Goal: Task Accomplishment & Management: Complete application form

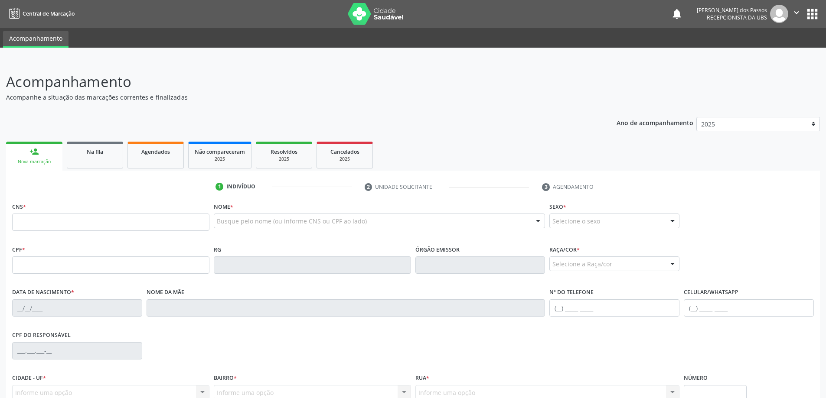
click at [106, 219] on input "text" at bounding box center [110, 222] width 197 height 17
type input "700 0059 9139 9802"
type input "109.216.554-10"
type input "[DATE]"
type input "[PERSON_NAME]"
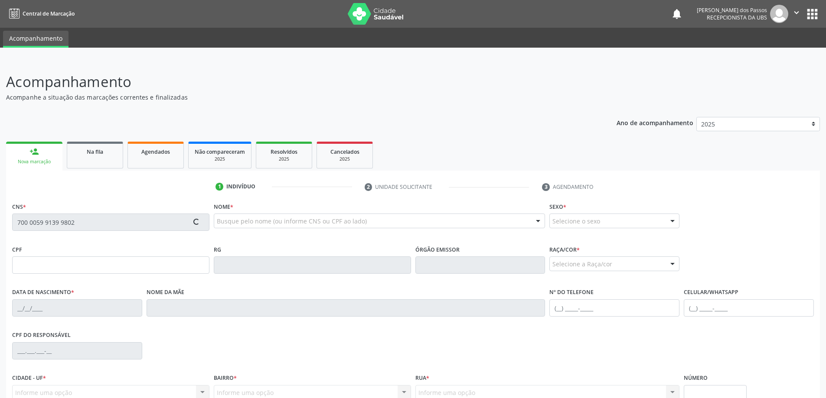
type input "[PHONE_NUMBER]"
type input "S/N"
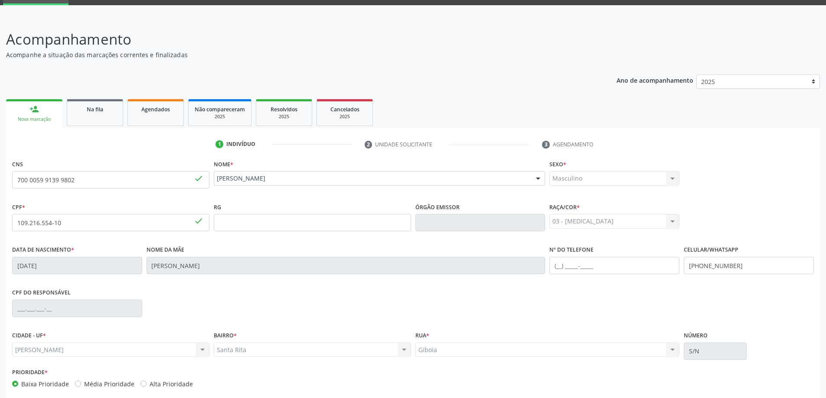
scroll to position [84, 0]
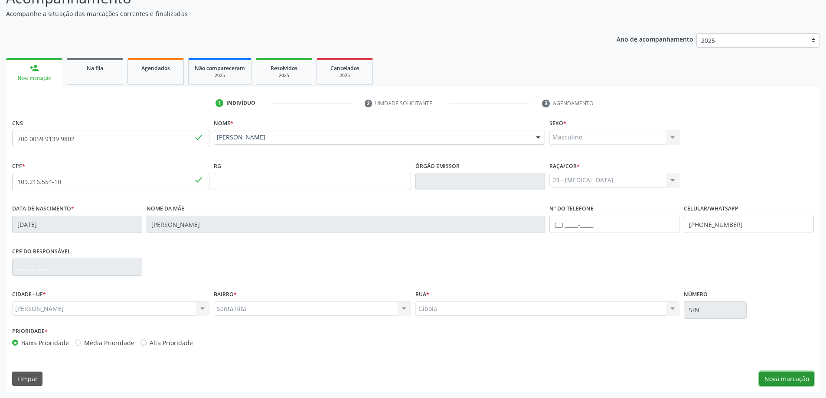
click at [778, 382] on button "Nova marcação" at bounding box center [786, 379] width 55 height 15
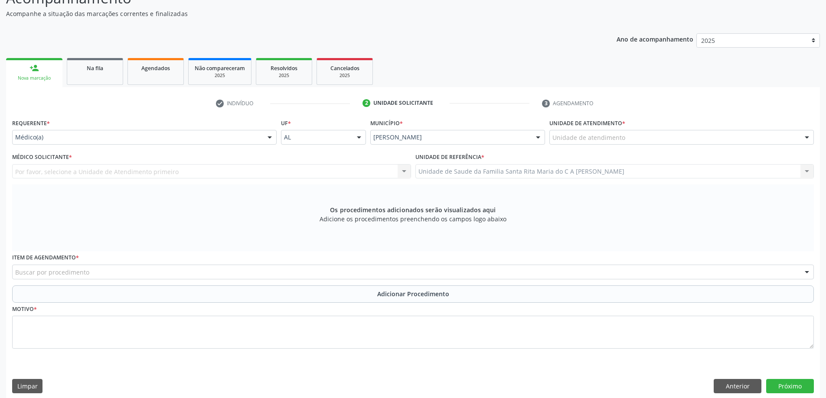
click at [806, 139] on div at bounding box center [806, 138] width 13 height 15
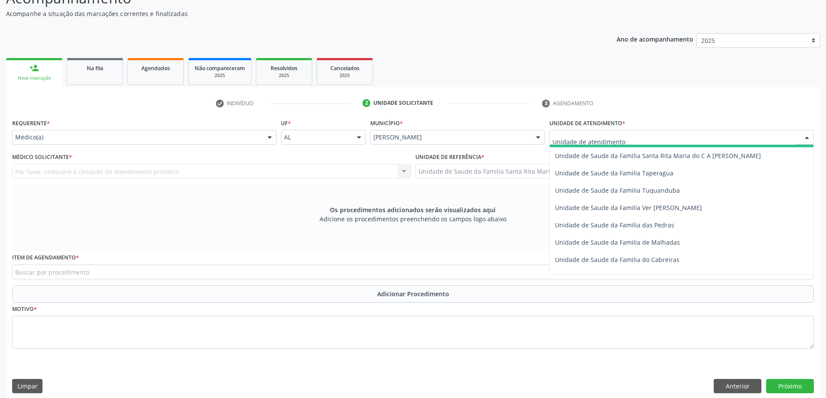
scroll to position [607, 0]
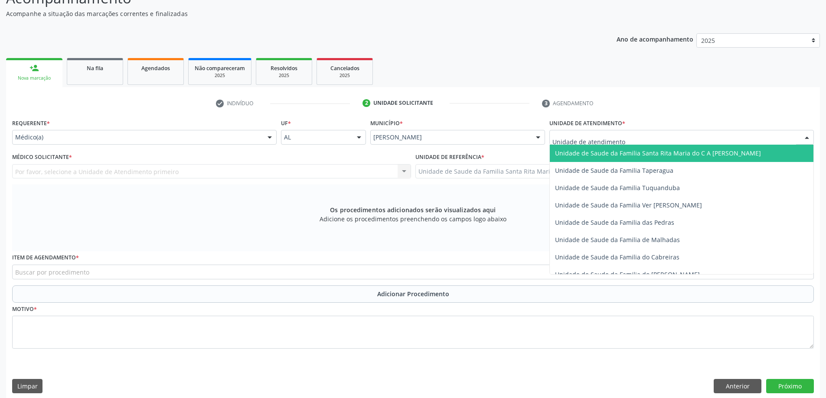
click at [680, 155] on span "Unidade de Saude da Familia Santa Rita Maria do C A [PERSON_NAME]" at bounding box center [658, 153] width 206 height 8
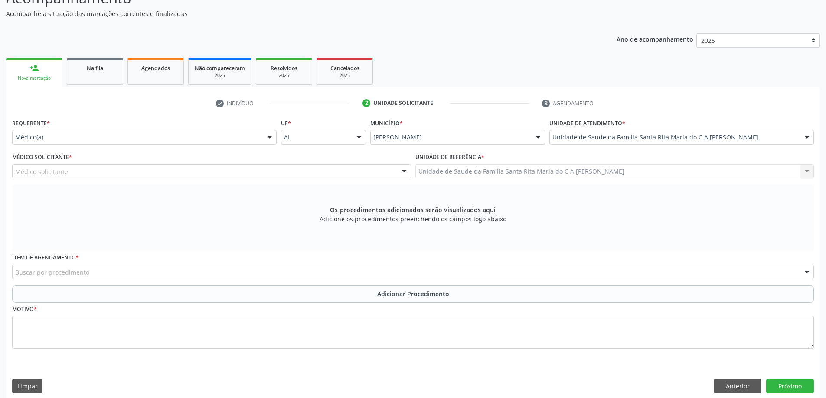
click at [267, 139] on div at bounding box center [269, 138] width 13 height 15
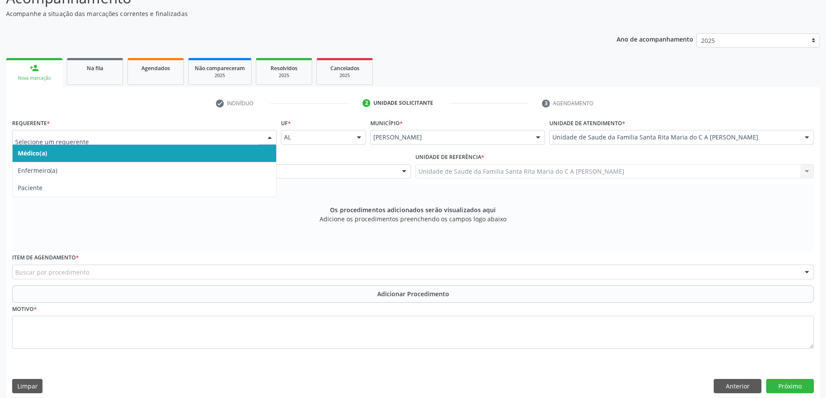
click at [258, 157] on span "Médico(a)" at bounding box center [145, 153] width 264 height 17
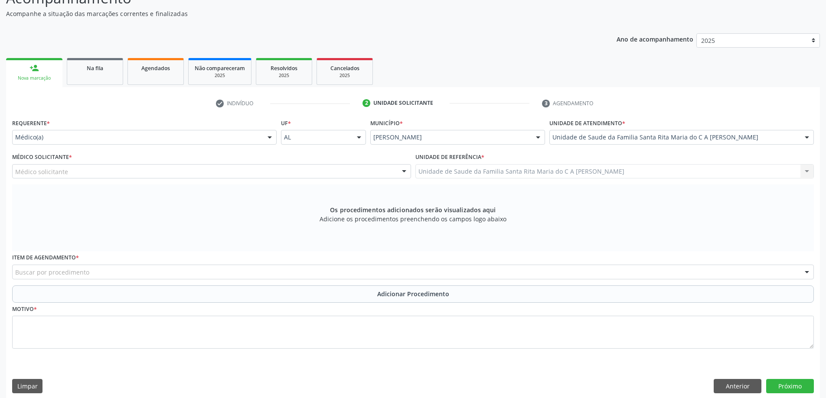
click at [403, 174] on div at bounding box center [404, 172] width 13 height 15
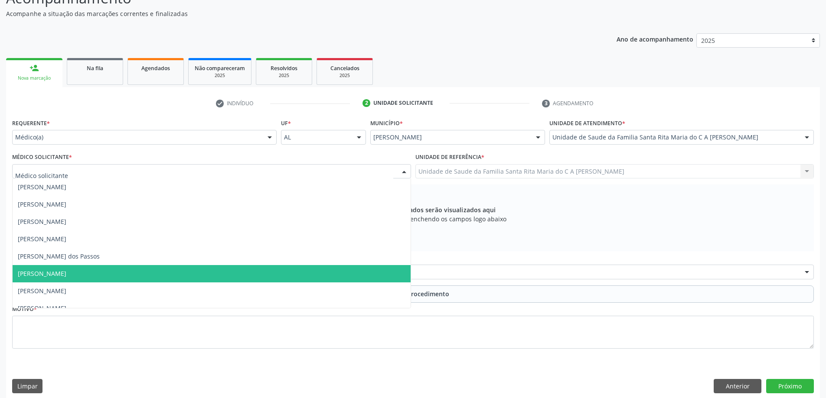
click at [248, 276] on span "[PERSON_NAME]" at bounding box center [212, 273] width 398 height 17
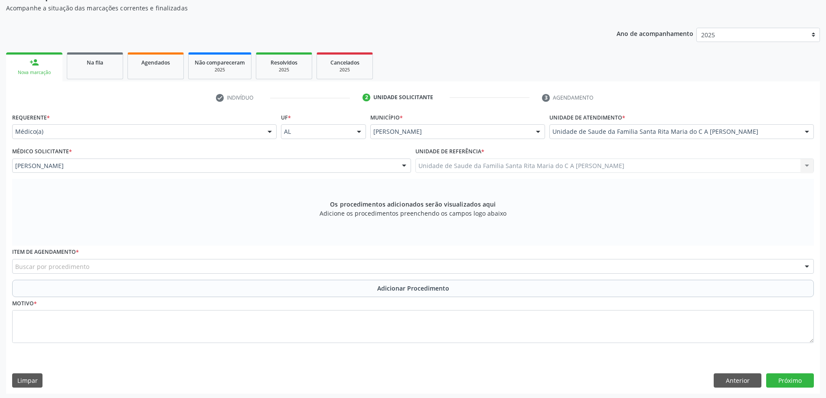
scroll to position [91, 0]
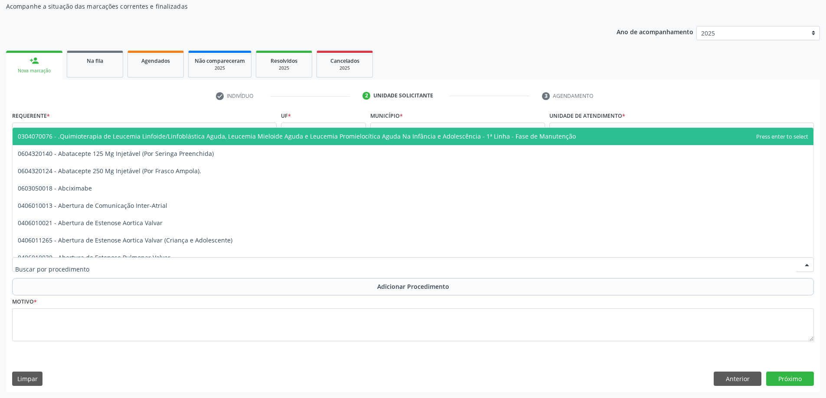
click at [99, 269] on div at bounding box center [413, 265] width 802 height 15
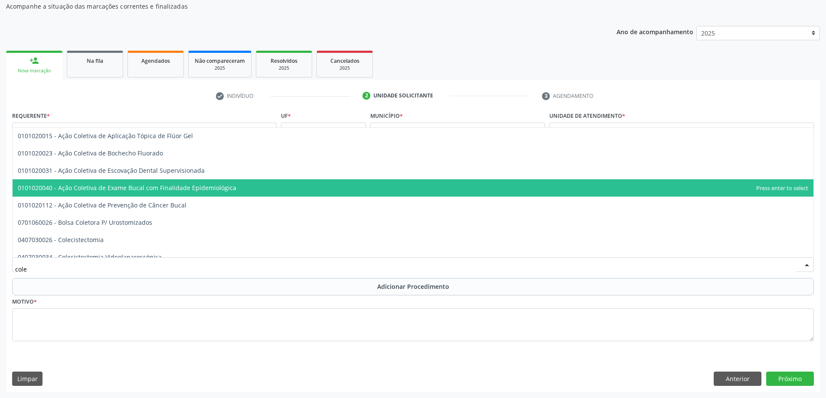
scroll to position [0, 0]
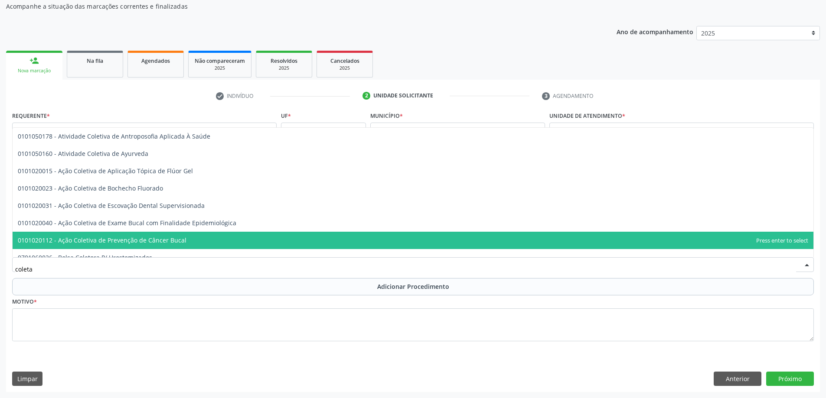
type input "coleta"
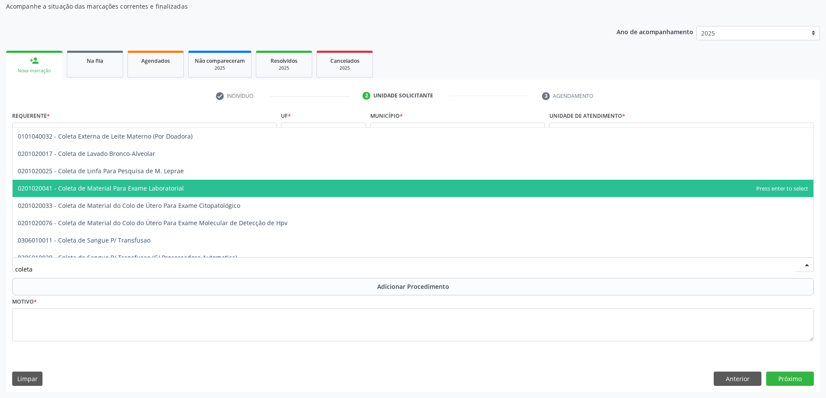
click at [133, 194] on span "0201020041 - Coleta de Material Para Exame Laboratorial" at bounding box center [413, 188] width 801 height 17
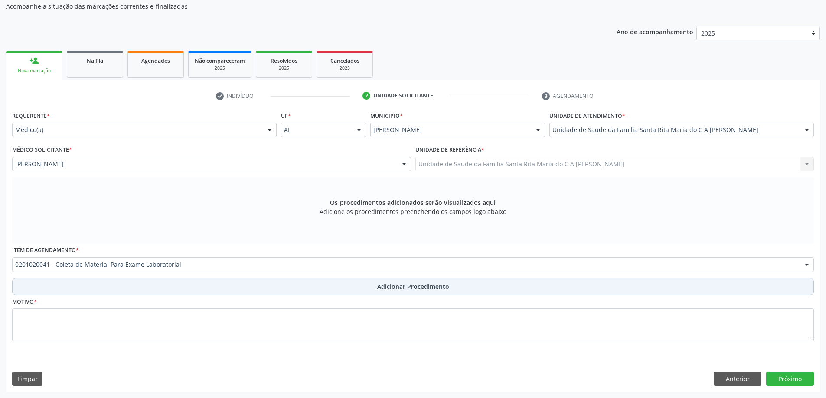
click at [85, 290] on button "Adicionar Procedimento" at bounding box center [413, 286] width 802 height 17
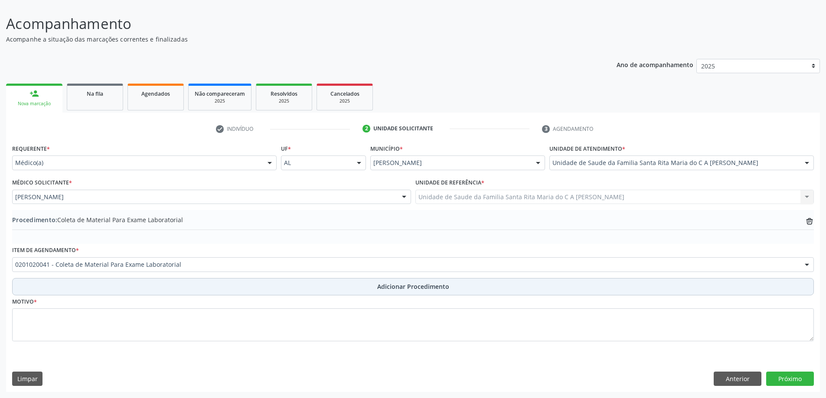
scroll to position [58, 0]
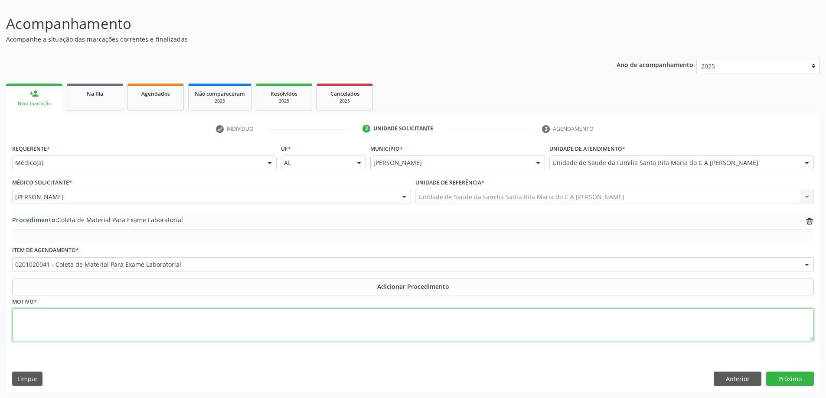
click at [73, 323] on textarea at bounding box center [413, 325] width 802 height 33
type textarea "controle"
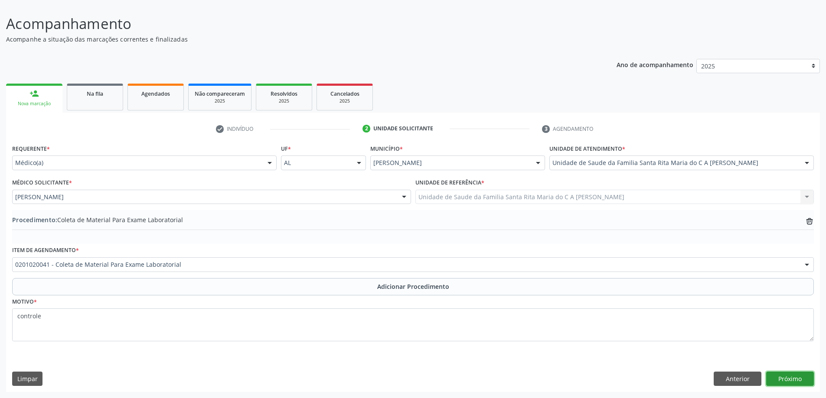
click at [776, 381] on button "Próximo" at bounding box center [790, 379] width 48 height 15
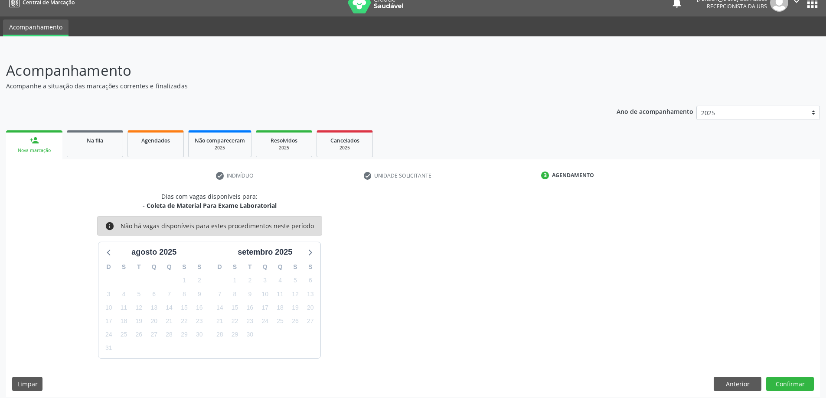
scroll to position [16, 0]
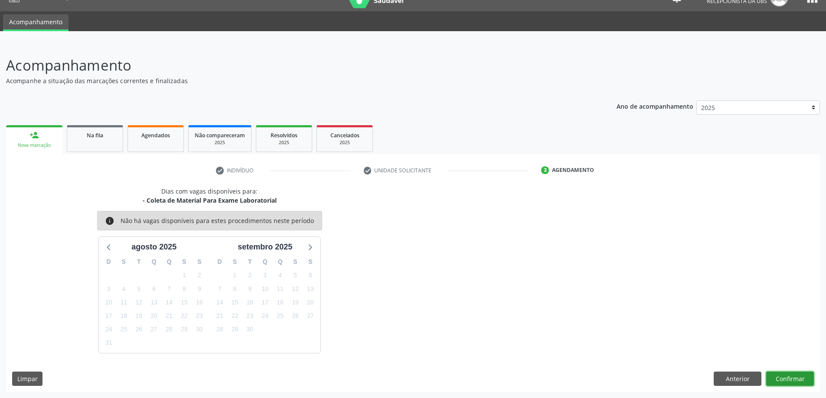
click at [799, 379] on button "Confirmar" at bounding box center [790, 379] width 48 height 15
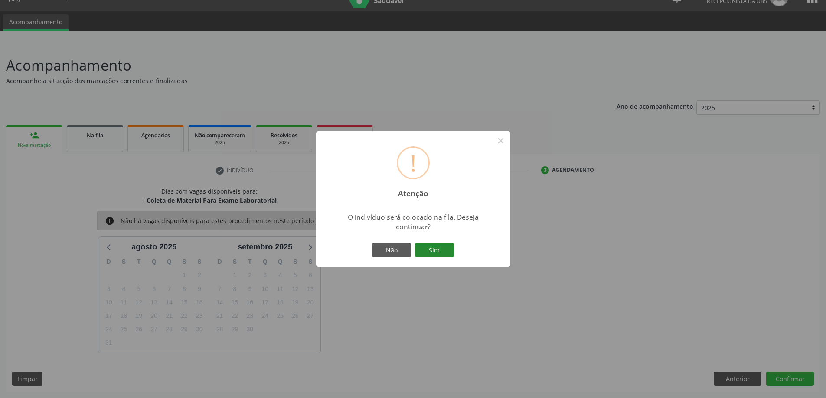
click at [430, 250] on button "Sim" at bounding box center [434, 250] width 39 height 15
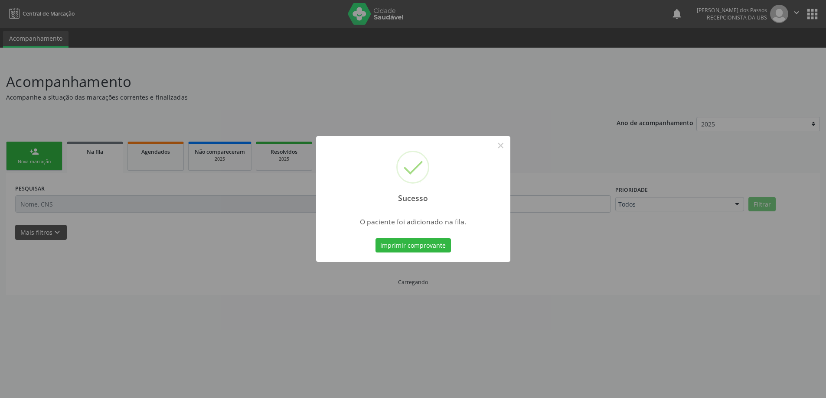
scroll to position [0, 0]
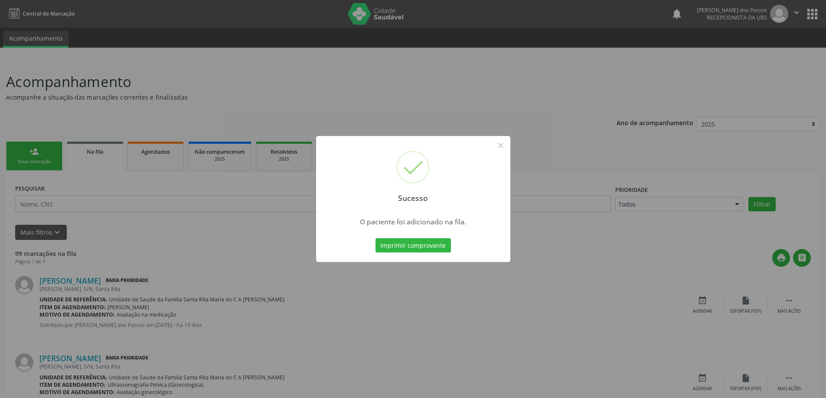
click at [430, 250] on button "Imprimir comprovante" at bounding box center [412, 245] width 75 height 15
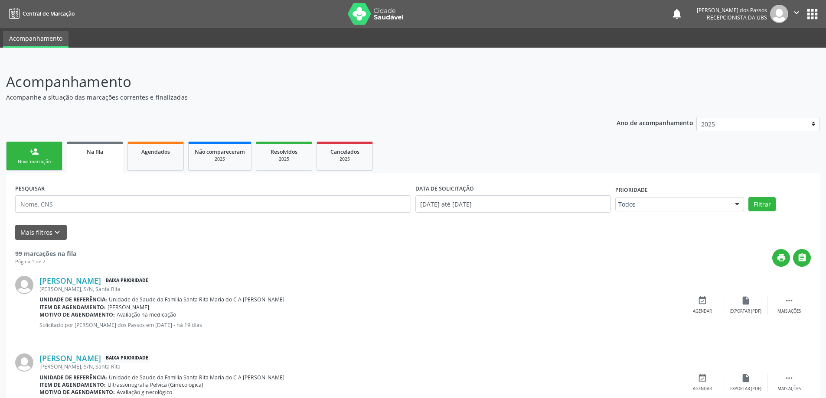
click at [35, 161] on div "Nova marcação" at bounding box center [34, 162] width 43 height 7
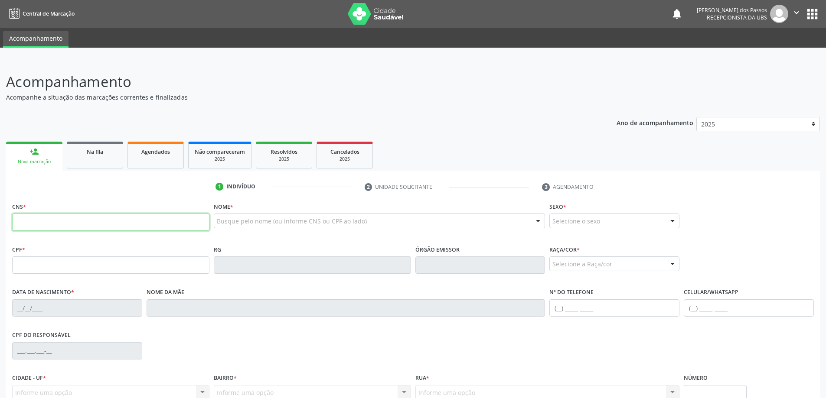
click at [90, 223] on input "text" at bounding box center [110, 222] width 197 height 17
click at [71, 225] on input "701 1018 7914 72" at bounding box center [110, 222] width 197 height 17
type input "701 1018 7914 7280"
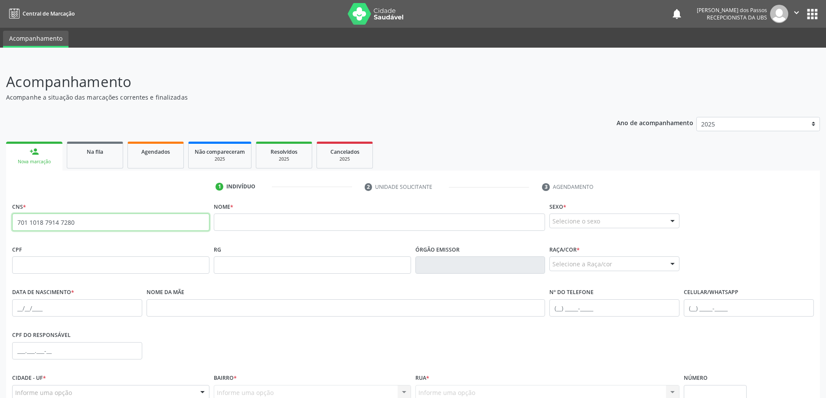
click at [91, 222] on input "701 1018 7914 7280" at bounding box center [110, 222] width 197 height 17
click at [250, 223] on input "text" at bounding box center [380, 222] width 332 height 17
click at [23, 155] on link "person_add Nova marcação" at bounding box center [34, 156] width 56 height 29
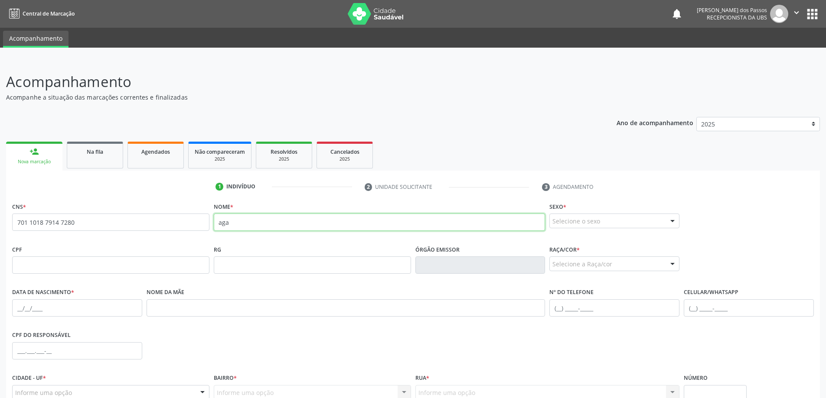
click at [245, 225] on input "aga" at bounding box center [380, 222] width 332 height 17
type input "a"
type input "AGATHA ARIELLY NASCIMENTO DOS SANTOS"
click at [674, 221] on div at bounding box center [672, 221] width 13 height 15
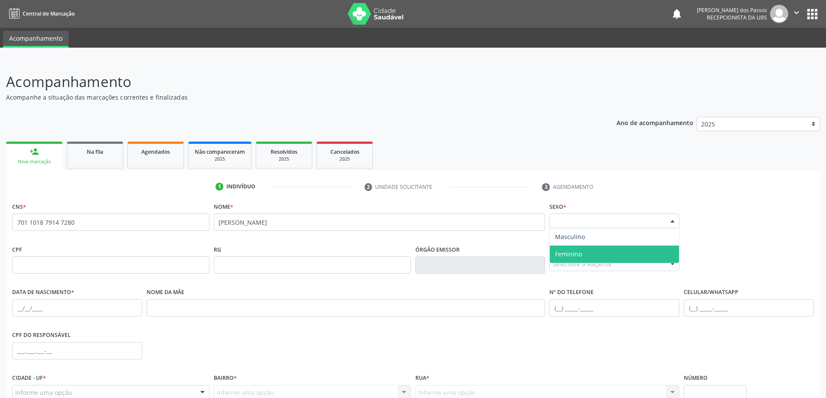
click at [623, 258] on span "Feminino" at bounding box center [614, 254] width 129 height 17
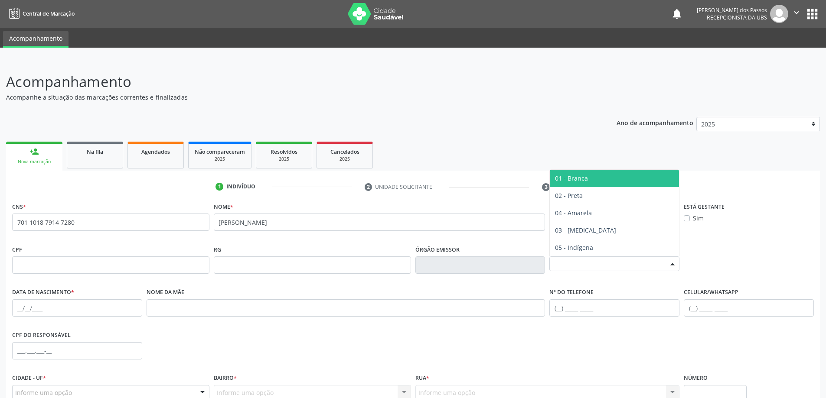
click at [672, 264] on div at bounding box center [672, 264] width 13 height 15
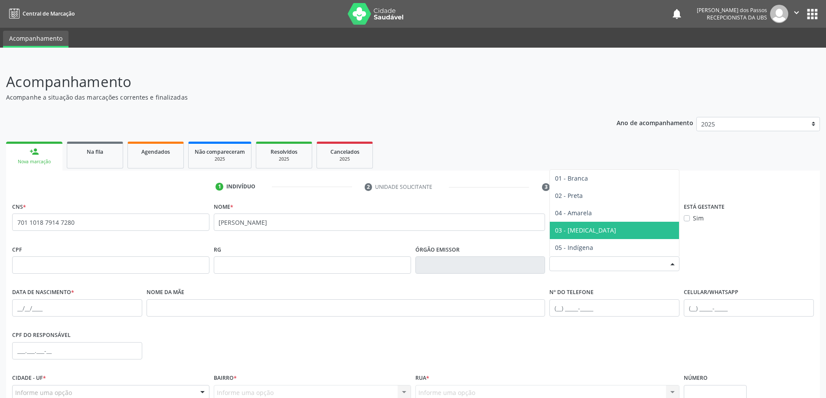
click at [593, 230] on span "03 - [MEDICAL_DATA]" at bounding box center [614, 230] width 129 height 17
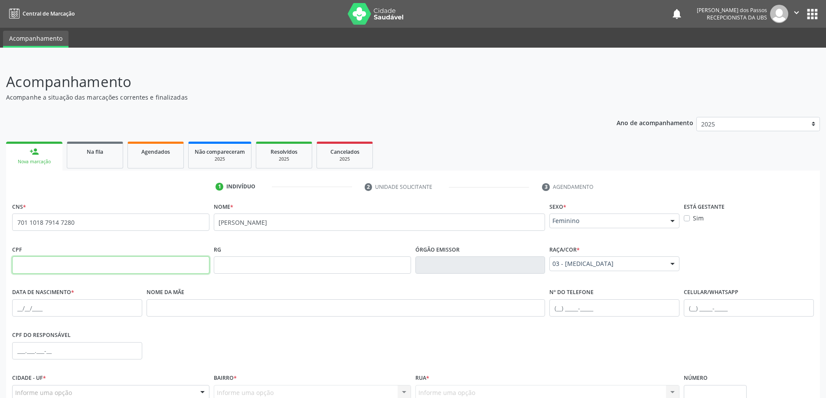
click at [91, 269] on input "text" at bounding box center [110, 265] width 197 height 17
click at [104, 265] on input "text" at bounding box center [110, 265] width 197 height 17
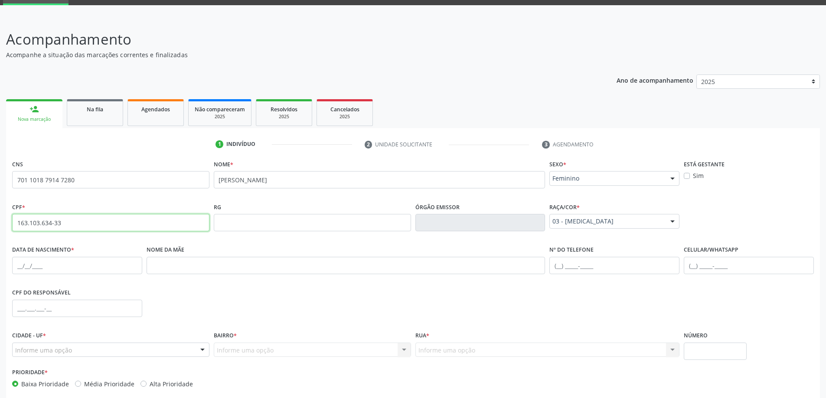
scroll to position [84, 0]
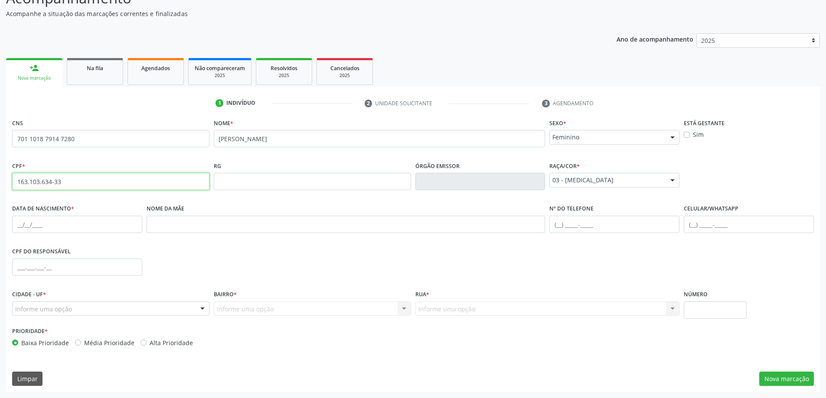
type input "163.103.634-33"
click at [29, 223] on input "text" at bounding box center [77, 224] width 130 height 17
type input "16/05/2016"
click at [276, 225] on input "text" at bounding box center [346, 224] width 399 height 17
type input "JENNIFER CRISIANE DO NASCIMENTO"
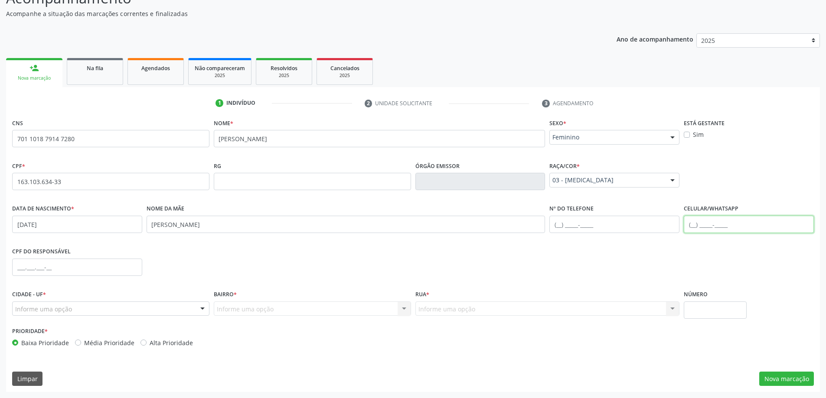
click at [708, 225] on input "text" at bounding box center [749, 224] width 130 height 17
type input "(82) 99343-3037"
click at [202, 310] on div at bounding box center [202, 309] width 13 height 15
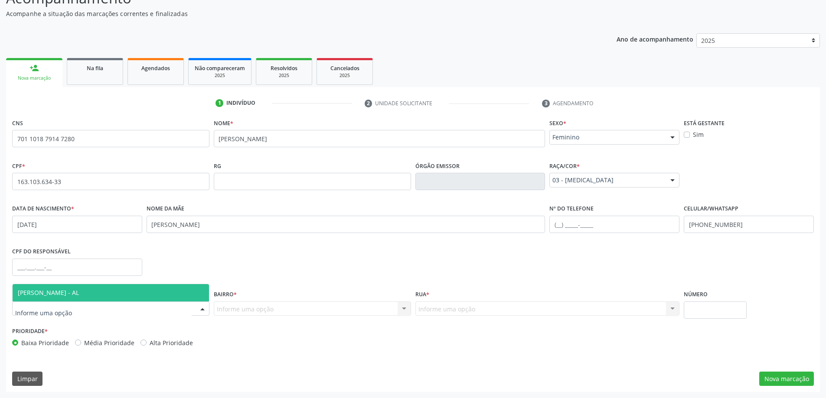
click at [144, 297] on span "[PERSON_NAME] - AL" at bounding box center [111, 292] width 196 height 17
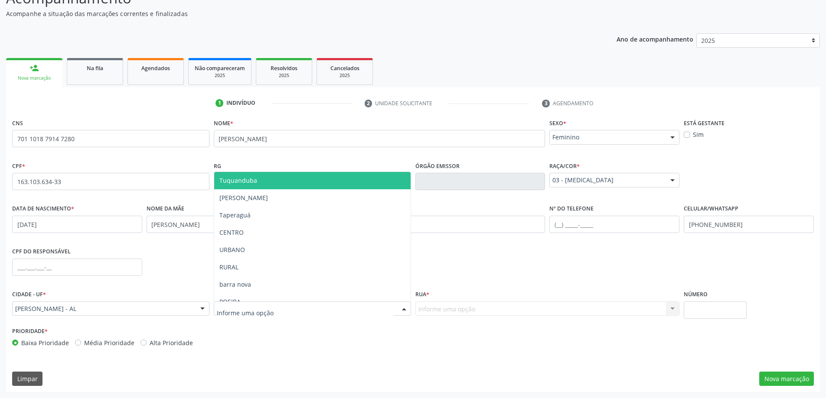
click at [404, 311] on div at bounding box center [404, 309] width 13 height 15
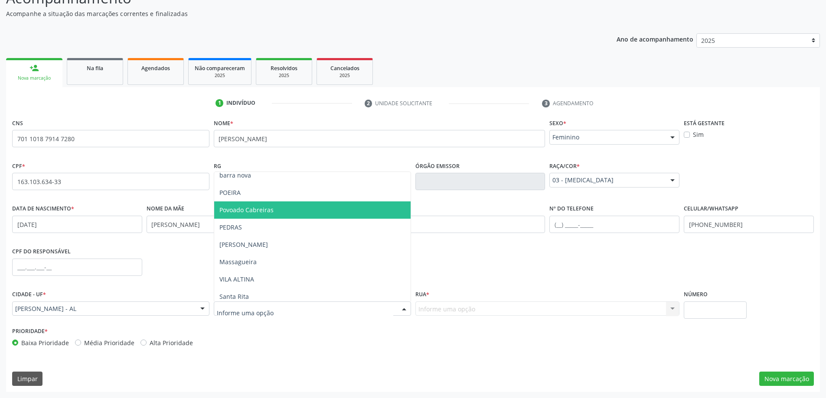
scroll to position [130, 0]
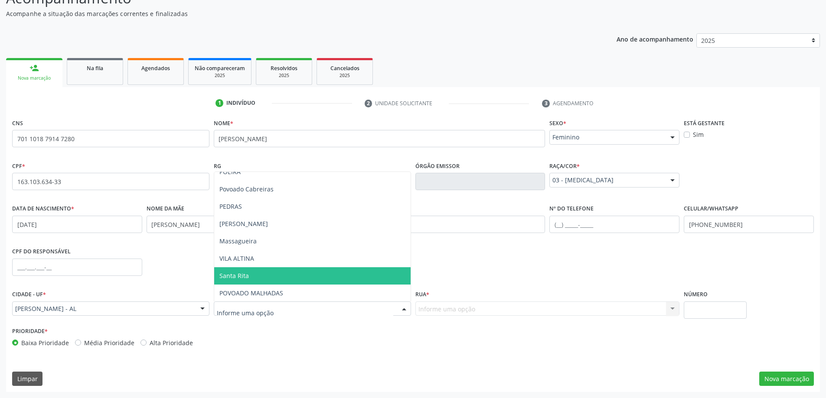
click at [263, 276] on span "Santa Rita" at bounding box center [312, 276] width 196 height 17
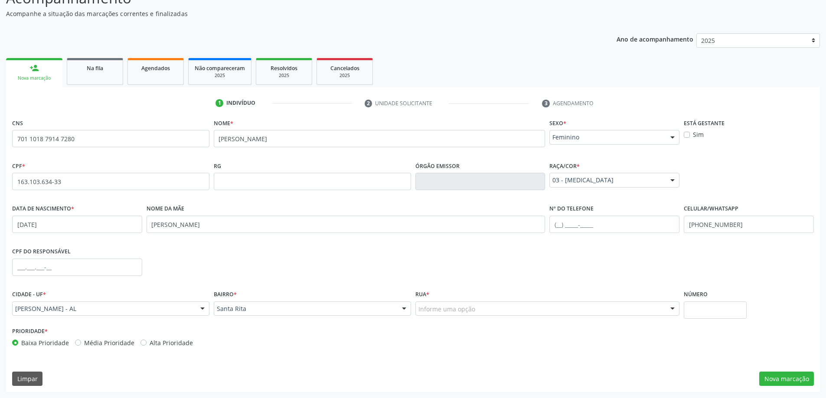
click at [671, 311] on div at bounding box center [672, 309] width 13 height 15
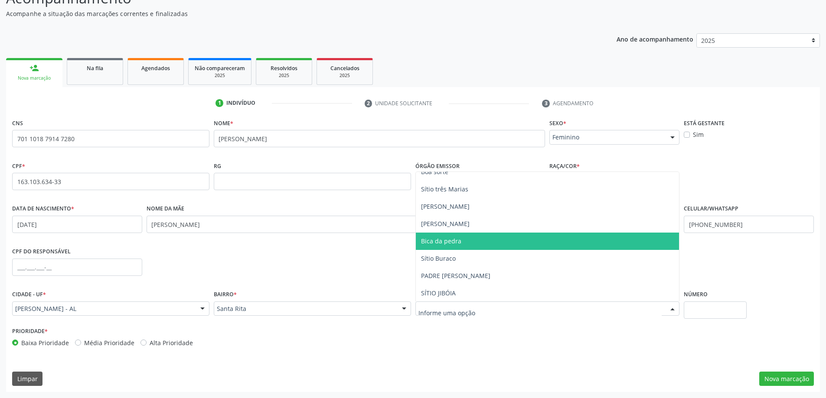
scroll to position [44, 0]
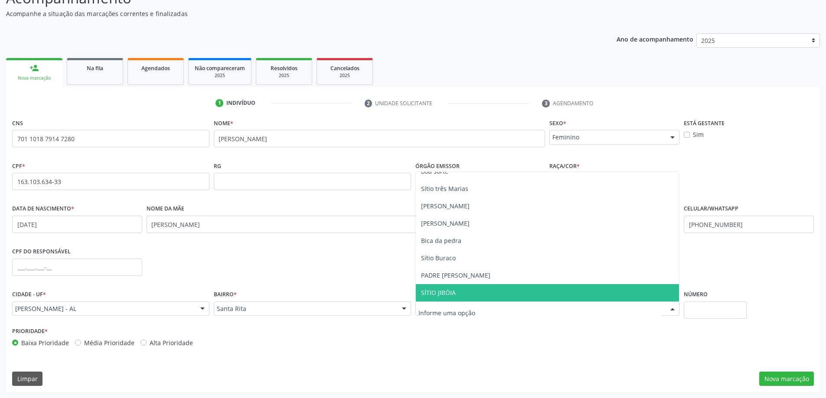
click at [460, 293] on span "SÍTIO JIBÓIA" at bounding box center [548, 292] width 264 height 17
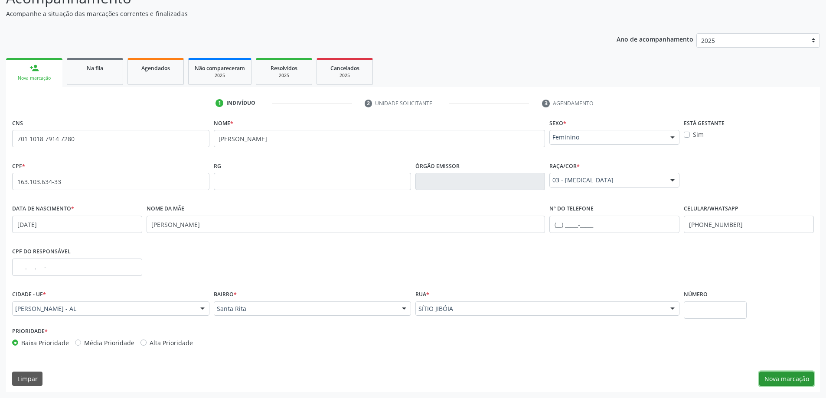
click at [787, 377] on button "Nova marcação" at bounding box center [786, 379] width 55 height 15
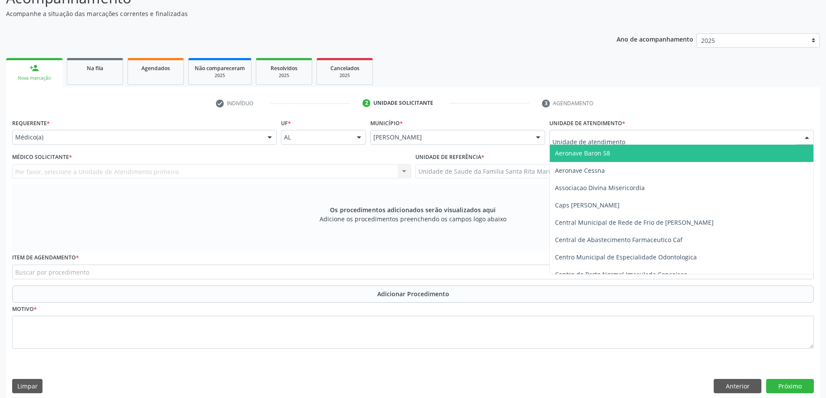
click at [805, 137] on div at bounding box center [806, 138] width 13 height 15
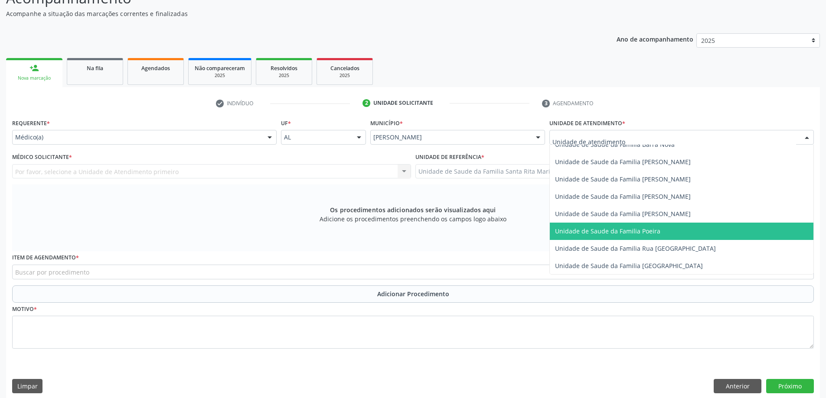
scroll to position [520, 0]
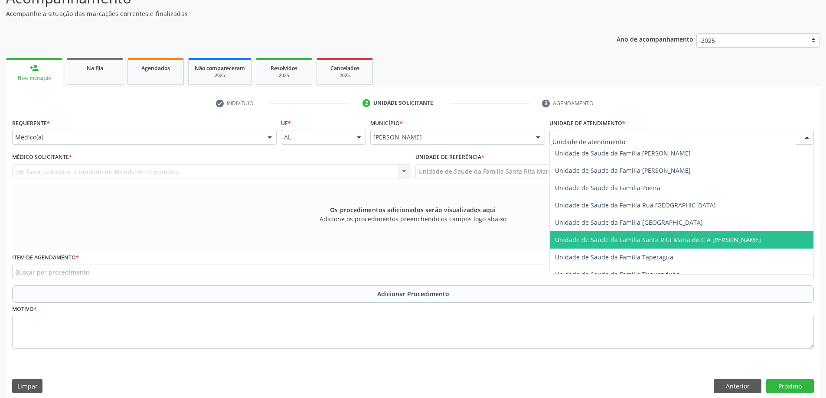
click at [711, 241] on span "Unidade de Saude da Familia Santa Rita Maria do C A [PERSON_NAME]" at bounding box center [658, 240] width 206 height 8
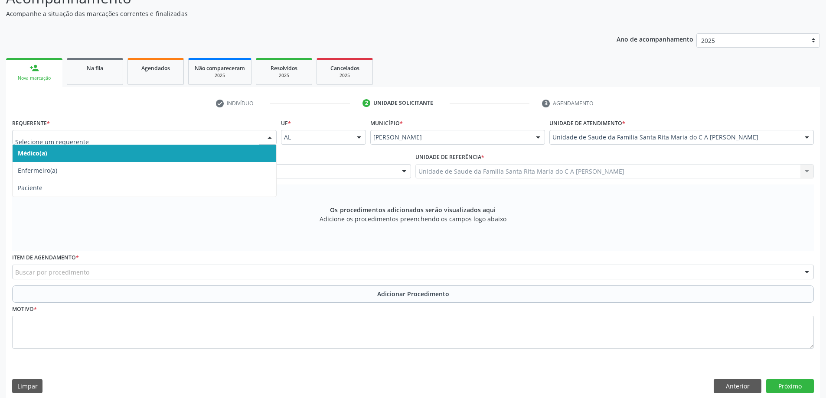
click at [186, 157] on span "Médico(a)" at bounding box center [145, 153] width 264 height 17
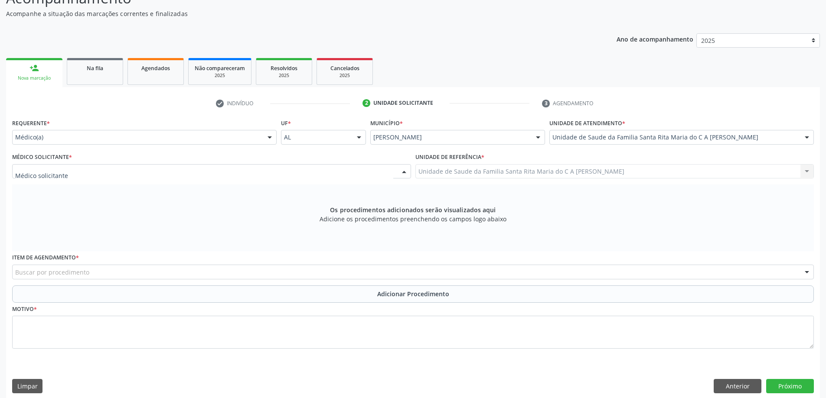
click at [243, 172] on div at bounding box center [211, 171] width 399 height 15
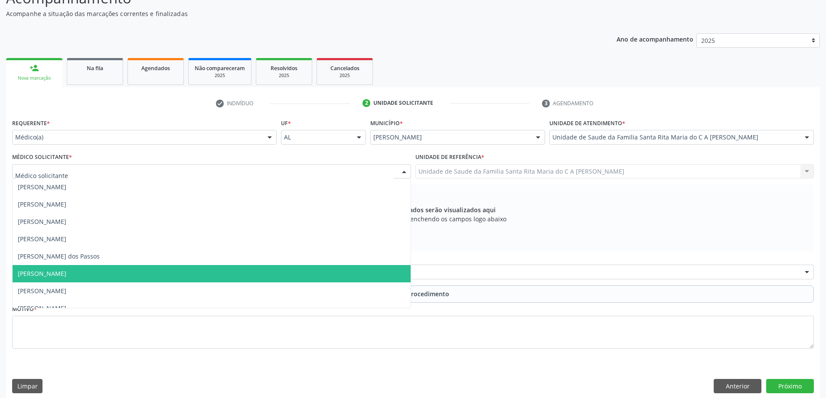
click at [160, 272] on span "[PERSON_NAME]" at bounding box center [212, 273] width 398 height 17
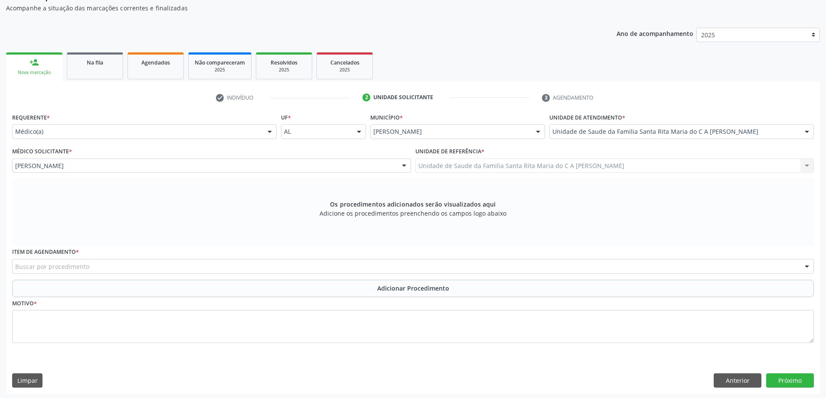
scroll to position [91, 0]
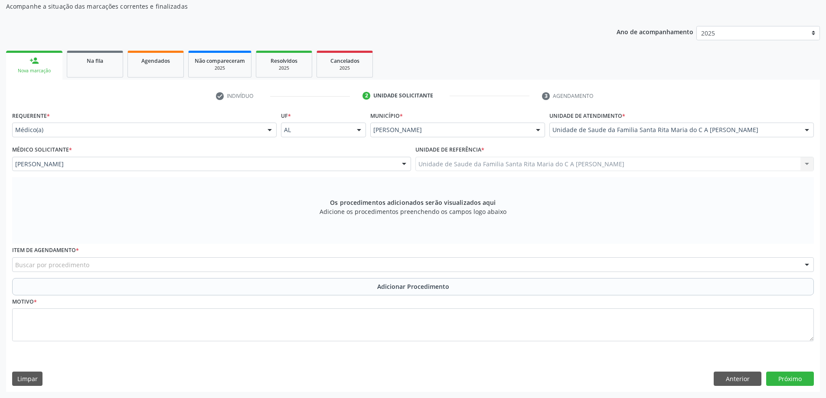
click at [159, 267] on div "Buscar por procedimento" at bounding box center [413, 265] width 802 height 15
click at [19, 269] on input "2001020041" at bounding box center [405, 269] width 781 height 17
click at [18, 270] on input "001020041" at bounding box center [405, 269] width 781 height 17
type input "0201020041"
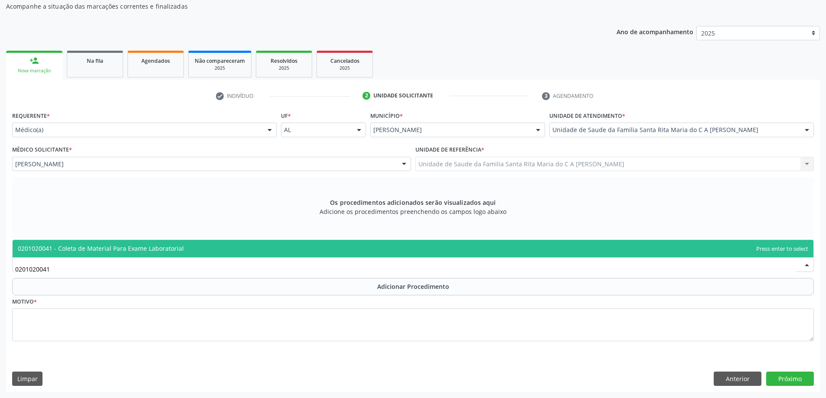
click at [98, 251] on span "0201020041 - Coleta de Material Para Exame Laboratorial" at bounding box center [101, 249] width 166 height 8
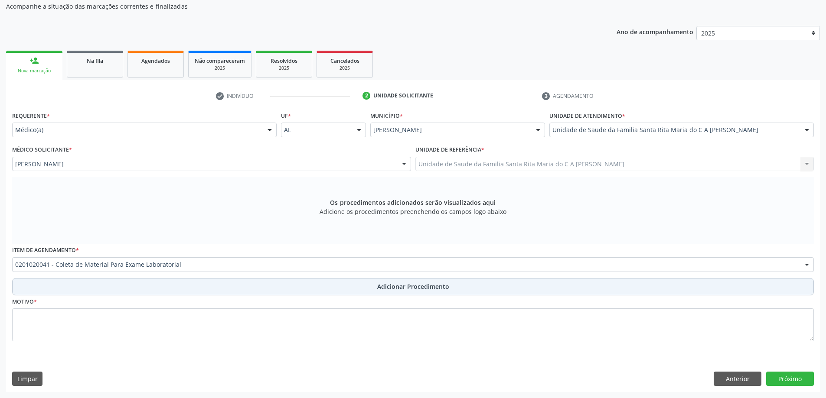
click at [86, 285] on button "Adicionar Procedimento" at bounding box center [413, 286] width 802 height 17
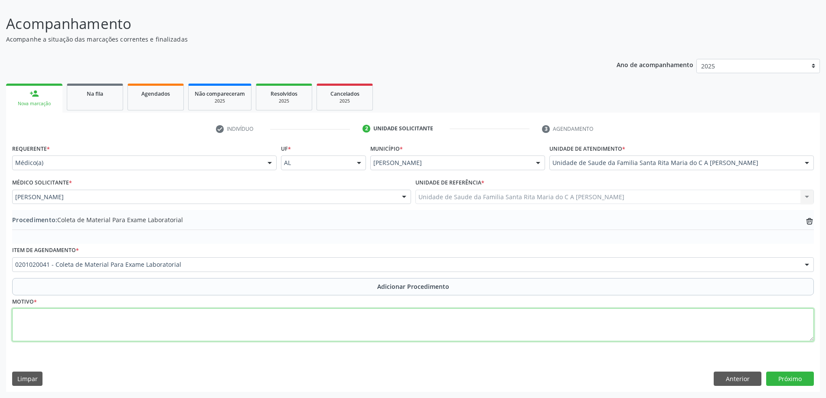
click at [99, 326] on textarea at bounding box center [413, 325] width 802 height 33
type textarea "CONTROLE"
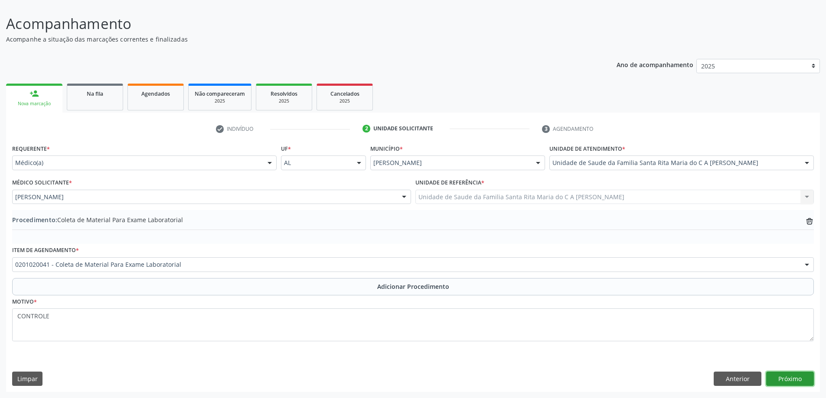
click at [782, 384] on button "Próximo" at bounding box center [790, 379] width 48 height 15
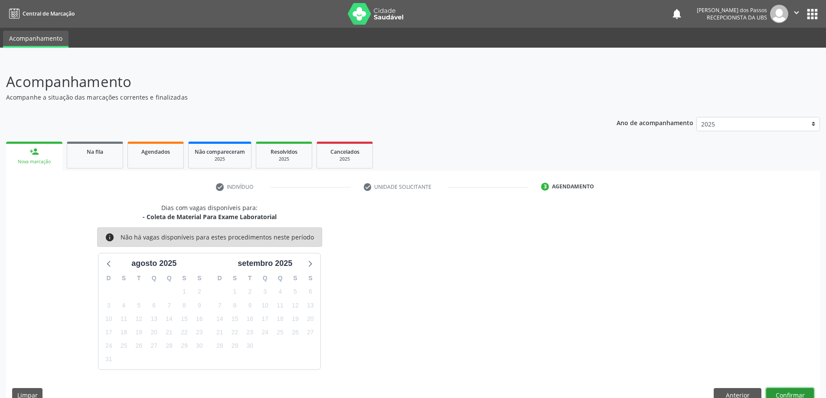
click at [795, 395] on button "Confirmar" at bounding box center [790, 395] width 48 height 15
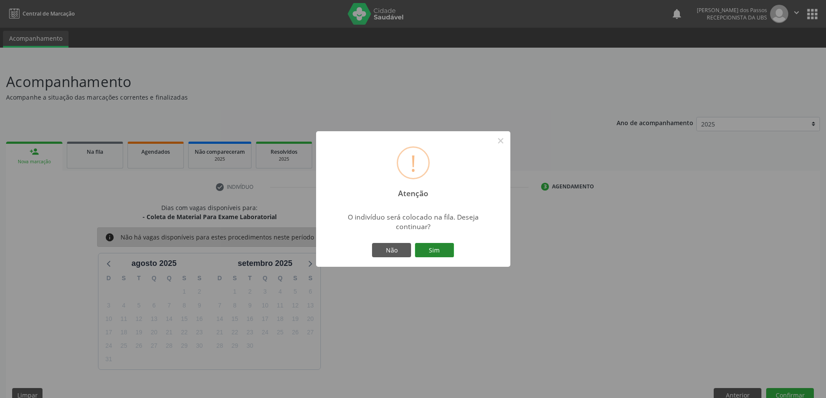
click at [426, 251] on button "Sim" at bounding box center [434, 250] width 39 height 15
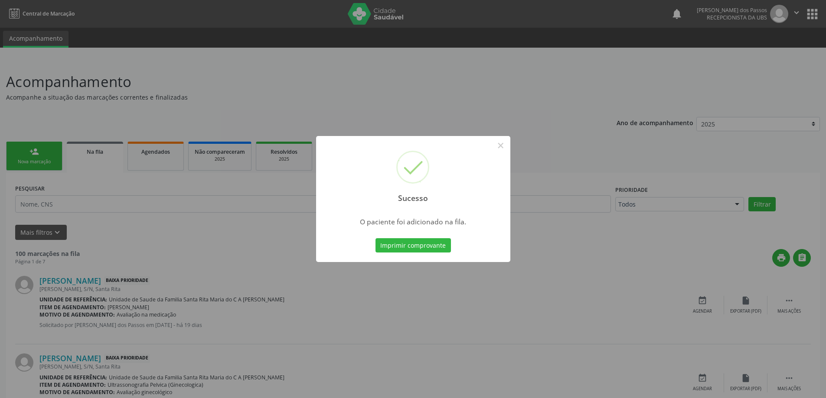
click at [426, 251] on button "Imprimir comprovante" at bounding box center [412, 245] width 75 height 15
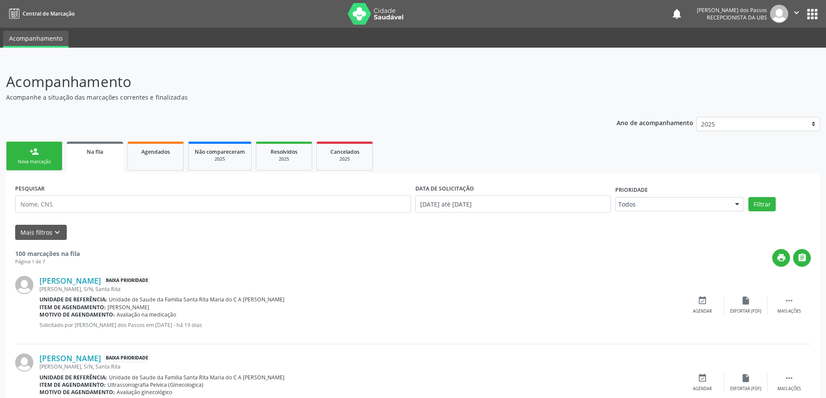
click at [39, 162] on div "Nova marcação" at bounding box center [34, 162] width 43 height 7
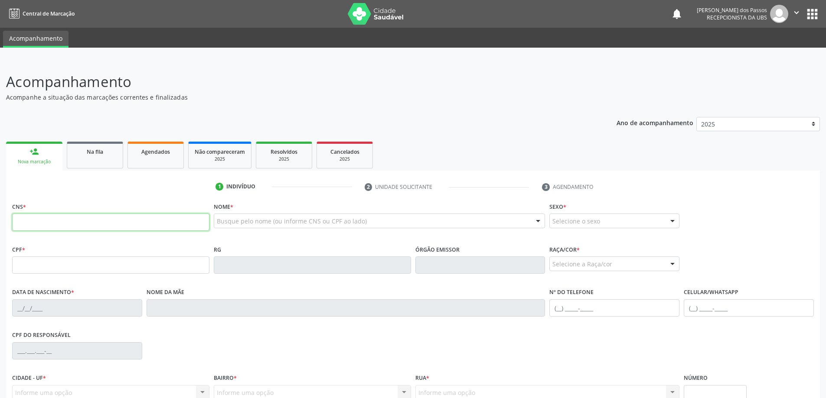
click at [111, 223] on input "text" at bounding box center [110, 222] width 197 height 17
click at [36, 225] on input "text" at bounding box center [110, 222] width 197 height 17
type input "700 5075 7008 8654"
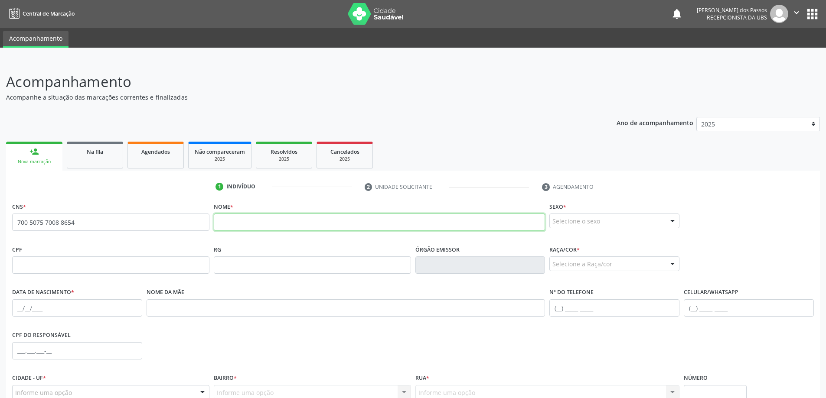
click at [299, 220] on input "text" at bounding box center [380, 222] width 332 height 17
click at [254, 222] on input "text" at bounding box center [380, 222] width 332 height 17
type input "JULIANE DE CASSIA CAMPOS DOS SANTOS"
click at [674, 220] on div at bounding box center [672, 221] width 13 height 15
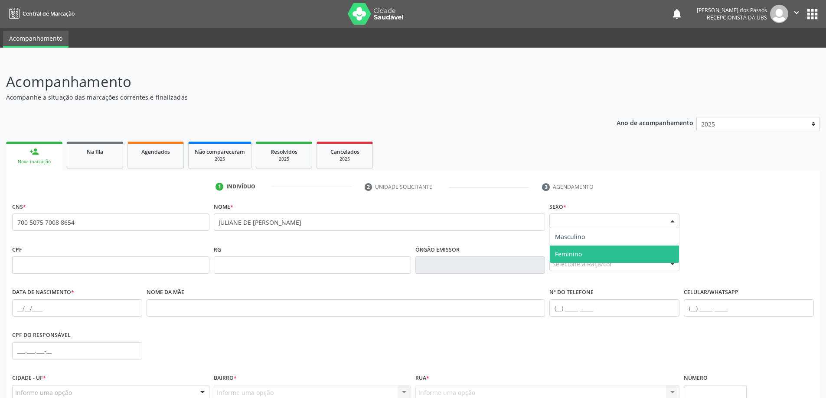
click at [639, 258] on span "Feminino" at bounding box center [614, 254] width 129 height 17
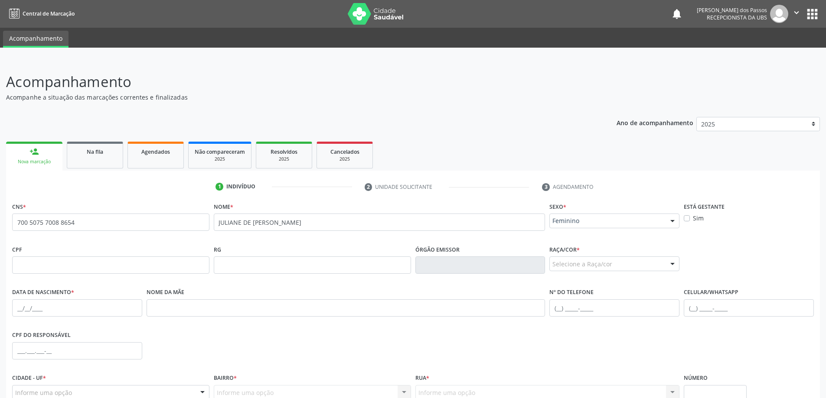
click at [672, 266] on div at bounding box center [672, 264] width 13 height 15
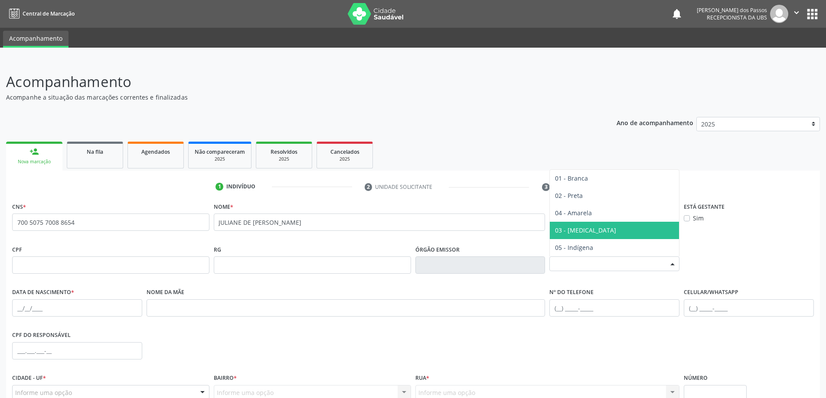
click at [598, 234] on span "03 - [MEDICAL_DATA]" at bounding box center [614, 230] width 129 height 17
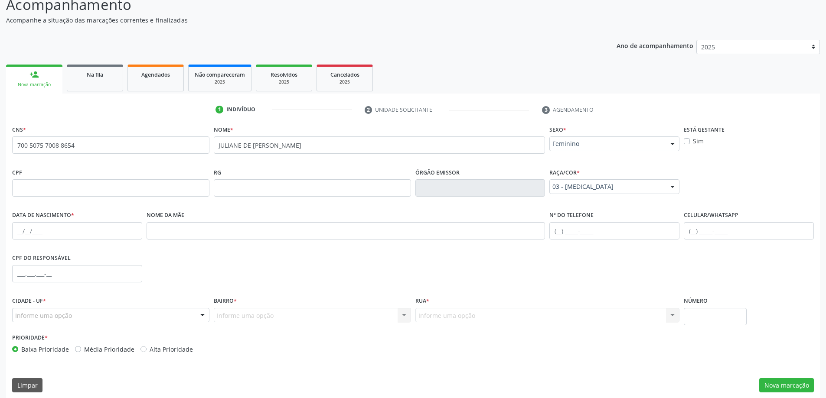
scroll to position [84, 0]
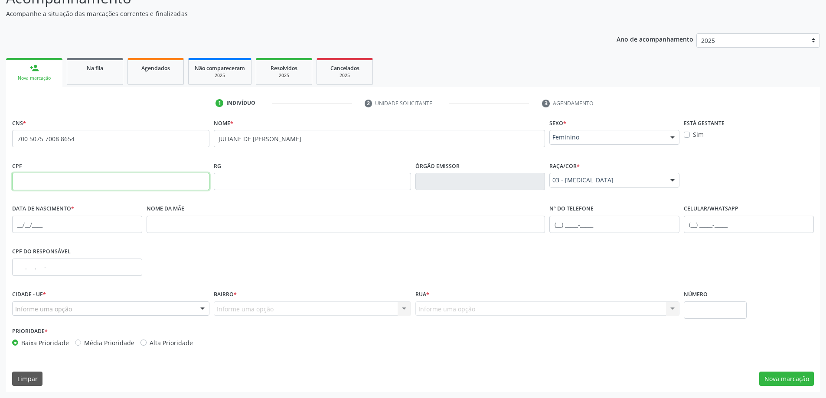
click at [100, 183] on input "text" at bounding box center [110, 181] width 197 height 17
type input "139.398.524-65"
click at [72, 230] on input "text" at bounding box center [77, 224] width 130 height 17
type input "31/08/2001"
click at [249, 225] on input "text" at bounding box center [346, 224] width 399 height 17
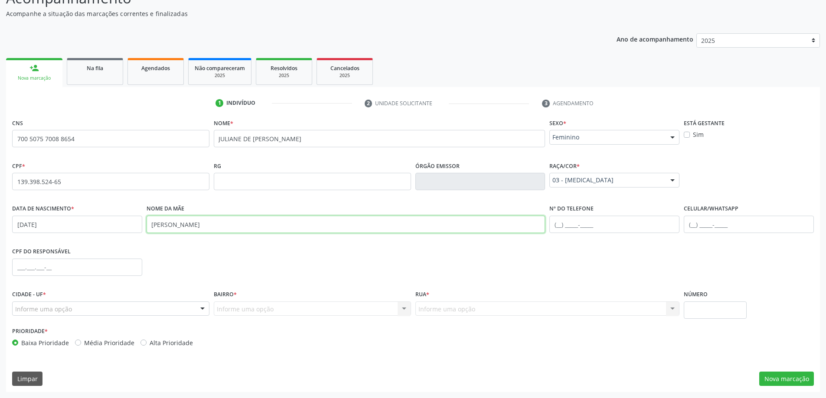
type input "JULIANA CAMPOS DOS SANTOS"
click at [714, 224] on input "text" at bounding box center [749, 224] width 130 height 17
type input "(82) 99315-5797"
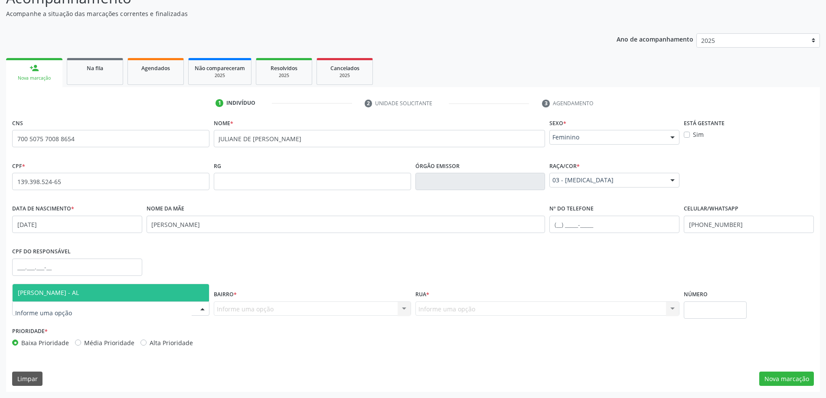
click at [202, 309] on div at bounding box center [202, 309] width 13 height 15
click at [126, 298] on span "[PERSON_NAME] - AL" at bounding box center [111, 292] width 196 height 17
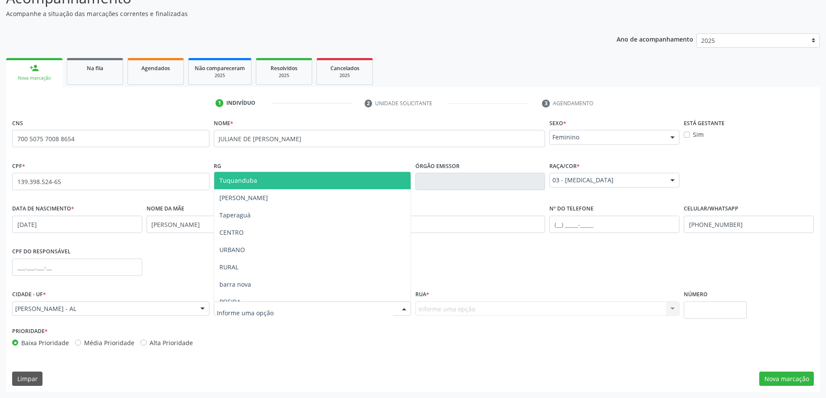
click at [403, 308] on div at bounding box center [404, 309] width 13 height 15
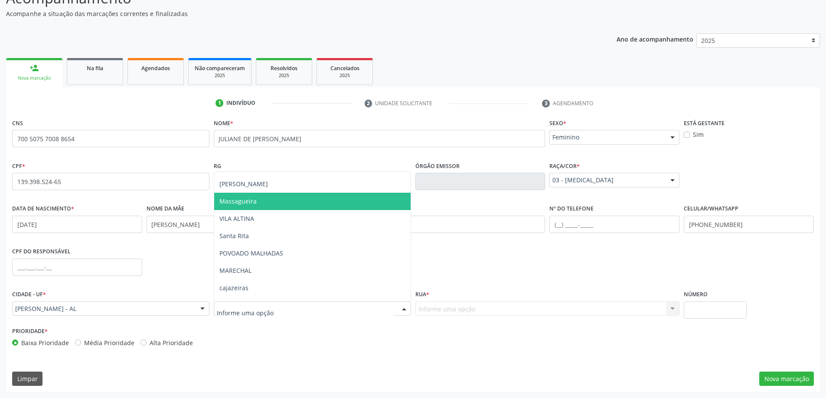
scroll to position [173, 0]
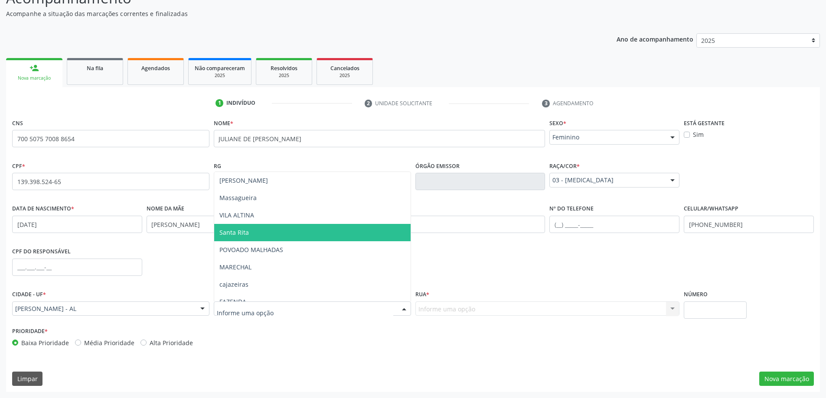
click at [264, 233] on span "Santa Rita" at bounding box center [312, 232] width 196 height 17
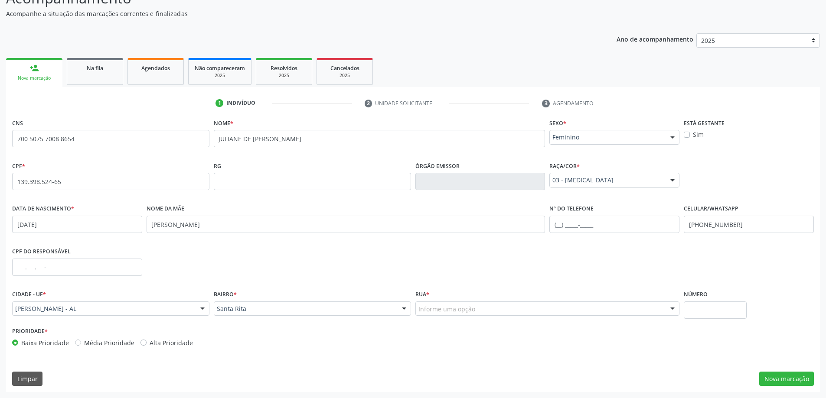
click at [630, 310] on div "Informe uma opção" at bounding box center [547, 309] width 264 height 15
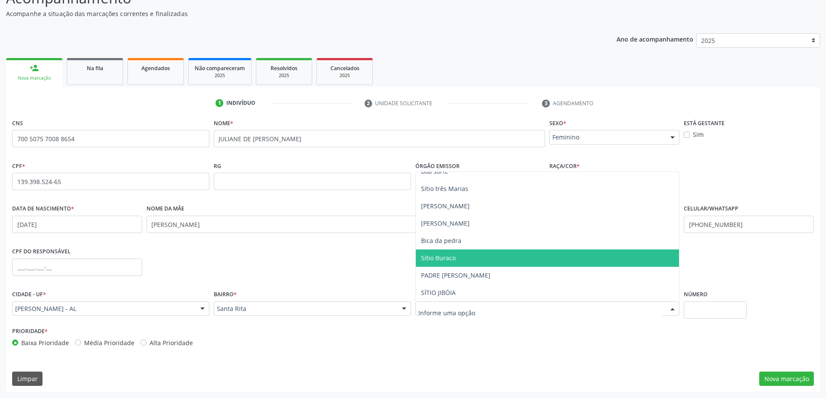
scroll to position [0, 0]
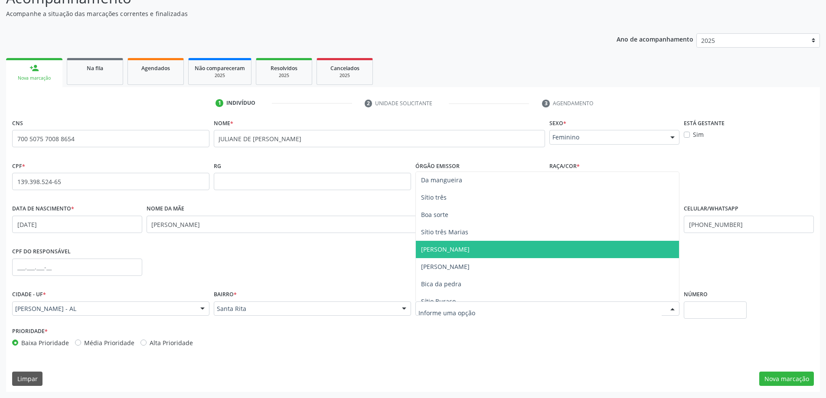
click at [367, 265] on div "CPF do responsável" at bounding box center [413, 266] width 806 height 43
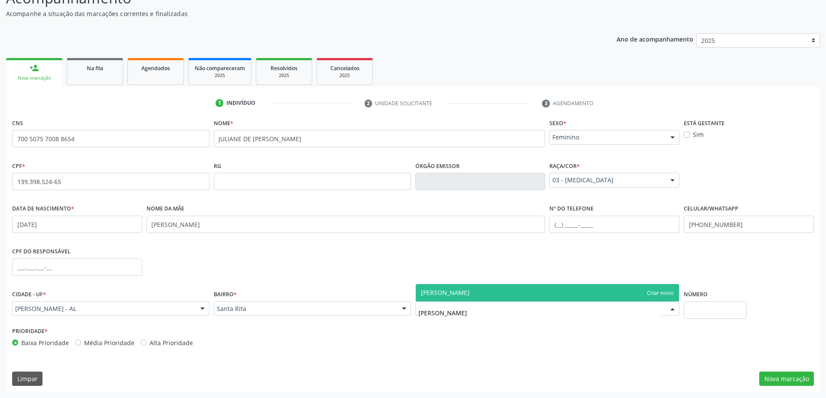
type input "[PERSON_NAME]"
click at [468, 296] on span "[PERSON_NAME]" at bounding box center [548, 292] width 264 height 17
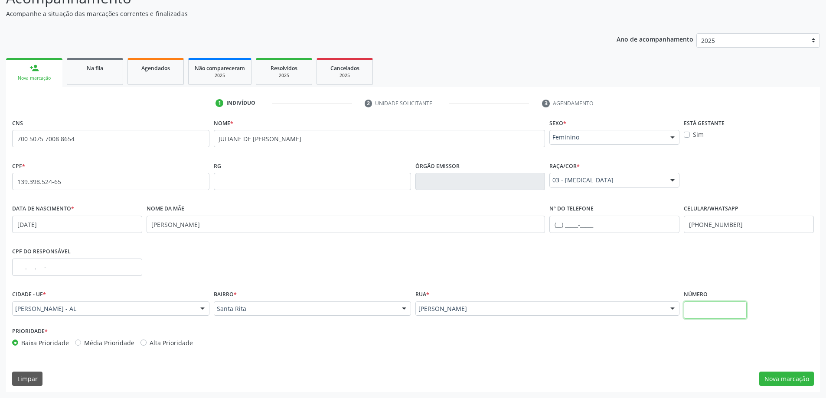
click at [705, 313] on input "text" at bounding box center [715, 310] width 63 height 17
type input "24"
click at [778, 379] on button "Nova marcação" at bounding box center [786, 379] width 55 height 15
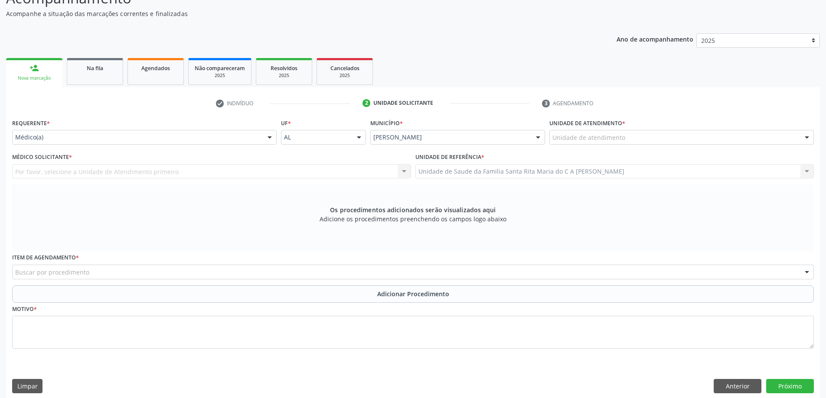
click at [807, 137] on div at bounding box center [806, 138] width 13 height 15
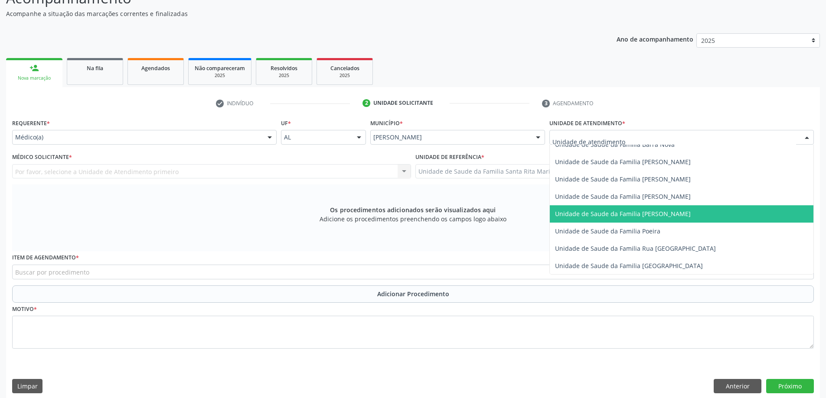
scroll to position [520, 0]
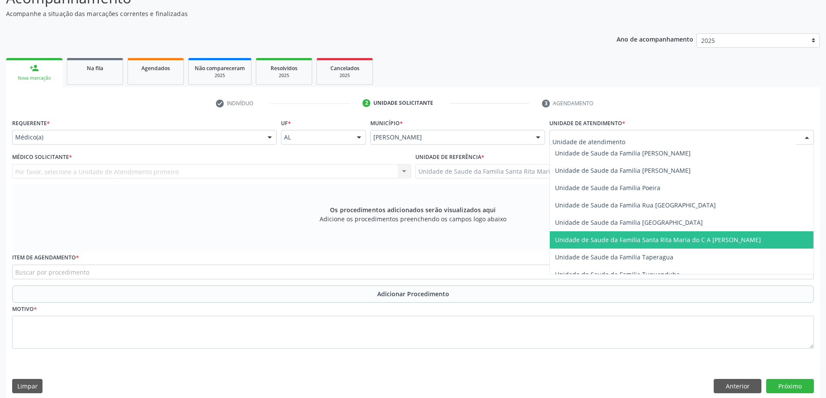
drag, startPoint x: 667, startPoint y: 239, endPoint x: 622, endPoint y: 212, distance: 52.4
click at [667, 239] on span "Unidade de Saude da Familia Santa Rita Maria do C A [PERSON_NAME]" at bounding box center [658, 240] width 206 height 8
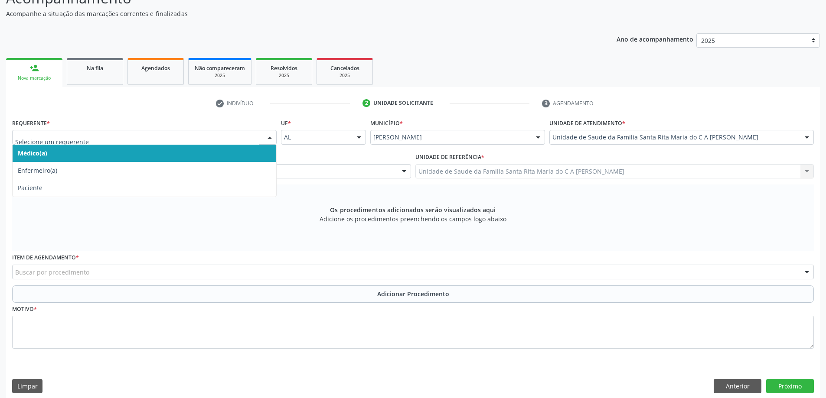
click at [161, 153] on span "Médico(a)" at bounding box center [145, 153] width 264 height 17
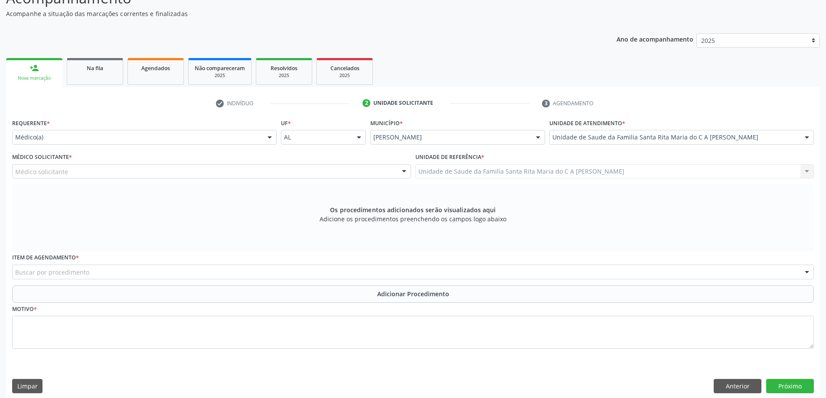
click at [180, 170] on div "Médico solicitante" at bounding box center [211, 171] width 399 height 15
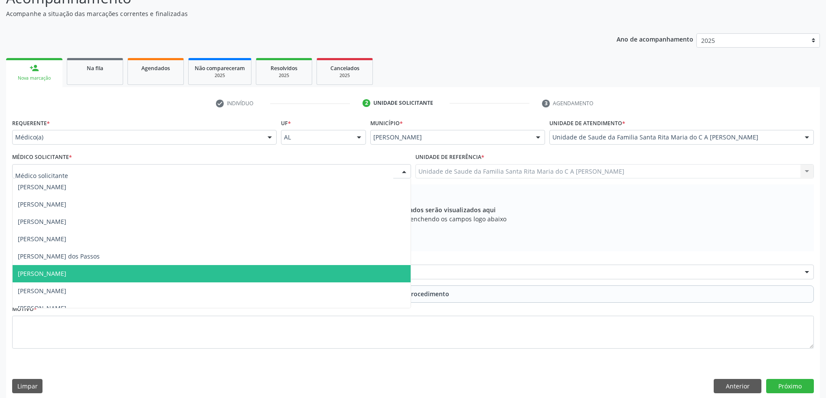
click at [162, 276] on span "[PERSON_NAME]" at bounding box center [212, 273] width 398 height 17
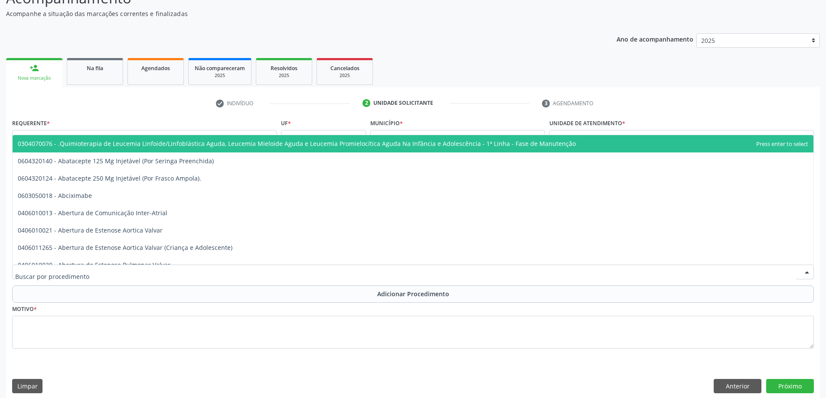
click at [140, 274] on div at bounding box center [413, 272] width 802 height 15
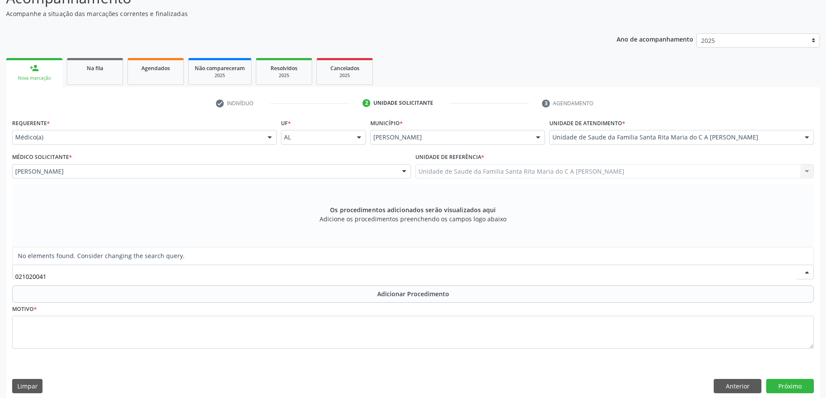
click at [88, 277] on input "021020041" at bounding box center [405, 276] width 781 height 17
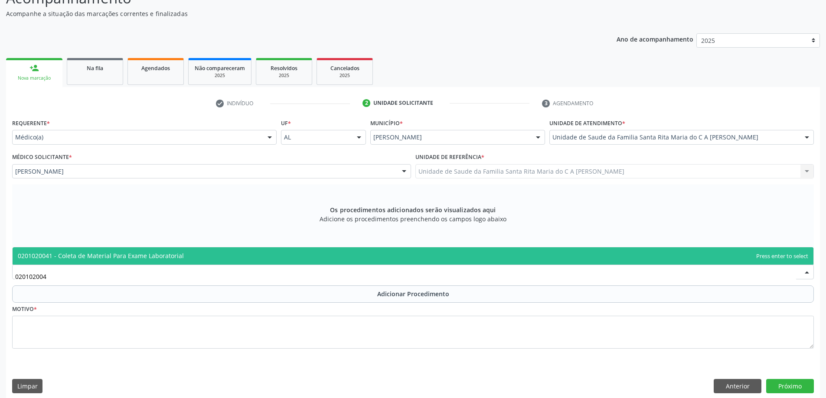
type input "0201020041"
click at [100, 257] on span "0201020041 - Coleta de Material Para Exame Laboratorial" at bounding box center [101, 256] width 166 height 8
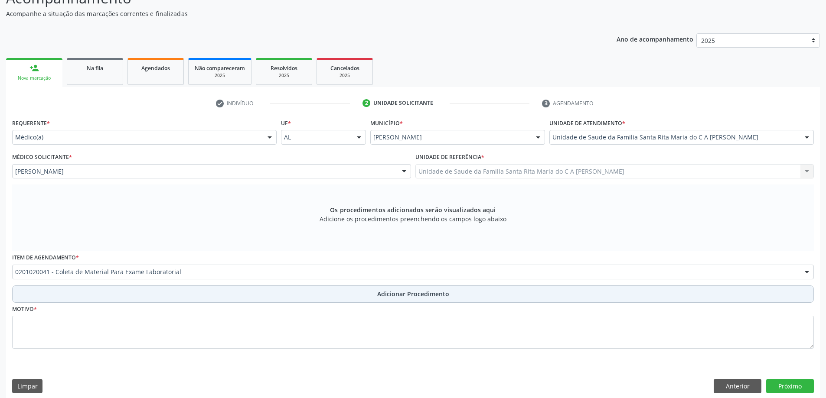
click at [82, 293] on button "Adicionar Procedimento" at bounding box center [413, 294] width 802 height 17
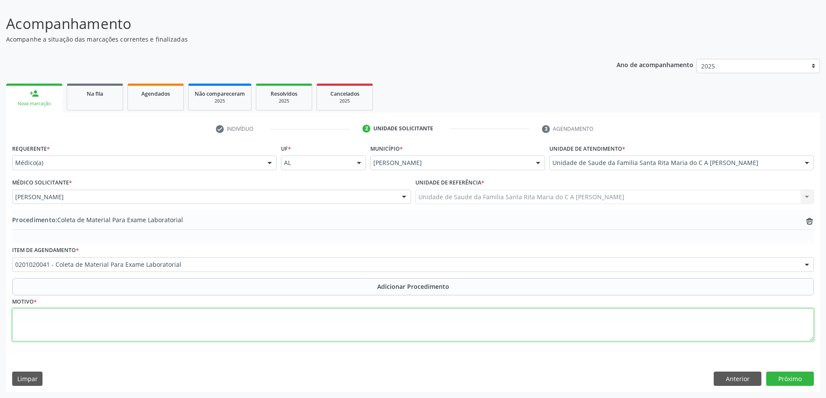
click at [70, 321] on textarea at bounding box center [413, 325] width 802 height 33
type textarea "CONTROLE"
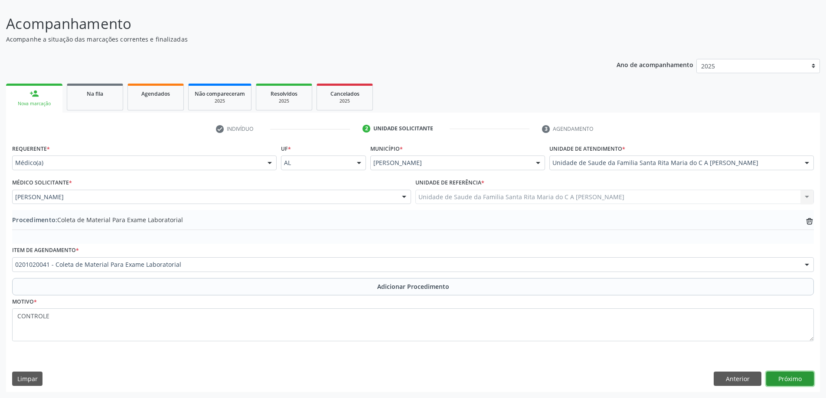
click at [790, 384] on button "Próximo" at bounding box center [790, 379] width 48 height 15
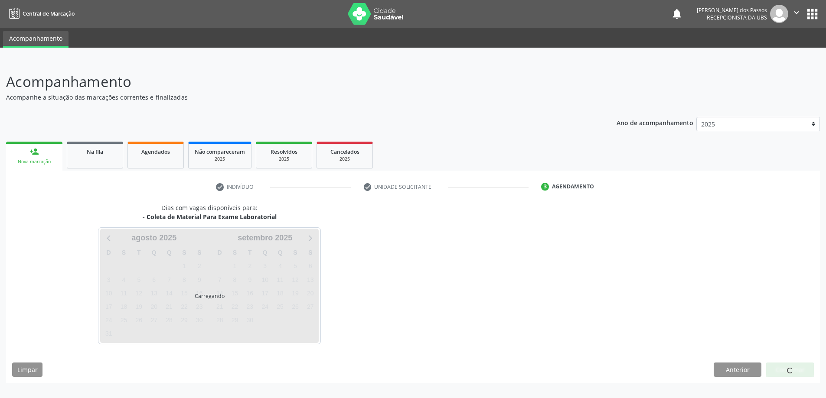
scroll to position [0, 0]
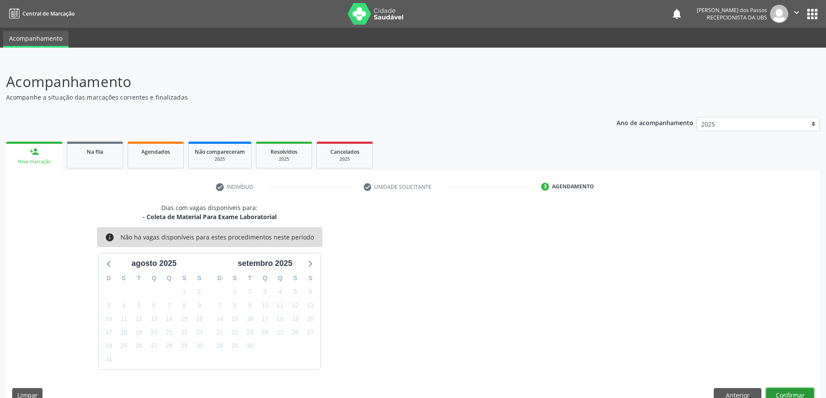
click at [783, 392] on button "Confirmar" at bounding box center [790, 395] width 48 height 15
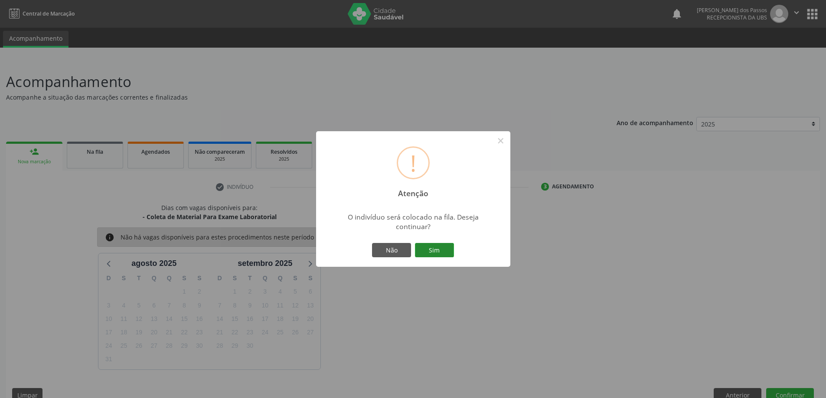
click at [442, 248] on button "Sim" at bounding box center [434, 250] width 39 height 15
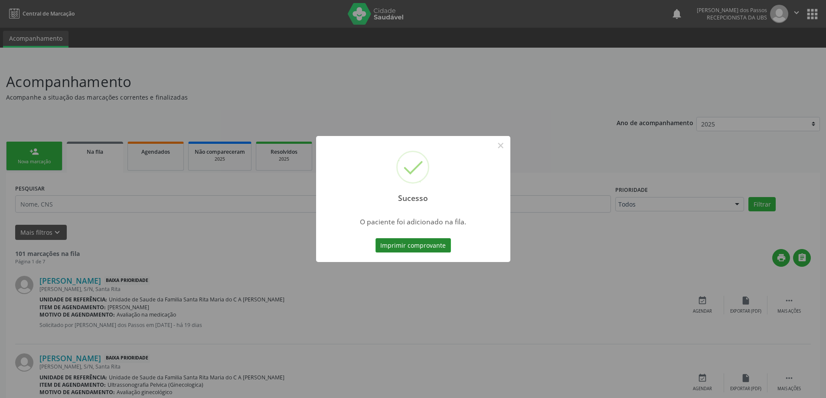
click at [438, 248] on button "Imprimir comprovante" at bounding box center [412, 245] width 75 height 15
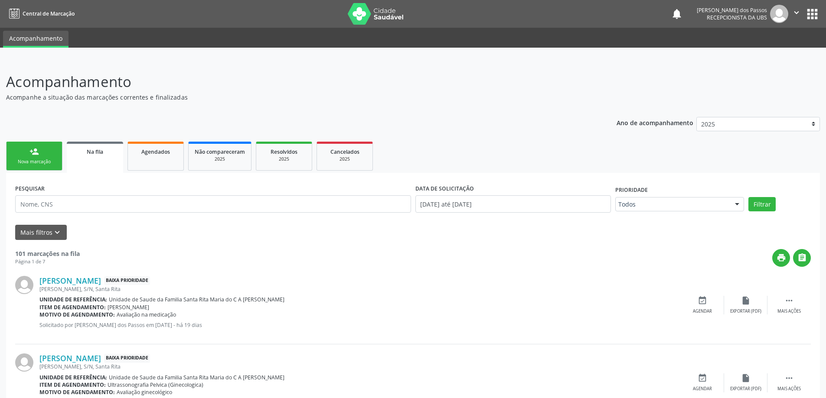
click at [53, 156] on link "person_add Nova marcação" at bounding box center [34, 156] width 56 height 29
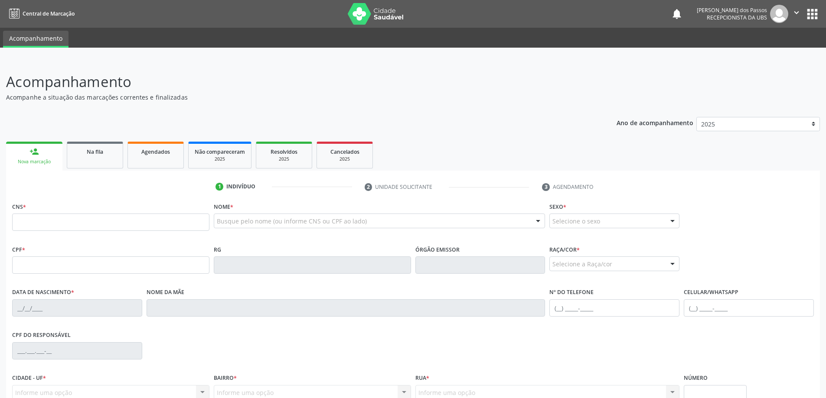
click at [299, 85] on p "Acompanhamento" at bounding box center [291, 82] width 570 height 22
click at [164, 158] on link "Agendados" at bounding box center [155, 155] width 56 height 27
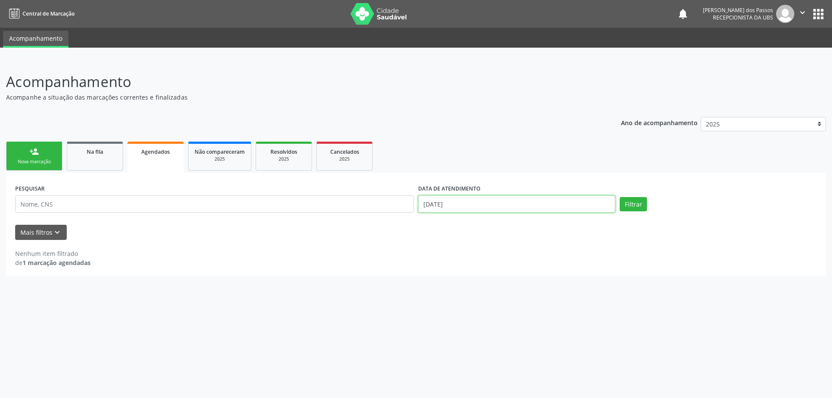
click at [432, 205] on input "11/08/2025" at bounding box center [516, 204] width 197 height 17
click at [519, 266] on span "8" at bounding box center [520, 266] width 17 height 17
type input "08/08/2025"
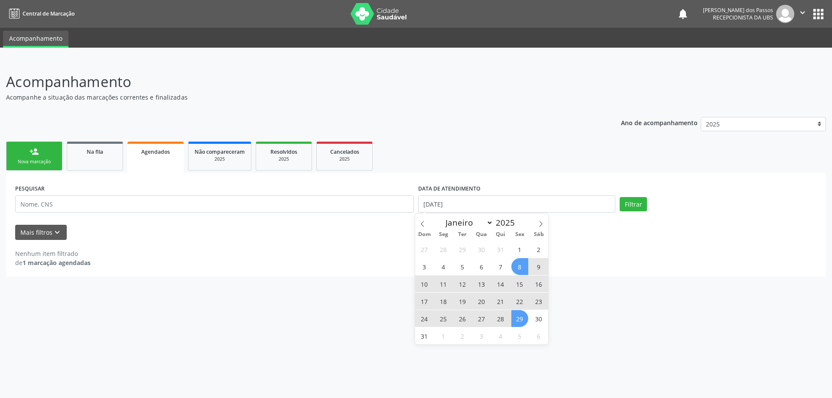
click at [519, 320] on span "29" at bounding box center [520, 318] width 17 height 17
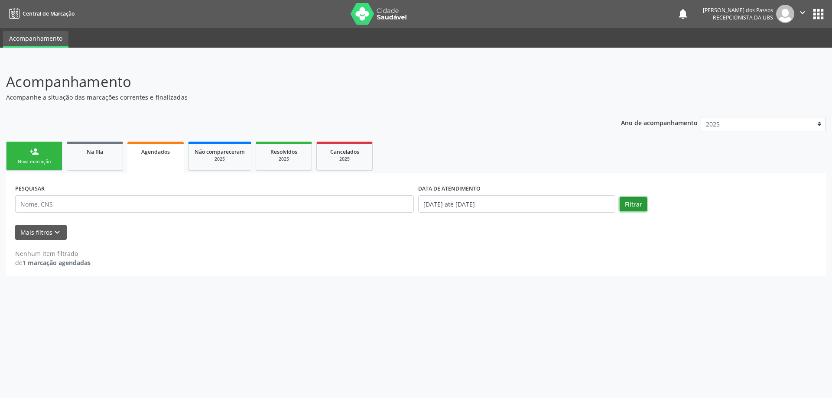
click at [635, 204] on button "Filtrar" at bounding box center [633, 204] width 27 height 15
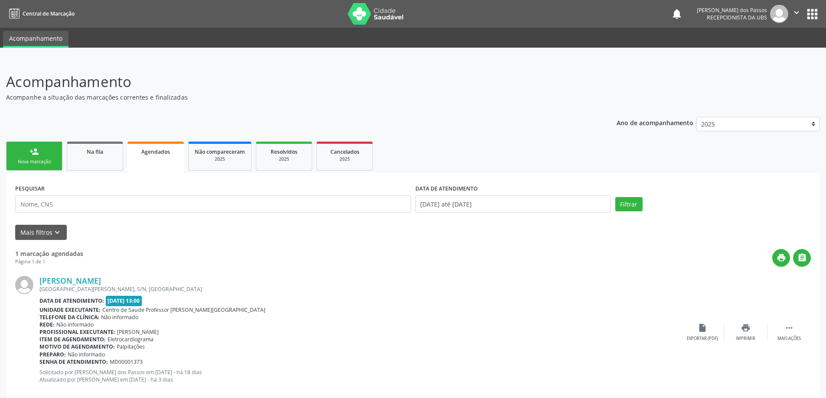
scroll to position [16, 0]
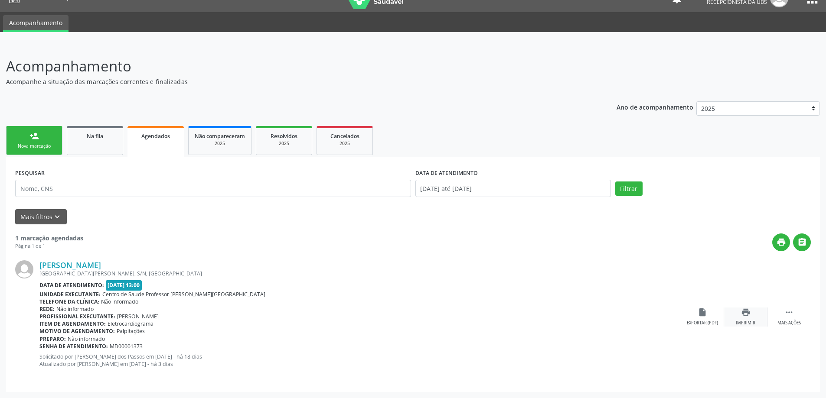
click at [744, 315] on icon "print" at bounding box center [746, 313] width 10 height 10
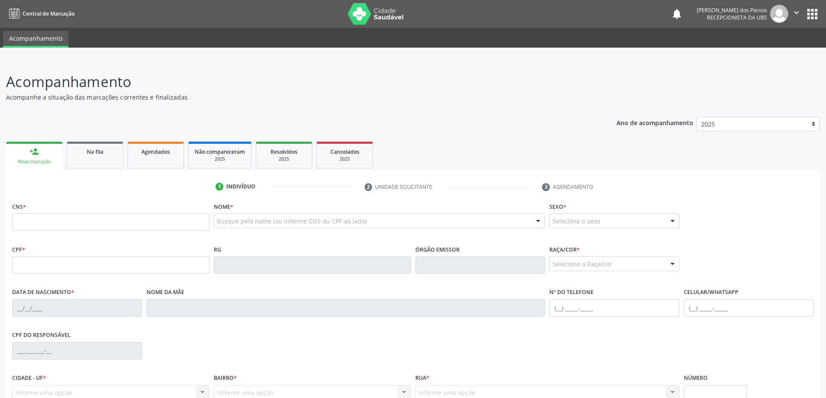
click at [72, 220] on input "text" at bounding box center [110, 222] width 197 height 17
click at [89, 227] on input "text" at bounding box center [110, 222] width 197 height 17
type input "708 2016 4568 0949"
click at [78, 222] on input "text" at bounding box center [110, 222] width 197 height 17
type input "708 2016 4568 0949"
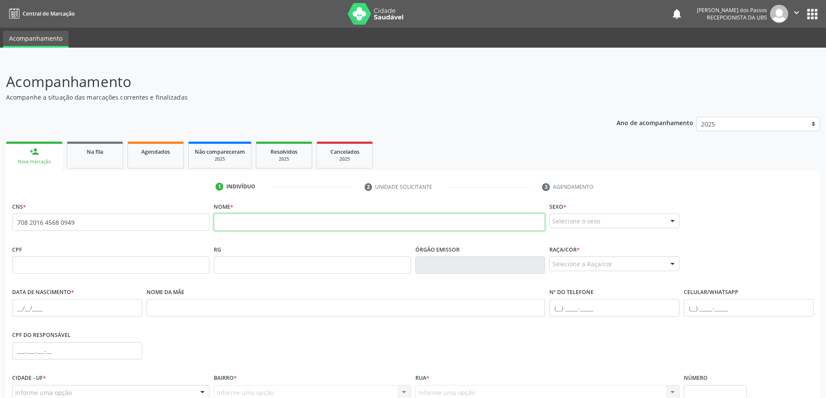
click at [262, 225] on input "text" at bounding box center [380, 222] width 332 height 17
type input "j"
type input "JIVANILSON SANTOS DA SILVA"
click at [671, 222] on div at bounding box center [672, 221] width 13 height 15
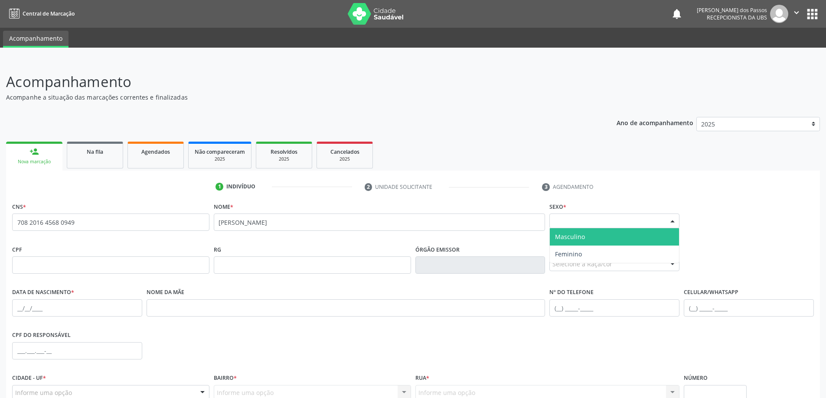
click at [629, 238] on span "Masculino" at bounding box center [614, 236] width 129 height 17
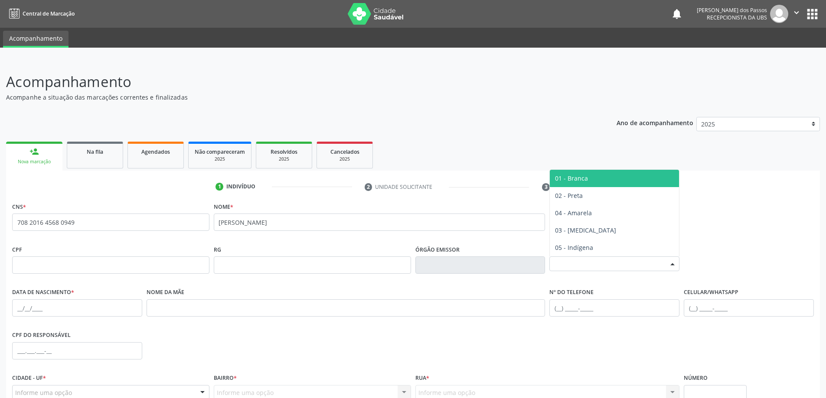
click at [673, 261] on div at bounding box center [672, 264] width 13 height 15
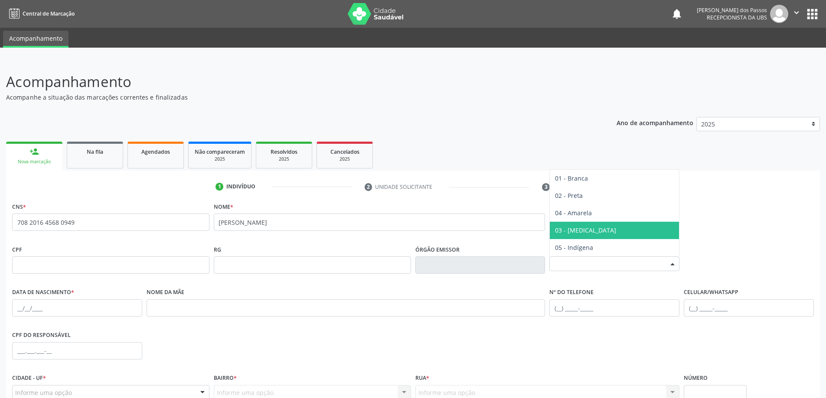
click at [595, 230] on span "03 - [MEDICAL_DATA]" at bounding box center [614, 230] width 129 height 17
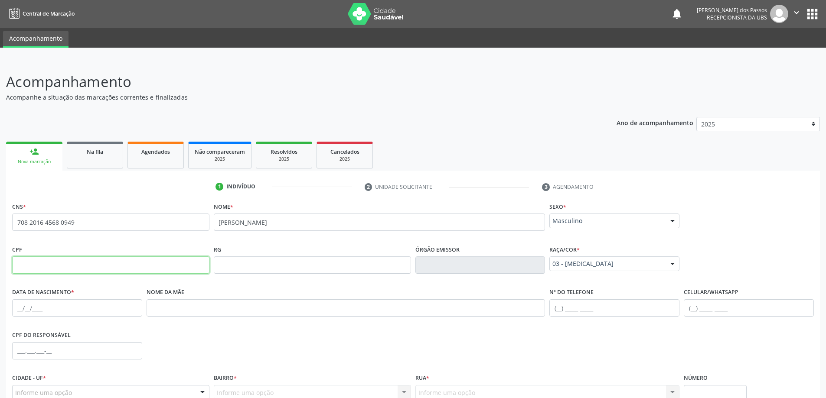
click at [145, 264] on input "text" at bounding box center [110, 265] width 197 height 17
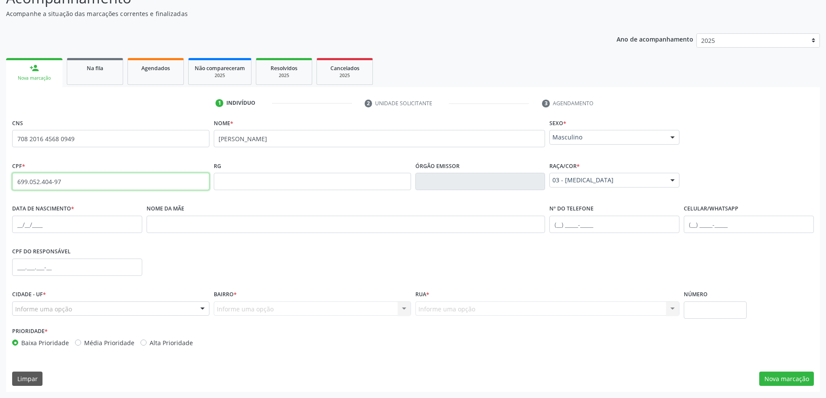
type input "699.052.404-97"
click at [41, 226] on input "text" at bounding box center [77, 224] width 130 height 17
type input "02/03/1966"
click at [699, 223] on input "text" at bounding box center [749, 224] width 130 height 17
type input "(82) 99960-1150"
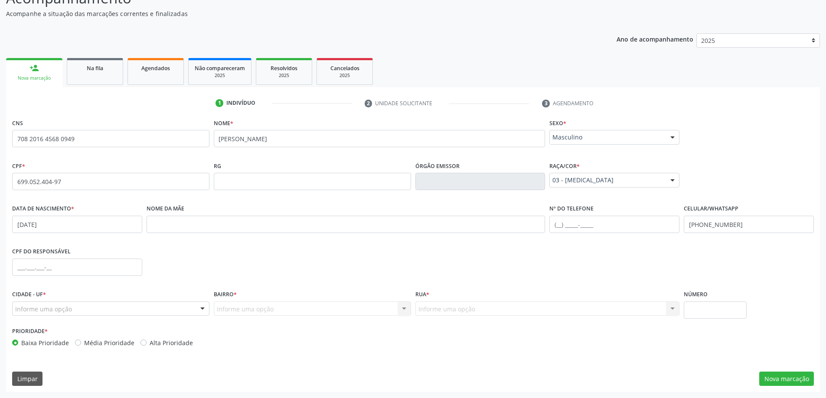
click at [200, 309] on div at bounding box center [202, 309] width 13 height 15
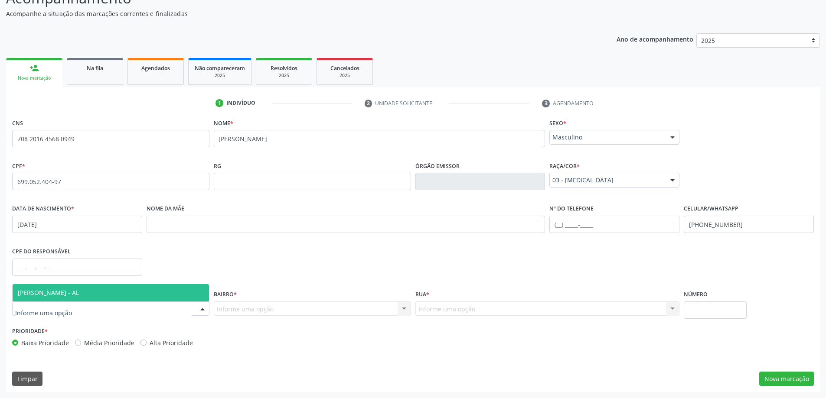
click at [157, 294] on span "[PERSON_NAME] - AL" at bounding box center [111, 292] width 196 height 17
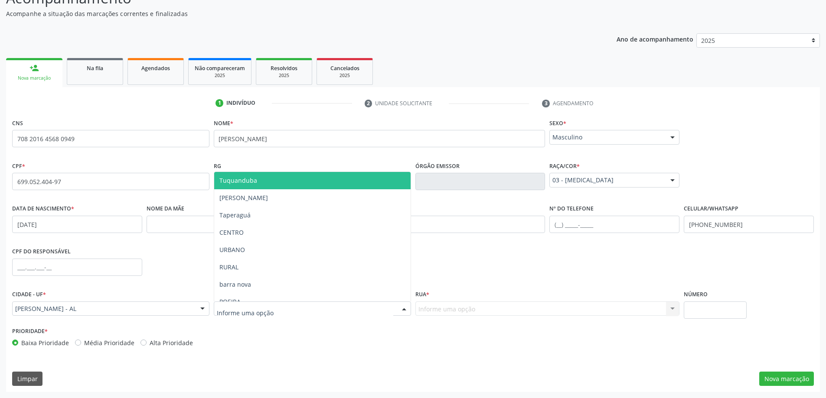
click at [399, 308] on div at bounding box center [404, 309] width 13 height 15
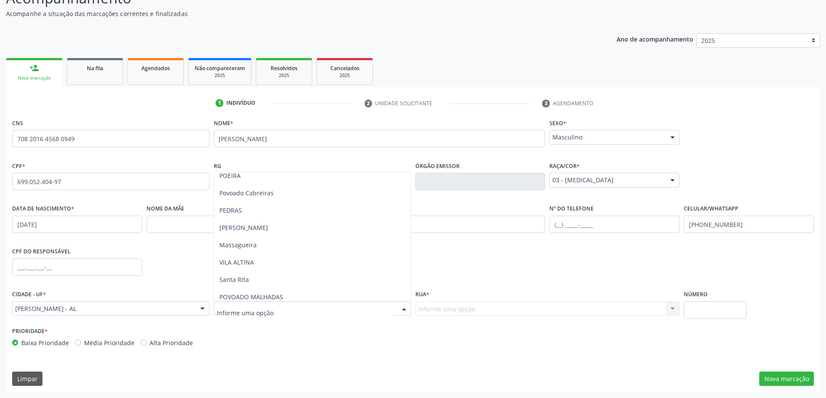
scroll to position [130, 0]
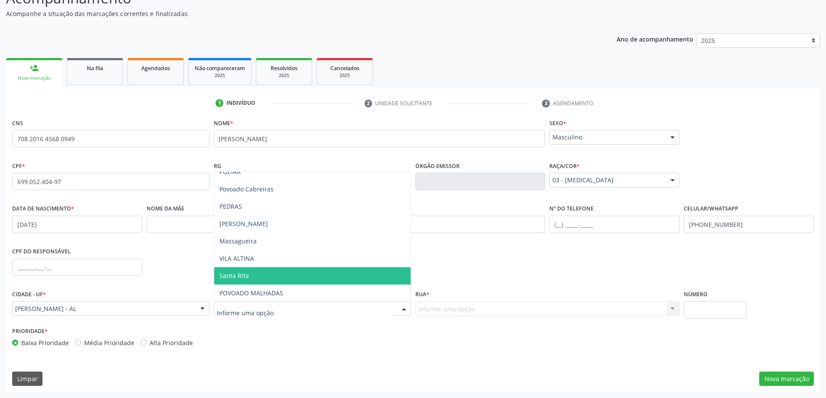
click at [274, 273] on span "Santa Rita" at bounding box center [312, 276] width 196 height 17
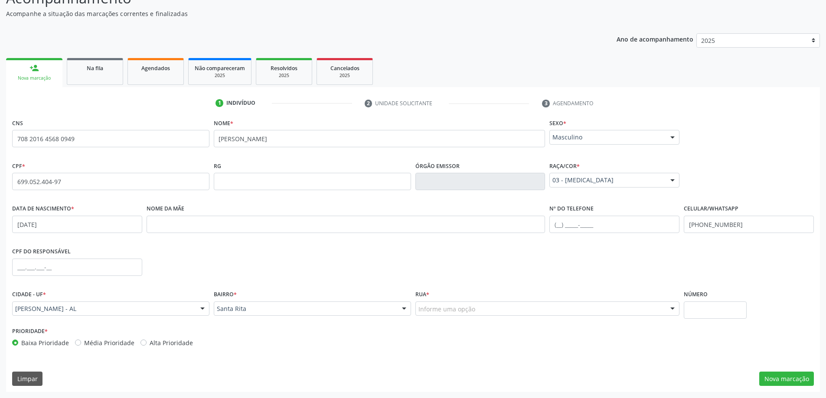
click at [566, 310] on div "Informe uma opção" at bounding box center [547, 309] width 264 height 15
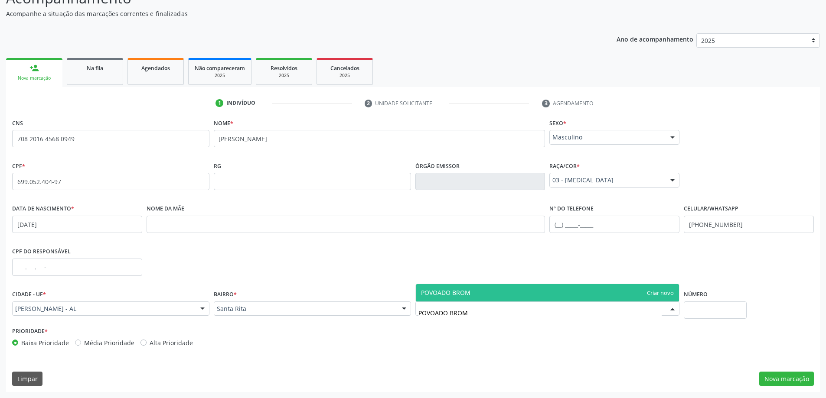
type input "POVOADO BROMA"
click at [520, 290] on span "POVOADO BROMA" at bounding box center [548, 292] width 264 height 17
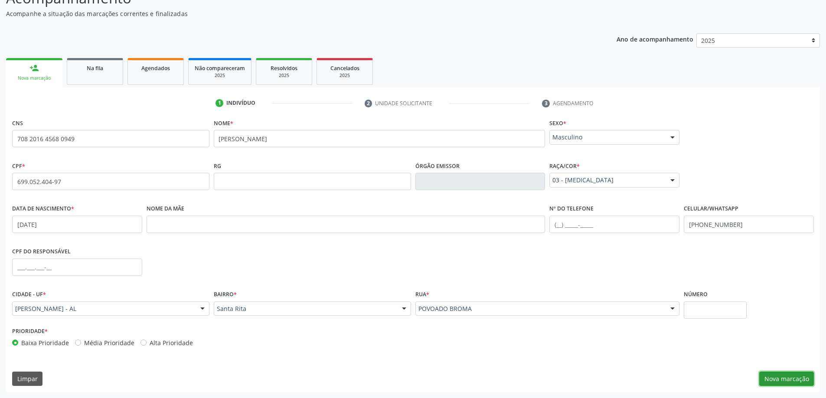
click at [775, 377] on button "Nova marcação" at bounding box center [786, 379] width 55 height 15
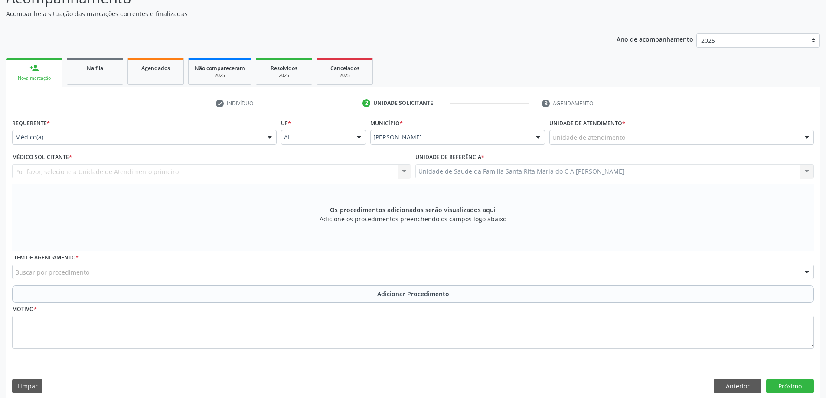
scroll to position [91, 0]
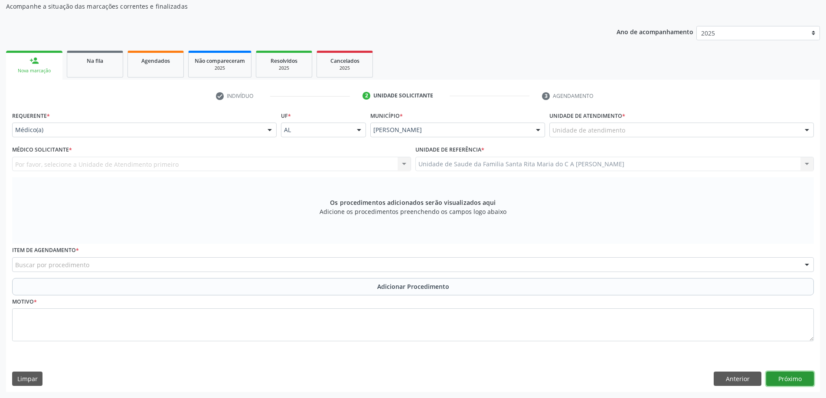
click at [800, 382] on button "Próximo" at bounding box center [790, 379] width 48 height 15
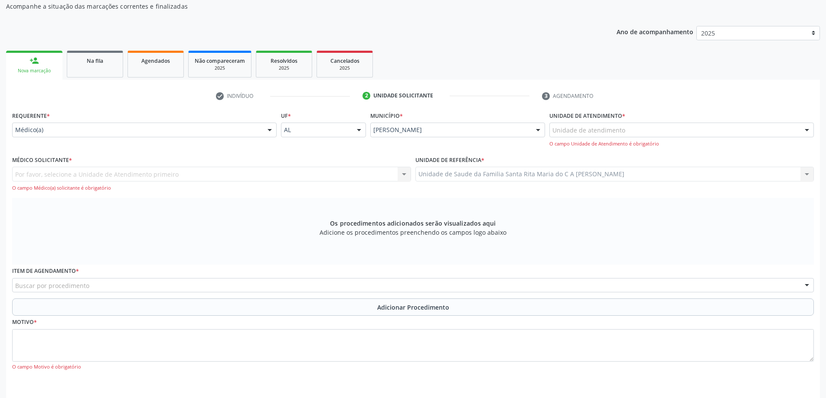
click at [807, 129] on div at bounding box center [806, 130] width 13 height 15
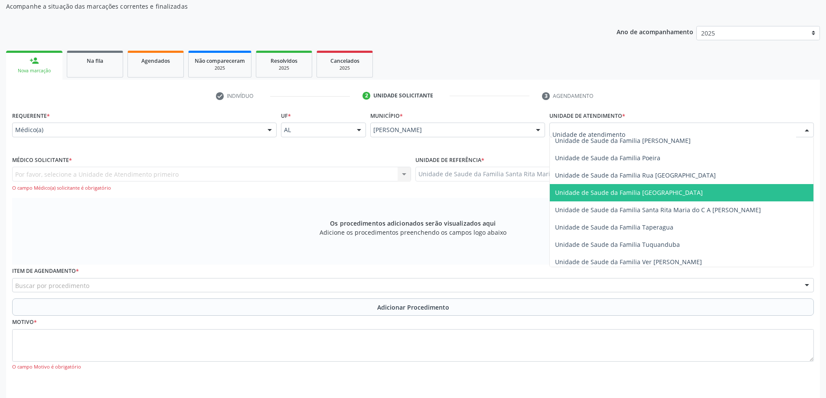
scroll to position [564, 0]
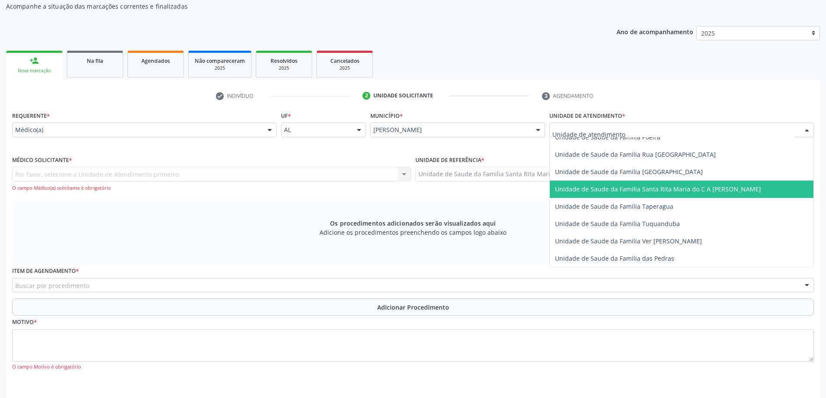
click at [708, 192] on span "Unidade de Saude da Familia Santa Rita Maria do C A [PERSON_NAME]" at bounding box center [658, 189] width 206 height 8
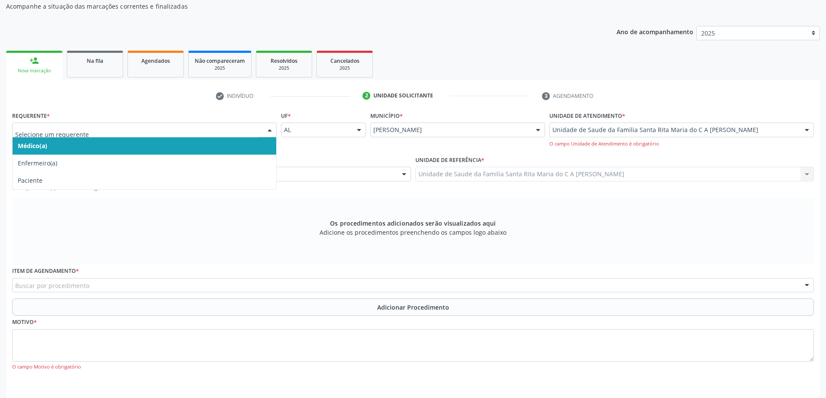
click at [193, 146] on span "Médico(a)" at bounding box center [145, 145] width 264 height 17
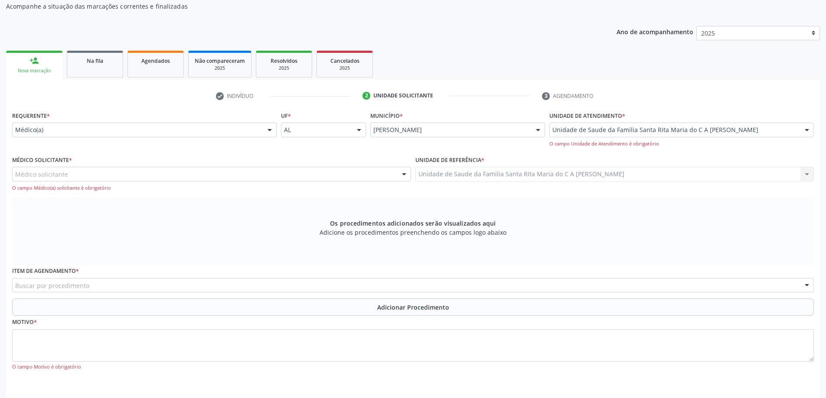
click at [395, 173] on div "Médico solicitante" at bounding box center [211, 174] width 399 height 15
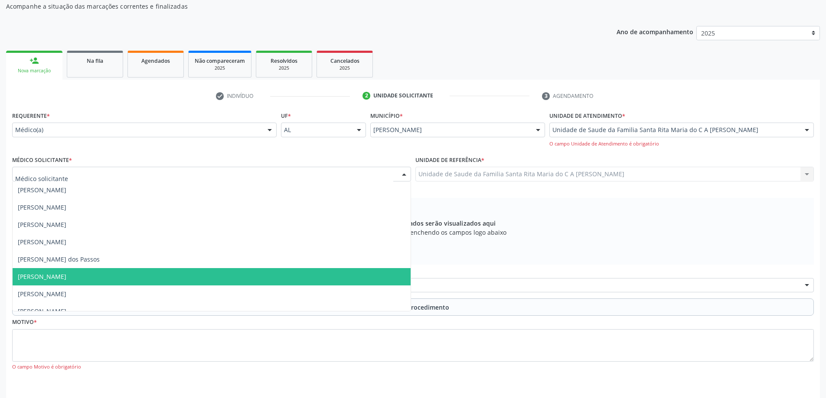
click at [187, 277] on span "[PERSON_NAME]" at bounding box center [212, 276] width 398 height 17
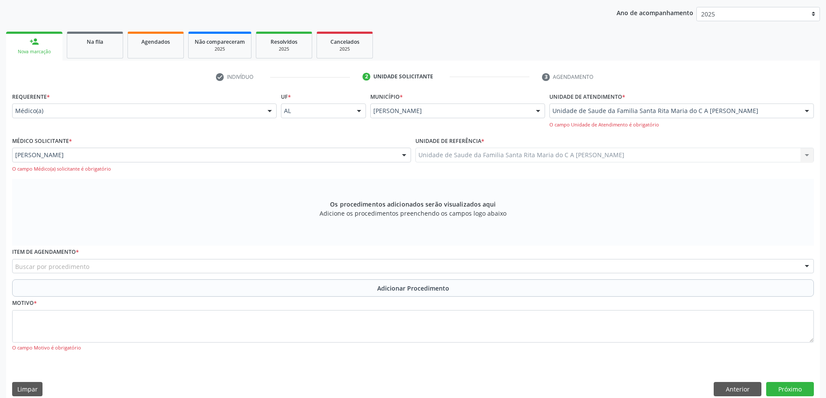
scroll to position [121, 0]
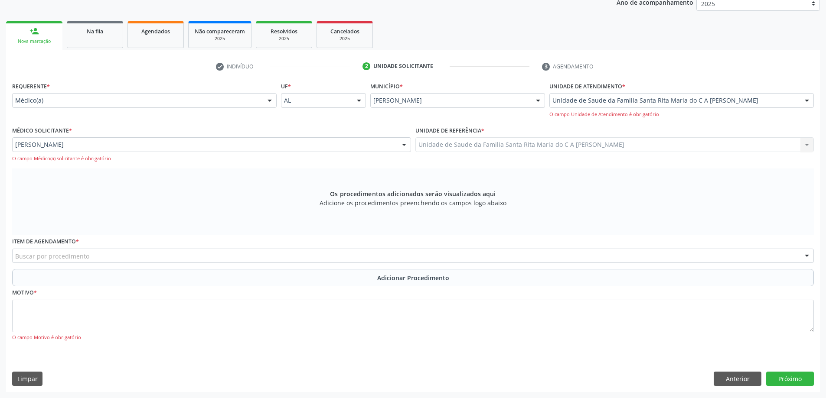
click at [133, 258] on div "Buscar por procedimento" at bounding box center [413, 256] width 802 height 15
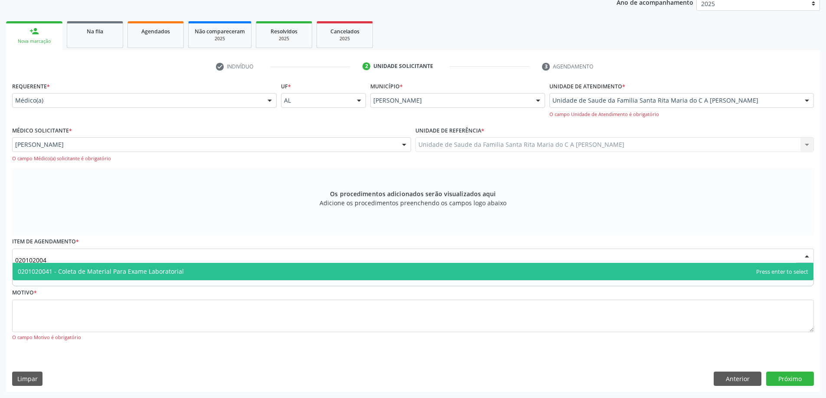
type input "0201020041"
click at [129, 273] on span "0201020041 - Coleta de Material Para Exame Laboratorial" at bounding box center [101, 272] width 166 height 8
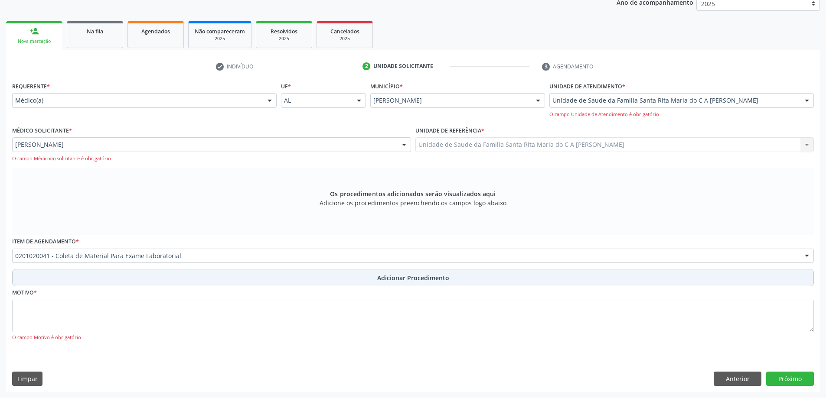
click at [121, 278] on button "Adicionar Procedimento" at bounding box center [413, 277] width 802 height 17
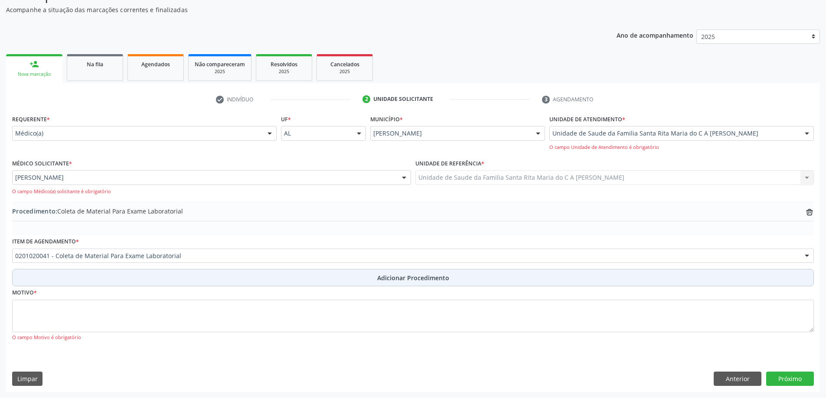
scroll to position [88, 0]
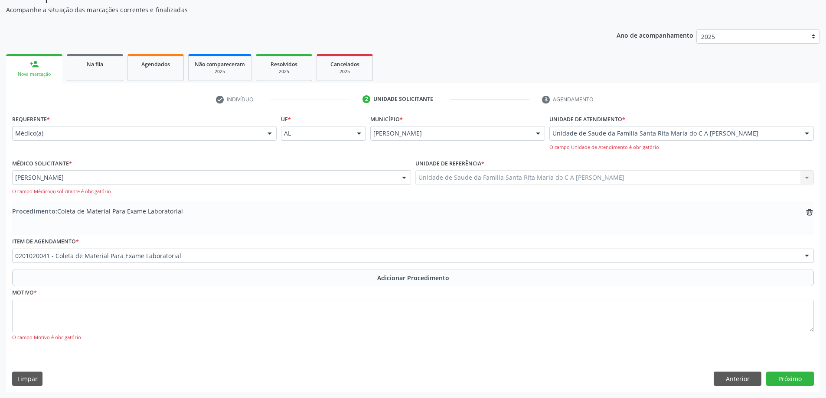
click at [270, 132] on div at bounding box center [269, 134] width 13 height 15
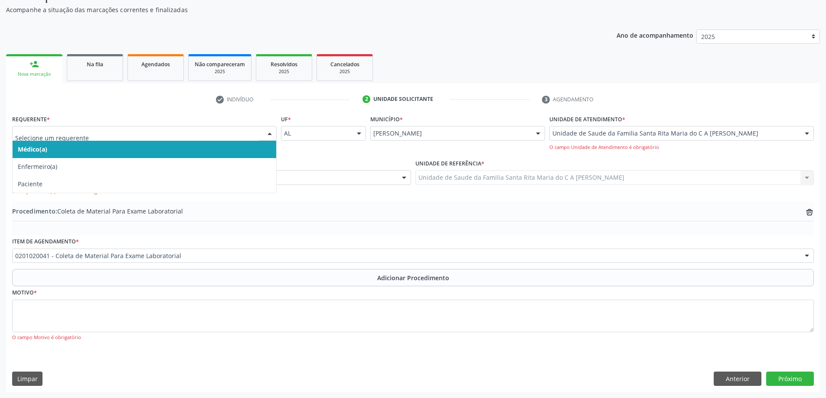
click at [202, 147] on span "Médico(a)" at bounding box center [145, 149] width 264 height 17
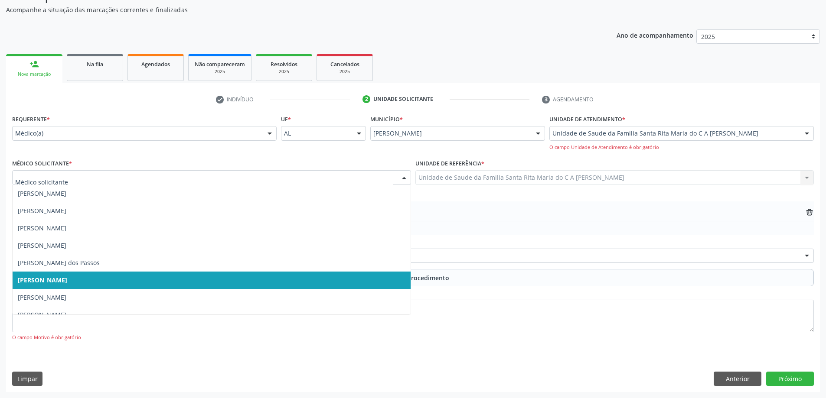
click at [253, 285] on span "[PERSON_NAME]" at bounding box center [212, 280] width 398 height 17
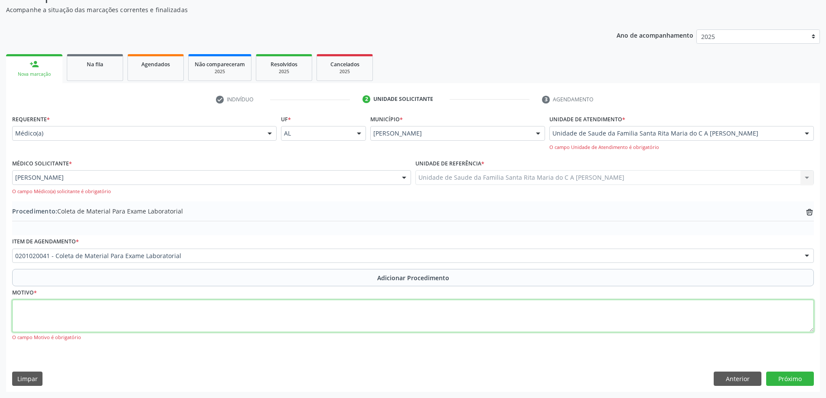
click at [112, 317] on textarea at bounding box center [413, 316] width 802 height 33
type textarea "CONTROLE"
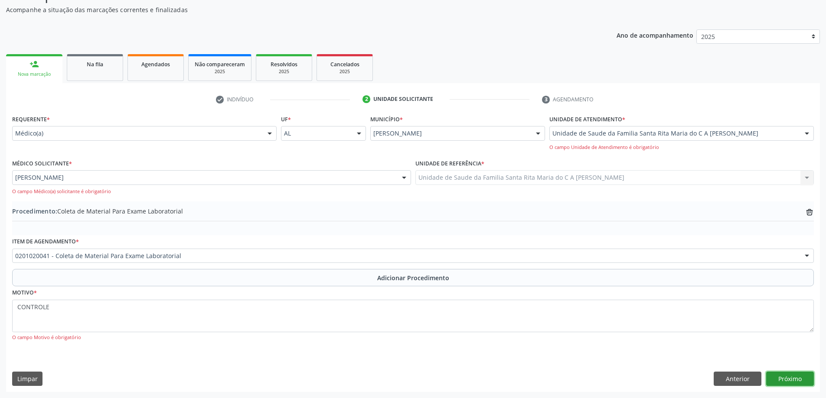
click at [784, 384] on button "Próximo" at bounding box center [790, 379] width 48 height 15
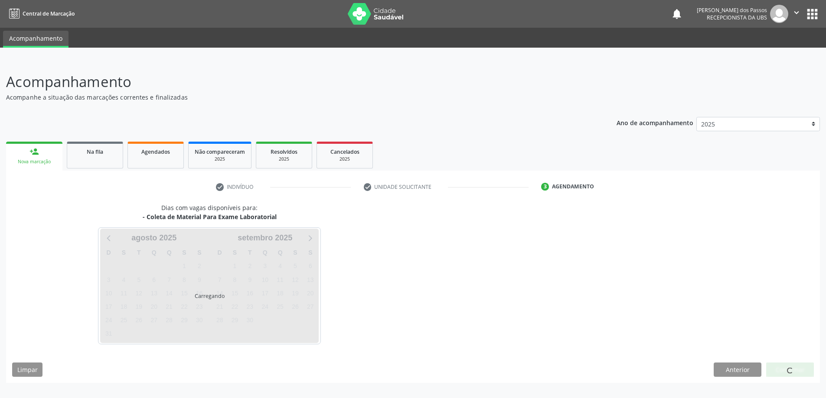
scroll to position [0, 0]
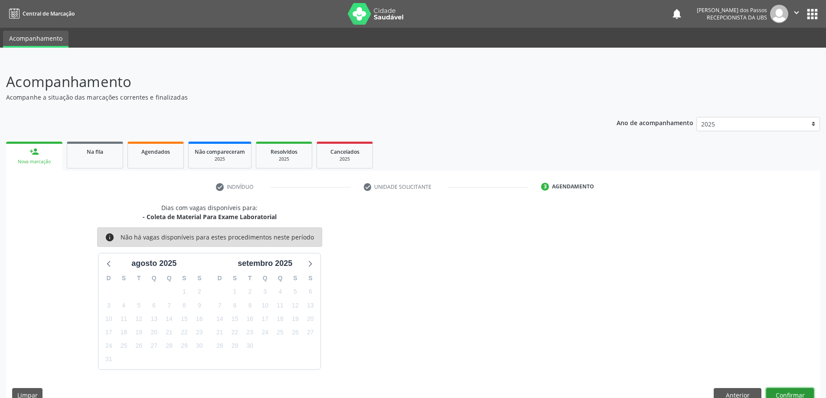
click at [790, 398] on button "Confirmar" at bounding box center [790, 395] width 48 height 15
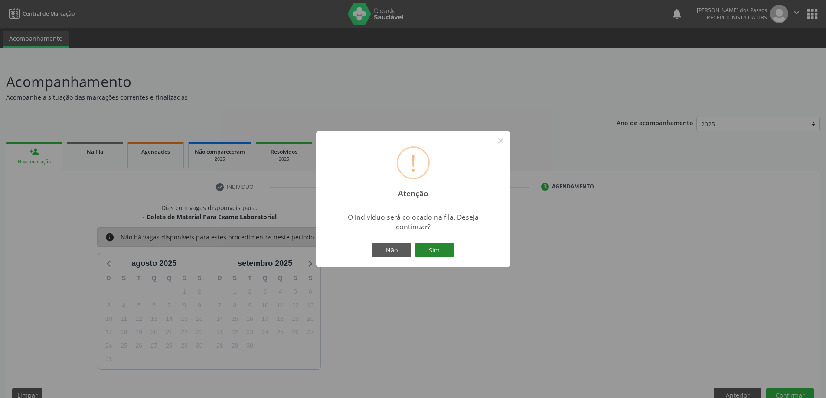
click at [444, 248] on button "Sim" at bounding box center [434, 250] width 39 height 15
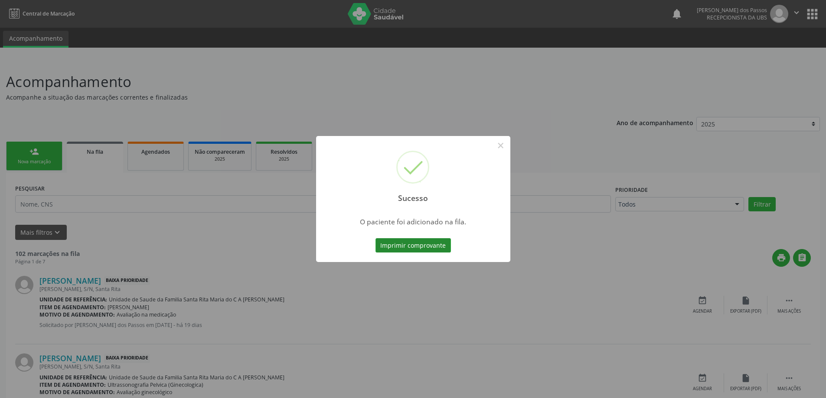
click at [401, 246] on button "Imprimir comprovante" at bounding box center [412, 245] width 75 height 15
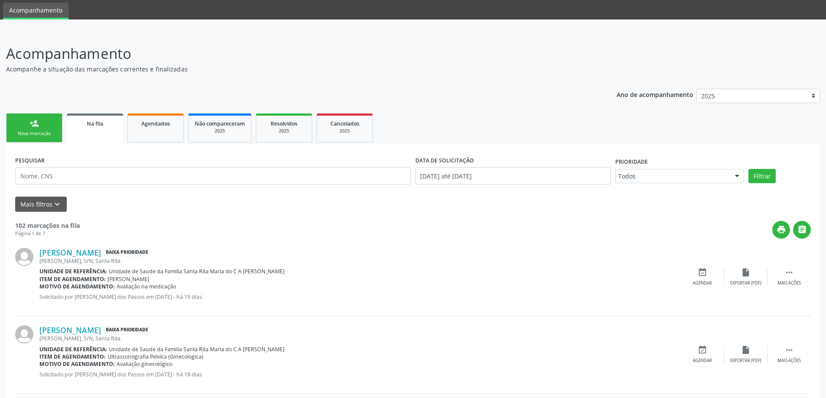
scroll to position [43, 0]
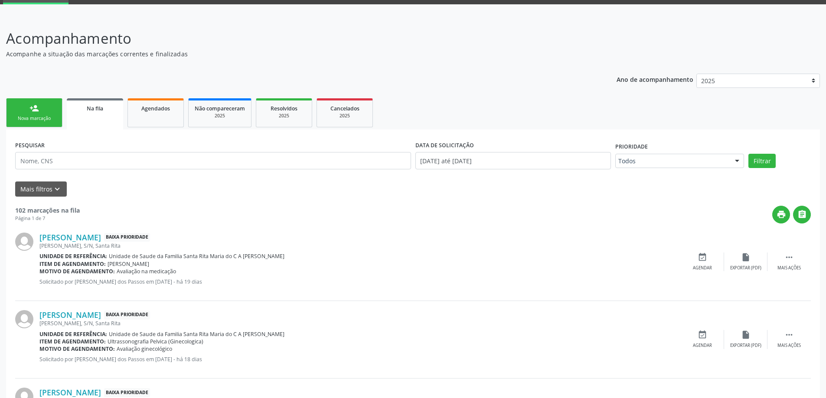
click at [46, 115] on link "person_add Nova marcação" at bounding box center [34, 112] width 56 height 29
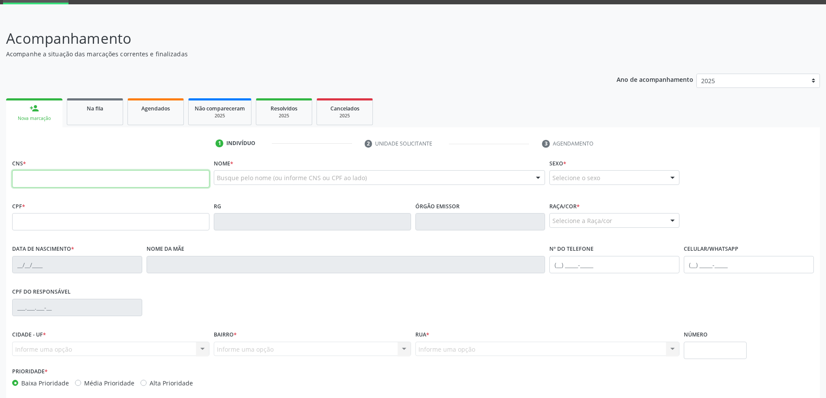
click at [107, 181] on input "text" at bounding box center [110, 178] width 197 height 17
type input "705 2094 6279 1671"
type input "149.870.174-40"
type input "30/07/2005"
type input "Antonia da Costa"
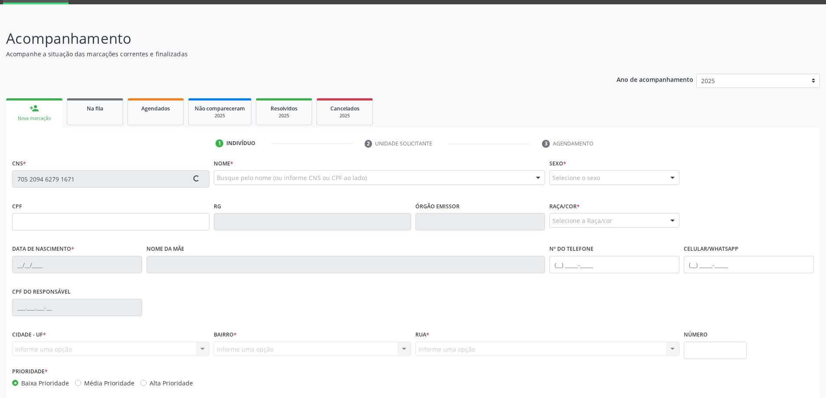
type input "(82) 99432-5657"
type input "25"
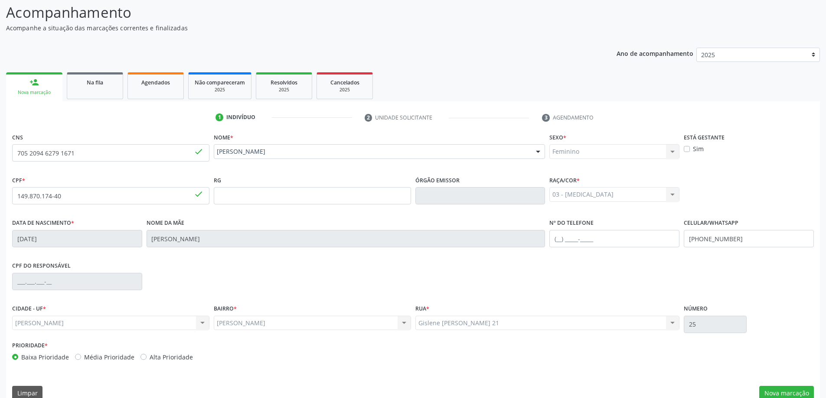
scroll to position [84, 0]
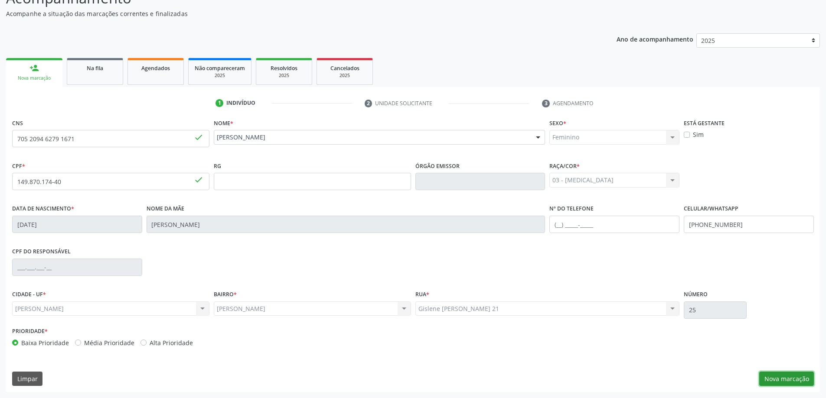
click at [786, 382] on button "Nova marcação" at bounding box center [786, 379] width 55 height 15
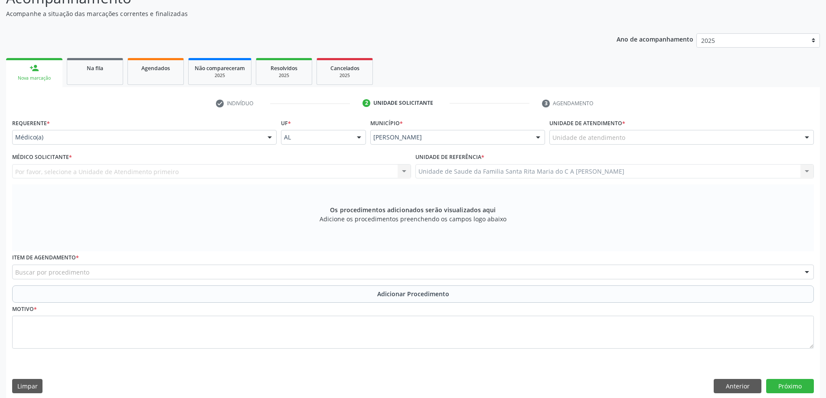
click at [809, 140] on div at bounding box center [806, 138] width 13 height 15
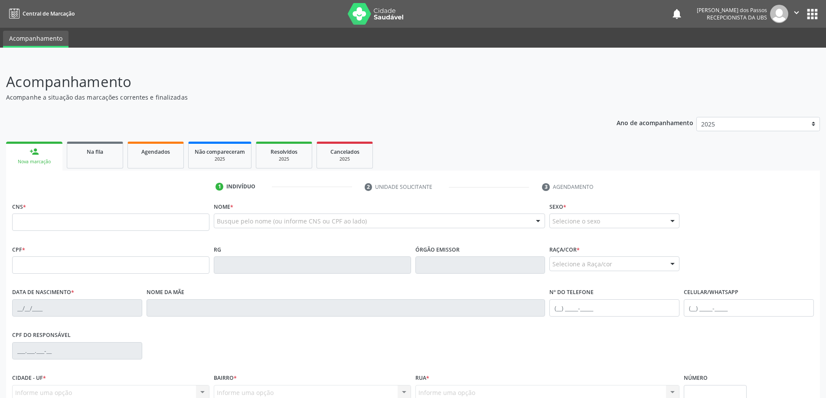
click at [54, 222] on input "text" at bounding box center [110, 222] width 197 height 17
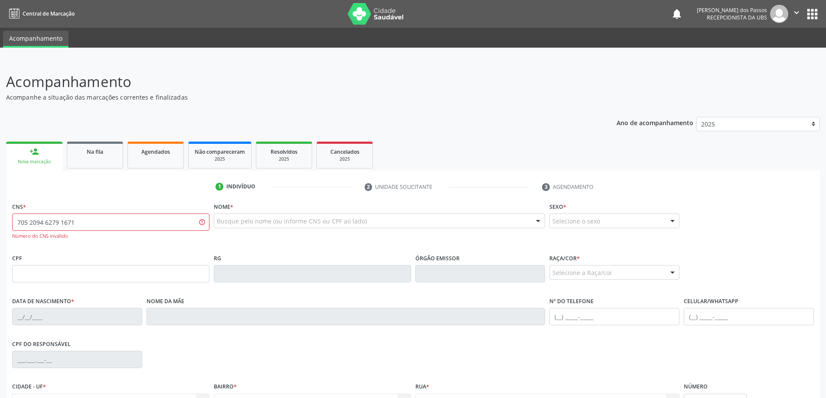
type input "705 2094 6279 1671"
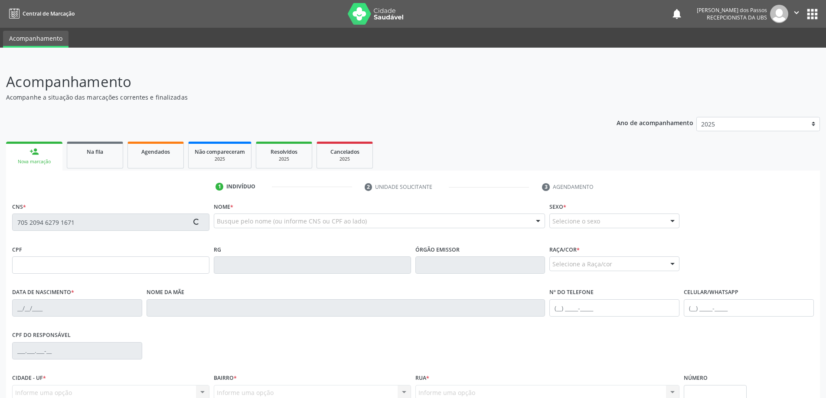
type input "149.870.174-40"
type input "30/07/2005"
type input "Antonia da Costa"
type input "(82) 99432-5657"
type input "25"
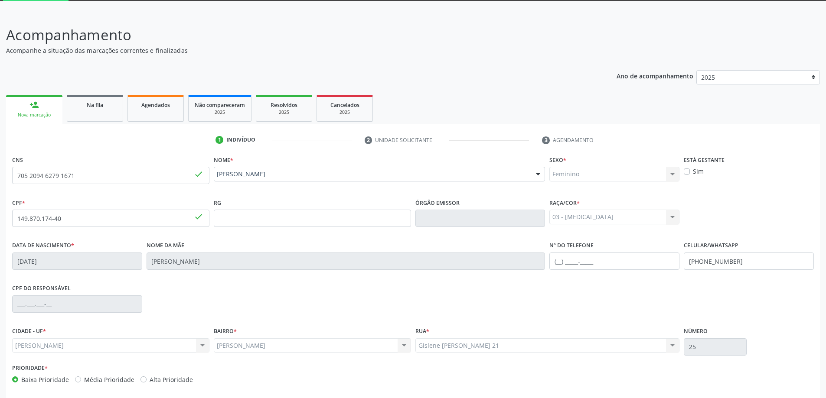
scroll to position [84, 0]
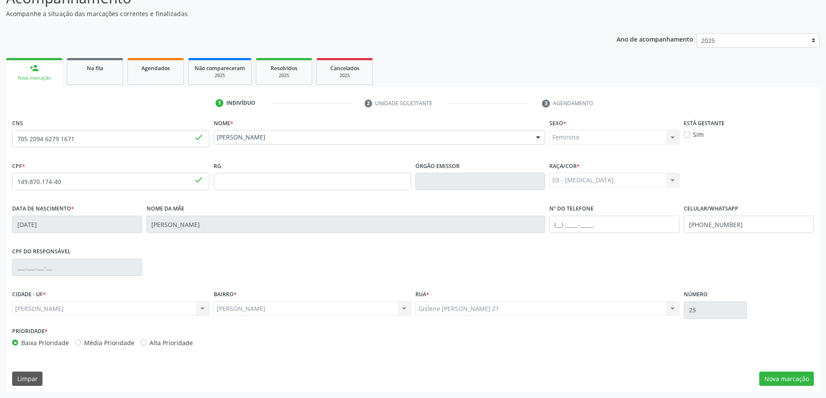
click at [39, 300] on label "CIDADE - UF *" at bounding box center [29, 294] width 34 height 13
click at [245, 307] on div "Gislene Matheus Gislene Matheus Nenhum resultado encontrado para: " " Não há ne…" at bounding box center [312, 309] width 197 height 15
click at [83, 140] on input "705 2094 6279 1671" at bounding box center [110, 138] width 197 height 17
type input "7"
type input "705 2094 6279 1671"
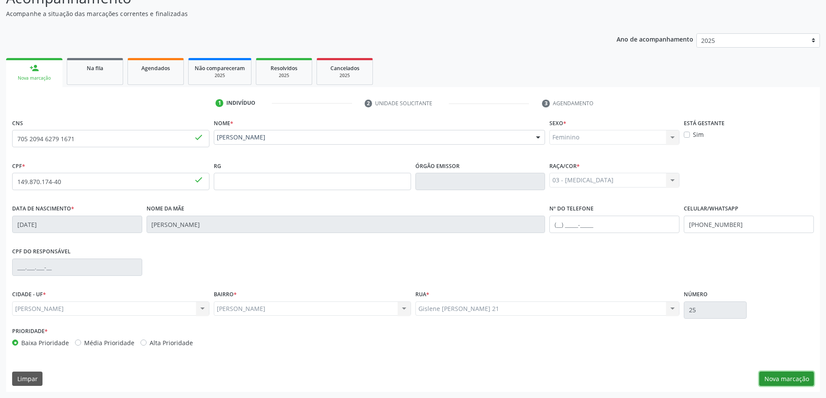
click at [802, 383] on button "Nova marcação" at bounding box center [786, 379] width 55 height 15
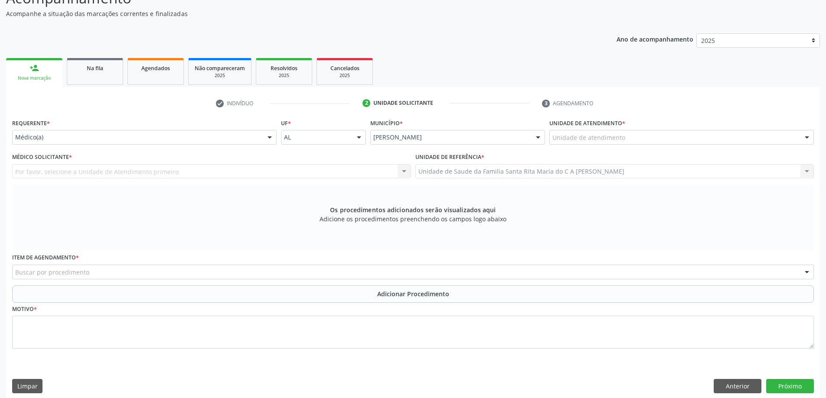
click at [810, 137] on div at bounding box center [806, 138] width 13 height 15
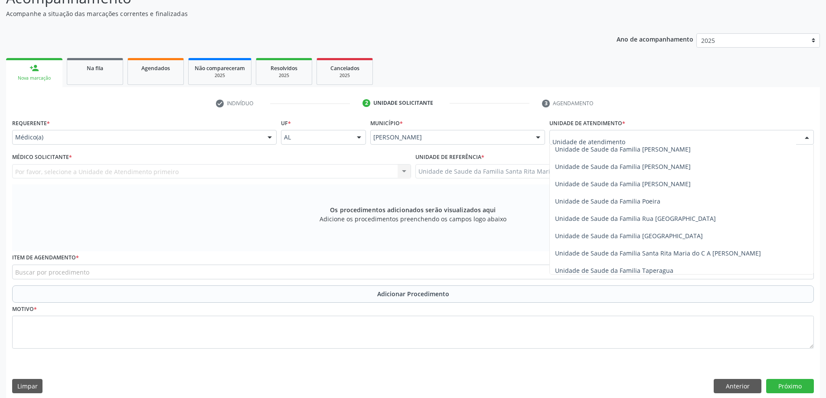
scroll to position [520, 0]
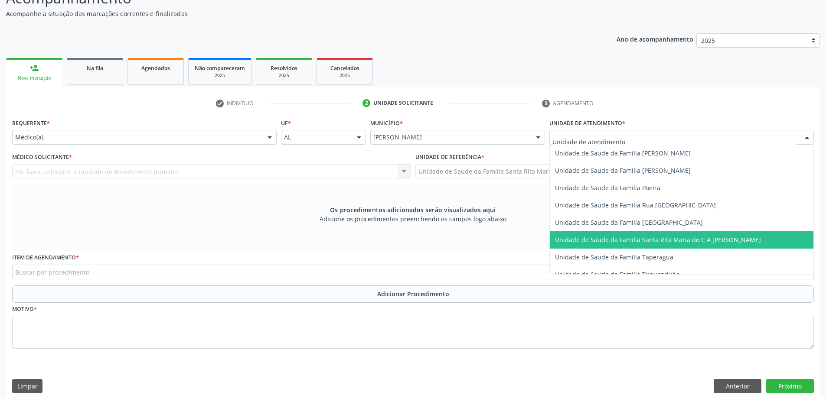
click at [693, 240] on span "Unidade de Saude da Familia Santa Rita Maria do C A [PERSON_NAME]" at bounding box center [658, 240] width 206 height 8
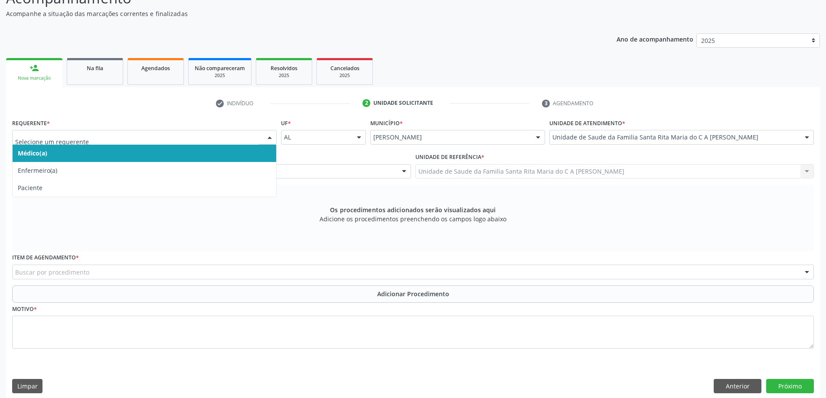
click at [139, 154] on span "Médico(a)" at bounding box center [145, 153] width 264 height 17
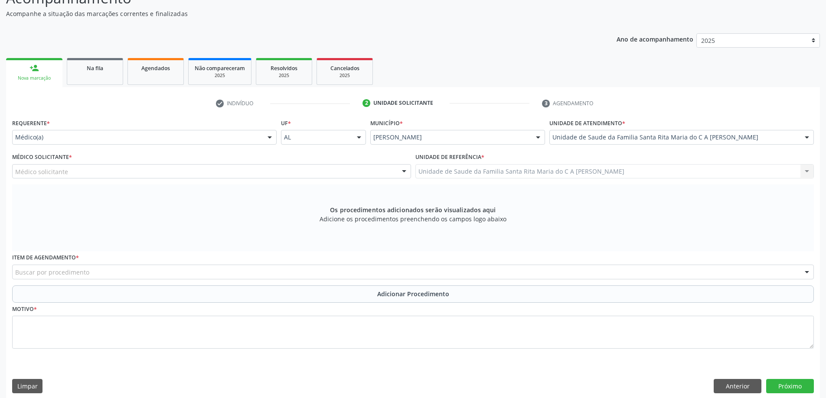
click at [132, 172] on div "Médico solicitante" at bounding box center [211, 171] width 399 height 15
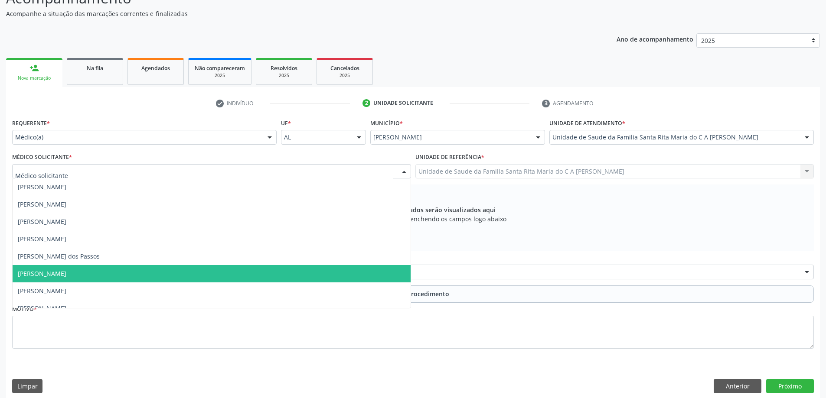
click at [133, 275] on span "[PERSON_NAME]" at bounding box center [212, 273] width 398 height 17
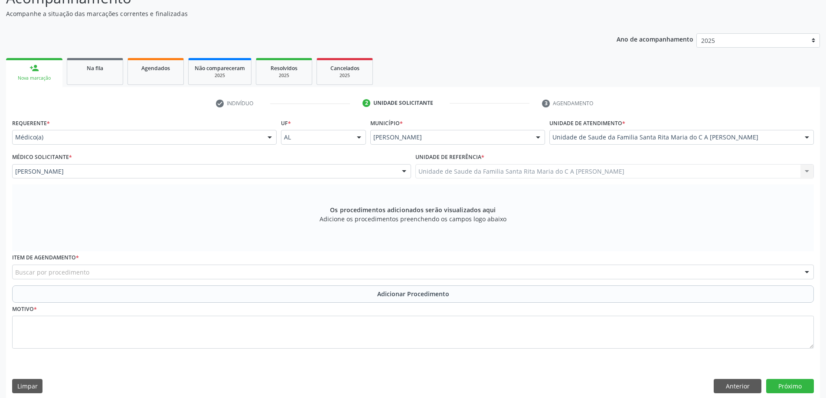
click at [145, 275] on div "Buscar por procedimento" at bounding box center [413, 272] width 802 height 15
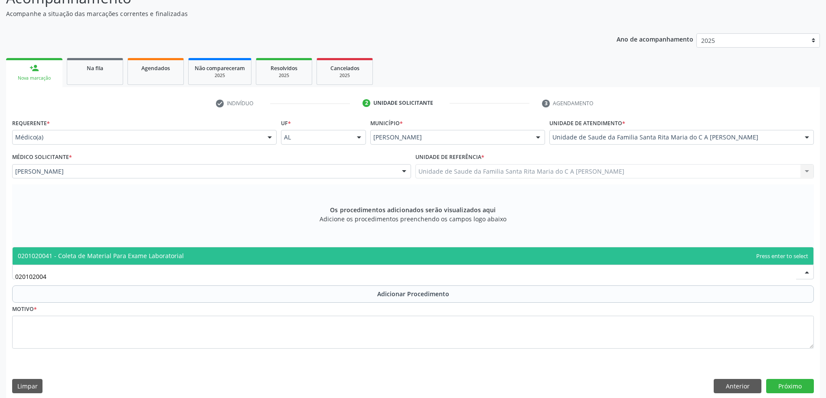
type input "0201020041"
click at [142, 263] on span "0201020041 - Coleta de Material Para Exame Laboratorial" at bounding box center [413, 256] width 801 height 17
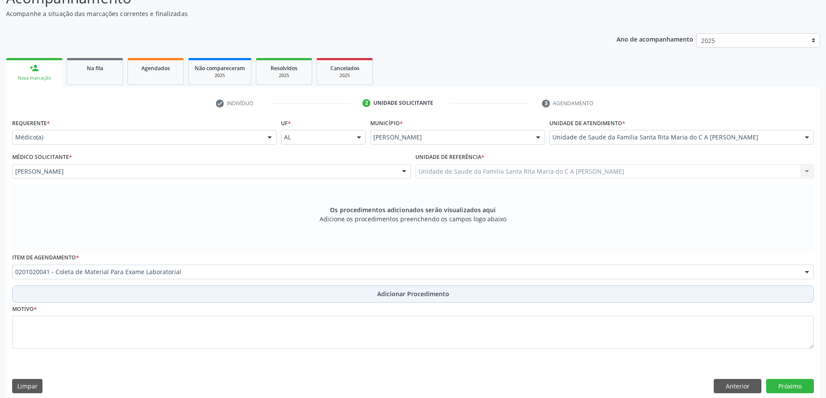
click at [118, 300] on button "Adicionar Procedimento" at bounding box center [413, 294] width 802 height 17
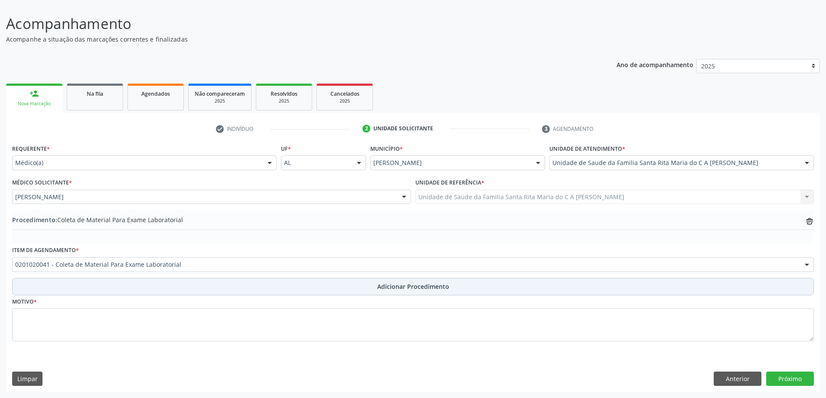
scroll to position [58, 0]
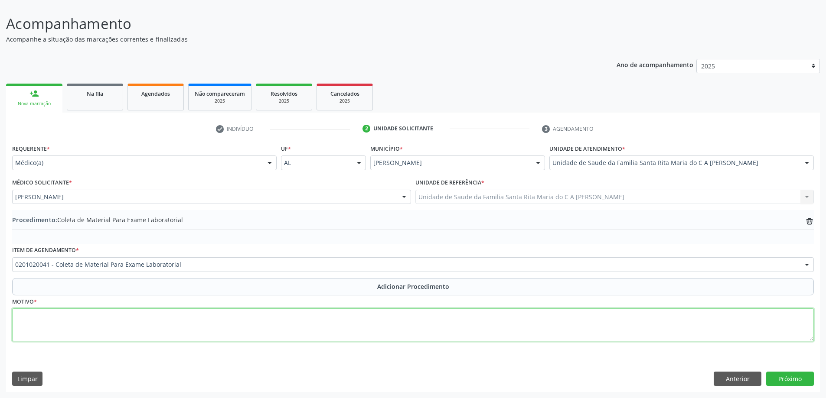
click at [119, 322] on textarea at bounding box center [413, 325] width 802 height 33
type textarea "controle"
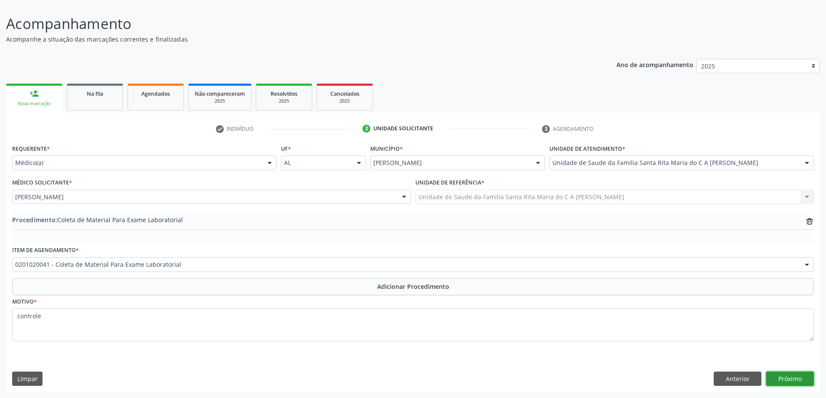
click at [795, 381] on button "Próximo" at bounding box center [790, 379] width 48 height 15
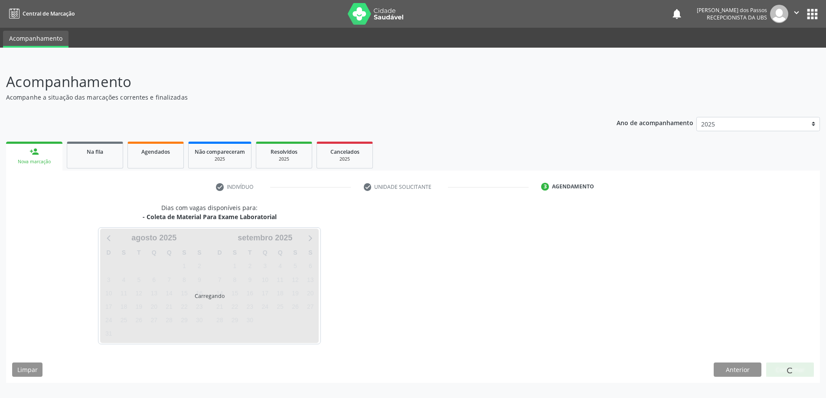
scroll to position [0, 0]
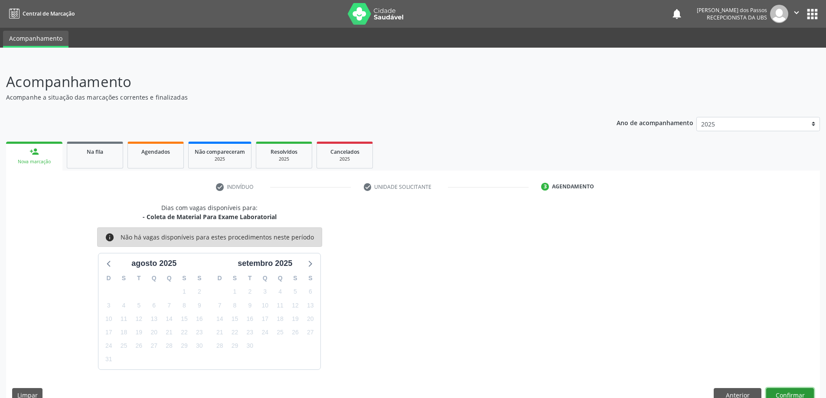
click at [796, 394] on button "Confirmar" at bounding box center [790, 395] width 48 height 15
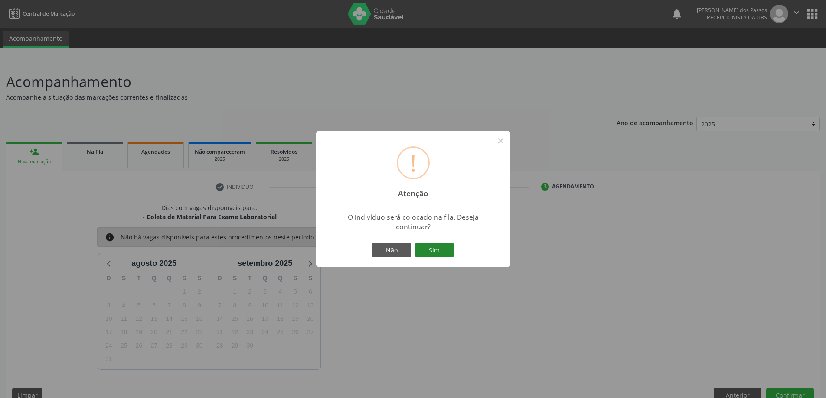
click at [430, 251] on button "Sim" at bounding box center [434, 250] width 39 height 15
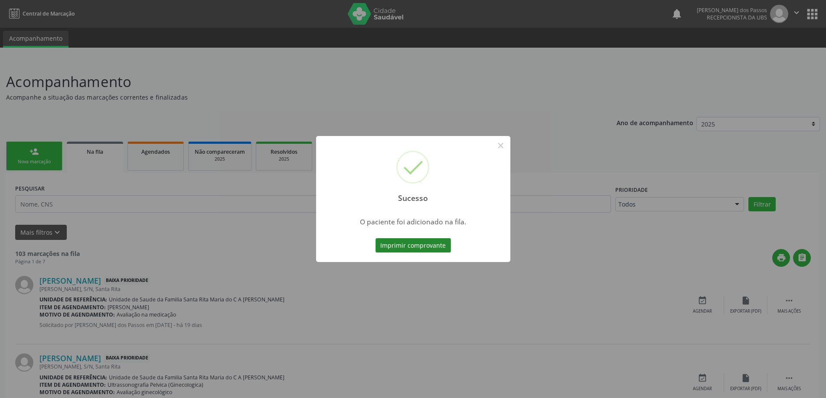
click at [431, 247] on button "Imprimir comprovante" at bounding box center [412, 245] width 75 height 15
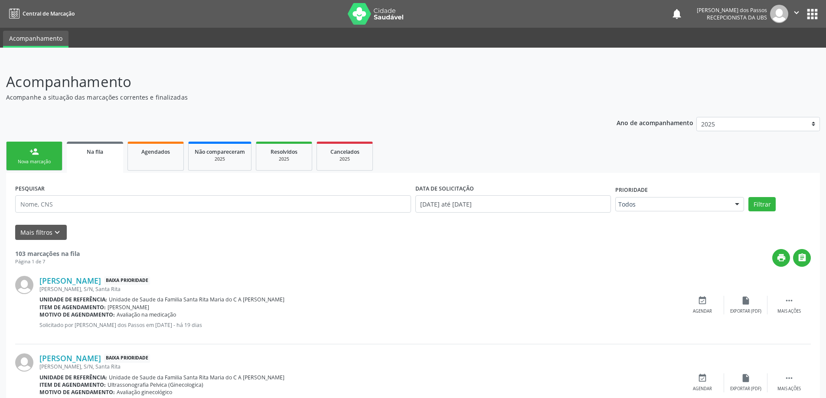
drag, startPoint x: 49, startPoint y: 163, endPoint x: 55, endPoint y: 161, distance: 5.6
click at [49, 163] on div "Nova marcação" at bounding box center [34, 162] width 43 height 7
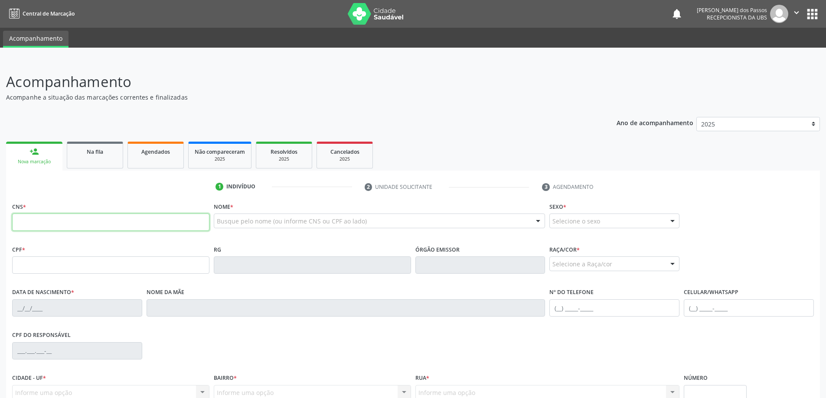
click at [143, 224] on input "text" at bounding box center [110, 222] width 197 height 17
type input "704 2075 7239 790"
click at [45, 216] on input "text" at bounding box center [110, 222] width 197 height 17
type input "704 2075 7213 9790"
type input "050.653.294-19"
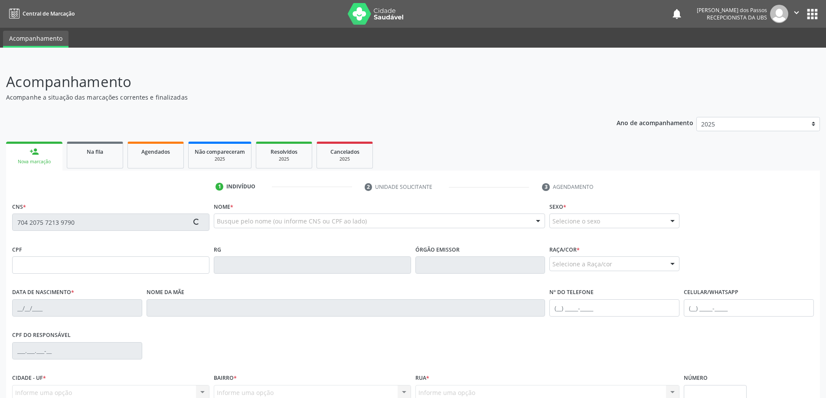
type input "[DATE]"
type input "[PERSON_NAME] [PERSON_NAME]"
type input "[PHONE_NUMBER]"
type input "03"
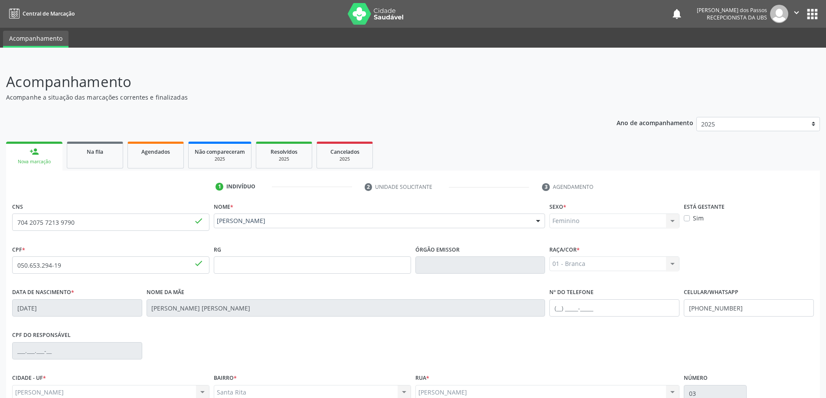
scroll to position [84, 0]
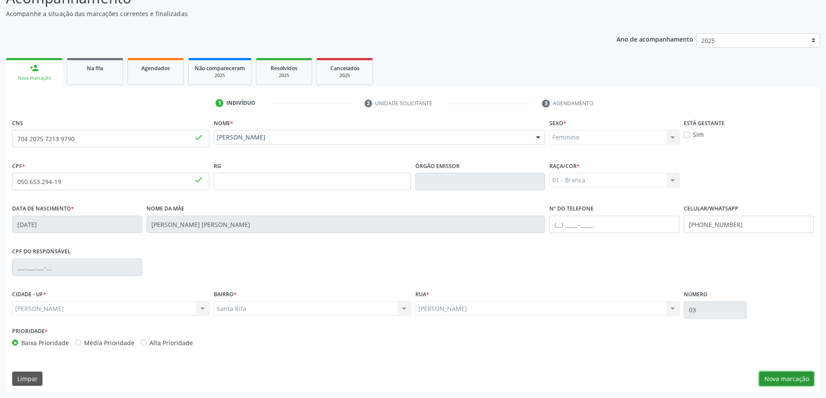
click at [787, 381] on button "Nova marcação" at bounding box center [786, 379] width 55 height 15
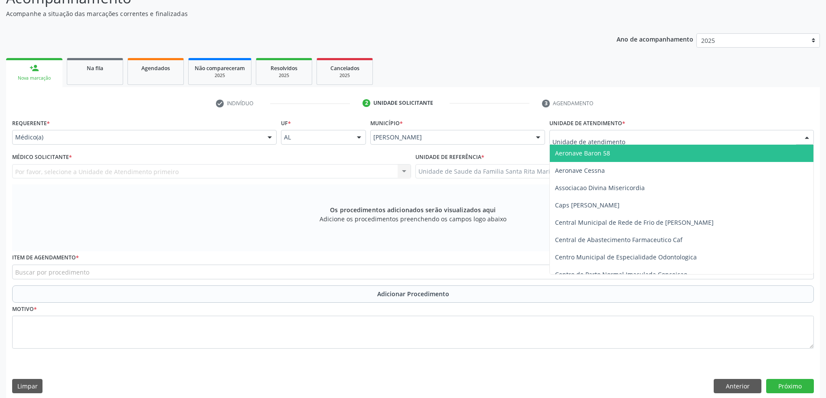
click at [803, 135] on div at bounding box center [806, 138] width 13 height 15
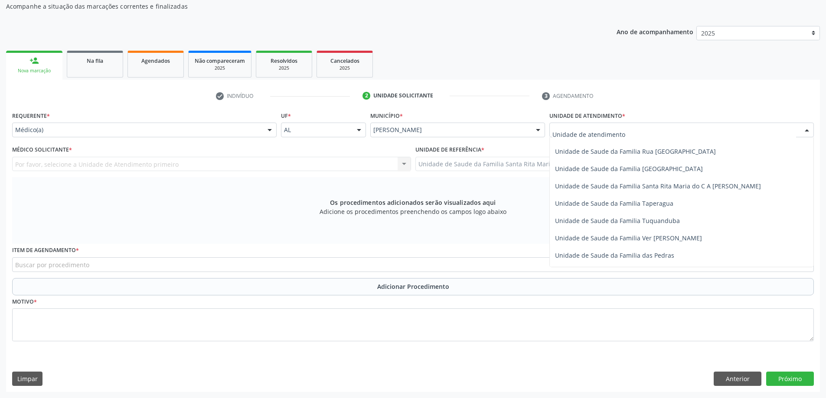
scroll to position [555, 0]
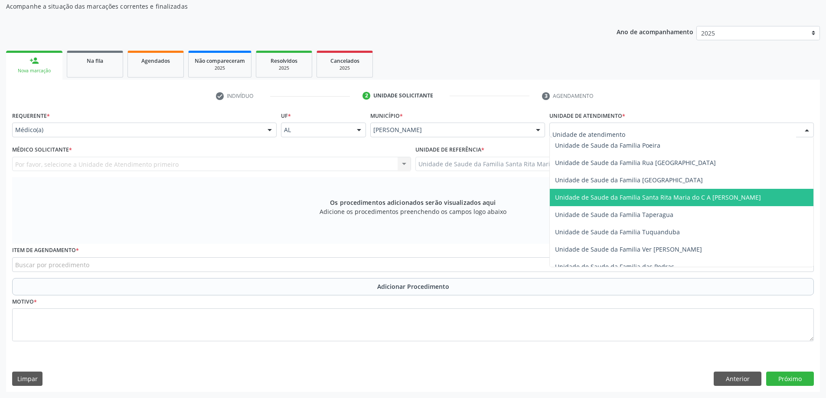
click at [731, 201] on span "Unidade de Saude da Familia Santa Rita Maria do C A [PERSON_NAME]" at bounding box center [682, 197] width 264 height 17
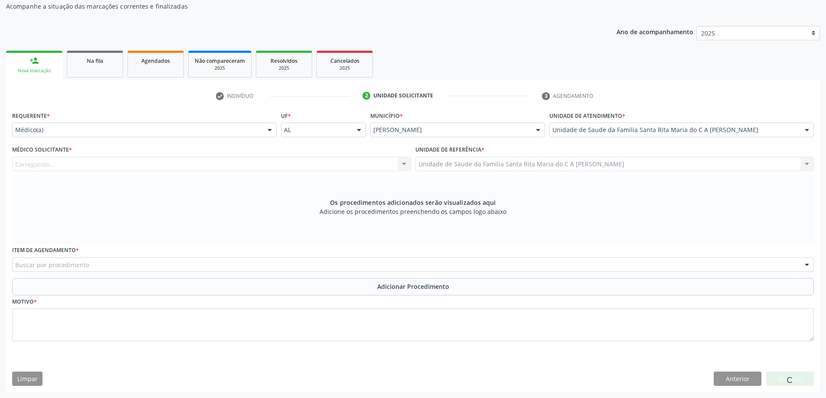
click at [268, 132] on div at bounding box center [269, 130] width 13 height 15
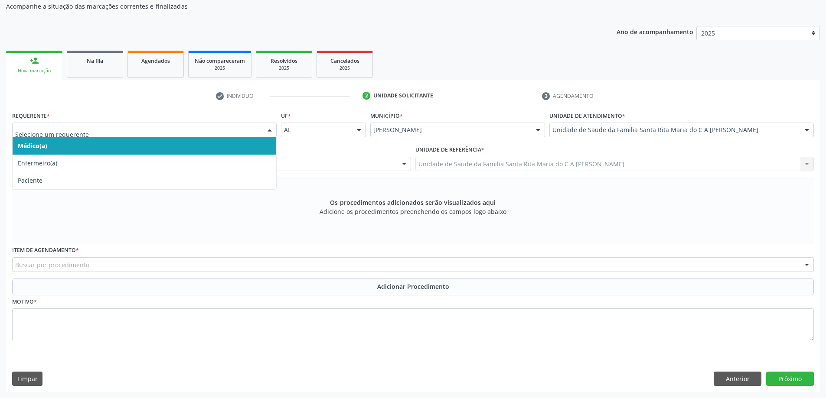
click at [256, 143] on span "Médico(a)" at bounding box center [145, 145] width 264 height 17
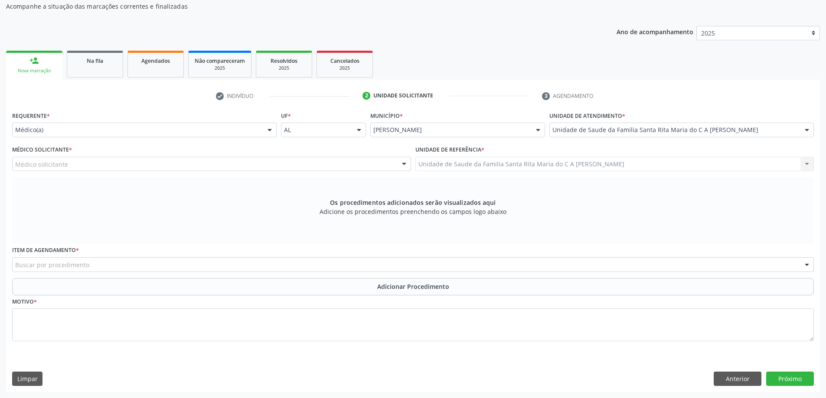
click at [236, 167] on div "Médico solicitante" at bounding box center [211, 164] width 399 height 15
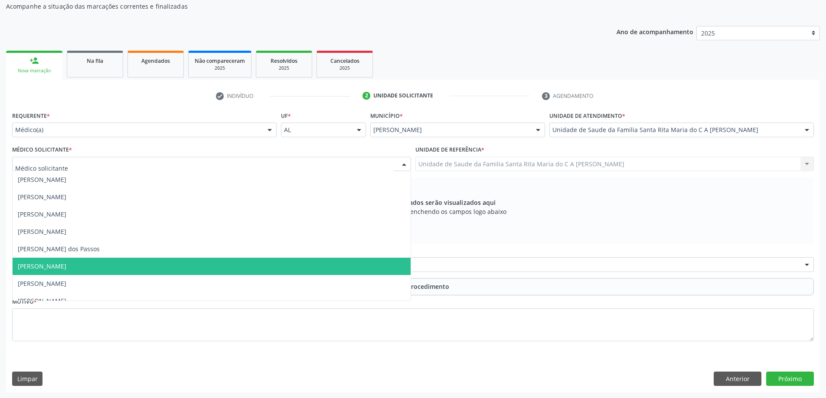
click at [203, 264] on span "[PERSON_NAME]" at bounding box center [212, 266] width 398 height 17
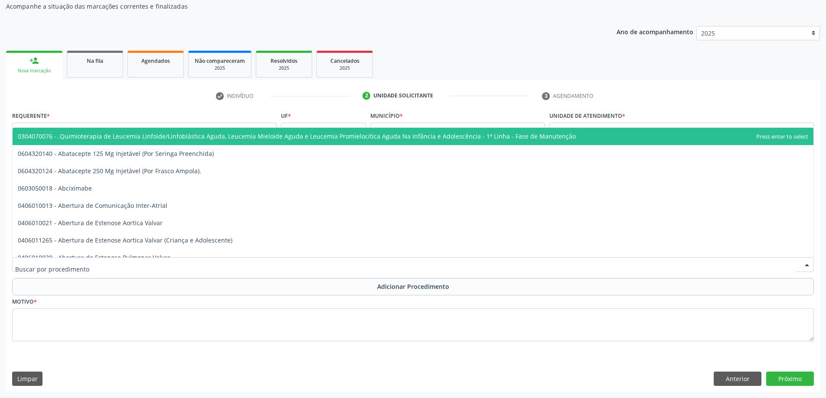
click at [178, 268] on div at bounding box center [413, 265] width 802 height 15
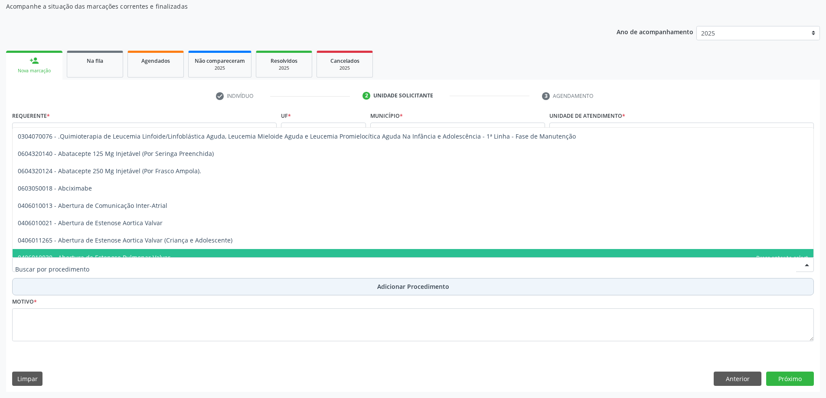
click at [144, 287] on button "Adicionar Procedimento" at bounding box center [413, 286] width 802 height 17
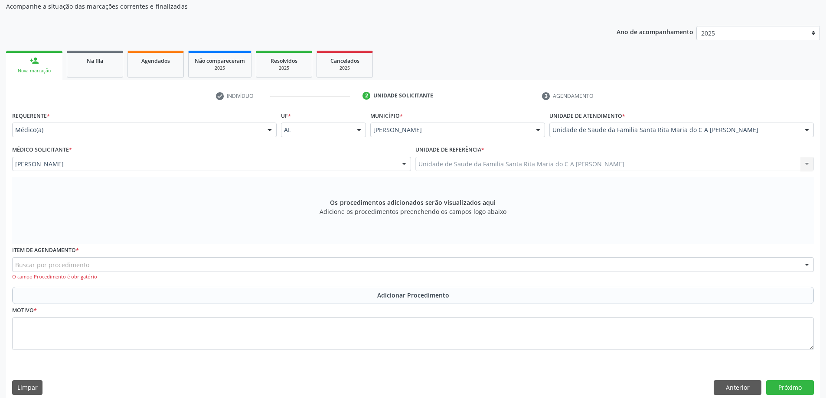
click at [141, 265] on div "Buscar por procedimento" at bounding box center [413, 265] width 802 height 15
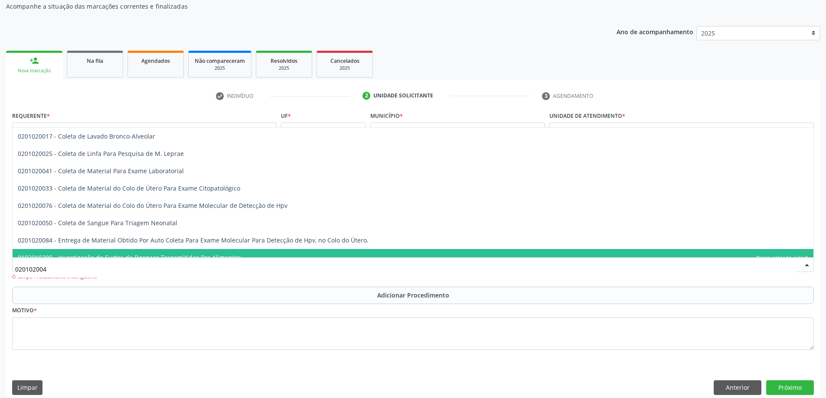
type input "0201020041"
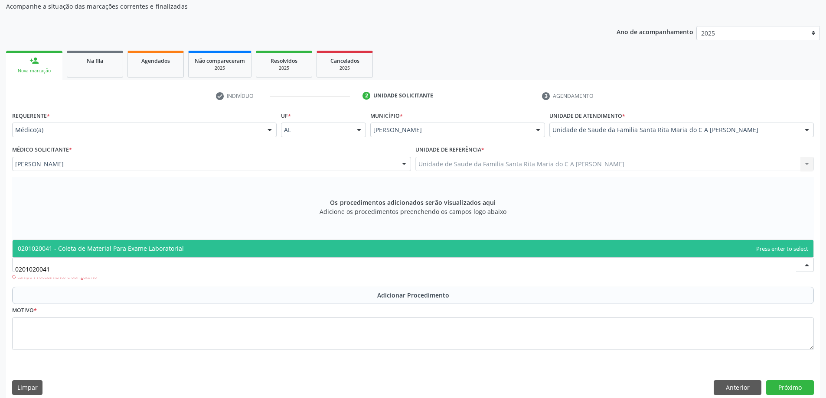
click at [138, 249] on span "0201020041 - Coleta de Material Para Exame Laboratorial" at bounding box center [101, 249] width 166 height 8
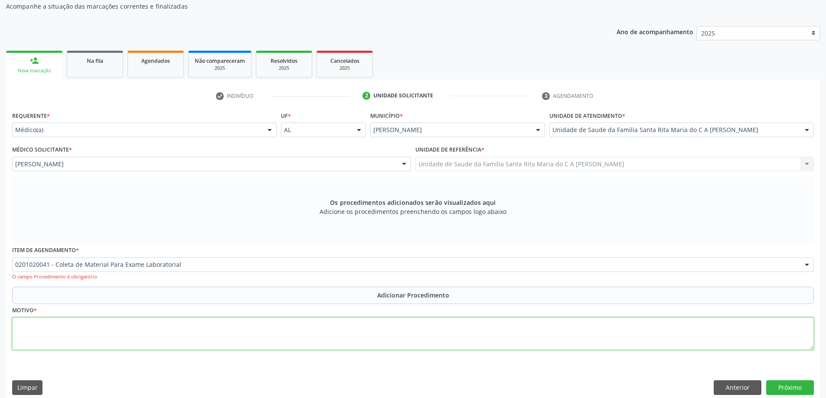
click at [83, 338] on textarea at bounding box center [413, 334] width 802 height 33
type textarea "hps"
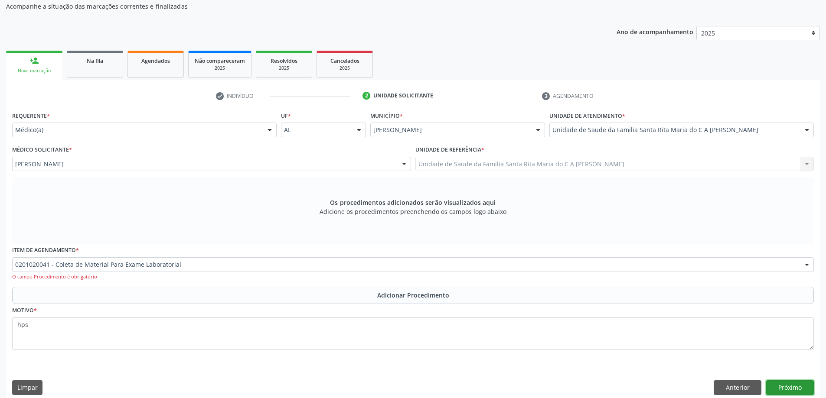
click at [791, 391] on button "Próximo" at bounding box center [790, 388] width 48 height 15
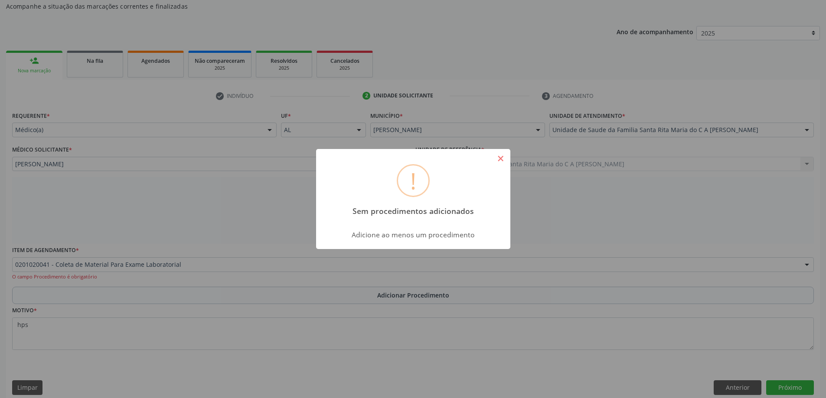
click at [500, 157] on button "×" at bounding box center [500, 158] width 15 height 15
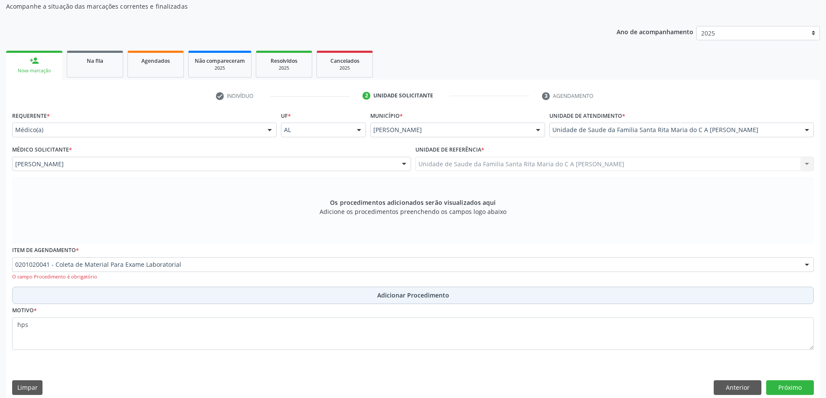
click at [114, 293] on button "Adicionar Procedimento" at bounding box center [413, 295] width 802 height 17
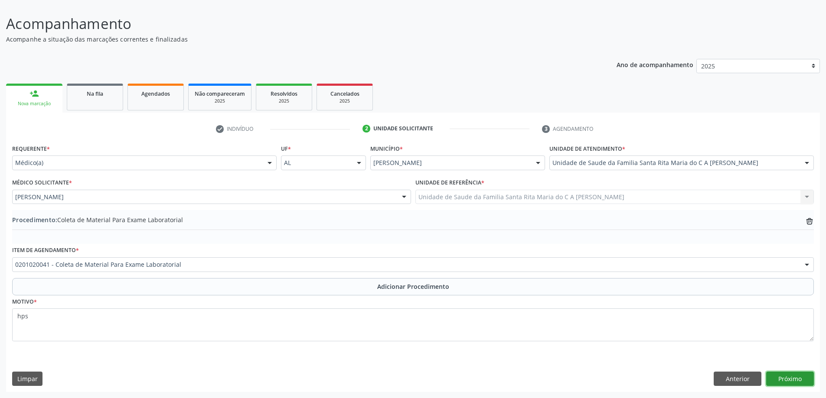
click at [795, 379] on button "Próximo" at bounding box center [790, 379] width 48 height 15
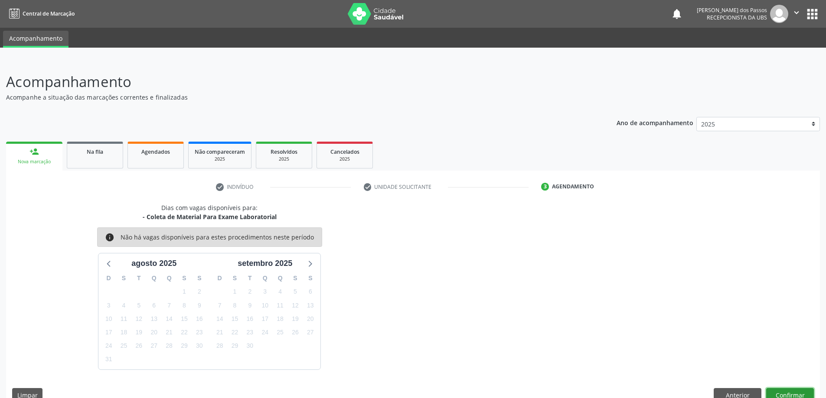
click at [778, 392] on button "Confirmar" at bounding box center [790, 395] width 48 height 15
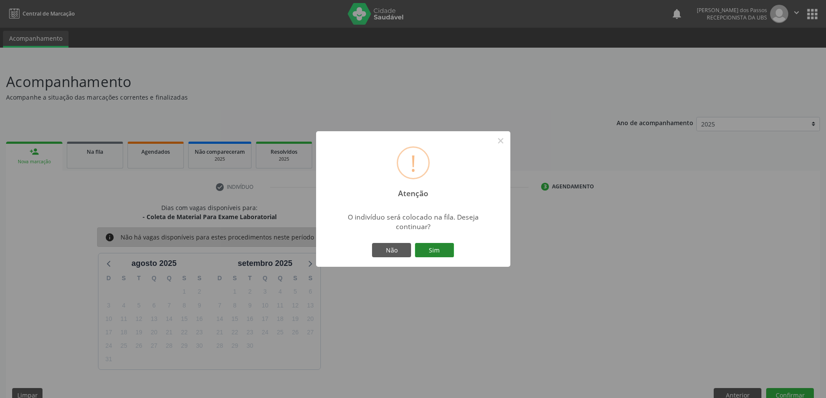
click at [429, 254] on button "Sim" at bounding box center [434, 250] width 39 height 15
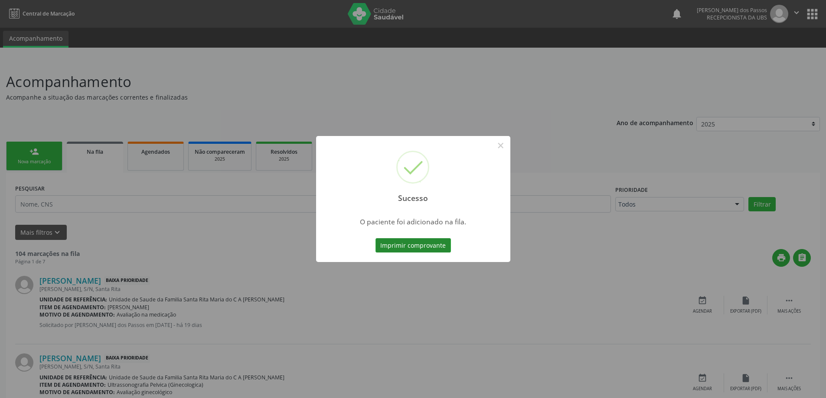
click at [432, 248] on button "Imprimir comprovante" at bounding box center [412, 245] width 75 height 15
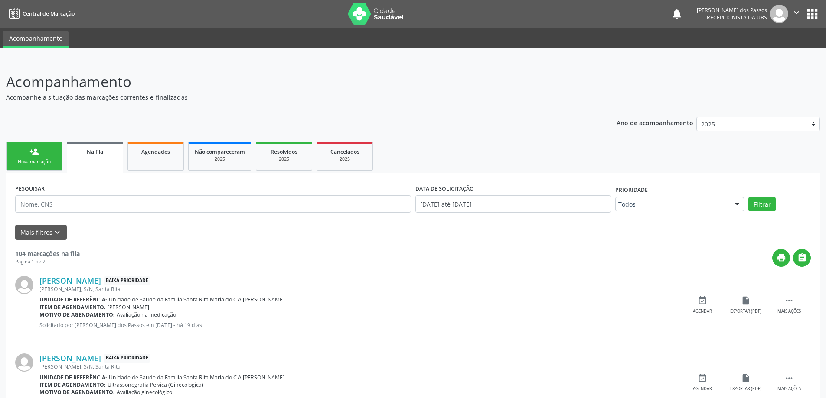
click at [28, 158] on link "person_add Nova marcação" at bounding box center [34, 156] width 56 height 29
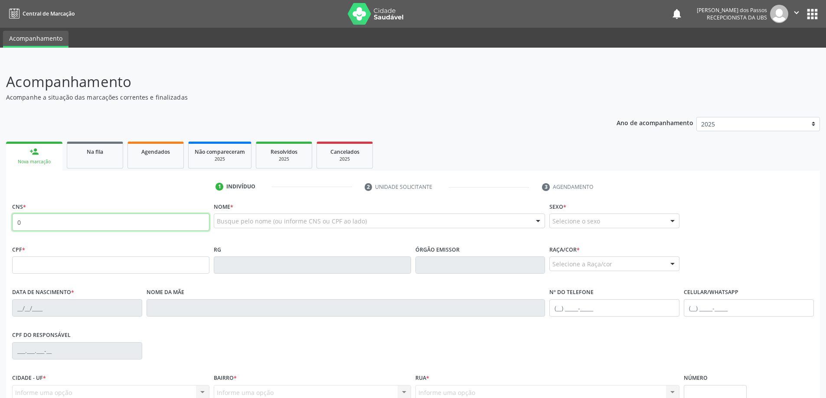
click at [95, 222] on input "0" at bounding box center [110, 222] width 197 height 17
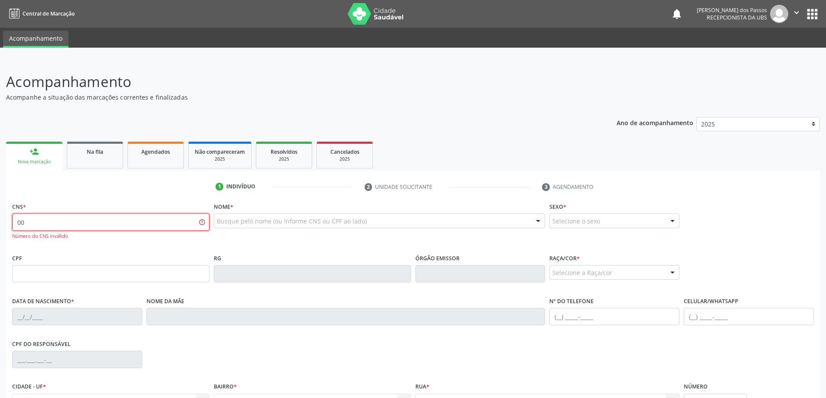
type input "0"
type input "702 4010 1827 9021"
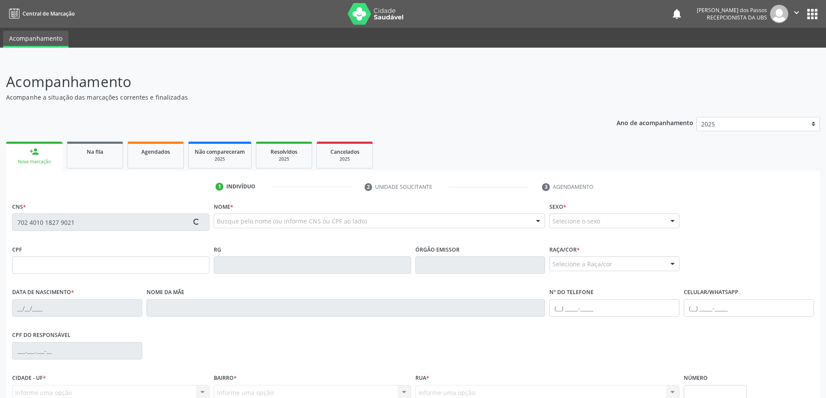
type input "079.533.324-26"
type input "13/02/1979"
type input "Creusa Francisca da Silva"
type input "(82) 8849-5351"
type input "S/N"
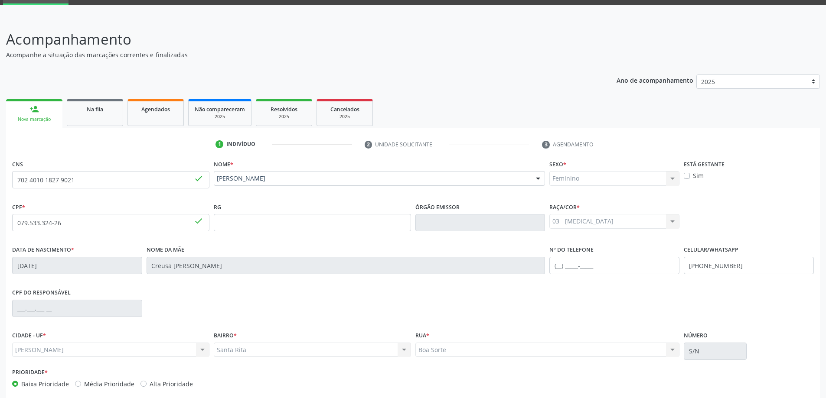
scroll to position [84, 0]
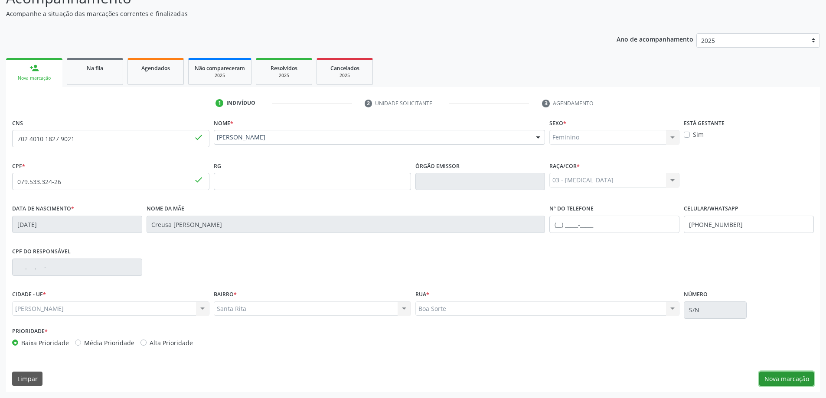
click at [789, 382] on button "Nova marcação" at bounding box center [786, 379] width 55 height 15
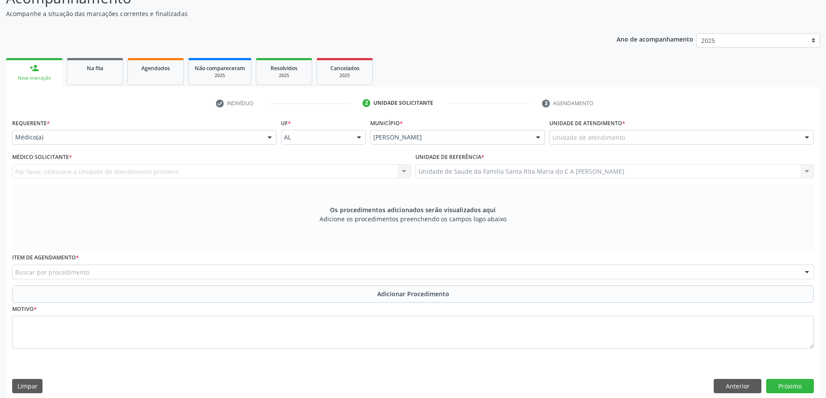
click at [806, 134] on div at bounding box center [806, 138] width 13 height 15
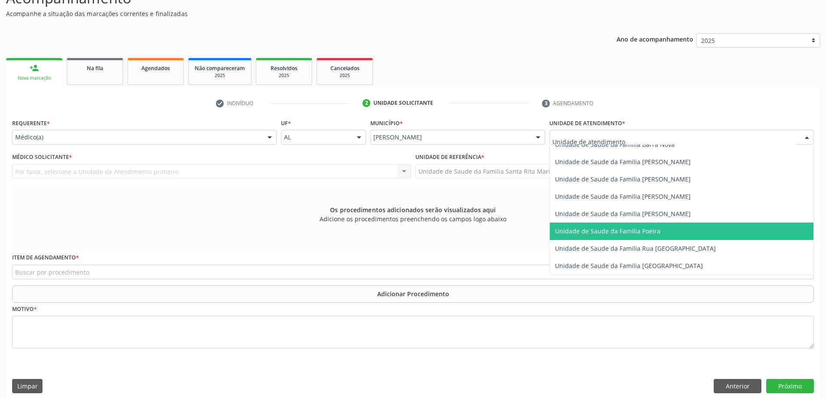
scroll to position [520, 0]
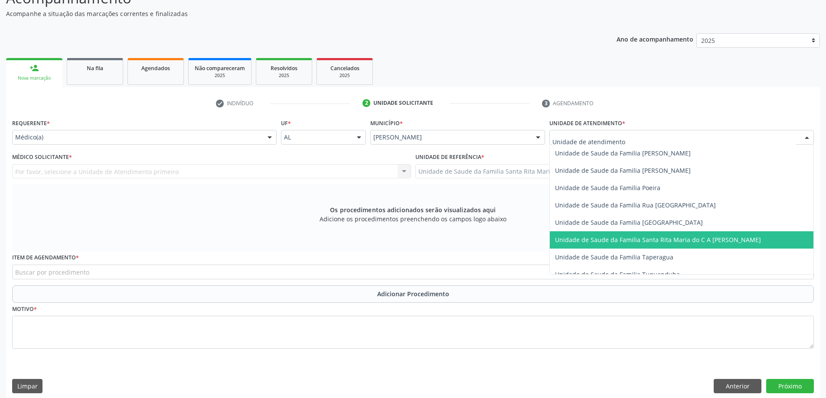
click at [684, 238] on span "Unidade de Saude da Familia Santa Rita Maria do C A [PERSON_NAME]" at bounding box center [658, 240] width 206 height 8
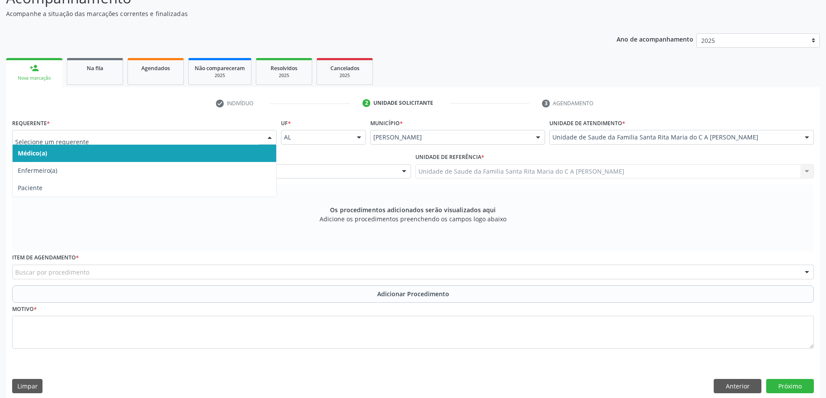
click at [135, 155] on span "Médico(a)" at bounding box center [145, 153] width 264 height 17
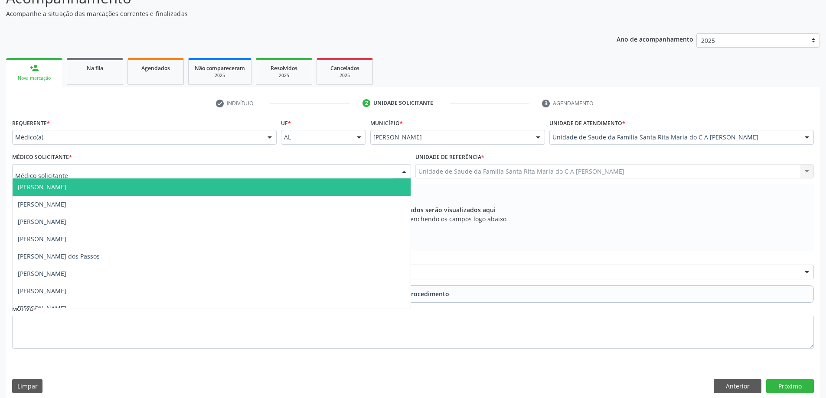
click at [130, 173] on div at bounding box center [211, 171] width 399 height 15
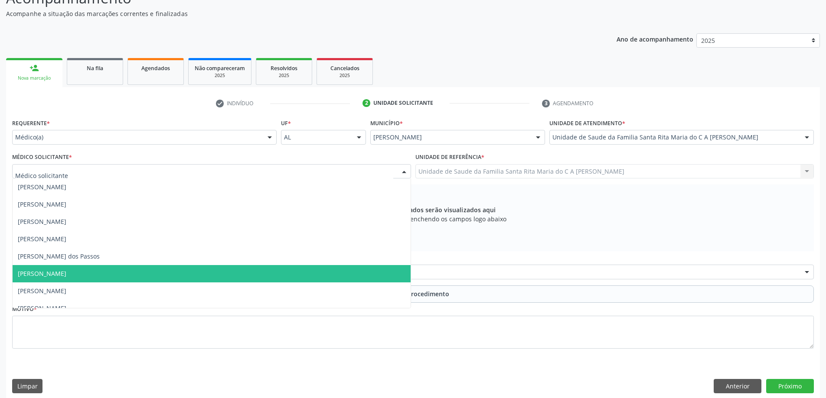
click at [134, 272] on span "[PERSON_NAME]" at bounding box center [212, 273] width 398 height 17
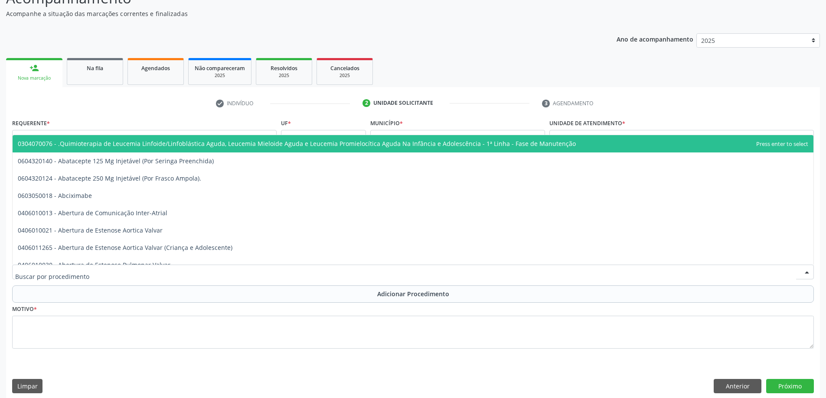
click at [114, 270] on div at bounding box center [413, 272] width 802 height 15
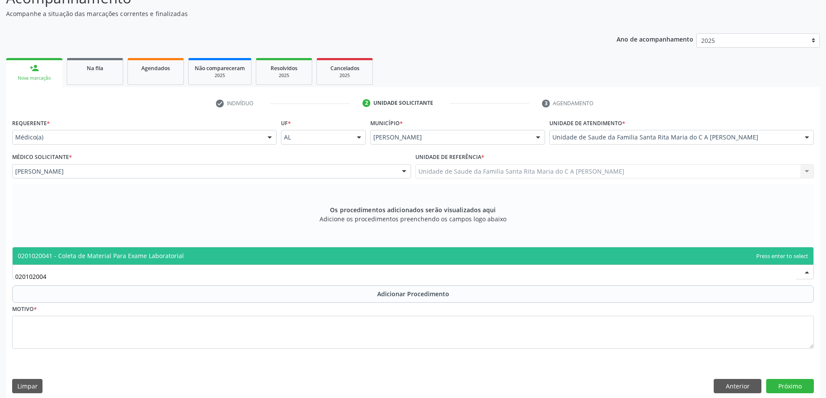
type input "0201020041"
click at [114, 259] on span "0201020041 - Coleta de Material Para Exame Laboratorial" at bounding box center [101, 256] width 166 height 8
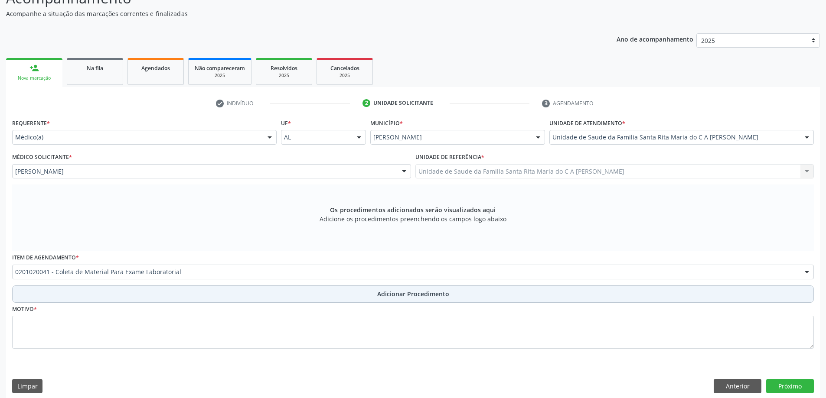
click at [109, 294] on button "Adicionar Procedimento" at bounding box center [413, 294] width 802 height 17
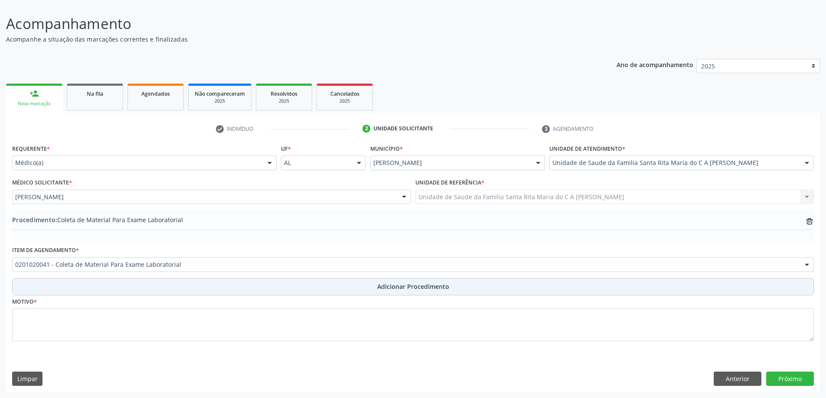
scroll to position [58, 0]
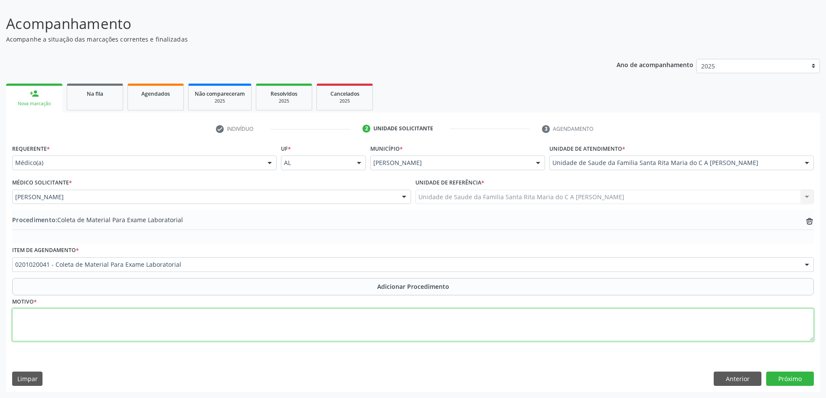
click at [86, 323] on textarea at bounding box center [413, 325] width 802 height 33
type textarea "obsidade"
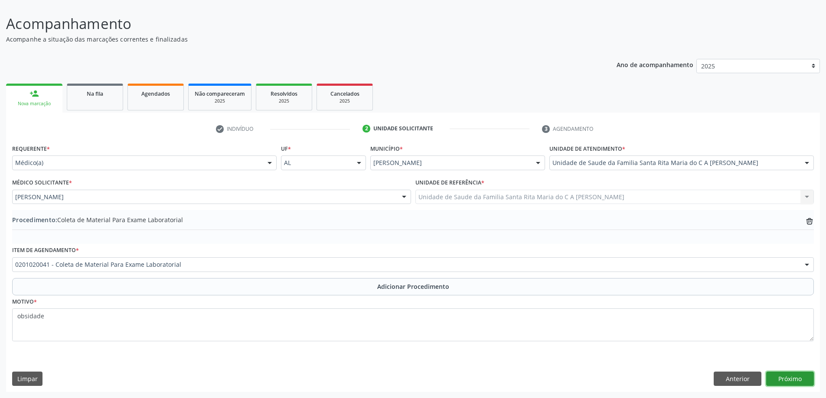
click at [794, 380] on button "Próximo" at bounding box center [790, 379] width 48 height 15
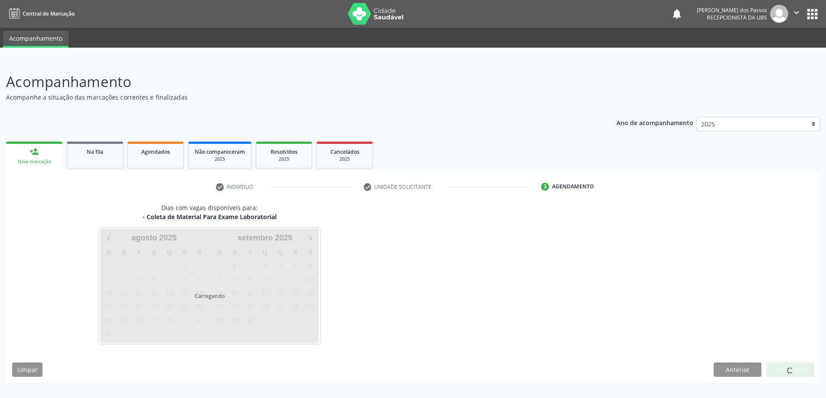
scroll to position [0, 0]
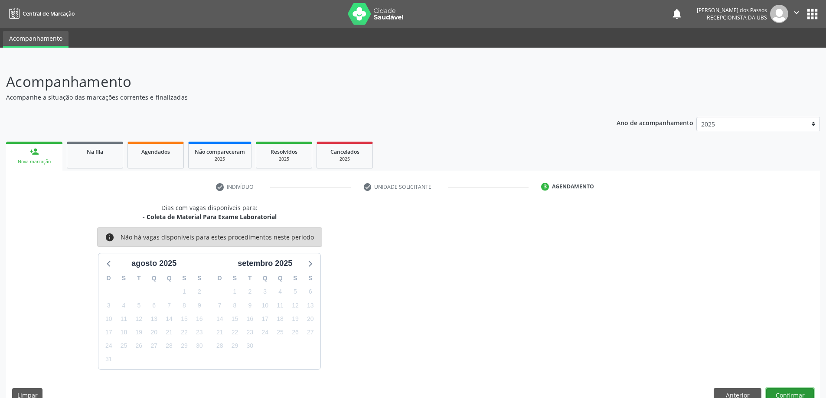
click at [780, 392] on button "Confirmar" at bounding box center [790, 395] width 48 height 15
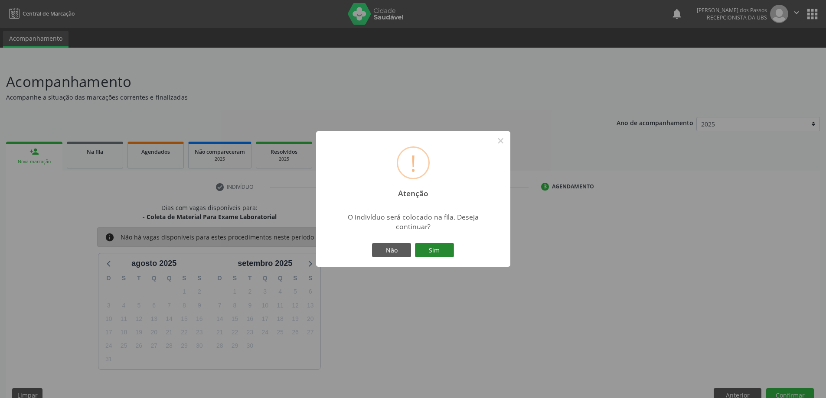
click at [424, 252] on button "Sim" at bounding box center [434, 250] width 39 height 15
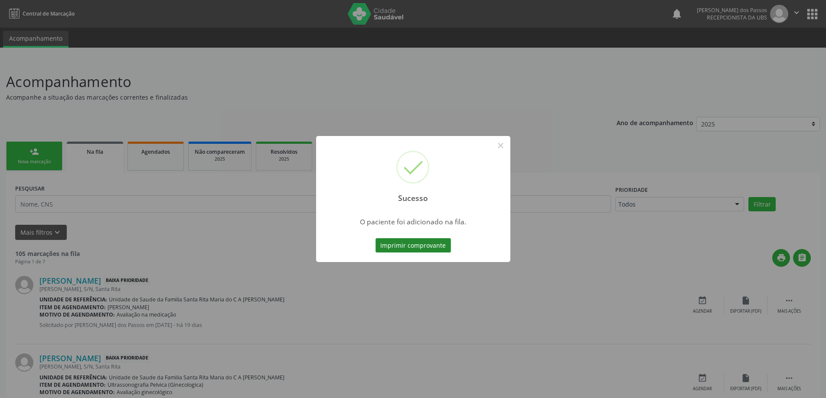
click at [425, 247] on button "Imprimir comprovante" at bounding box center [412, 245] width 75 height 15
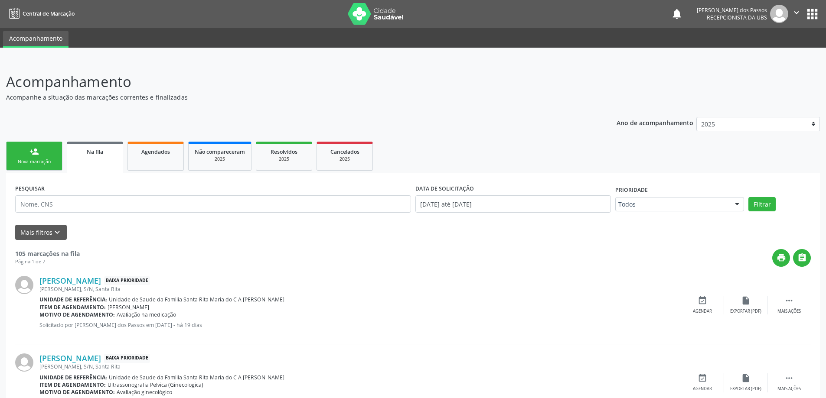
drag, startPoint x: 44, startPoint y: 157, endPoint x: 115, endPoint y: 161, distance: 71.2
click at [45, 157] on link "person_add Nova marcação" at bounding box center [34, 156] width 56 height 29
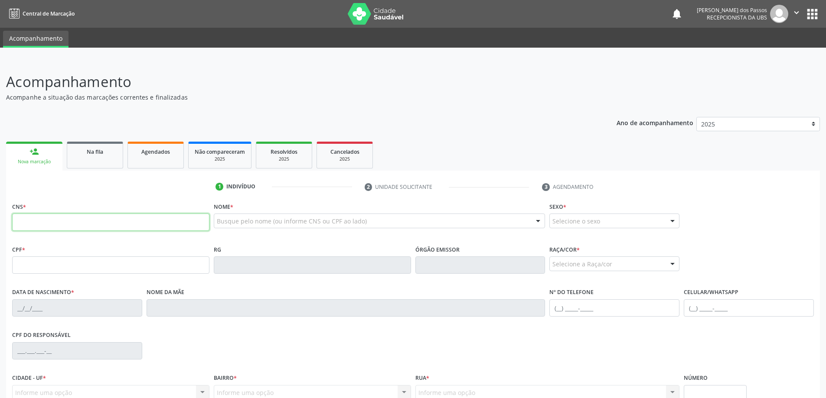
click at [104, 221] on input "text" at bounding box center [110, 222] width 197 height 17
type input "706 7015 9829 5710"
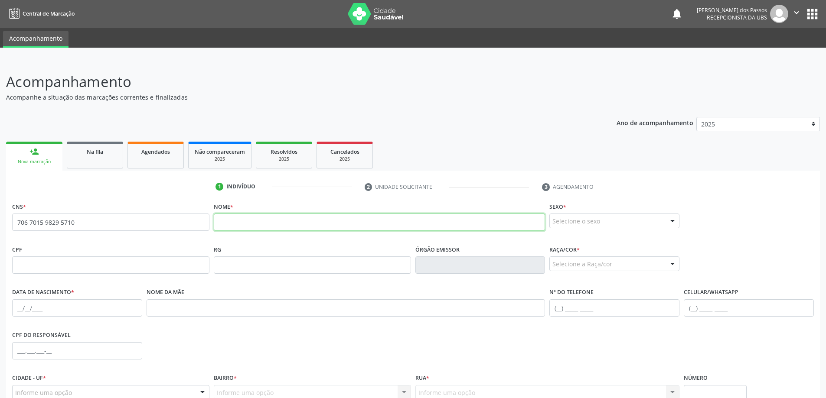
click at [245, 224] on input "text" at bounding box center [380, 222] width 332 height 17
click at [39, 152] on link "person_add Nova marcação" at bounding box center [34, 156] width 56 height 29
click at [268, 225] on input "gabriela da s" at bounding box center [380, 222] width 332 height 17
type input "g"
click at [78, 226] on input "706 7015 9829 5710" at bounding box center [110, 222] width 197 height 17
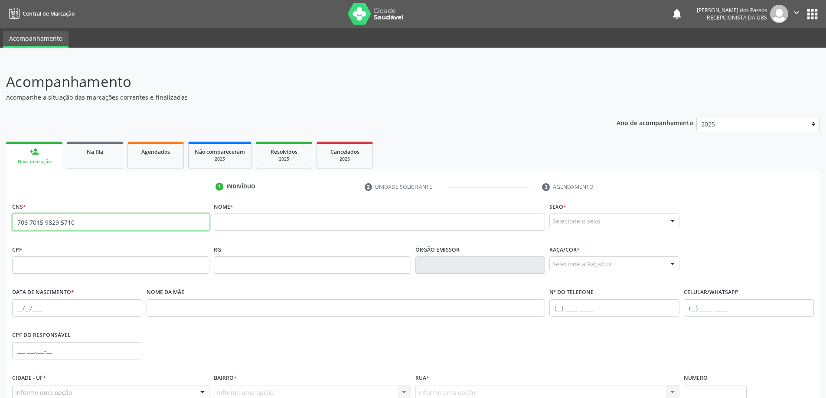
click at [83, 223] on input "706 7015 9829 5710" at bounding box center [110, 222] width 197 height 17
type input "7"
type input "706 7015 9829 5710"
click at [244, 221] on input "text" at bounding box center [380, 222] width 332 height 17
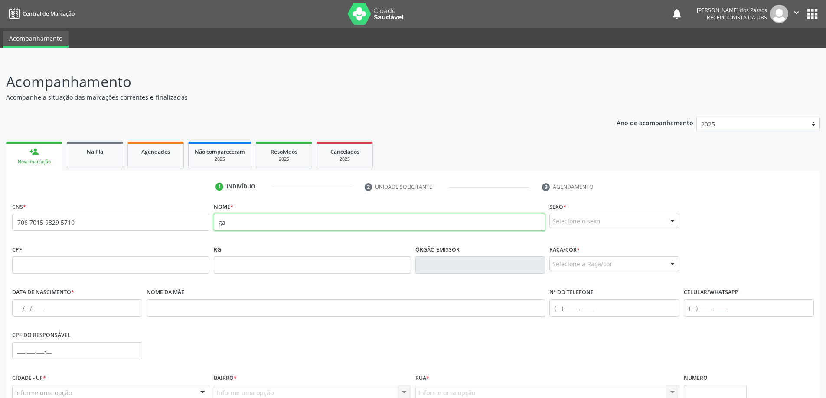
type input "g"
type input "GABRIELA DA SILVA BARBOSA"
click at [672, 221] on div at bounding box center [672, 221] width 13 height 15
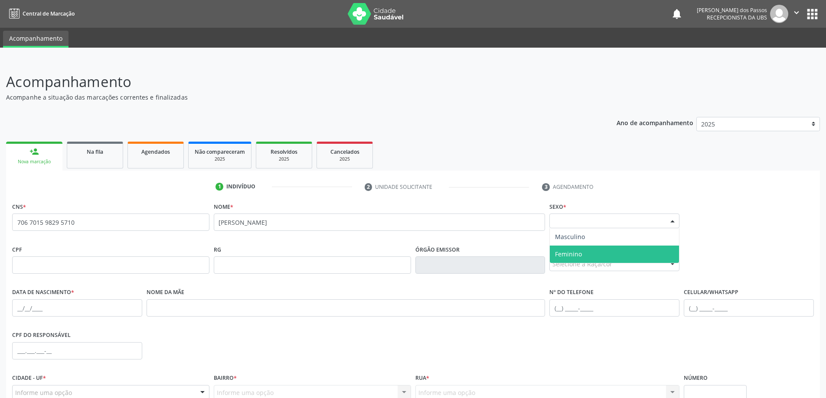
click at [607, 259] on span "Feminino" at bounding box center [614, 254] width 129 height 17
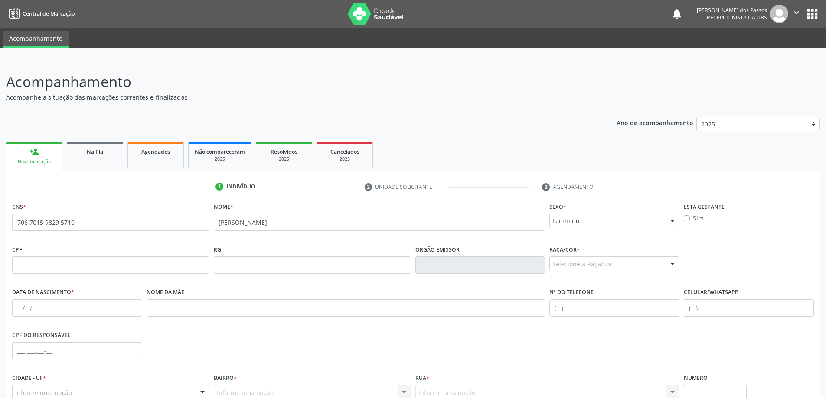
click at [672, 263] on div at bounding box center [672, 264] width 13 height 15
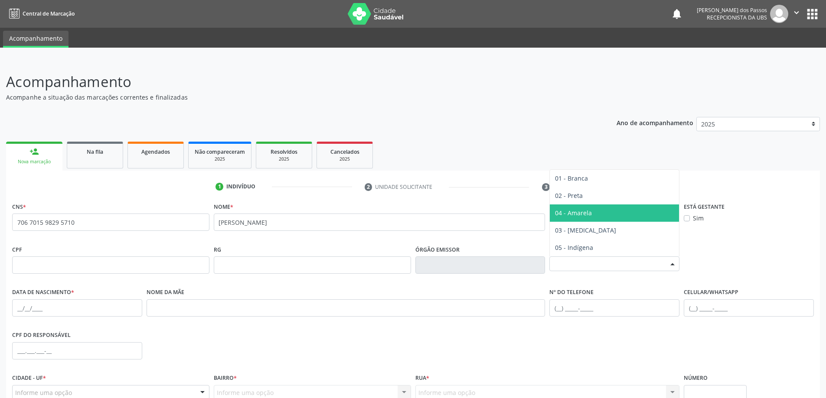
click at [603, 212] on span "04 - Amarela" at bounding box center [614, 213] width 129 height 17
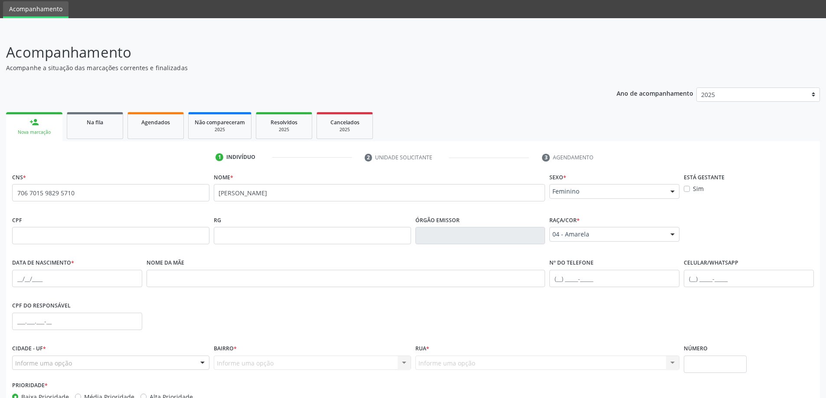
scroll to position [43, 0]
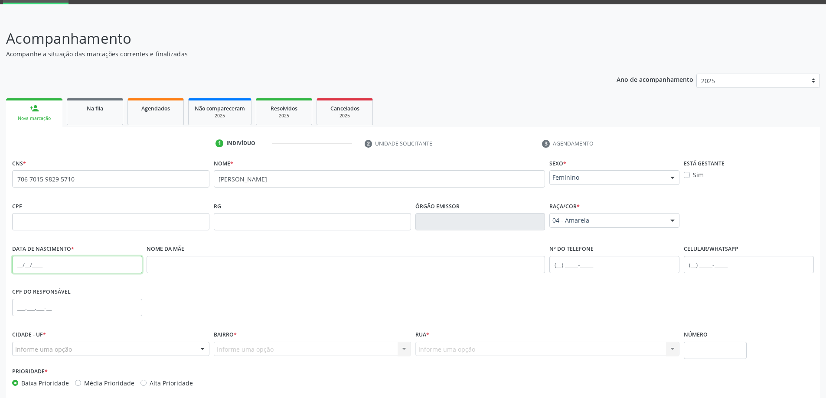
click at [42, 265] on input "text" at bounding box center [77, 264] width 130 height 17
type input "07/09/1986"
click at [92, 222] on input "text" at bounding box center [110, 221] width 197 height 17
type input "060.075.124-44"
click at [737, 268] on input "text" at bounding box center [749, 264] width 130 height 17
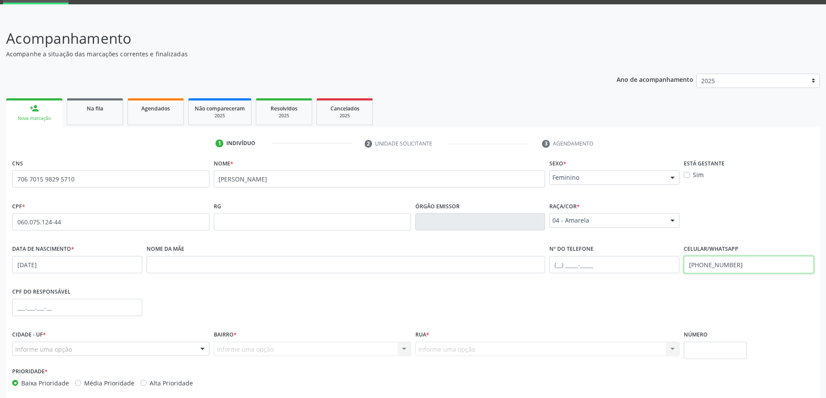
type input "(82) 99127-2950"
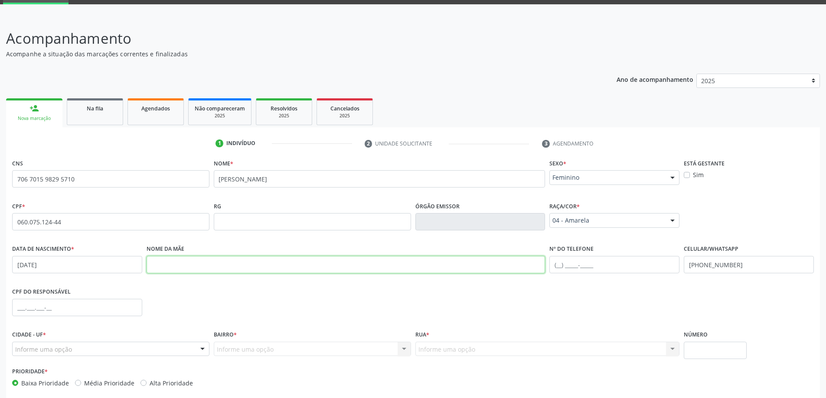
click at [203, 263] on input "text" at bounding box center [346, 264] width 399 height 17
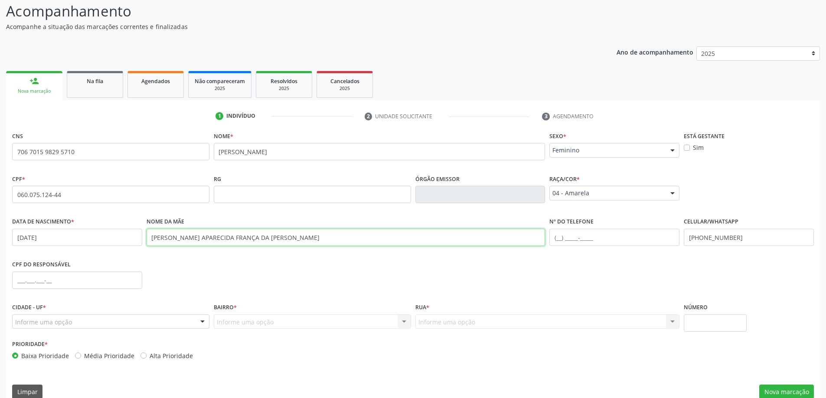
scroll to position [84, 0]
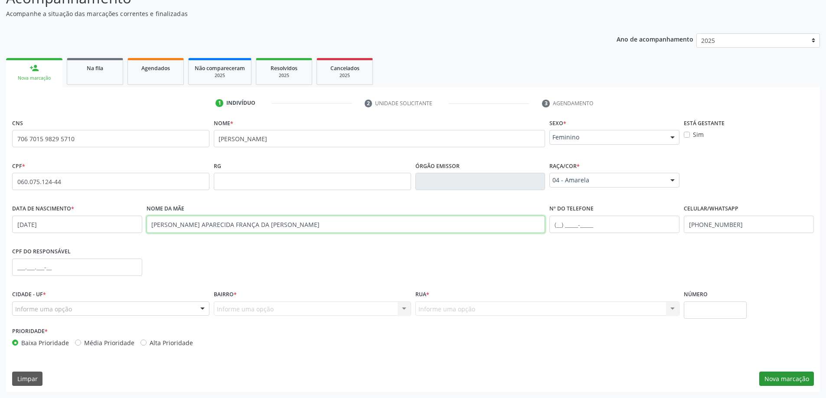
type input "MARIA APARECIDA FRANÇA DA SILVA"
click at [775, 381] on button "Nova marcação" at bounding box center [786, 379] width 55 height 15
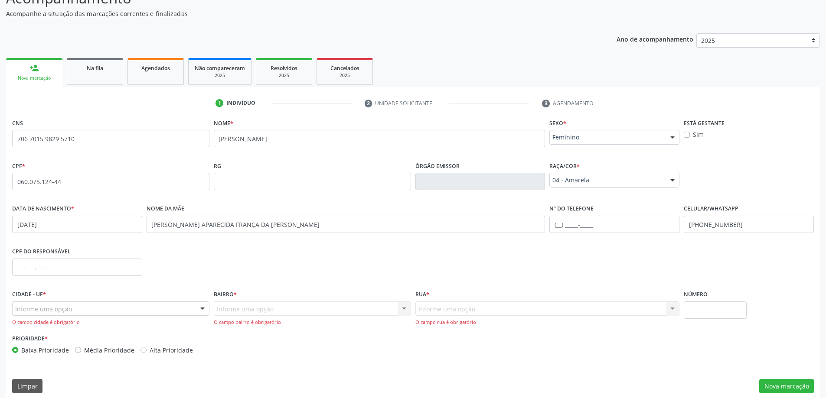
click at [202, 308] on div at bounding box center [202, 309] width 13 height 15
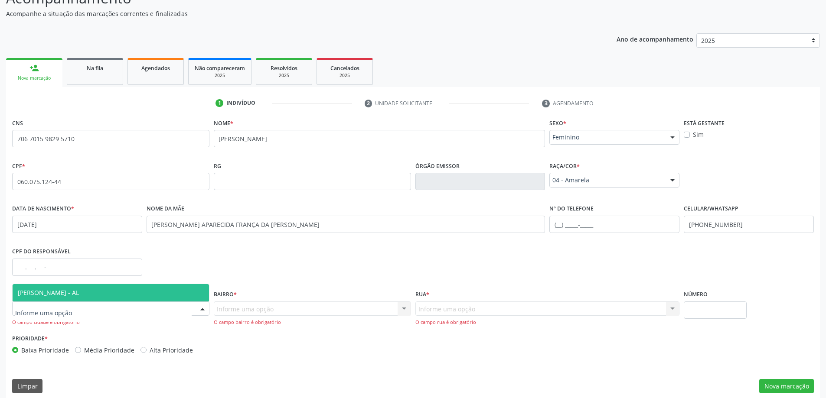
click at [160, 293] on span "[PERSON_NAME] - AL" at bounding box center [111, 292] width 196 height 17
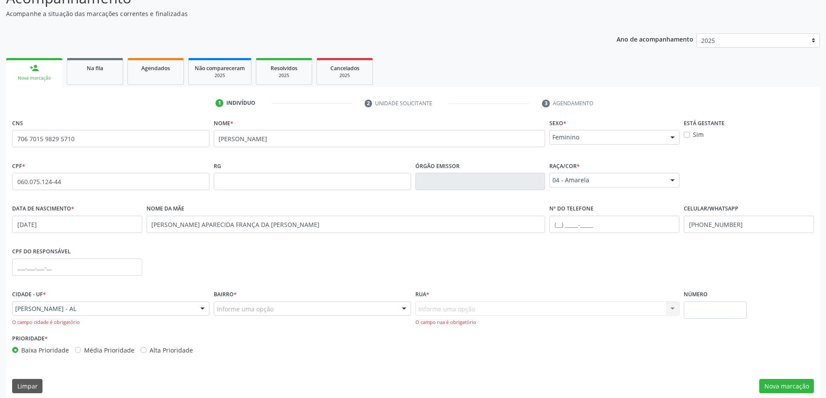
click at [291, 309] on div "Informe uma opção" at bounding box center [312, 309] width 197 height 15
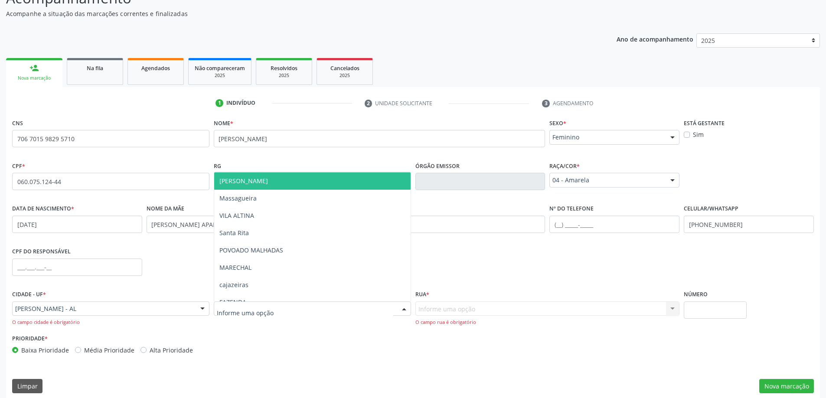
scroll to position [173, 0]
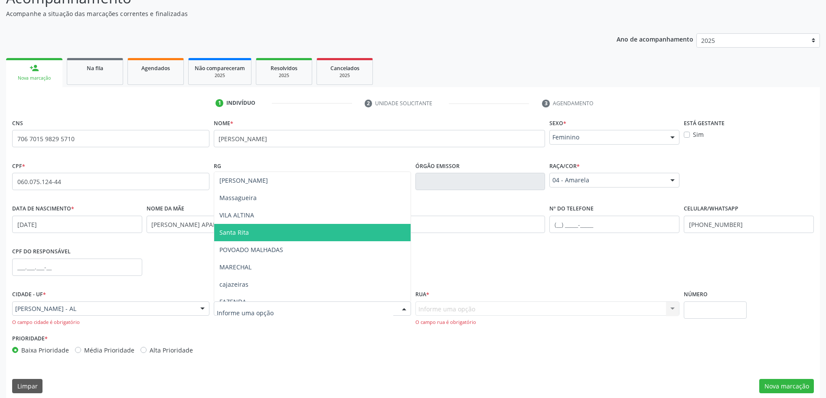
click at [267, 233] on span "Santa Rita" at bounding box center [312, 232] width 196 height 17
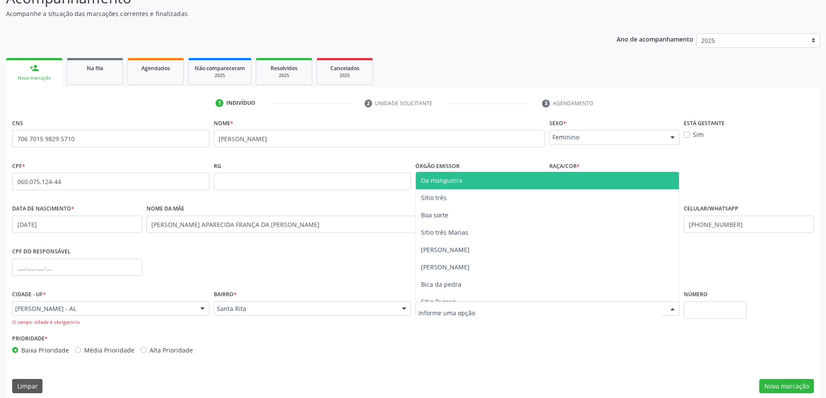
click at [576, 310] on div at bounding box center [547, 309] width 264 height 15
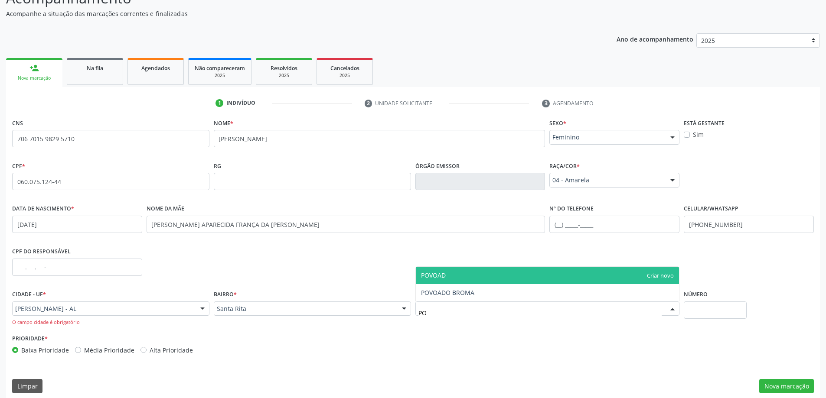
type input "P"
type input "BICA"
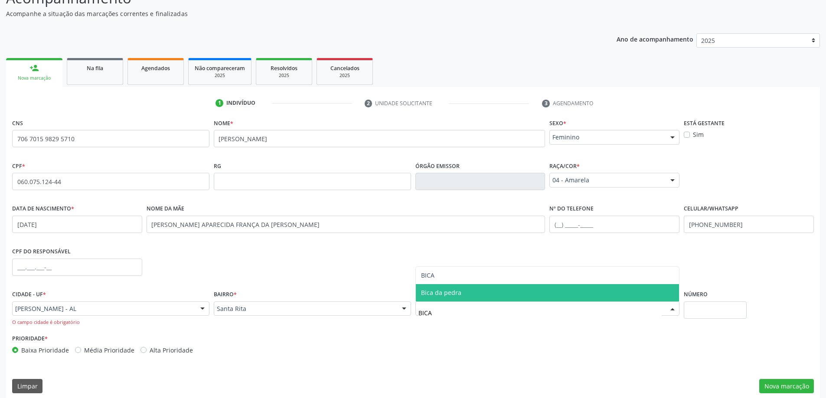
click at [464, 291] on span "Bica da pedra" at bounding box center [548, 292] width 264 height 17
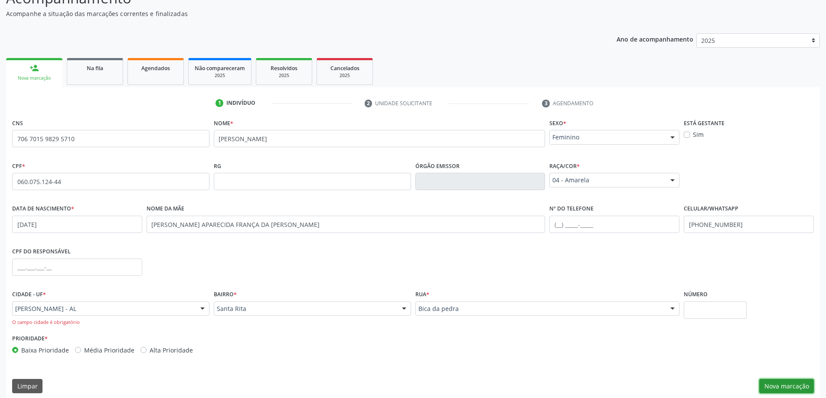
click at [772, 388] on button "Nova marcação" at bounding box center [786, 386] width 55 height 15
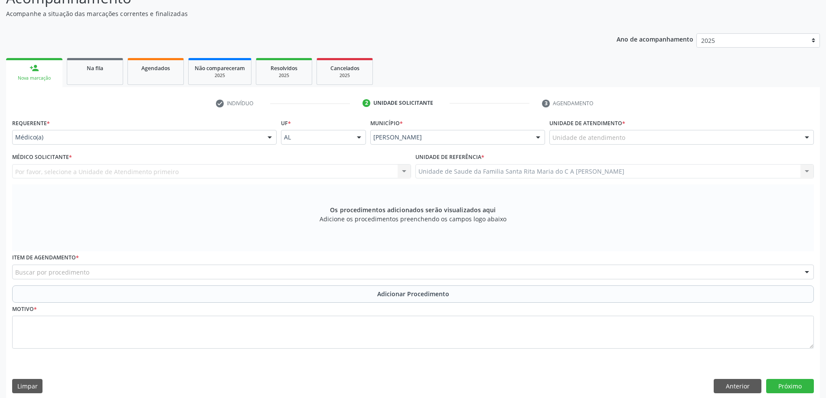
click at [806, 138] on div at bounding box center [806, 138] width 13 height 15
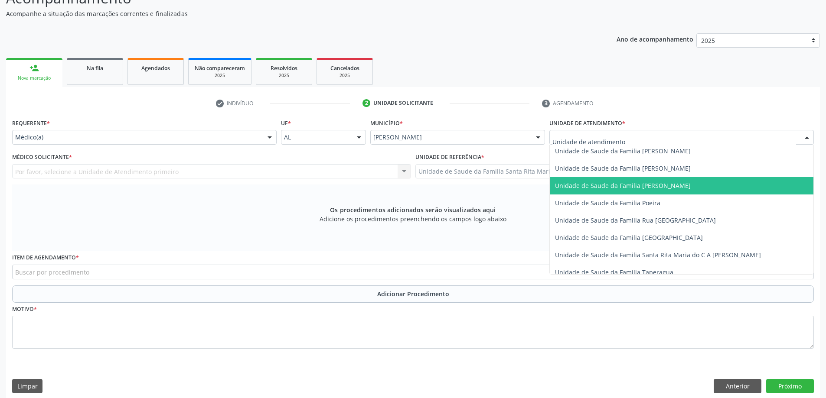
scroll to position [520, 0]
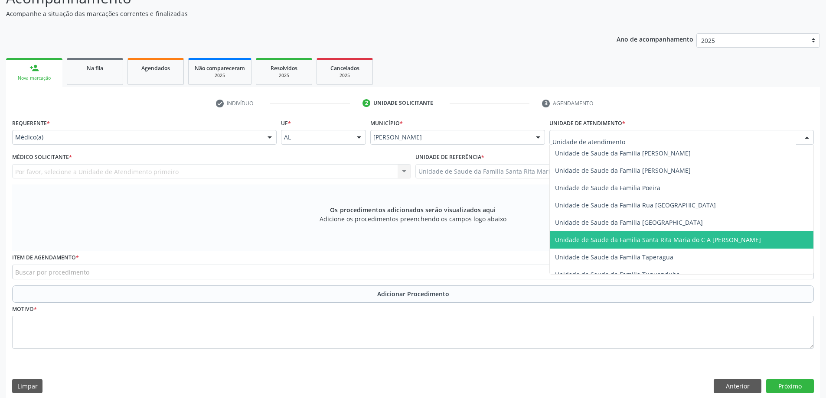
click at [707, 240] on span "Unidade de Saude da Familia Santa Rita Maria do C A [PERSON_NAME]" at bounding box center [658, 240] width 206 height 8
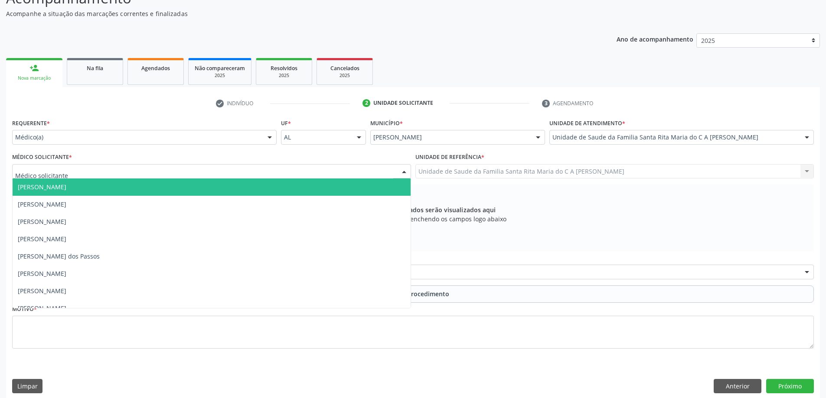
click at [163, 168] on div at bounding box center [211, 171] width 399 height 15
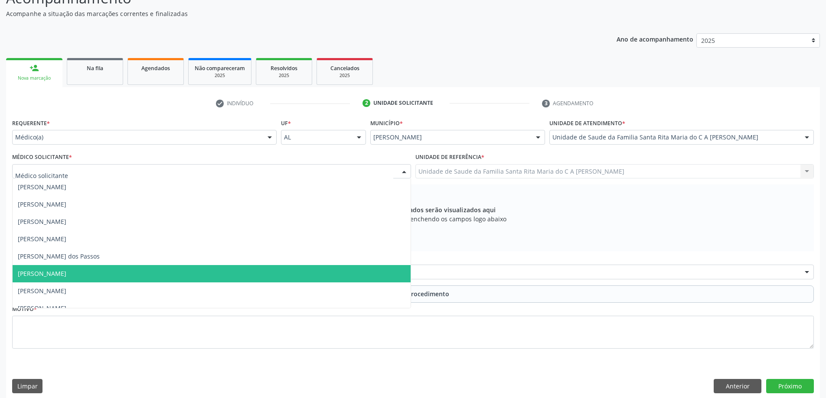
click at [152, 272] on span "[PERSON_NAME]" at bounding box center [212, 273] width 398 height 17
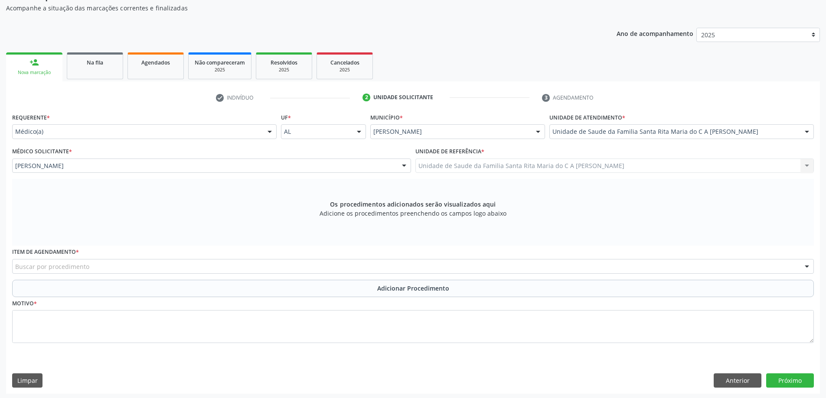
scroll to position [91, 0]
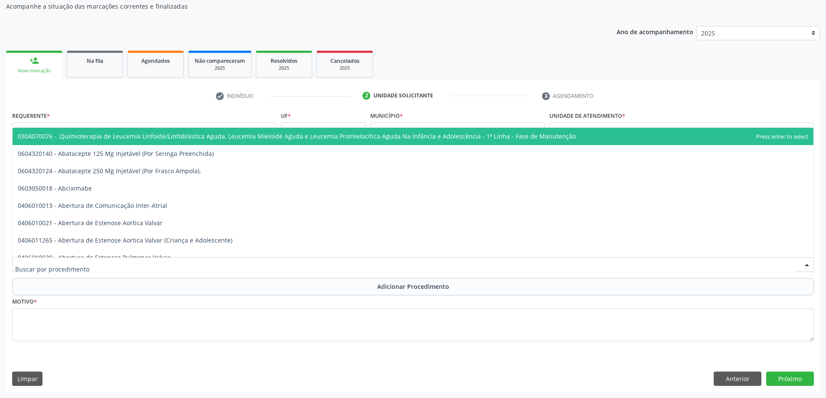
click at [151, 266] on div at bounding box center [413, 265] width 802 height 15
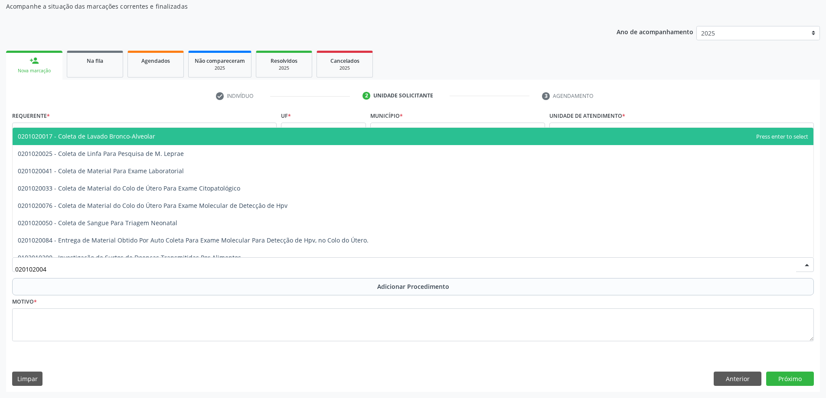
type input "0201020041"
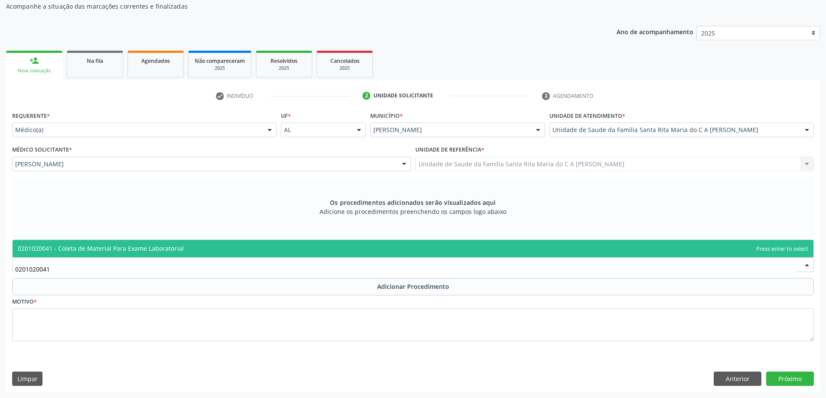
click at [118, 252] on span "0201020041 - Coleta de Material Para Exame Laboratorial" at bounding box center [101, 249] width 166 height 8
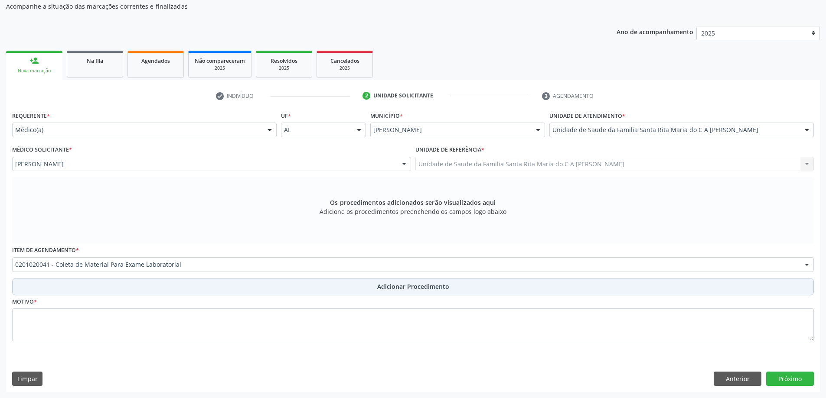
click at [100, 282] on button "Adicionar Procedimento" at bounding box center [413, 286] width 802 height 17
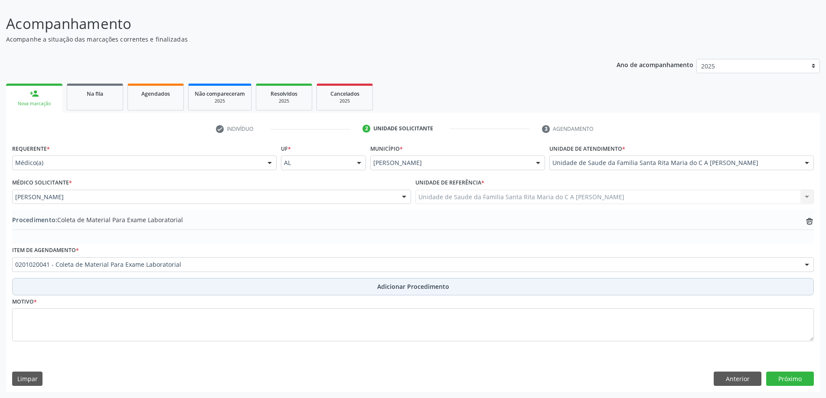
scroll to position [58, 0]
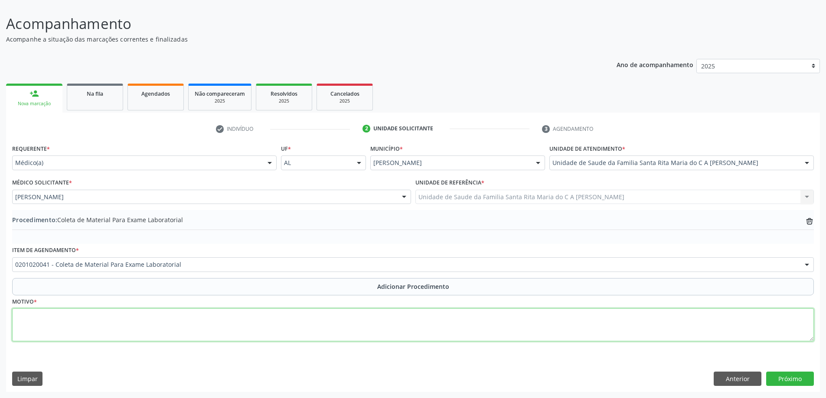
click at [93, 324] on textarea at bounding box center [413, 325] width 802 height 33
type textarea "CONTROLE"
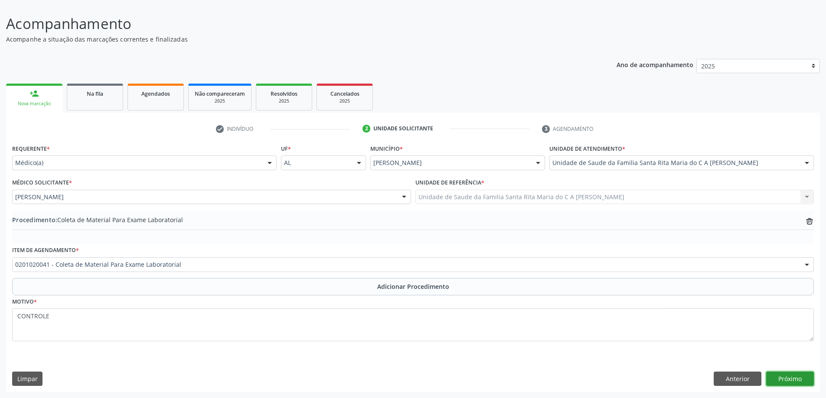
click at [789, 381] on button "Próximo" at bounding box center [790, 379] width 48 height 15
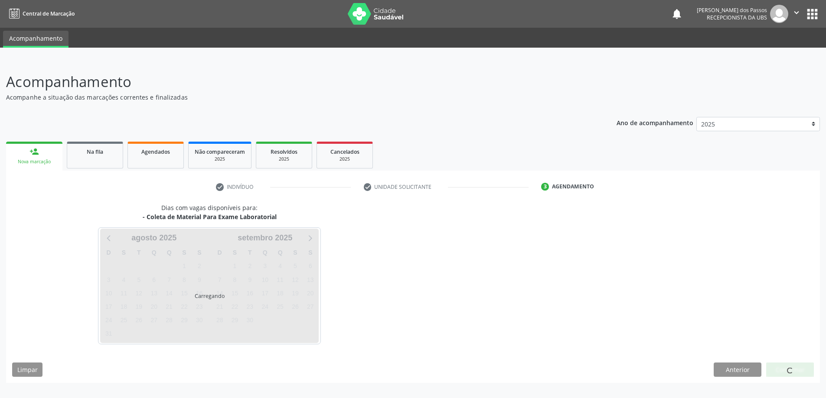
scroll to position [0, 0]
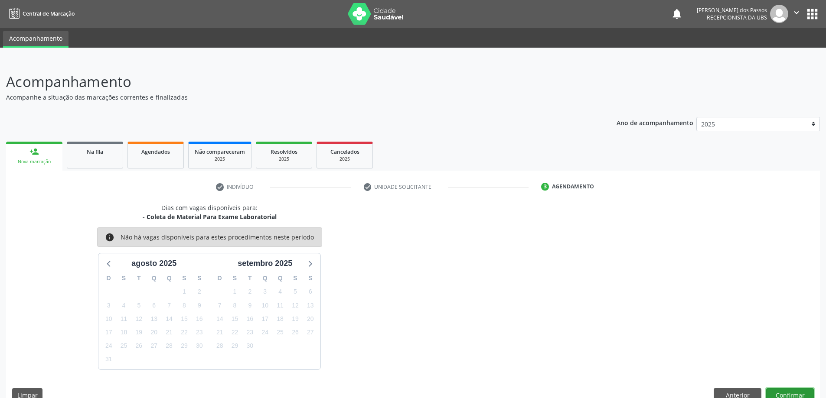
click at [798, 393] on button "Confirmar" at bounding box center [790, 395] width 48 height 15
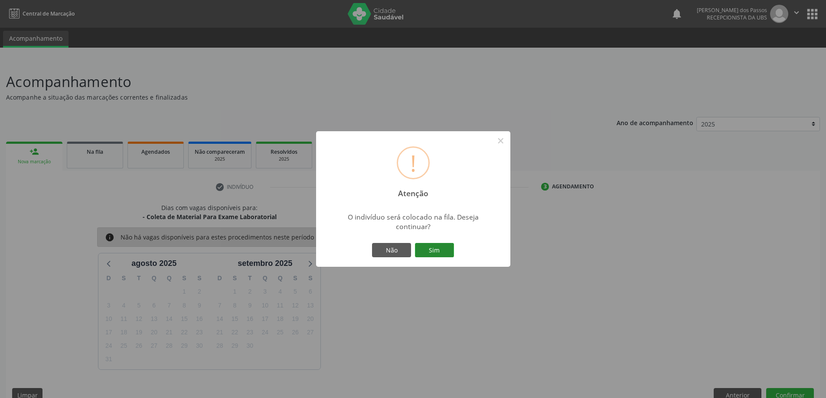
click at [444, 253] on button "Sim" at bounding box center [434, 250] width 39 height 15
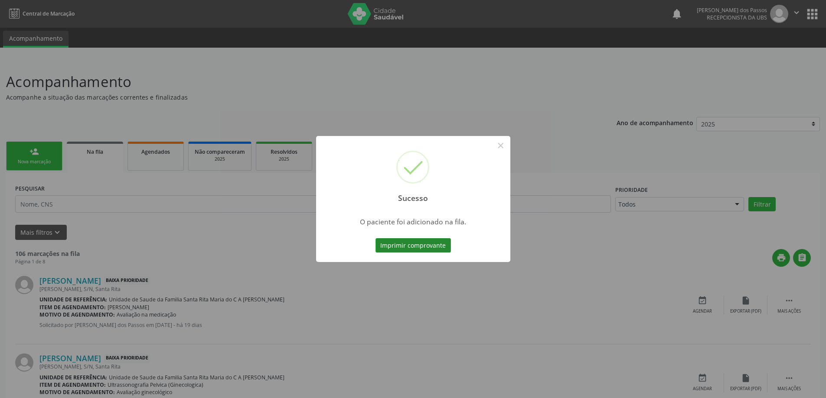
click at [415, 250] on button "Imprimir comprovante" at bounding box center [412, 245] width 75 height 15
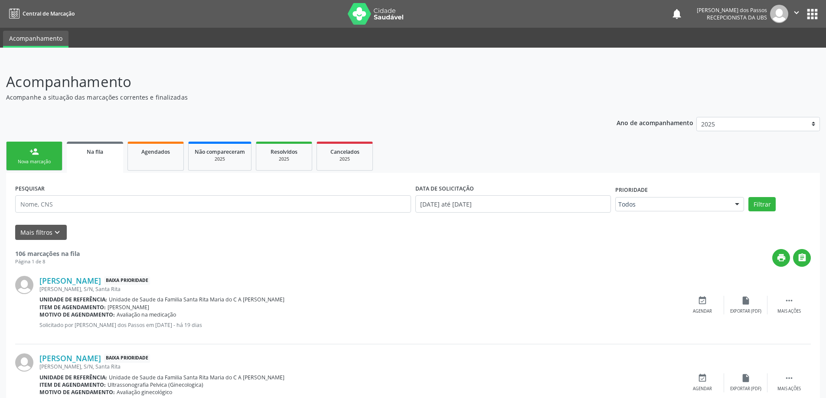
click at [34, 159] on div "Nova marcação" at bounding box center [34, 162] width 43 height 7
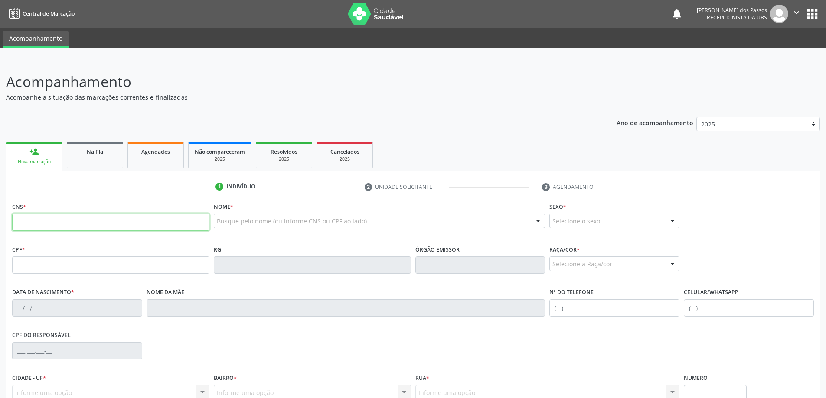
click at [100, 224] on input "text" at bounding box center [110, 222] width 197 height 17
click at [51, 224] on input "text" at bounding box center [110, 222] width 197 height 17
click at [79, 225] on input "701 4016 9805 636" at bounding box center [110, 222] width 197 height 17
type input "7"
type input "701 4016 9805 636"
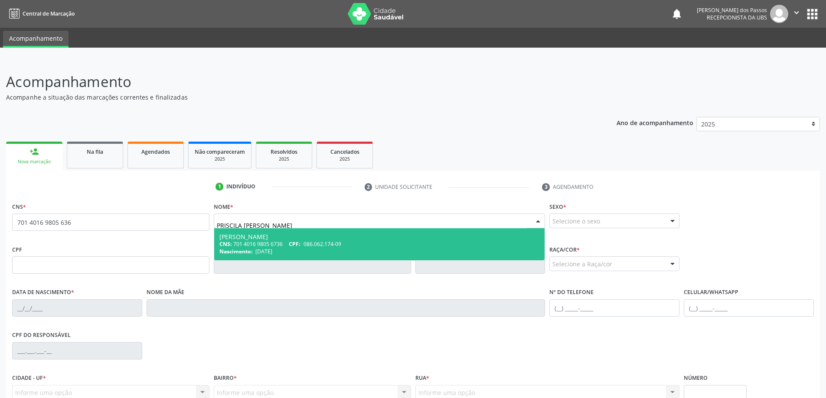
type input "PRISCILA MONIQUE SOARES CAMPOS"
click at [262, 244] on div "CNS: 701 4016 9805 6736 CPF: 086.062.174-09" at bounding box center [379, 244] width 320 height 7
type input "701 4016 9805 6736"
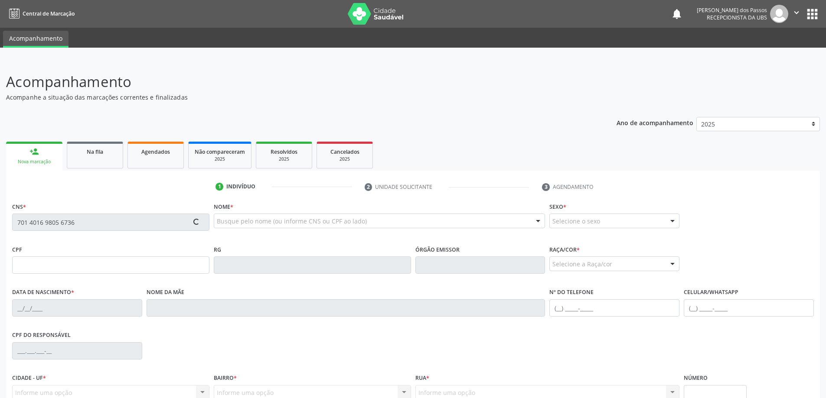
type input "086.062.174-09"
type input "27/05/1990"
type input "Maria da Conceicao Soares dos Santos"
type input "(82) 99103-7308"
type input "S/N"
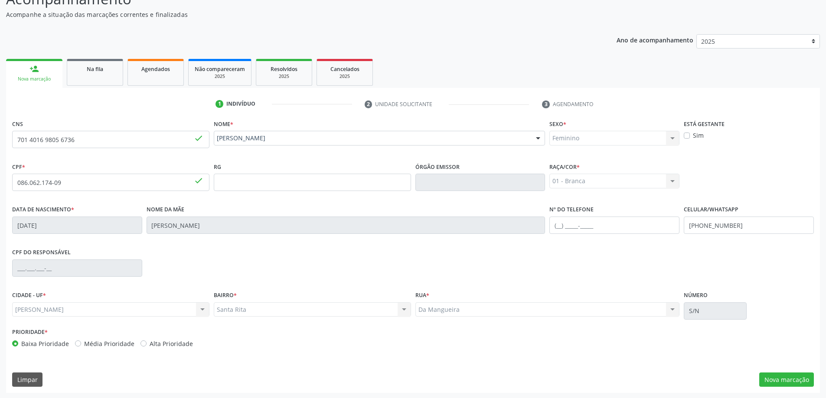
scroll to position [84, 0]
click at [788, 380] on button "Nova marcação" at bounding box center [786, 379] width 55 height 15
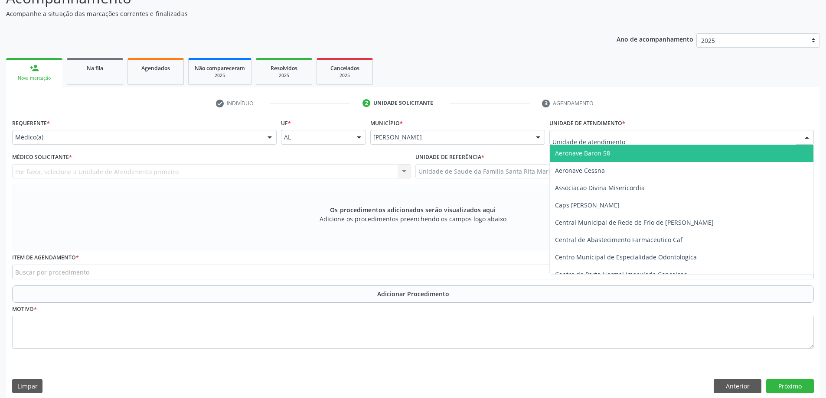
click at [808, 137] on div at bounding box center [806, 138] width 13 height 15
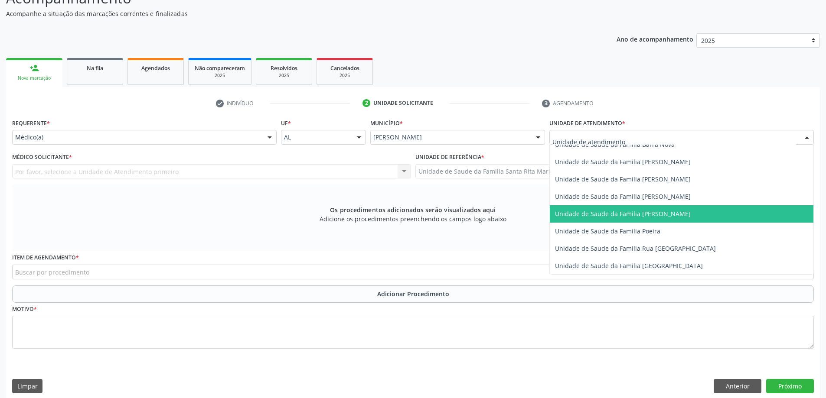
scroll to position [520, 0]
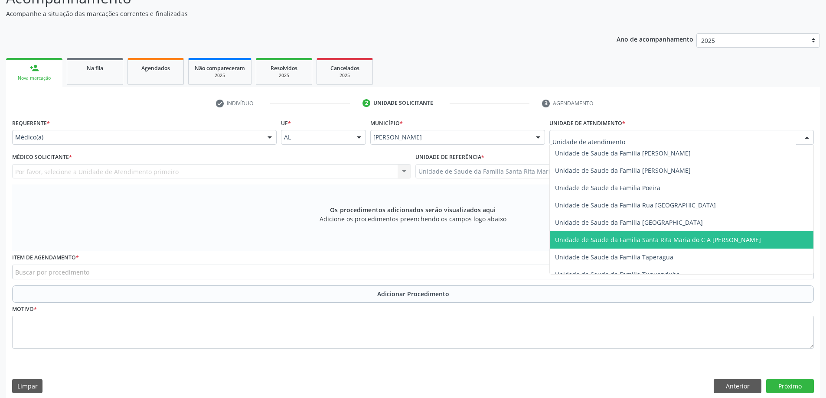
click at [681, 242] on span "Unidade de Saude da Familia Santa Rita Maria do C A [PERSON_NAME]" at bounding box center [658, 240] width 206 height 8
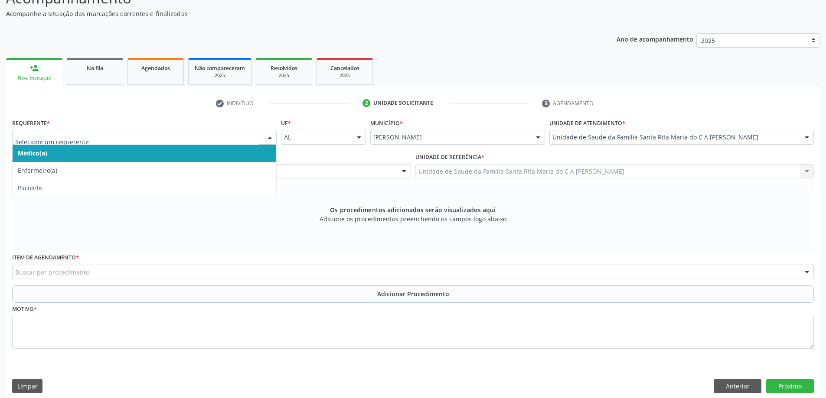
click at [196, 157] on span "Médico(a)" at bounding box center [145, 153] width 264 height 17
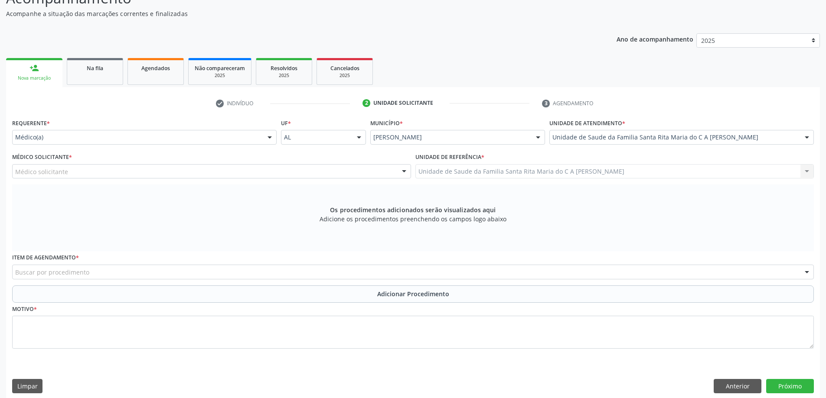
click at [212, 175] on div "Médico solicitante" at bounding box center [211, 171] width 399 height 15
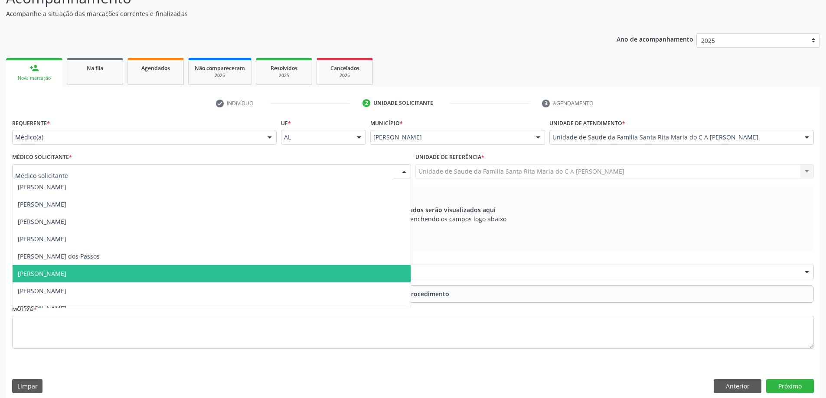
click at [193, 276] on span "[PERSON_NAME]" at bounding box center [212, 273] width 398 height 17
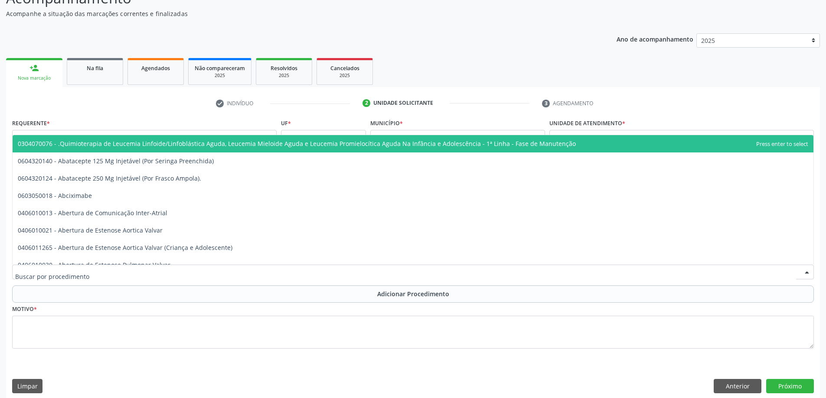
click at [155, 278] on div at bounding box center [413, 272] width 802 height 15
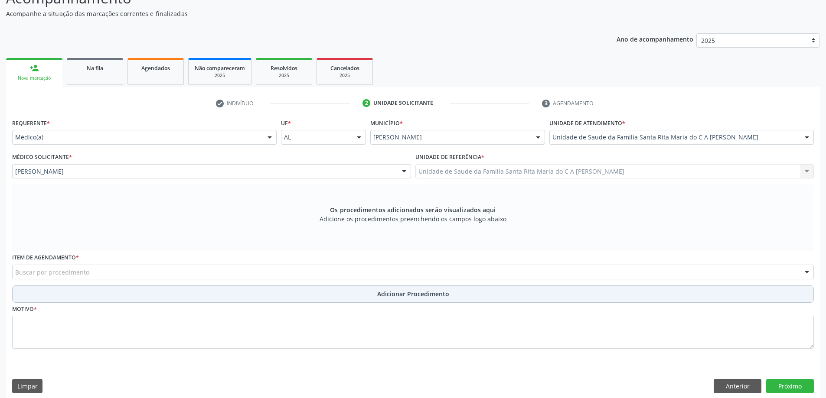
click at [87, 297] on button "Adicionar Procedimento" at bounding box center [413, 294] width 802 height 17
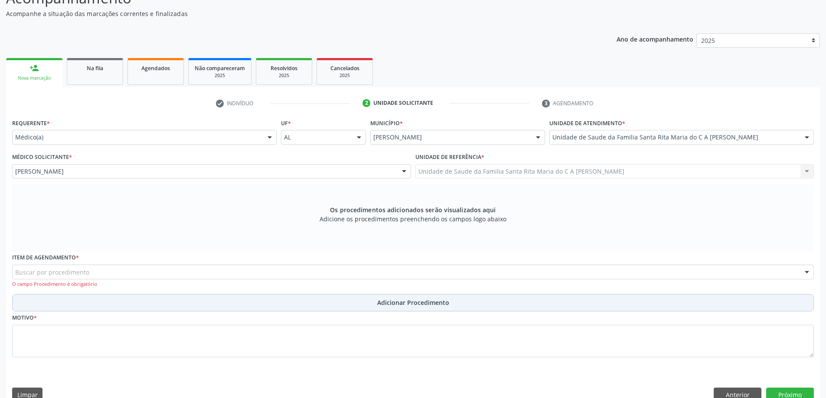
click at [87, 307] on button "Adicionar Procedimento" at bounding box center [413, 302] width 802 height 17
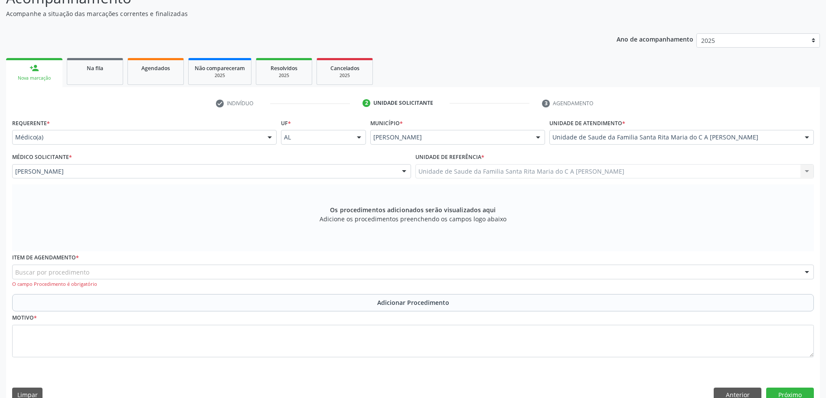
click at [94, 270] on div "Buscar por procedimento" at bounding box center [413, 272] width 802 height 15
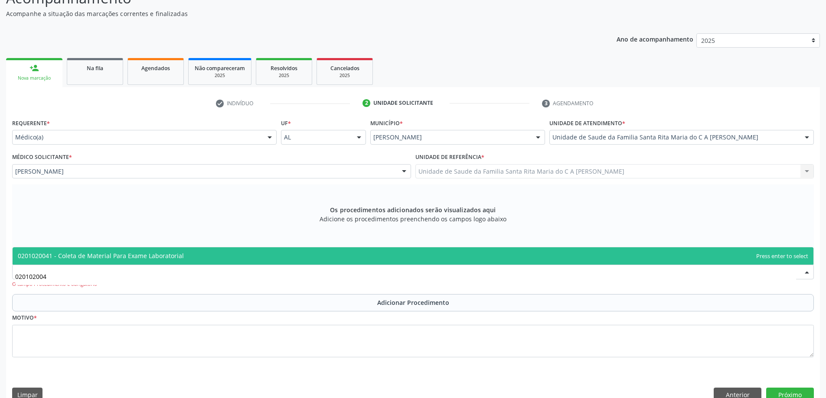
type input "0201020041"
click at [108, 258] on span "0201020041 - Coleta de Material Para Exame Laboratorial" at bounding box center [101, 256] width 166 height 8
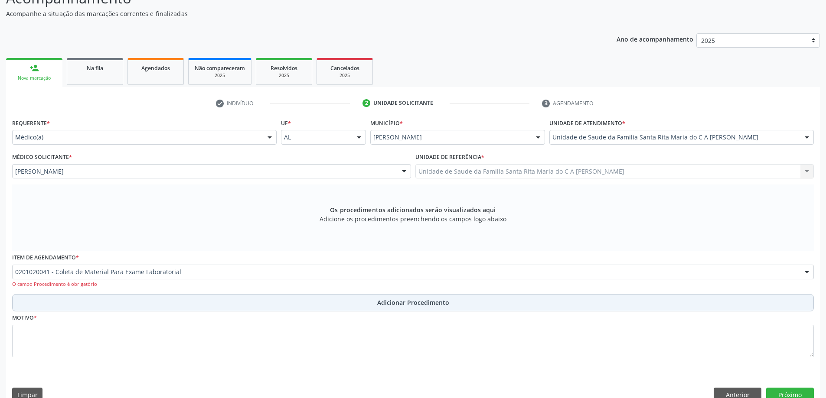
click at [69, 308] on button "Adicionar Procedimento" at bounding box center [413, 302] width 802 height 17
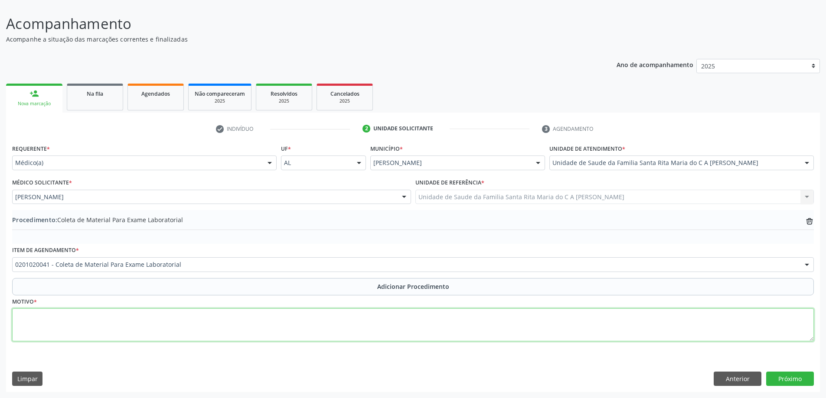
click at [70, 320] on textarea at bounding box center [413, 325] width 802 height 33
type textarea "AVALIAÇÃO"
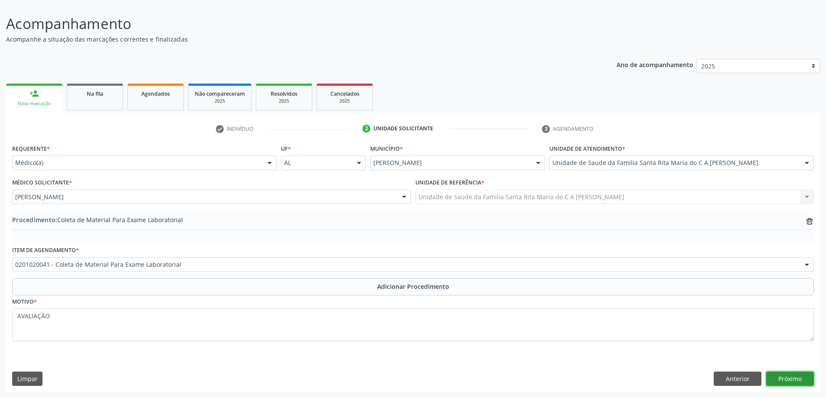
click at [793, 384] on button "Próximo" at bounding box center [790, 379] width 48 height 15
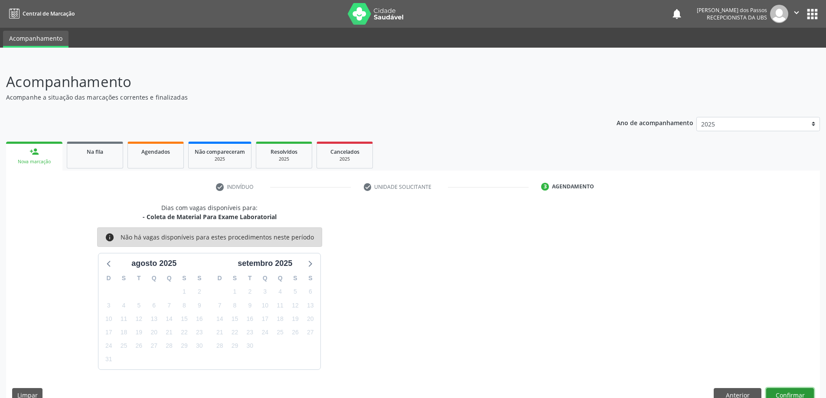
click at [793, 393] on button "Confirmar" at bounding box center [790, 395] width 48 height 15
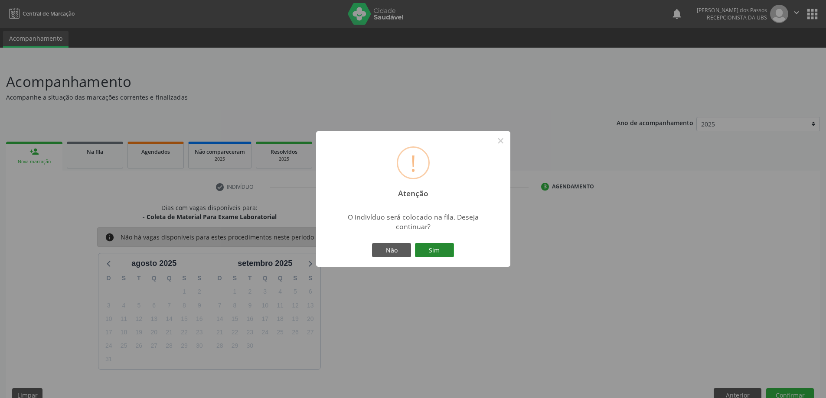
click at [435, 250] on button "Sim" at bounding box center [434, 250] width 39 height 15
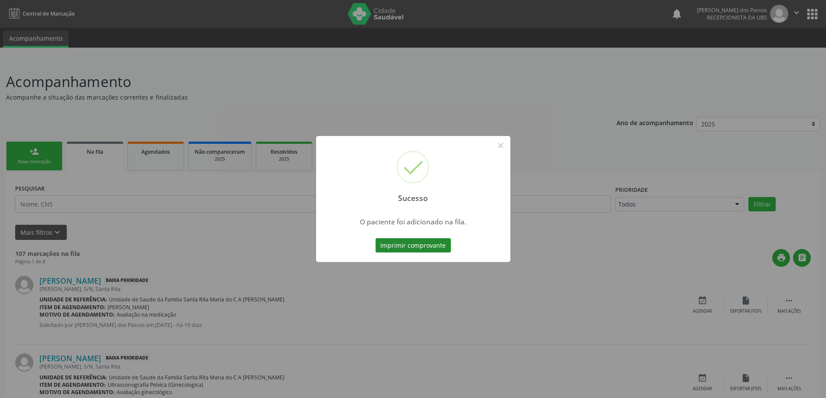
click at [426, 246] on button "Imprimir comprovante" at bounding box center [412, 245] width 75 height 15
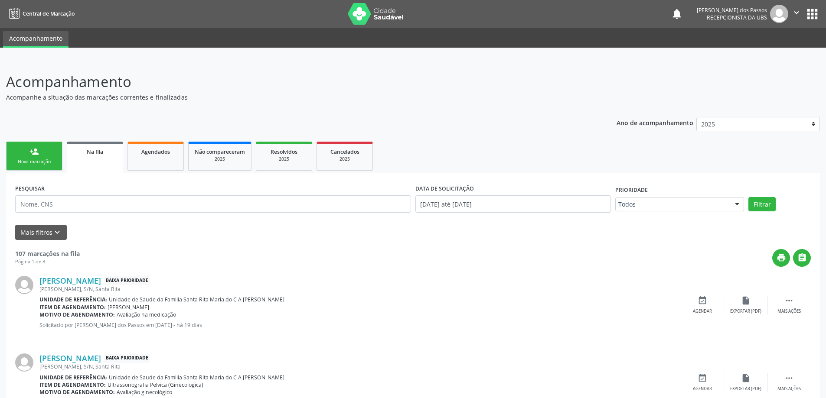
click at [22, 152] on link "person_add Nova marcação" at bounding box center [34, 156] width 56 height 29
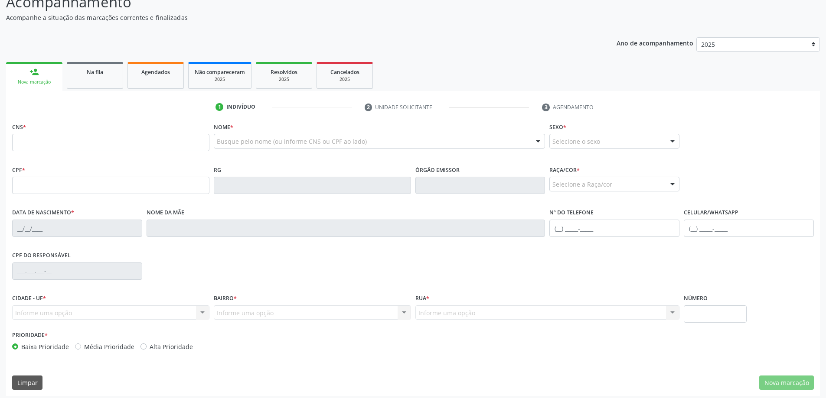
scroll to position [84, 0]
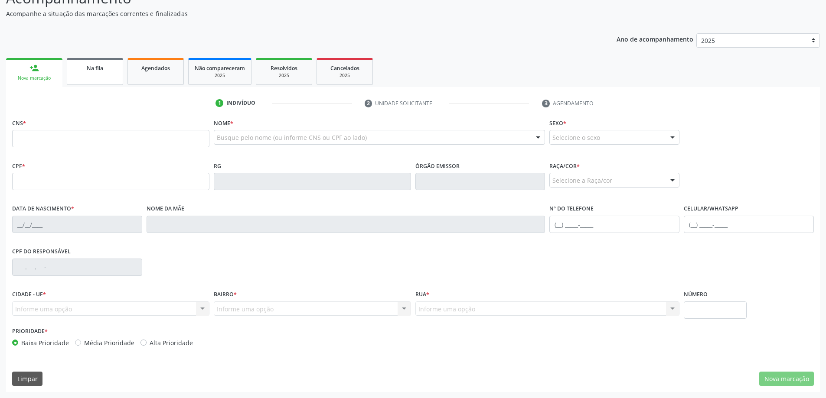
click at [104, 75] on link "Na fila" at bounding box center [95, 71] width 56 height 27
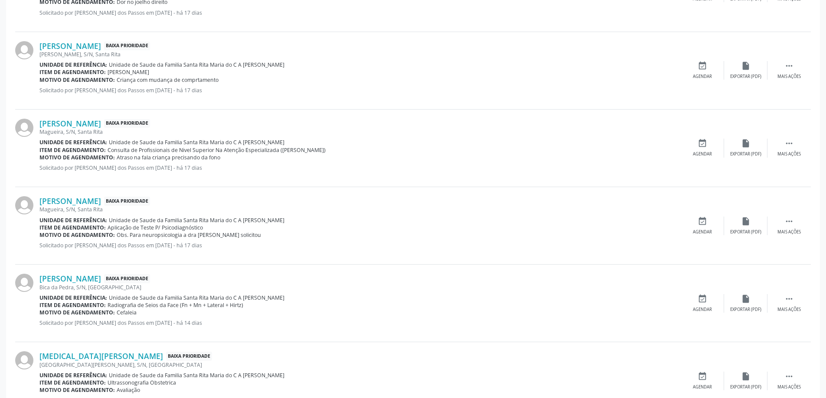
scroll to position [1074, 0]
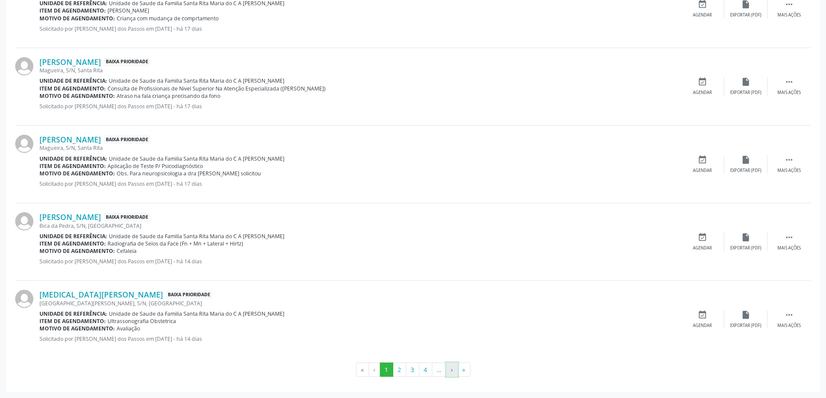
click at [450, 371] on button "›" at bounding box center [452, 370] width 12 height 15
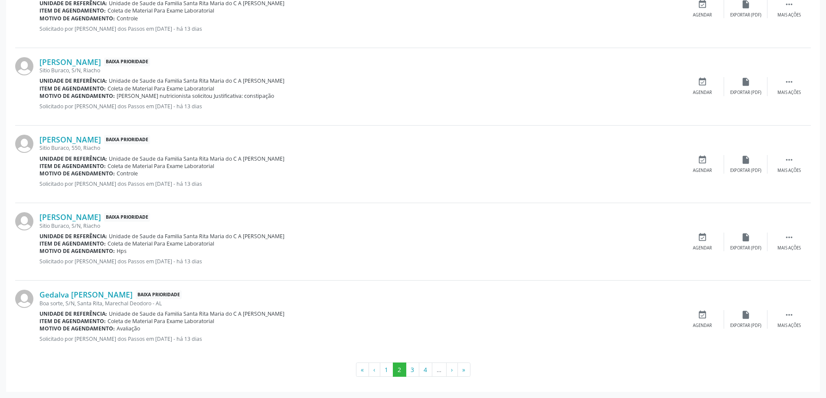
click at [441, 370] on li "…" at bounding box center [439, 370] width 14 height 15
click at [450, 370] on button "›" at bounding box center [452, 370] width 12 height 15
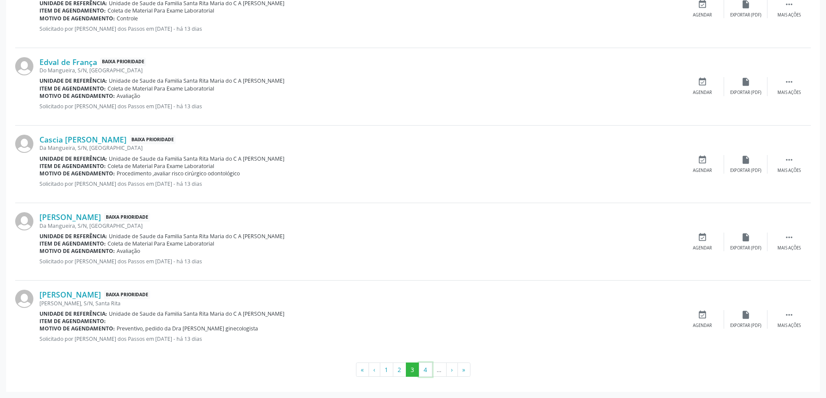
click at [427, 371] on button "4" at bounding box center [425, 370] width 13 height 15
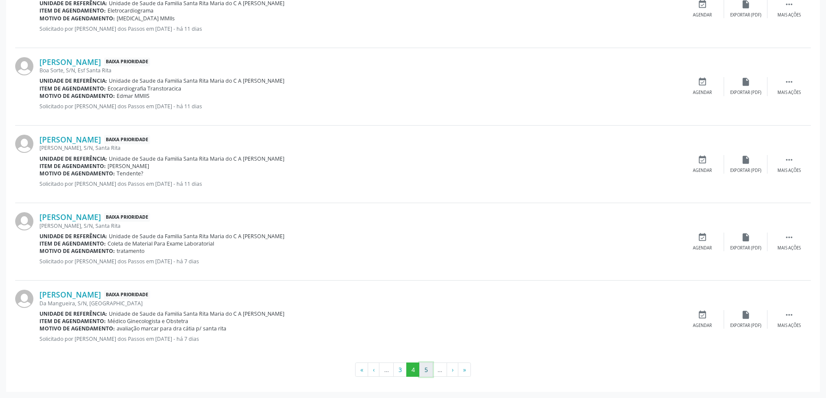
click at [427, 371] on button "5" at bounding box center [425, 370] width 13 height 15
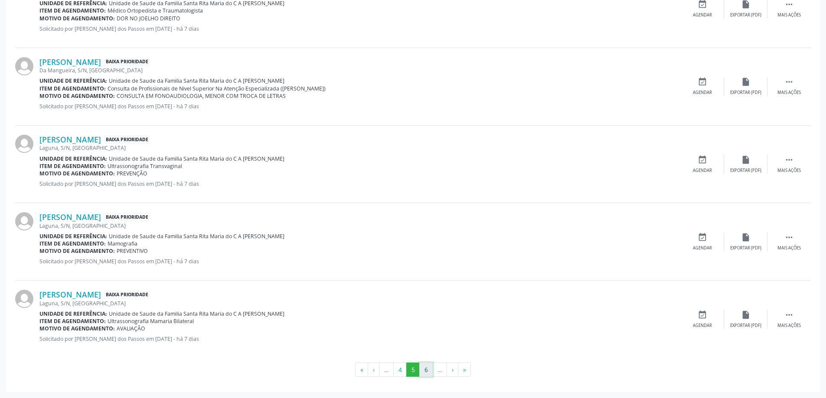
click at [429, 372] on button "6" at bounding box center [425, 370] width 13 height 15
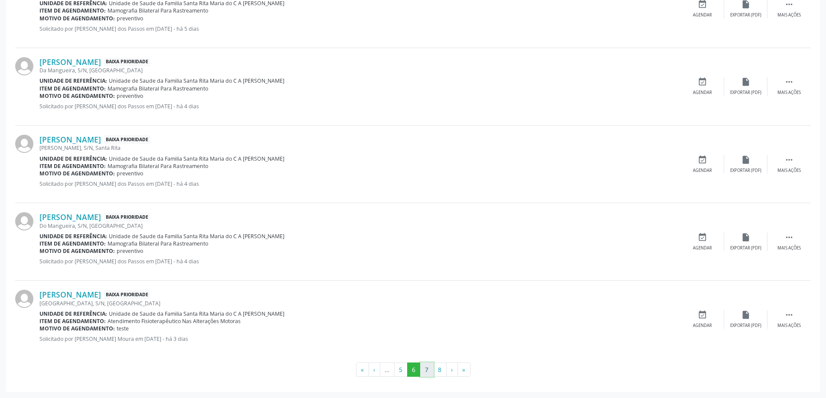
click at [429, 372] on button "7" at bounding box center [426, 370] width 13 height 15
click at [442, 372] on button "8" at bounding box center [439, 370] width 13 height 15
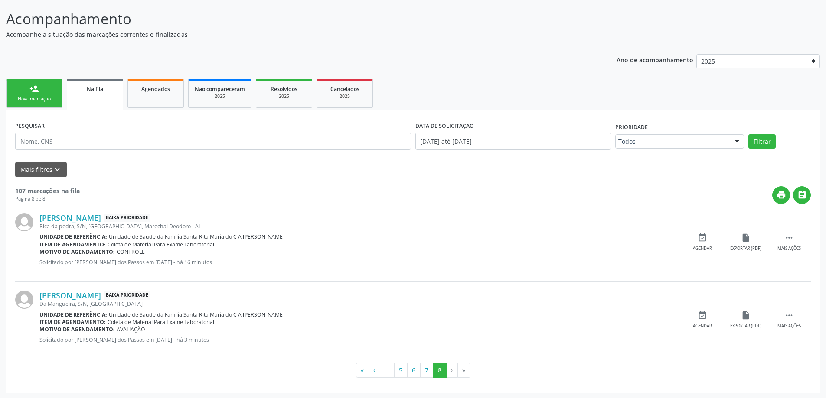
scroll to position [64, 0]
click at [743, 324] on div "Exportar (PDF)" at bounding box center [745, 326] width 31 height 6
click at [45, 93] on link "person_add Nova marcação" at bounding box center [34, 92] width 56 height 29
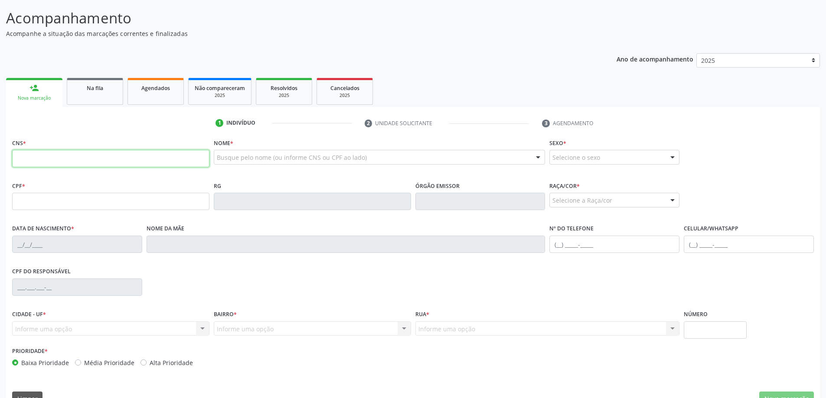
click at [46, 158] on input "text" at bounding box center [110, 158] width 197 height 17
type input "708 0098 2033 9723"
type input "173.882.384-92"
type input "07/10/2020"
type input "Marina Matias Cavalcante"
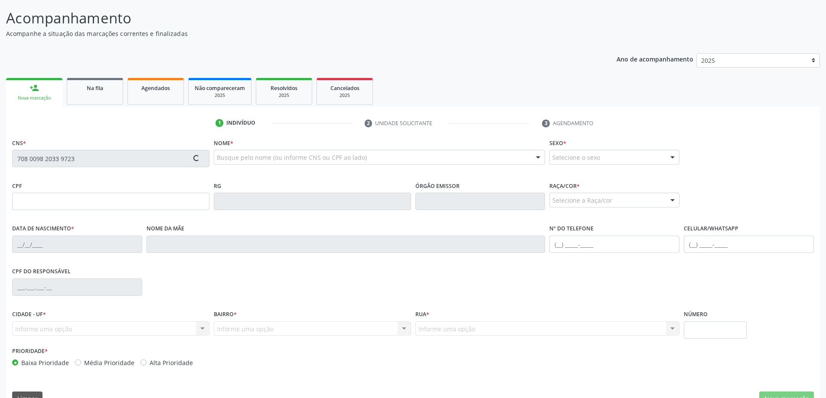
type input "(82) 99675-7950"
type input "12"
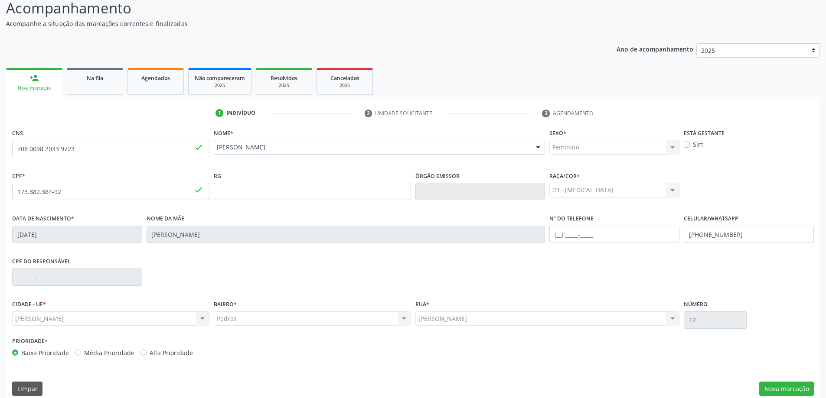
scroll to position [84, 0]
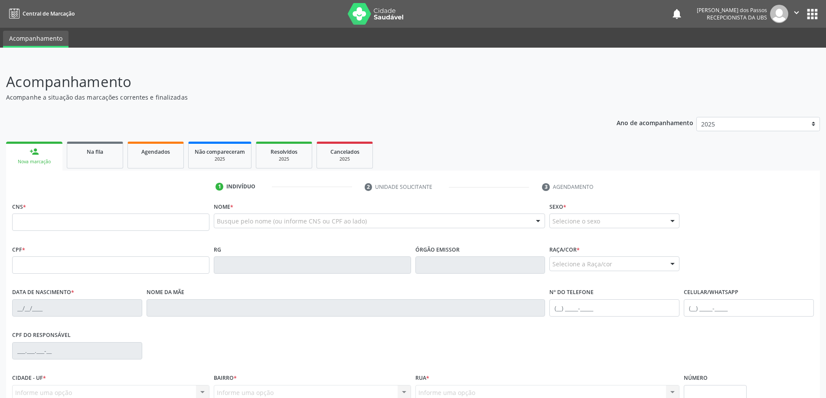
click at [46, 220] on input "text" at bounding box center [110, 222] width 197 height 17
click at [92, 222] on input "708 0098 2033 97" at bounding box center [110, 222] width 197 height 17
type input "7"
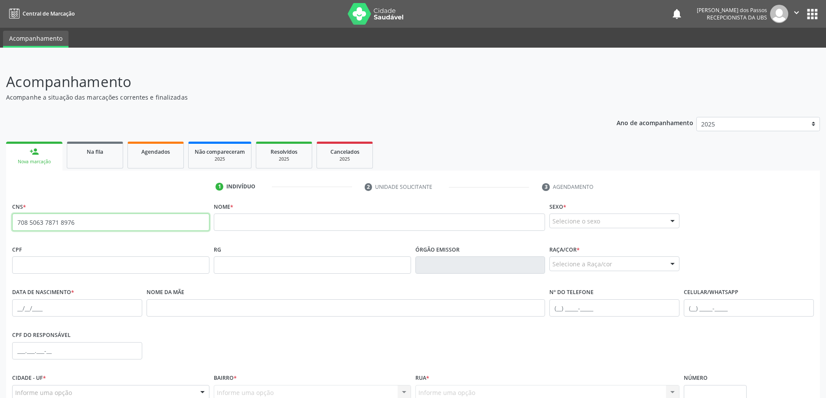
click at [98, 224] on input "708 5063 7871 8976" at bounding box center [110, 222] width 197 height 17
click at [246, 224] on input "text" at bounding box center [380, 222] width 332 height 17
click at [109, 222] on input "708 5063 7871 8976" at bounding box center [110, 222] width 197 height 17
type input "708 5063 7871 8976"
click at [268, 224] on input "text" at bounding box center [380, 222] width 332 height 17
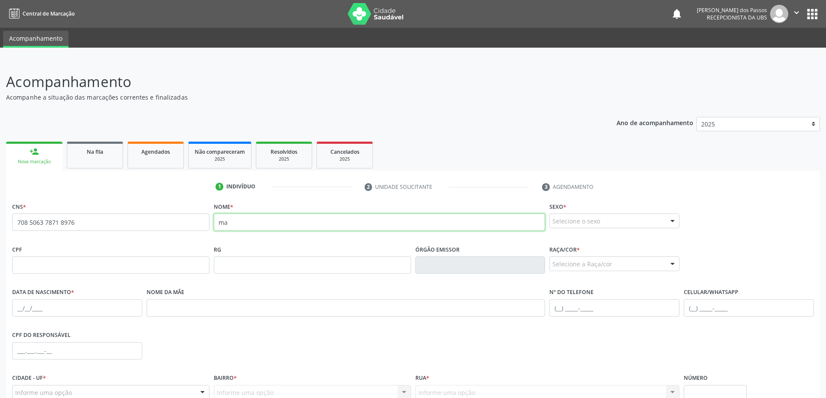
type input "m"
type input "[PERSON_NAME]"
click at [674, 219] on div at bounding box center [672, 221] width 13 height 15
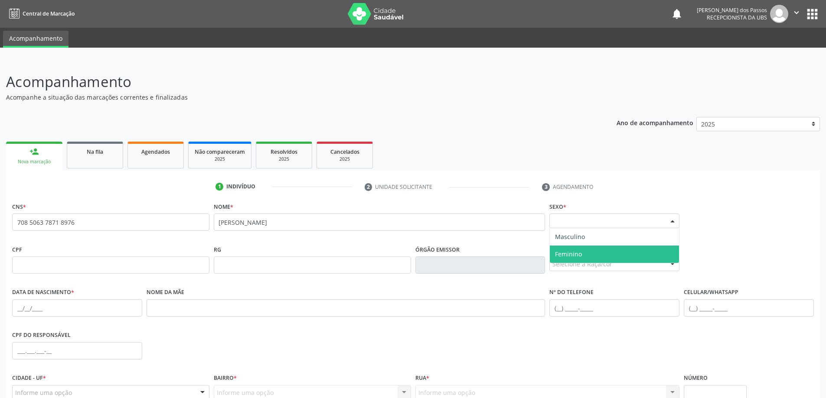
click at [611, 257] on span "Feminino" at bounding box center [614, 254] width 129 height 17
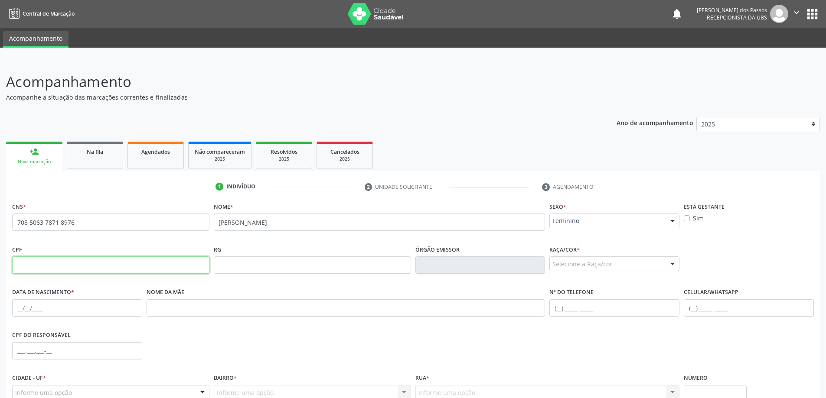
click at [123, 266] on input "text" at bounding box center [110, 265] width 197 height 17
type input "889.574.204-44"
click at [673, 264] on div at bounding box center [672, 264] width 13 height 15
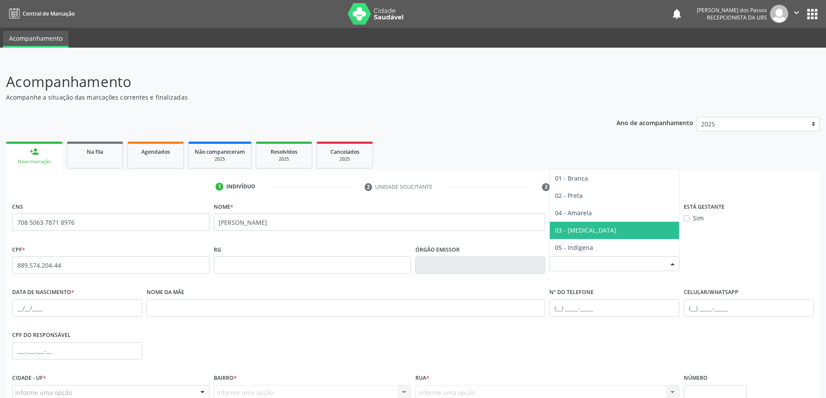
click at [601, 233] on span "03 - [MEDICAL_DATA]" at bounding box center [614, 230] width 129 height 17
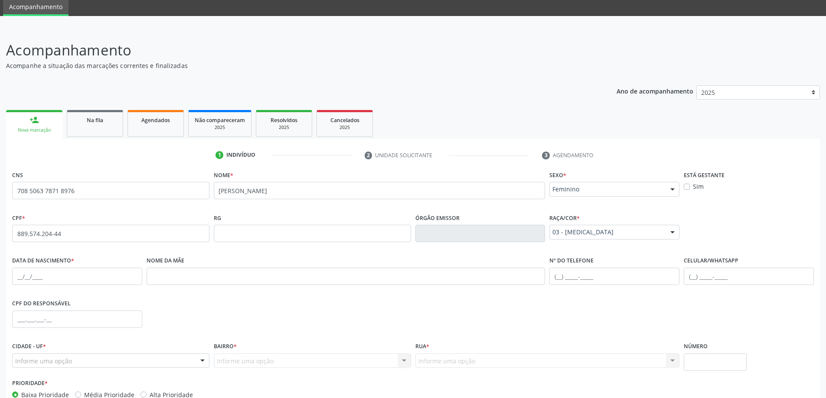
scroll to position [84, 0]
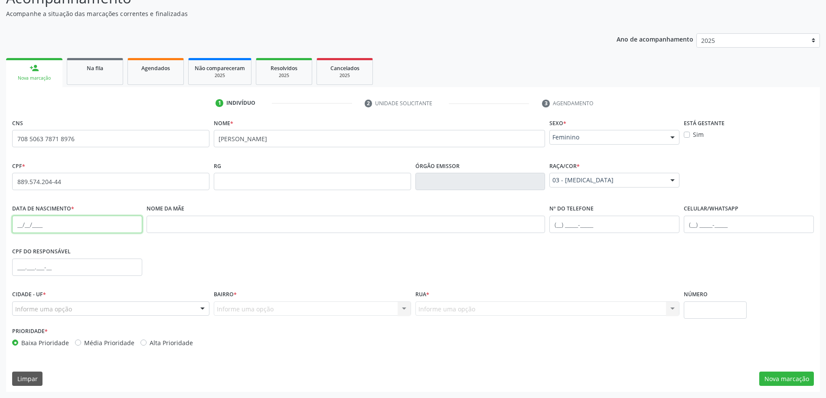
click at [94, 225] on input "text" at bounding box center [77, 224] width 130 height 17
click at [23, 223] on input "[DATE]" at bounding box center [77, 224] width 130 height 17
type input "1"
type input "11/07/1971"
click at [708, 224] on input "text" at bounding box center [749, 224] width 130 height 17
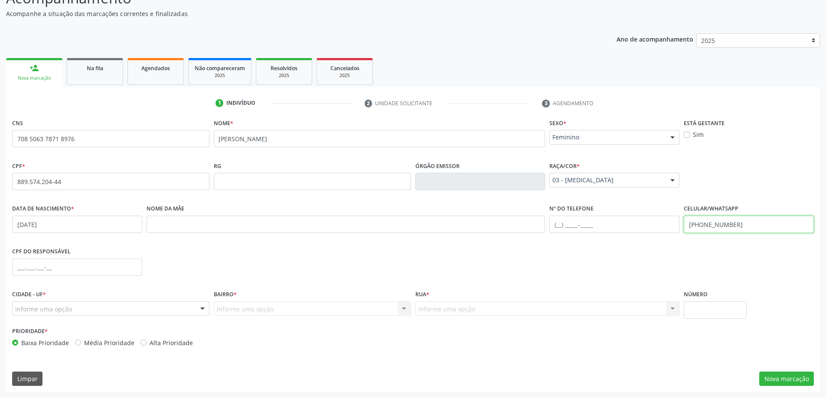
type input "(82) 99653-1634"
click at [178, 225] on input "text" at bounding box center [346, 224] width 399 height 17
click at [192, 228] on input "text" at bounding box center [346, 224] width 399 height 17
type input "MARIA MADALENA COSTA BRASILEIRO"
click at [106, 312] on div "Informe uma opção" at bounding box center [110, 309] width 197 height 15
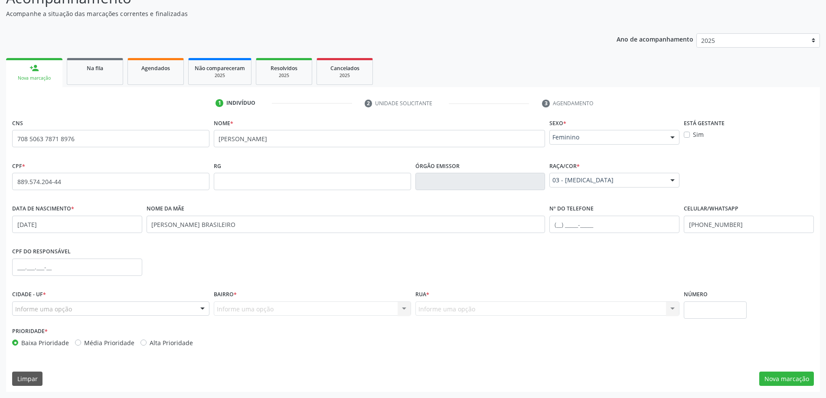
click at [256, 308] on div "Informe uma opção Nenhum resultado encontrado para: " " Nenhuma opção encontrad…" at bounding box center [312, 309] width 197 height 15
click at [404, 310] on div "Informe uma opção Nenhum resultado encontrado para: " " Nenhuma opção encontrad…" at bounding box center [312, 309] width 197 height 15
click at [200, 309] on div at bounding box center [202, 309] width 13 height 15
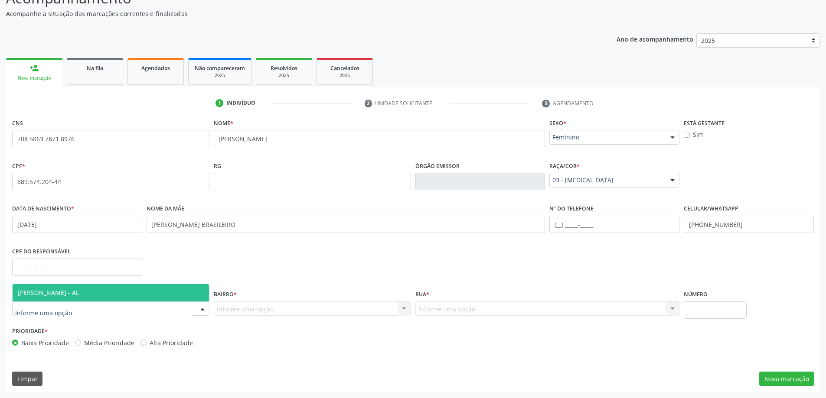
click at [117, 294] on span "[PERSON_NAME] - AL" at bounding box center [111, 292] width 196 height 17
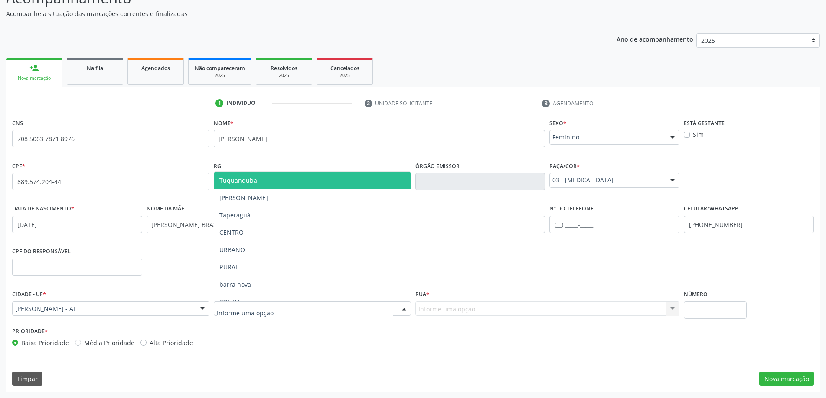
drag, startPoint x: 405, startPoint y: 307, endPoint x: 295, endPoint y: 317, distance: 110.1
click at [405, 308] on div at bounding box center [404, 309] width 13 height 15
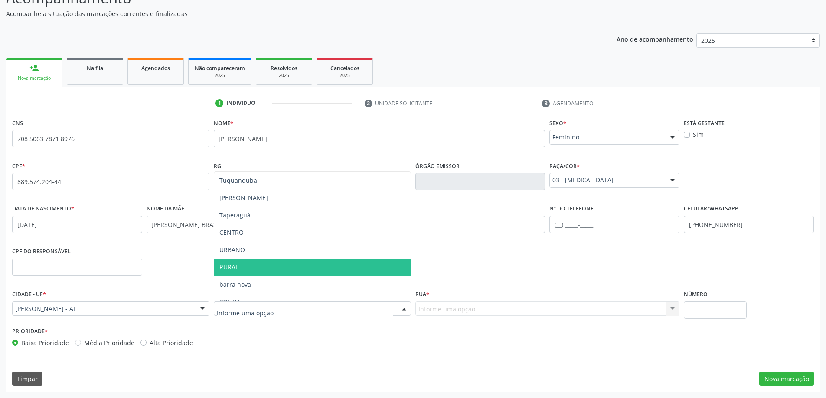
scroll to position [130, 0]
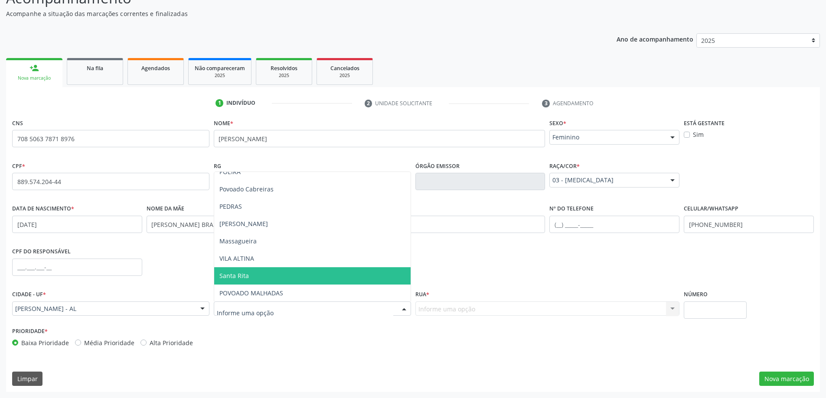
click at [264, 275] on span "Santa Rita" at bounding box center [312, 276] width 196 height 17
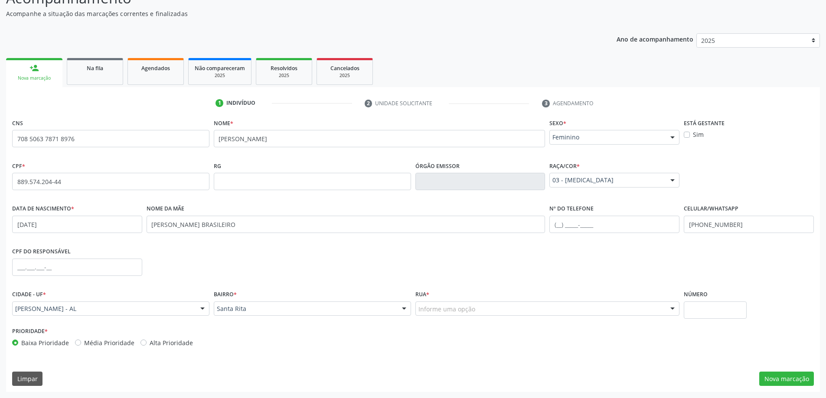
click at [580, 308] on div "Informe uma opção" at bounding box center [547, 309] width 264 height 15
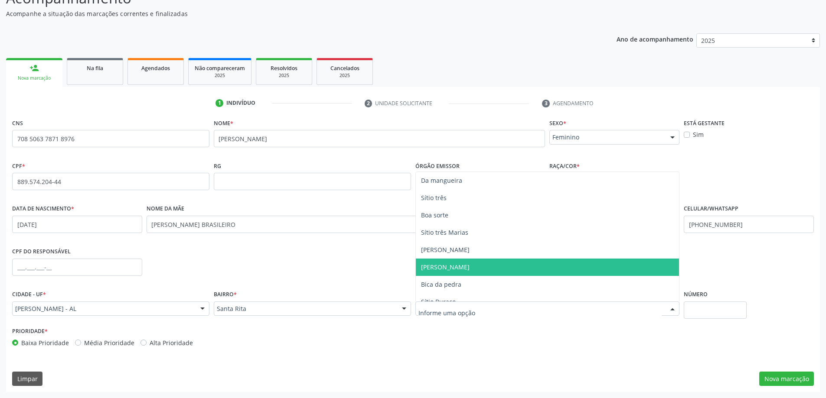
scroll to position [43, 0]
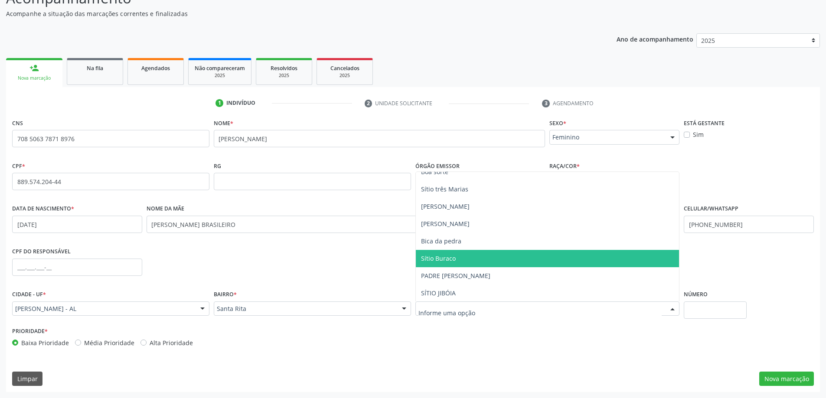
click at [454, 260] on span "Sítio Buraco" at bounding box center [438, 259] width 35 height 8
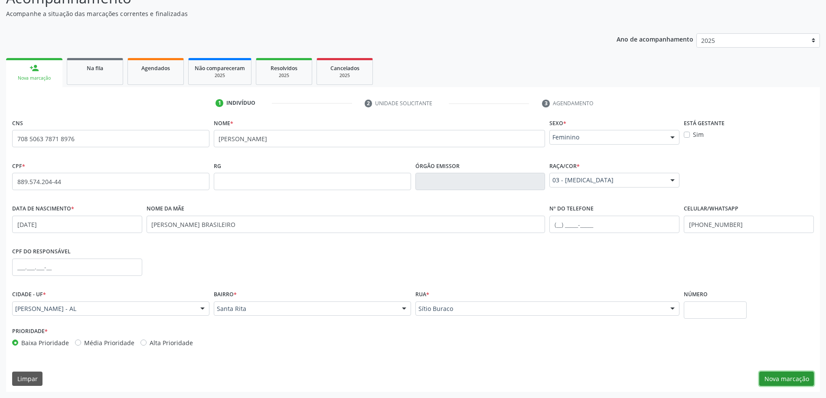
click at [771, 382] on button "Nova marcação" at bounding box center [786, 379] width 55 height 15
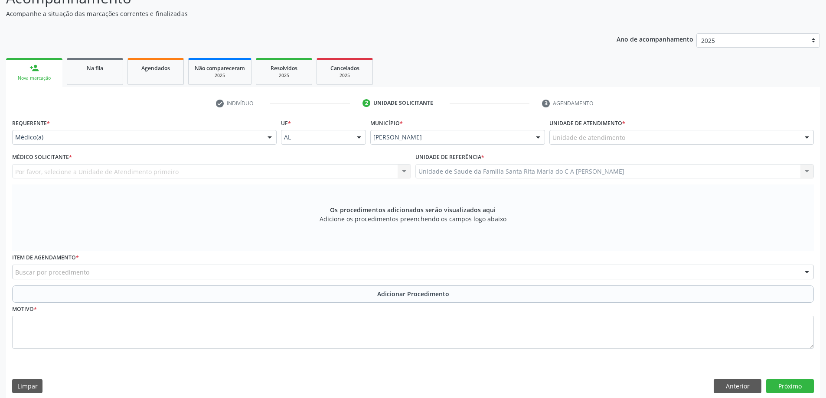
click at [806, 137] on div at bounding box center [806, 138] width 13 height 15
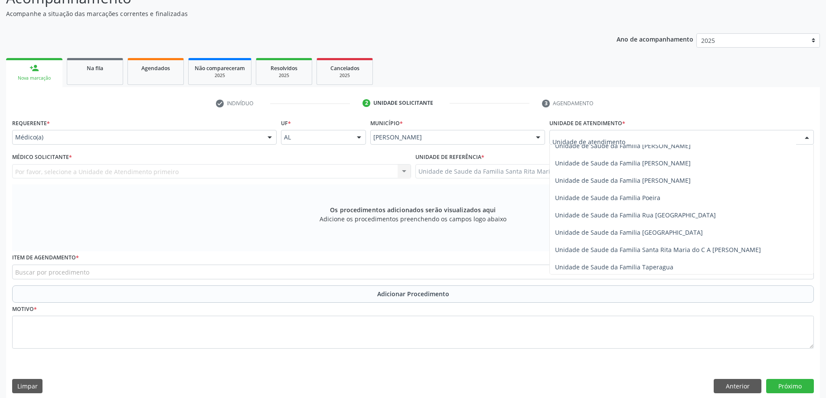
scroll to position [520, 0]
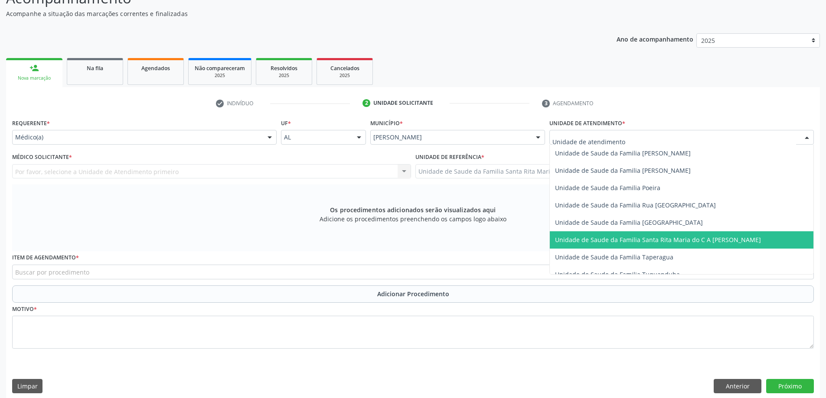
click at [703, 239] on span "Unidade de Saude da Familia Santa Rita Maria do C A [PERSON_NAME]" at bounding box center [658, 240] width 206 height 8
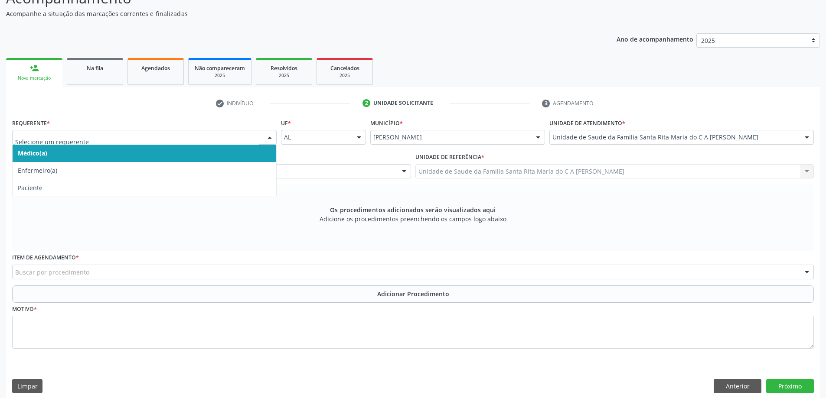
click at [268, 138] on div at bounding box center [269, 138] width 13 height 15
click at [241, 154] on span "Médico(a)" at bounding box center [145, 153] width 264 height 17
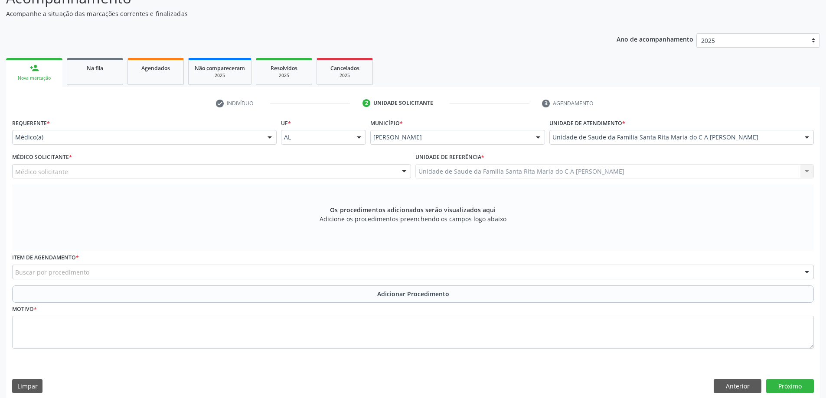
click at [166, 173] on div "Médico solicitante" at bounding box center [211, 171] width 399 height 15
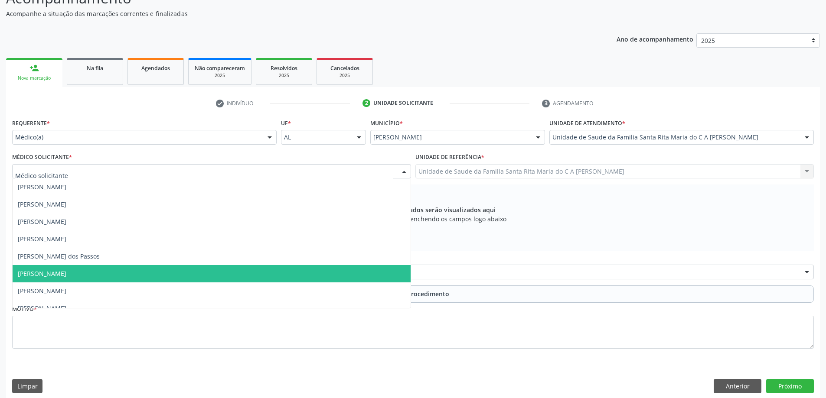
click at [149, 273] on span "[PERSON_NAME]" at bounding box center [212, 273] width 398 height 17
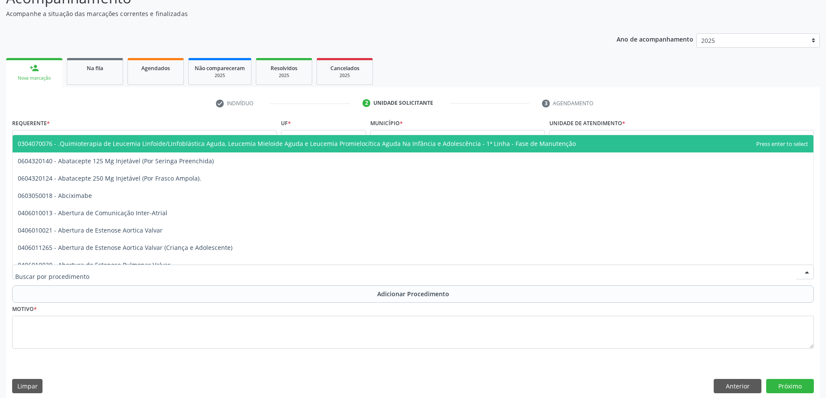
click at [157, 273] on div at bounding box center [413, 272] width 802 height 15
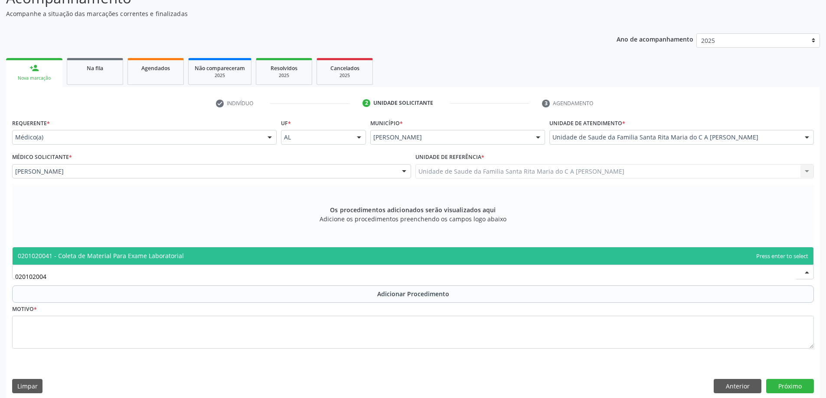
type input "0201020041"
click at [120, 260] on span "0201020041 - Coleta de Material Para Exame Laboratorial" at bounding box center [101, 256] width 166 height 8
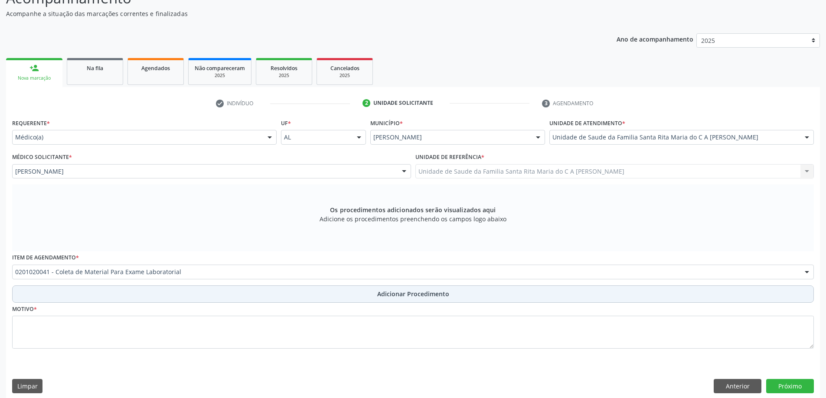
click at [103, 295] on button "Adicionar Procedimento" at bounding box center [413, 294] width 802 height 17
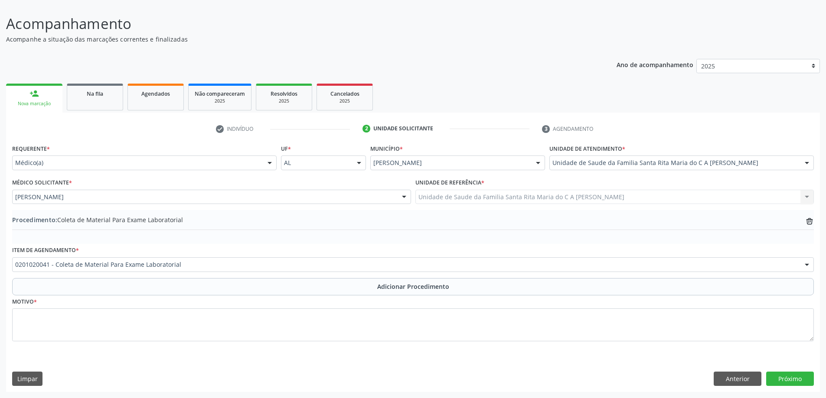
scroll to position [58, 0]
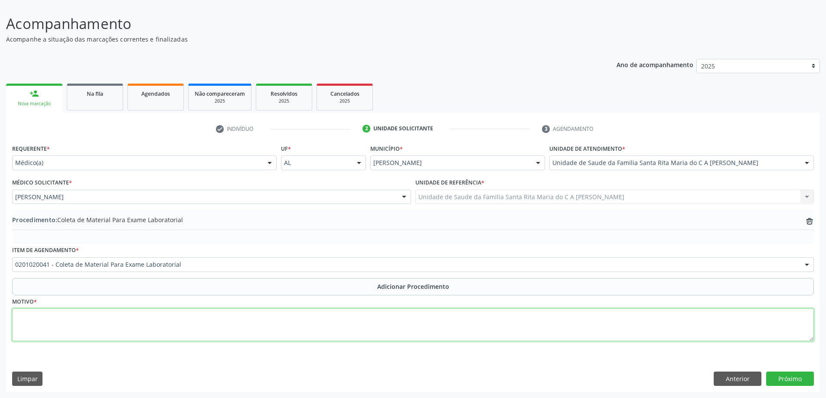
click at [101, 327] on textarea at bounding box center [413, 325] width 802 height 33
type textarea "DIABETES"
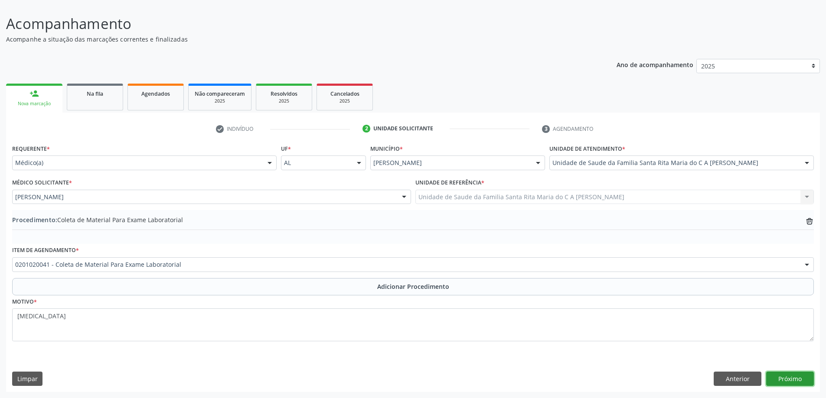
click at [796, 384] on button "Próximo" at bounding box center [790, 379] width 48 height 15
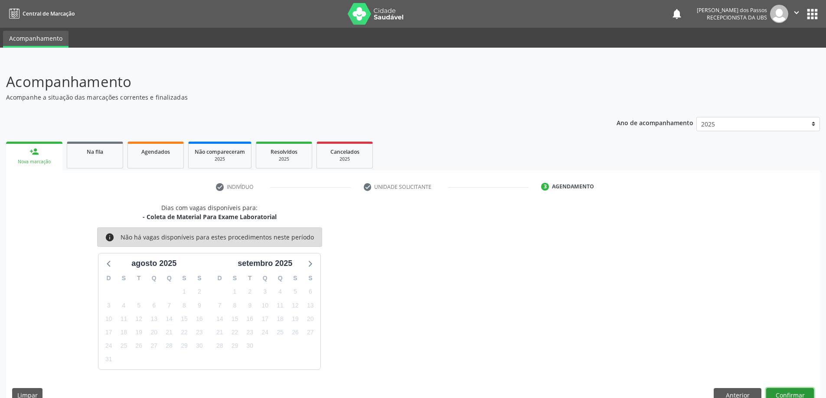
click at [793, 396] on button "Confirmar" at bounding box center [790, 395] width 48 height 15
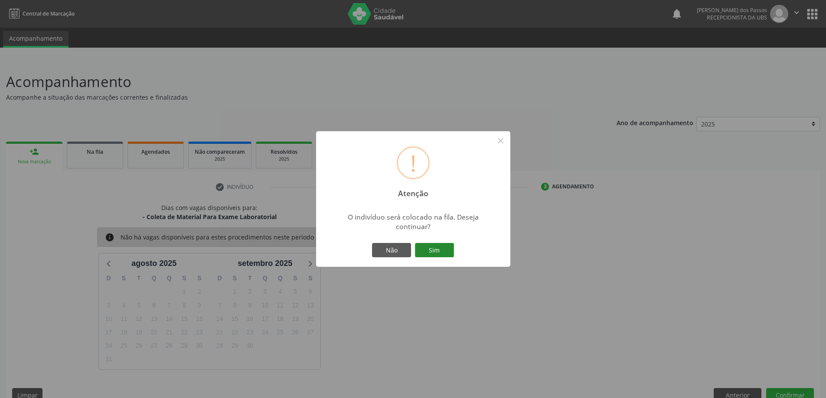
click at [430, 248] on button "Sim" at bounding box center [434, 250] width 39 height 15
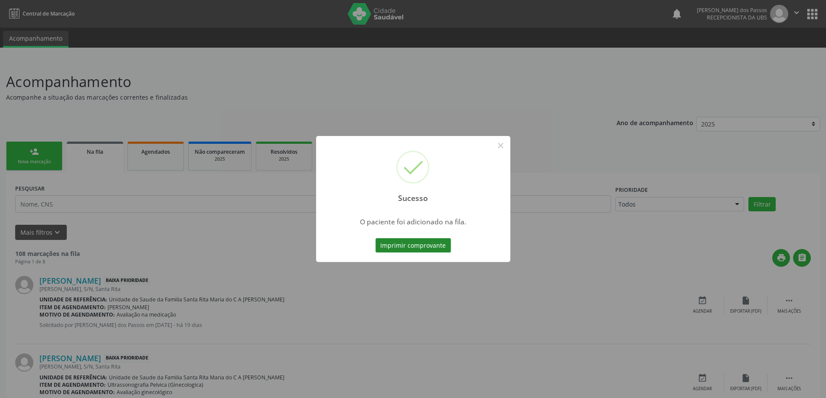
click at [438, 247] on button "Imprimir comprovante" at bounding box center [412, 245] width 75 height 15
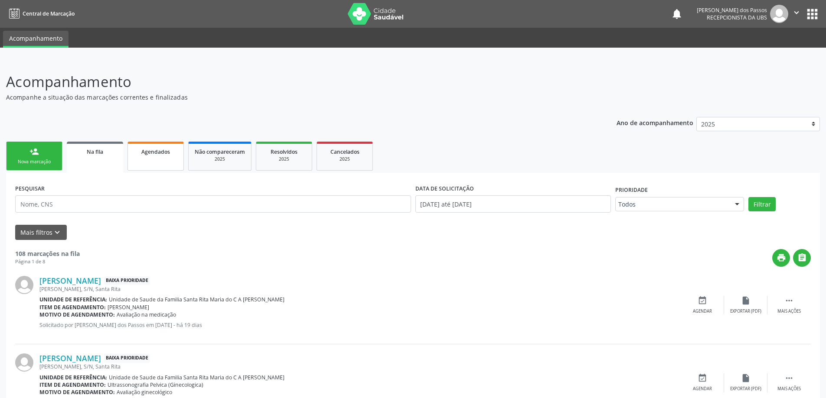
click at [30, 157] on link "person_add Nova marcação" at bounding box center [34, 156] width 56 height 29
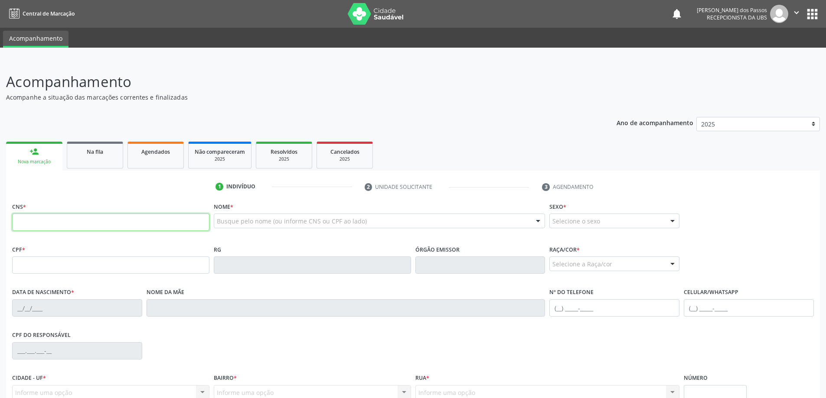
click at [52, 219] on input "text" at bounding box center [110, 222] width 197 height 17
type input "700 5031 8796 7558"
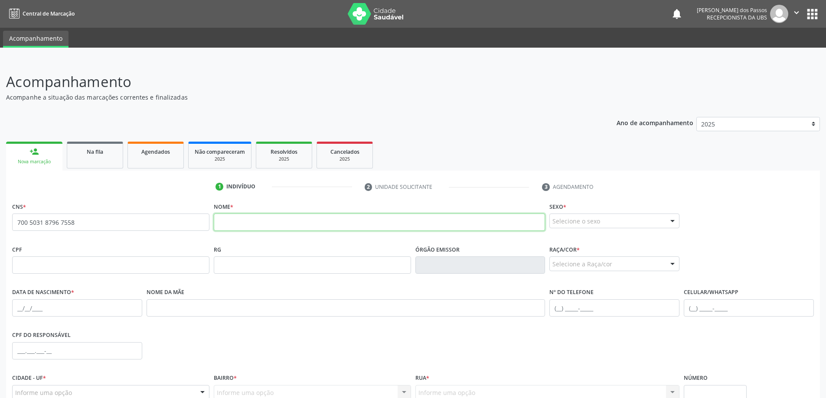
click at [231, 226] on input "text" at bounding box center [380, 222] width 332 height 17
type input "JORGIVALDO PEREIRA DE SOUZA"
click at [673, 222] on div at bounding box center [672, 221] width 13 height 15
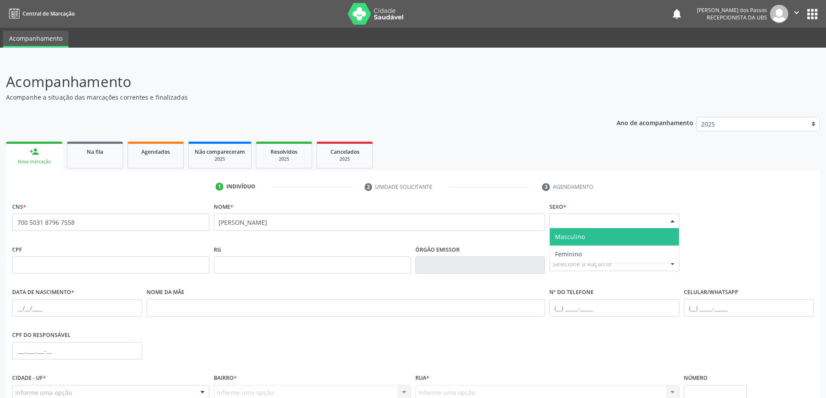
click at [650, 237] on span "Masculino" at bounding box center [614, 236] width 129 height 17
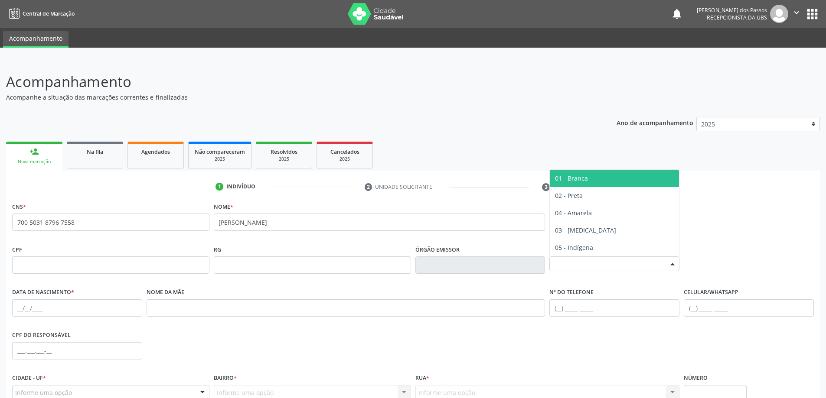
click at [671, 265] on div at bounding box center [672, 264] width 13 height 15
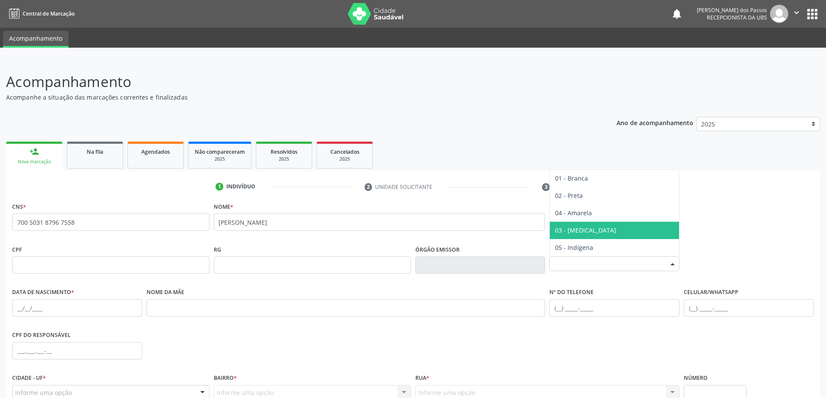
click at [594, 230] on span "03 - [MEDICAL_DATA]" at bounding box center [614, 230] width 129 height 17
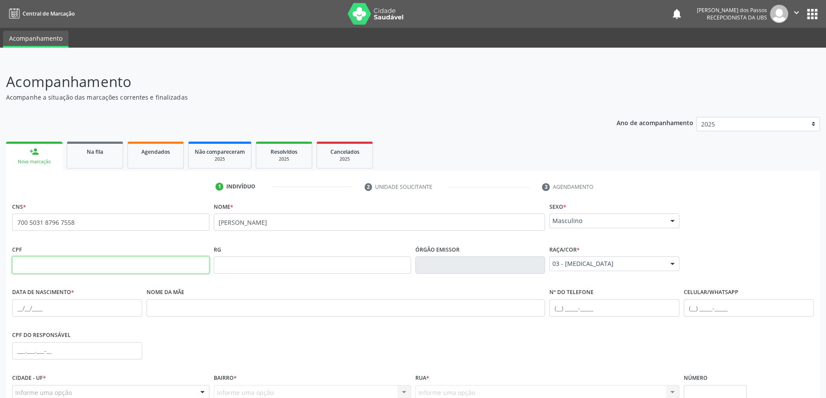
click at [136, 264] on input "text" at bounding box center [110, 265] width 197 height 17
type input "072.265.184-81"
click at [75, 311] on input "text" at bounding box center [77, 308] width 130 height 17
type input "19/08/1993"
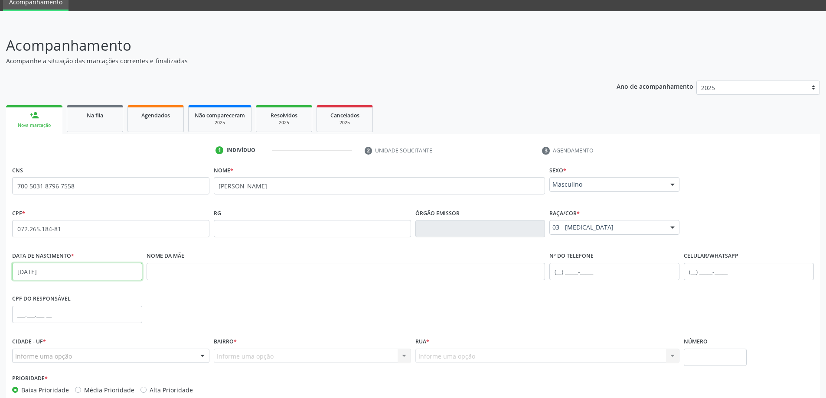
scroll to position [84, 0]
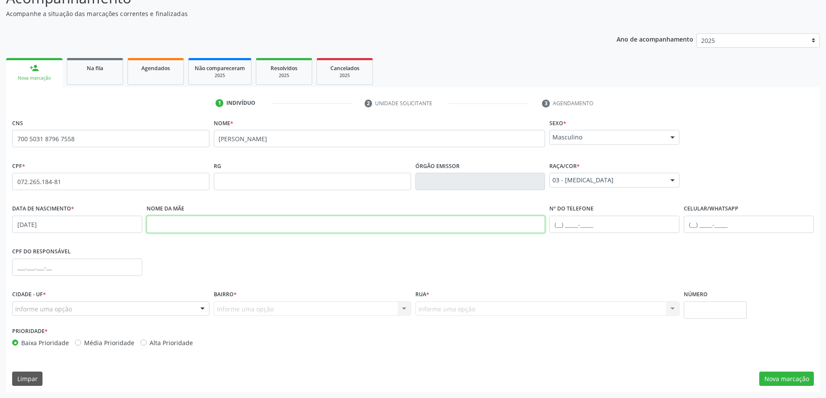
click at [208, 225] on input "text" at bounding box center [346, 224] width 399 height 17
type input "MARIA ODETE PEREIRA"
click at [699, 223] on input "text" at bounding box center [749, 224] width 130 height 17
type input "(82) 98823-0127"
click at [197, 310] on div at bounding box center [202, 309] width 13 height 15
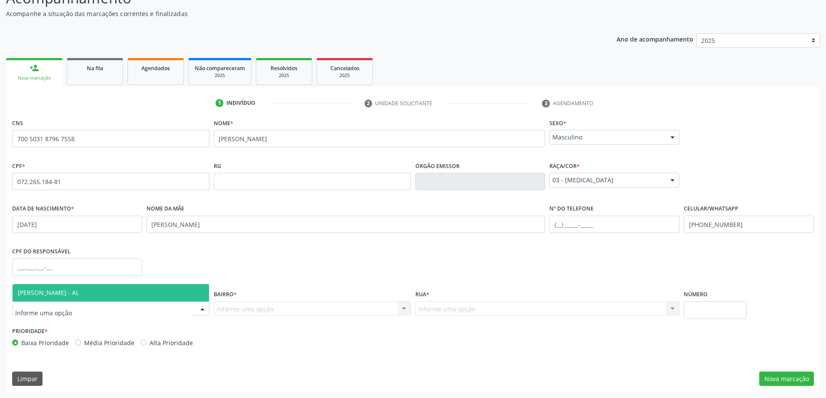
click at [125, 296] on span "[PERSON_NAME] - AL" at bounding box center [111, 292] width 196 height 17
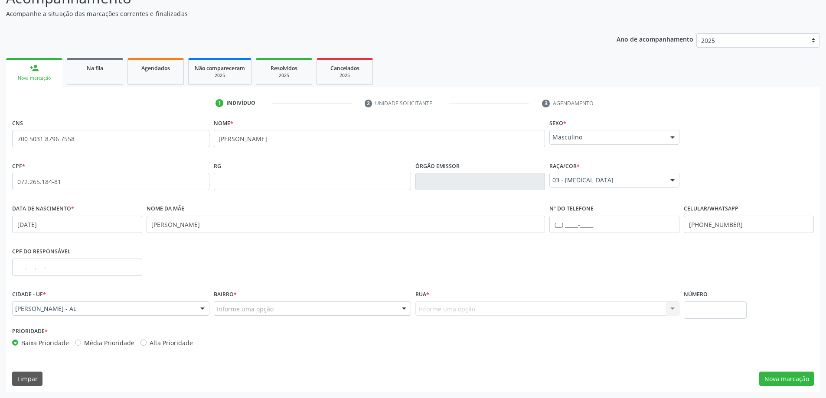
click at [403, 311] on div at bounding box center [404, 309] width 13 height 15
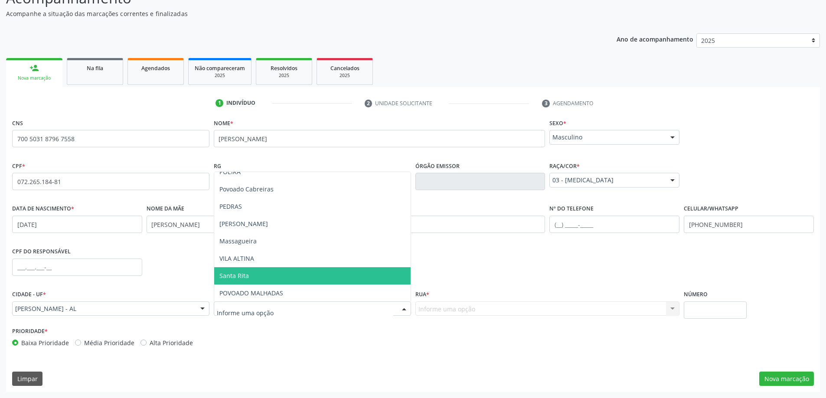
click at [251, 274] on span "Santa Rita" at bounding box center [312, 276] width 196 height 17
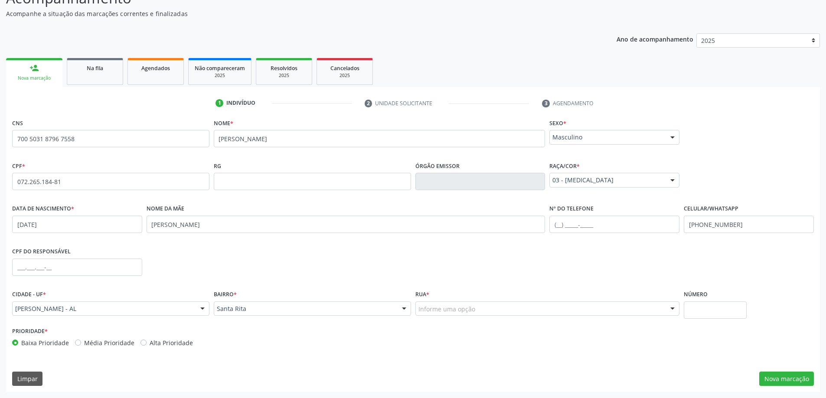
click at [670, 311] on div at bounding box center [672, 309] width 13 height 15
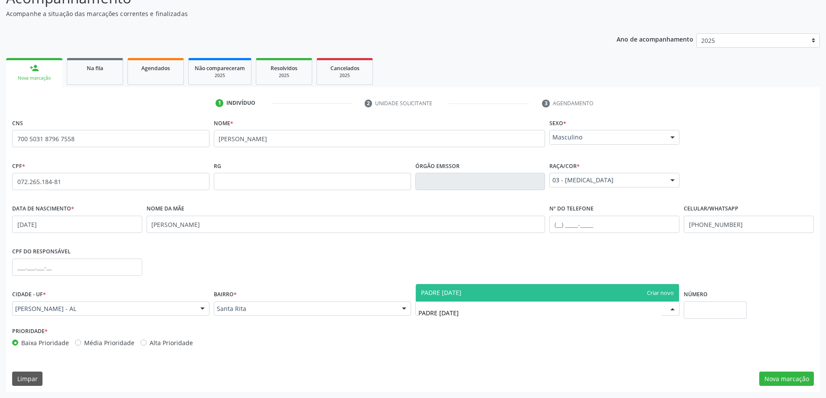
type input "PADRE [PERSON_NAME]"
click at [491, 294] on span "PADRE [PERSON_NAME]" at bounding box center [548, 292] width 264 height 17
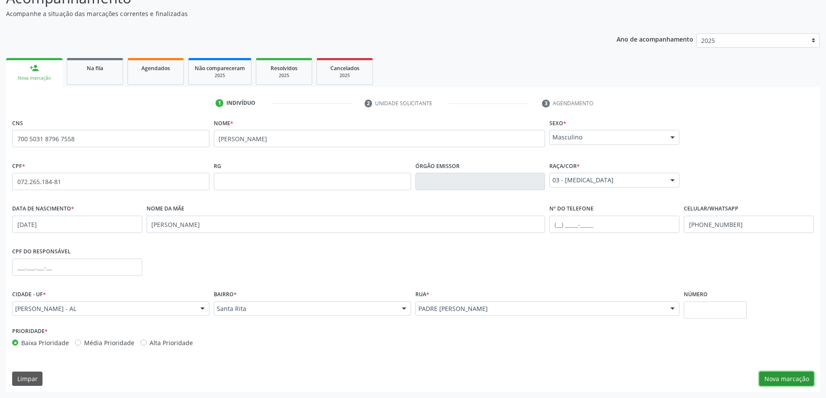
click at [796, 381] on button "Nova marcação" at bounding box center [786, 379] width 55 height 15
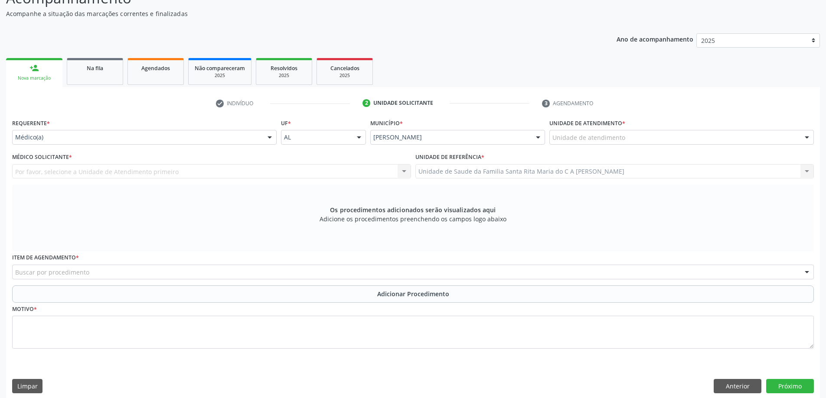
click at [791, 137] on div "Unidade de atendimento" at bounding box center [681, 137] width 264 height 15
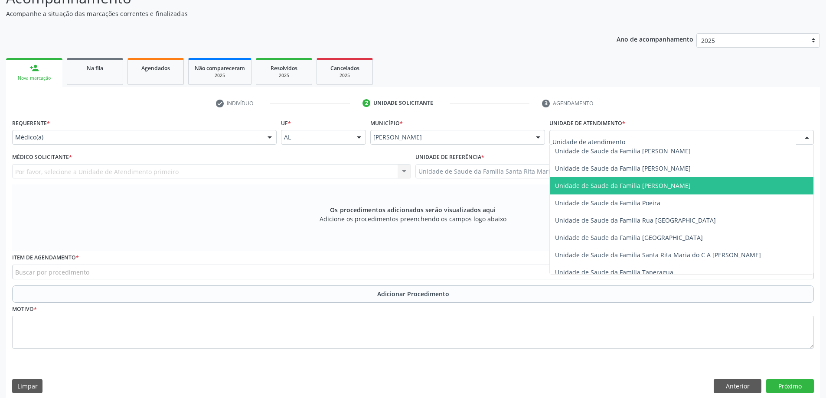
scroll to position [520, 0]
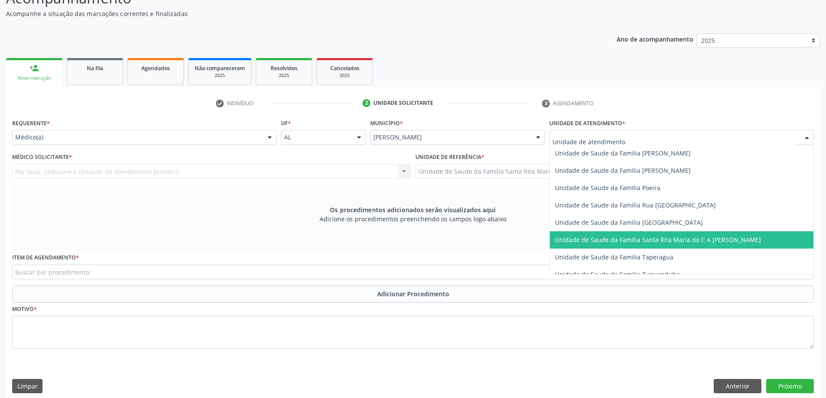
click at [694, 241] on span "Unidade de Saude da Familia Santa Rita Maria do C A [PERSON_NAME]" at bounding box center [658, 240] width 206 height 8
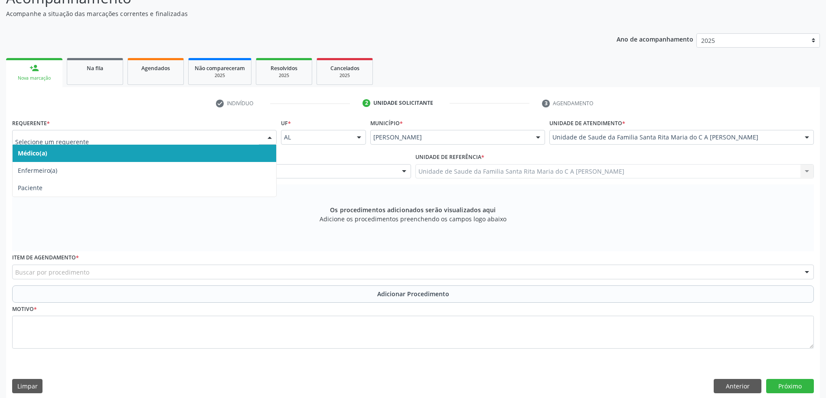
click at [218, 146] on span "Médico(a)" at bounding box center [145, 153] width 264 height 17
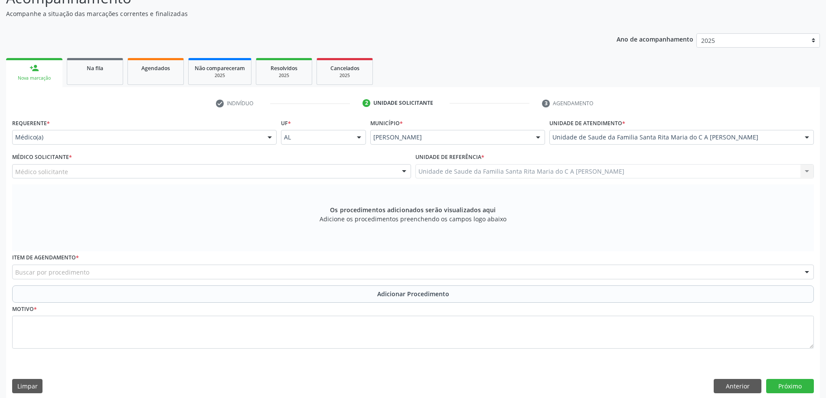
click at [251, 172] on div "Médico solicitante" at bounding box center [211, 171] width 399 height 15
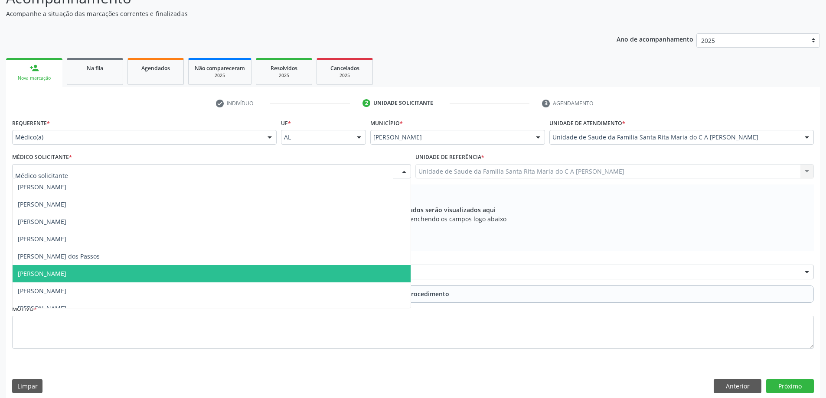
click at [229, 276] on span "[PERSON_NAME]" at bounding box center [212, 273] width 398 height 17
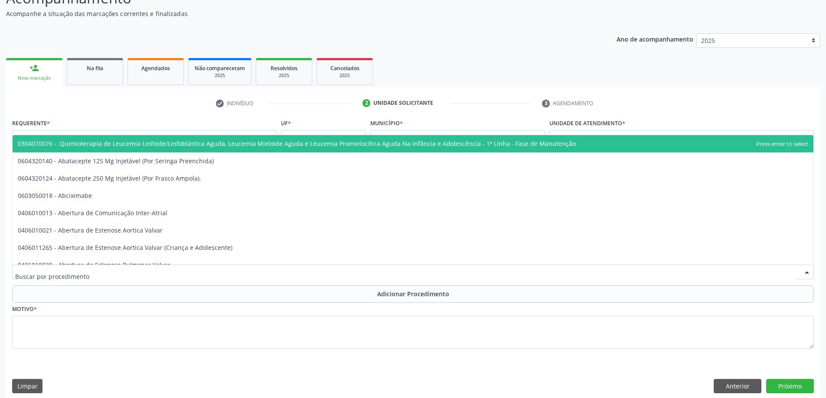
click at [176, 271] on div at bounding box center [413, 272] width 802 height 15
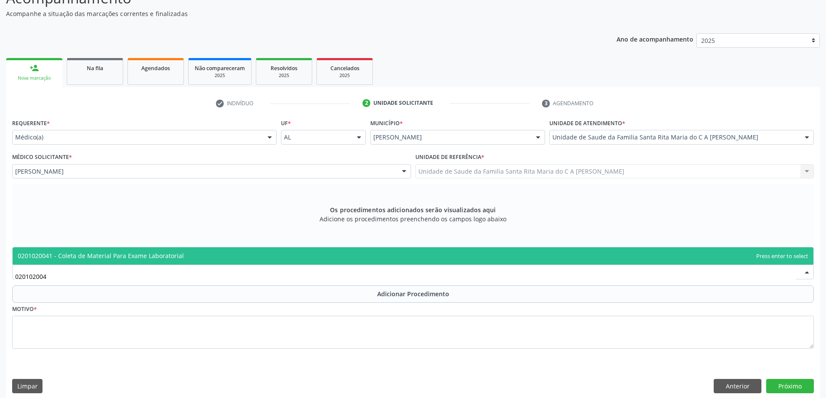
type input "0201020041"
click at [141, 256] on span "0201020041 - Coleta de Material Para Exame Laboratorial" at bounding box center [101, 256] width 166 height 8
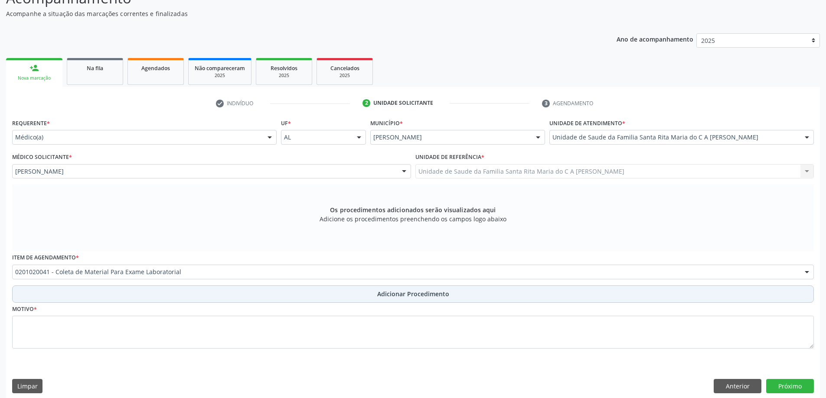
click at [128, 295] on button "Adicionar Procedimento" at bounding box center [413, 294] width 802 height 17
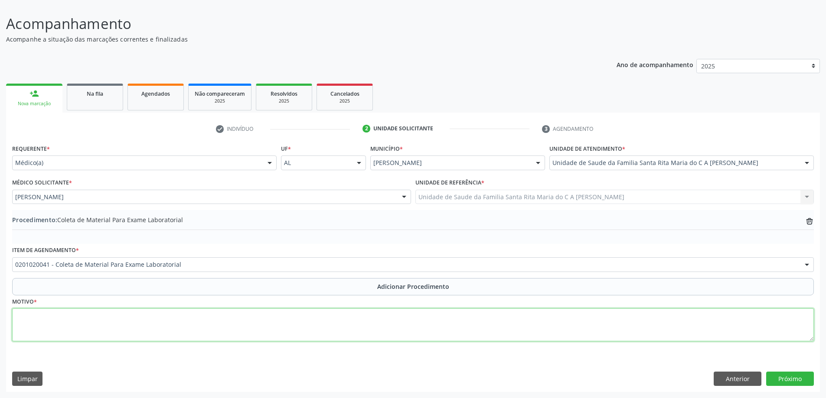
click at [117, 319] on textarea at bounding box center [413, 325] width 802 height 33
type textarea "TRATAMENTO"
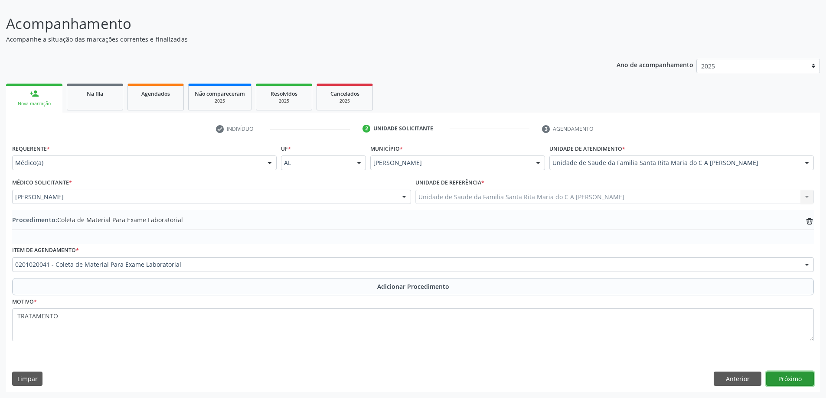
click at [789, 377] on button "Próximo" at bounding box center [790, 379] width 48 height 15
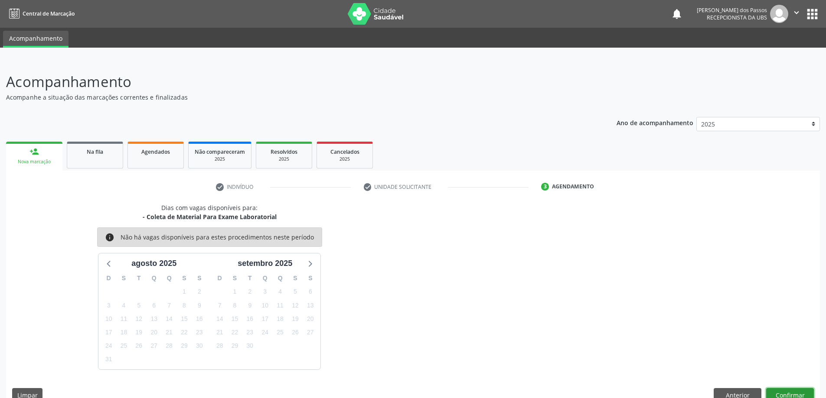
click at [788, 397] on button "Confirmar" at bounding box center [790, 395] width 48 height 15
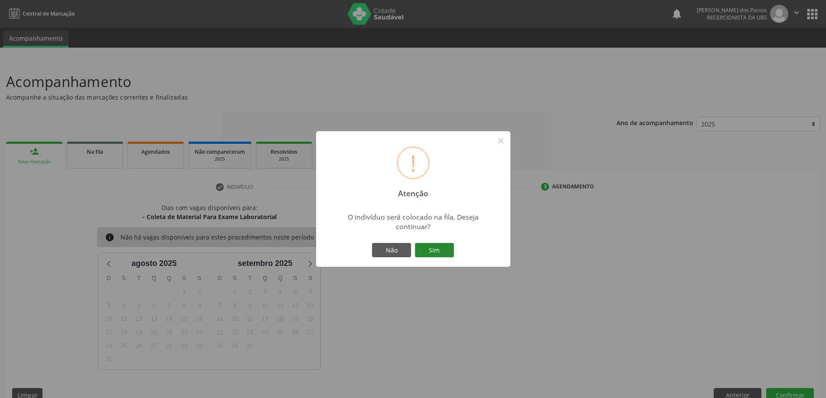
click at [441, 252] on button "Sim" at bounding box center [434, 250] width 39 height 15
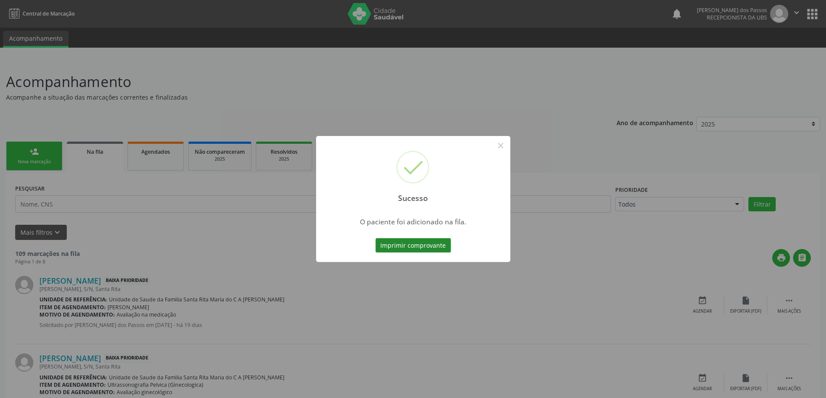
click at [436, 245] on button "Imprimir comprovante" at bounding box center [412, 245] width 75 height 15
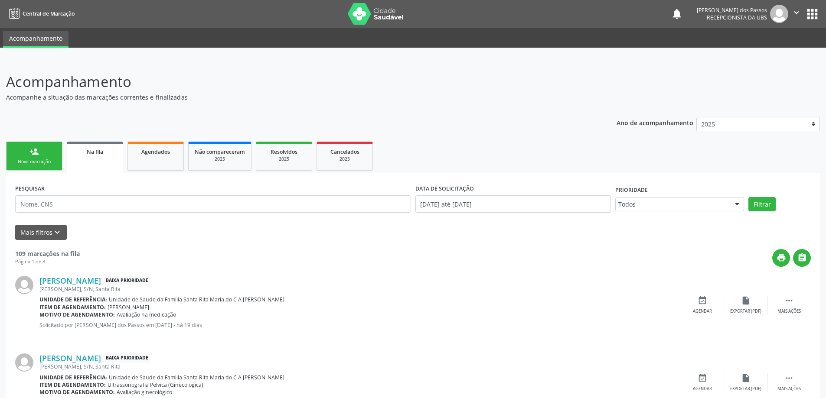
click at [44, 158] on link "person_add Nova marcação" at bounding box center [34, 156] width 56 height 29
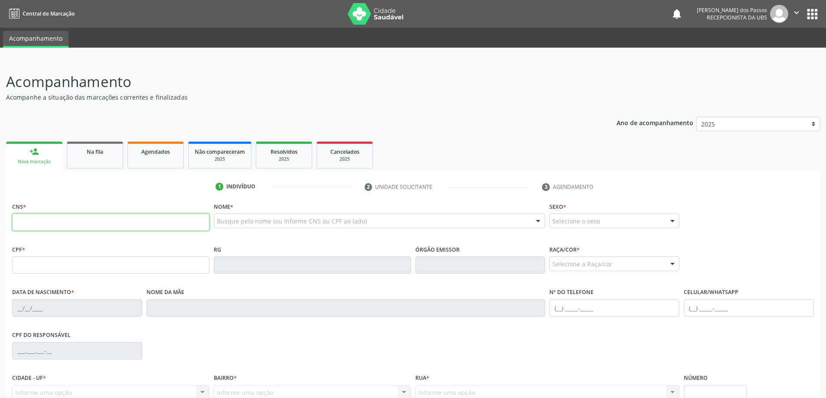
click at [79, 219] on input "text" at bounding box center [110, 222] width 197 height 17
click at [103, 228] on input "text" at bounding box center [110, 222] width 197 height 17
type input "1"
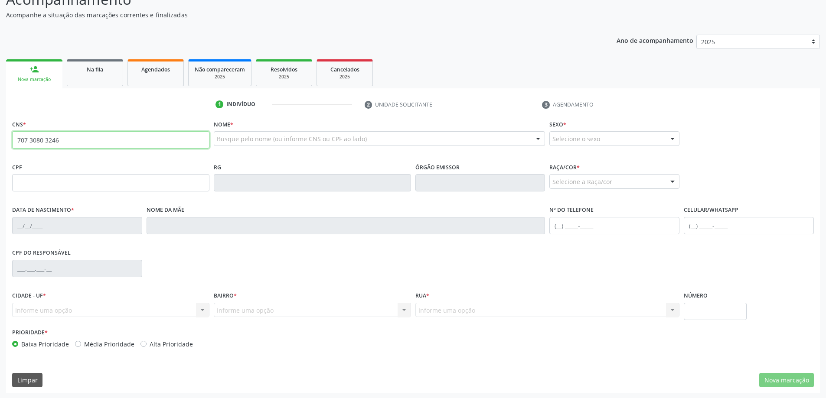
scroll to position [84, 0]
type input "707 3080 3246 3770"
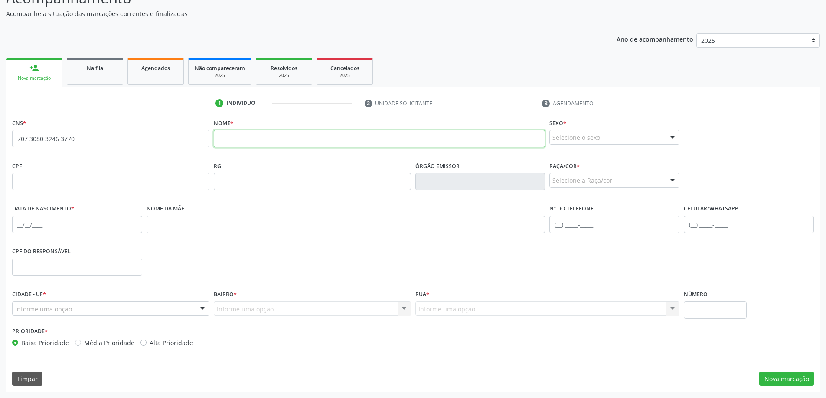
click at [242, 140] on input "text" at bounding box center [380, 138] width 332 height 17
type input "MARIA VERONICA DOS SANTOS"
click at [131, 187] on input "text" at bounding box center [110, 181] width 197 height 17
type input "119.100.934-32"
click at [672, 140] on div at bounding box center [672, 138] width 13 height 15
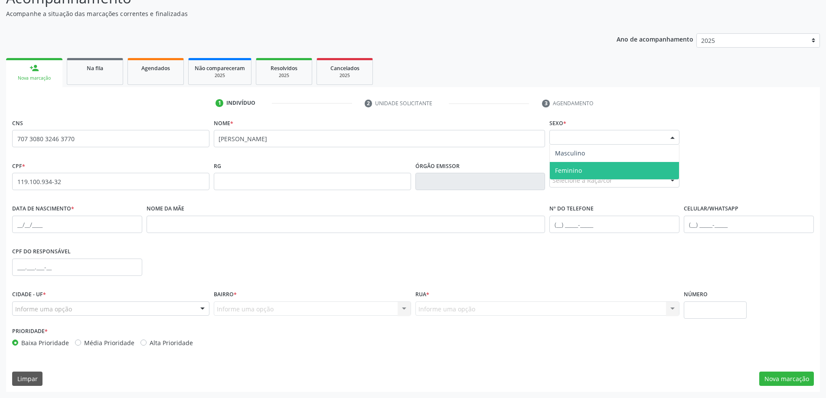
click at [643, 174] on span "Feminino" at bounding box center [614, 170] width 129 height 17
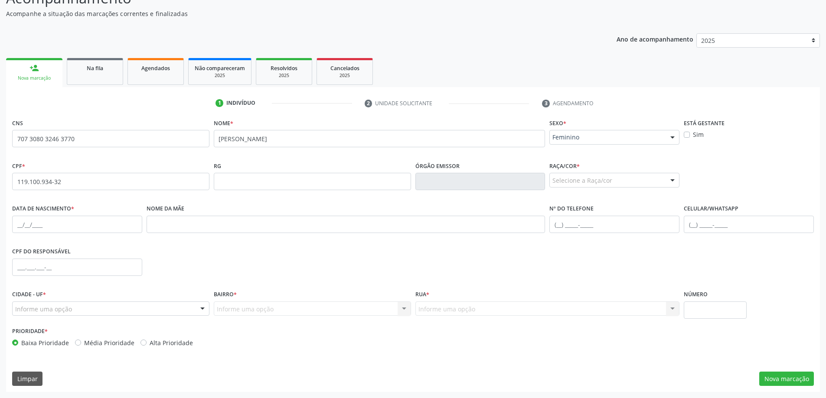
click at [673, 181] on div at bounding box center [672, 180] width 13 height 15
click at [615, 244] on span "03 - [MEDICAL_DATA]" at bounding box center [614, 248] width 129 height 17
click at [111, 229] on input "text" at bounding box center [77, 224] width 130 height 17
type input "04/02/1982"
click at [238, 232] on input "text" at bounding box center [346, 224] width 399 height 17
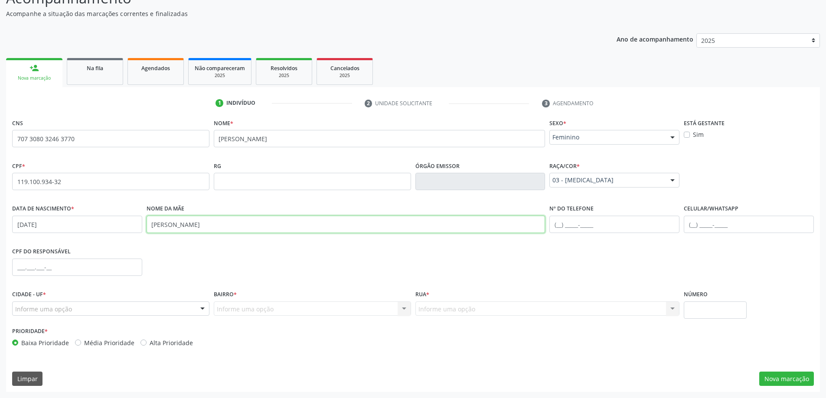
type input "ANA MARIA DOS SANTOS"
click at [702, 224] on input "text" at bounding box center [749, 224] width 130 height 17
click at [569, 222] on input "text" at bounding box center [614, 224] width 130 height 17
type input "(82) 9812-8423"
click at [121, 308] on div "Informe uma opção" at bounding box center [110, 309] width 197 height 15
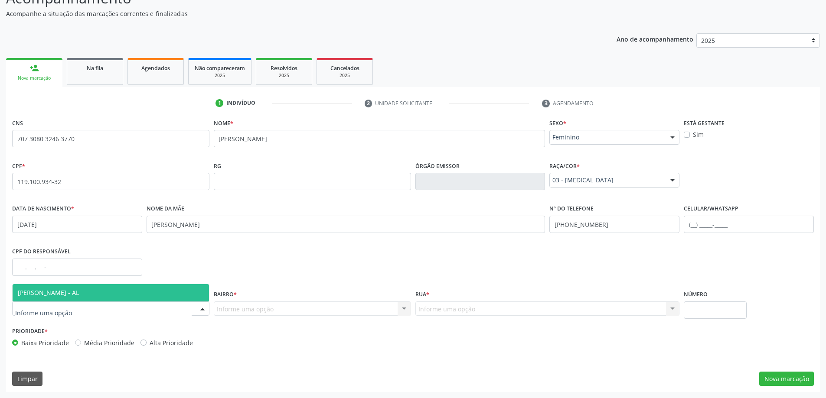
click at [93, 292] on span "[PERSON_NAME] - AL" at bounding box center [111, 292] width 196 height 17
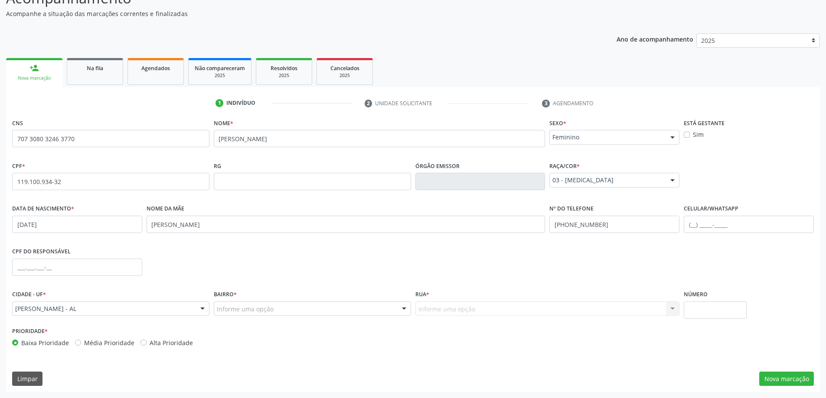
click at [403, 309] on div at bounding box center [404, 309] width 13 height 15
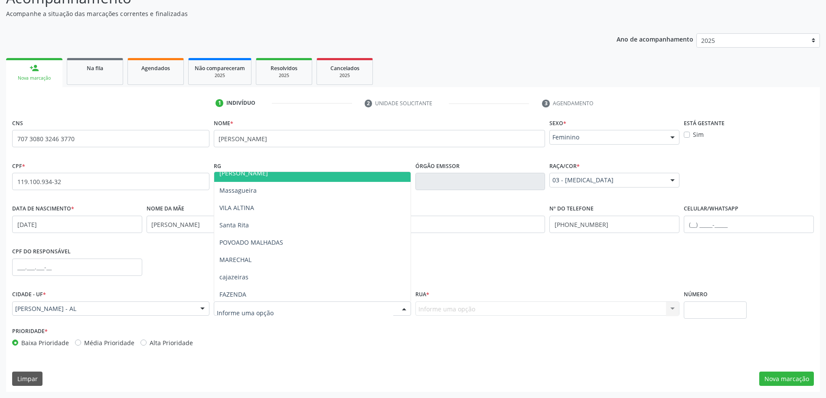
scroll to position [183, 0]
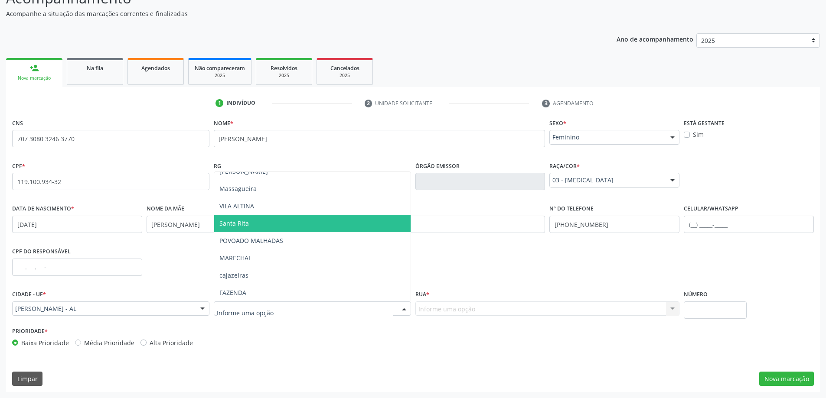
click at [273, 225] on span "Santa Rita" at bounding box center [312, 223] width 196 height 17
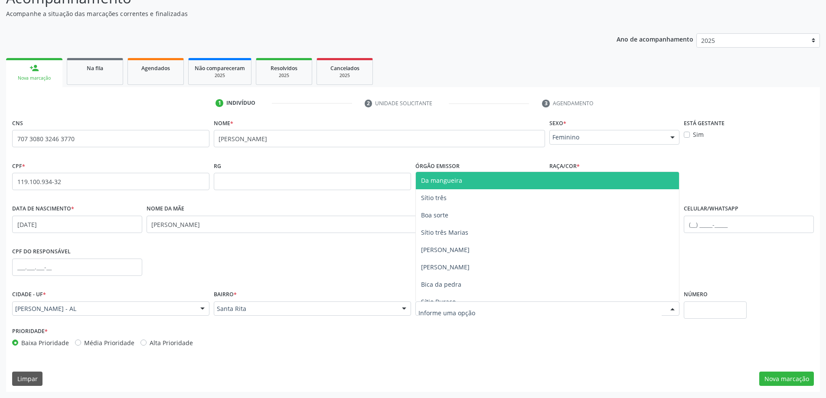
click at [635, 306] on div at bounding box center [547, 309] width 264 height 15
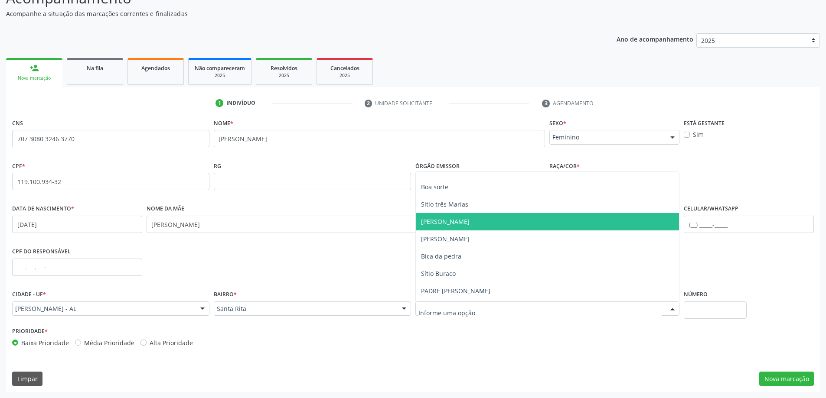
scroll to position [43, 0]
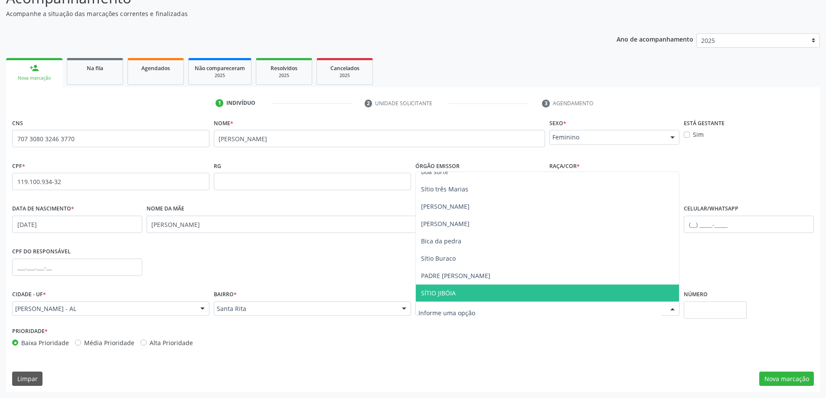
click at [479, 291] on span "SÍTIO JIBÓIA" at bounding box center [548, 293] width 264 height 17
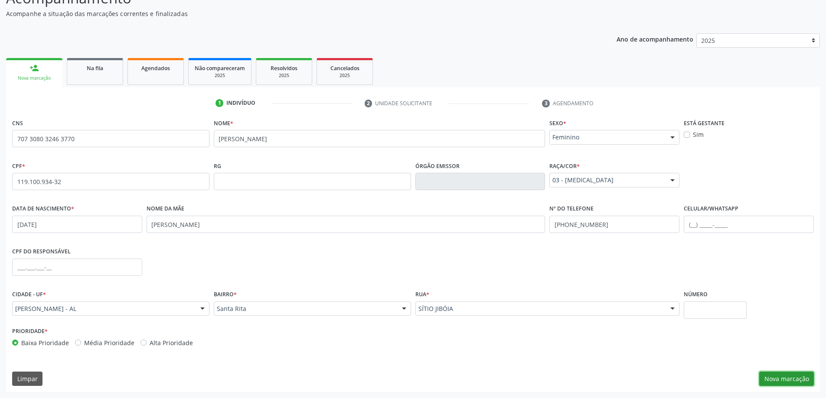
click at [768, 379] on button "Nova marcação" at bounding box center [786, 379] width 55 height 15
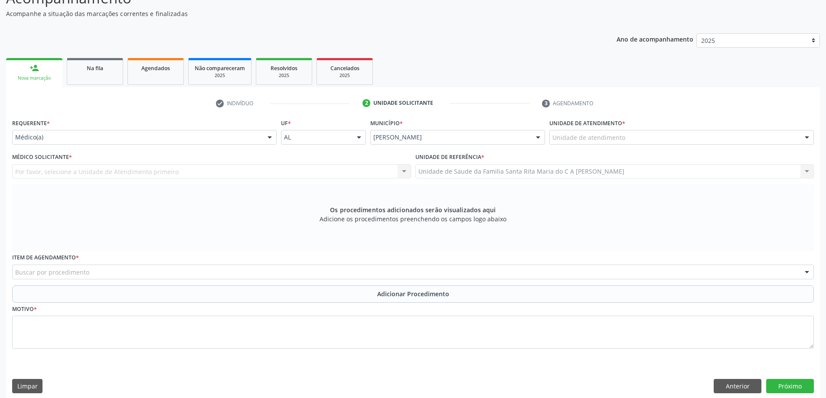
click at [808, 139] on div at bounding box center [806, 138] width 13 height 15
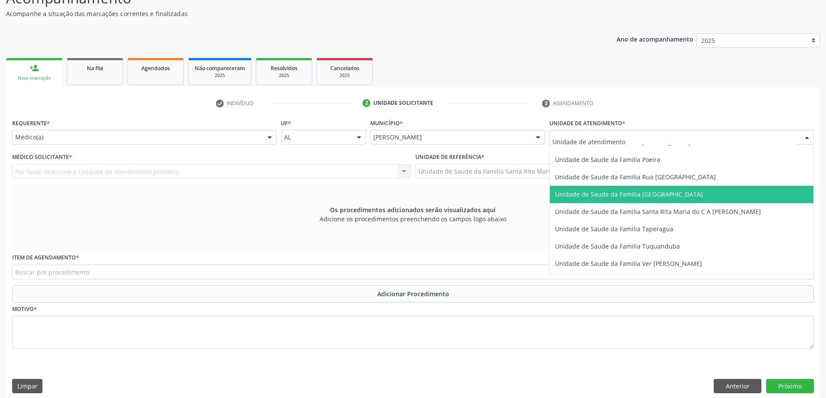
scroll to position [564, 0]
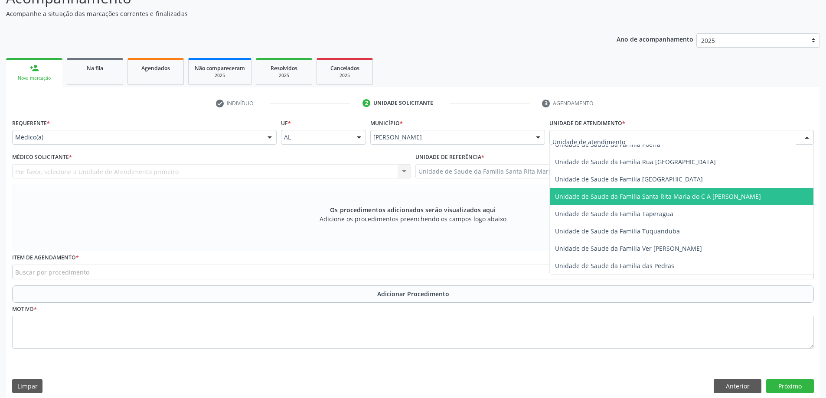
click at [697, 201] on span "Unidade de Saude da Familia Santa Rita Maria do C A [PERSON_NAME]" at bounding box center [682, 196] width 264 height 17
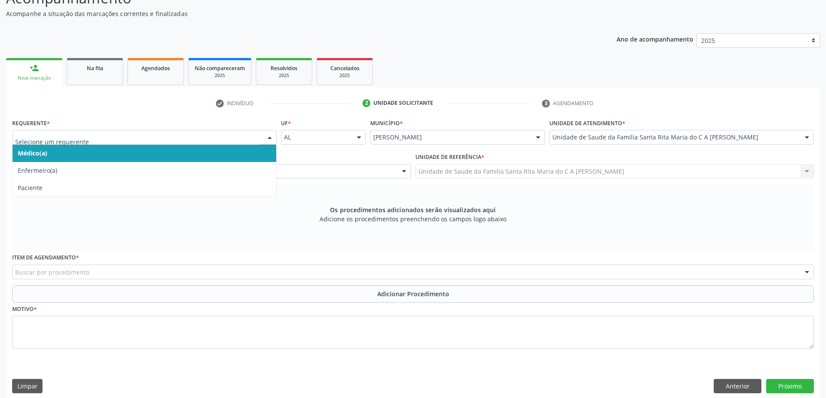
click at [262, 140] on div at bounding box center [144, 137] width 264 height 15
click at [257, 159] on span "Médico(a)" at bounding box center [145, 153] width 264 height 17
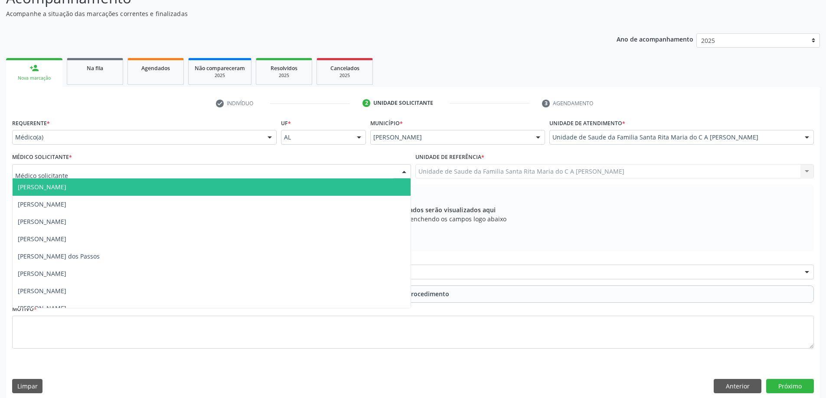
click at [310, 173] on div at bounding box center [211, 171] width 399 height 15
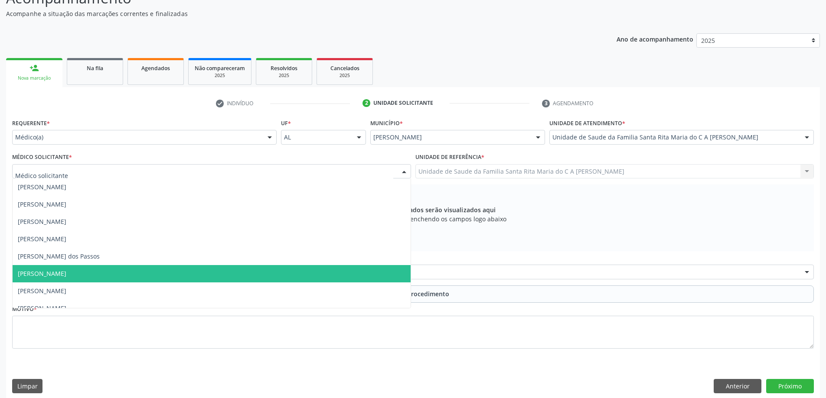
click at [240, 276] on span "[PERSON_NAME]" at bounding box center [212, 273] width 398 height 17
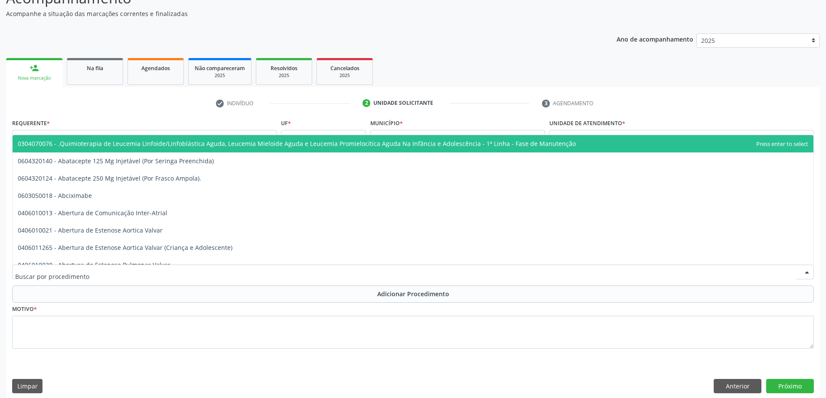
click at [231, 271] on div at bounding box center [413, 272] width 802 height 15
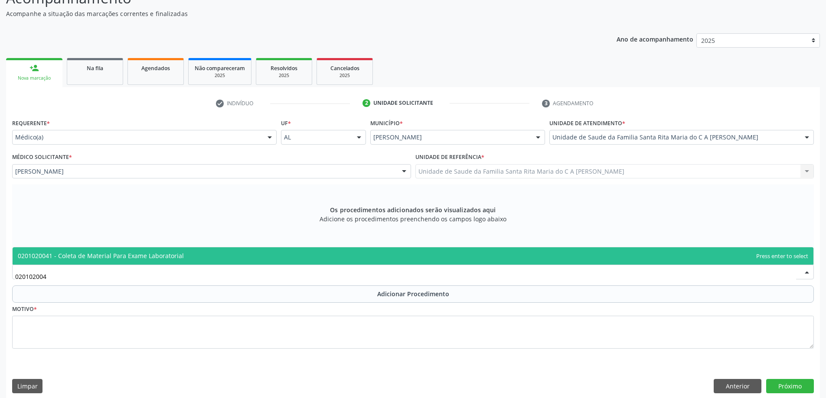
type input "0201020041"
click at [223, 261] on span "0201020041 - Coleta de Material Para Exame Laboratorial" at bounding box center [413, 256] width 801 height 17
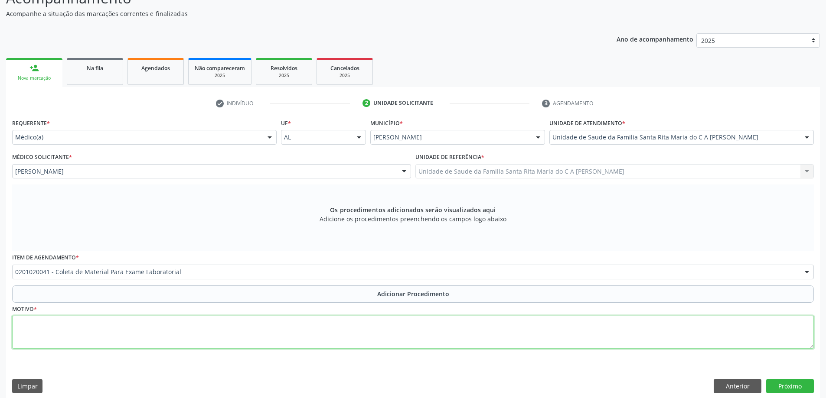
click at [196, 333] on textarea at bounding box center [413, 332] width 802 height 33
type textarea "DIABETES"
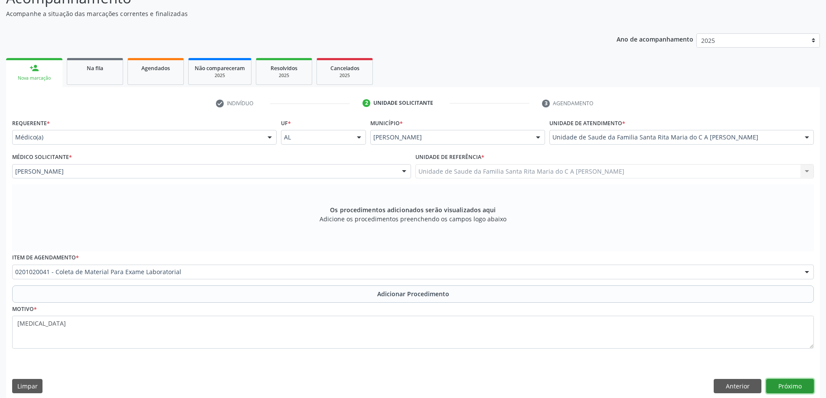
click at [790, 386] on button "Próximo" at bounding box center [790, 386] width 48 height 15
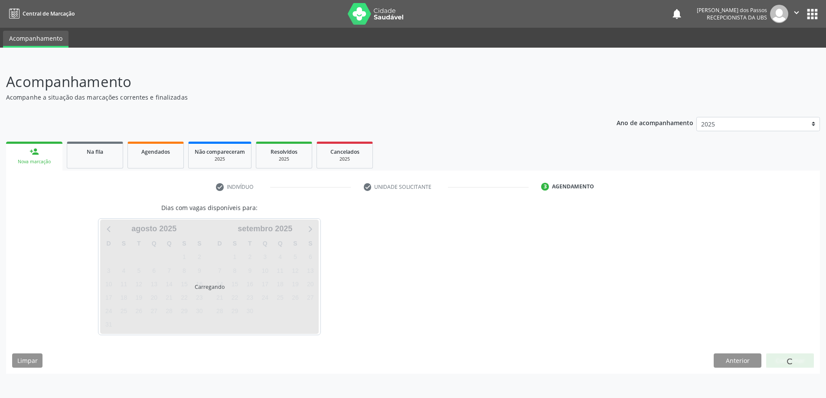
scroll to position [0, 0]
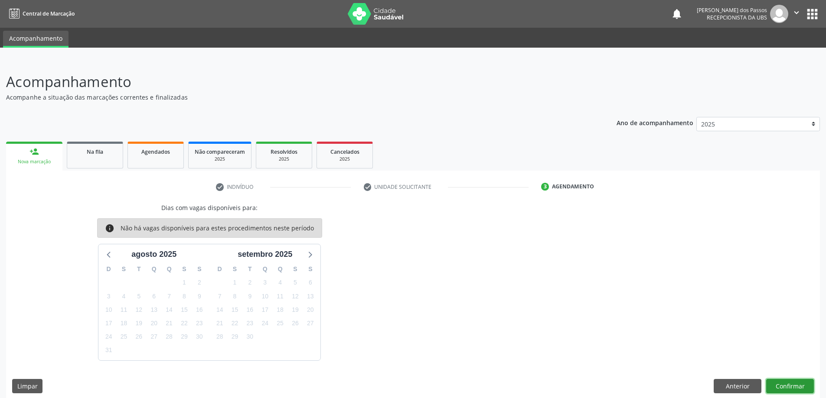
click at [777, 385] on button "Confirmar" at bounding box center [790, 386] width 48 height 15
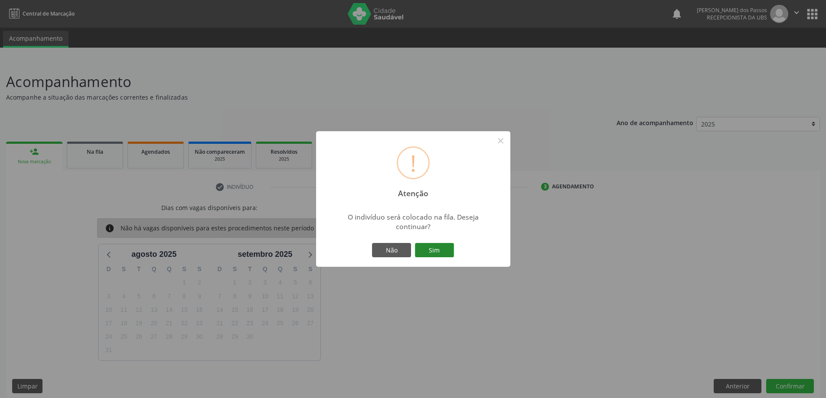
click at [429, 250] on button "Sim" at bounding box center [434, 250] width 39 height 15
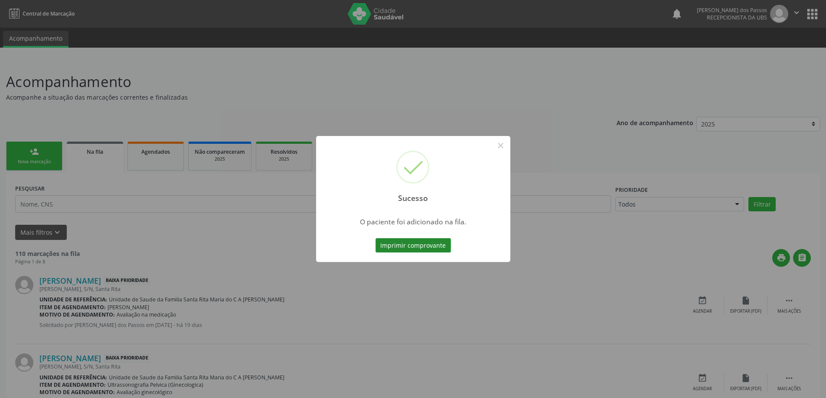
click at [426, 244] on button "Imprimir comprovante" at bounding box center [412, 245] width 75 height 15
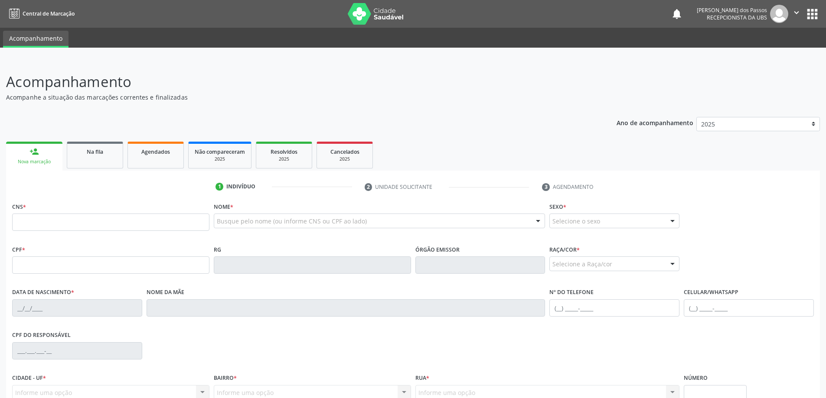
click at [58, 220] on input "text" at bounding box center [110, 222] width 197 height 17
type input "704 [DEMOGRAPHIC_DATA] 9289 0270"
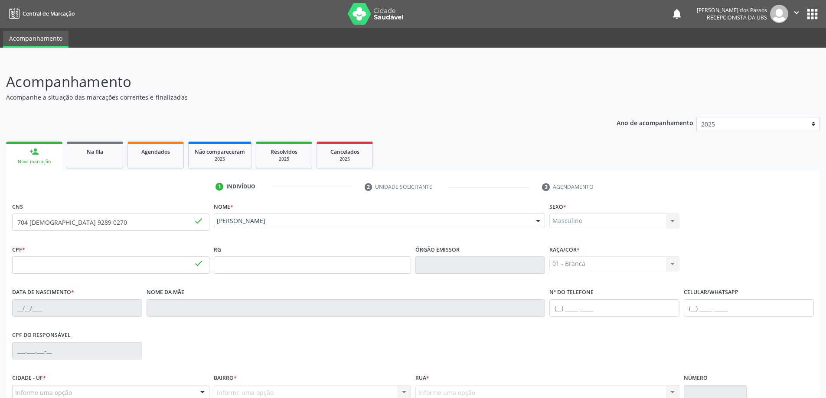
type input "788.261.604-49"
type input "[DATE]"
type input "[PERSON_NAME]"
type input "[PHONE_NUMBER]"
type input "S/N"
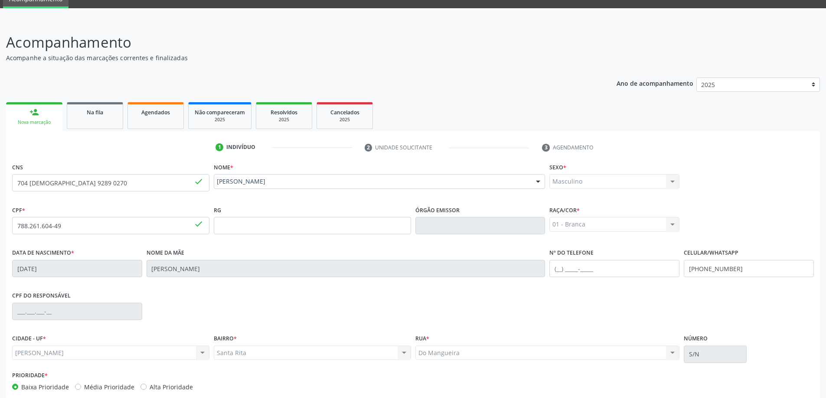
scroll to position [84, 0]
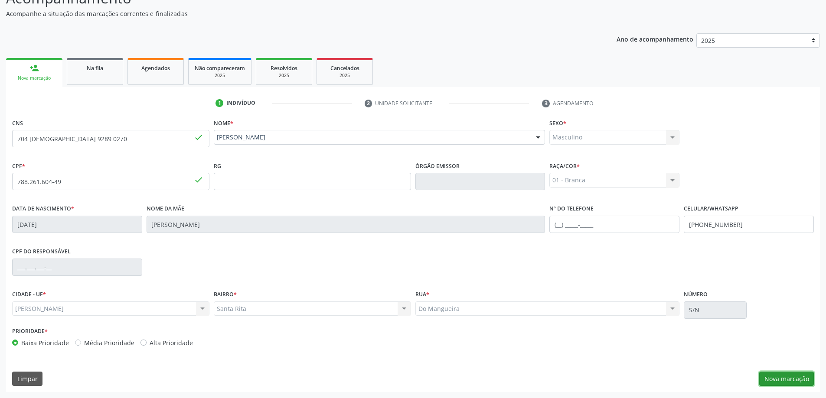
click at [787, 381] on button "Nova marcação" at bounding box center [786, 379] width 55 height 15
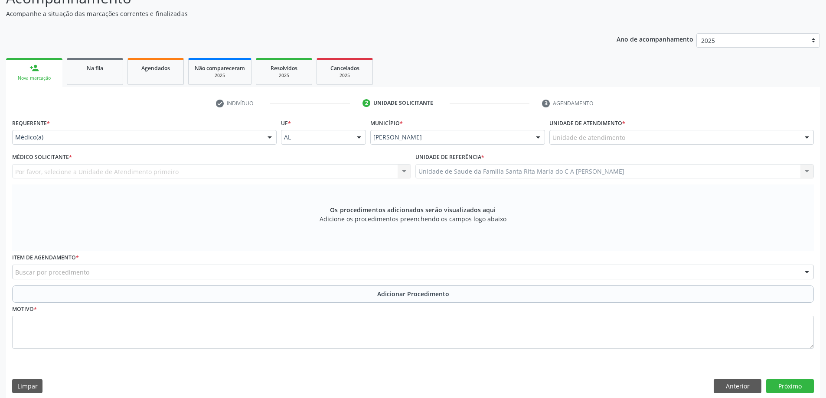
click at [807, 140] on div at bounding box center [806, 138] width 13 height 15
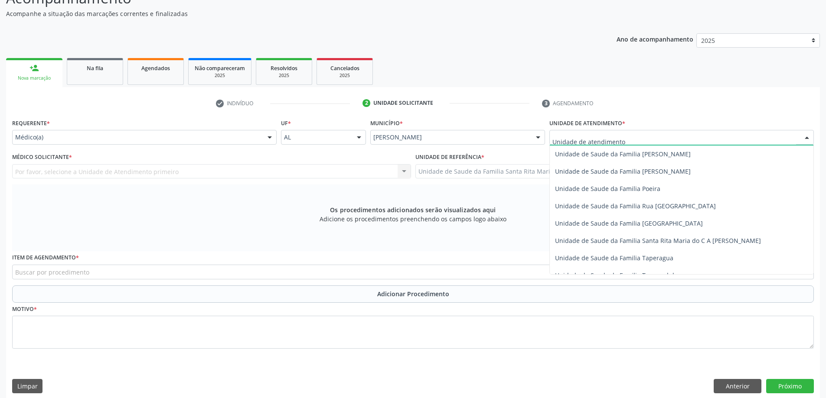
scroll to position [520, 0]
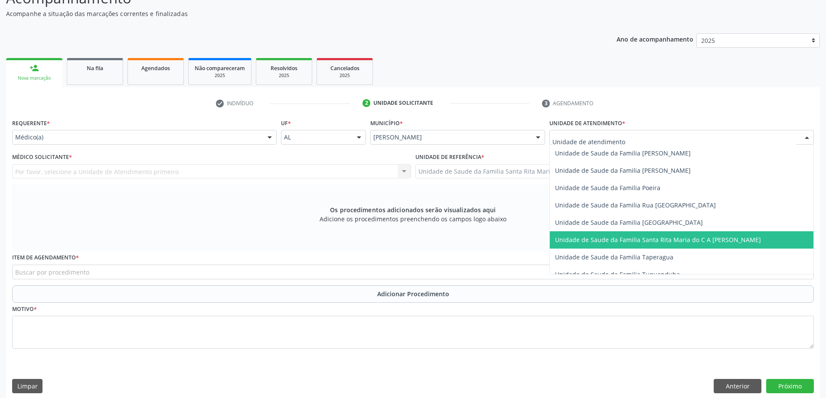
click at [720, 243] on span "Unidade de Saude da Familia Santa Rita Maria do C A [PERSON_NAME]" at bounding box center [658, 240] width 206 height 8
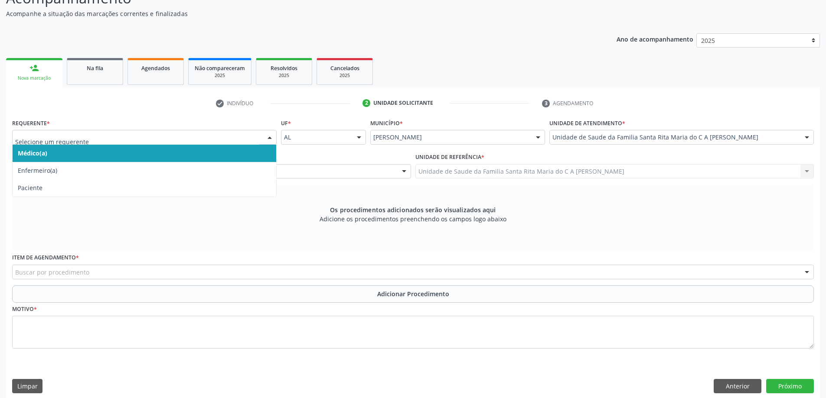
click at [186, 156] on span "Médico(a)" at bounding box center [145, 153] width 264 height 17
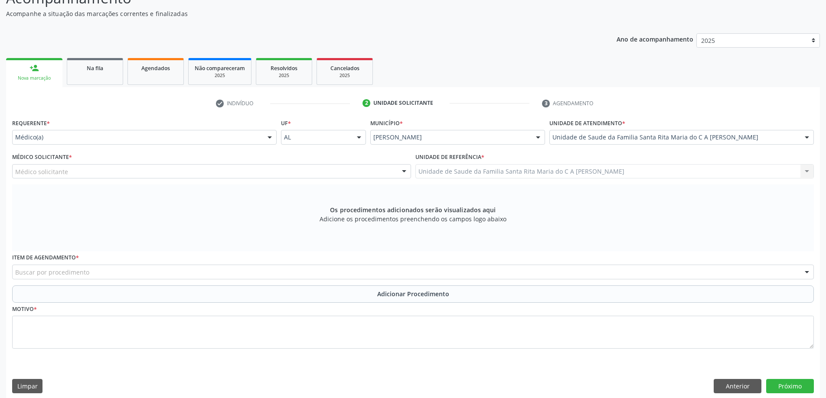
click at [189, 173] on div "Médico solicitante" at bounding box center [211, 171] width 399 height 15
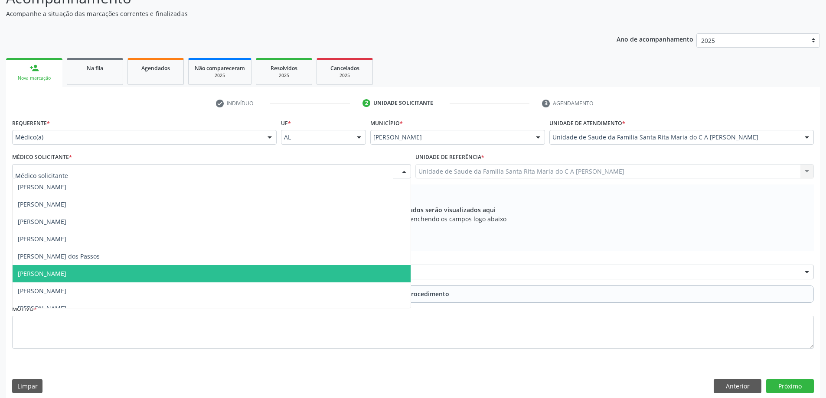
click at [164, 277] on span "[PERSON_NAME]" at bounding box center [212, 273] width 398 height 17
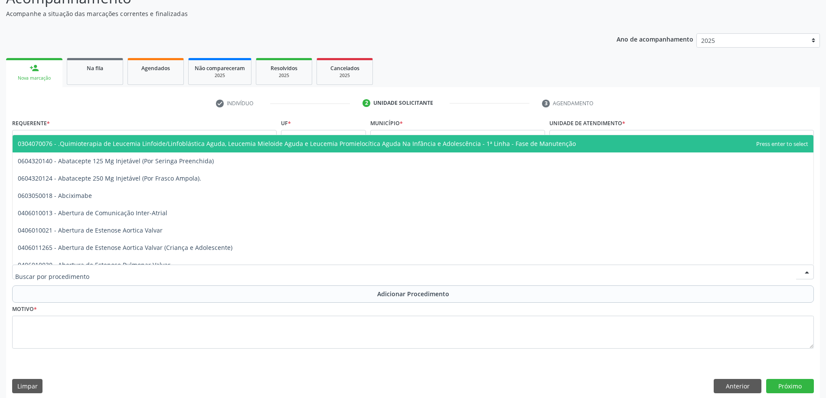
click at [142, 272] on div at bounding box center [413, 272] width 802 height 15
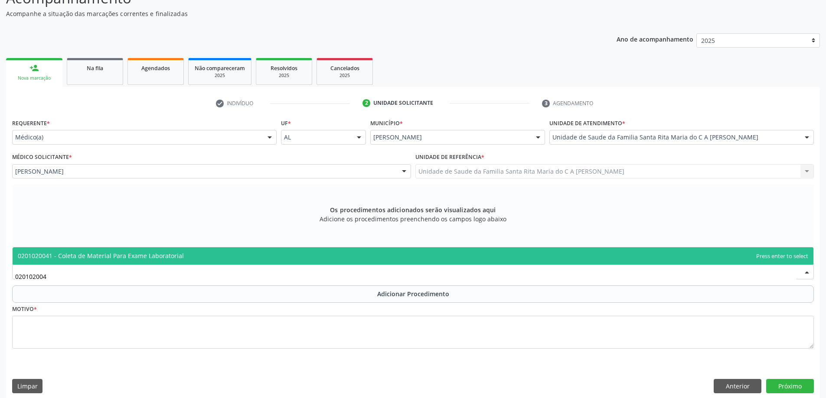
type input "0201020041"
click at [146, 255] on span "0201020041 - Coleta de Material Para Exame Laboratorial" at bounding box center [101, 256] width 166 height 8
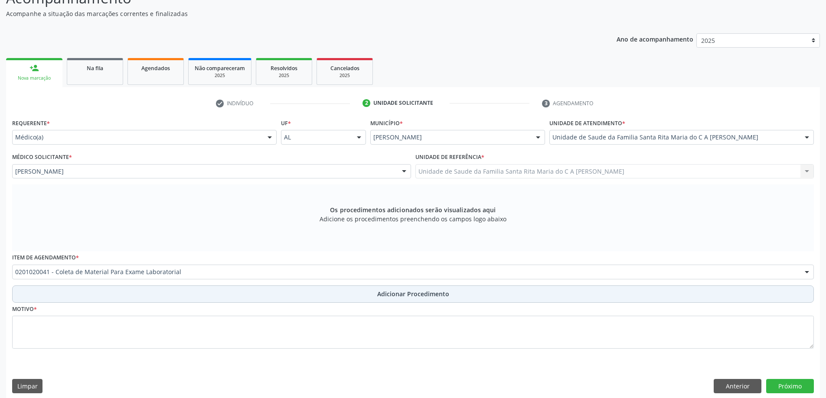
click at [133, 294] on button "Adicionar Procedimento" at bounding box center [413, 294] width 802 height 17
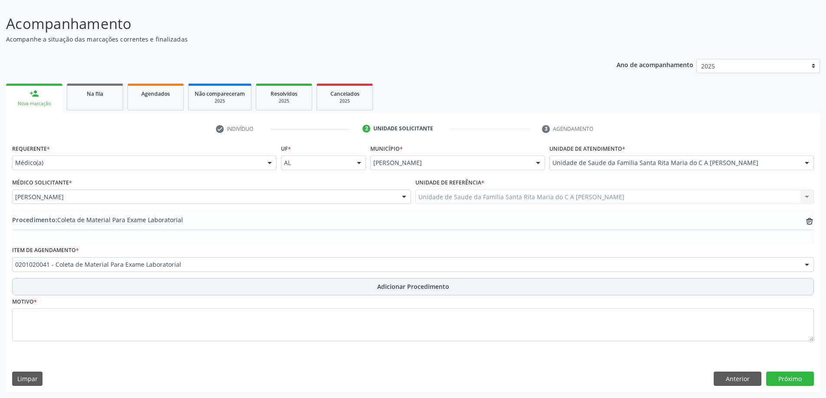
scroll to position [58, 0]
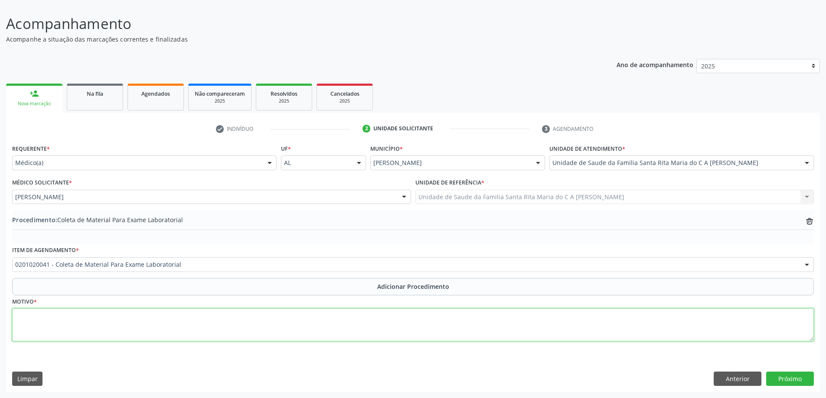
click at [131, 334] on textarea at bounding box center [413, 325] width 802 height 33
type textarea "[MEDICAL_DATA]"
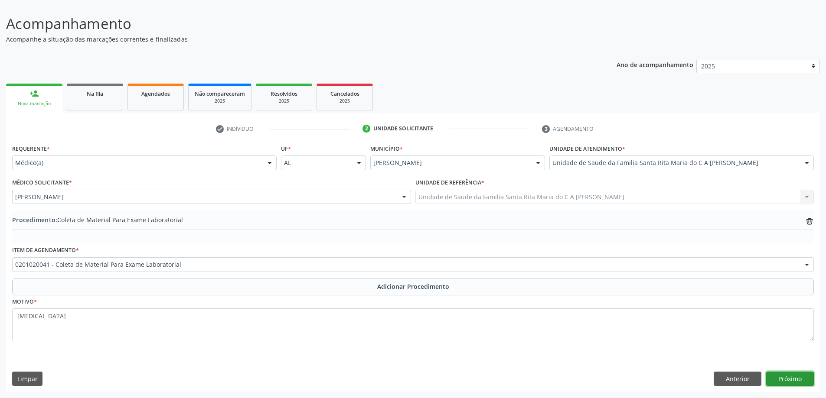
click at [775, 380] on button "Próximo" at bounding box center [790, 379] width 48 height 15
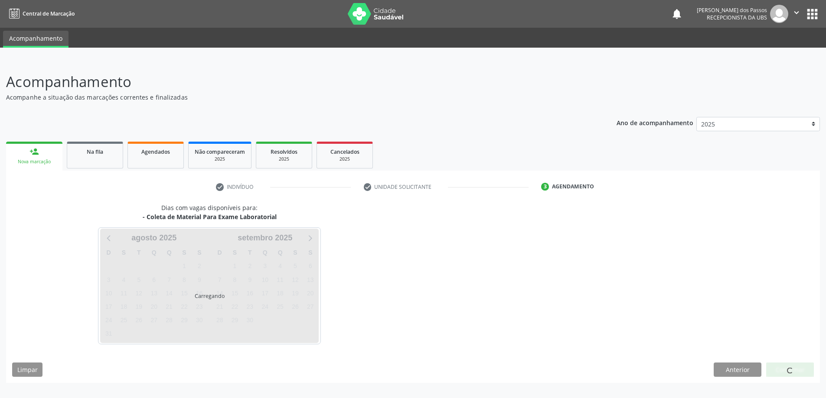
scroll to position [0, 0]
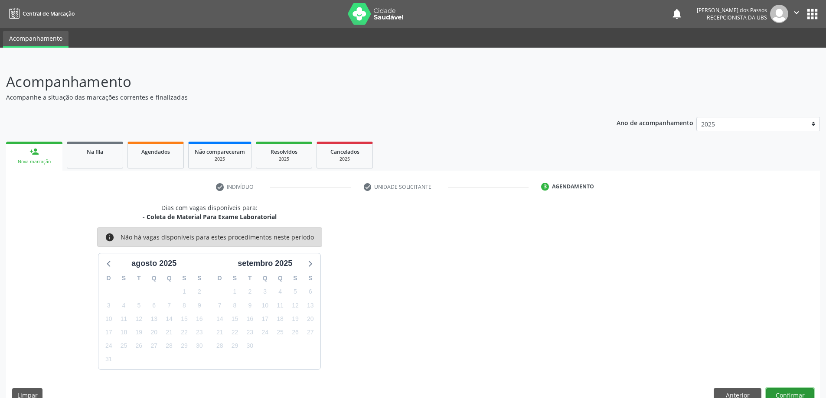
click at [797, 394] on button "Confirmar" at bounding box center [790, 395] width 48 height 15
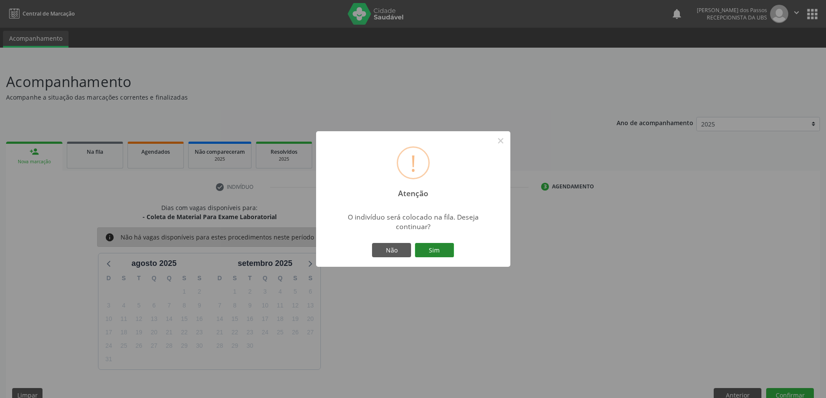
click at [438, 255] on button "Sim" at bounding box center [434, 250] width 39 height 15
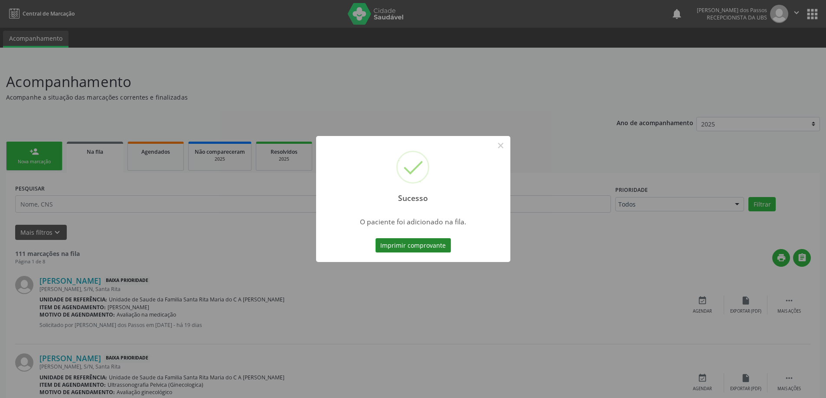
click at [430, 245] on button "Imprimir comprovante" at bounding box center [412, 245] width 75 height 15
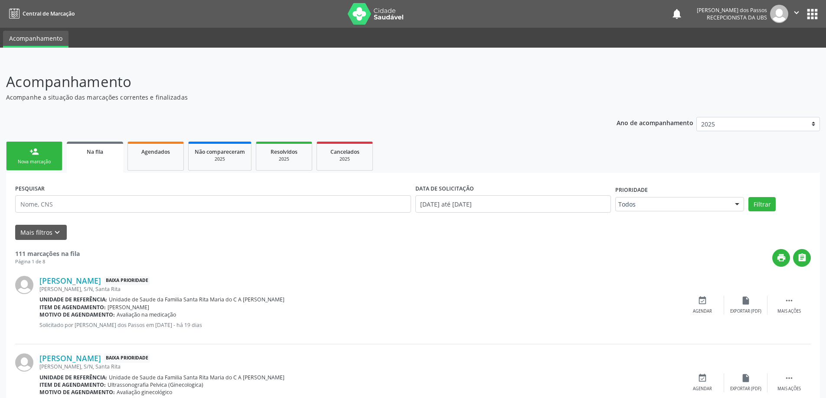
click at [39, 158] on link "person_add Nova marcação" at bounding box center [34, 156] width 56 height 29
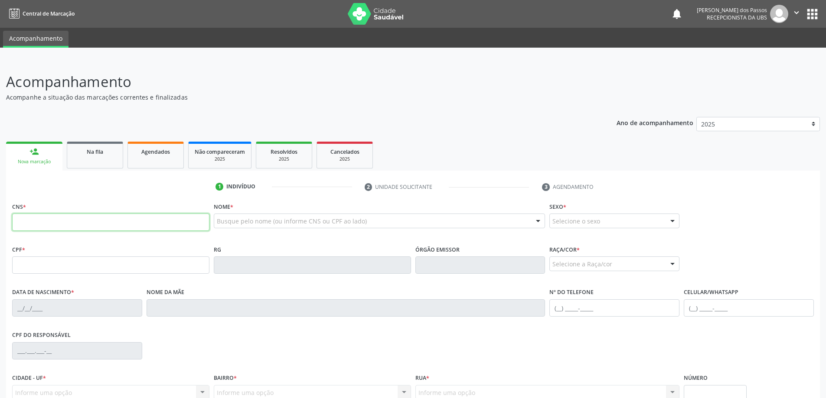
click at [135, 222] on input "text" at bounding box center [110, 222] width 197 height 17
click at [67, 222] on input "700 0" at bounding box center [110, 222] width 197 height 17
type input "7"
type input "700 4044 0576 3942"
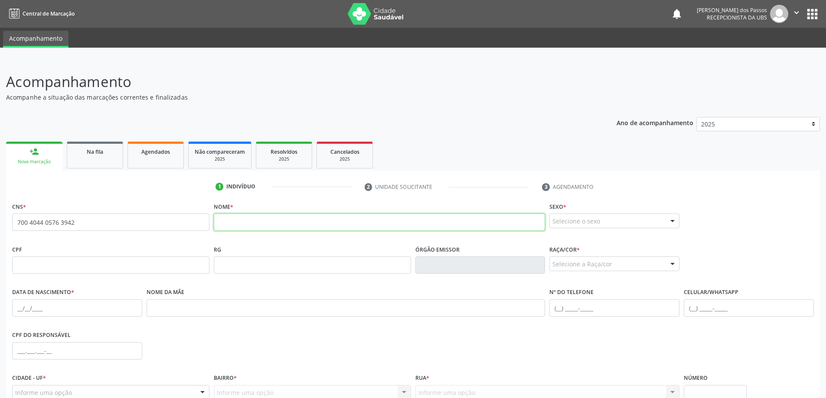
click at [229, 221] on input "text" at bounding box center [380, 222] width 332 height 17
click at [235, 220] on input "text" at bounding box center [380, 222] width 332 height 17
type input "[PERSON_NAME]"
drag, startPoint x: 670, startPoint y: 221, endPoint x: 663, endPoint y: 233, distance: 14.6
click at [670, 220] on div at bounding box center [672, 221] width 13 height 15
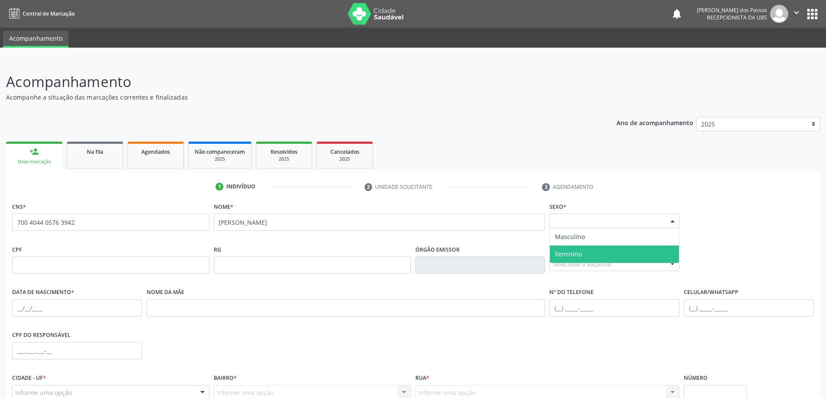
click at [589, 252] on span "Feminino" at bounding box center [614, 254] width 129 height 17
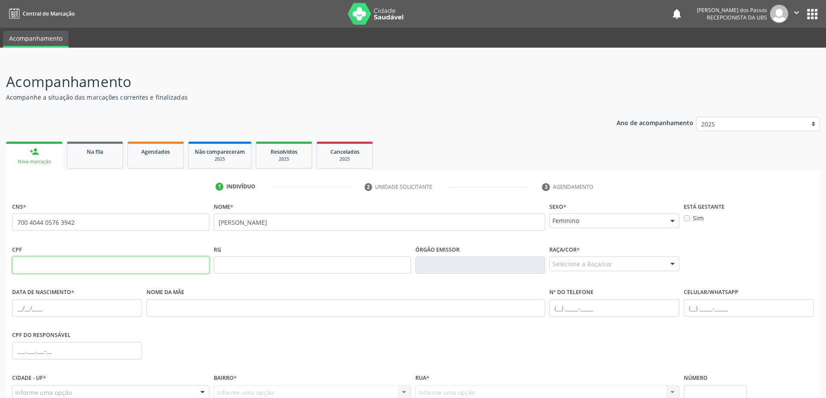
click at [93, 268] on input "text" at bounding box center [110, 265] width 197 height 17
type input "889.019.123-68"
click at [672, 266] on div at bounding box center [672, 264] width 13 height 15
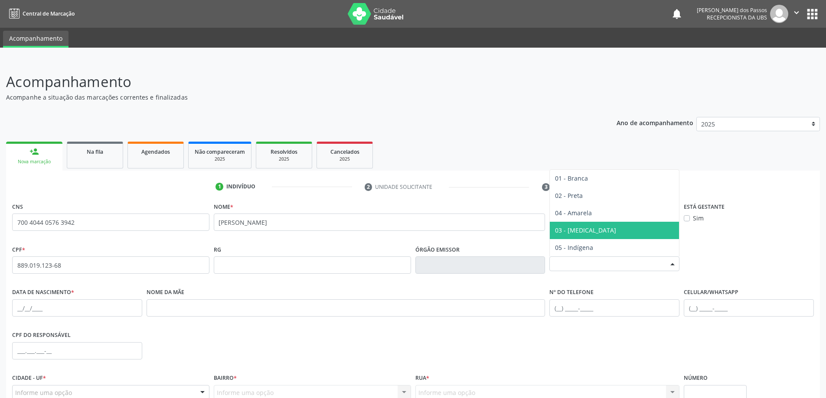
drag, startPoint x: 589, startPoint y: 231, endPoint x: 551, endPoint y: 230, distance: 37.7
click at [589, 231] on span "03 - [MEDICAL_DATA]" at bounding box center [614, 230] width 129 height 17
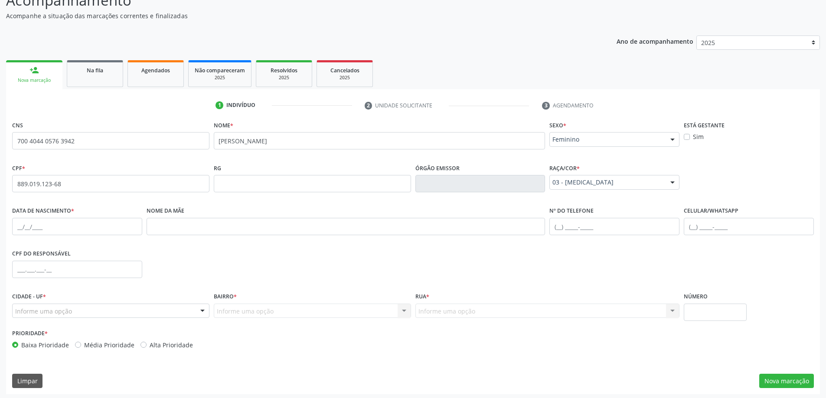
scroll to position [84, 0]
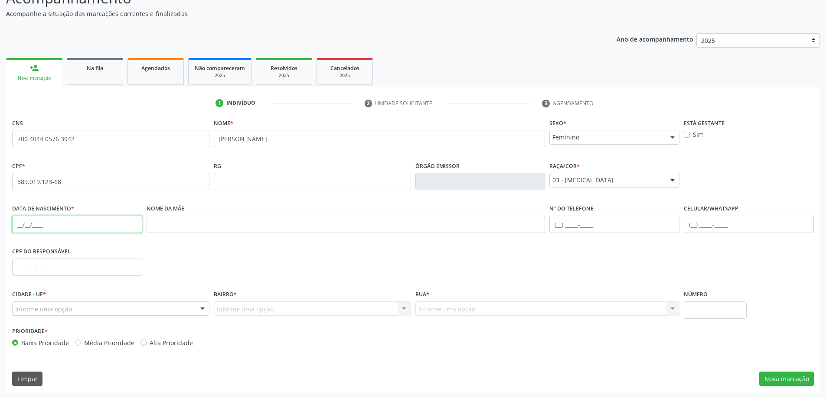
click at [43, 226] on input "text" at bounding box center [77, 224] width 130 height 17
type input "[DATE]"
click at [282, 228] on input "text" at bounding box center [346, 224] width 399 height 17
type input "[PERSON_NAME]"
click at [697, 224] on input "text" at bounding box center [749, 224] width 130 height 17
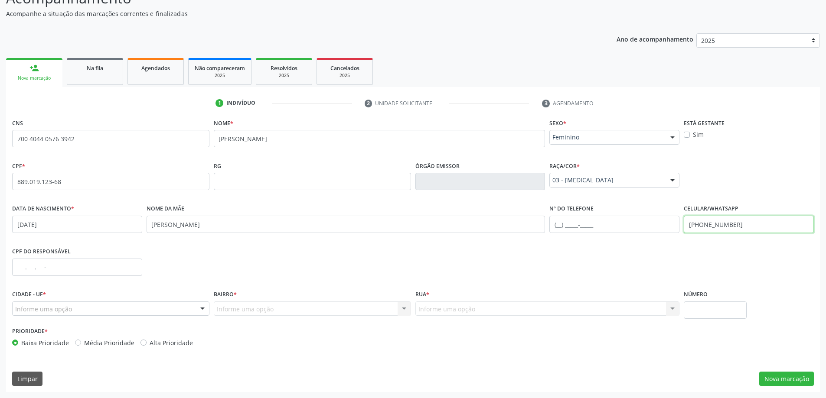
type input "[PHONE_NUMBER]"
click at [81, 311] on div "Informe uma opção" at bounding box center [110, 309] width 197 height 15
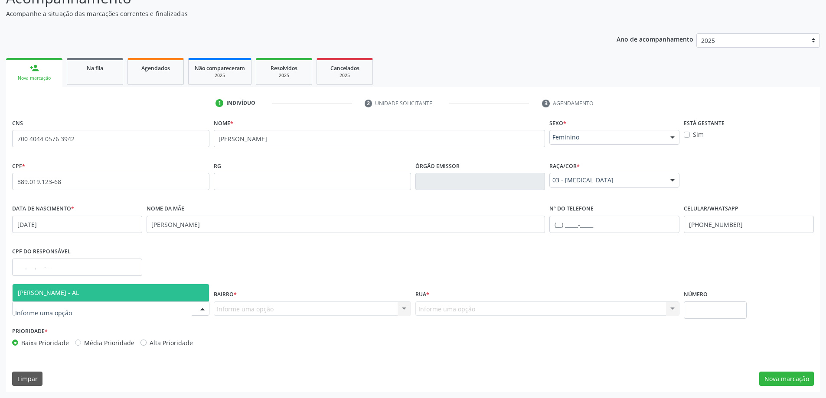
click at [88, 293] on span "[PERSON_NAME] - AL" at bounding box center [111, 292] width 196 height 17
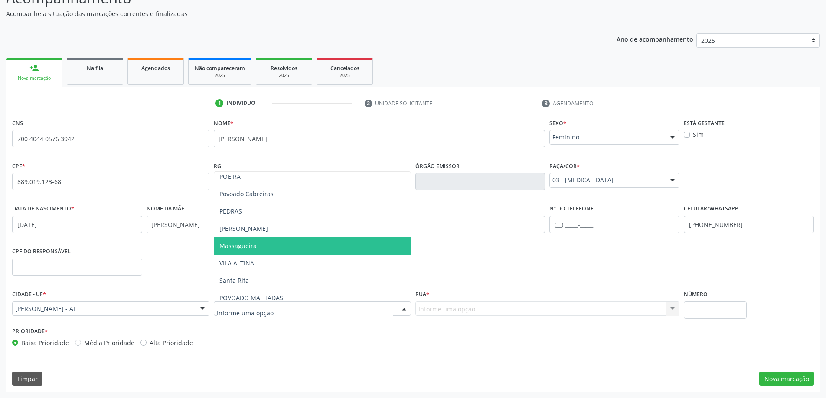
scroll to position [130, 0]
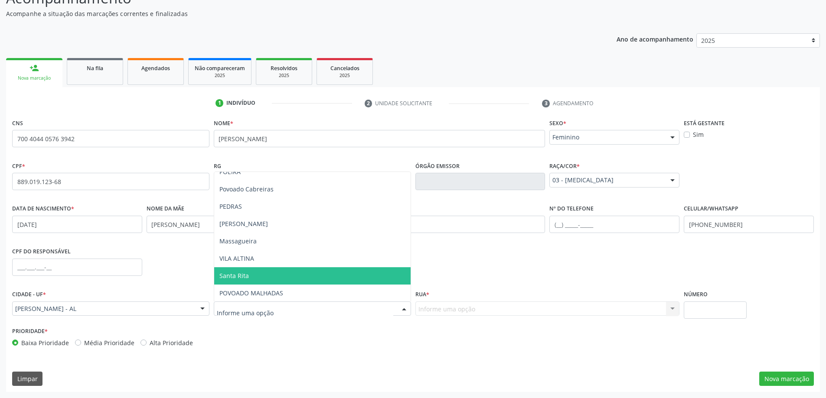
click at [250, 276] on span "Santa Rita" at bounding box center [312, 276] width 196 height 17
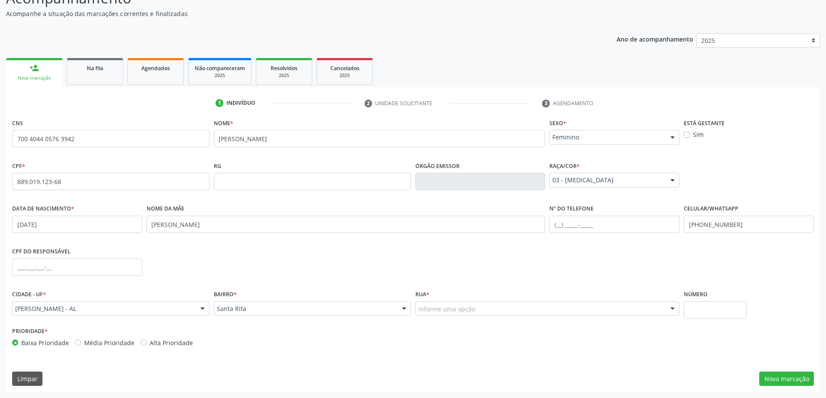
click at [479, 309] on div "Informe uma opção" at bounding box center [547, 309] width 264 height 15
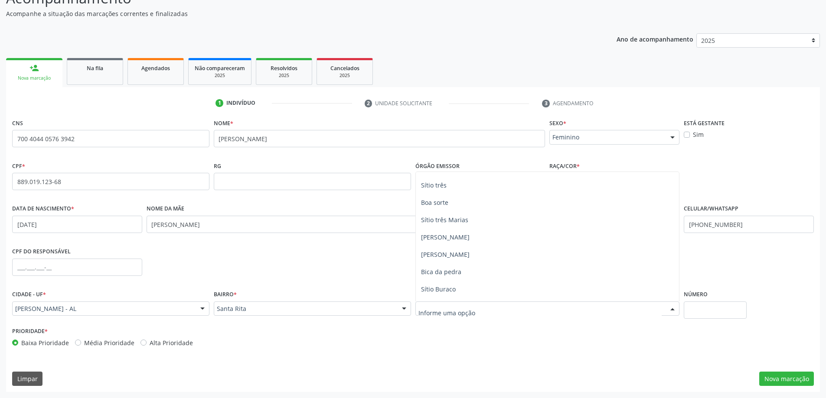
scroll to position [0, 0]
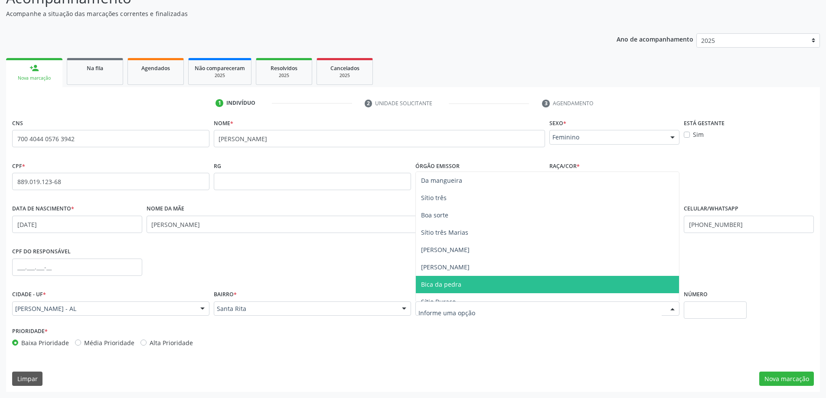
click at [450, 316] on input "text" at bounding box center [540, 313] width 244 height 17
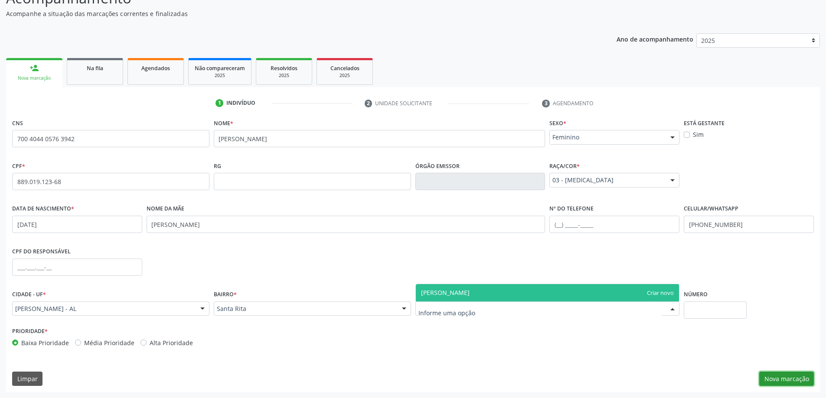
click at [790, 378] on button "Nova marcação" at bounding box center [786, 379] width 55 height 15
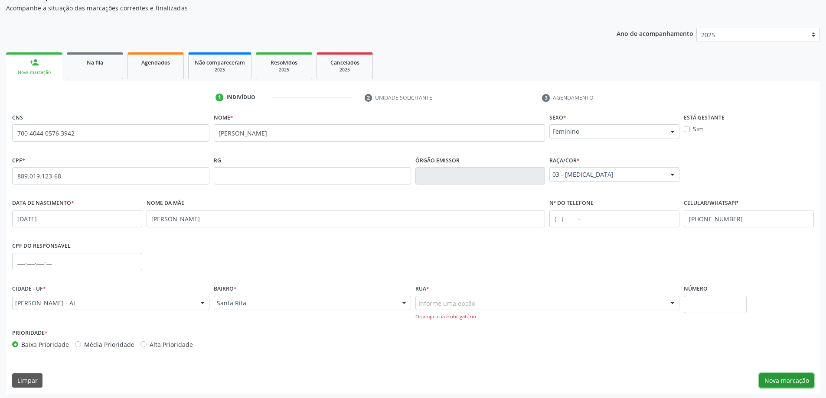
scroll to position [91, 0]
click at [475, 303] on div "Informe uma opção" at bounding box center [547, 301] width 264 height 15
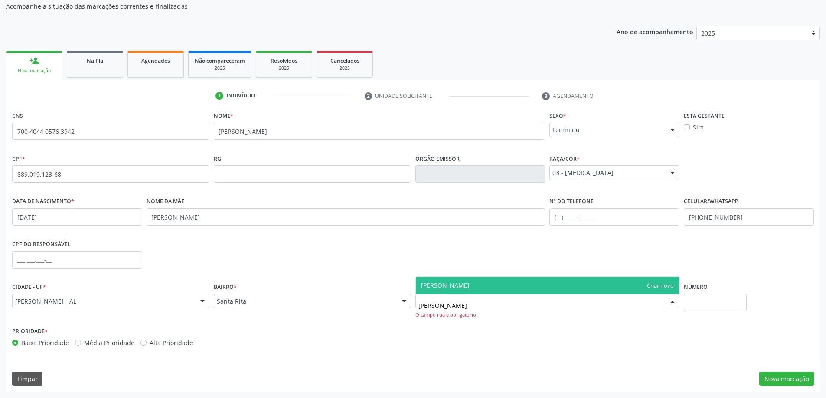
type input "[PERSON_NAME]"
click at [483, 287] on span "[PERSON_NAME]" at bounding box center [548, 285] width 264 height 17
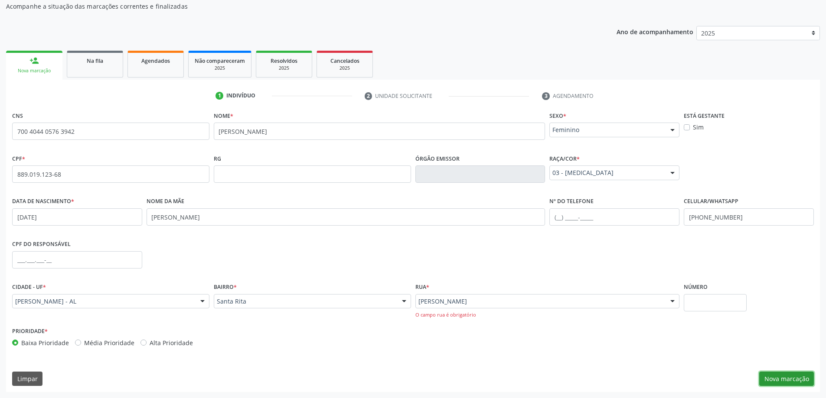
click at [785, 380] on button "Nova marcação" at bounding box center [786, 379] width 55 height 15
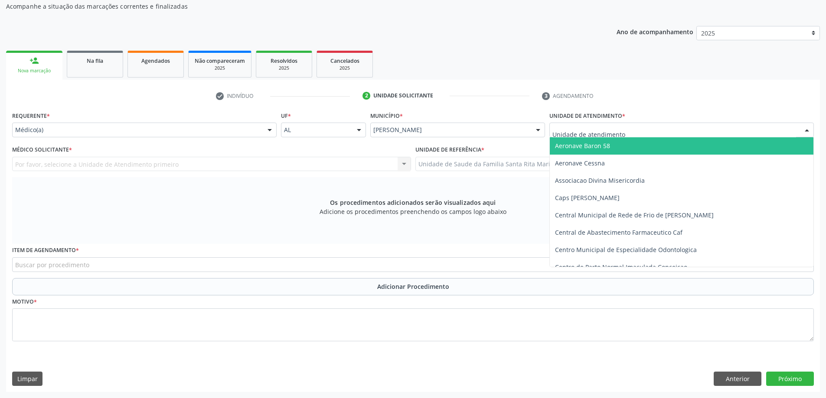
click at [807, 128] on div at bounding box center [806, 130] width 13 height 15
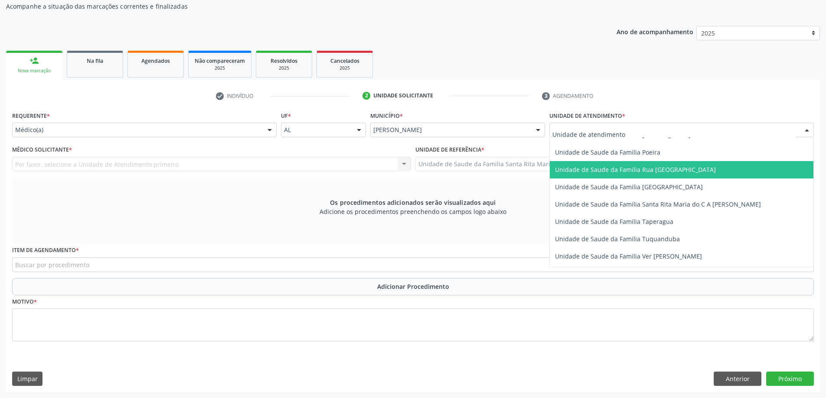
scroll to position [564, 0]
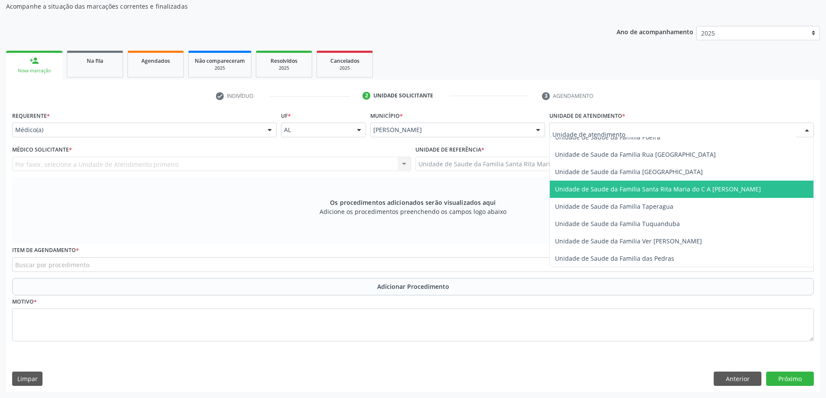
click at [701, 190] on span "Unidade de Saude da Familia Santa Rita Maria do C A [PERSON_NAME]" at bounding box center [658, 189] width 206 height 8
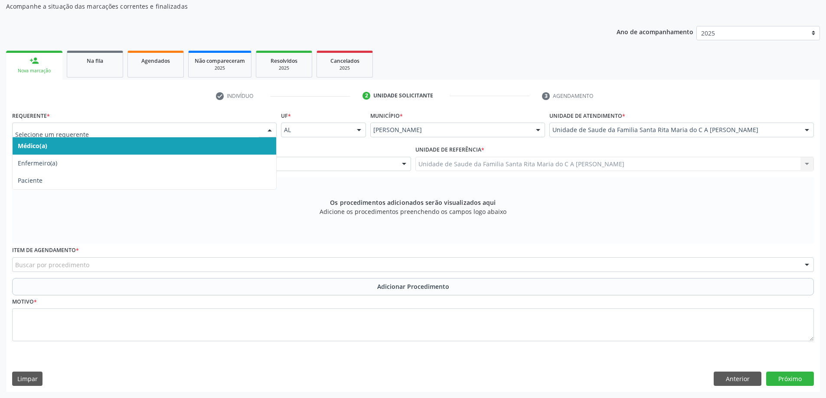
click at [238, 148] on span "Médico(a)" at bounding box center [145, 145] width 264 height 17
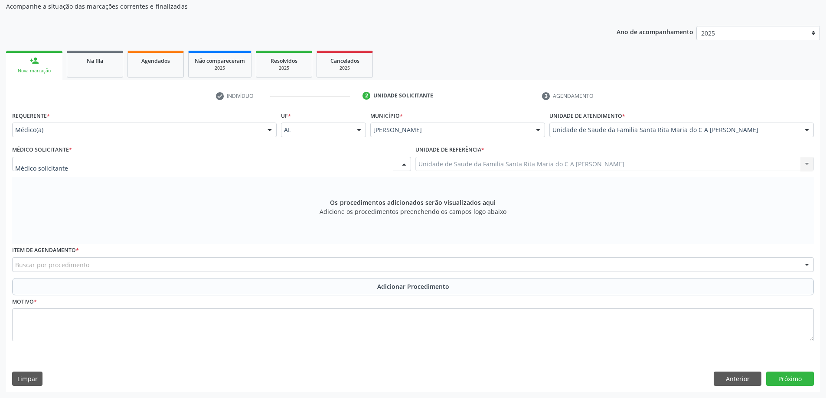
click at [114, 163] on div at bounding box center [211, 164] width 399 height 15
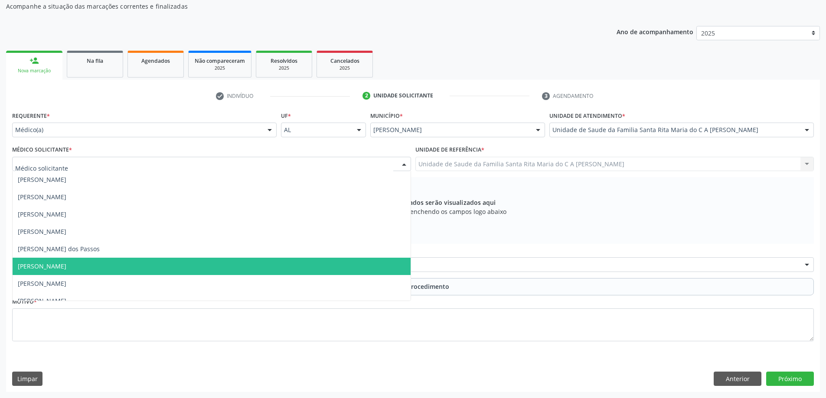
click at [120, 262] on span "[PERSON_NAME]" at bounding box center [212, 266] width 398 height 17
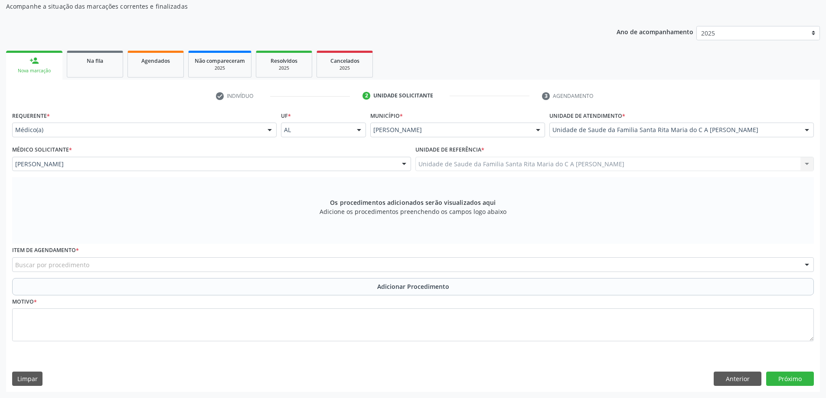
click at [159, 264] on div "Buscar por procedimento" at bounding box center [413, 265] width 802 height 15
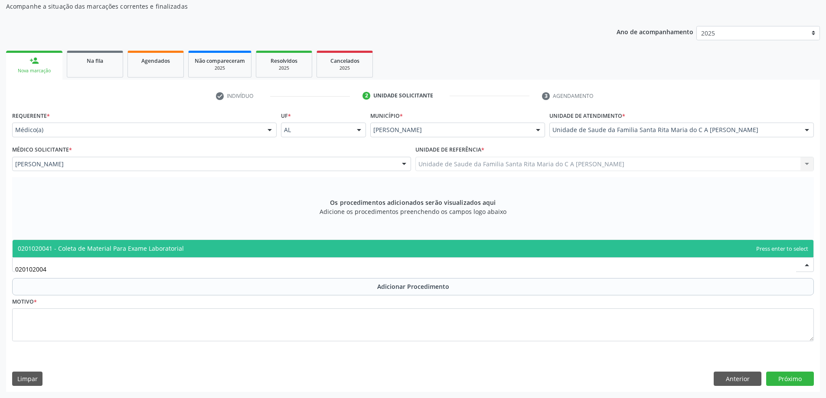
type input "0201020041"
click at [166, 247] on span "0201020041 - Coleta de Material Para Exame Laboratorial" at bounding box center [101, 249] width 166 height 8
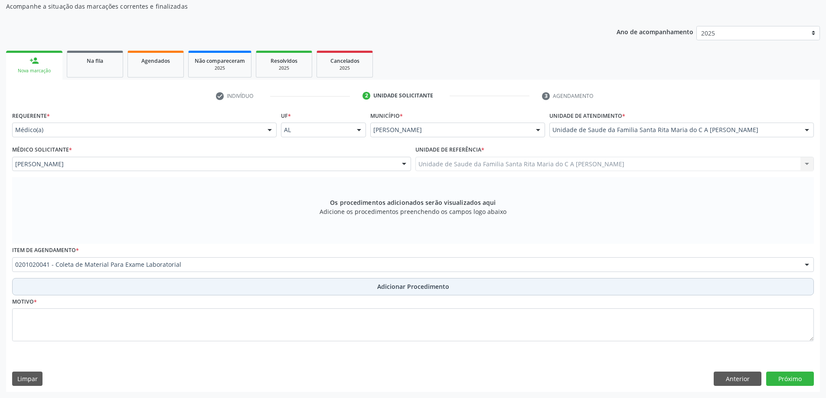
click at [129, 291] on button "Adicionar Procedimento" at bounding box center [413, 286] width 802 height 17
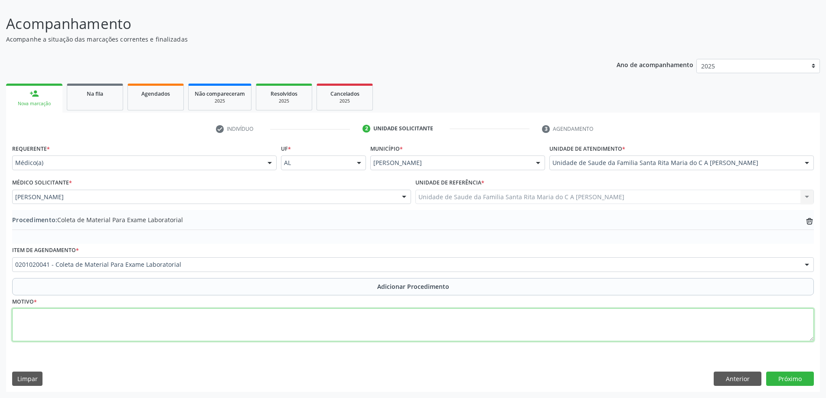
click at [103, 322] on textarea at bounding box center [413, 325] width 802 height 33
type textarea "CONTROLE"
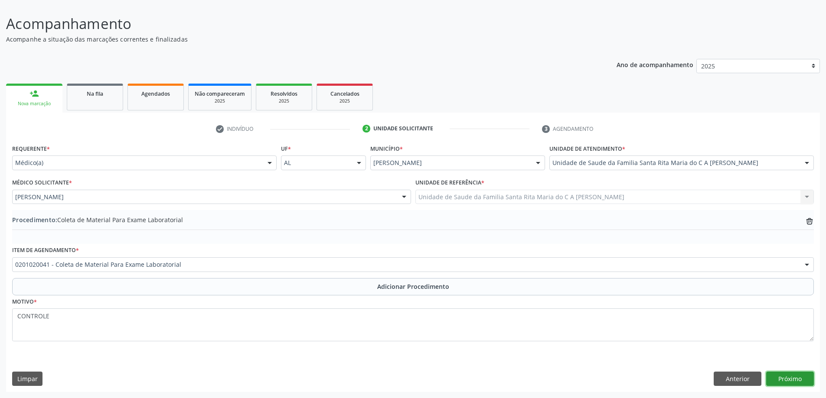
click at [781, 383] on button "Próximo" at bounding box center [790, 379] width 48 height 15
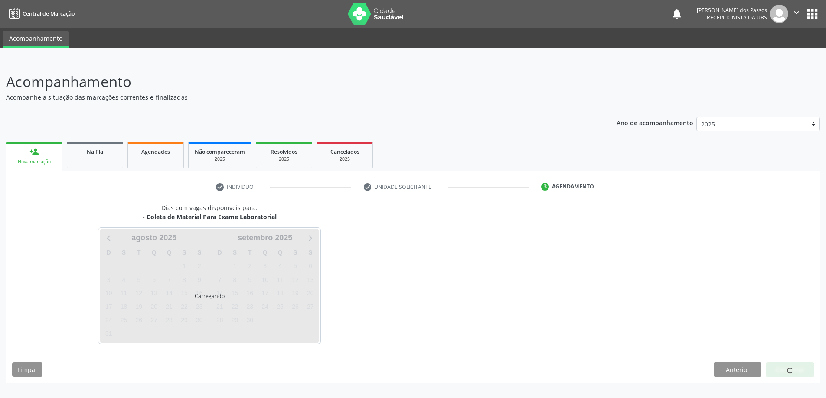
scroll to position [0, 0]
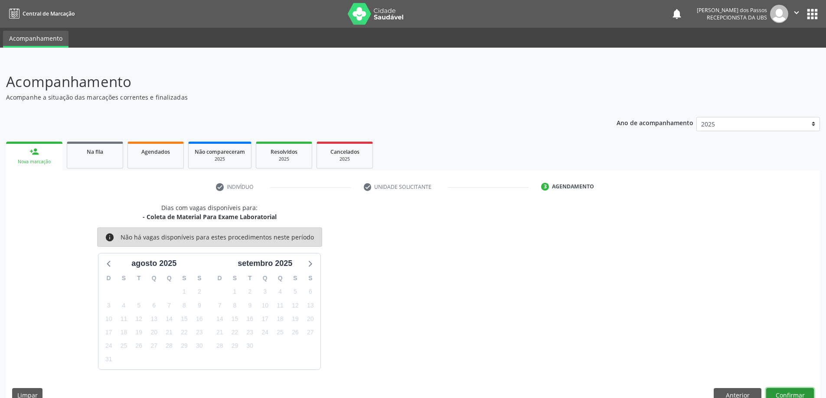
click at [780, 392] on button "Confirmar" at bounding box center [790, 395] width 48 height 15
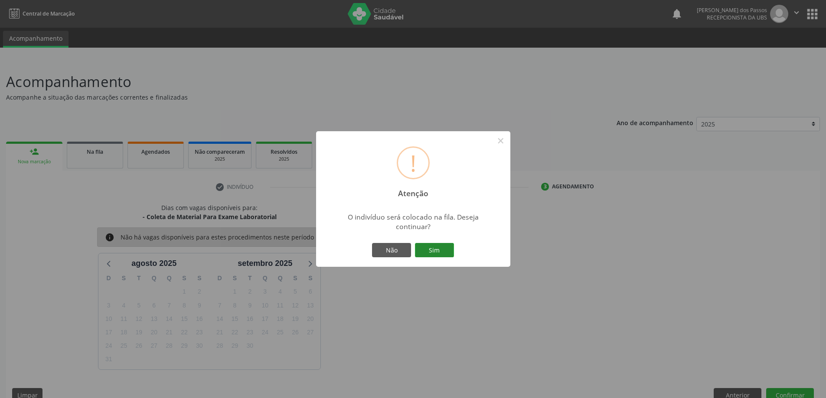
click at [442, 251] on button "Sim" at bounding box center [434, 250] width 39 height 15
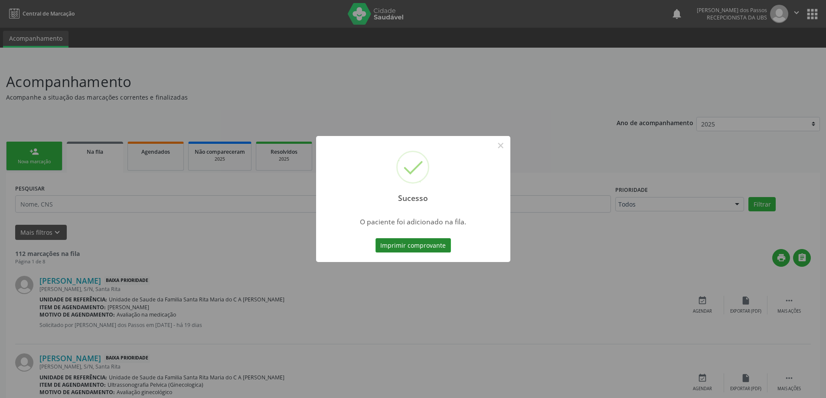
click at [427, 249] on button "Imprimir comprovante" at bounding box center [412, 245] width 75 height 15
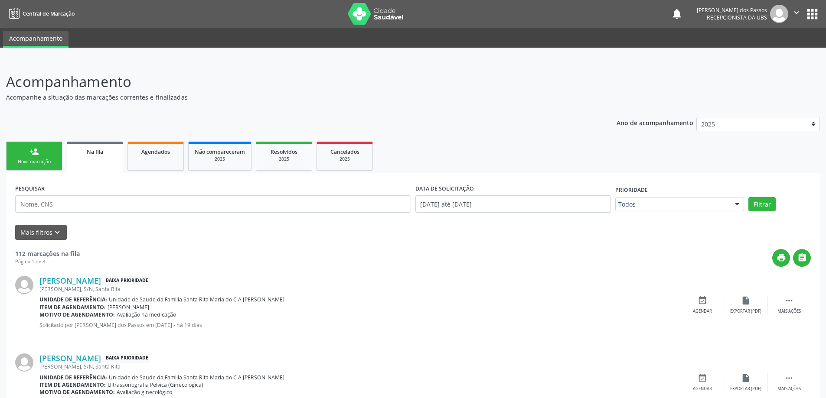
click at [43, 160] on div "Nova marcação" at bounding box center [34, 162] width 43 height 7
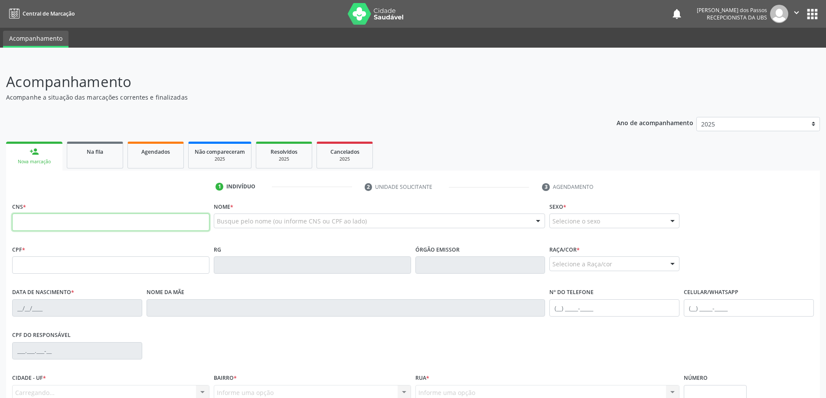
click at [58, 221] on input "text" at bounding box center [110, 222] width 197 height 17
type input "700 9049 1115 4698"
type input "[DATE]"
type input "[PERSON_NAME]"
type input "[PHONE_NUMBER]"
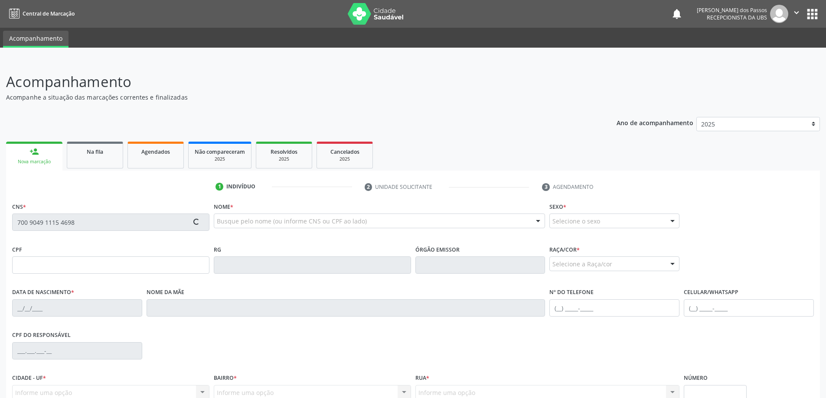
type input "10"
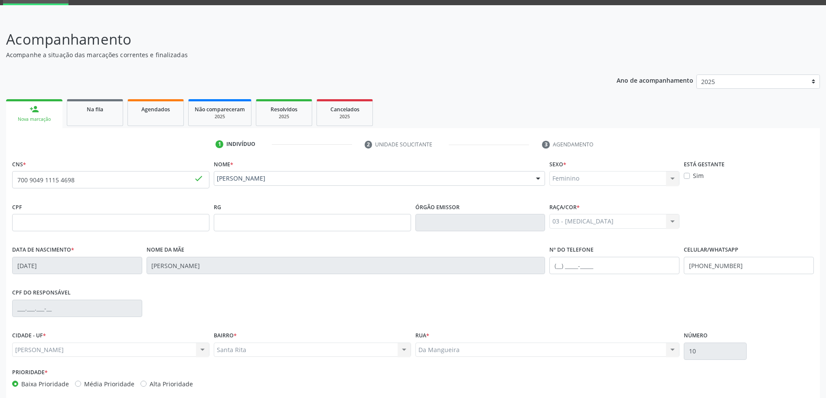
scroll to position [84, 0]
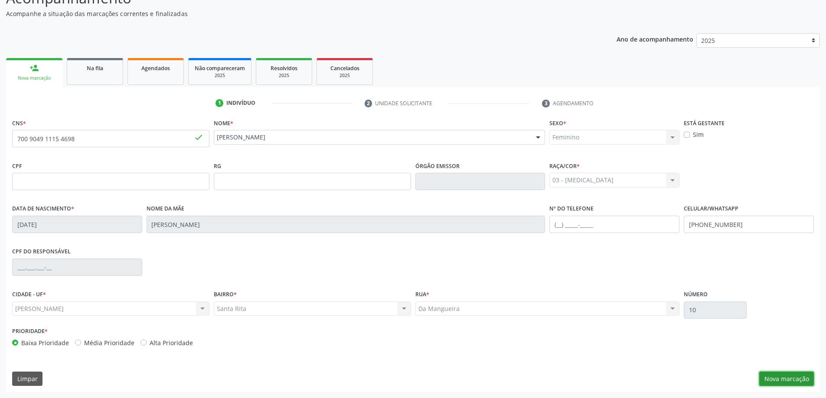
drag, startPoint x: 793, startPoint y: 375, endPoint x: 793, endPoint y: 326, distance: 49.0
click at [793, 374] on button "Nova marcação" at bounding box center [786, 379] width 55 height 15
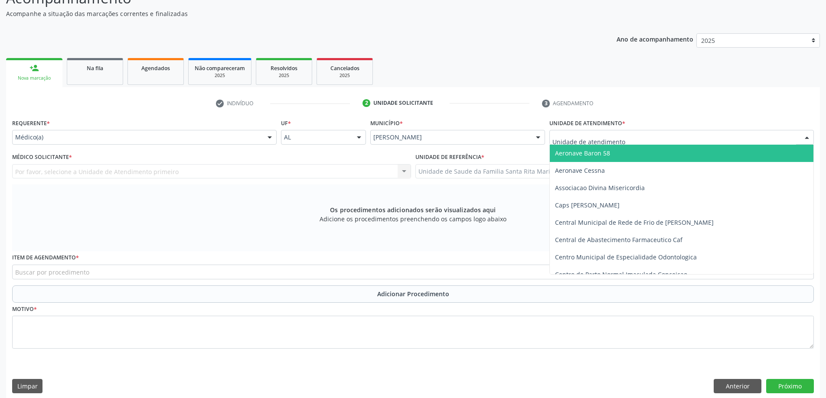
click at [801, 140] on div at bounding box center [806, 138] width 13 height 15
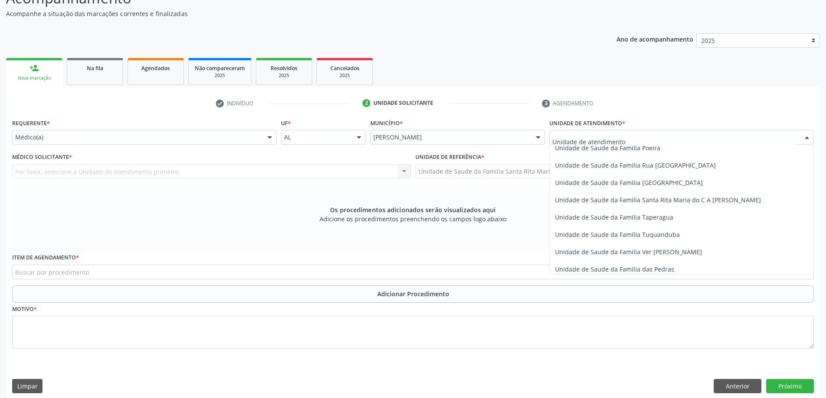
scroll to position [555, 0]
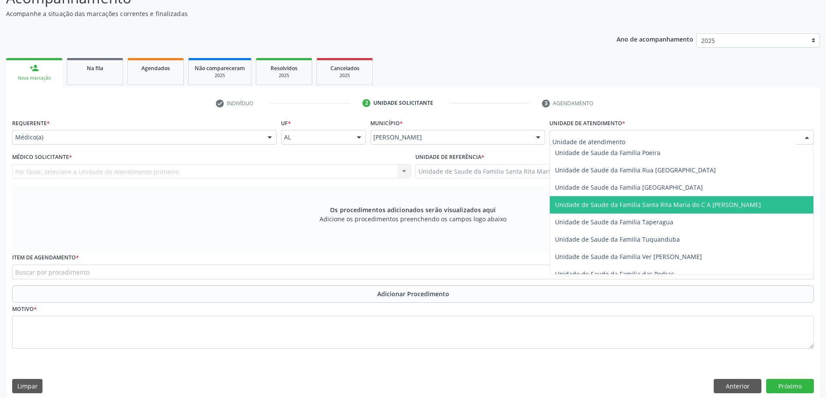
click at [643, 205] on span "Unidade de Saude da Familia Santa Rita Maria do C A [PERSON_NAME]" at bounding box center [658, 205] width 206 height 8
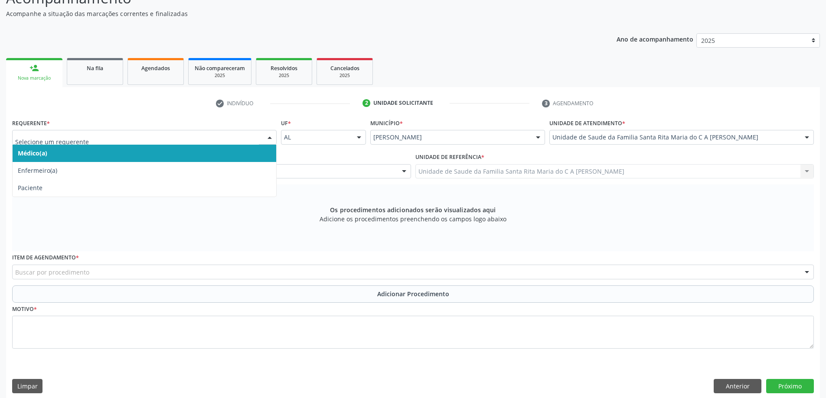
click at [159, 153] on span "Médico(a)" at bounding box center [145, 153] width 264 height 17
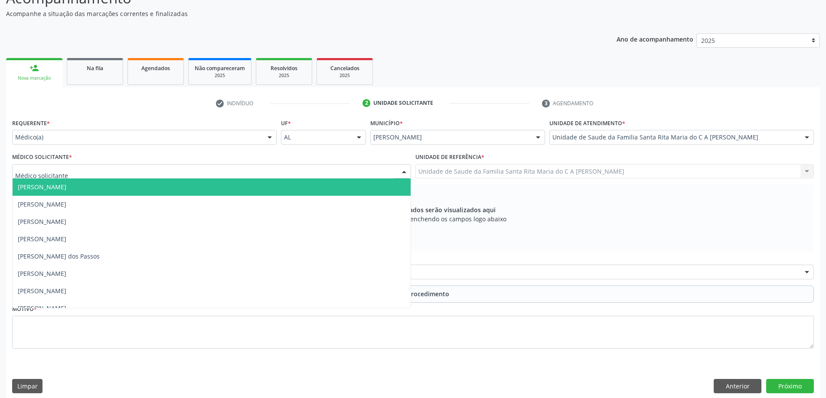
click at [150, 173] on div at bounding box center [211, 171] width 399 height 15
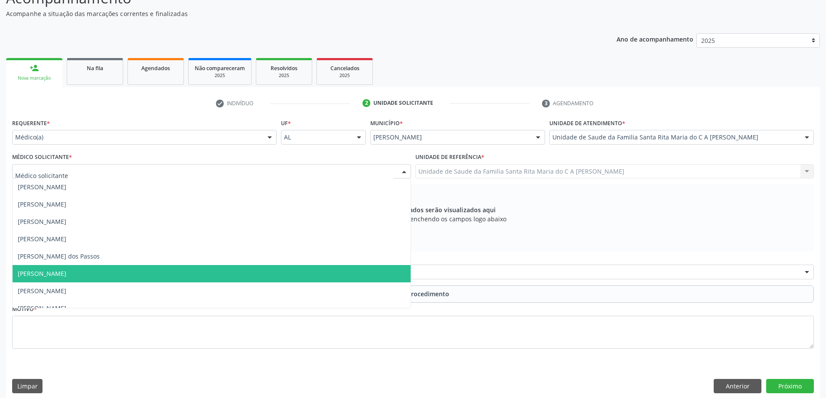
click at [152, 274] on span "[PERSON_NAME]" at bounding box center [212, 273] width 398 height 17
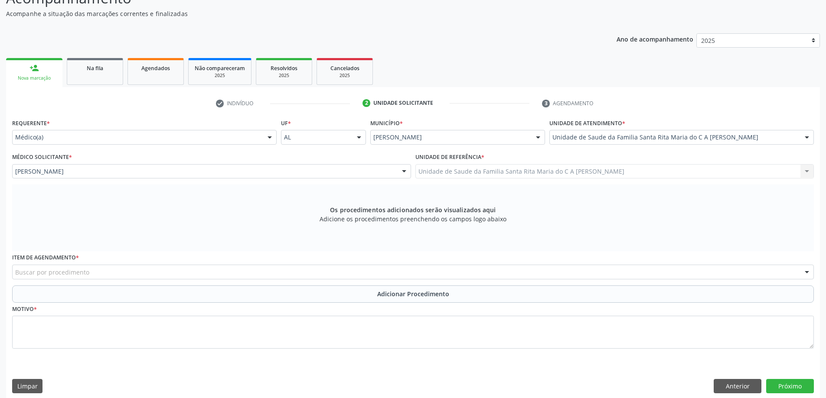
click at [107, 272] on div "Buscar por procedimento" at bounding box center [413, 272] width 802 height 15
click at [30, 277] on input "20102041" at bounding box center [405, 276] width 781 height 17
click at [32, 278] on input "20102041" at bounding box center [405, 276] width 781 height 17
type input "201020041"
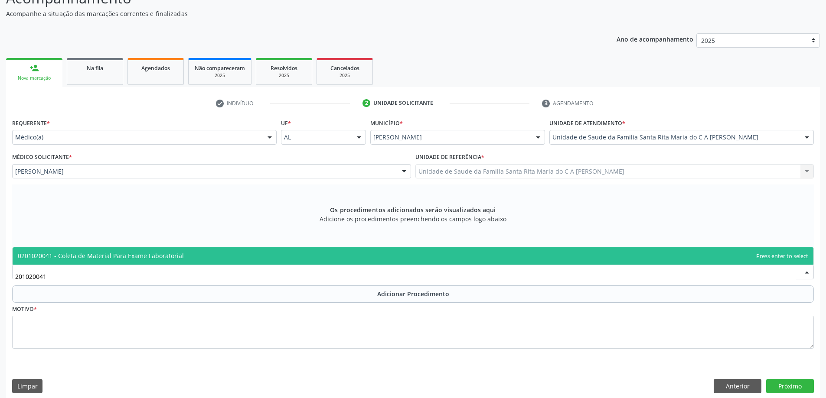
click at [78, 262] on span "0201020041 - Coleta de Material Para Exame Laboratorial" at bounding box center [413, 256] width 801 height 17
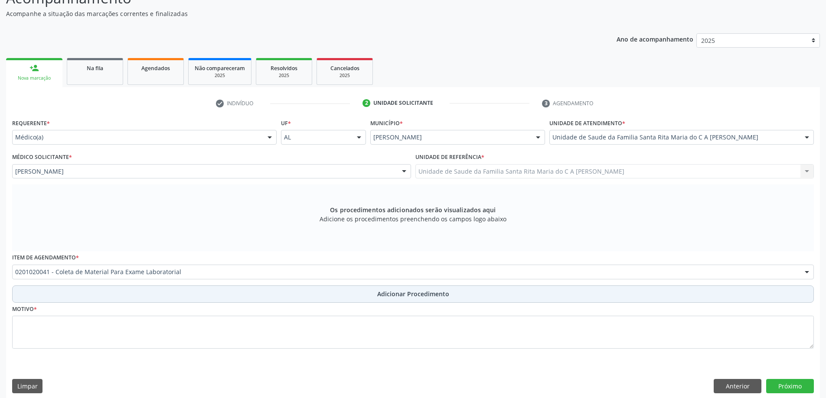
click at [68, 300] on button "Adicionar Procedimento" at bounding box center [413, 294] width 802 height 17
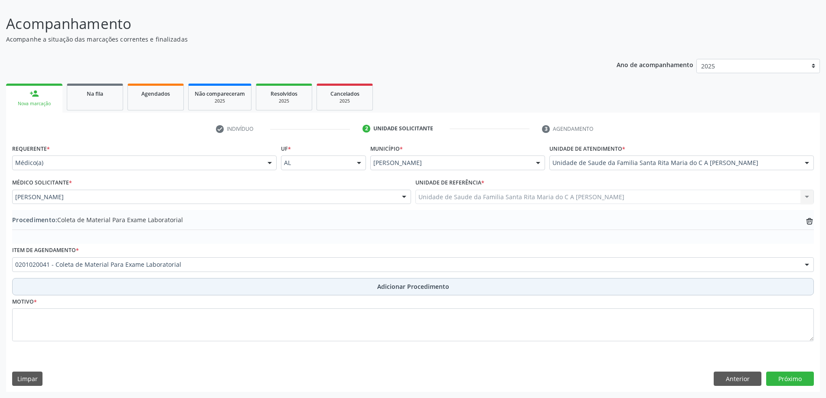
scroll to position [58, 0]
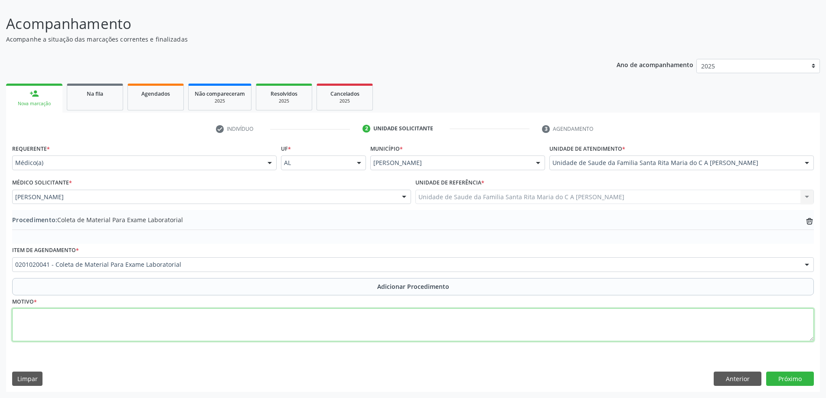
click at [64, 321] on textarea at bounding box center [413, 325] width 802 height 33
type textarea "CONTROLE"
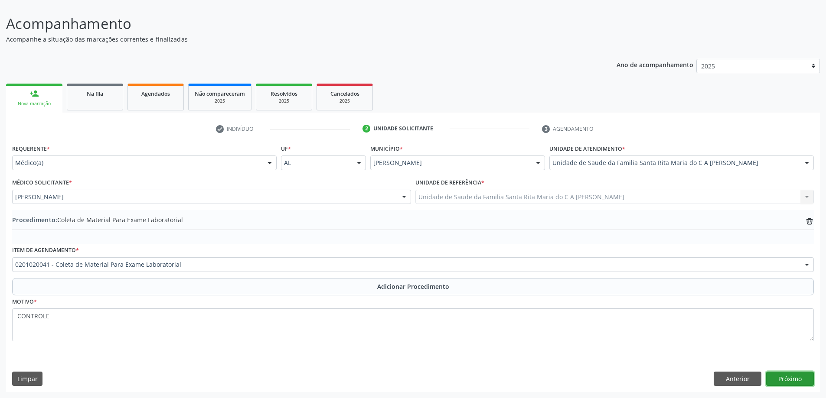
click at [796, 385] on button "Próximo" at bounding box center [790, 379] width 48 height 15
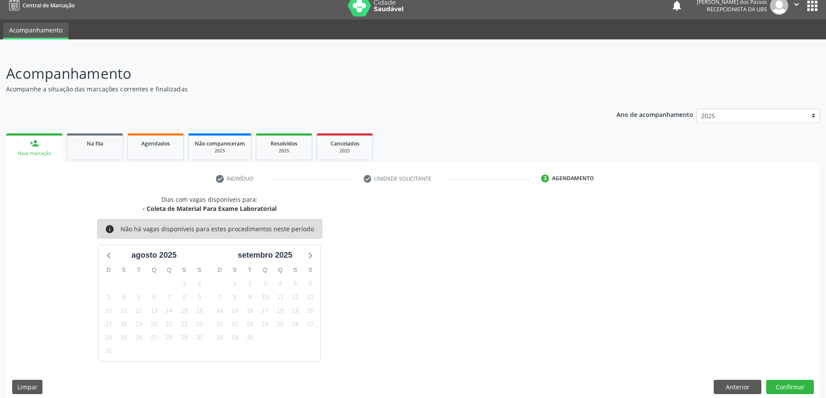
scroll to position [16, 0]
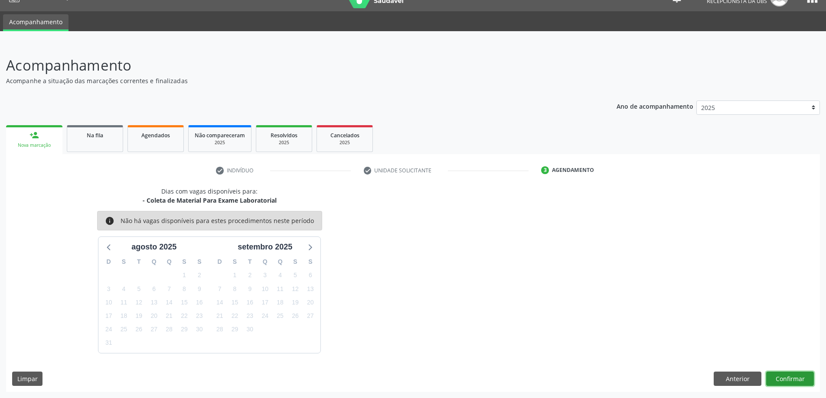
click at [793, 380] on button "Confirmar" at bounding box center [790, 379] width 48 height 15
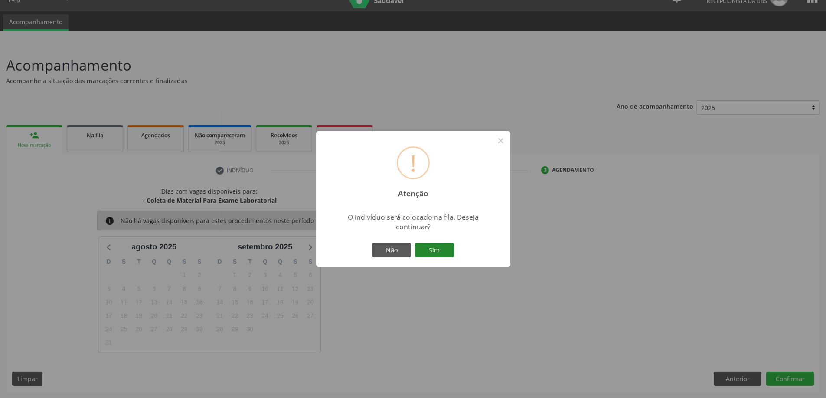
click at [427, 255] on button "Sim" at bounding box center [434, 250] width 39 height 15
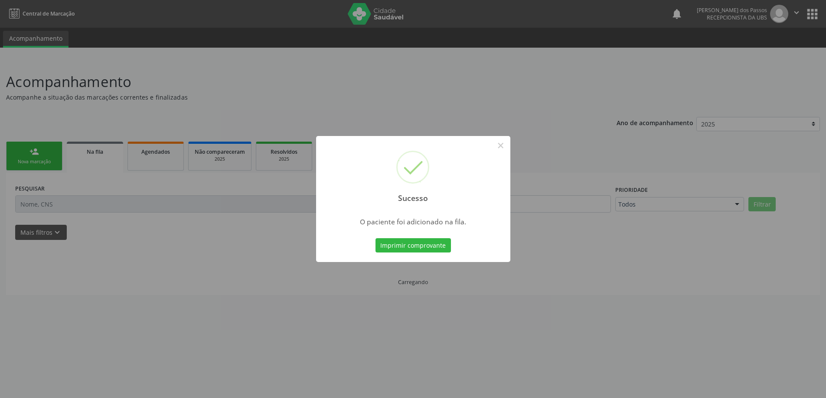
scroll to position [0, 0]
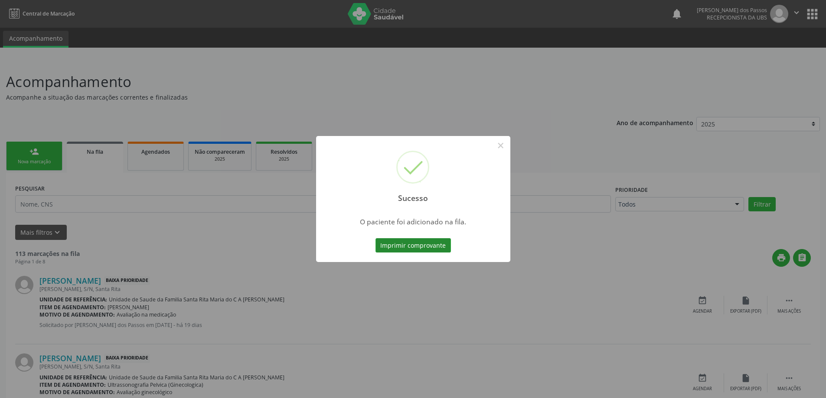
click at [427, 252] on button "Imprimir comprovante" at bounding box center [412, 245] width 75 height 15
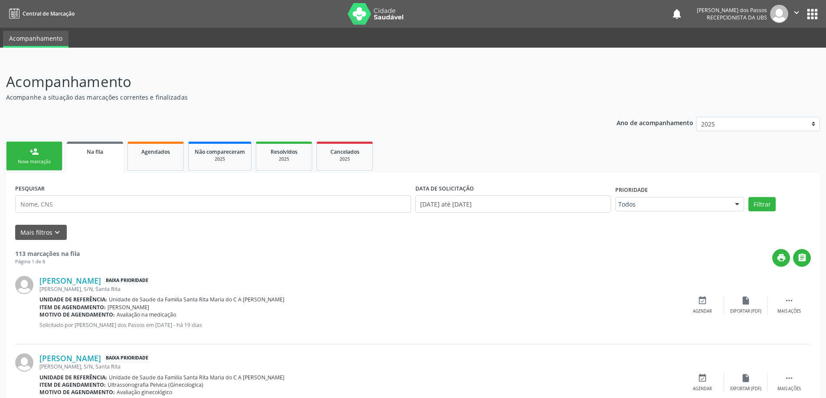
click at [41, 161] on div "Nova marcação" at bounding box center [34, 162] width 43 height 7
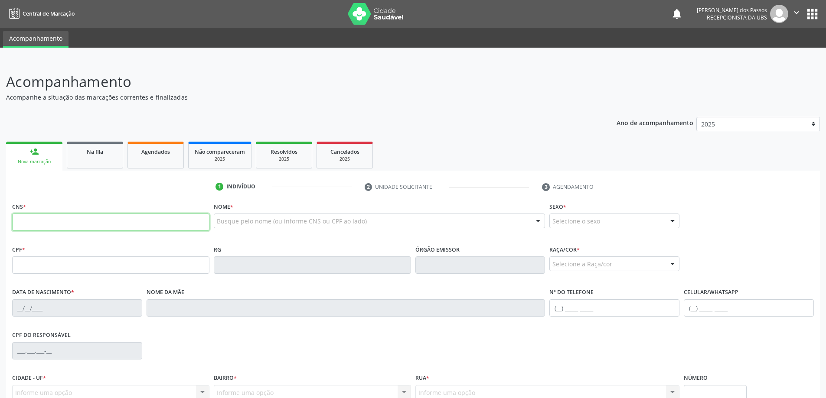
click at [127, 222] on input "text" at bounding box center [110, 222] width 197 height 17
type input "0"
type input "707 6002 1788 0599"
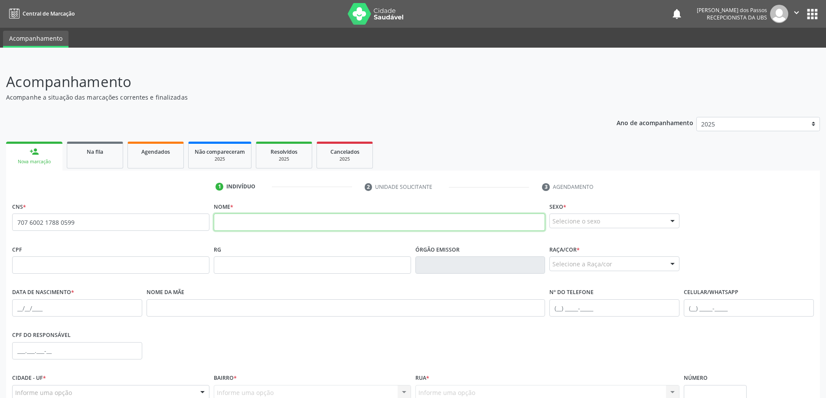
click at [245, 224] on input "text" at bounding box center [380, 222] width 332 height 17
type input "ELIENE SANTNA FERREIRA"
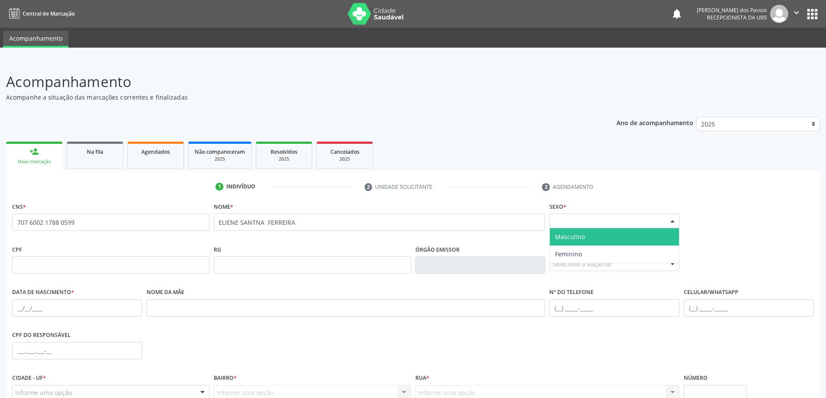
click at [672, 222] on div at bounding box center [672, 221] width 13 height 15
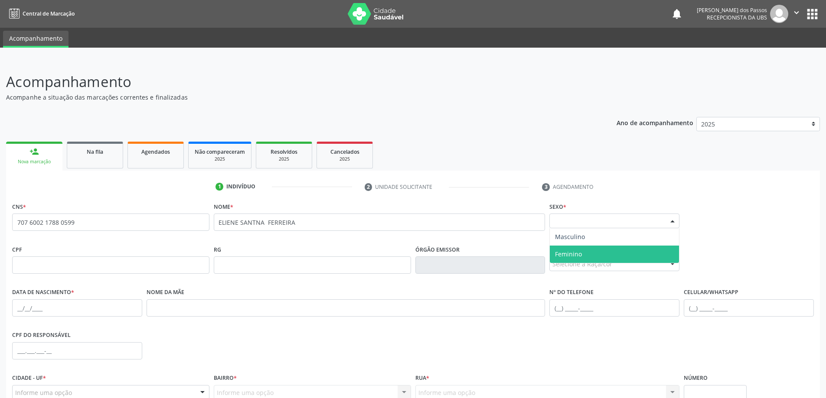
click at [617, 255] on span "Feminino" at bounding box center [614, 254] width 129 height 17
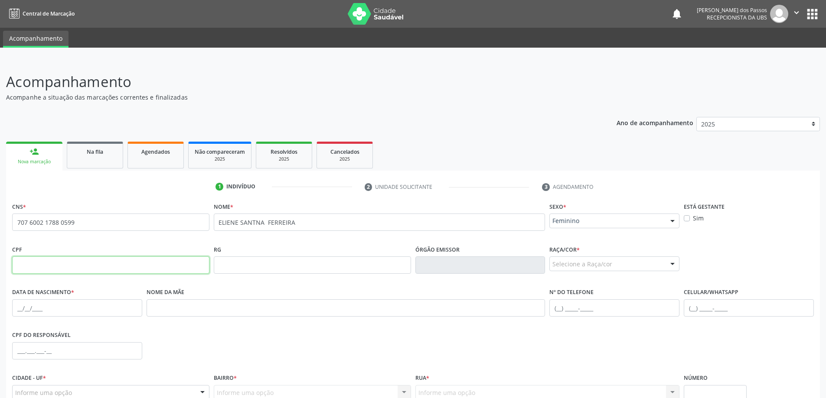
click at [148, 263] on input "text" at bounding box center [110, 265] width 197 height 17
type input "090.747.344-05"
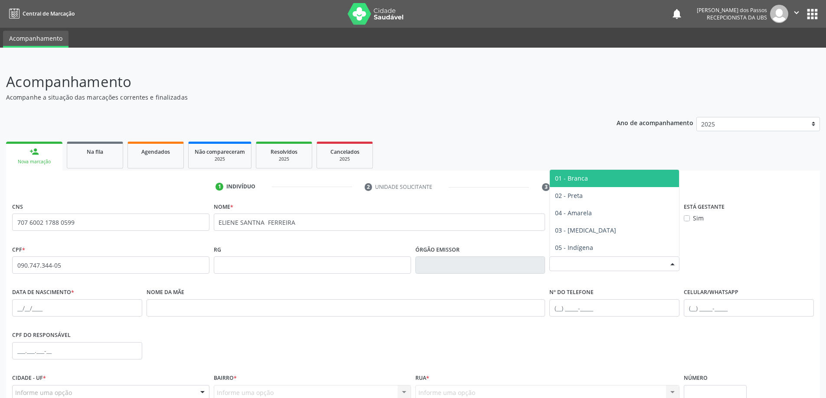
click at [673, 264] on div at bounding box center [672, 264] width 13 height 15
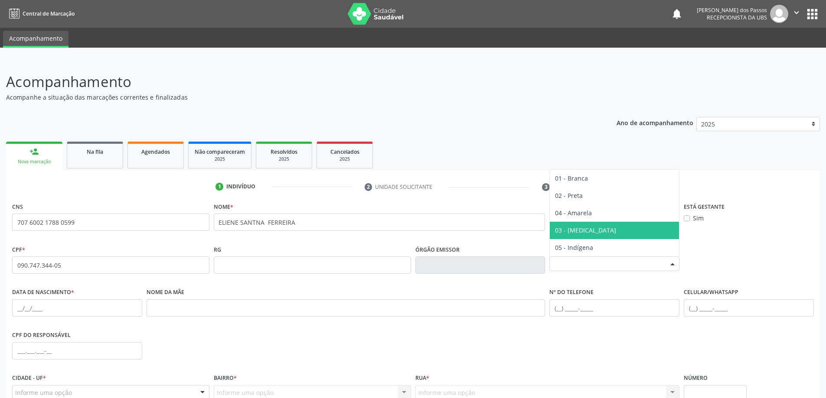
drag, startPoint x: 594, startPoint y: 231, endPoint x: 559, endPoint y: 230, distance: 34.7
click at [593, 230] on span "03 - [MEDICAL_DATA]" at bounding box center [614, 230] width 129 height 17
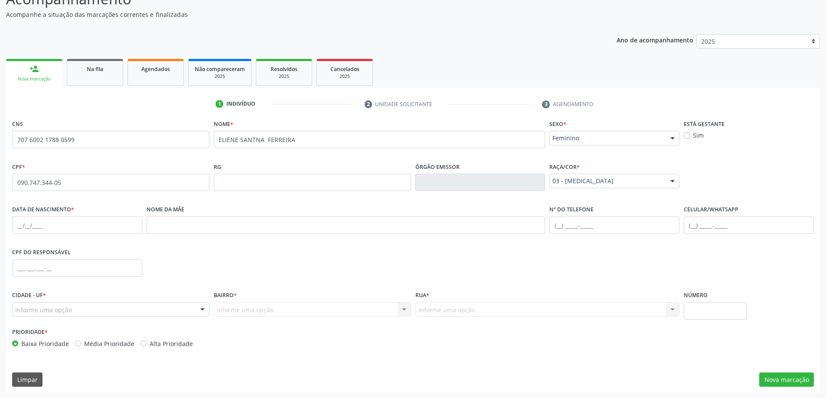
scroll to position [84, 0]
click at [96, 227] on input "text" at bounding box center [77, 224] width 130 height 17
type input "23/04/1985"
click at [700, 224] on input "text" at bounding box center [749, 224] width 130 height 17
type input "(98) 09329-8037"
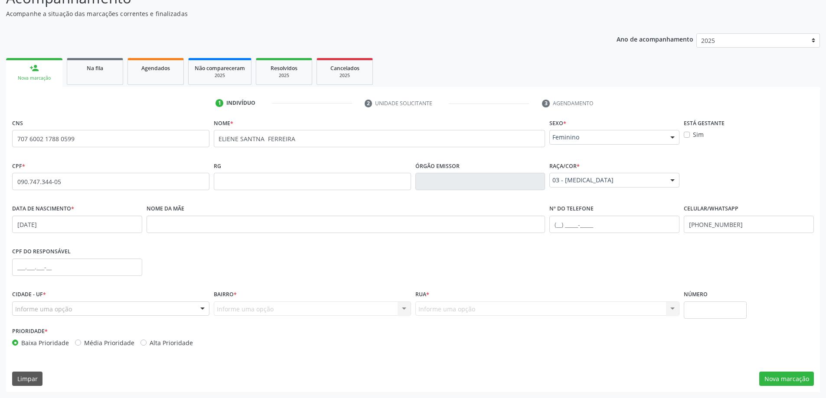
click at [77, 309] on div "Informe uma opção" at bounding box center [110, 309] width 197 height 15
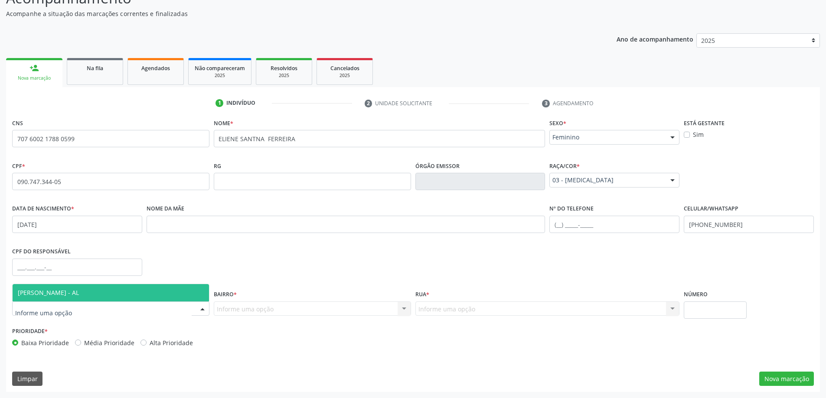
click at [88, 296] on span "[PERSON_NAME] - AL" at bounding box center [111, 292] width 196 height 17
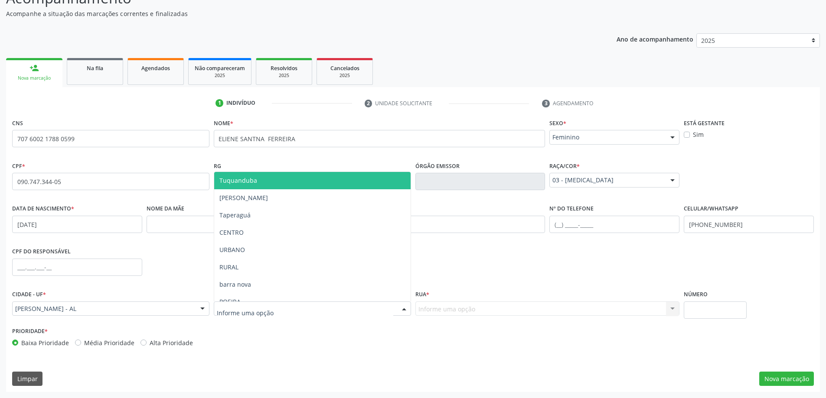
click at [391, 310] on div at bounding box center [312, 309] width 197 height 15
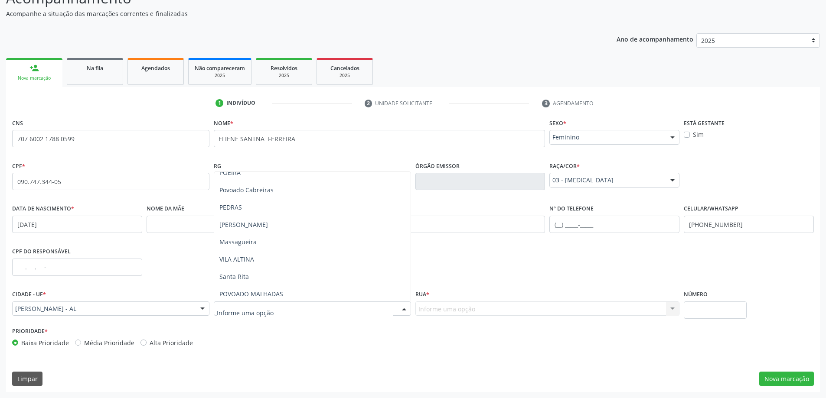
scroll to position [130, 0]
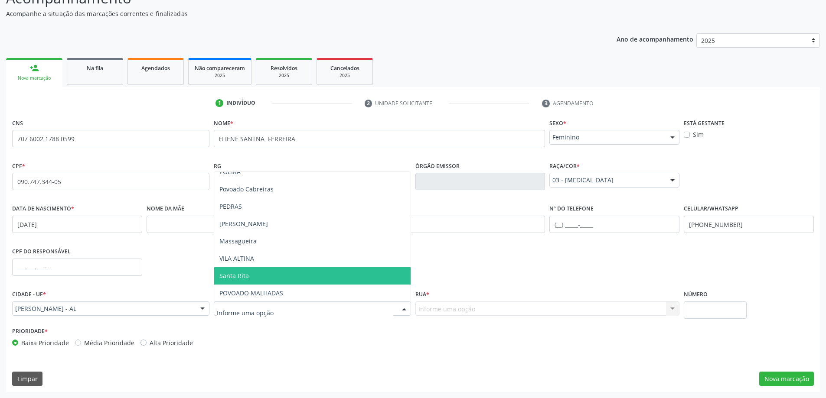
click at [266, 279] on span "Santa Rita" at bounding box center [312, 276] width 196 height 17
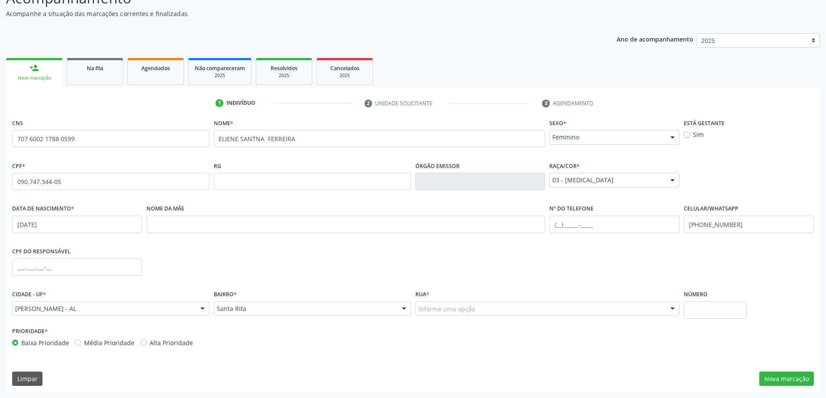
click at [525, 309] on div "Informe uma opção" at bounding box center [547, 309] width 264 height 15
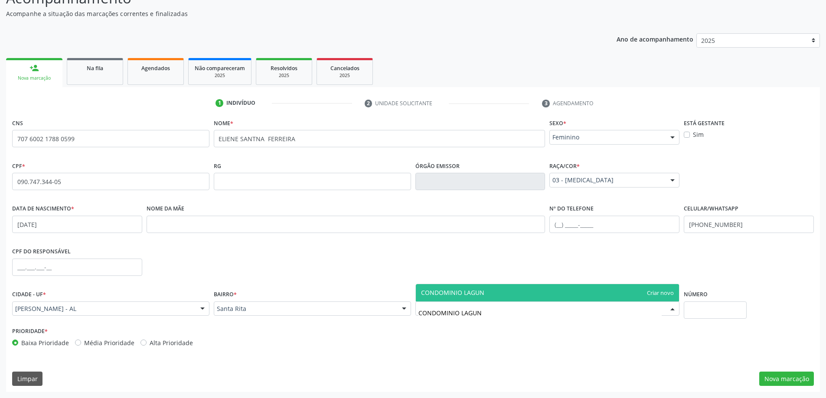
type input "CONDOMINIO LAGUNA"
click at [496, 295] on span "CONDOMINIO LAGUNA" at bounding box center [548, 292] width 264 height 17
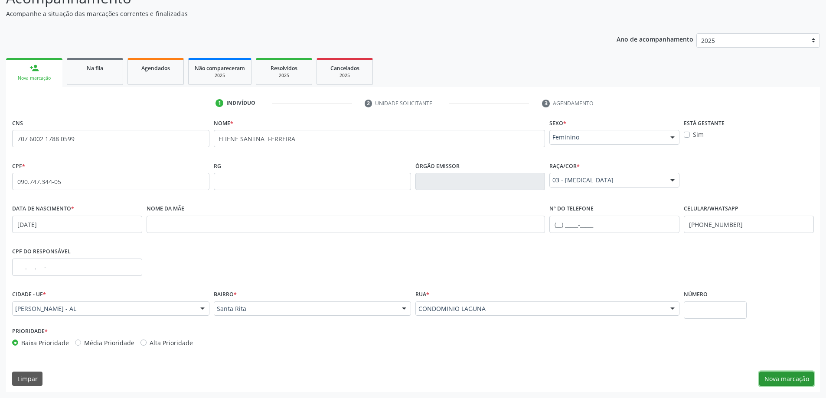
click at [798, 380] on button "Nova marcação" at bounding box center [786, 379] width 55 height 15
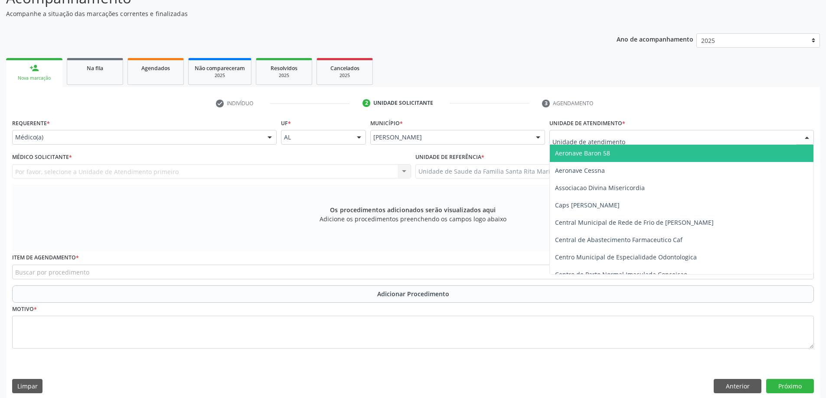
click at [753, 137] on div at bounding box center [681, 137] width 264 height 15
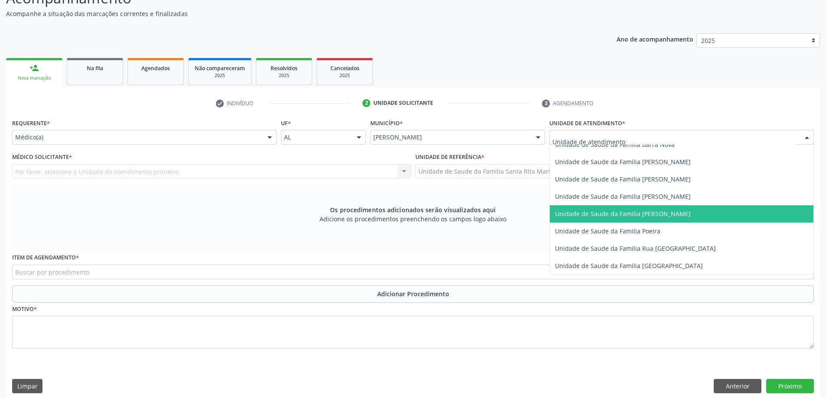
scroll to position [520, 0]
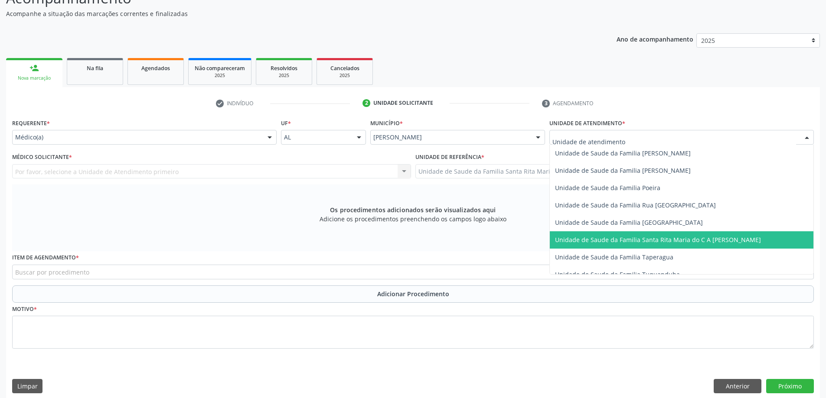
click at [702, 242] on span "Unidade de Saude da Familia Santa Rita Maria do C A [PERSON_NAME]" at bounding box center [658, 240] width 206 height 8
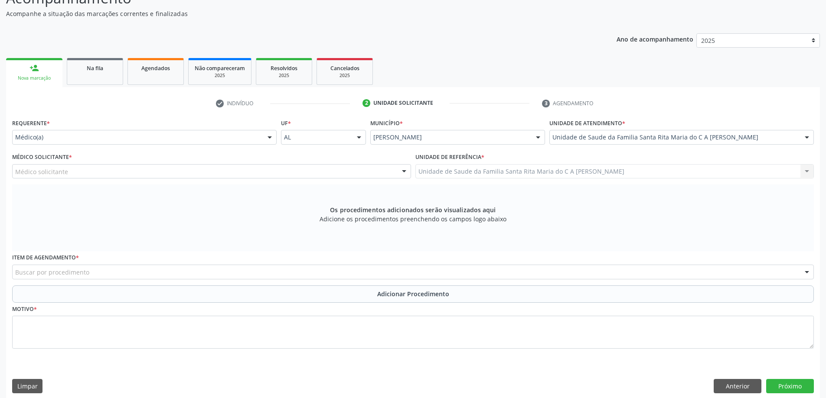
click at [110, 171] on div "Médico solicitante" at bounding box center [211, 171] width 399 height 15
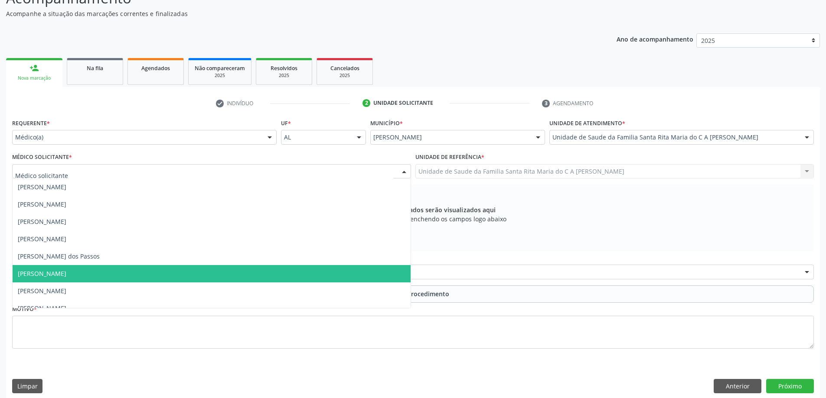
click at [144, 272] on span "[PERSON_NAME]" at bounding box center [212, 273] width 398 height 17
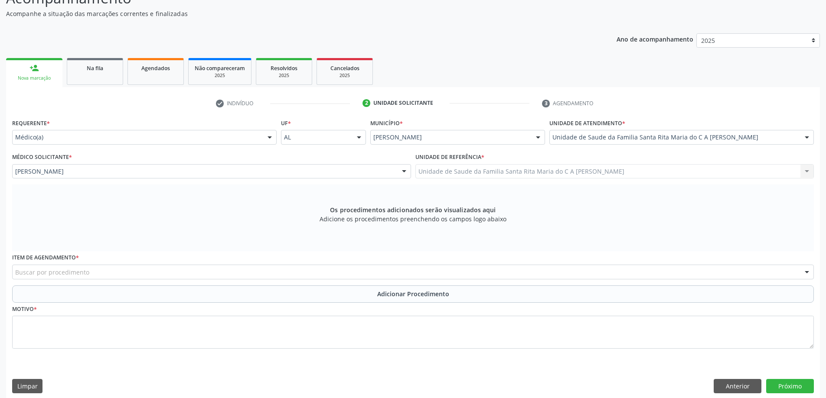
scroll to position [91, 0]
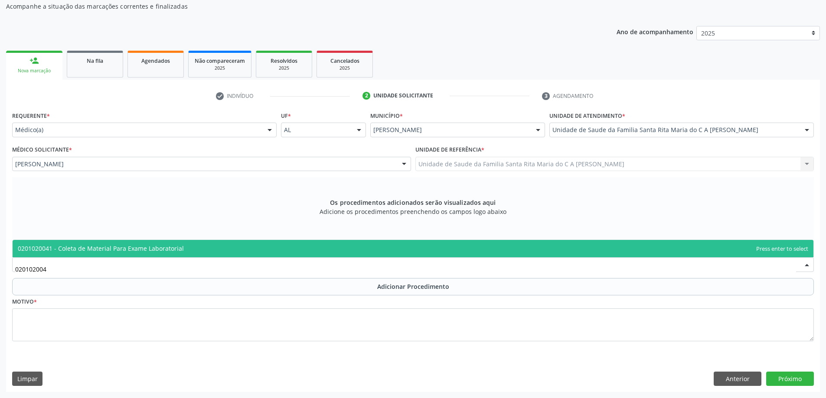
type input "0201020041"
click at [109, 249] on span "0201020041 - Coleta de Material Para Exame Laboratorial" at bounding box center [101, 249] width 166 height 8
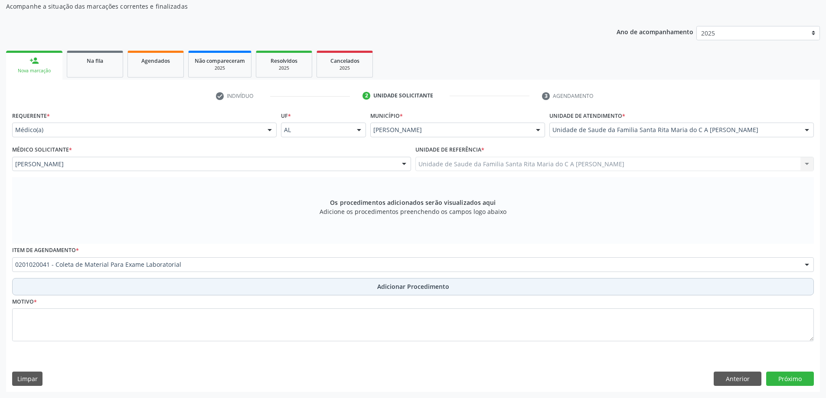
click at [101, 287] on button "Adicionar Procedimento" at bounding box center [413, 286] width 802 height 17
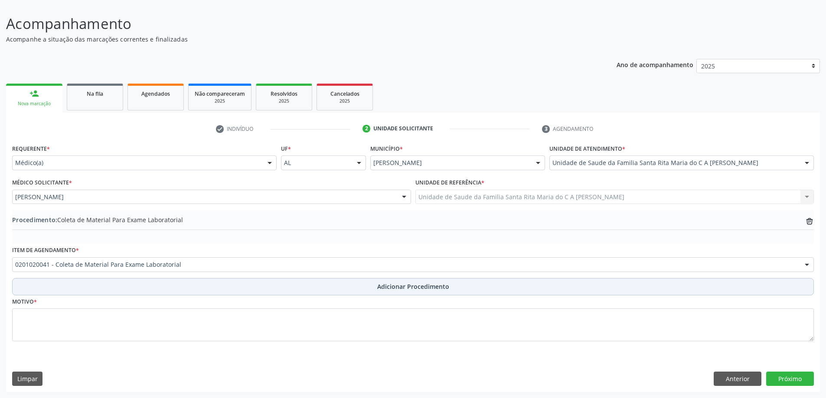
scroll to position [58, 0]
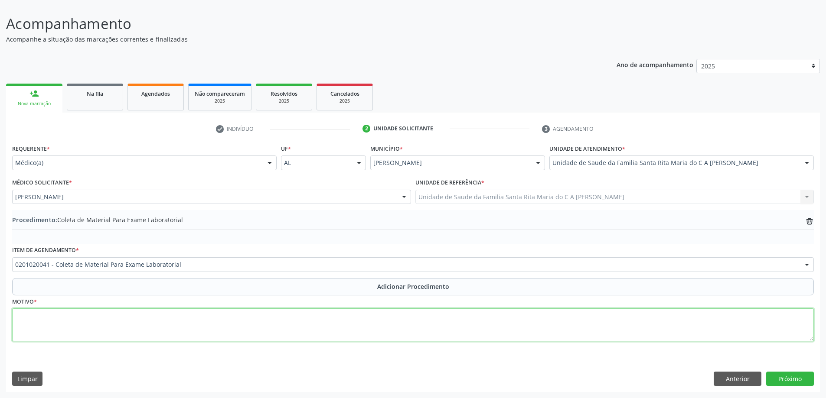
click at [78, 320] on textarea at bounding box center [413, 325] width 802 height 33
type textarea "CONTROLE"
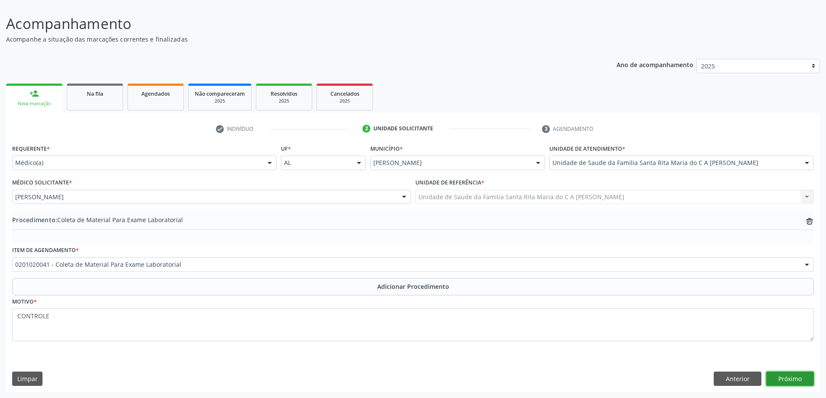
click at [787, 381] on button "Próximo" at bounding box center [790, 379] width 48 height 15
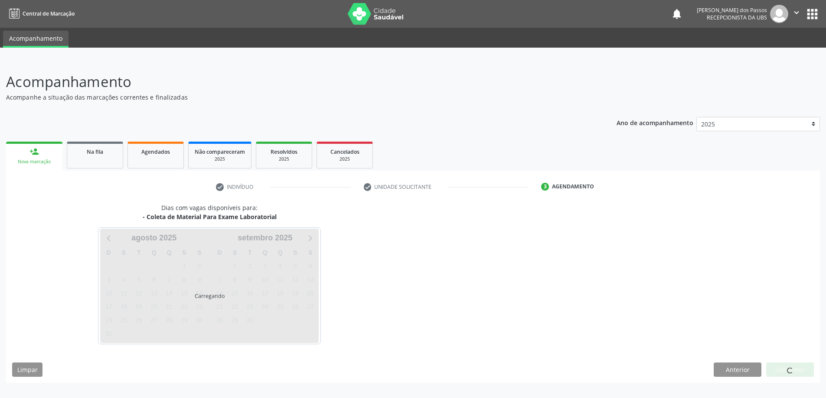
scroll to position [0, 0]
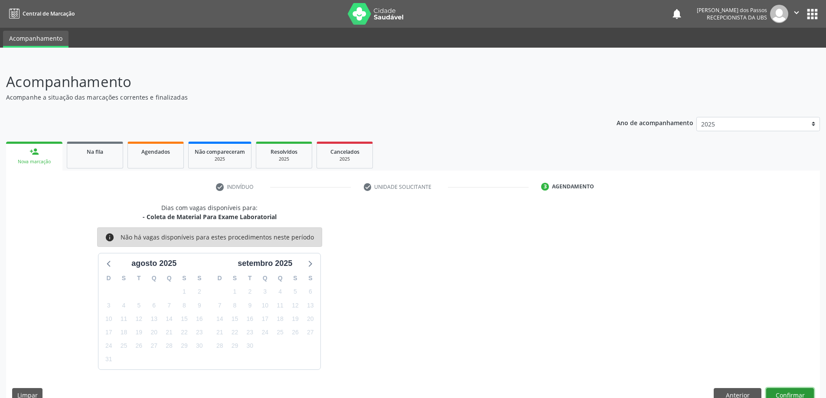
click at [787, 394] on button "Confirmar" at bounding box center [790, 395] width 48 height 15
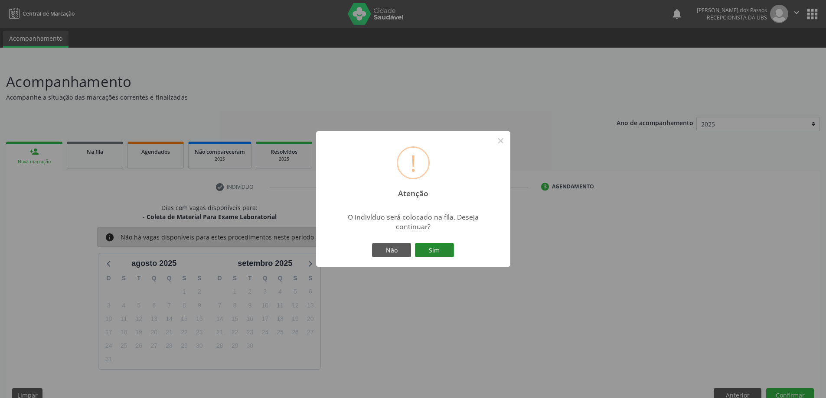
click at [435, 254] on button "Sim" at bounding box center [434, 250] width 39 height 15
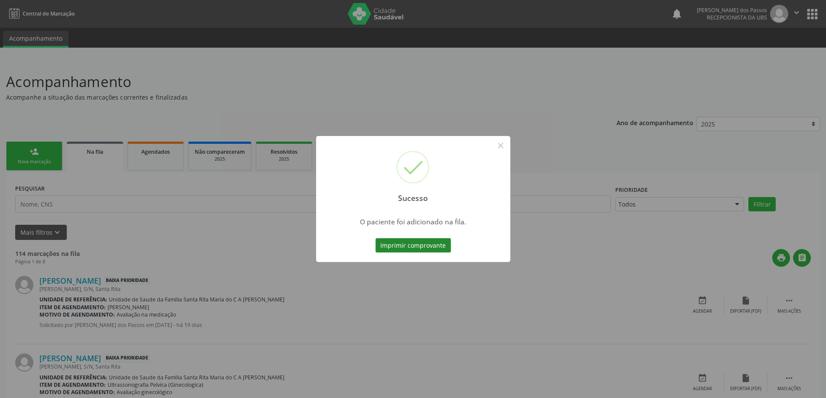
click at [429, 243] on button "Imprimir comprovante" at bounding box center [412, 245] width 75 height 15
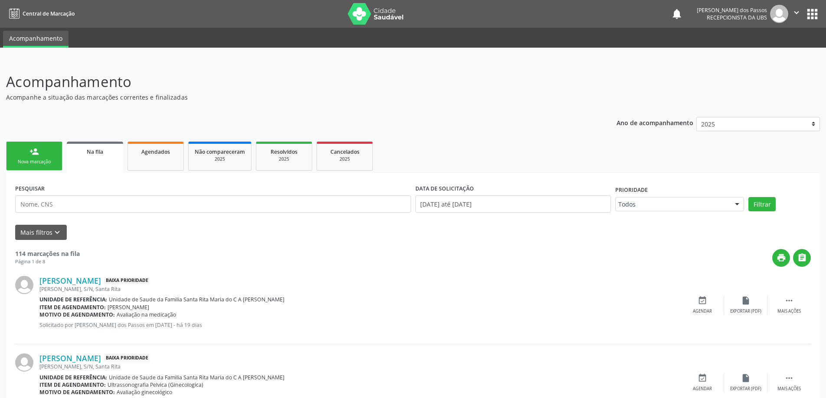
click at [40, 157] on link "person_add Nova marcação" at bounding box center [34, 156] width 56 height 29
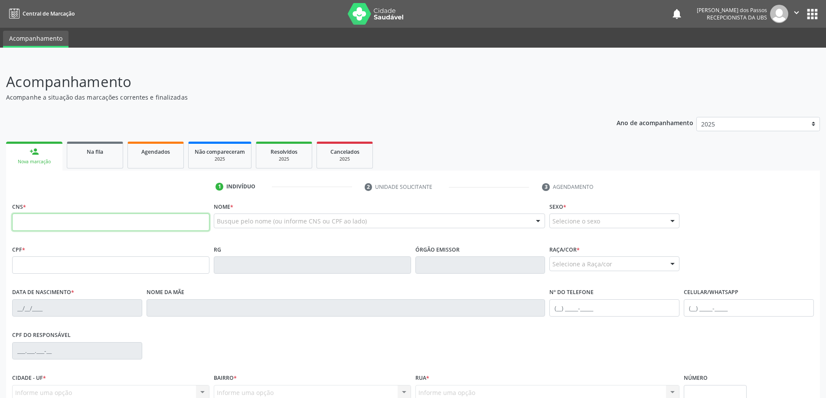
click at [34, 226] on input "text" at bounding box center [110, 222] width 197 height 17
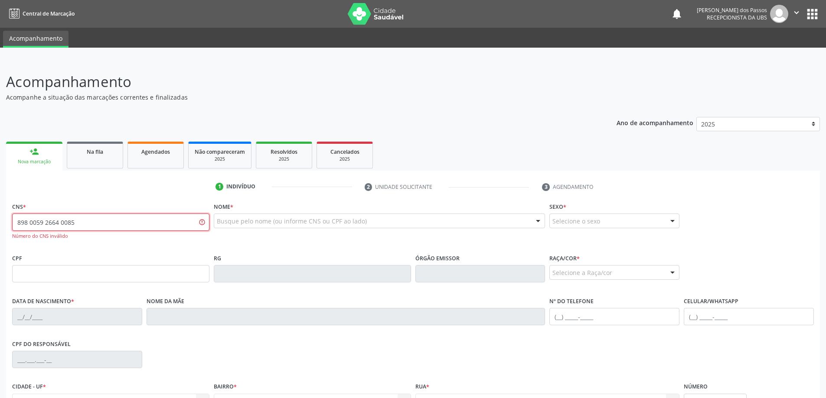
type input "898 0059 2664 0085"
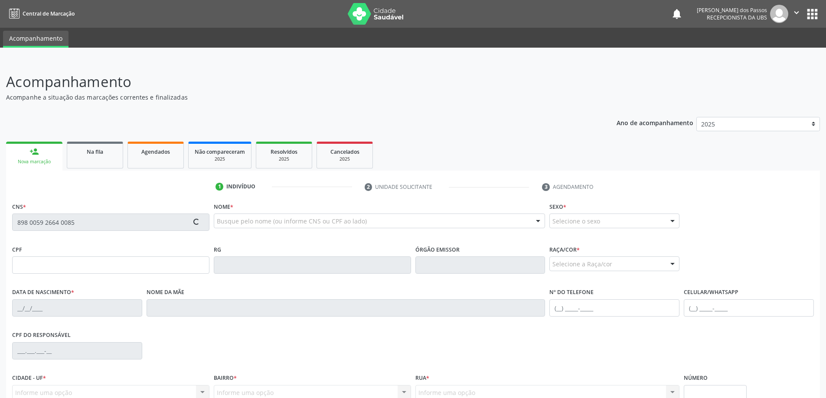
type input "168.232.594-69"
type input "08/11/2019"
type input "Raphaella Simony Dias dos Santod"
type input "(82) 98118-1094"
type input "(82) 99122-4606"
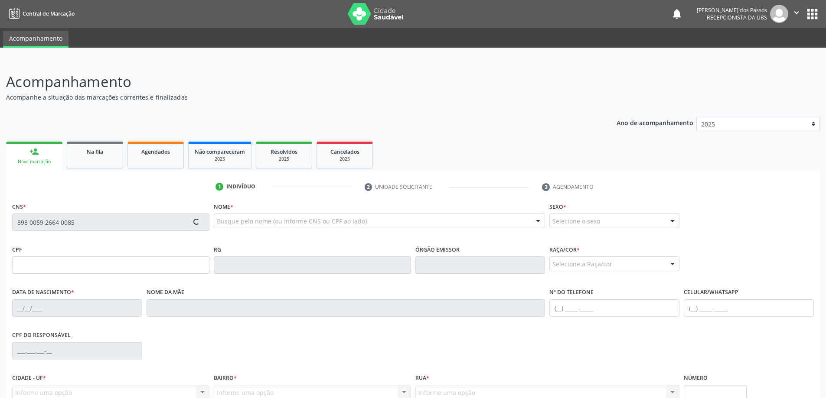
type input "S/N"
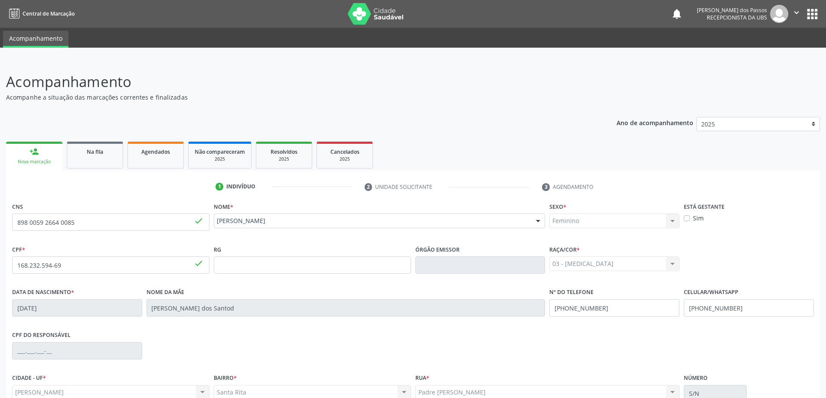
scroll to position [84, 0]
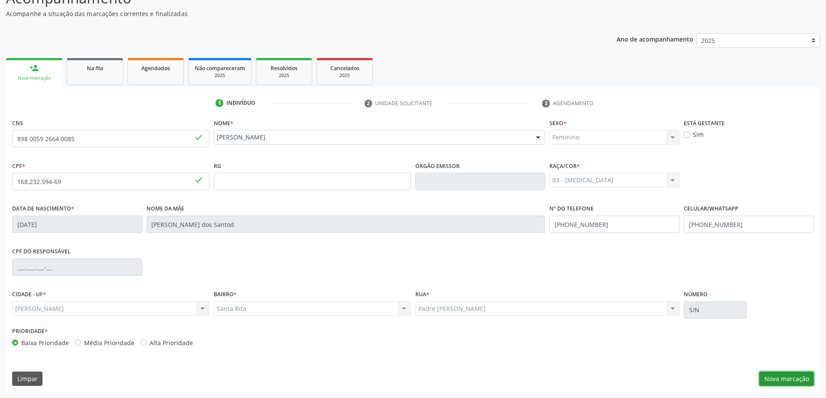
click at [794, 384] on button "Nova marcação" at bounding box center [786, 379] width 55 height 15
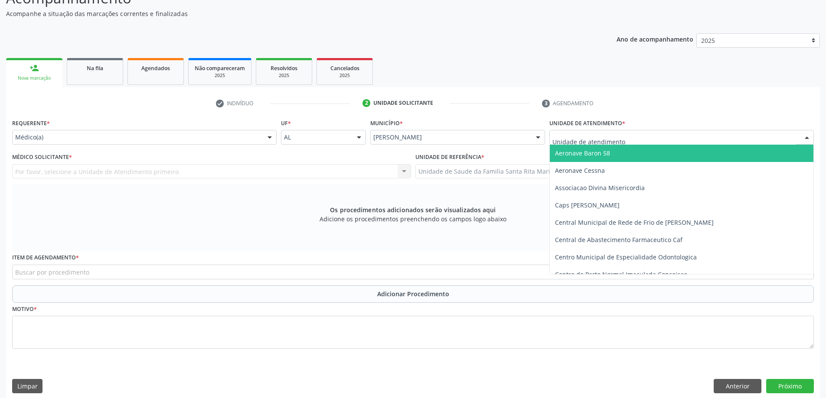
click at [805, 141] on div at bounding box center [806, 138] width 13 height 15
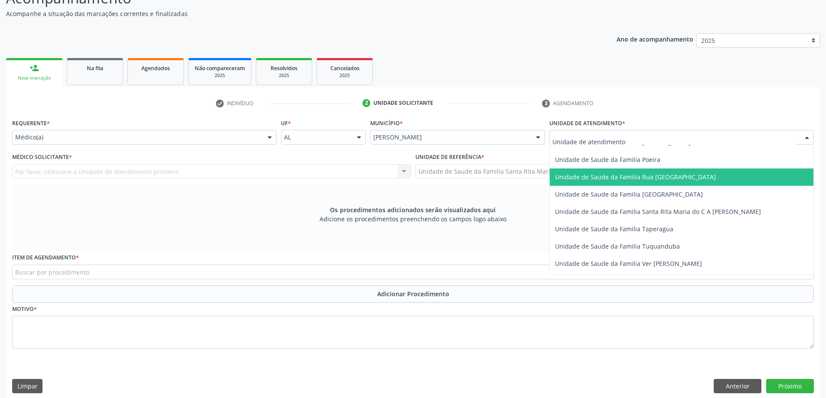
scroll to position [564, 0]
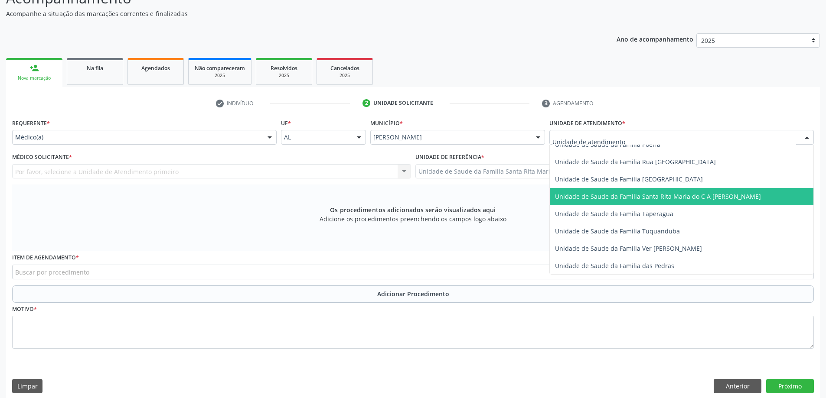
click at [675, 201] on span "Unidade de Saude da Familia Santa Rita Maria do C A [PERSON_NAME]" at bounding box center [682, 196] width 264 height 17
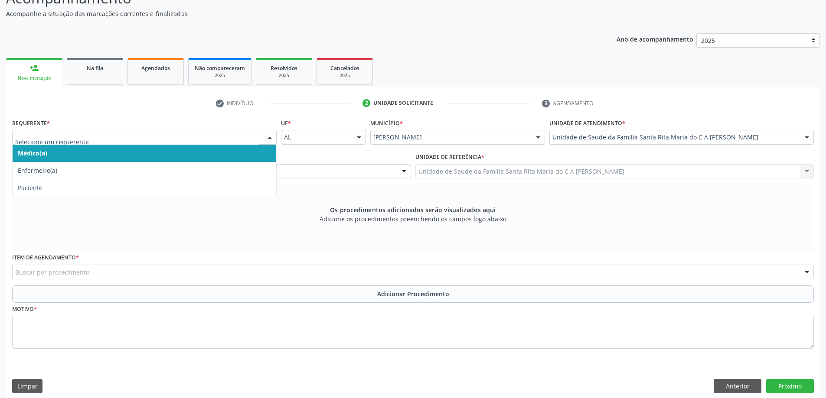
click at [209, 153] on span "Médico(a)" at bounding box center [145, 153] width 264 height 17
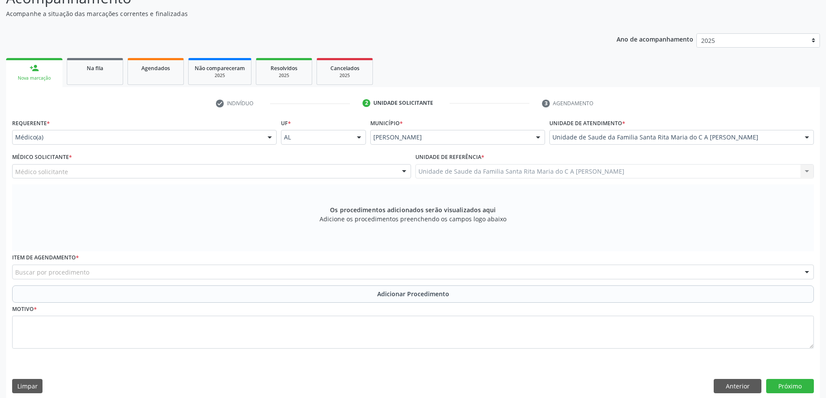
click at [199, 172] on div "Médico solicitante" at bounding box center [211, 171] width 399 height 15
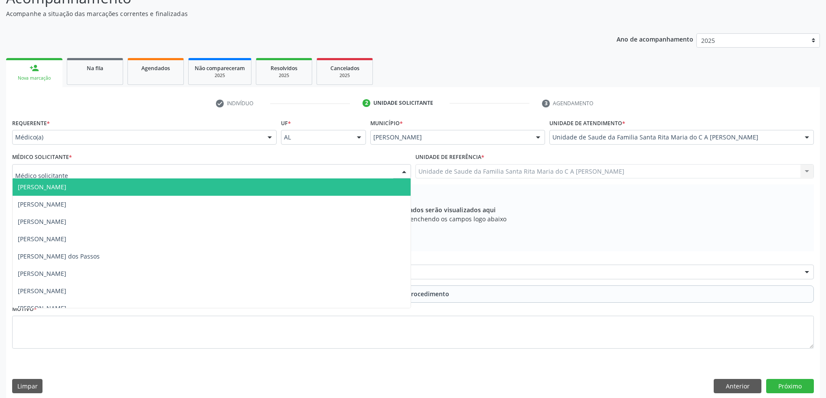
scroll to position [91, 0]
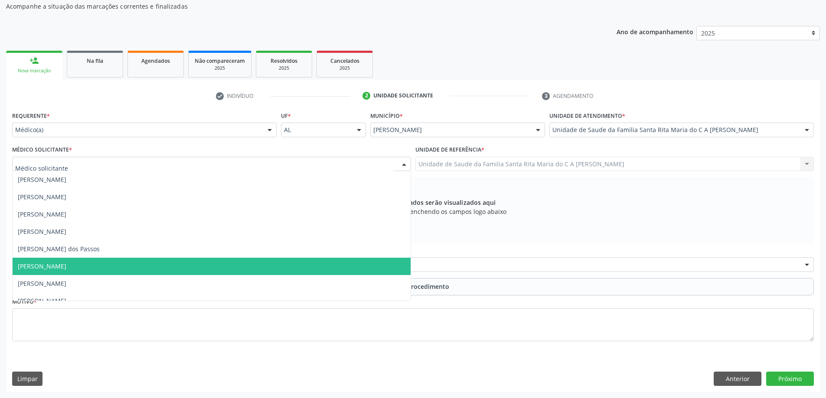
click at [109, 268] on span "[PERSON_NAME]" at bounding box center [212, 266] width 398 height 17
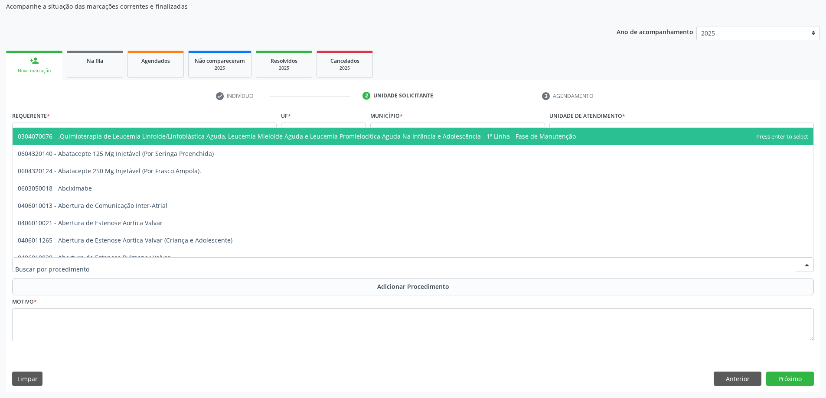
click at [143, 265] on div at bounding box center [413, 265] width 802 height 15
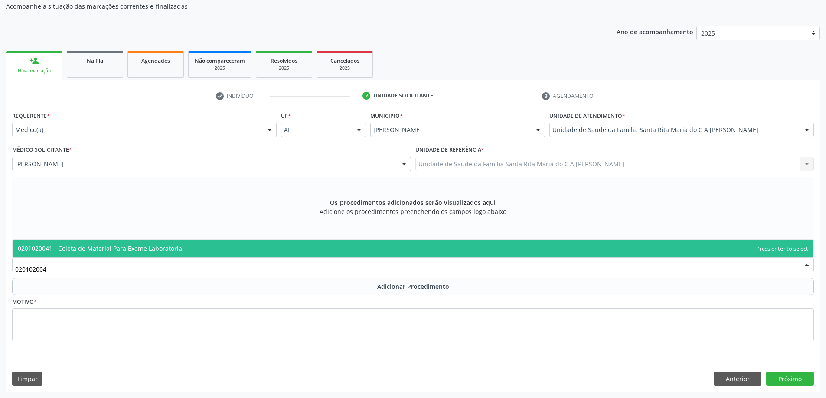
type input "0201020041"
click at [112, 251] on span "0201020041 - Coleta de Material Para Exame Laboratorial" at bounding box center [101, 249] width 166 height 8
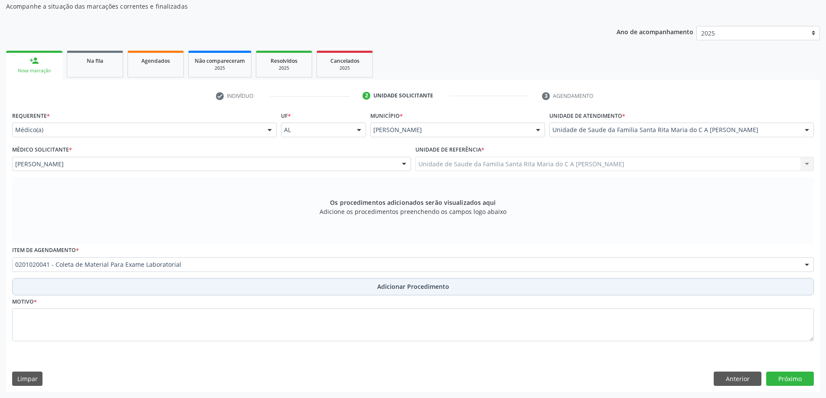
click at [90, 285] on button "Adicionar Procedimento" at bounding box center [413, 286] width 802 height 17
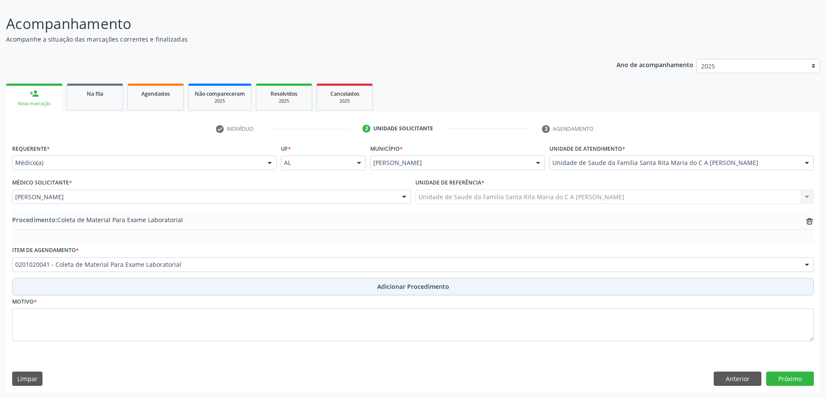
scroll to position [58, 0]
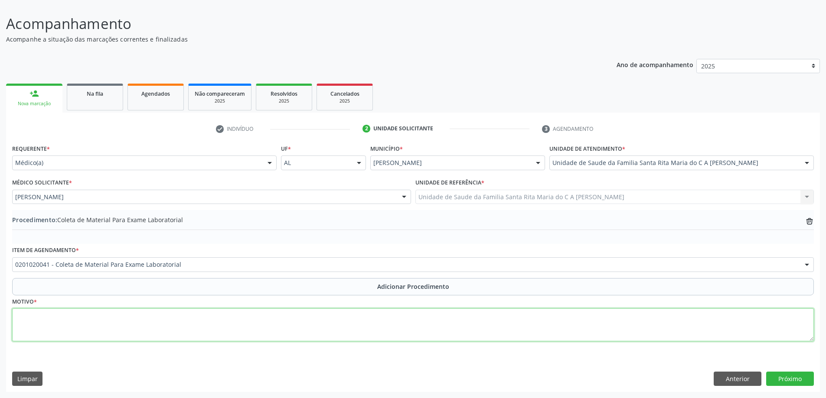
click at [71, 325] on textarea at bounding box center [413, 325] width 802 height 33
type textarea "CONTROLE"
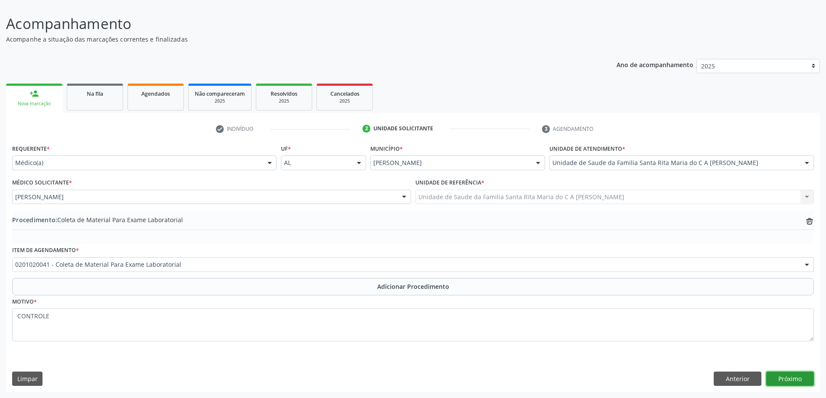
click at [783, 380] on button "Próximo" at bounding box center [790, 379] width 48 height 15
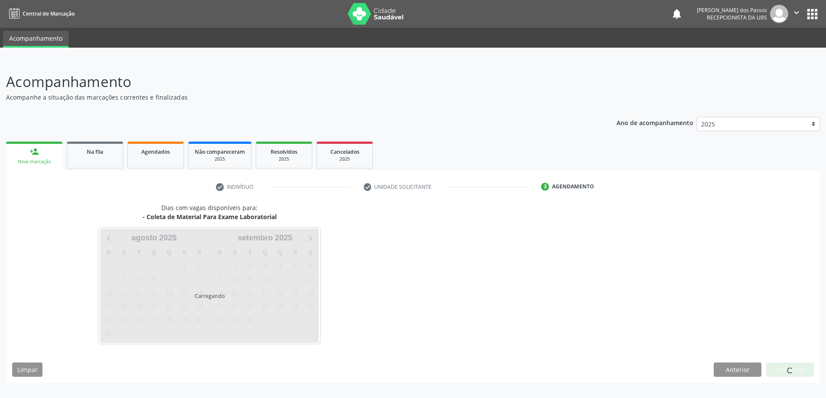
scroll to position [0, 0]
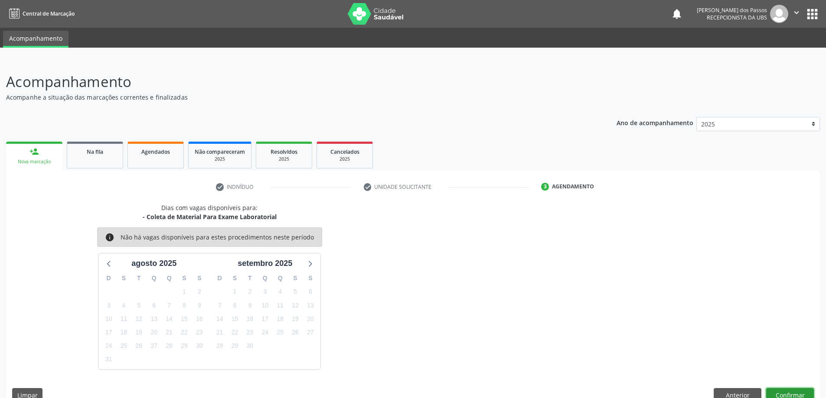
click at [801, 396] on button "Confirmar" at bounding box center [790, 395] width 48 height 15
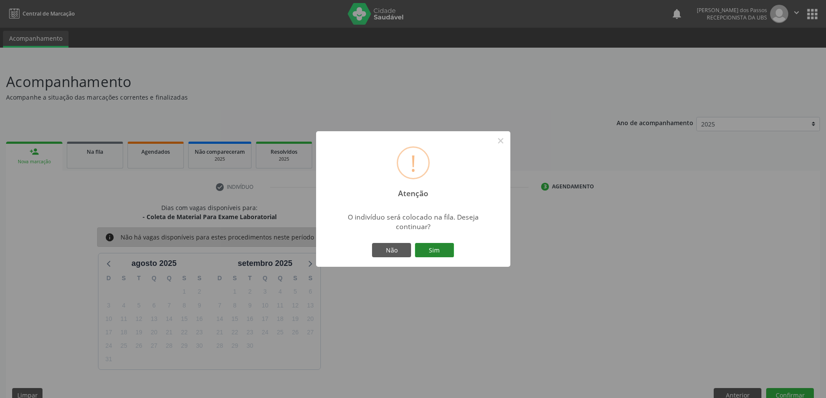
click at [441, 249] on button "Sim" at bounding box center [434, 250] width 39 height 15
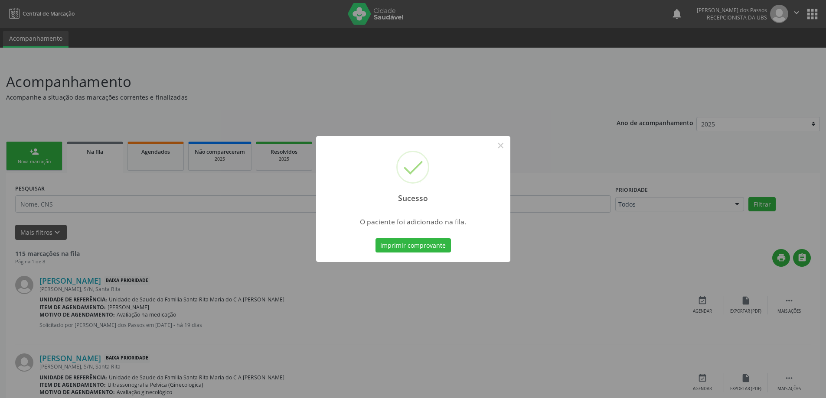
click at [441, 249] on button "Imprimir comprovante" at bounding box center [412, 245] width 75 height 15
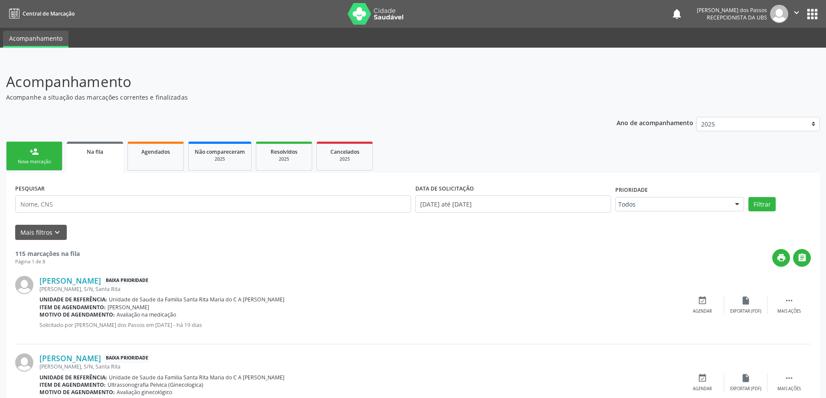
click at [31, 163] on div "Nova marcação" at bounding box center [34, 162] width 43 height 7
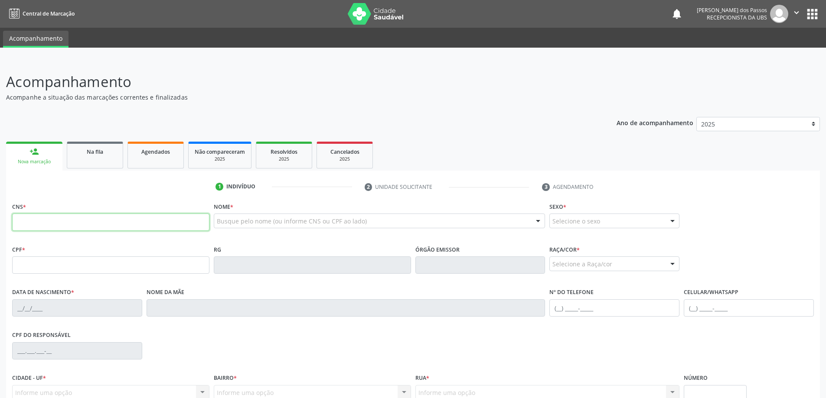
click at [82, 226] on input "text" at bounding box center [110, 222] width 197 height 17
type input "705 2004 2661 8975"
type input "090.863.914-78"
type input "18/01/1987"
type input "Rosiene Dias da Silva"
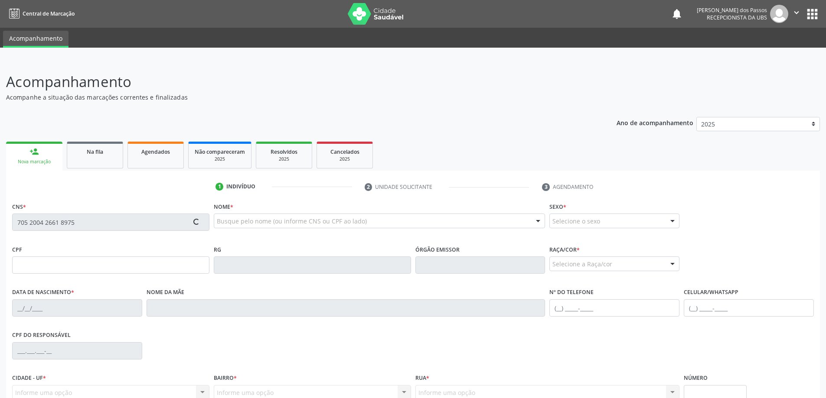
type input "(82) 99122-4606"
type input "84"
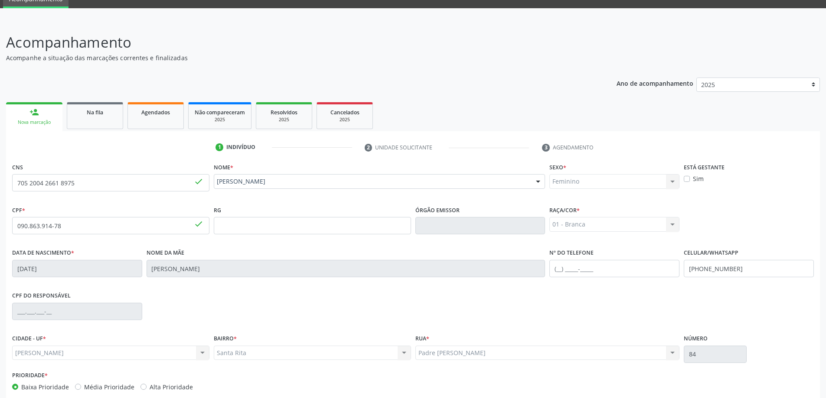
scroll to position [84, 0]
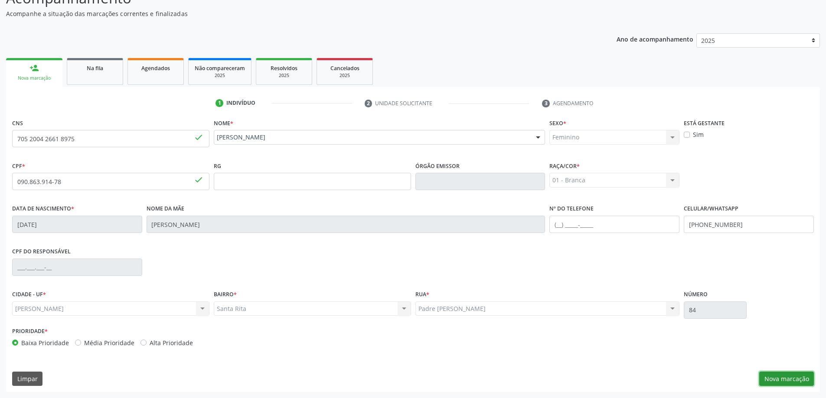
drag, startPoint x: 792, startPoint y: 381, endPoint x: 729, endPoint y: 361, distance: 65.8
click at [792, 380] on button "Nova marcação" at bounding box center [786, 379] width 55 height 15
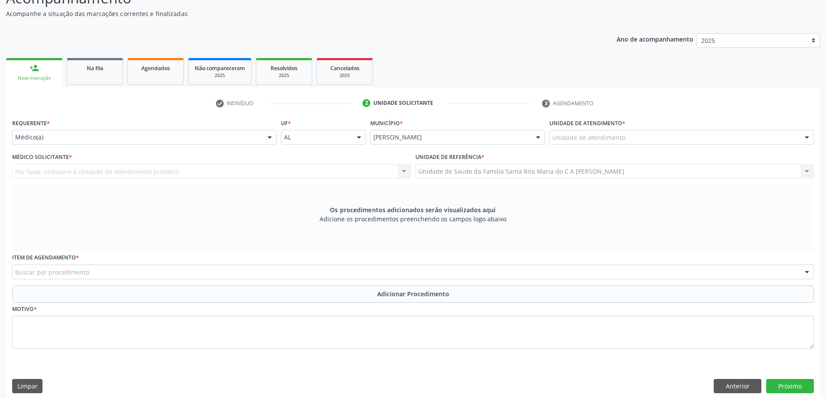
click at [747, 138] on div "Unidade de atendimento" at bounding box center [681, 137] width 264 height 15
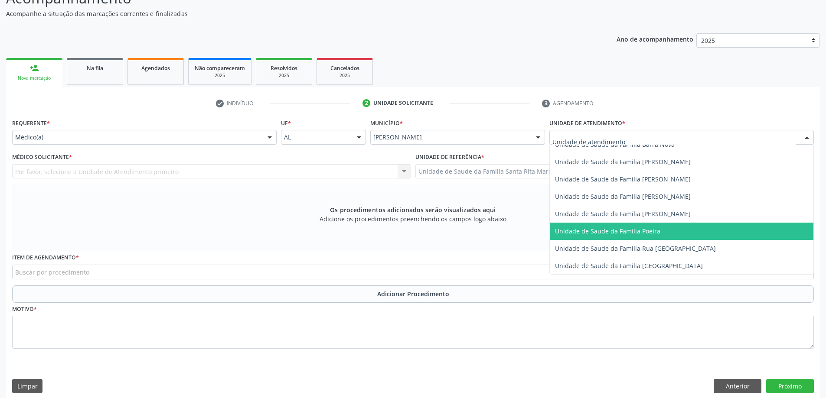
scroll to position [520, 0]
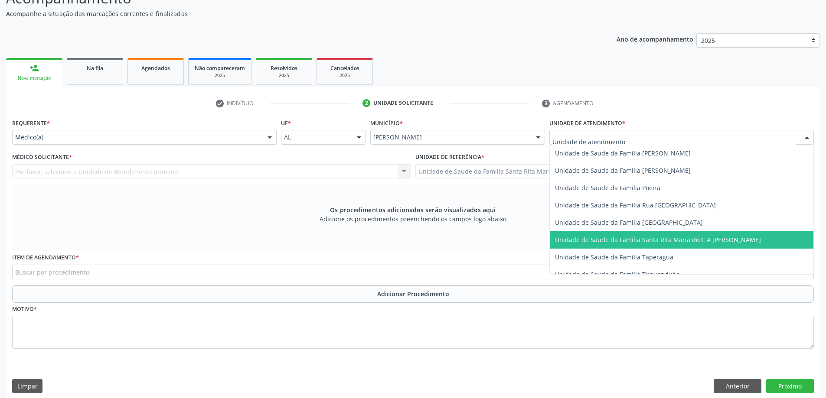
click at [687, 242] on span "Unidade de Saude da Familia Santa Rita Maria do C A [PERSON_NAME]" at bounding box center [658, 240] width 206 height 8
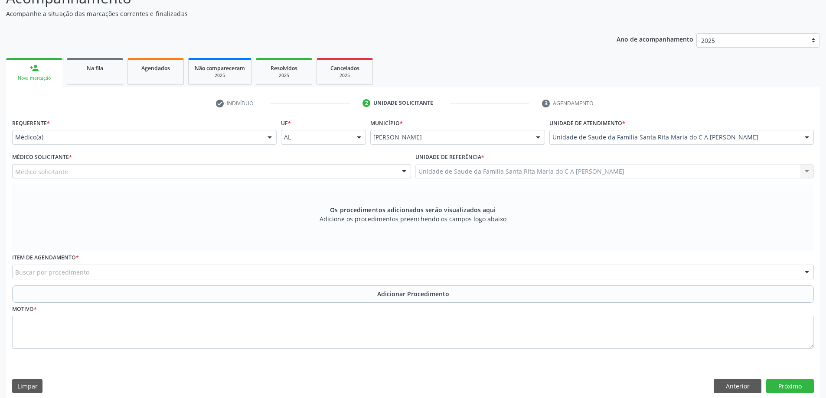
click at [195, 173] on div "Médico solicitante" at bounding box center [211, 171] width 399 height 15
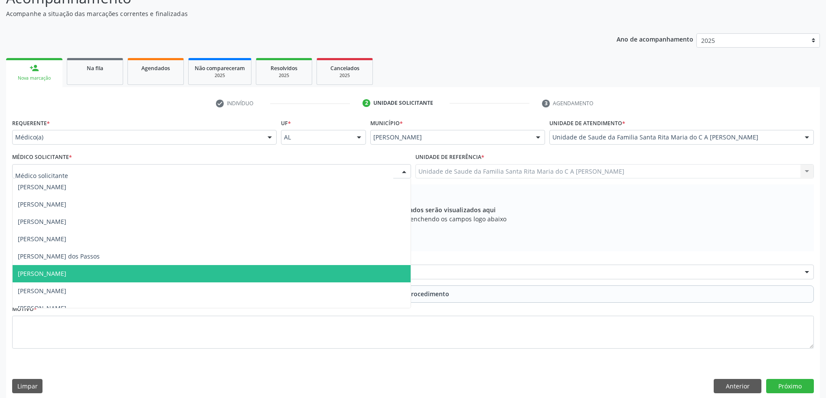
click at [164, 274] on span "[PERSON_NAME]" at bounding box center [212, 273] width 398 height 17
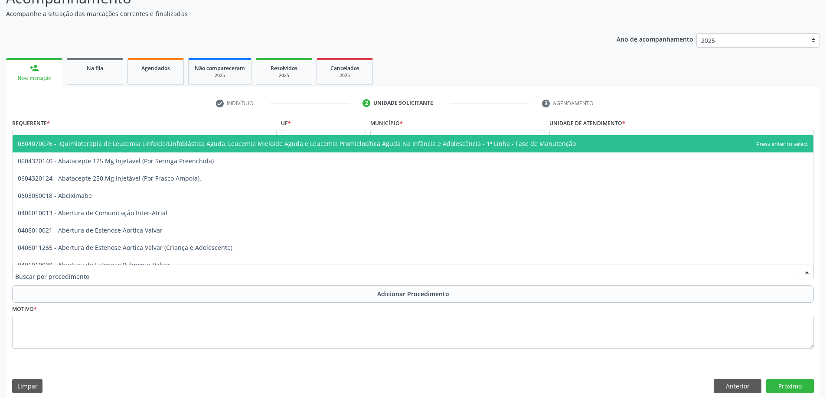
click at [150, 271] on div at bounding box center [413, 272] width 802 height 15
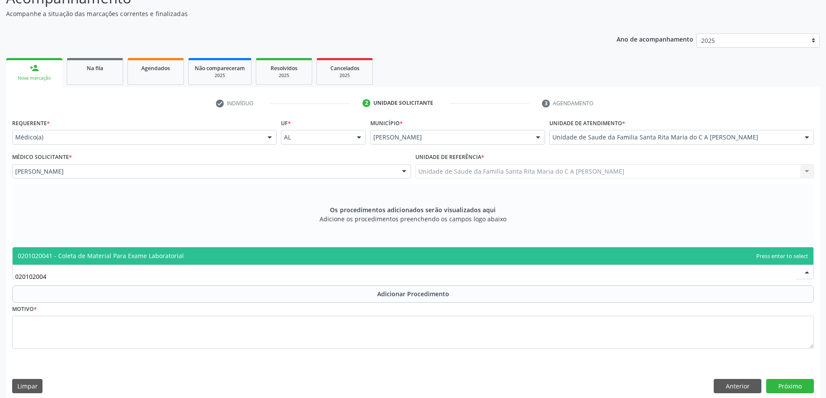
type input "0201020041"
click at [148, 255] on span "0201020041 - Coleta de Material Para Exame Laboratorial" at bounding box center [101, 256] width 166 height 8
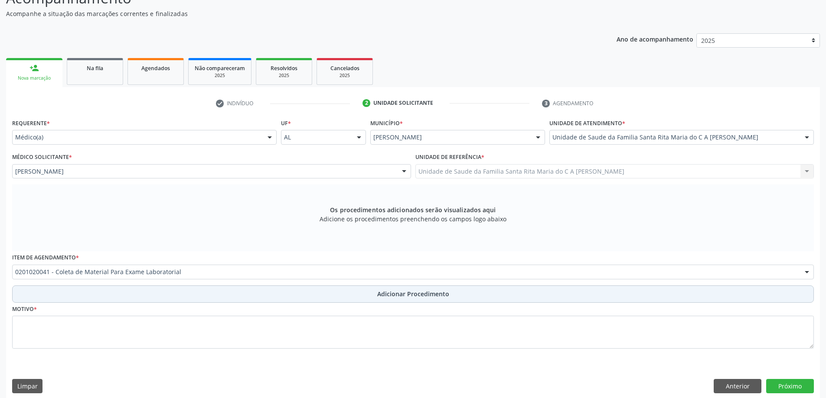
click at [95, 294] on button "Adicionar Procedimento" at bounding box center [413, 294] width 802 height 17
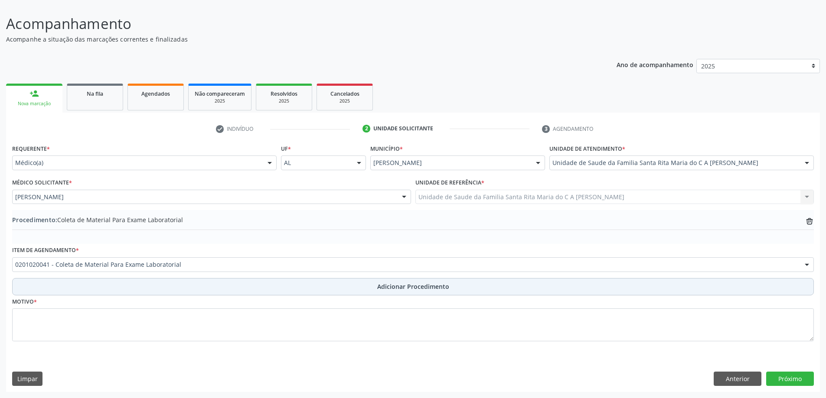
scroll to position [58, 0]
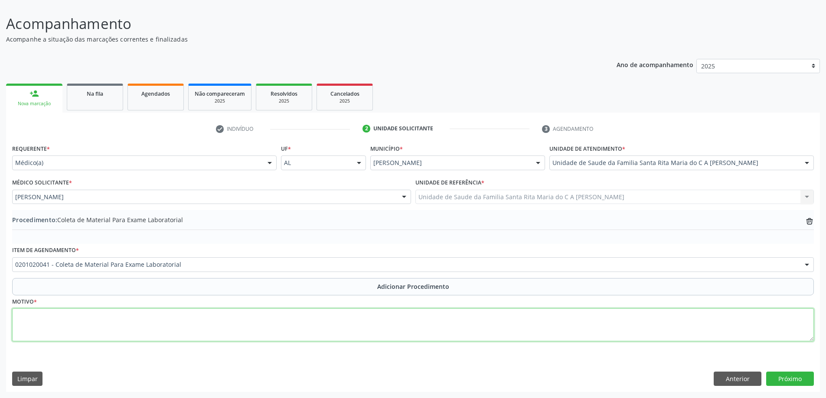
click at [89, 326] on textarea at bounding box center [413, 325] width 802 height 33
type textarea "TONTURA"
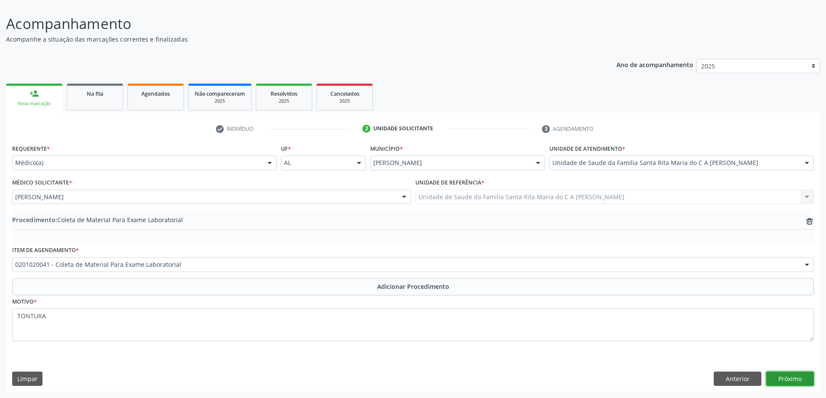
click at [792, 381] on button "Próximo" at bounding box center [790, 379] width 48 height 15
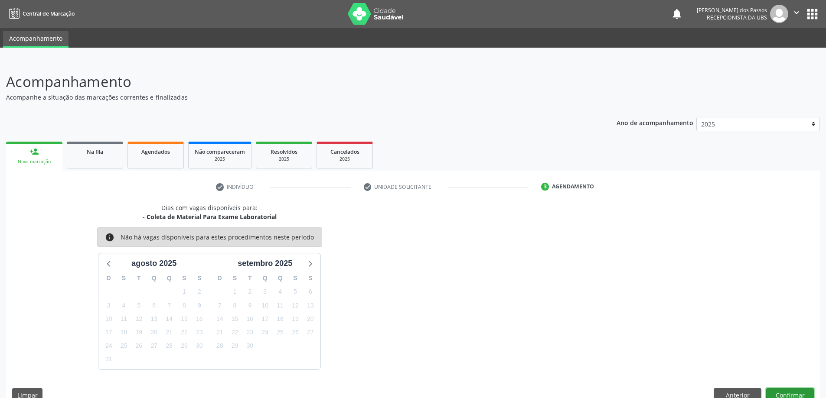
click at [804, 395] on button "Confirmar" at bounding box center [790, 395] width 48 height 15
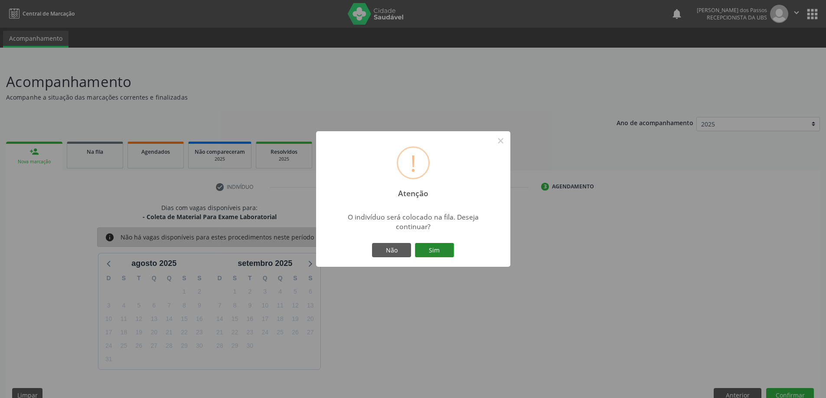
drag, startPoint x: 427, startPoint y: 254, endPoint x: 430, endPoint y: 243, distance: 11.1
click at [427, 251] on button "Sim" at bounding box center [434, 250] width 39 height 15
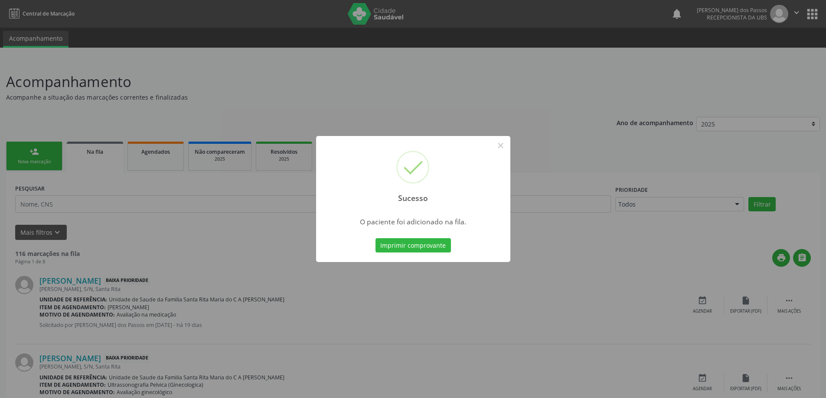
click at [430, 243] on button "Imprimir comprovante" at bounding box center [412, 245] width 75 height 15
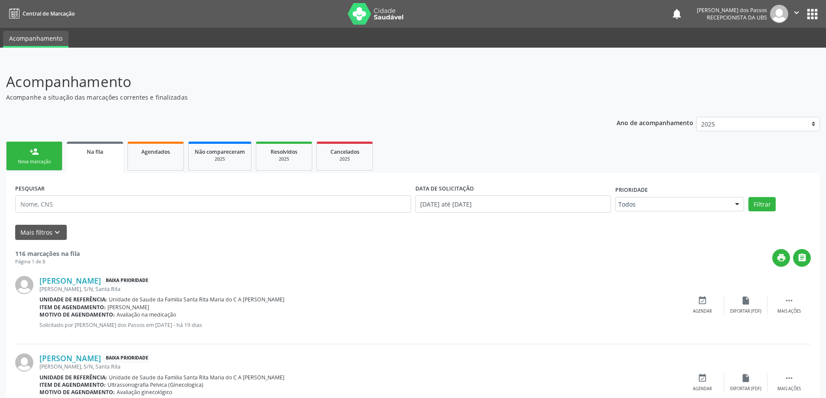
click at [40, 150] on link "person_add Nova marcação" at bounding box center [34, 156] width 56 height 29
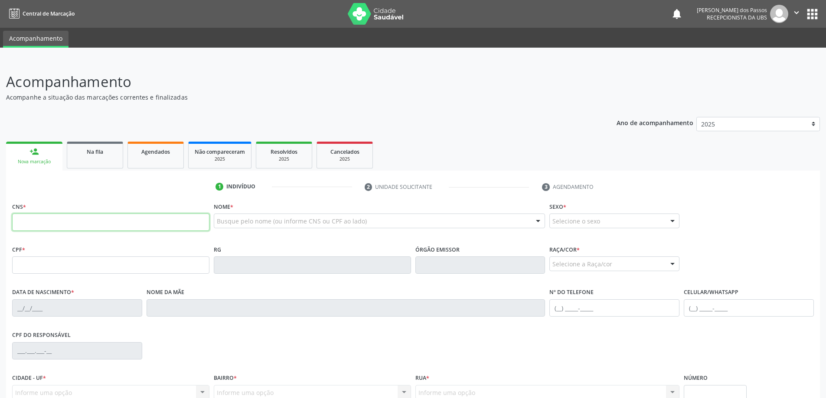
click at [85, 222] on input "text" at bounding box center [110, 222] width 197 height 17
click at [40, 222] on input "text" at bounding box center [110, 222] width 197 height 17
type input "707 4070 3052 5076"
type input "099.745.684-12"
type input "26/01/1989"
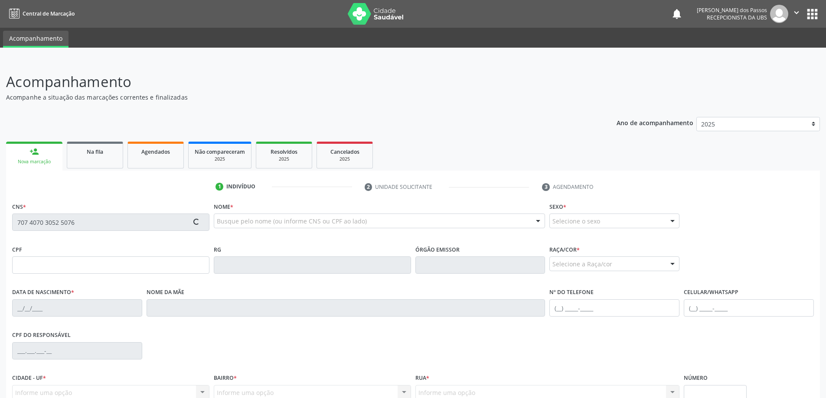
type input "Maria Expedita dos Santos"
type input "(82) 98894-9674"
type input "S/N"
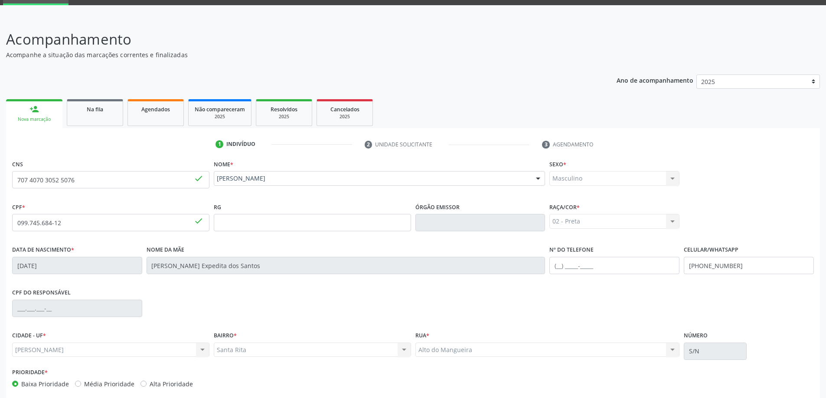
scroll to position [84, 0]
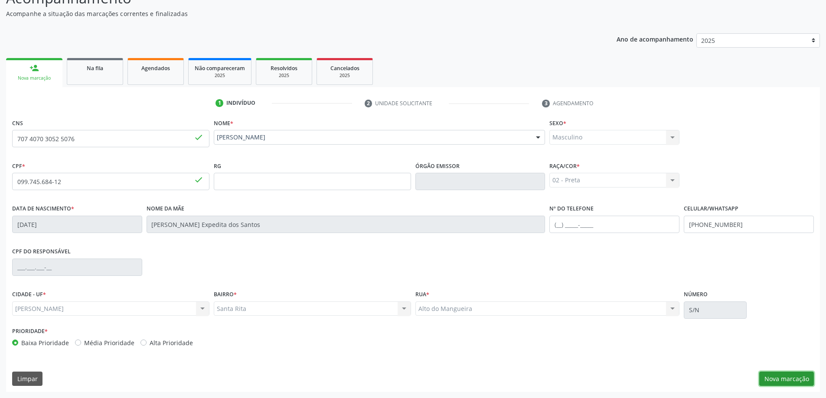
click at [781, 380] on button "Nova marcação" at bounding box center [786, 379] width 55 height 15
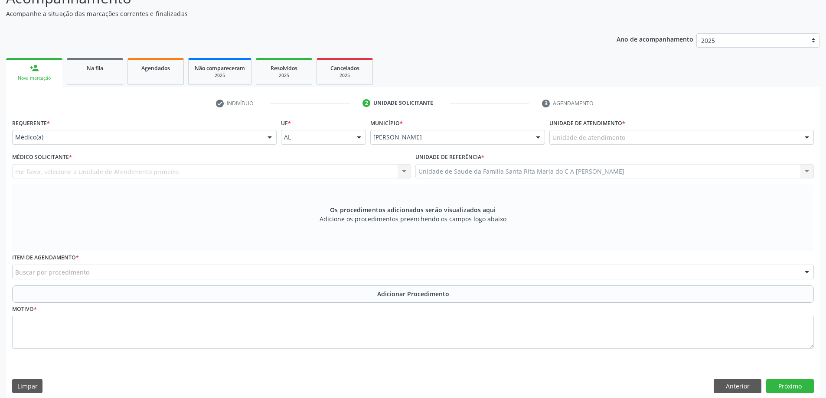
click at [792, 138] on div "Unidade de atendimento" at bounding box center [681, 137] width 264 height 15
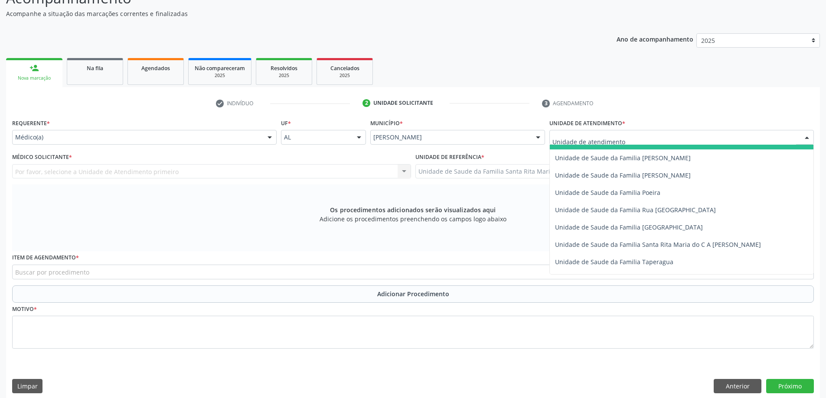
scroll to position [520, 0]
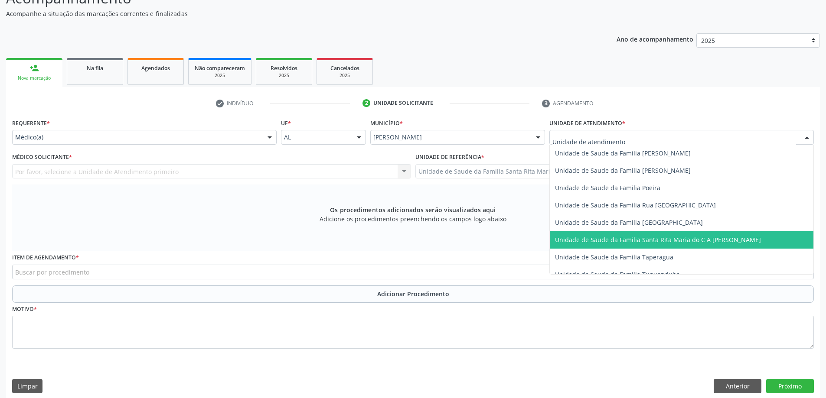
click at [730, 241] on span "Unidade de Saude da Familia Santa Rita Maria do C A [PERSON_NAME]" at bounding box center [682, 240] width 264 height 17
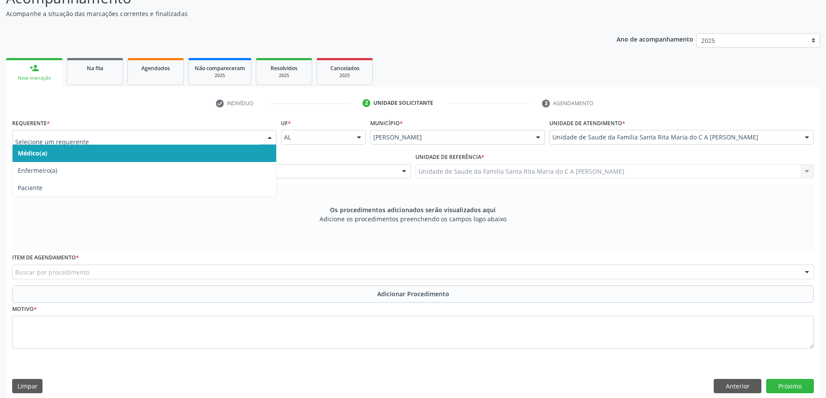
click at [205, 150] on span "Médico(a)" at bounding box center [145, 153] width 264 height 17
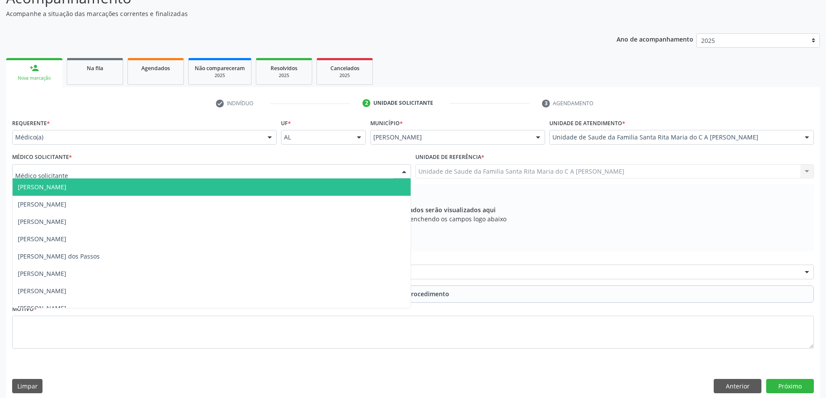
click at [202, 173] on div at bounding box center [211, 171] width 399 height 15
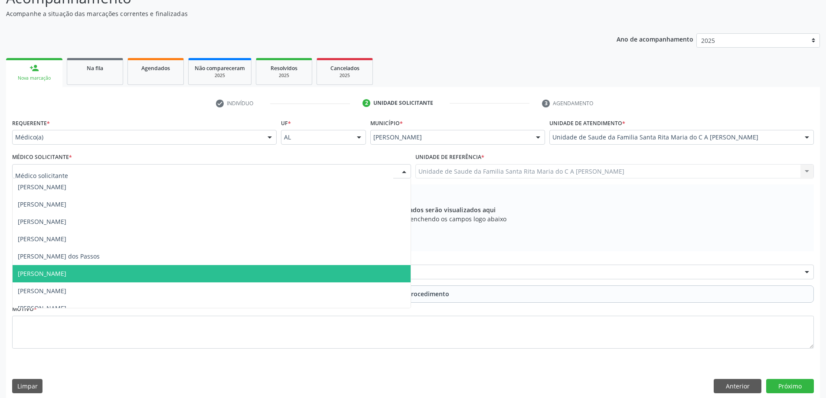
click at [163, 271] on span "[PERSON_NAME]" at bounding box center [212, 273] width 398 height 17
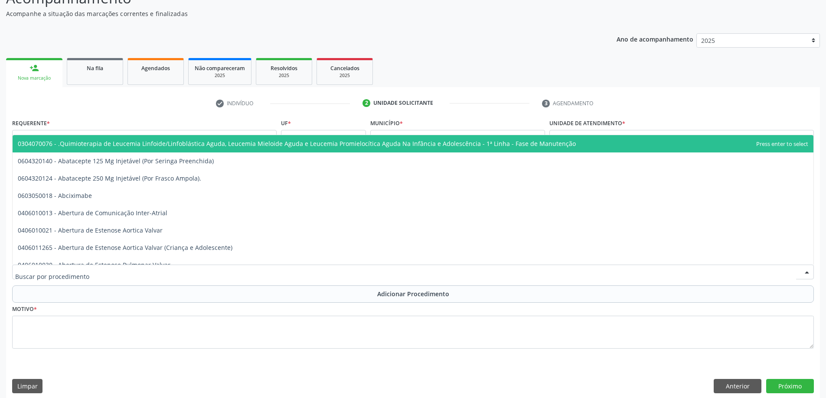
click at [292, 273] on div at bounding box center [413, 272] width 802 height 15
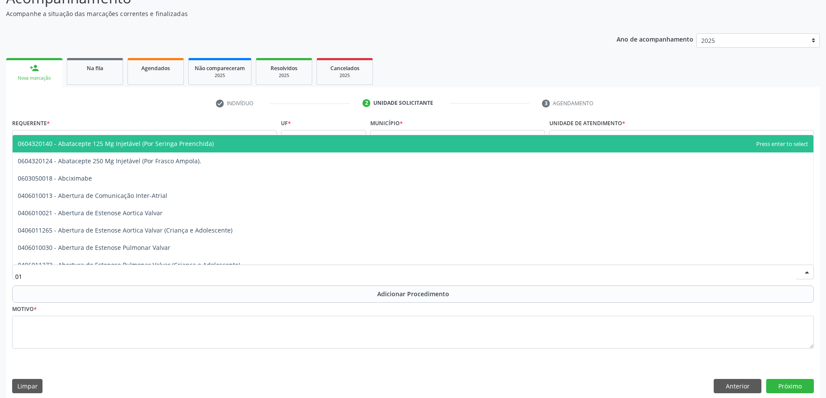
type input "0"
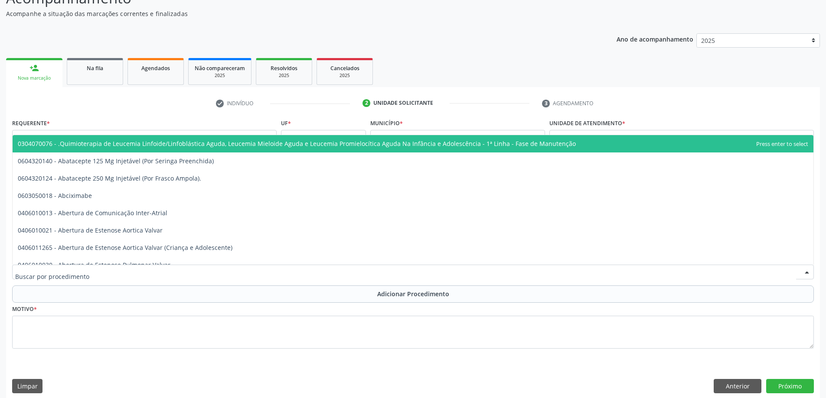
click at [253, 276] on div at bounding box center [413, 272] width 802 height 15
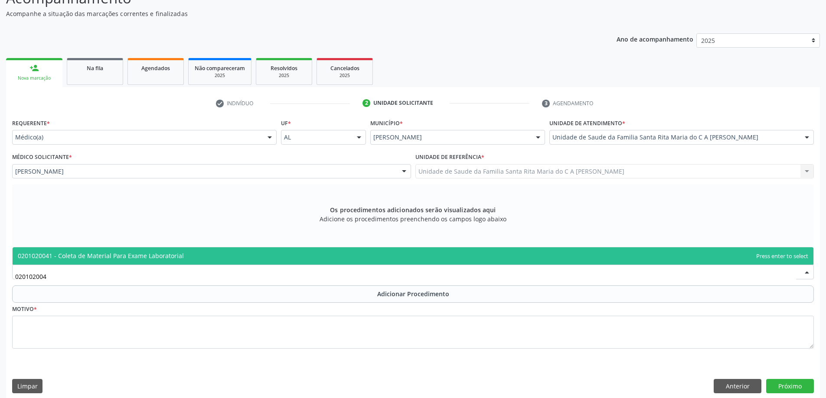
type input "0201020041"
click at [118, 255] on span "0201020041 - Coleta de Material Para Exame Laboratorial" at bounding box center [101, 256] width 166 height 8
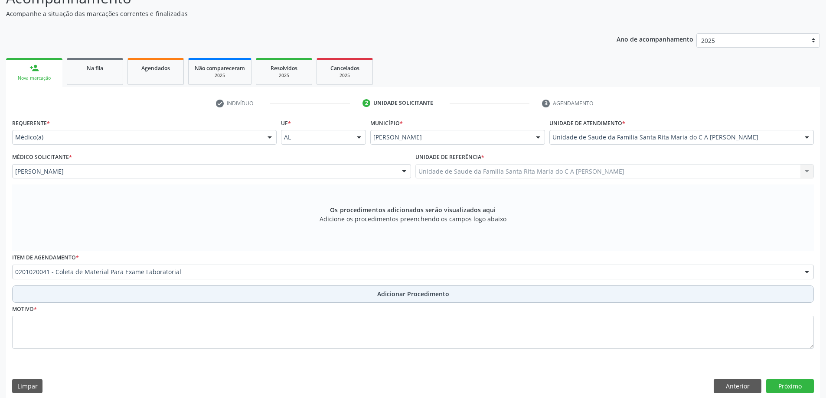
click at [107, 292] on button "Adicionar Procedimento" at bounding box center [413, 294] width 802 height 17
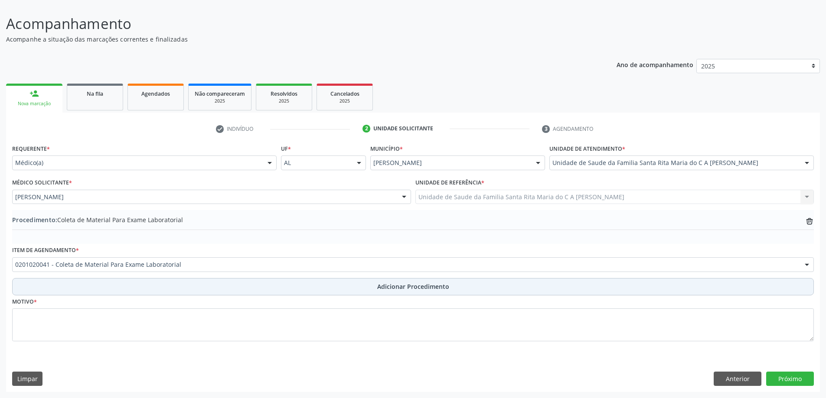
scroll to position [58, 0]
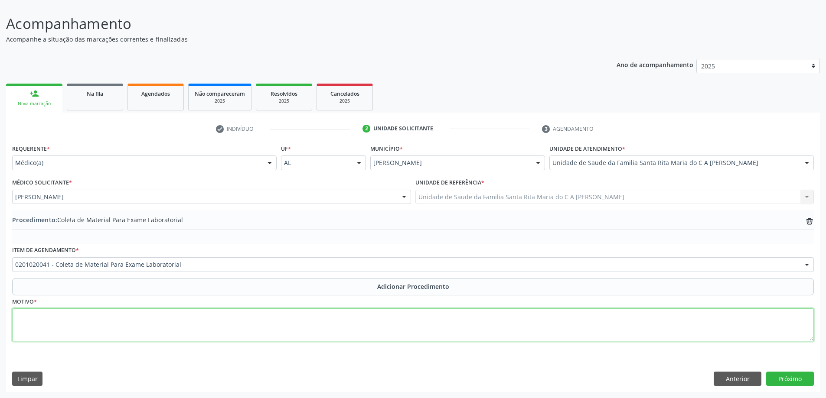
click at [109, 320] on textarea at bounding box center [413, 325] width 802 height 33
type textarea "TONTURA"
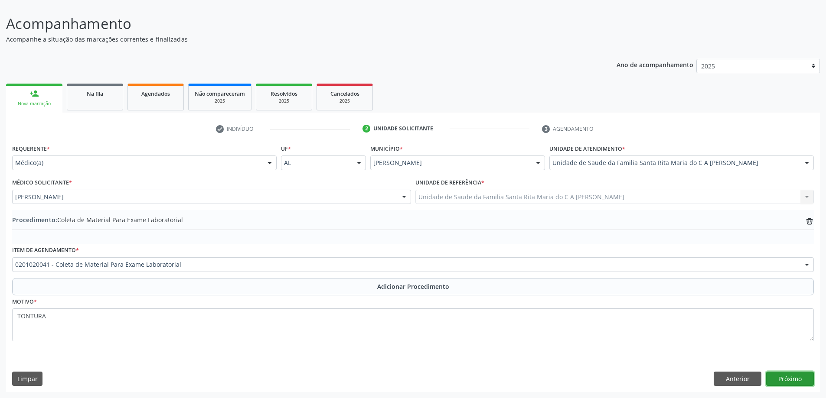
click at [788, 377] on button "Próximo" at bounding box center [790, 379] width 48 height 15
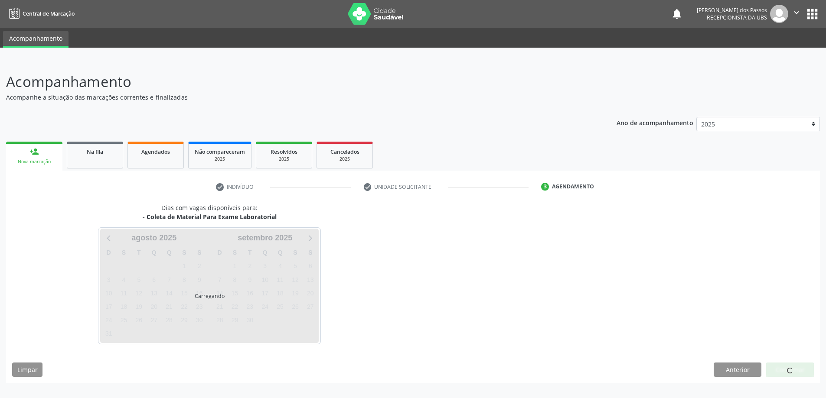
scroll to position [0, 0]
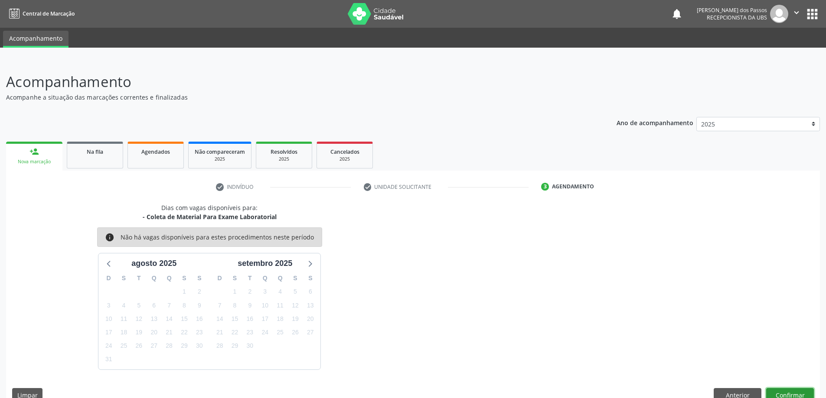
click at [795, 392] on button "Confirmar" at bounding box center [790, 395] width 48 height 15
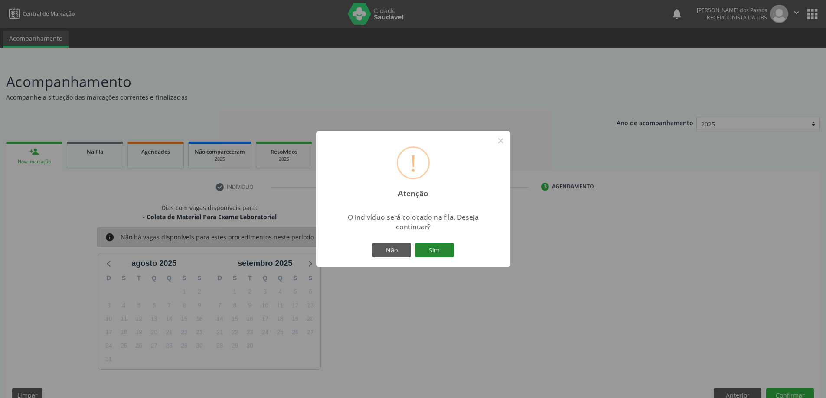
click at [437, 255] on button "Sim" at bounding box center [434, 250] width 39 height 15
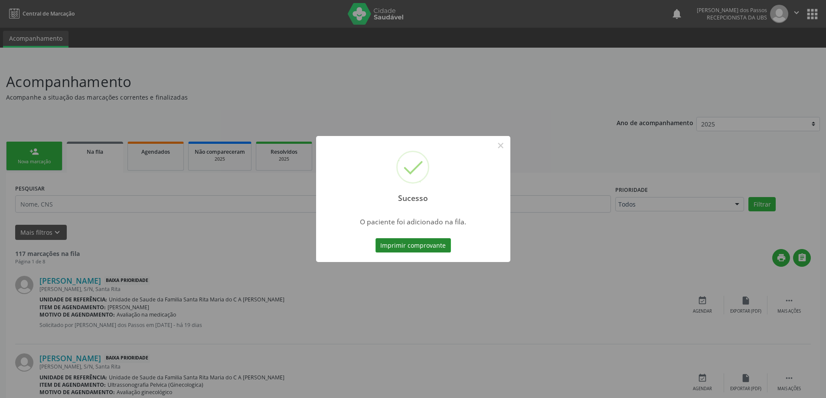
click at [419, 243] on button "Imprimir comprovante" at bounding box center [412, 245] width 75 height 15
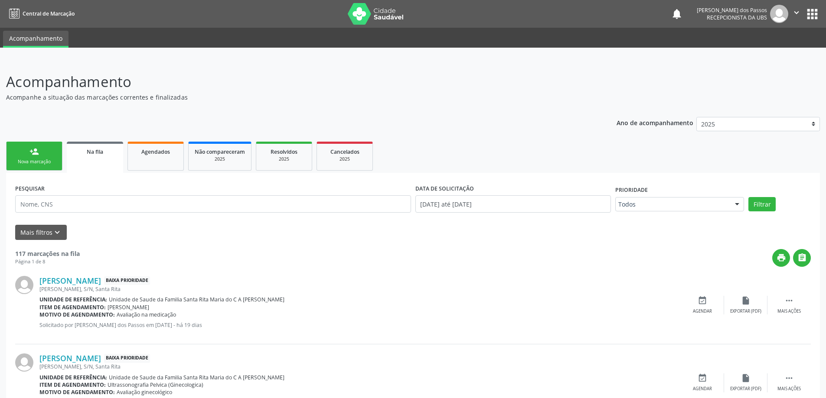
click at [36, 162] on div "Nova marcação" at bounding box center [34, 162] width 43 height 7
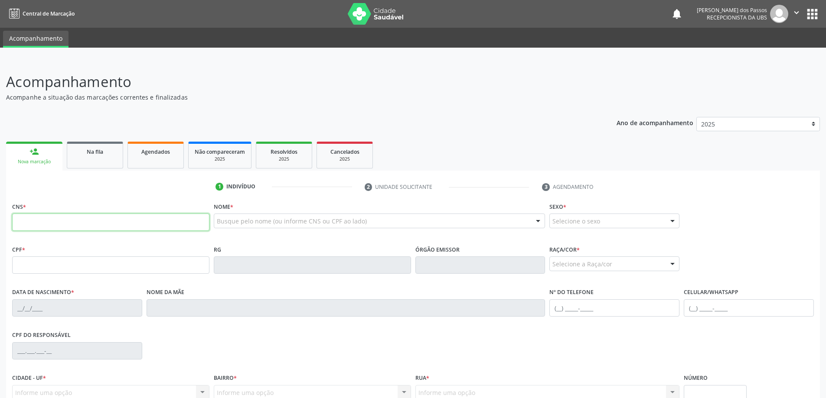
click at [82, 222] on input "text" at bounding box center [110, 222] width 197 height 17
type input "708 0093 6493 63"
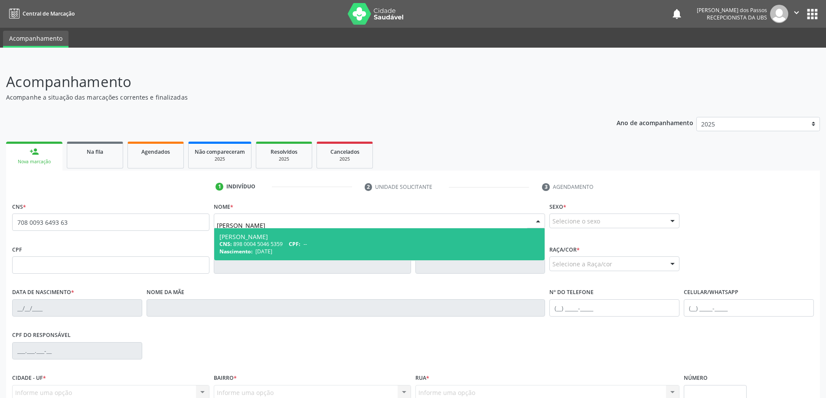
type input "JOSE CLAUDIO DOS SANTOS"
click at [670, 221] on div at bounding box center [672, 221] width 13 height 15
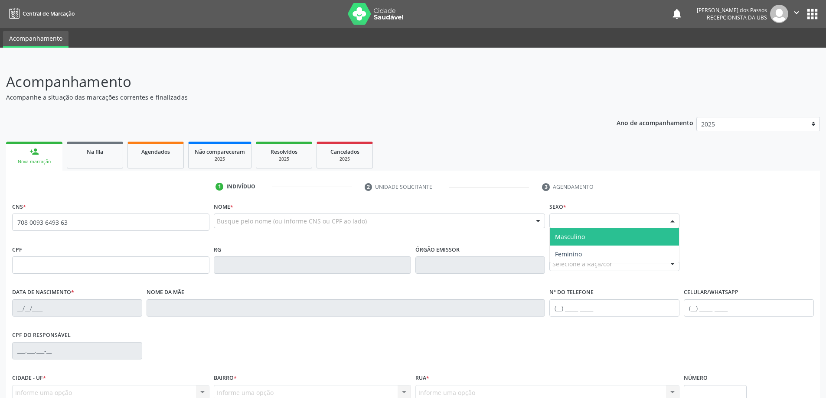
click at [631, 237] on span "Masculino" at bounding box center [614, 236] width 129 height 17
click at [672, 263] on div at bounding box center [672, 264] width 13 height 15
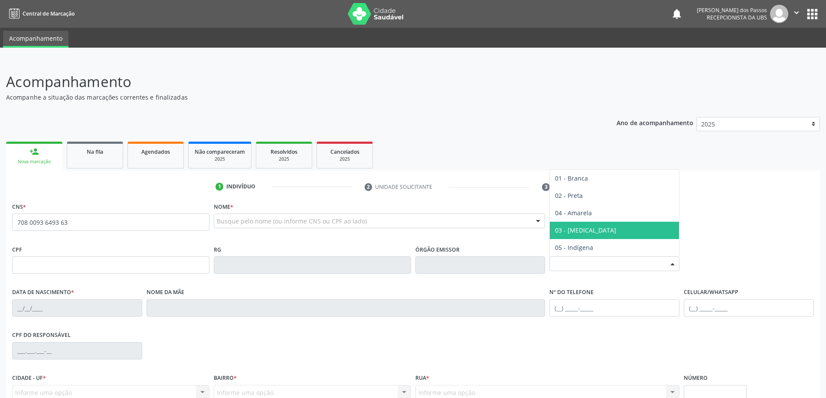
drag, startPoint x: 601, startPoint y: 232, endPoint x: 549, endPoint y: 237, distance: 51.9
click at [601, 232] on span "03 - [MEDICAL_DATA]" at bounding box center [614, 230] width 129 height 17
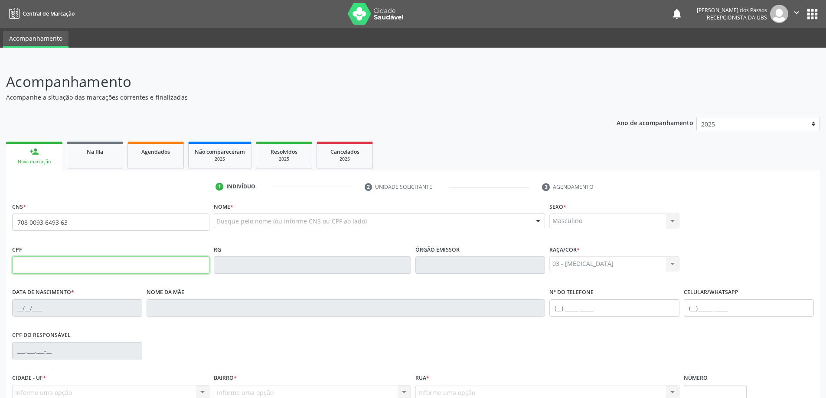
click at [103, 266] on input "text" at bounding box center [110, 265] width 197 height 17
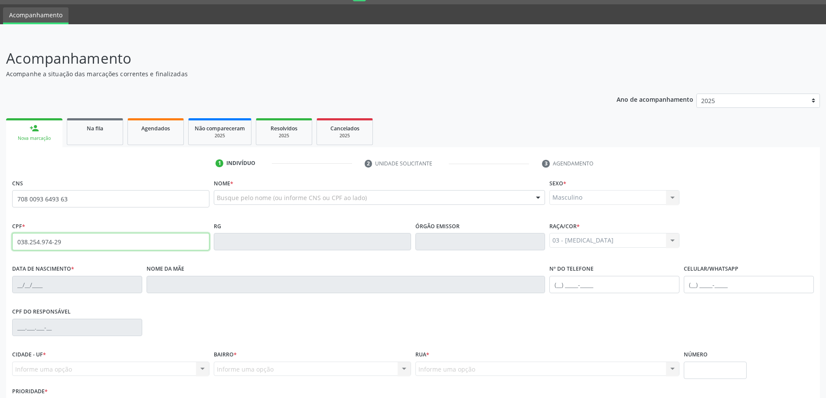
scroll to position [84, 0]
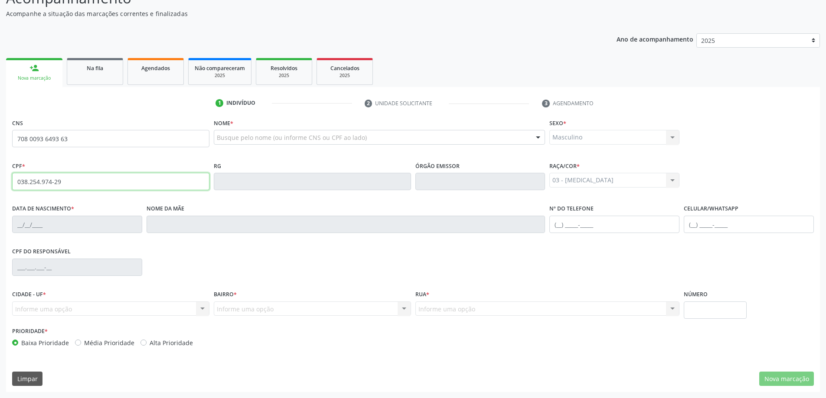
type input "038.254.974-29"
click at [247, 139] on input "text" at bounding box center [372, 141] width 311 height 17
type input "A"
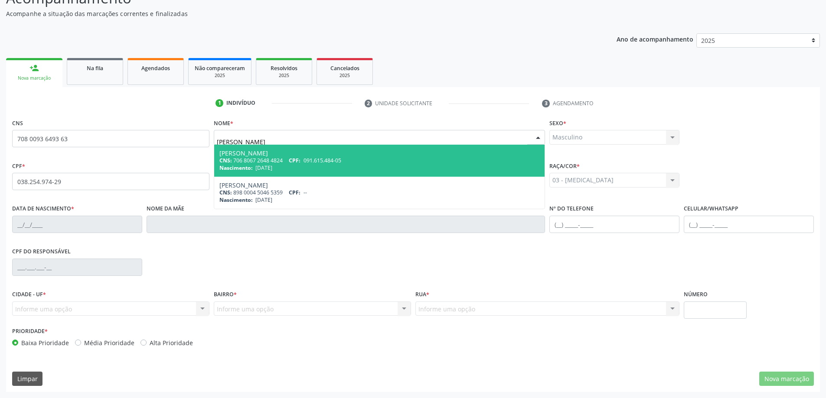
type input "JOSE CLAUDIO DOS SANTOS"
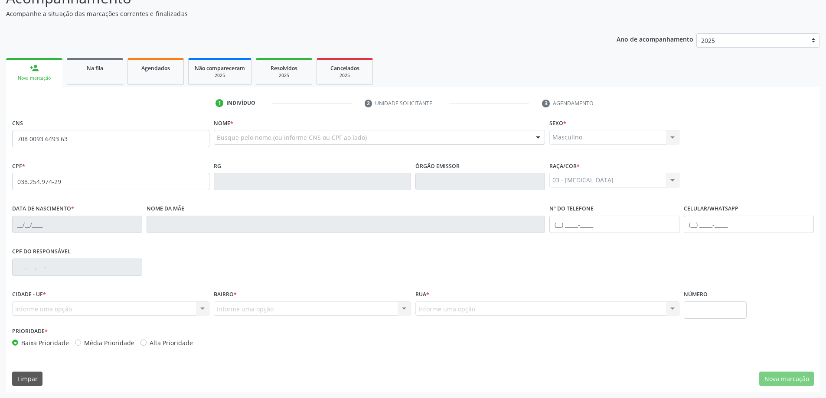
click at [179, 111] on div "1 Indivíduo 2 Unidade solicitante 3 Agendamento CNS 708 0093 6493 63 Nome * Bus…" at bounding box center [413, 244] width 814 height 296
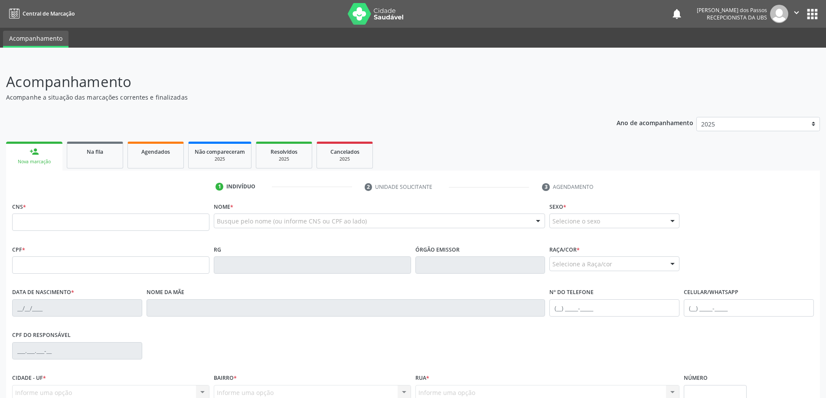
click at [104, 224] on input "text" at bounding box center [110, 222] width 197 height 17
type input "708 0093 6493 6329"
type input "038.254.974-02"
type input "[DATE]"
type input "[PERSON_NAME]"
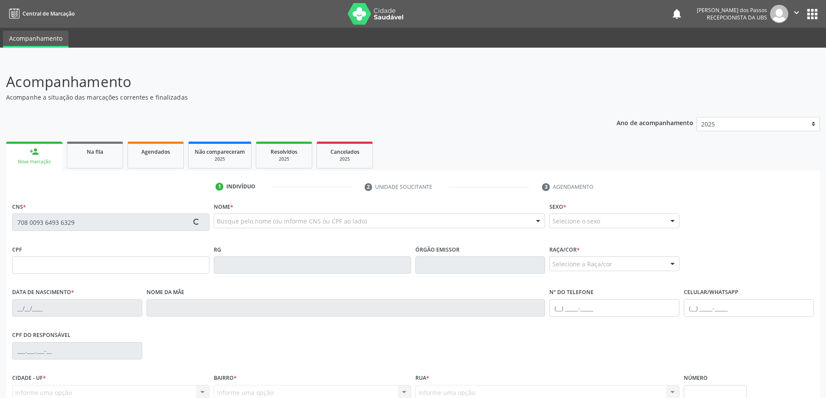
type input "[PHONE_NUMBER]"
type input "S/N"
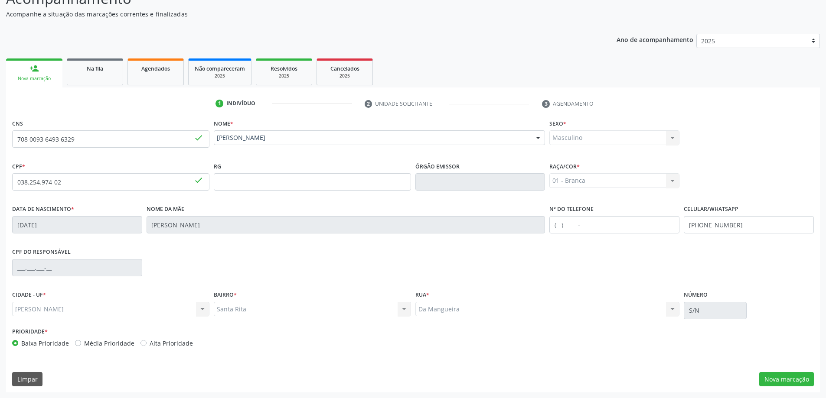
scroll to position [84, 0]
click at [784, 381] on button "Nova marcação" at bounding box center [786, 379] width 55 height 15
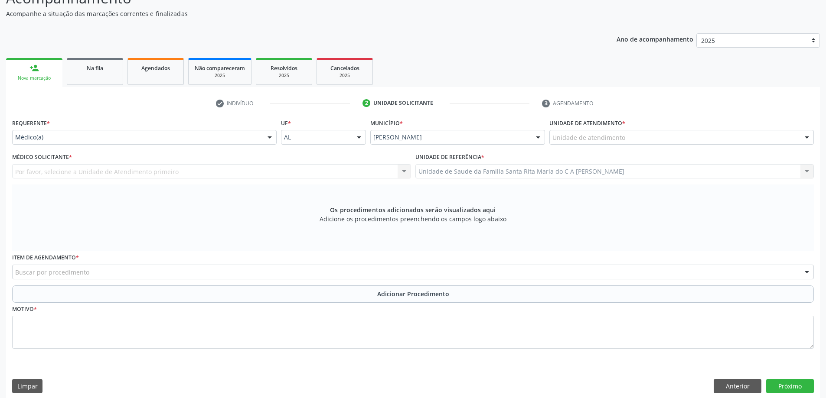
click at [754, 141] on div "Unidade de atendimento" at bounding box center [681, 137] width 264 height 15
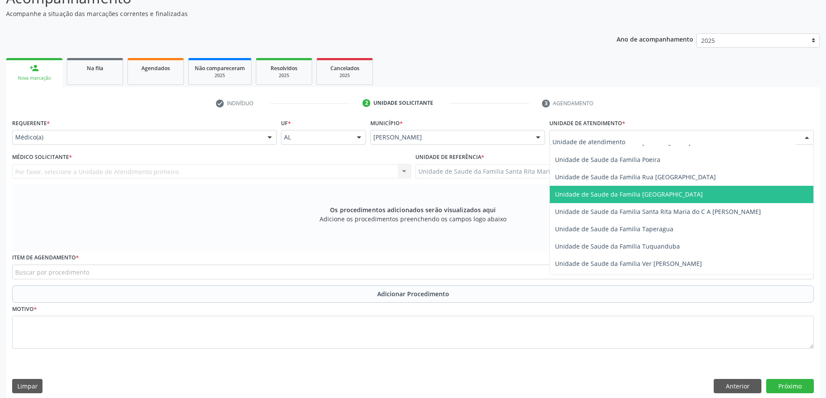
scroll to position [564, 0]
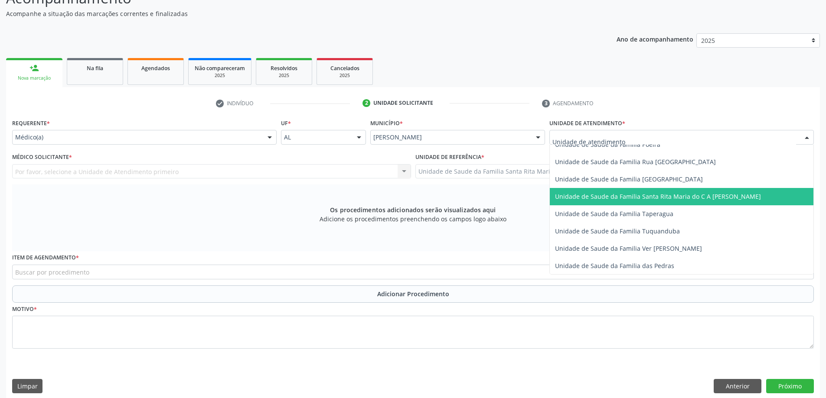
click at [717, 201] on span "Unidade de Saude da Familia Santa Rita Maria do C A [PERSON_NAME]" at bounding box center [682, 196] width 264 height 17
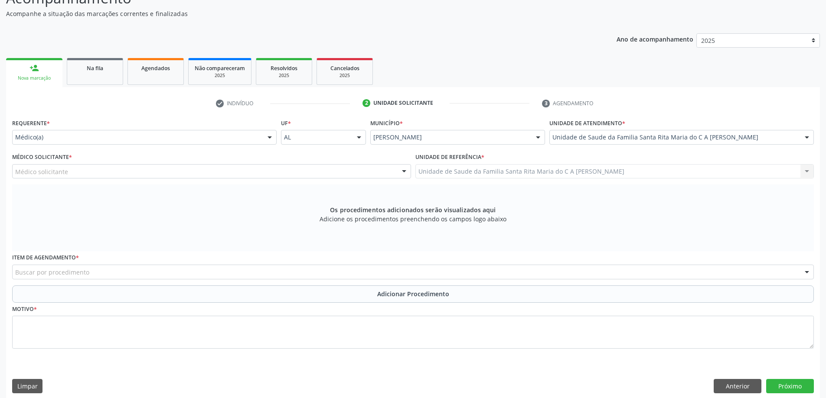
click at [200, 171] on div "Médico solicitante" at bounding box center [211, 171] width 399 height 15
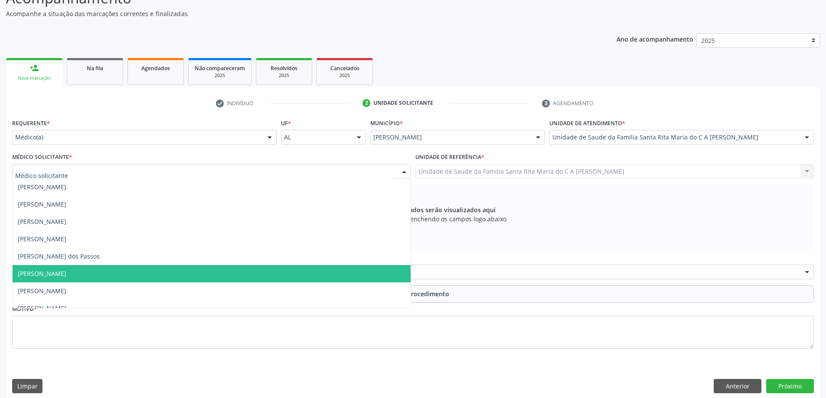
click at [203, 271] on span "[PERSON_NAME]" at bounding box center [212, 273] width 398 height 17
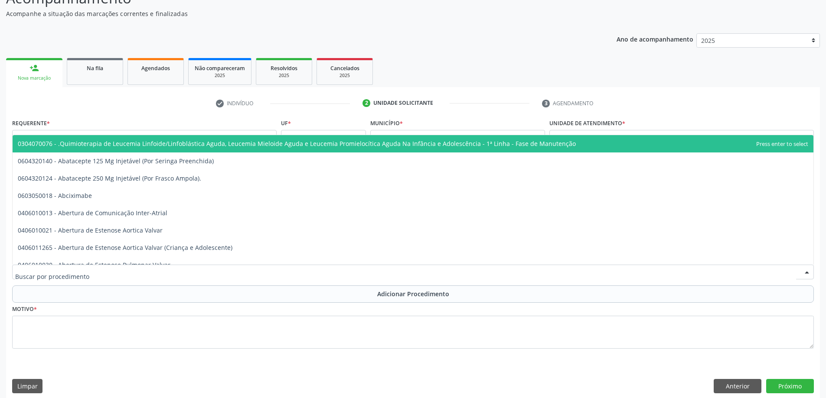
click at [247, 274] on div at bounding box center [413, 272] width 802 height 15
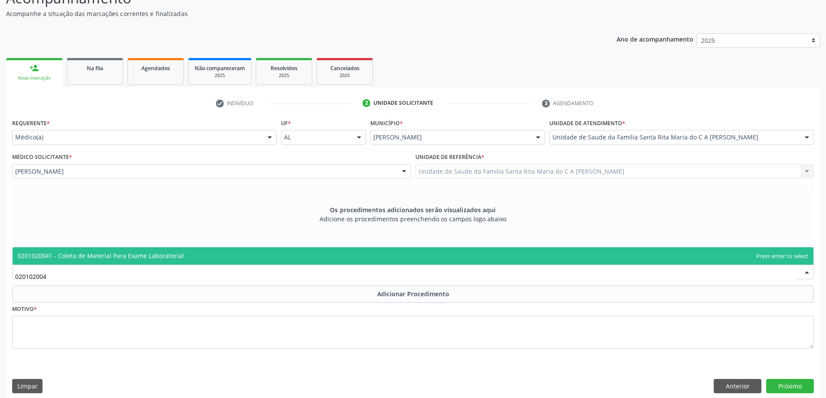
type input "0201020041"
click at [218, 257] on span "0201020041 - Coleta de Material Para Exame Laboratorial" at bounding box center [413, 256] width 801 height 17
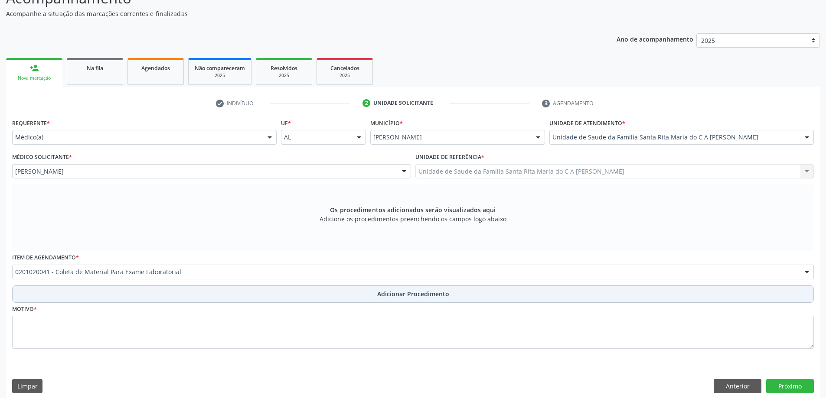
click at [203, 290] on button "Adicionar Procedimento" at bounding box center [413, 294] width 802 height 17
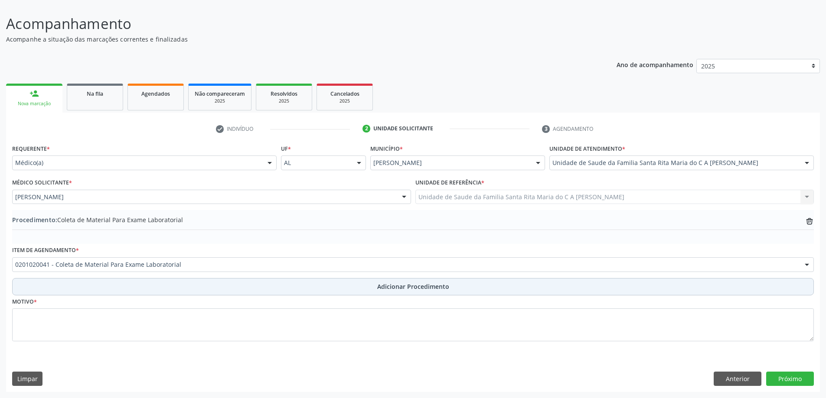
scroll to position [58, 0]
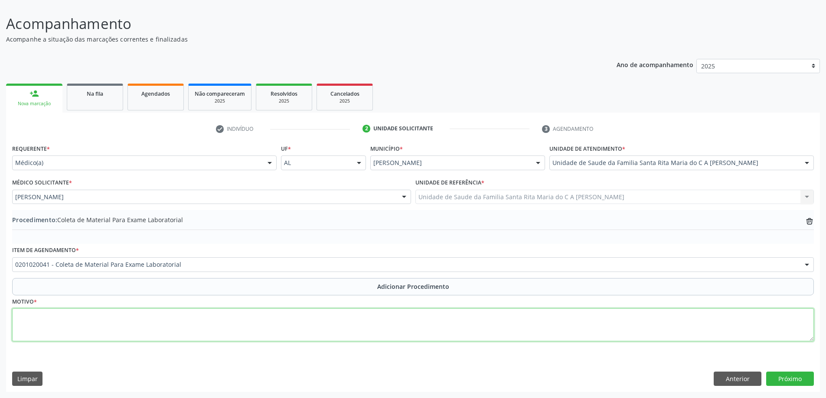
click at [196, 316] on textarea at bounding box center [413, 325] width 802 height 33
type textarea "CONTROLE"
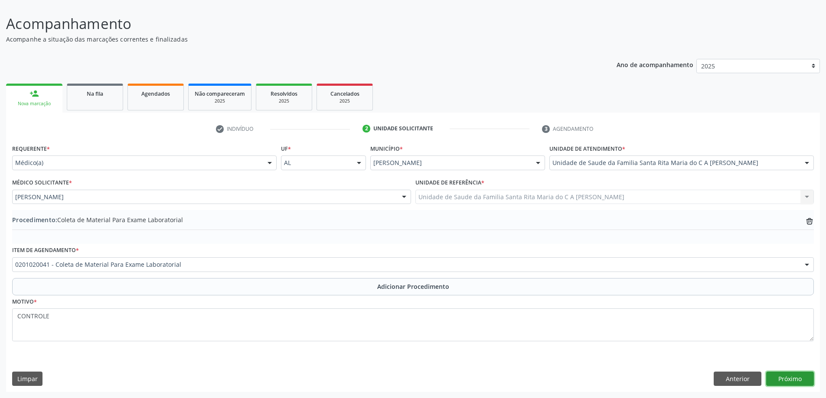
click at [788, 382] on button "Próximo" at bounding box center [790, 379] width 48 height 15
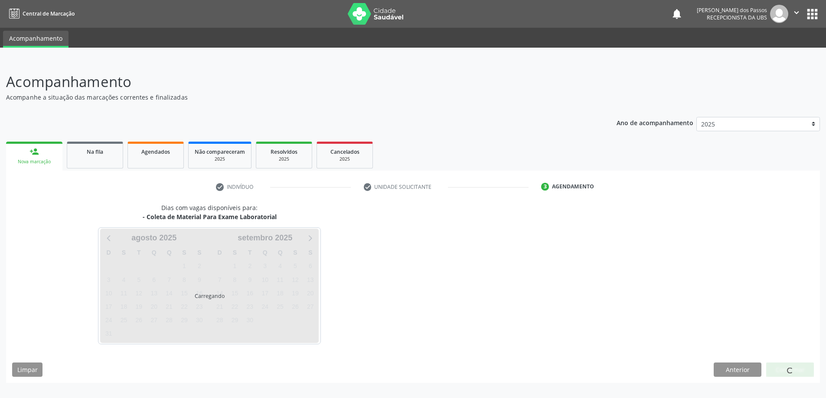
scroll to position [0, 0]
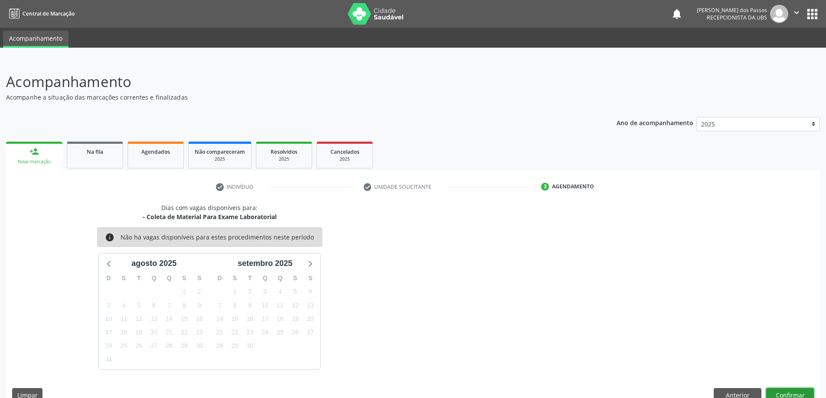
click at [786, 392] on button "Confirmar" at bounding box center [790, 395] width 48 height 15
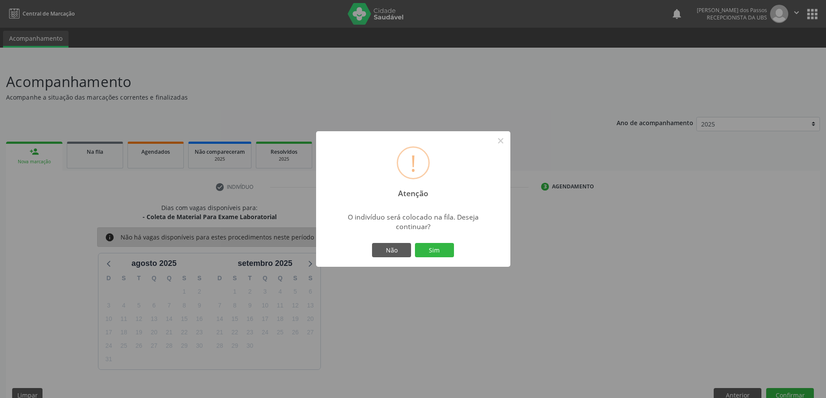
click at [425, 250] on button "Sim" at bounding box center [434, 250] width 39 height 15
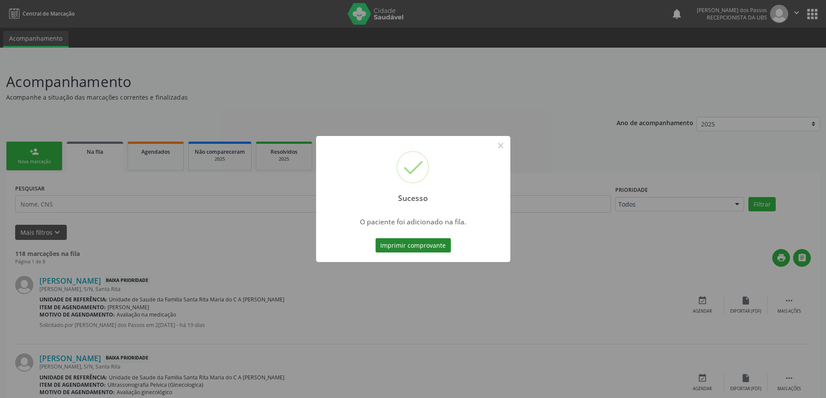
click at [428, 245] on button "Imprimir comprovante" at bounding box center [412, 245] width 75 height 15
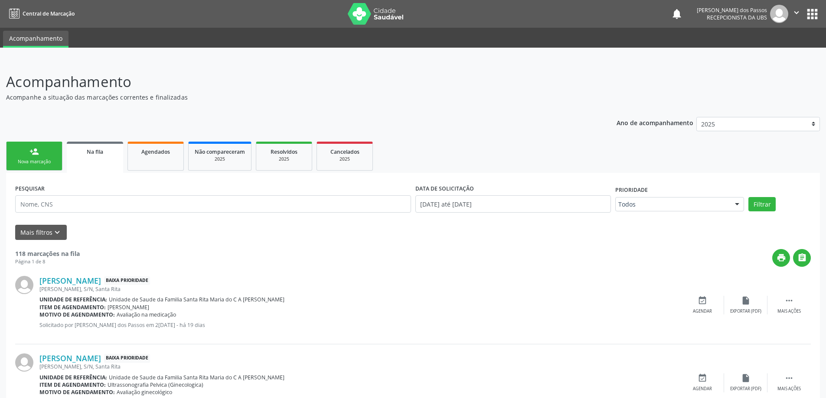
click at [48, 163] on div "Nova marcação" at bounding box center [34, 162] width 43 height 7
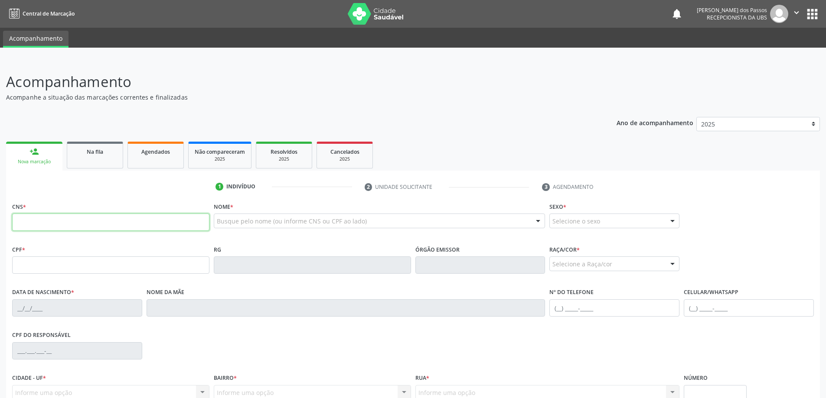
click at [68, 221] on input "text" at bounding box center [110, 222] width 197 height 17
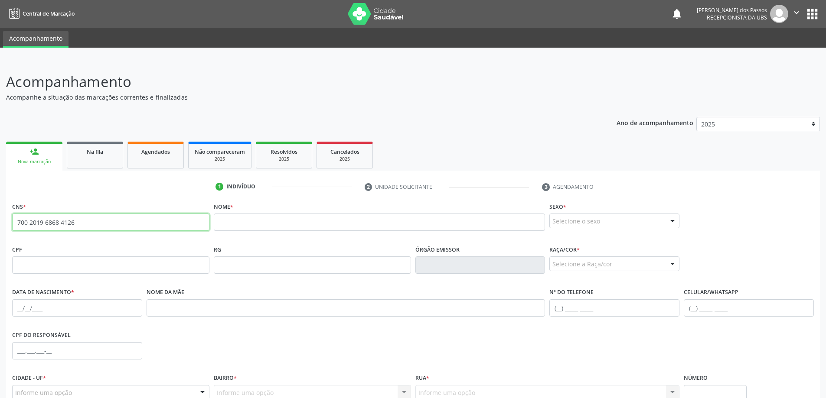
click at [107, 225] on input "700 2019 6868 4126" at bounding box center [110, 222] width 197 height 17
type input "7"
click at [106, 223] on input "700 2019 6868 4126" at bounding box center [110, 222] width 197 height 17
type input "7"
type input "708 0013 8185 4923"
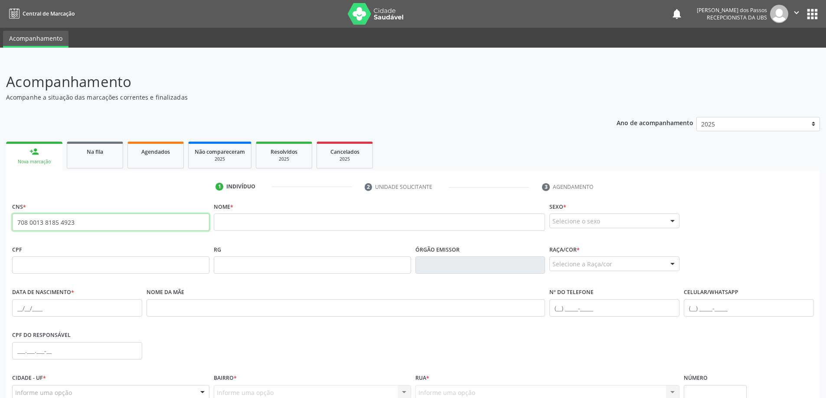
click at [106, 223] on input "708 0013 8185 4923" at bounding box center [110, 222] width 197 height 17
click at [279, 225] on input "text" at bounding box center [380, 222] width 332 height 17
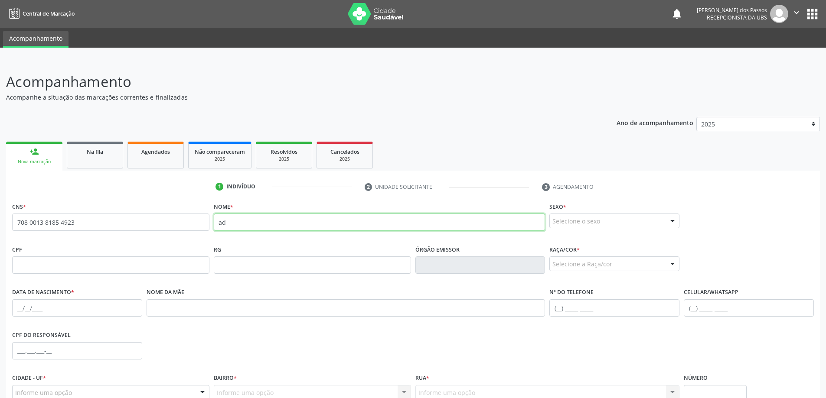
type input "a"
type input "[PERSON_NAME]"
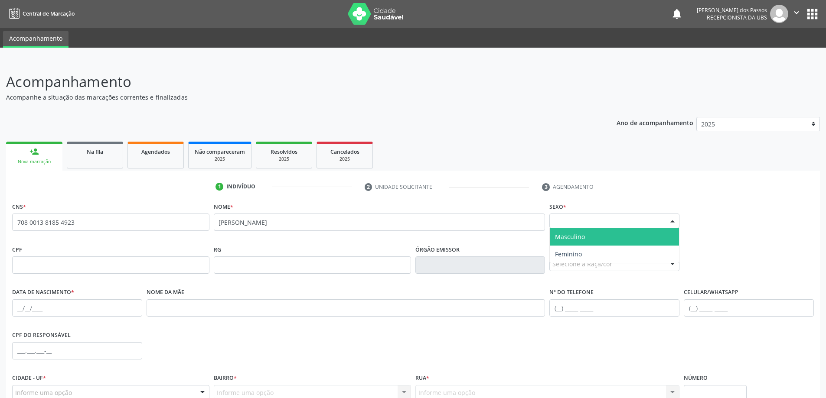
click at [671, 220] on div at bounding box center [672, 221] width 13 height 15
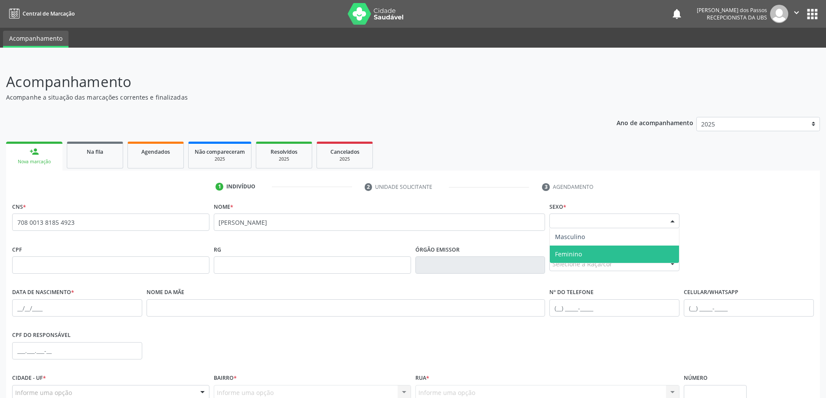
click at [620, 256] on span "Feminino" at bounding box center [614, 254] width 129 height 17
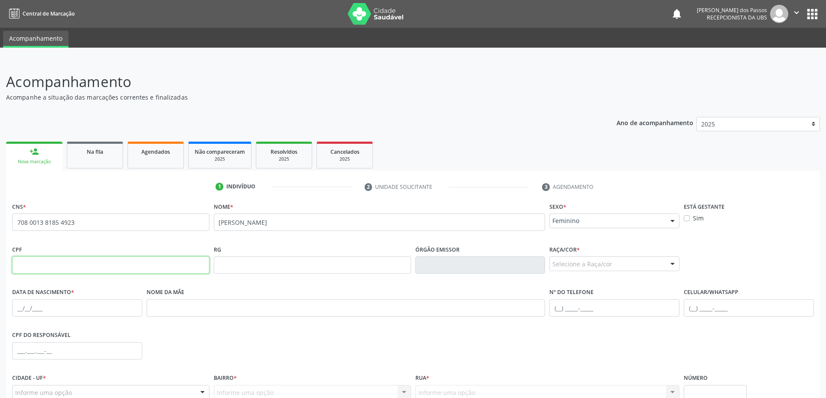
click at [108, 271] on input "text" at bounding box center [110, 265] width 197 height 17
type input "121.325.026-20"
click at [88, 313] on input "text" at bounding box center [77, 308] width 130 height 17
type input "2[DATE]"
click at [676, 264] on div at bounding box center [672, 264] width 13 height 15
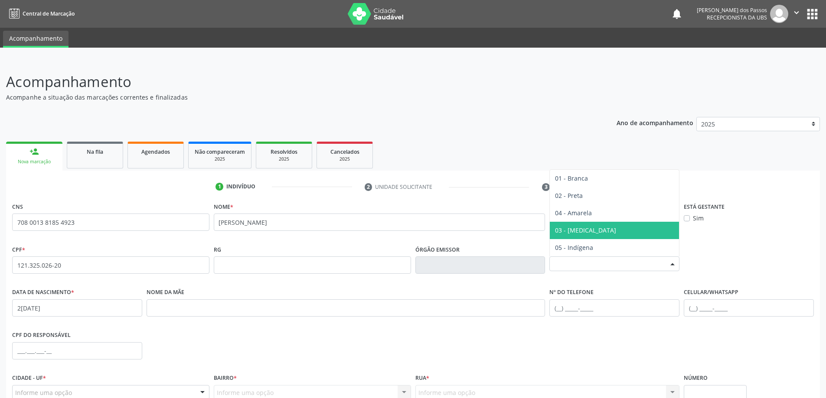
click at [595, 230] on span "03 - [MEDICAL_DATA]" at bounding box center [614, 230] width 129 height 17
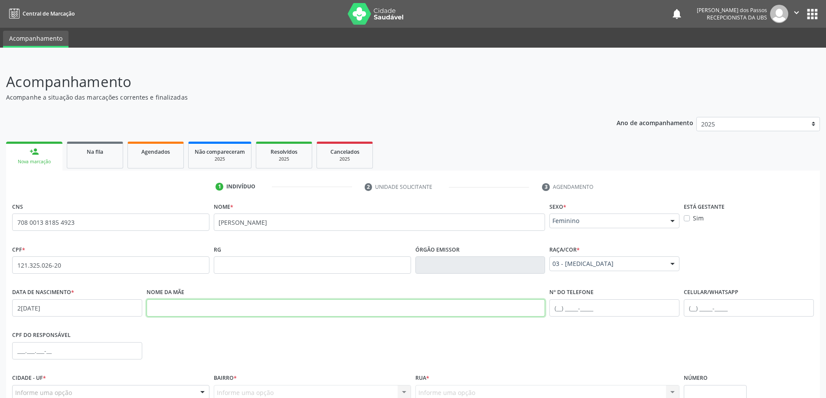
click at [181, 312] on input "text" at bounding box center [346, 308] width 399 height 17
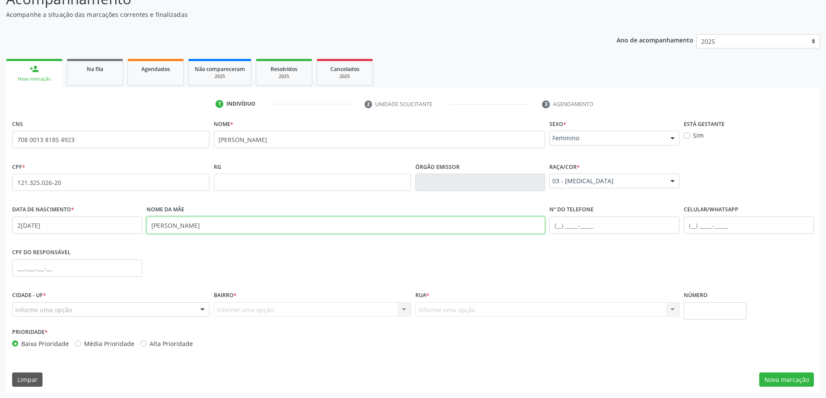
scroll to position [84, 0]
type input "[PERSON_NAME]"
click at [705, 227] on input "text" at bounding box center [749, 224] width 130 height 17
type input "[PHONE_NUMBER]"
click at [130, 310] on div at bounding box center [110, 309] width 197 height 15
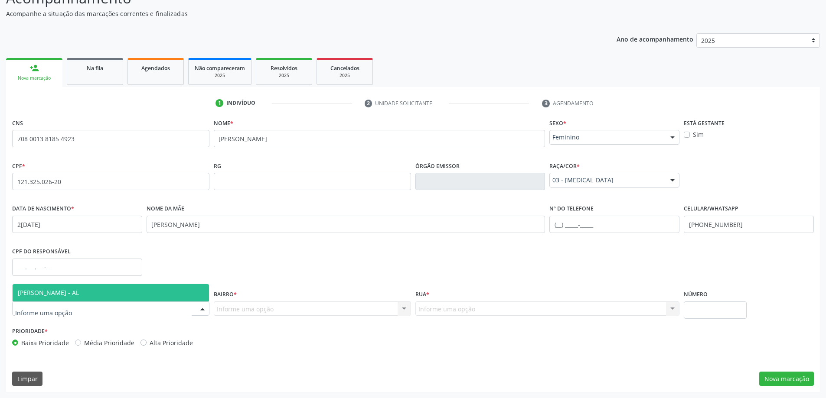
click at [128, 296] on span "[PERSON_NAME] - AL" at bounding box center [111, 292] width 196 height 17
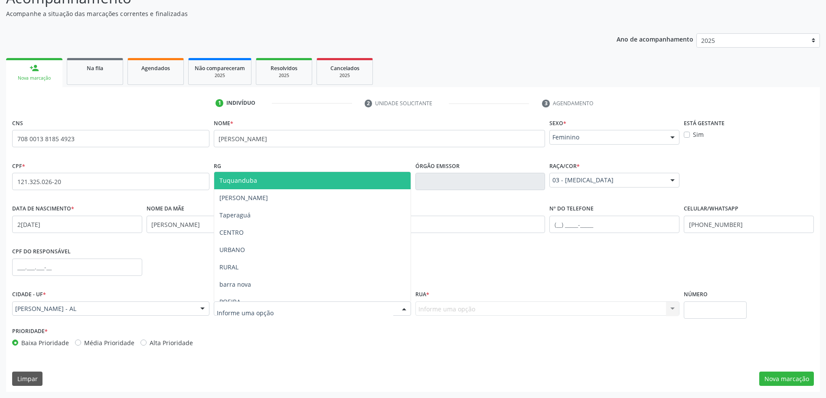
click at [309, 311] on div at bounding box center [312, 309] width 197 height 15
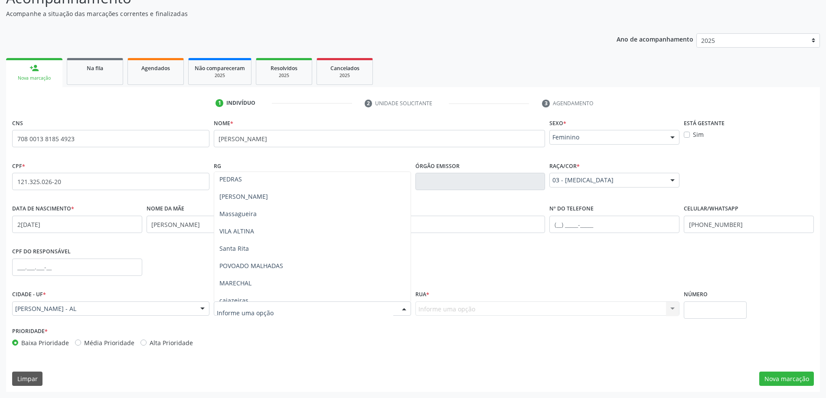
scroll to position [183, 0]
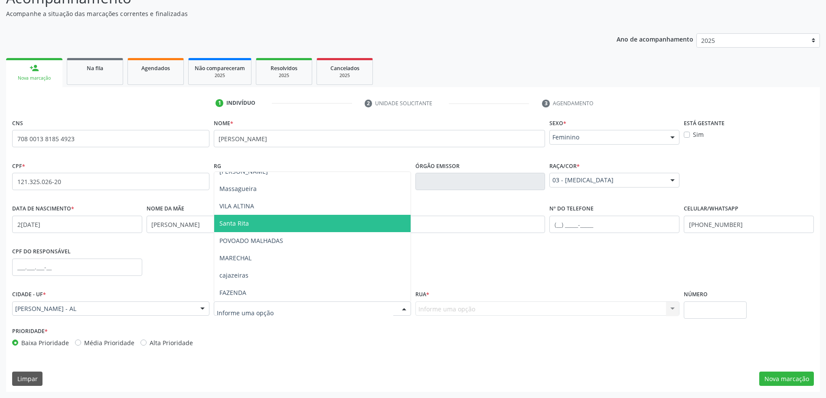
click at [274, 225] on span "Santa Rita" at bounding box center [312, 223] width 196 height 17
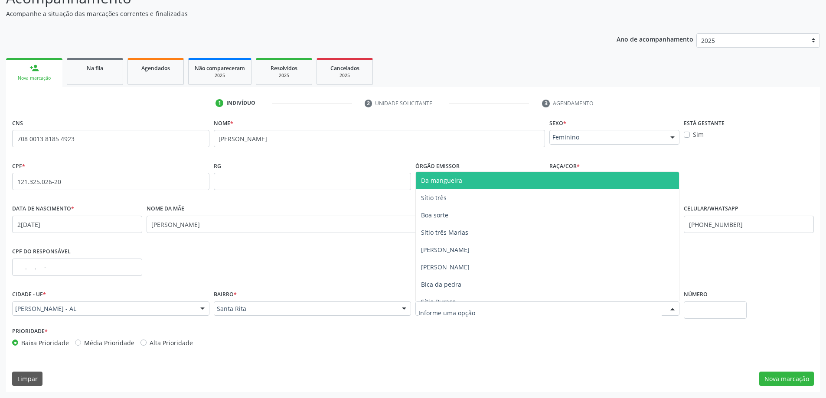
click at [552, 311] on div at bounding box center [547, 309] width 264 height 15
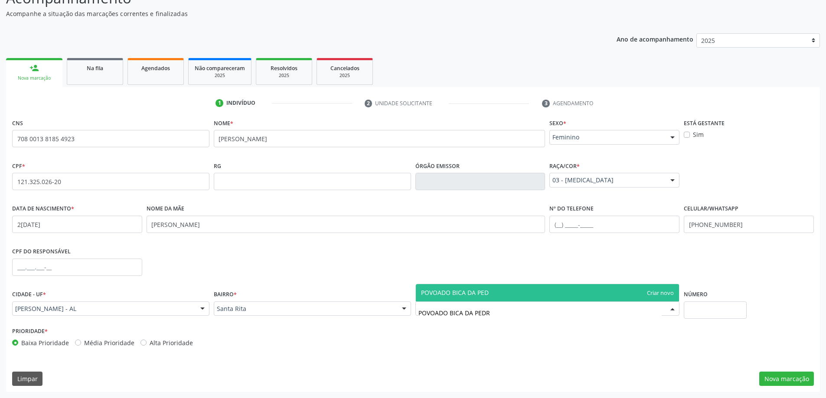
type input "POVOADO BICA DA PEDRA"
click at [540, 292] on span "POVOADO BICA DA PEDRA" at bounding box center [548, 292] width 264 height 17
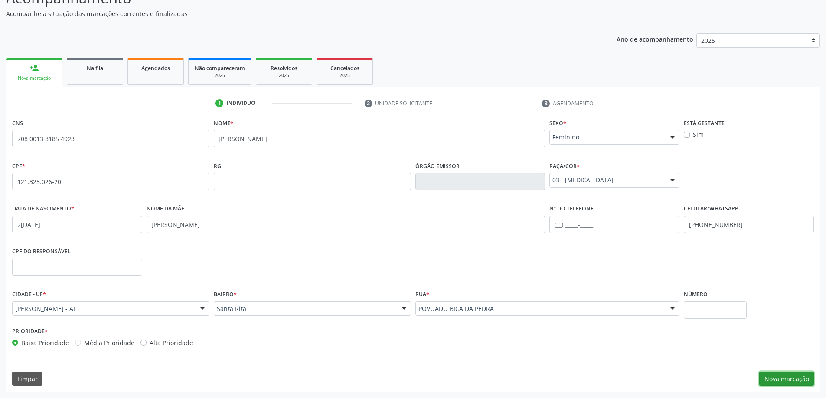
click at [772, 383] on button "Nova marcação" at bounding box center [786, 379] width 55 height 15
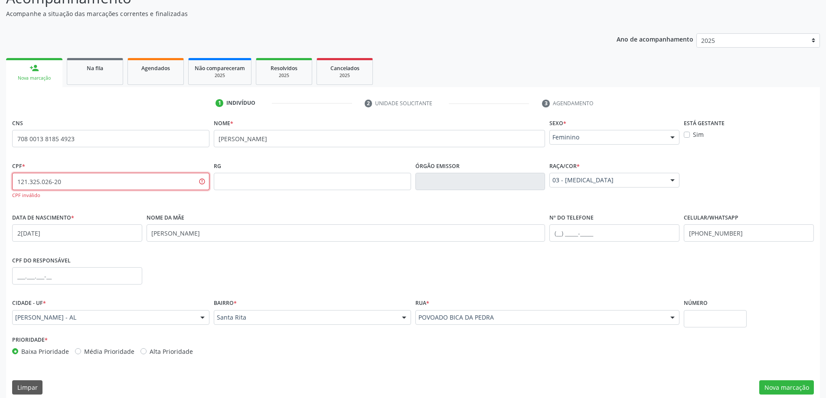
click at [52, 182] on input "121.325.026-20" at bounding box center [110, 181] width 197 height 17
click at [85, 181] on input "121.325.024-20" at bounding box center [110, 181] width 197 height 17
type input "1"
click at [354, 137] on input "[PERSON_NAME]" at bounding box center [380, 138] width 332 height 17
click at [167, 180] on span "none" at bounding box center [184, 180] width 38 height 10
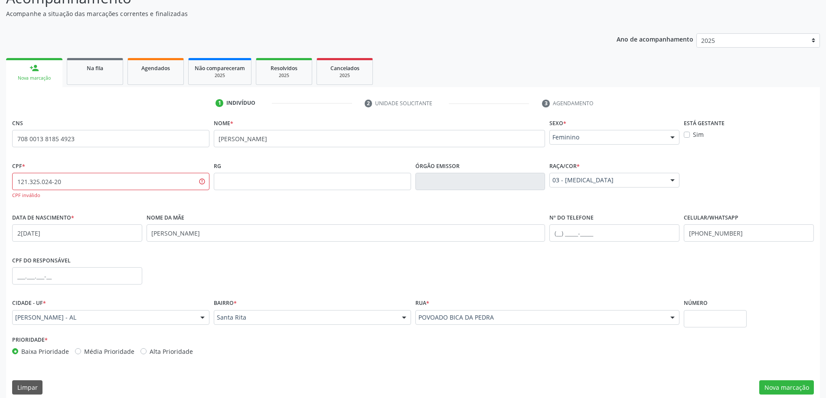
click at [171, 176] on span "none" at bounding box center [184, 180] width 38 height 10
click at [173, 181] on span "none" at bounding box center [184, 180] width 38 height 10
click at [113, 186] on input "121.325.024-20" at bounding box center [110, 181] width 197 height 17
click at [114, 183] on input "121.325.024-20" at bounding box center [110, 181] width 197 height 17
type input "1"
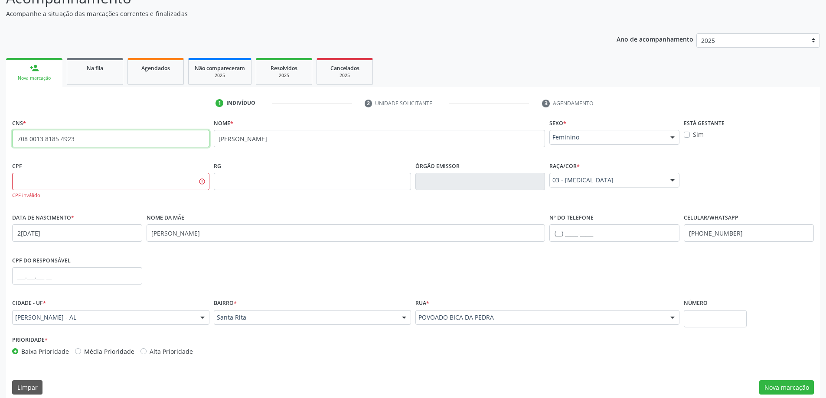
click at [89, 137] on input "708 0013 8185 4923" at bounding box center [110, 138] width 197 height 17
type input "7"
click at [77, 182] on input "text" at bounding box center [110, 181] width 197 height 17
click at [77, 183] on input "121.325.242-0" at bounding box center [110, 181] width 197 height 17
type input "1"
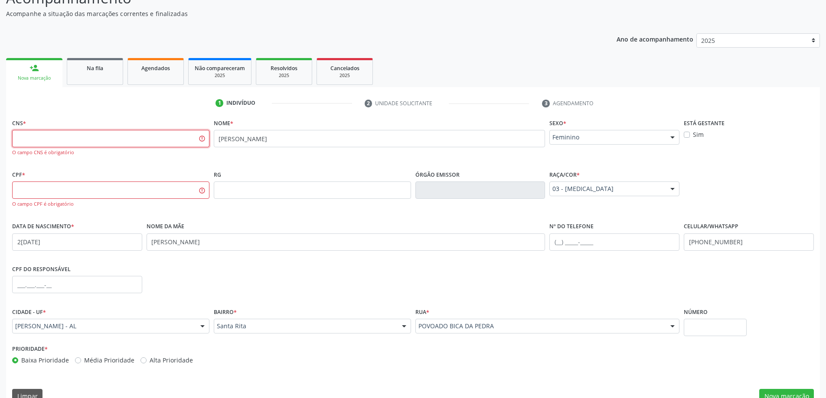
click at [105, 138] on input "text" at bounding box center [110, 138] width 197 height 17
click at [86, 135] on input "text" at bounding box center [110, 138] width 197 height 17
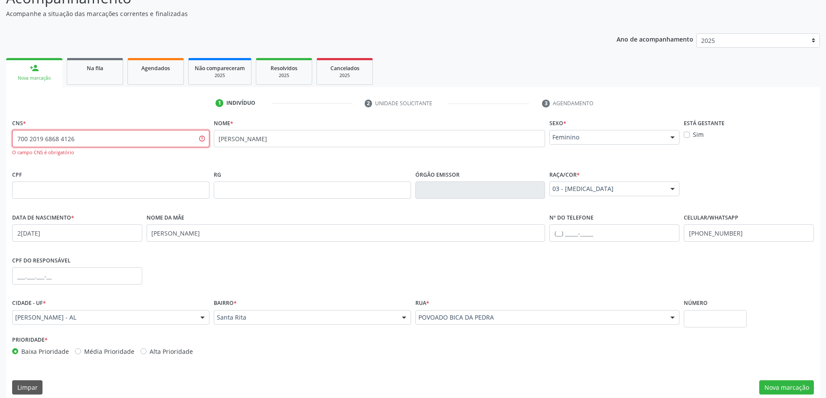
type input "700 2019 6868 4126"
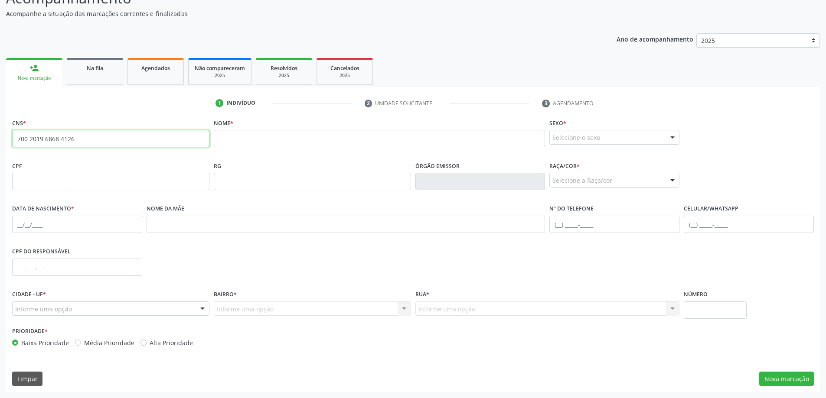
click at [84, 139] on input "700 2019 6868 4126" at bounding box center [110, 138] width 197 height 17
type input "7"
click at [76, 137] on input "text" at bounding box center [110, 138] width 197 height 17
click at [70, 114] on div "1 Indivíduo 2 Unidade solicitante 3 Agendamento CNS * Nome * Sexo * Selecione o…" at bounding box center [413, 244] width 814 height 296
click at [36, 181] on input "text" at bounding box center [110, 181] width 197 height 17
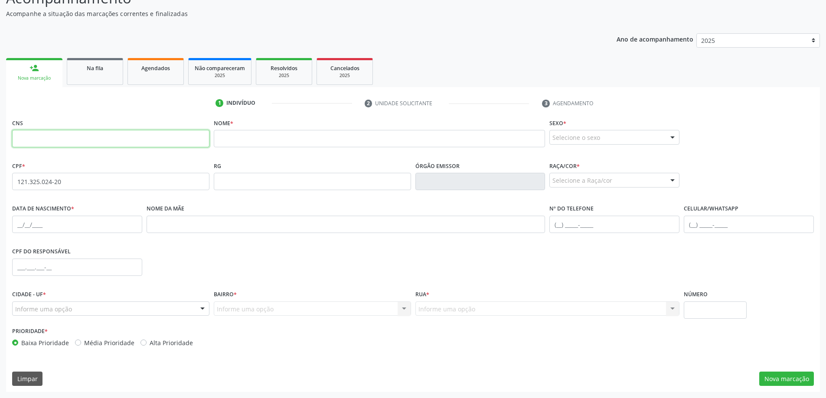
click at [85, 134] on input "text" at bounding box center [110, 138] width 197 height 17
click at [141, 181] on input "121.325.024-20" at bounding box center [110, 181] width 197 height 17
type input "1"
type input "121.325.024-20"
click at [167, 138] on input "text" at bounding box center [110, 138] width 197 height 17
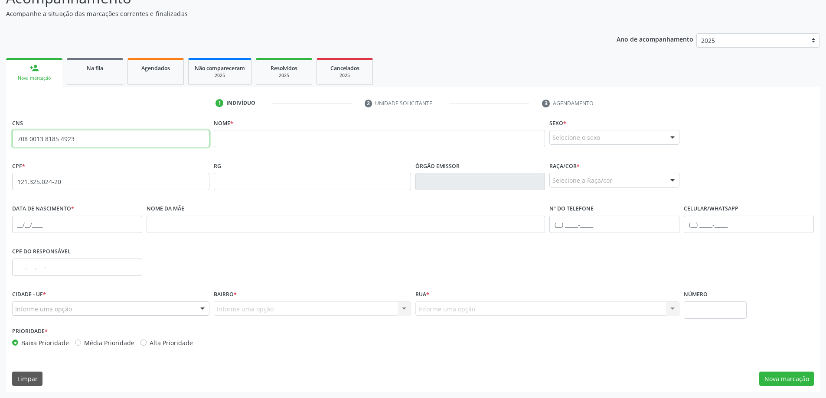
type input "708 0013 8185 4923"
click at [271, 142] on input "text" at bounding box center [380, 138] width 332 height 17
type input "ADRIANA MARIA PEREIRA DA CONCEIÇÃO"
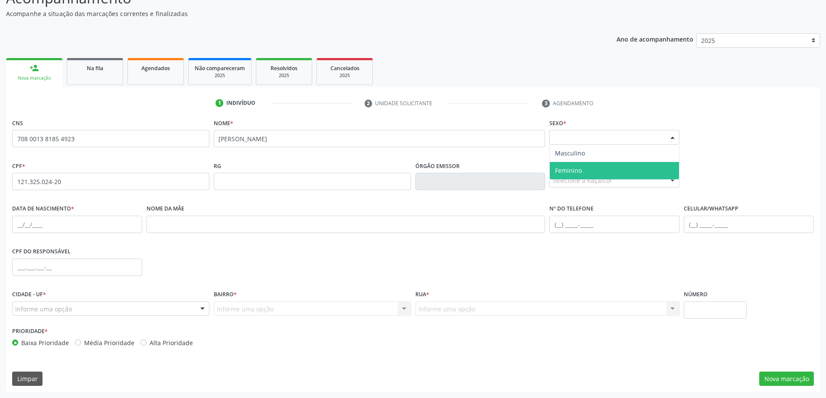
click at [656, 138] on div "Selecione o sexo" at bounding box center [614, 137] width 130 height 15
click at [630, 169] on span "Feminino" at bounding box center [614, 170] width 129 height 17
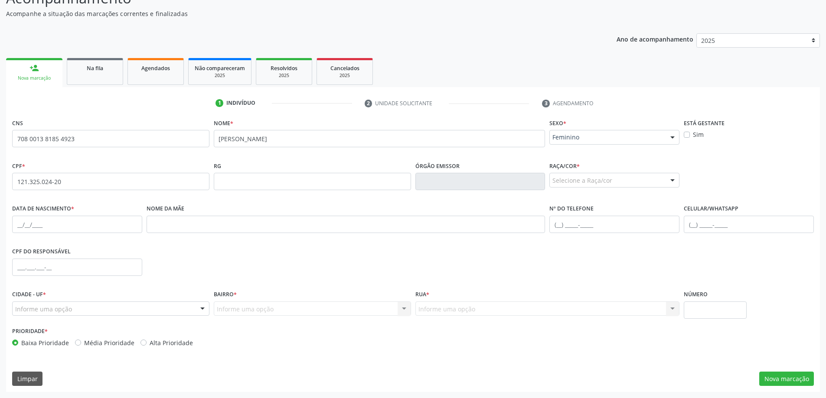
click at [621, 180] on div "Selecione a Raça/cor" at bounding box center [614, 180] width 130 height 15
click at [593, 248] on span "03 - [MEDICAL_DATA]" at bounding box center [614, 248] width 129 height 17
click at [86, 227] on input "text" at bounding box center [77, 224] width 130 height 17
type input "27/10/1994"
click at [217, 227] on input "text" at bounding box center [346, 224] width 399 height 17
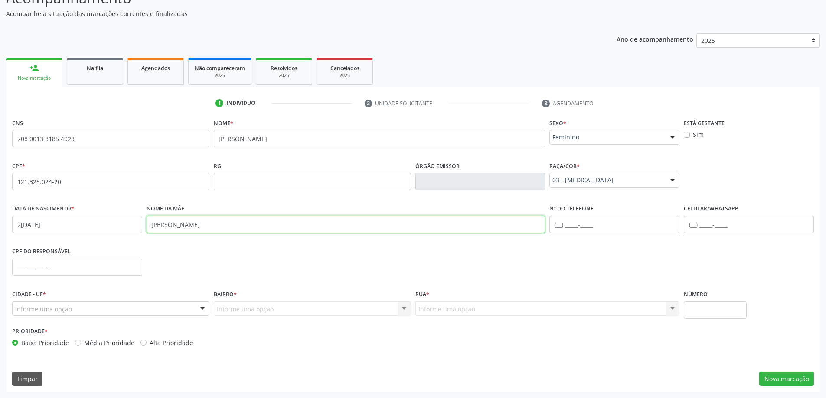
type input "JOSIENE MARIA PEREIRA"
click at [716, 223] on input "text" at bounding box center [749, 224] width 130 height 17
type input "(82) 98729-7360"
click at [147, 310] on div "Informe uma opção" at bounding box center [110, 309] width 197 height 15
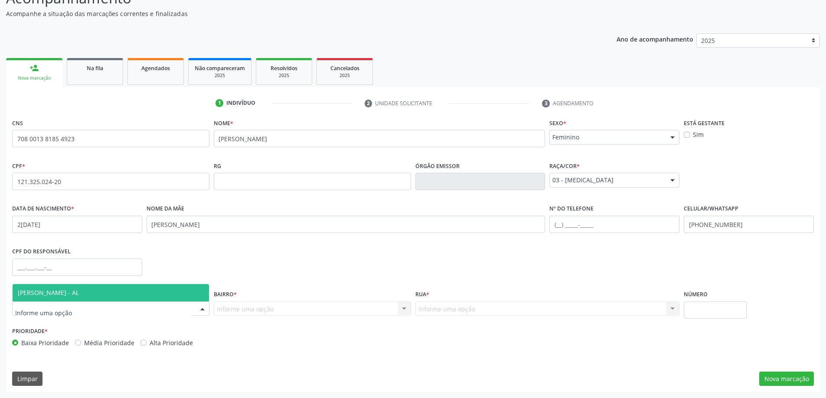
click at [152, 294] on span "[PERSON_NAME] - AL" at bounding box center [111, 292] width 196 height 17
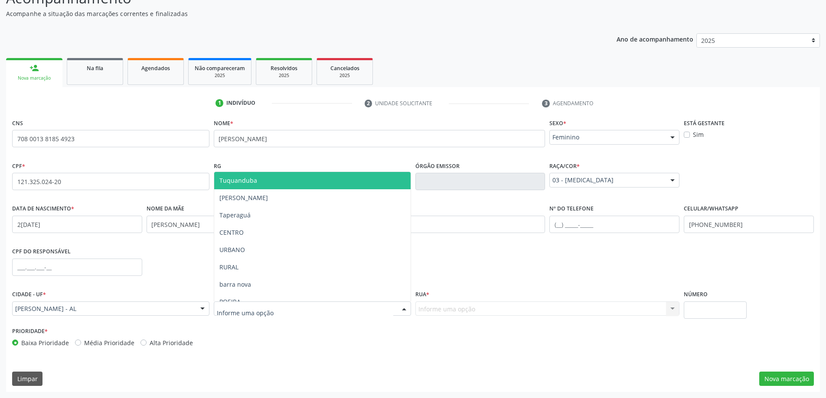
click at [405, 308] on div at bounding box center [404, 309] width 13 height 15
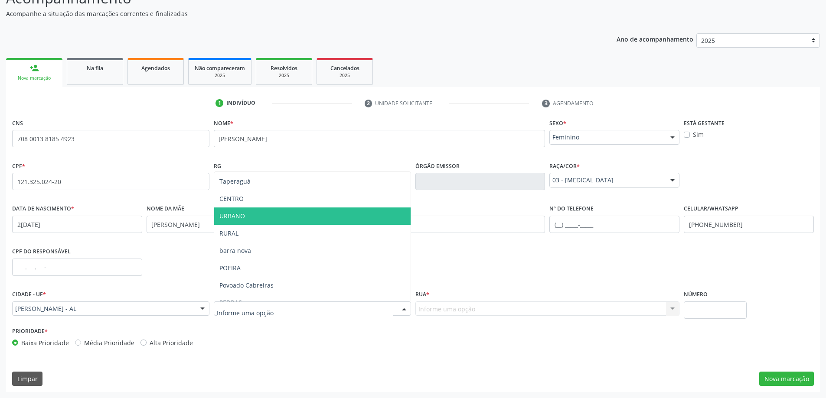
scroll to position [130, 0]
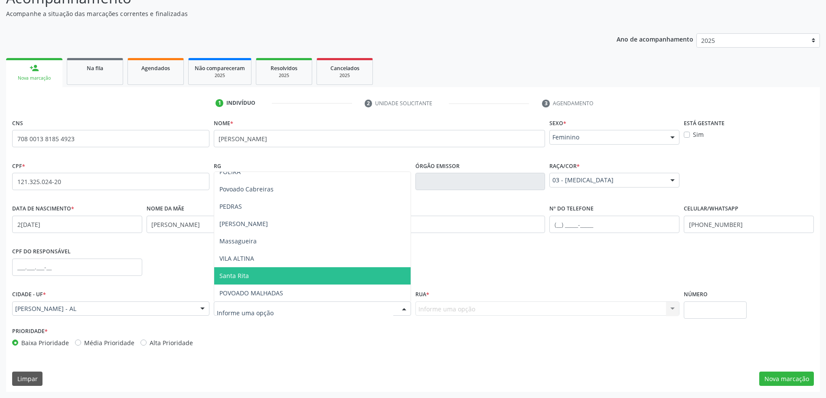
click at [254, 277] on span "Santa Rita" at bounding box center [312, 276] width 196 height 17
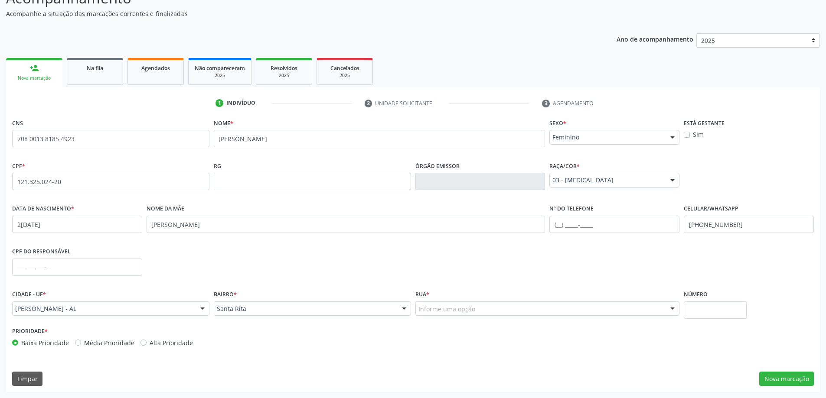
click at [669, 311] on div at bounding box center [672, 309] width 13 height 15
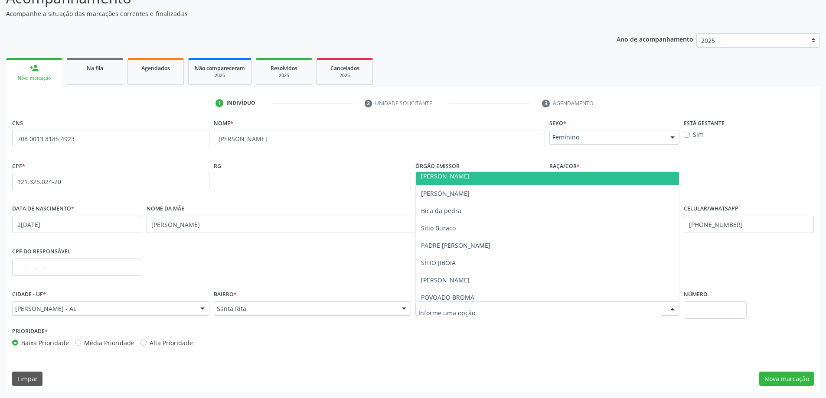
scroll to position [87, 0]
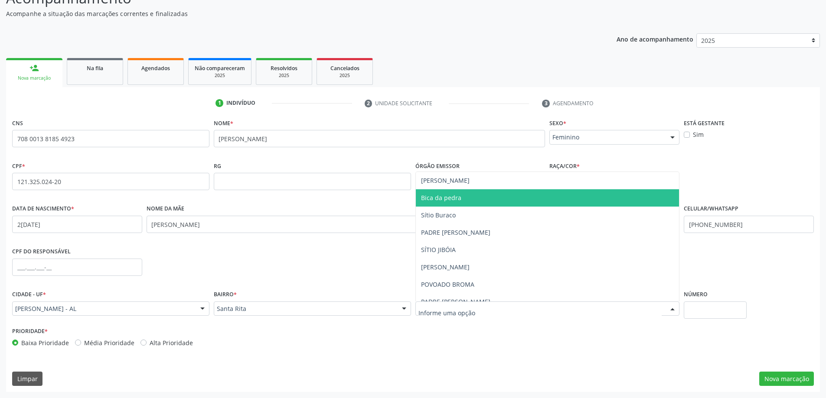
click at [481, 201] on span "Bica da pedra" at bounding box center [548, 197] width 264 height 17
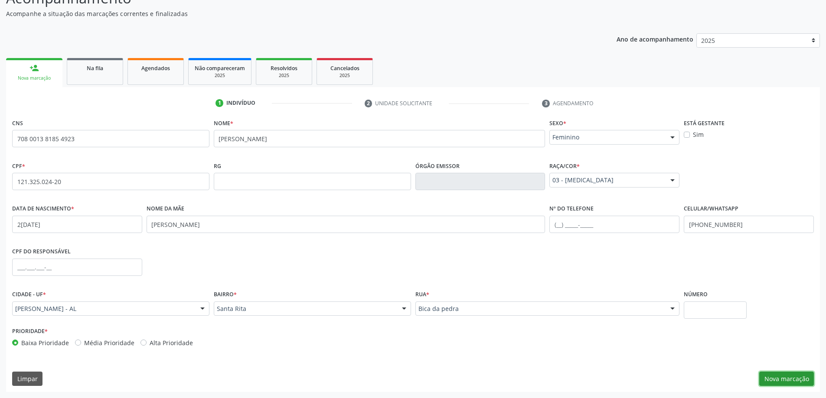
click at [780, 381] on button "Nova marcação" at bounding box center [786, 379] width 55 height 15
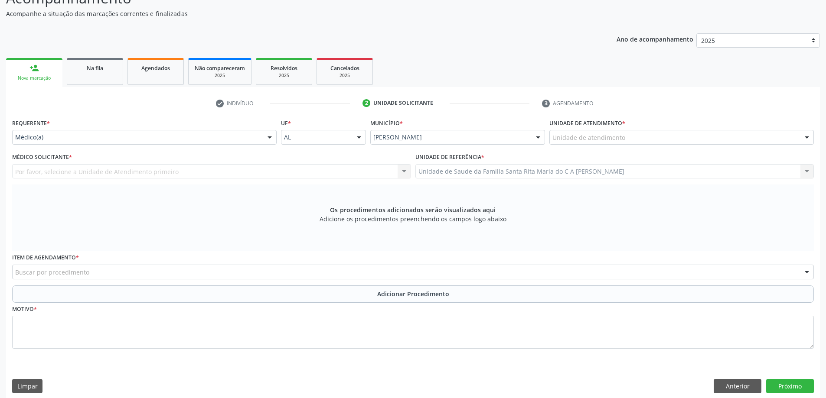
click at [808, 137] on div at bounding box center [806, 138] width 13 height 15
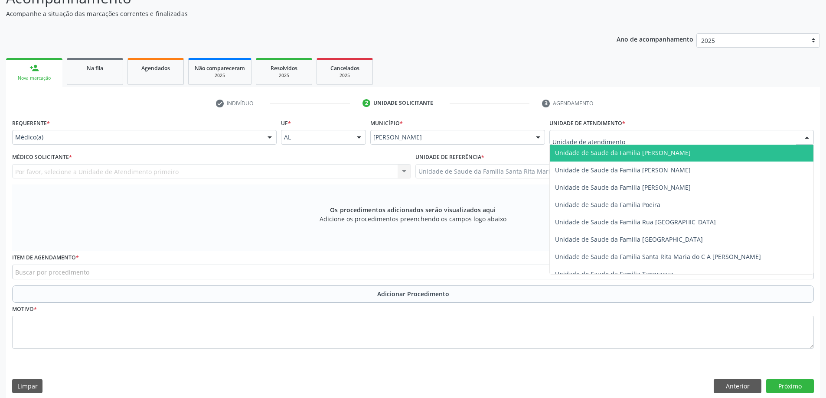
scroll to position [520, 0]
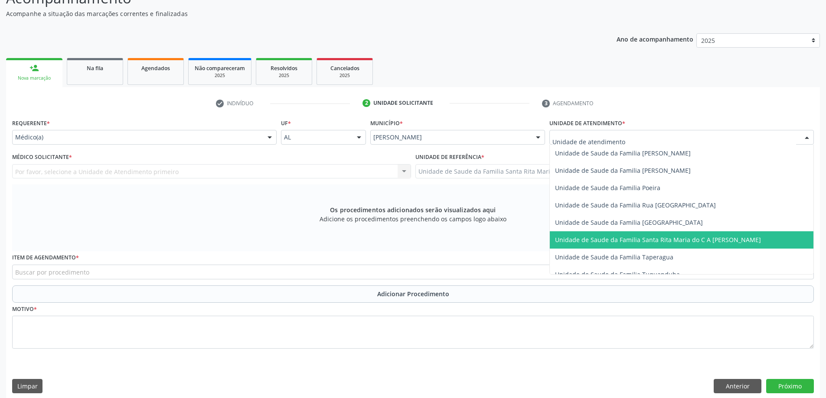
click at [669, 237] on span "Unidade de Saude da Familia Santa Rita Maria do C A [PERSON_NAME]" at bounding box center [658, 240] width 206 height 8
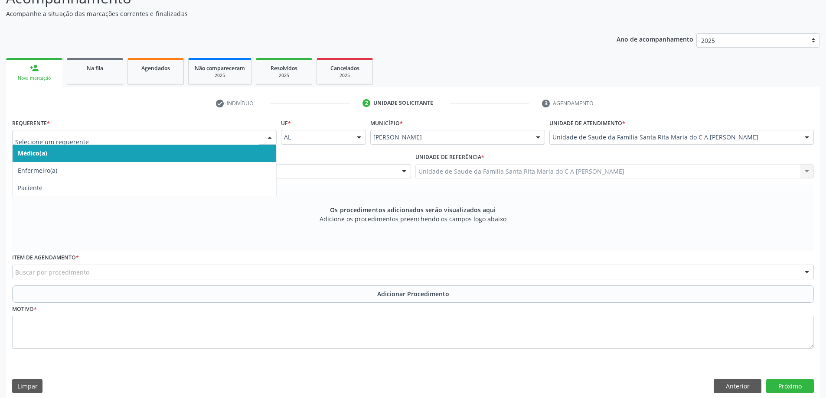
click at [212, 153] on span "Médico(a)" at bounding box center [145, 153] width 264 height 17
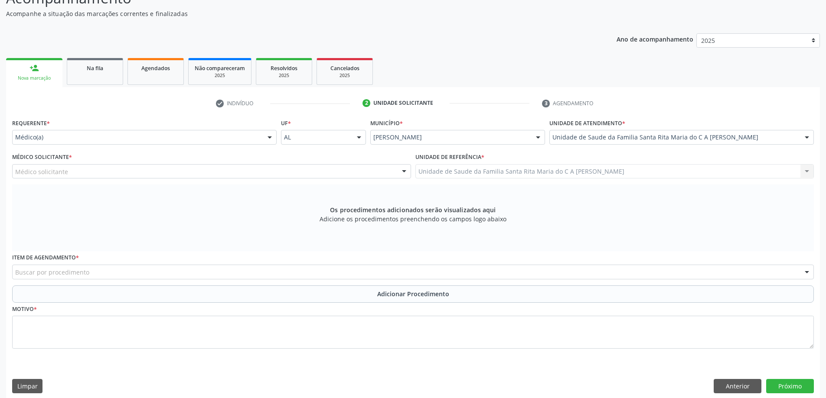
click at [219, 170] on div "Médico solicitante" at bounding box center [211, 171] width 399 height 15
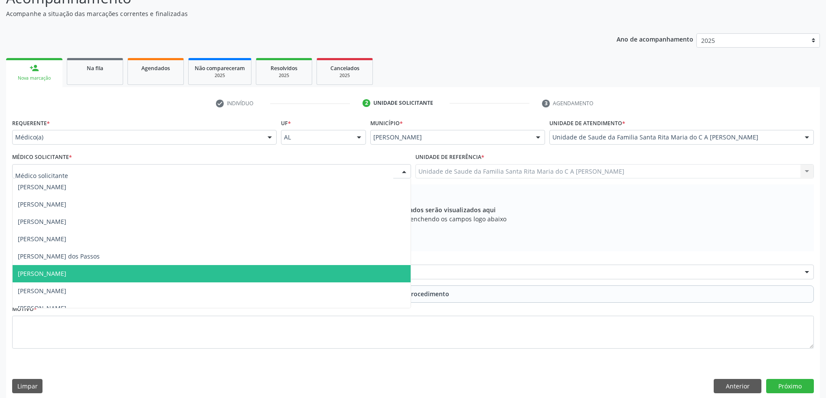
click at [183, 273] on span "[PERSON_NAME]" at bounding box center [212, 273] width 398 height 17
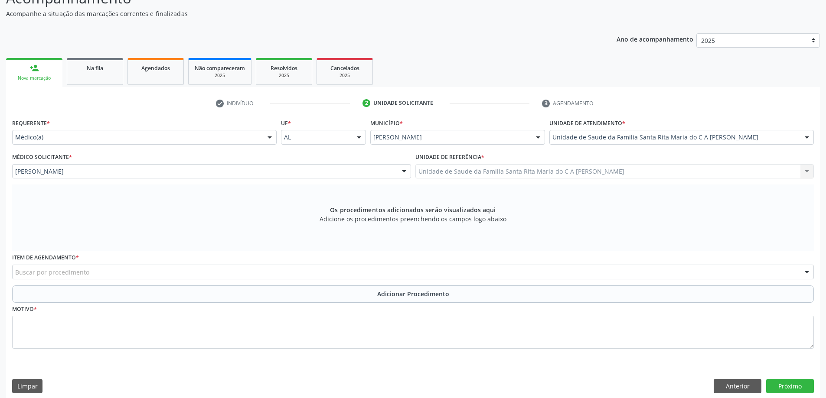
click at [170, 272] on div "Buscar por procedimento" at bounding box center [413, 272] width 802 height 15
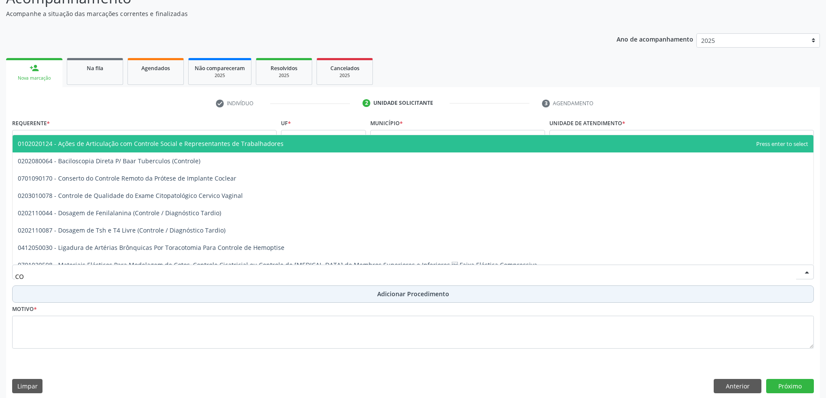
type input "C"
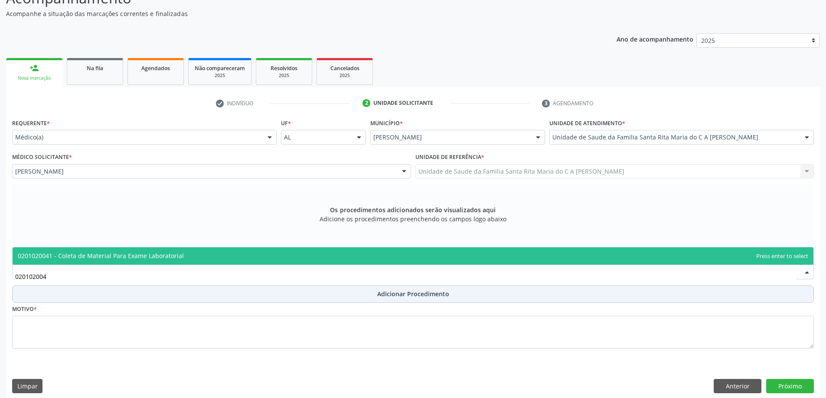
type input "0201020041"
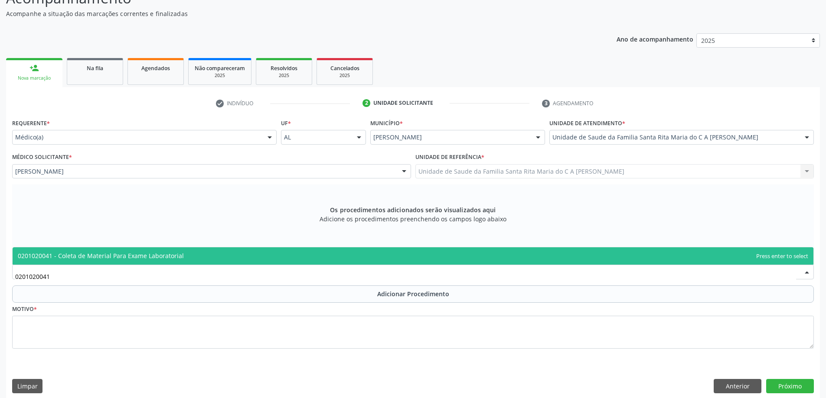
click at [199, 260] on span "0201020041 - Coleta de Material Para Exame Laboratorial" at bounding box center [413, 256] width 801 height 17
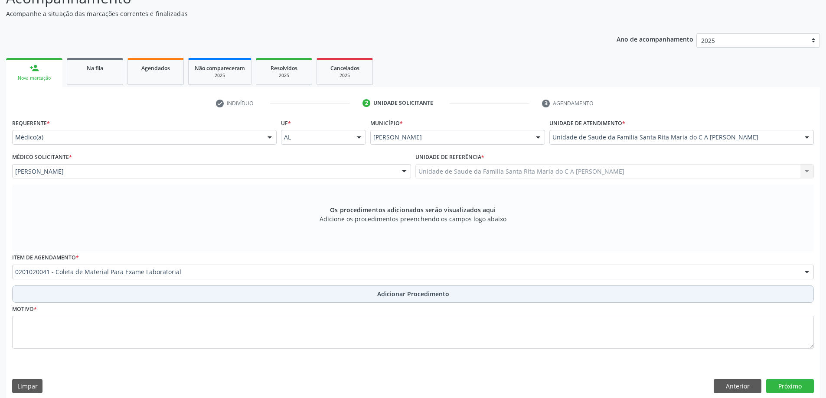
click at [177, 296] on button "Adicionar Procedimento" at bounding box center [413, 294] width 802 height 17
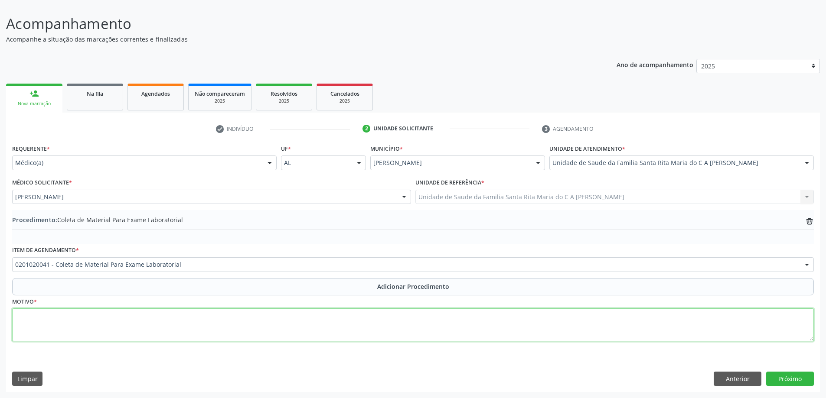
click at [173, 326] on textarea at bounding box center [413, 325] width 802 height 33
type textarea "CONTROLE"
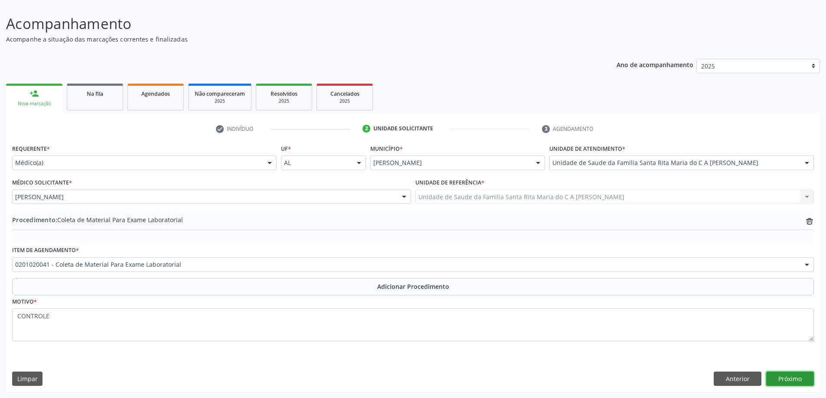
click at [802, 379] on button "Próximo" at bounding box center [790, 379] width 48 height 15
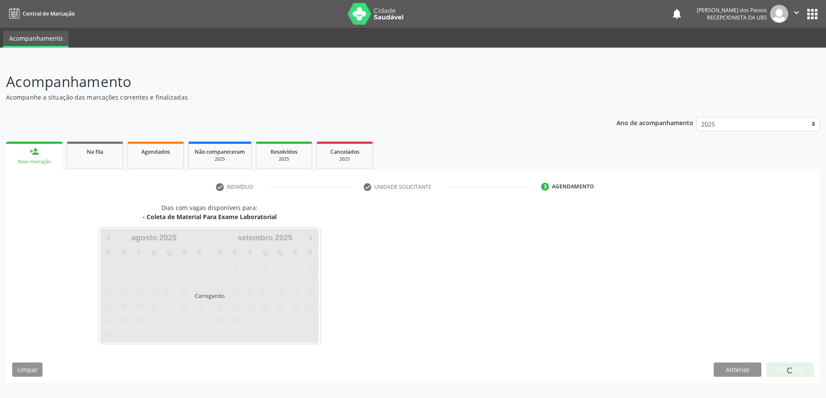
scroll to position [0, 0]
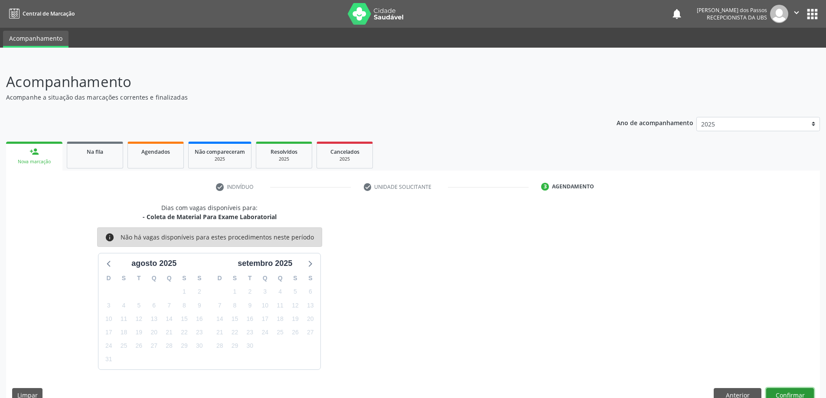
click at [781, 397] on button "Confirmar" at bounding box center [790, 395] width 48 height 15
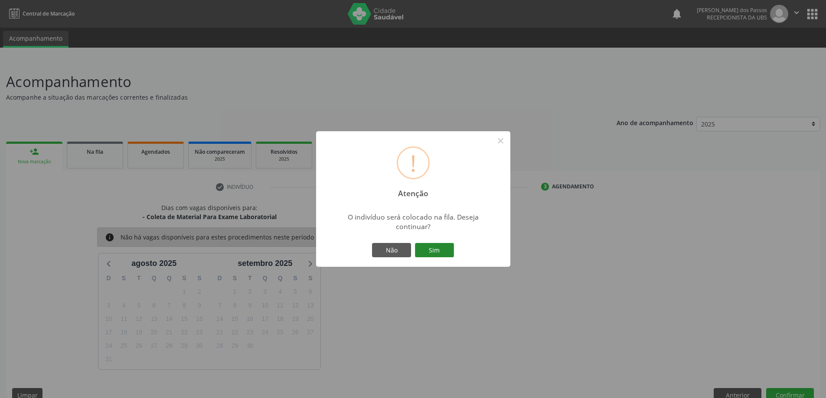
click at [430, 249] on button "Sim" at bounding box center [434, 250] width 39 height 15
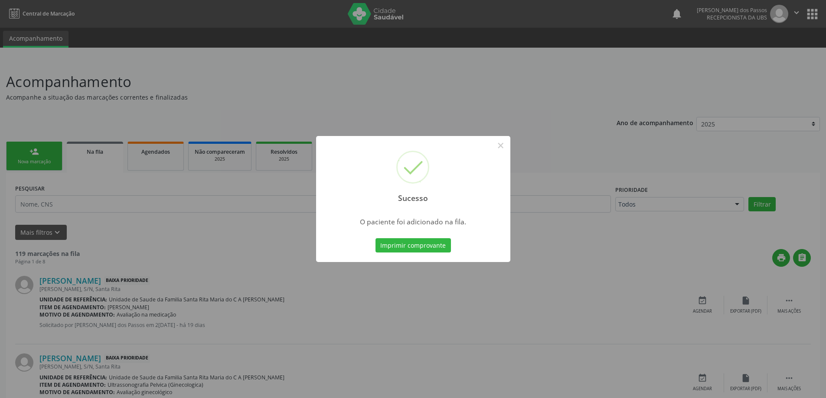
click at [430, 249] on button "Imprimir comprovante" at bounding box center [412, 245] width 75 height 15
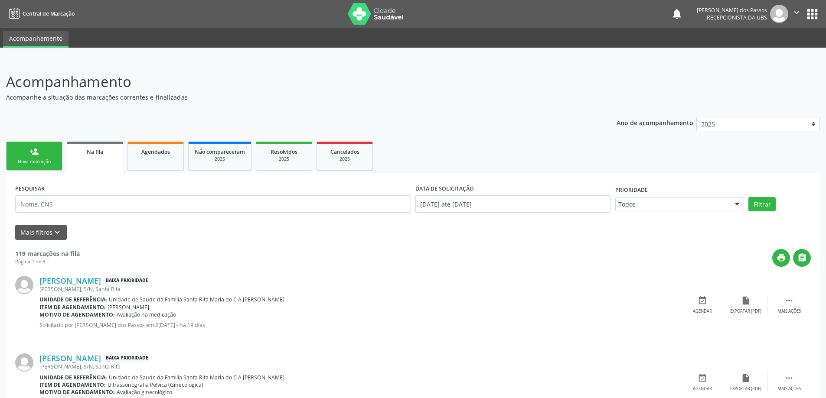
click at [31, 150] on div "person_add" at bounding box center [34, 152] width 10 height 10
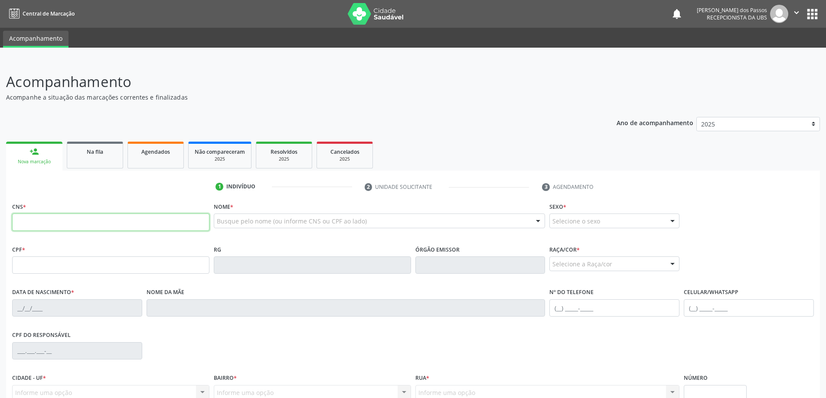
click at [65, 224] on input "text" at bounding box center [110, 222] width 197 height 17
type input "898 0001 2526 3165"
type input "15/12/1970"
type input "Edleuza Maria Dias"
type input "(82) 99106-6483"
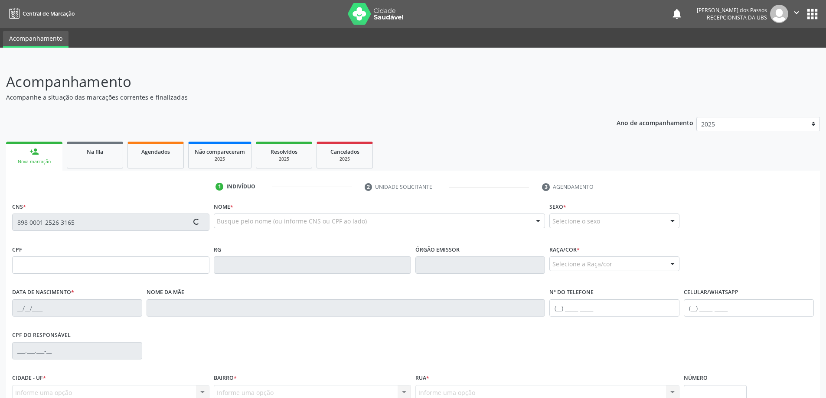
type input "S/N"
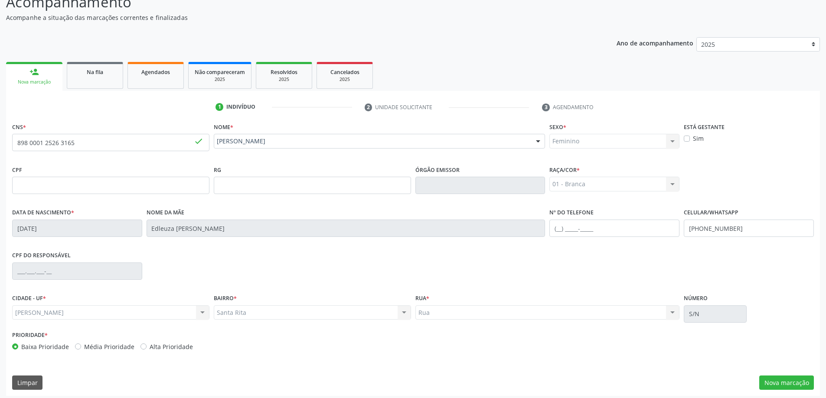
scroll to position [84, 0]
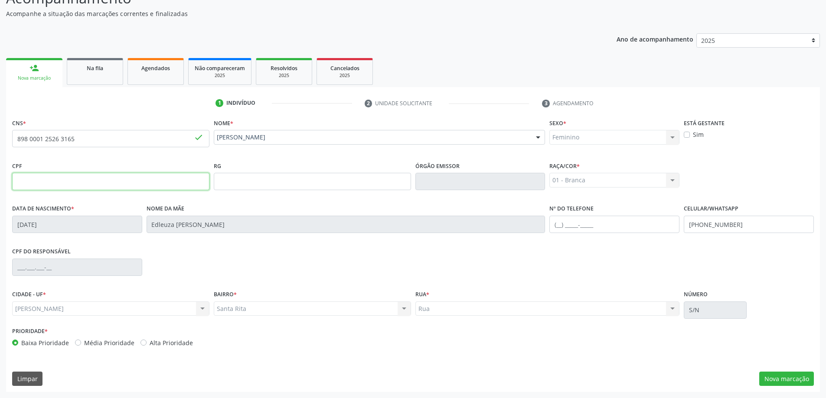
click at [68, 181] on input "text" at bounding box center [110, 181] width 197 height 17
type input "069.874.624-45"
drag, startPoint x: 572, startPoint y: 225, endPoint x: 574, endPoint y: 212, distance: 12.8
click at [572, 222] on input "text" at bounding box center [614, 224] width 130 height 17
type input "(82) 99405-2433"
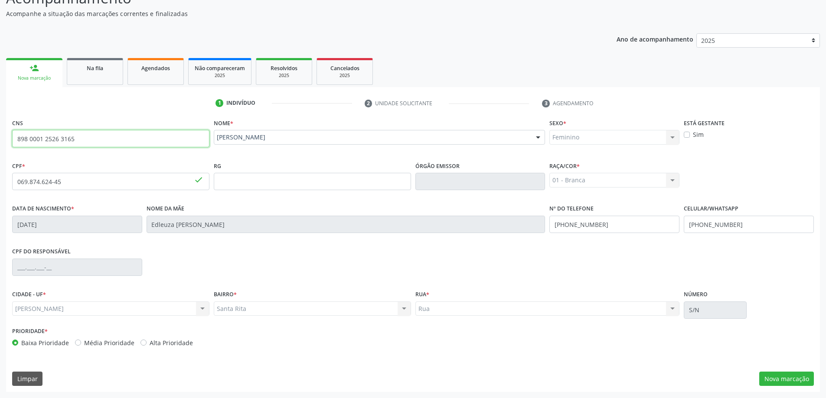
click at [92, 139] on input "898 0001 2526 3165" at bounding box center [110, 138] width 197 height 17
type input "8"
type input "705 1044 0803 9270"
click at [785, 381] on button "Nova marcação" at bounding box center [786, 379] width 55 height 15
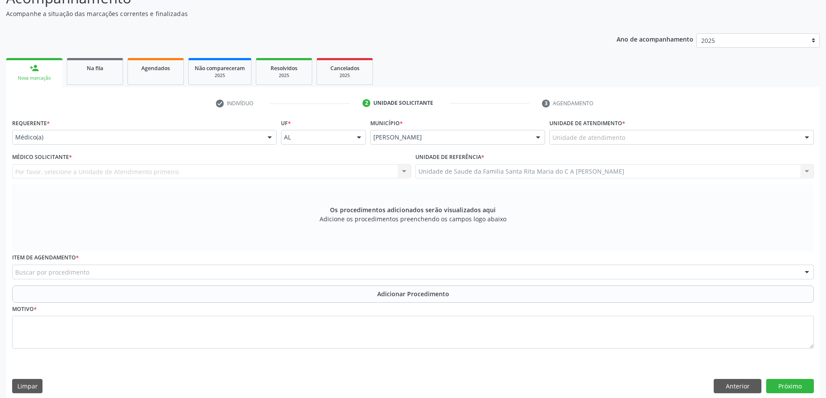
drag, startPoint x: 808, startPoint y: 136, endPoint x: 781, endPoint y: 151, distance: 31.2
click at [808, 137] on div at bounding box center [806, 138] width 13 height 15
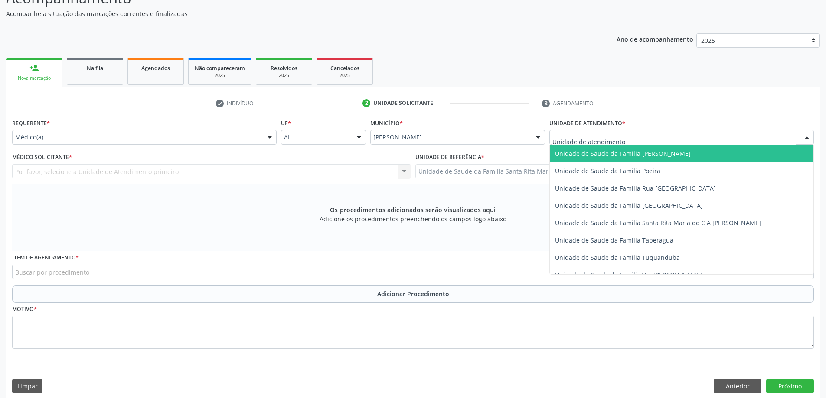
scroll to position [564, 0]
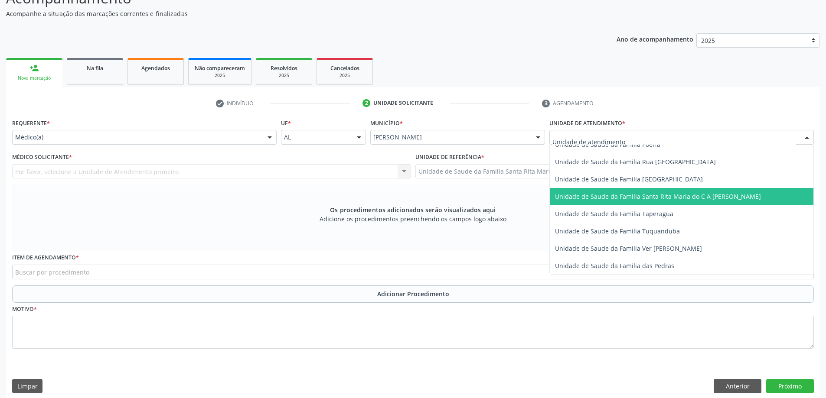
click at [679, 199] on span "Unidade de Saude da Familia Santa Rita Maria do C A [PERSON_NAME]" at bounding box center [658, 197] width 206 height 8
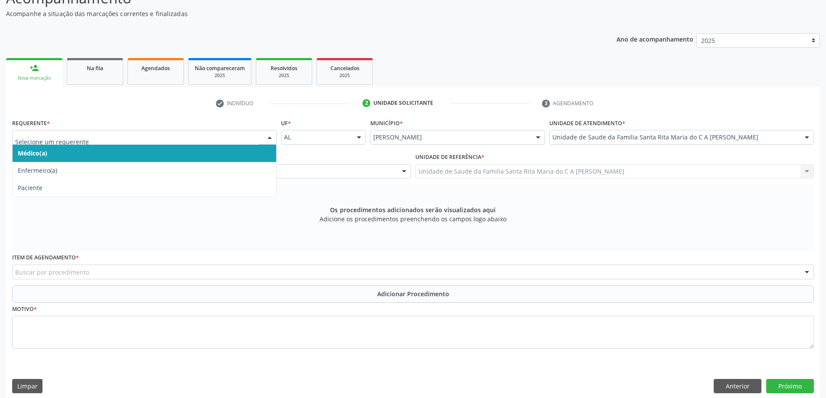
click at [176, 155] on span "Médico(a)" at bounding box center [145, 153] width 264 height 17
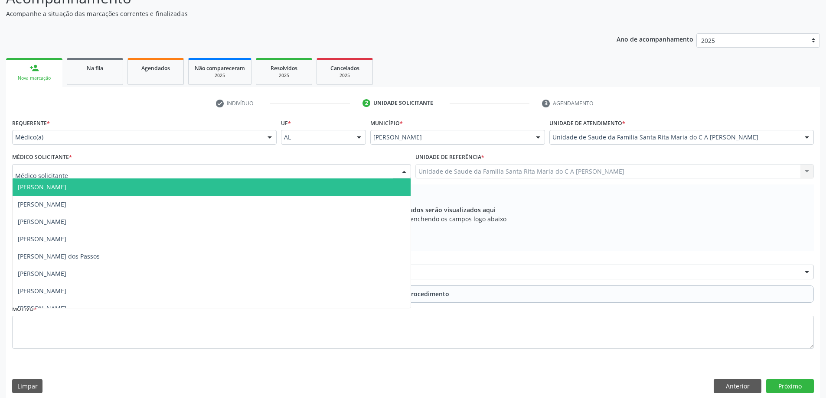
click at [156, 174] on div at bounding box center [211, 171] width 399 height 15
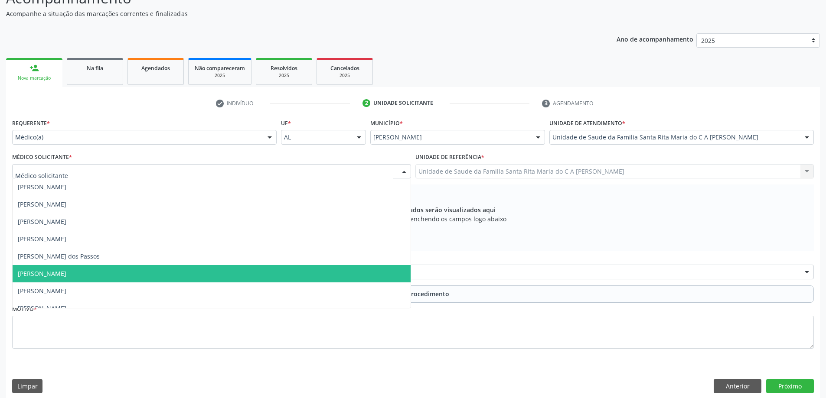
click at [143, 272] on span "[PERSON_NAME]" at bounding box center [212, 273] width 398 height 17
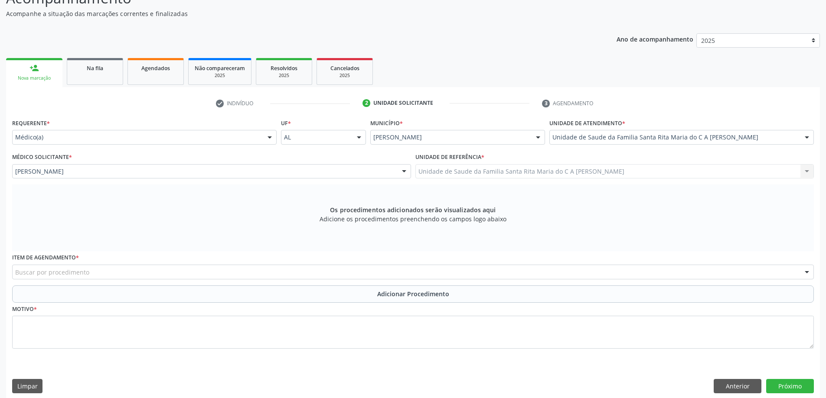
click at [90, 274] on div "Buscar por procedimento" at bounding box center [413, 272] width 802 height 15
click at [82, 279] on input "020102041" at bounding box center [405, 276] width 781 height 17
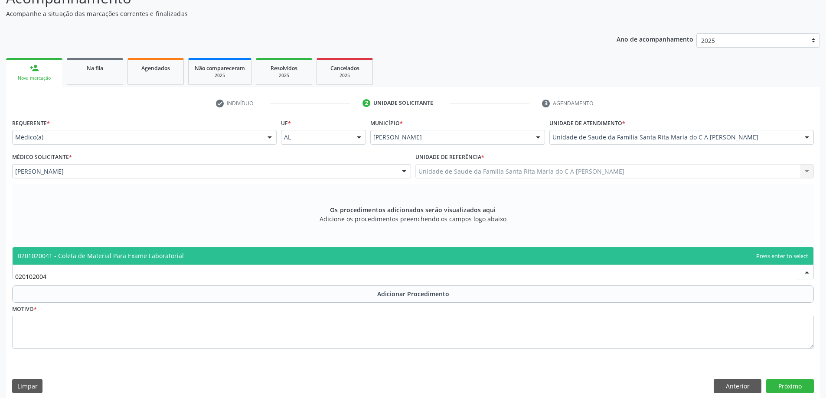
type input "0201020041"
click at [96, 257] on span "0201020041 - Coleta de Material Para Exame Laboratorial" at bounding box center [101, 256] width 166 height 8
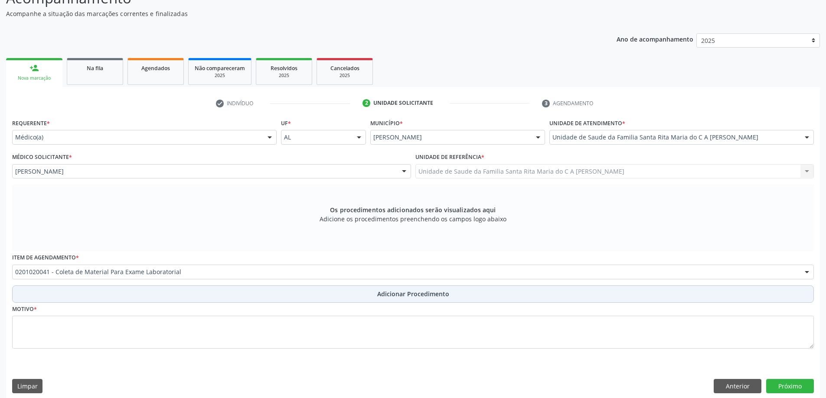
click at [76, 295] on button "Adicionar Procedimento" at bounding box center [413, 294] width 802 height 17
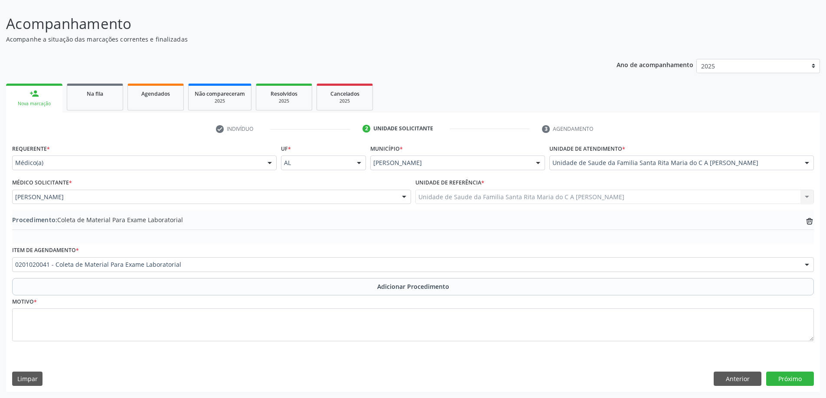
scroll to position [58, 0]
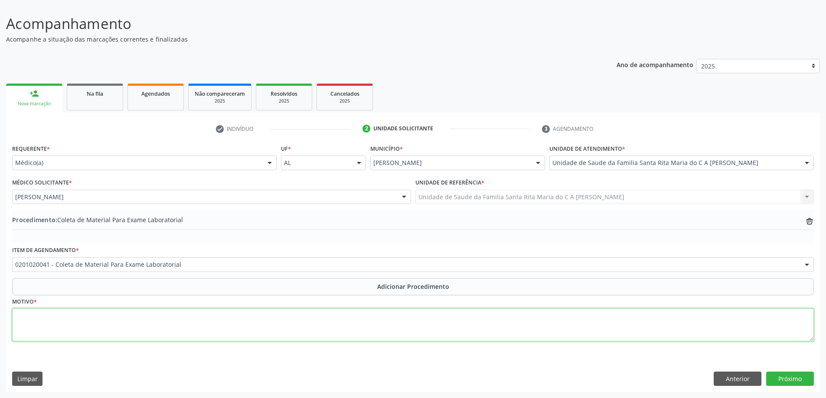
click at [61, 320] on textarea at bounding box center [413, 325] width 802 height 33
type textarea "HPS"
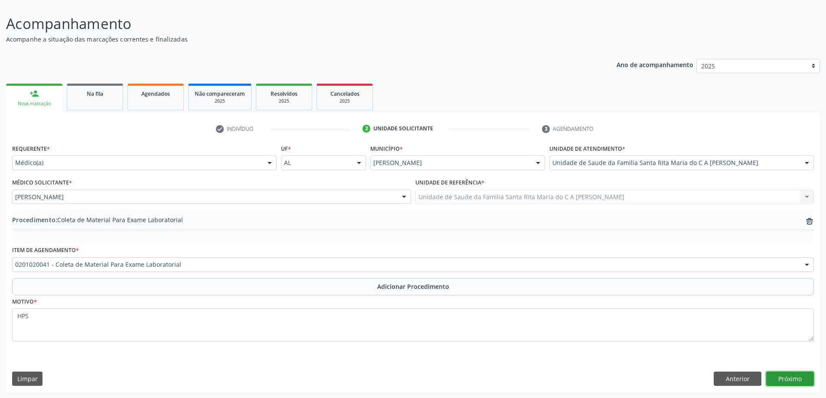
click at [792, 384] on button "Próximo" at bounding box center [790, 379] width 48 height 15
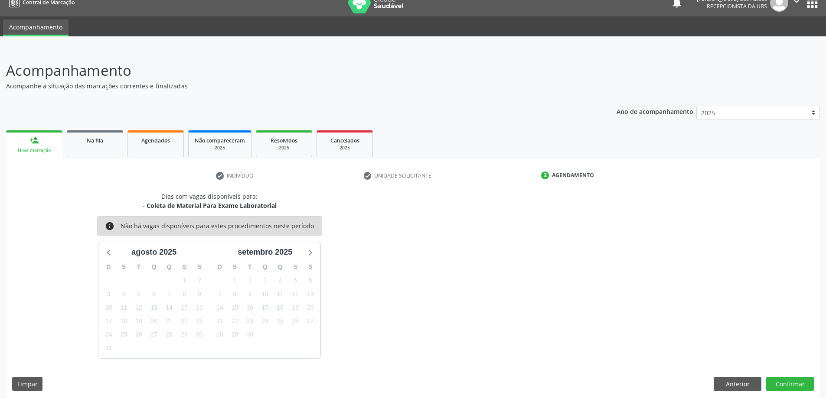
scroll to position [16, 0]
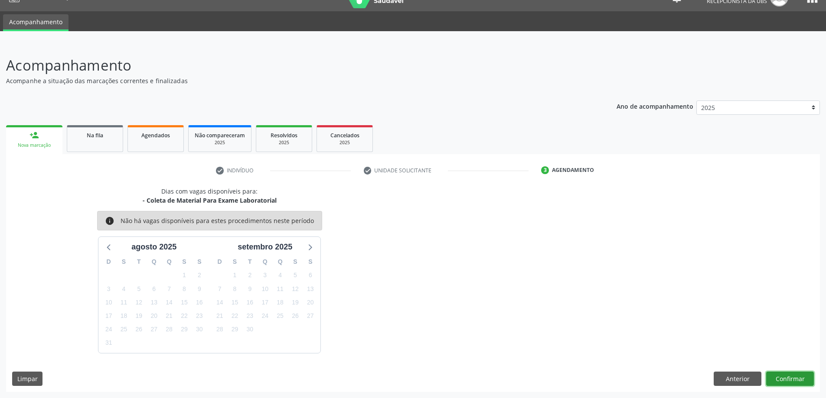
click at [776, 379] on button "Confirmar" at bounding box center [790, 379] width 48 height 15
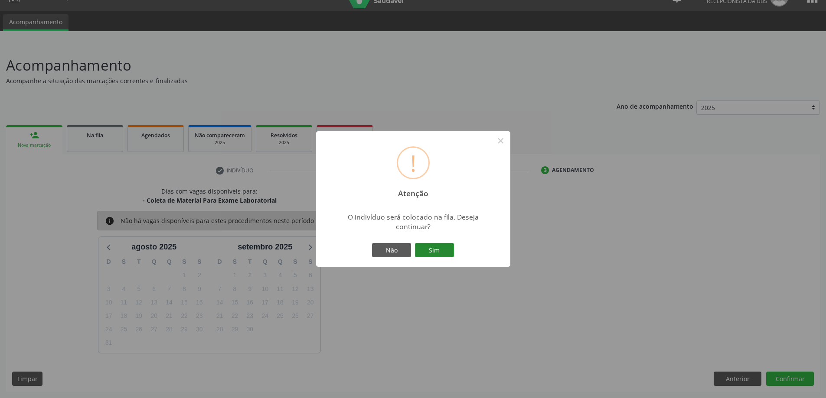
click at [434, 252] on button "Sim" at bounding box center [434, 250] width 39 height 15
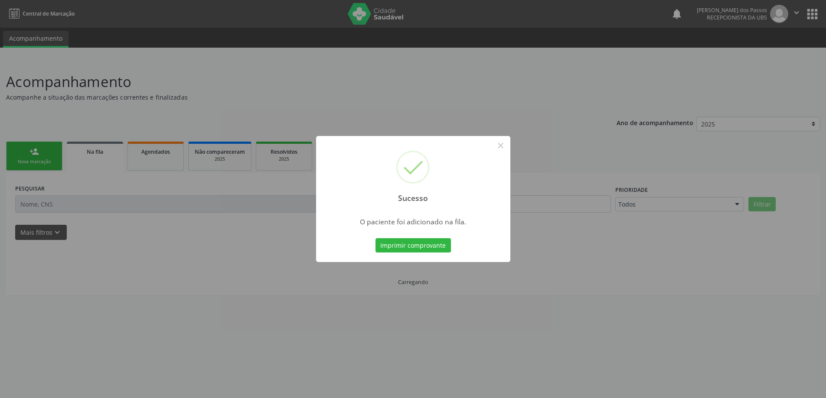
scroll to position [0, 0]
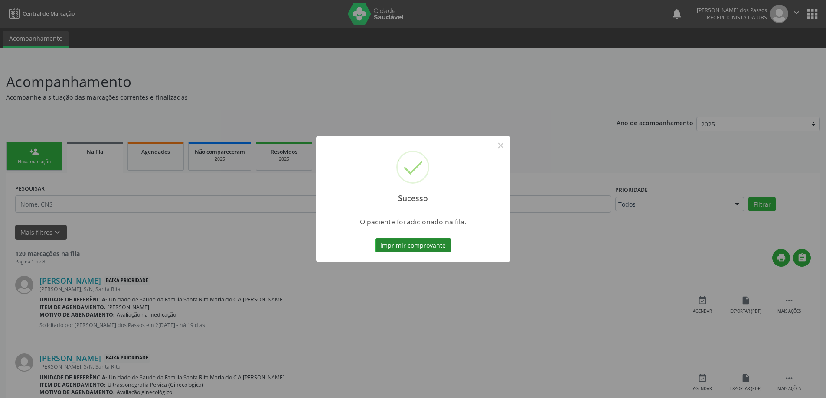
click at [434, 249] on button "Imprimir comprovante" at bounding box center [412, 245] width 75 height 15
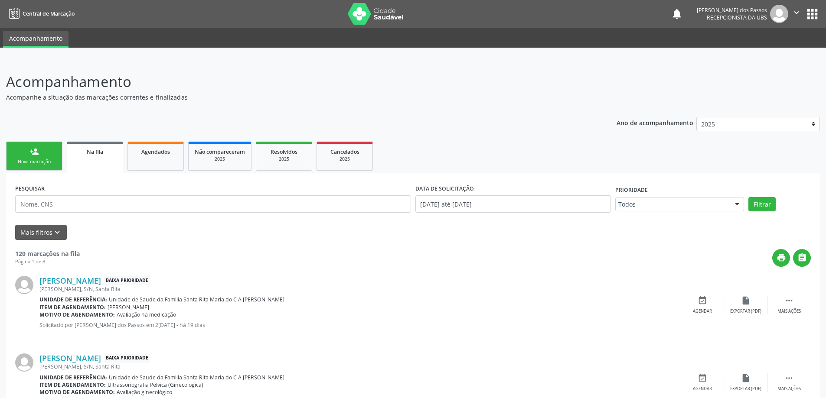
click at [33, 154] on div "person_add" at bounding box center [34, 152] width 10 height 10
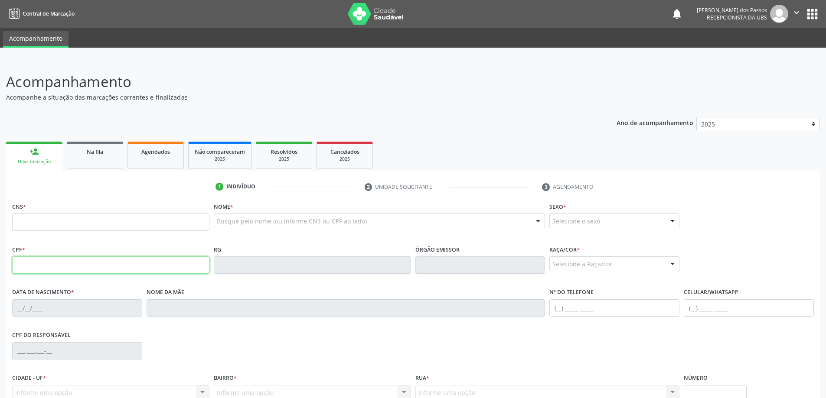
click at [58, 265] on input "text" at bounding box center [110, 265] width 197 height 17
type input "563.895.824-04"
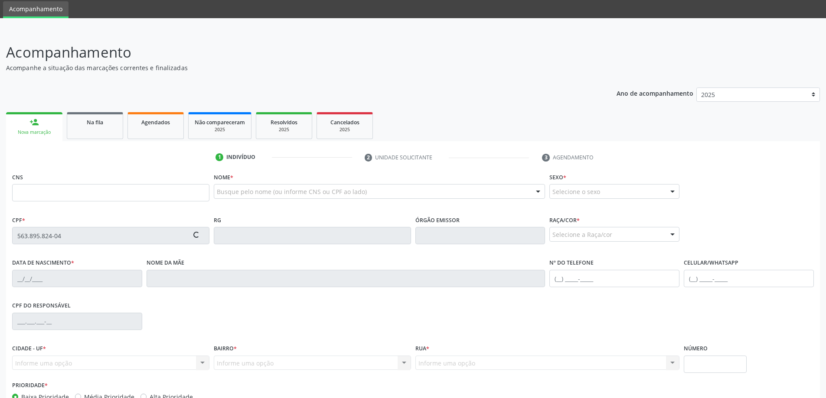
scroll to position [84, 0]
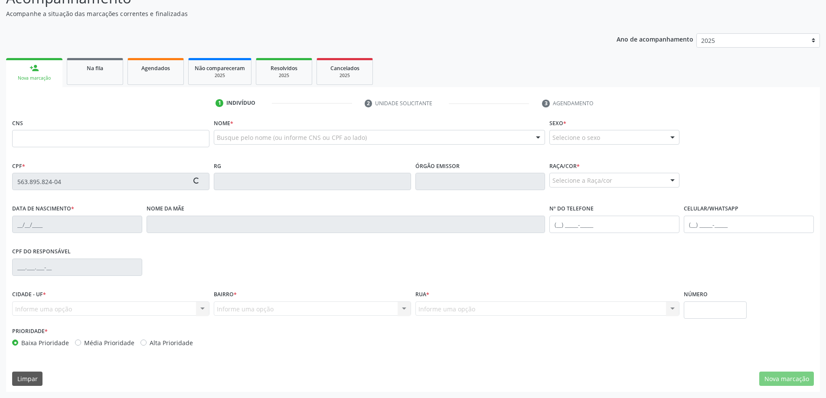
type input "704 6046 3912 5722"
type input "30/05/1962"
type input "Everina de Sena Pinto"
type input "(82) 99173-2866"
type input "S/N"
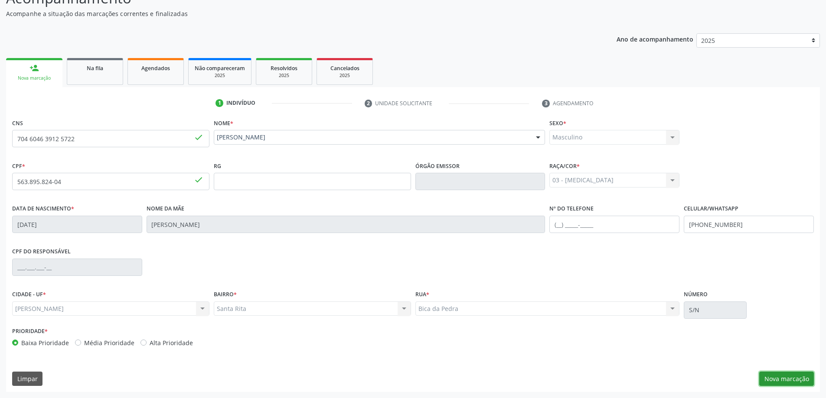
click at [796, 381] on button "Nova marcação" at bounding box center [786, 379] width 55 height 15
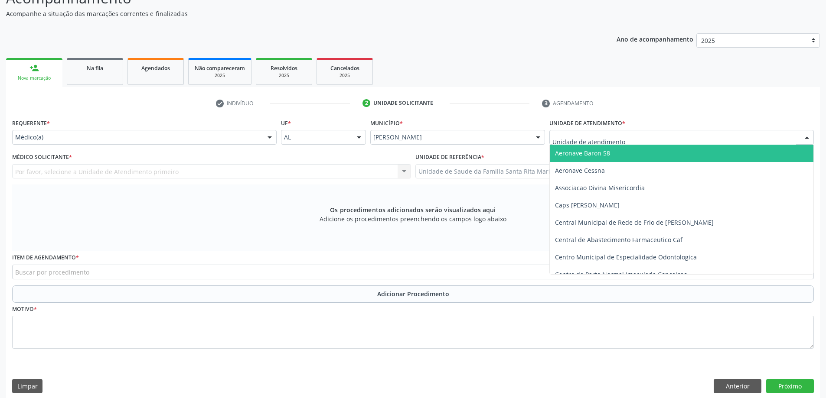
click at [796, 139] on div at bounding box center [681, 137] width 264 height 15
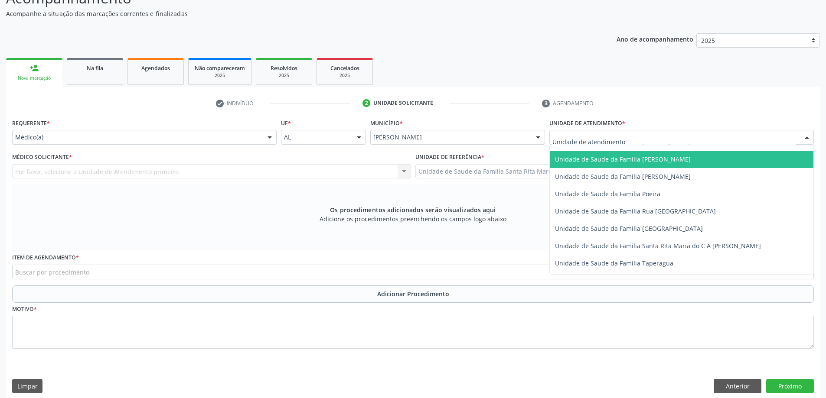
scroll to position [520, 0]
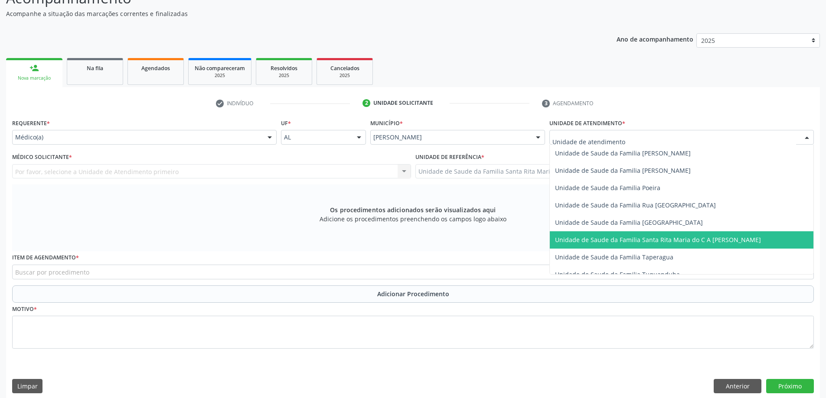
click at [710, 243] on span "Unidade de Saude da Familia Santa Rita Maria do C A [PERSON_NAME]" at bounding box center [658, 240] width 206 height 8
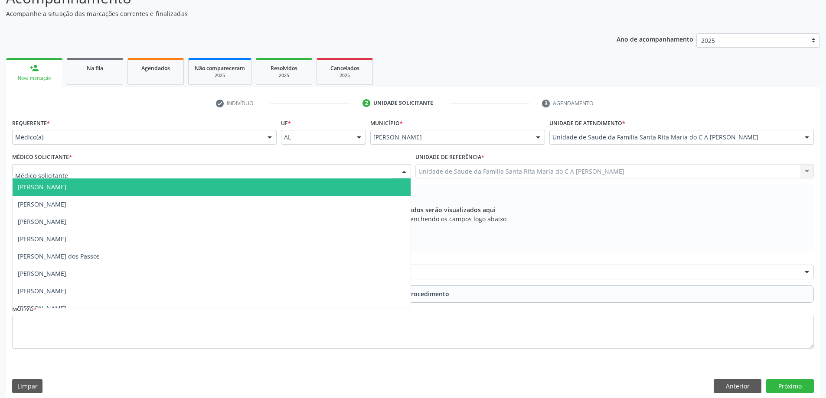
click at [95, 170] on div at bounding box center [211, 171] width 399 height 15
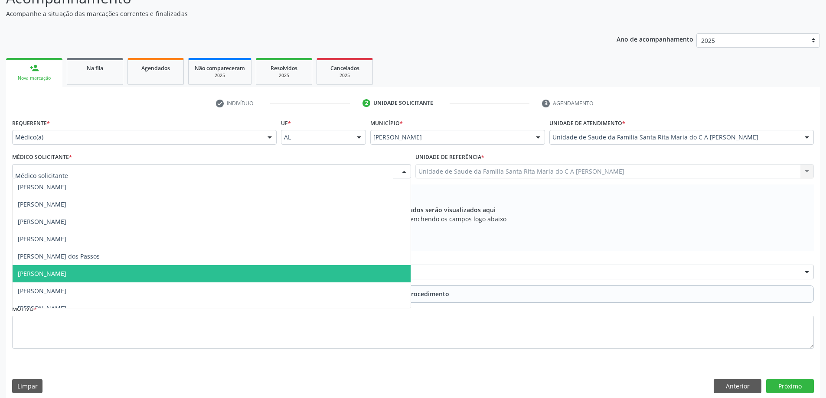
click at [103, 273] on span "[PERSON_NAME]" at bounding box center [212, 273] width 398 height 17
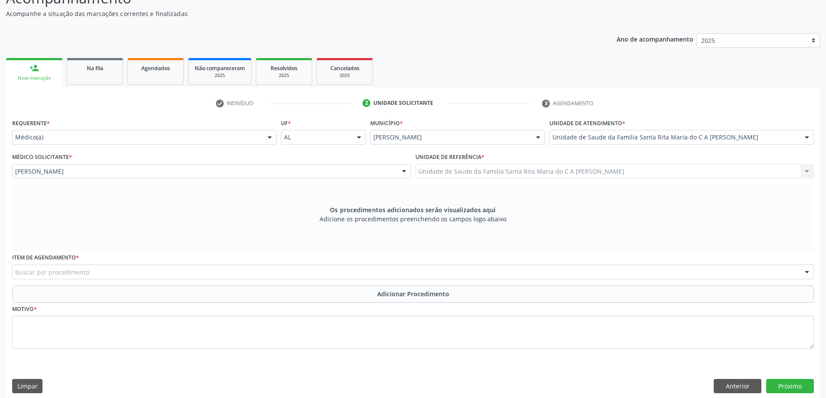
scroll to position [91, 0]
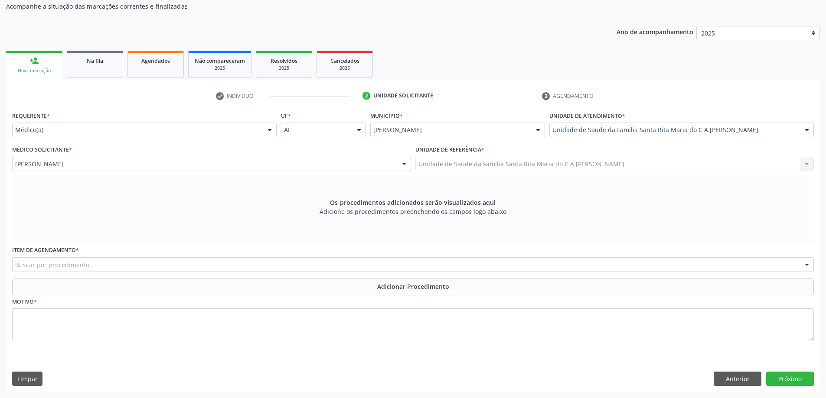
click at [91, 263] on div "Buscar por procedimento" at bounding box center [413, 265] width 802 height 15
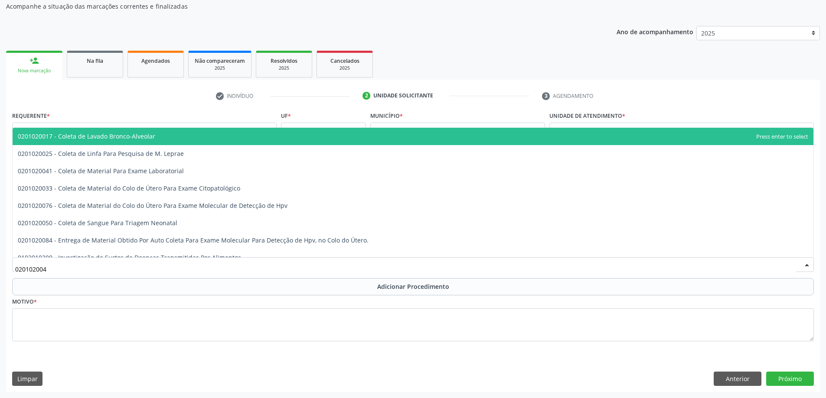
type input "0201020041"
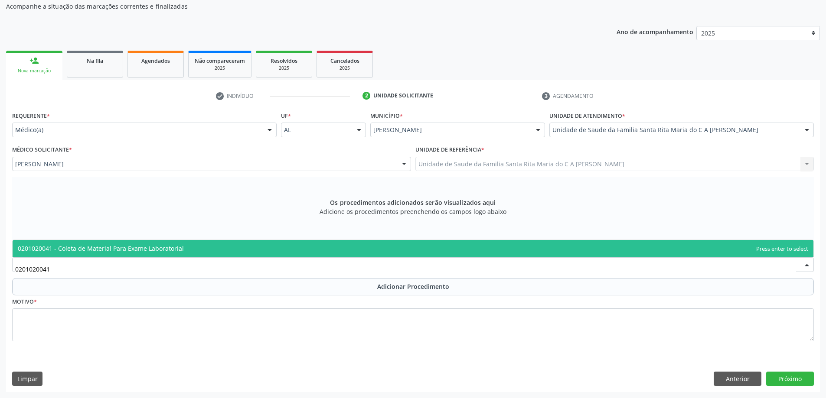
click at [92, 245] on span "0201020041 - Coleta de Material Para Exame Laboratorial" at bounding box center [101, 249] width 166 height 8
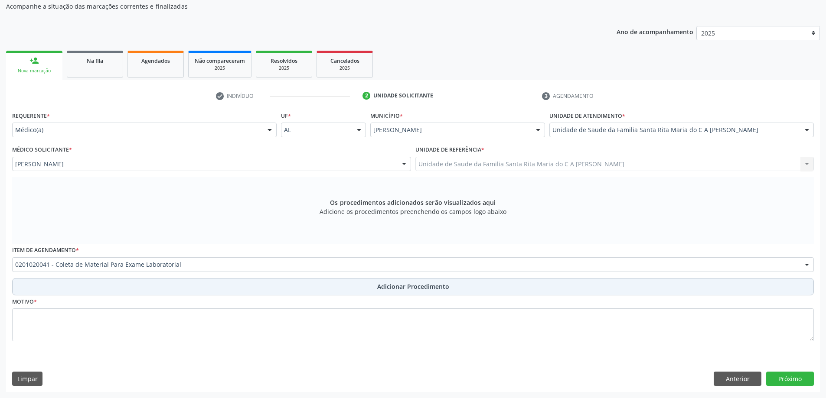
click at [85, 285] on button "Adicionar Procedimento" at bounding box center [413, 286] width 802 height 17
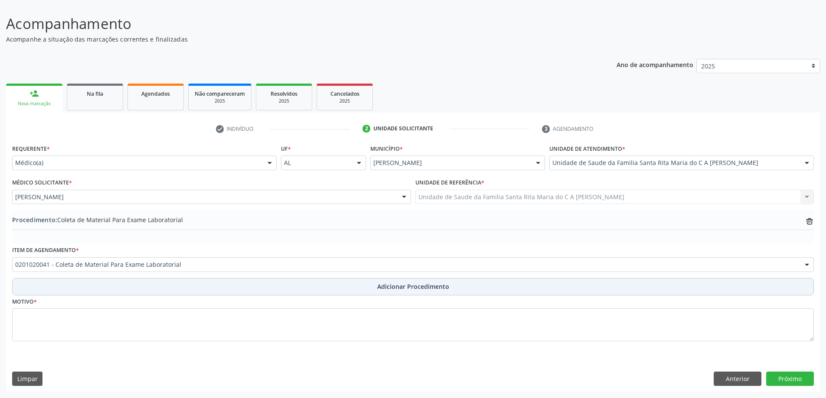
scroll to position [58, 0]
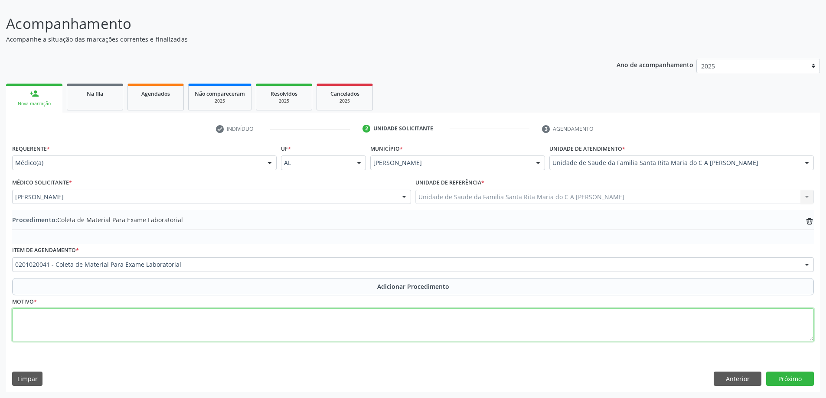
click at [89, 322] on textarea at bounding box center [413, 325] width 802 height 33
type textarea "AVALIAÇÃO DA PRÓSTATA"
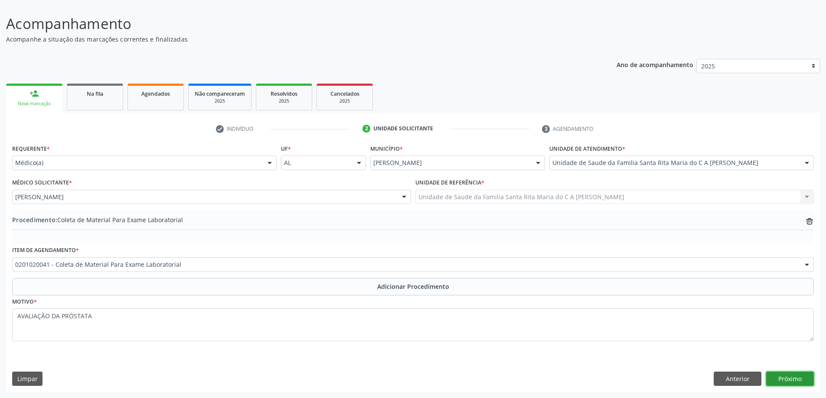
click at [787, 380] on button "Próximo" at bounding box center [790, 379] width 48 height 15
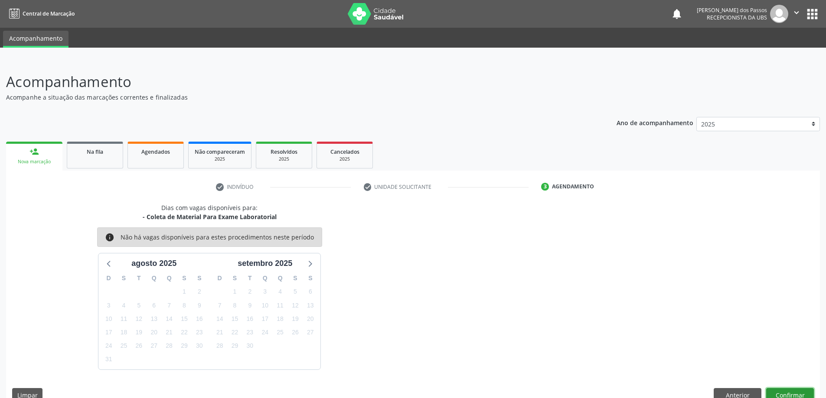
click at [795, 392] on button "Confirmar" at bounding box center [790, 395] width 48 height 15
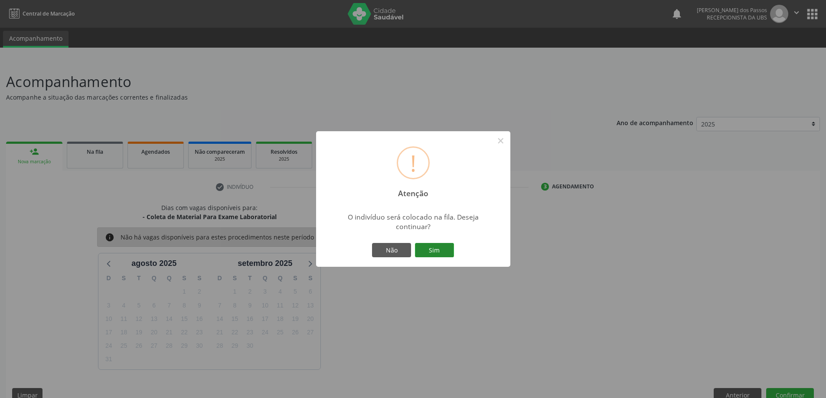
click at [423, 253] on button "Sim" at bounding box center [434, 250] width 39 height 15
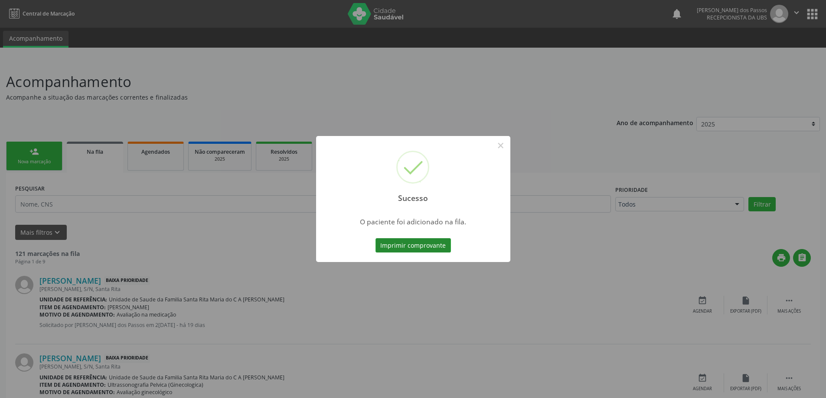
click at [442, 245] on button "Imprimir comprovante" at bounding box center [412, 245] width 75 height 15
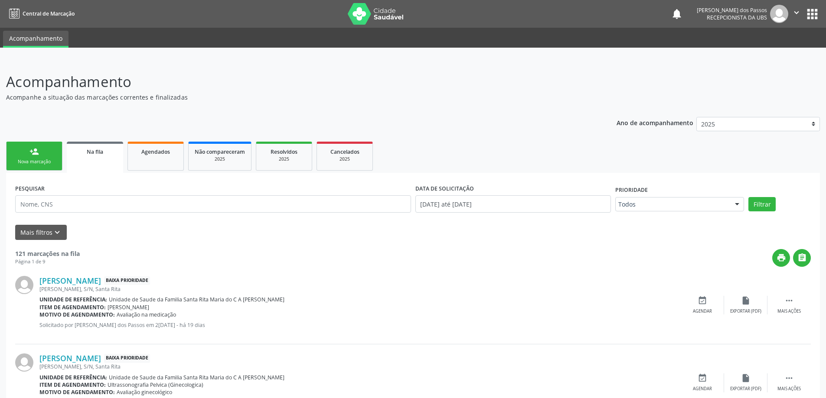
click at [34, 163] on div "Nova marcação" at bounding box center [34, 162] width 43 height 7
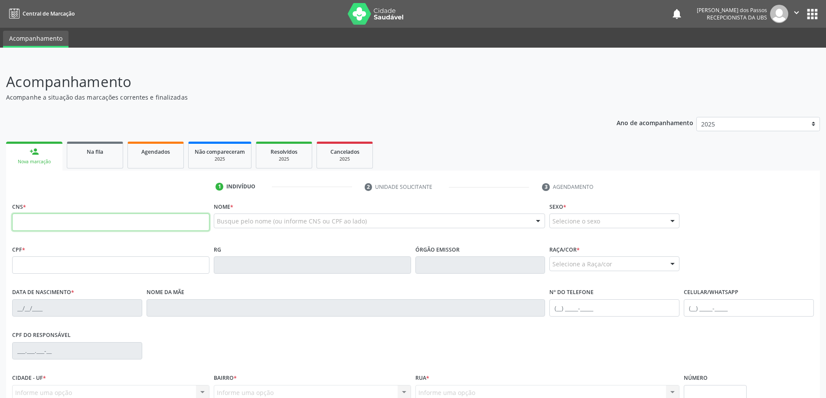
click at [87, 227] on input "text" at bounding box center [110, 222] width 197 height 17
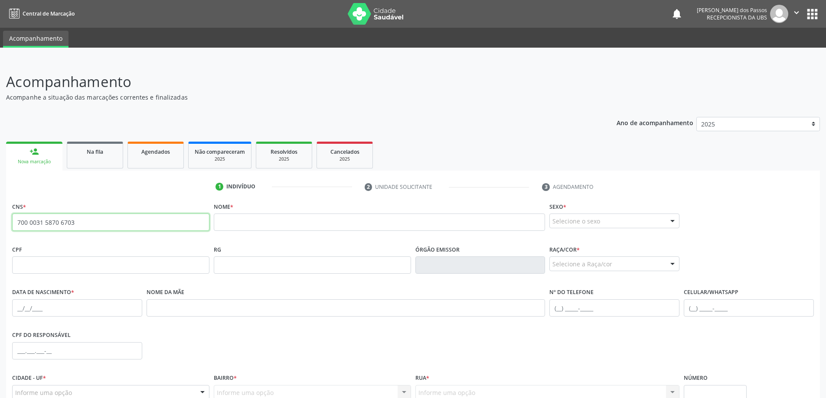
click at [96, 221] on input "700 0031 5870 6703" at bounding box center [110, 222] width 197 height 17
type input "7"
click at [66, 262] on input "text" at bounding box center [110, 265] width 197 height 17
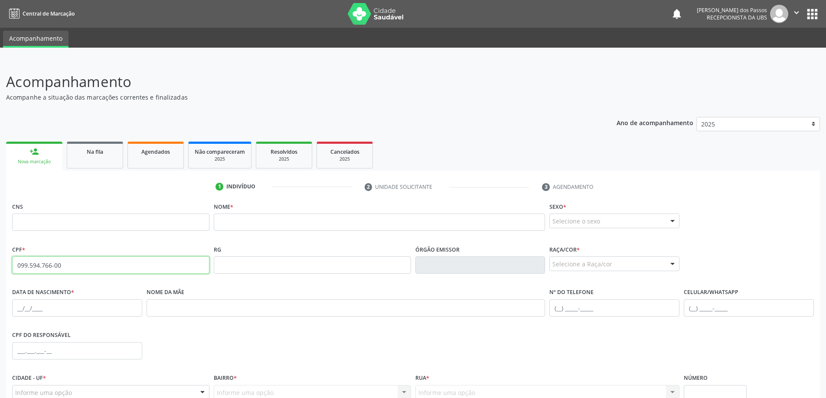
type input "099.594.766-00"
click at [75, 222] on input "text" at bounding box center [110, 222] width 197 height 17
type input "700 0031 5870 6703"
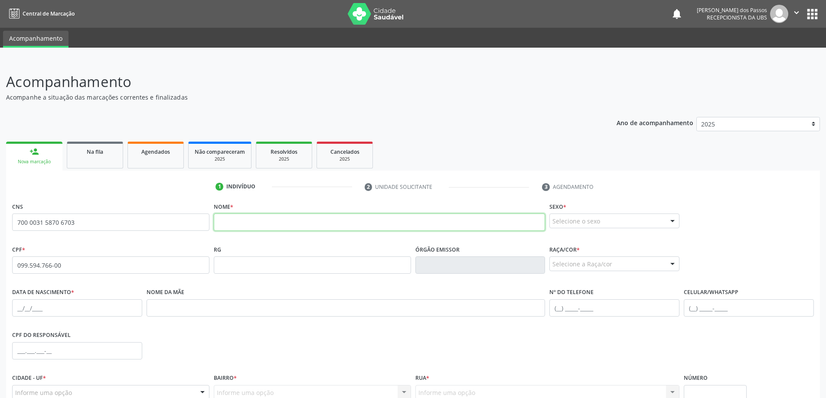
click at [256, 220] on input "text" at bounding box center [380, 222] width 332 height 17
type input "THAIS CRISTINA DE FREITAS"
click at [610, 223] on div "Selecione o sexo" at bounding box center [614, 221] width 130 height 15
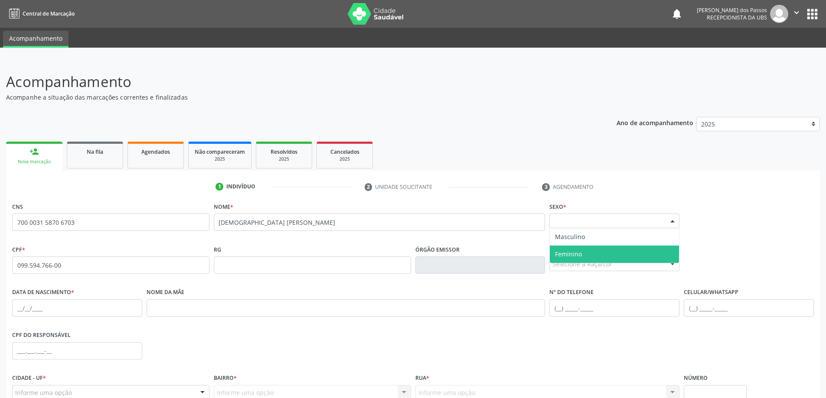
click at [598, 253] on span "Feminino" at bounding box center [614, 254] width 129 height 17
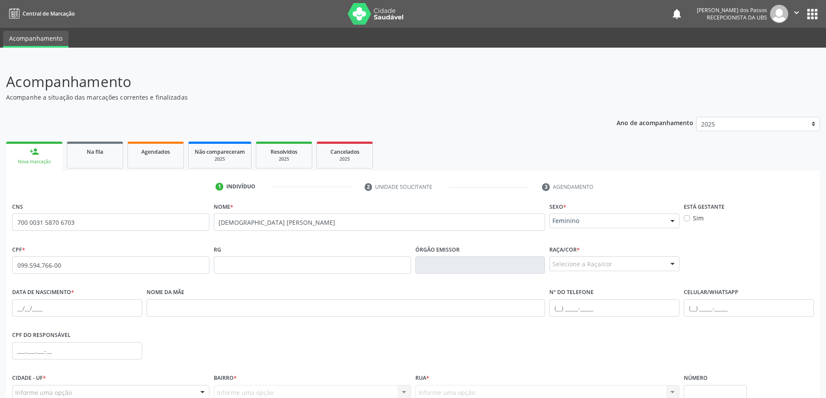
click at [594, 265] on div "Selecione a Raça/cor" at bounding box center [614, 264] width 130 height 15
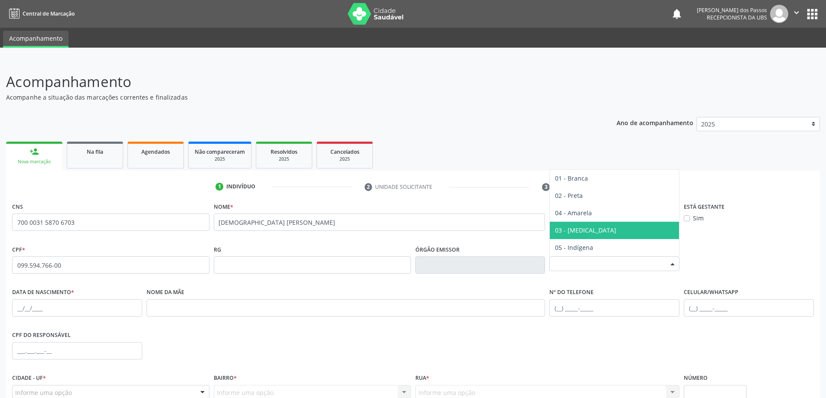
click at [587, 231] on span "03 - [MEDICAL_DATA]" at bounding box center [614, 230] width 129 height 17
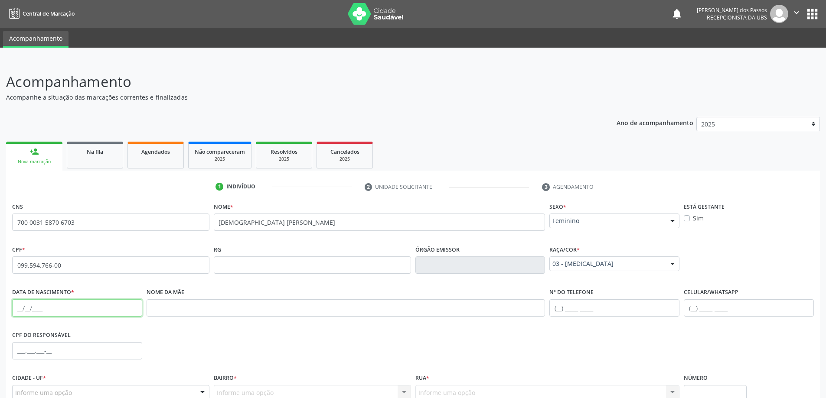
click at [67, 306] on input "text" at bounding box center [77, 308] width 130 height 17
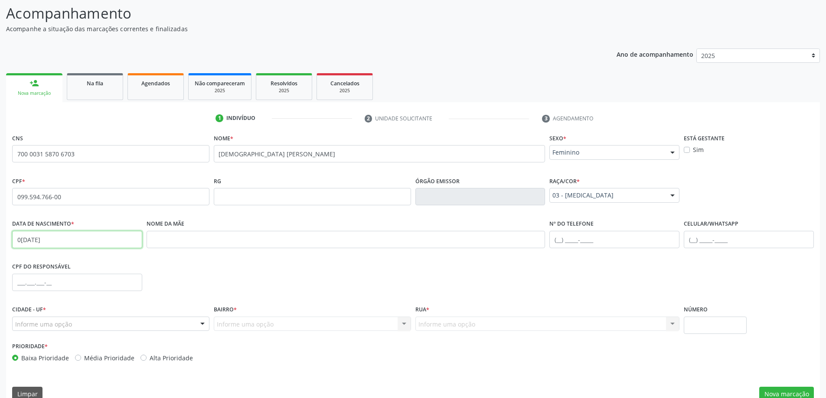
scroll to position [84, 0]
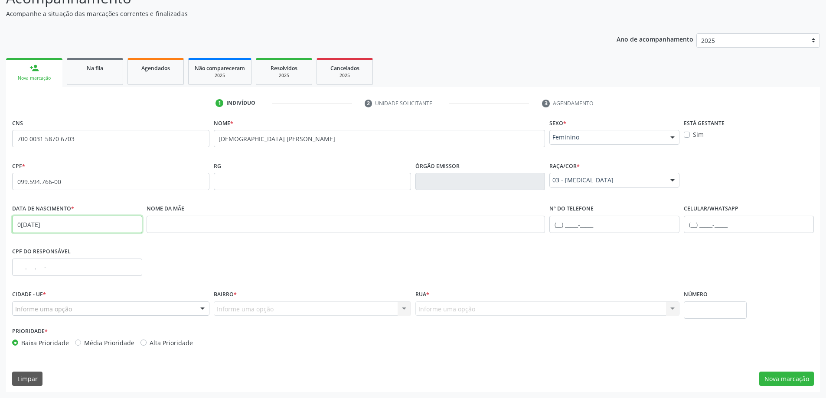
type input "05/04/1990"
click at [236, 227] on input "text" at bounding box center [346, 224] width 399 height 17
type input "ROSILENE APARECIDA DE FREITAS"
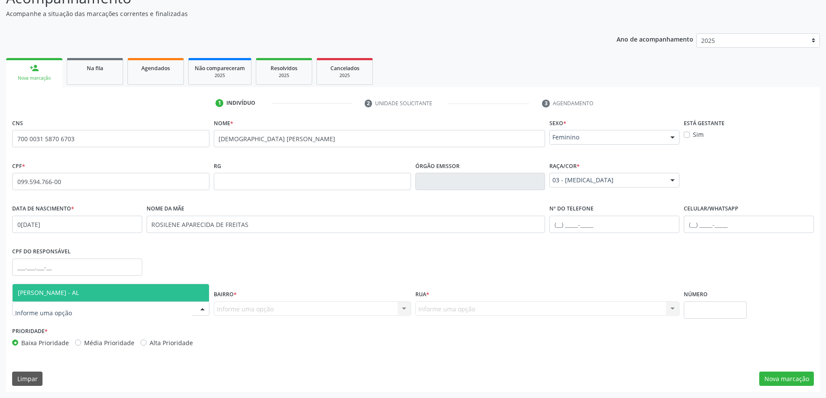
click at [141, 310] on div at bounding box center [110, 309] width 197 height 15
click at [130, 293] on span "[PERSON_NAME] - AL" at bounding box center [111, 292] width 196 height 17
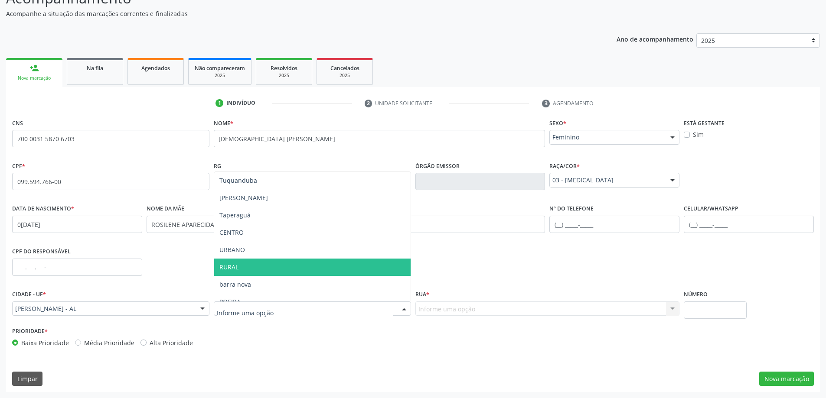
scroll to position [130, 0]
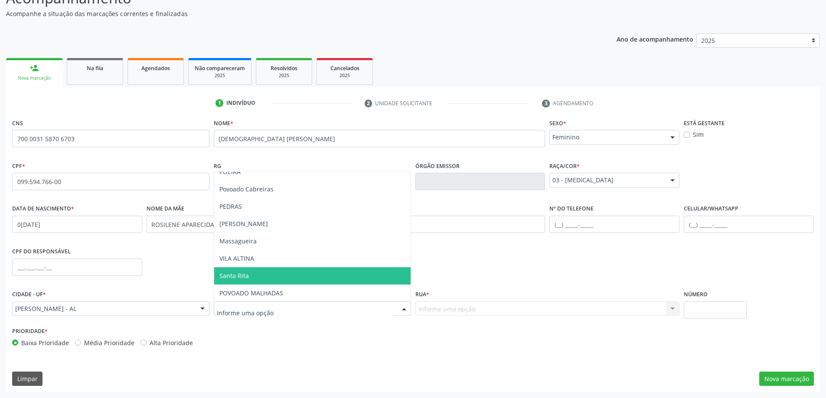
click at [249, 275] on span "Santa Rita" at bounding box center [312, 276] width 196 height 17
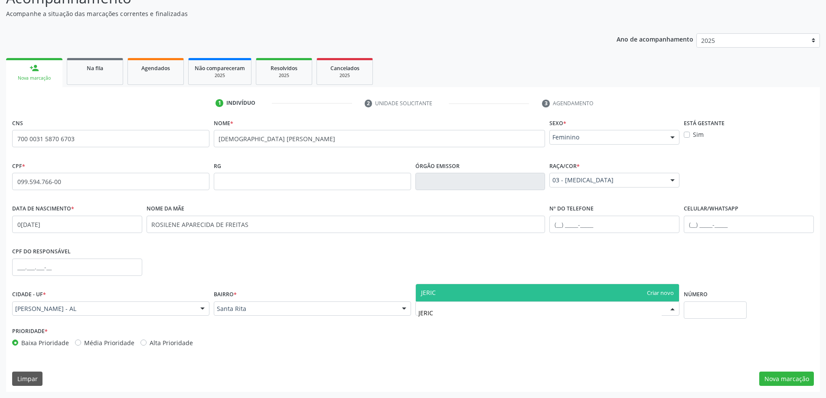
type input "JERICÓ"
click at [471, 291] on span "JERICÓ" at bounding box center [548, 292] width 264 height 17
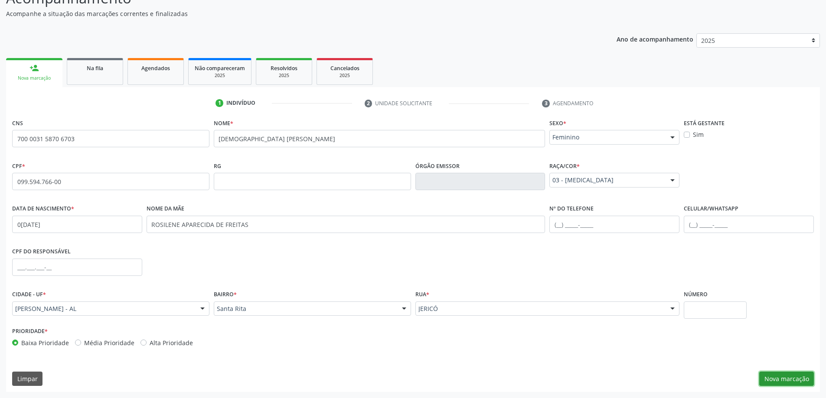
click at [784, 382] on button "Nova marcação" at bounding box center [786, 379] width 55 height 15
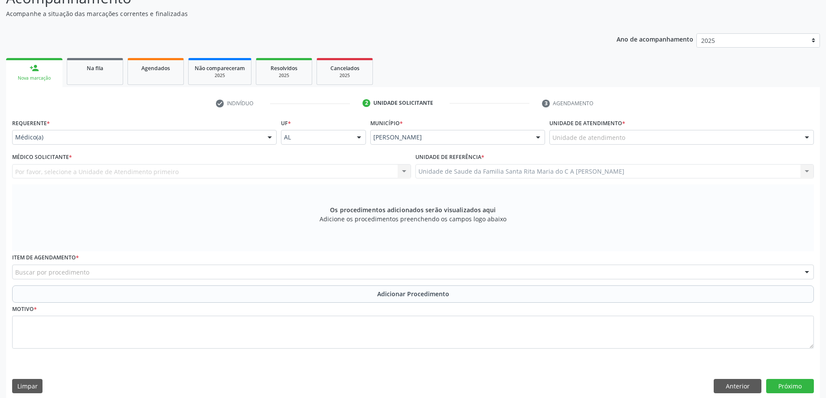
click at [627, 139] on div "Unidade de atendimento" at bounding box center [681, 137] width 264 height 15
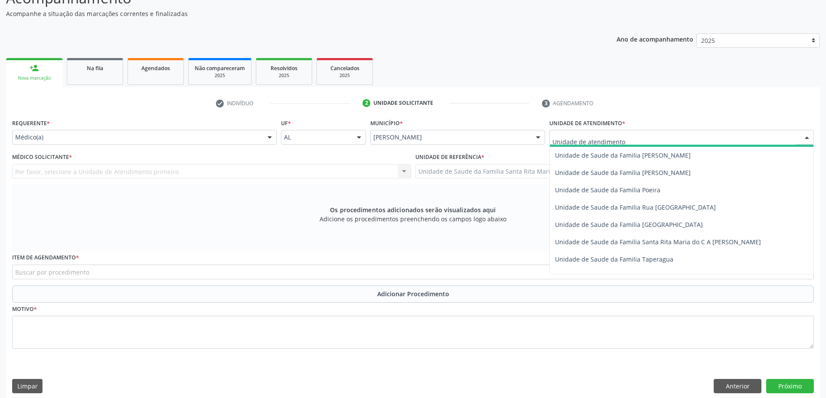
scroll to position [520, 0]
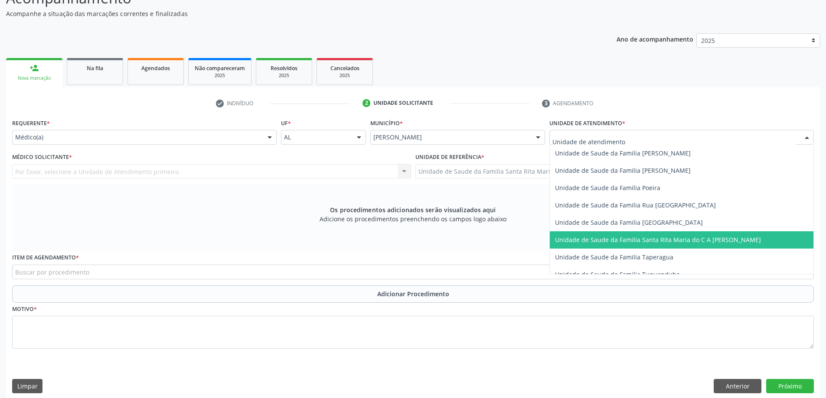
click at [644, 239] on span "Unidade de Saude da Familia Santa Rita Maria do C A [PERSON_NAME]" at bounding box center [658, 240] width 206 height 8
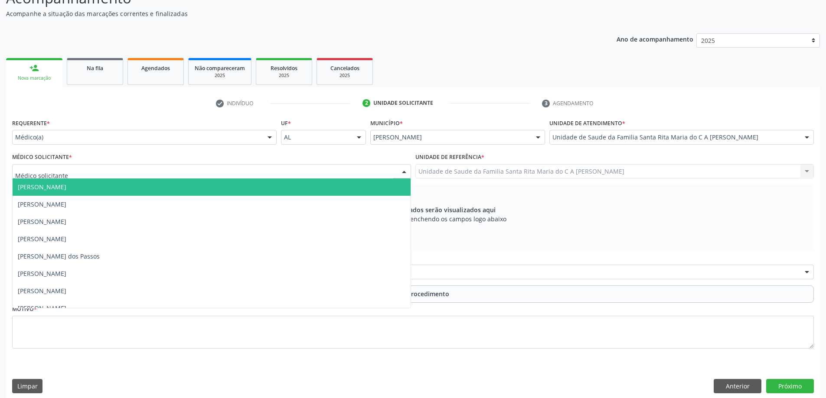
click at [162, 174] on div at bounding box center [211, 171] width 399 height 15
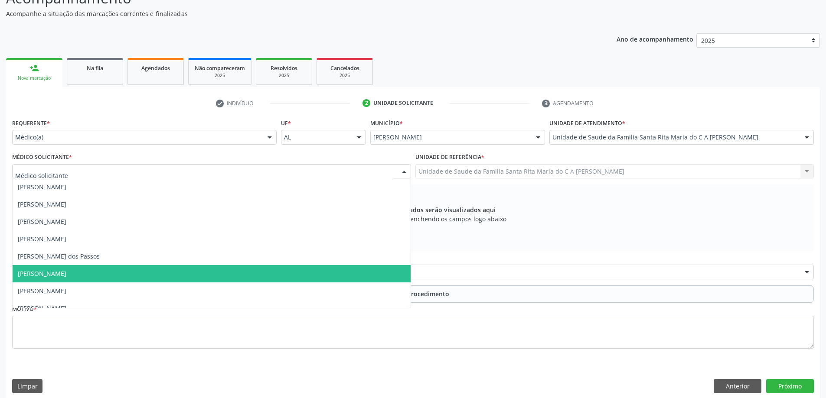
click at [139, 276] on span "[PERSON_NAME]" at bounding box center [212, 273] width 398 height 17
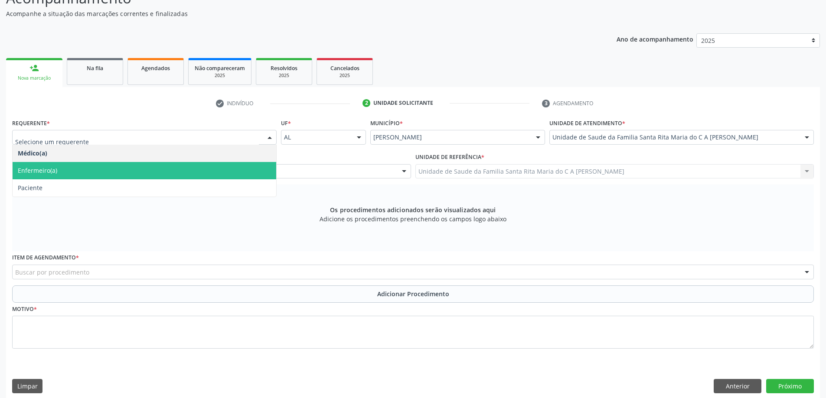
click at [121, 171] on span "Enfermeiro(a)" at bounding box center [145, 170] width 264 height 17
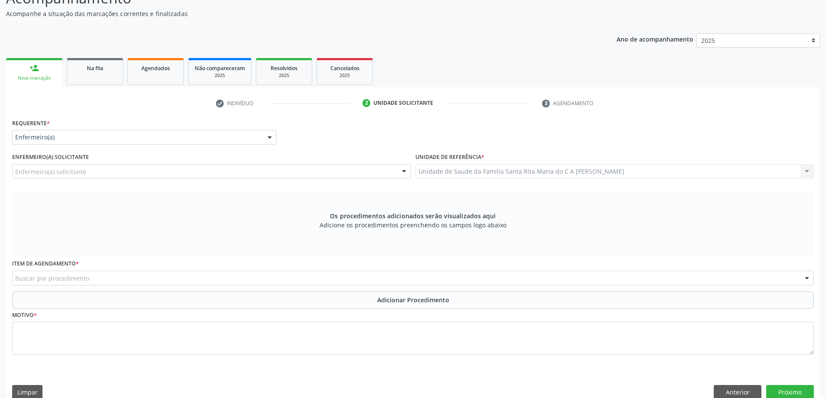
click at [121, 171] on div "Enfermeiro(a) solicitante" at bounding box center [211, 171] width 399 height 15
type input "J"
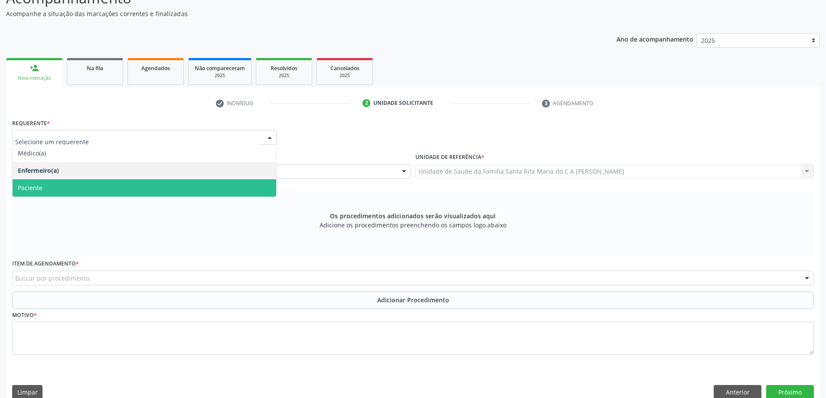
click at [102, 185] on span "Paciente" at bounding box center [145, 188] width 264 height 17
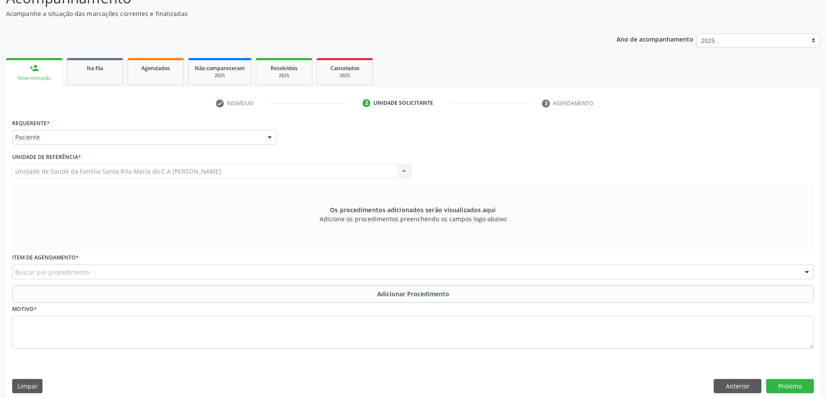
click at [233, 272] on div "Buscar por procedimento" at bounding box center [413, 272] width 802 height 15
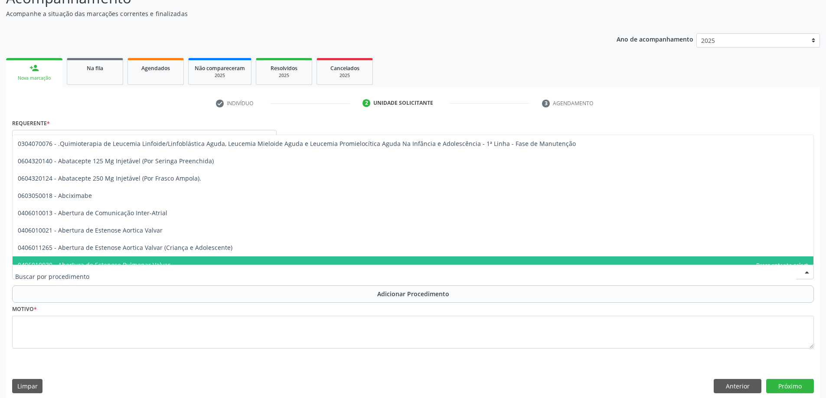
click at [137, 281] on input "text" at bounding box center [405, 276] width 781 height 17
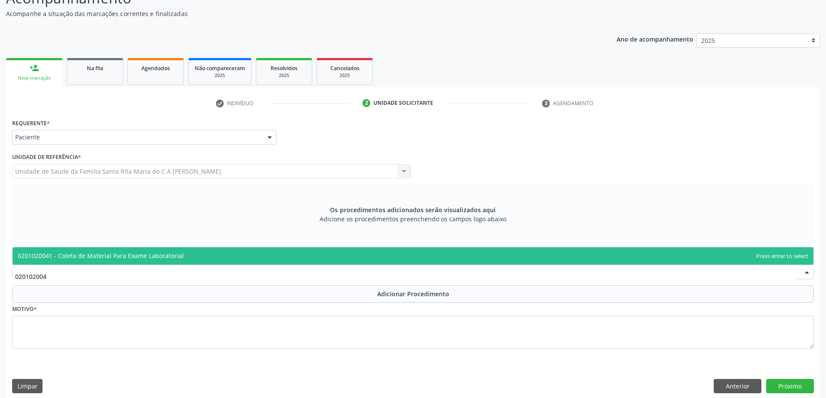
type input "0201020041"
click at [168, 252] on span "0201020041 - Coleta de Material Para Exame Laboratorial" at bounding box center [101, 256] width 166 height 8
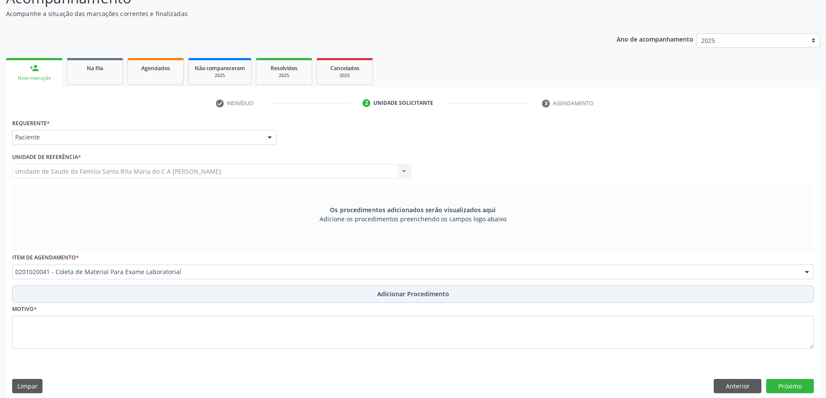
click at [134, 293] on button "Adicionar Procedimento" at bounding box center [413, 294] width 802 height 17
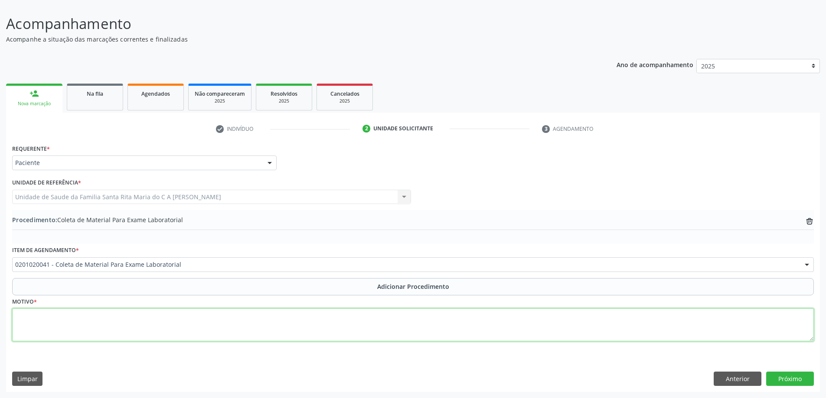
click at [118, 326] on textarea at bounding box center [413, 325] width 802 height 33
type textarea "AVALIAÇÃO"
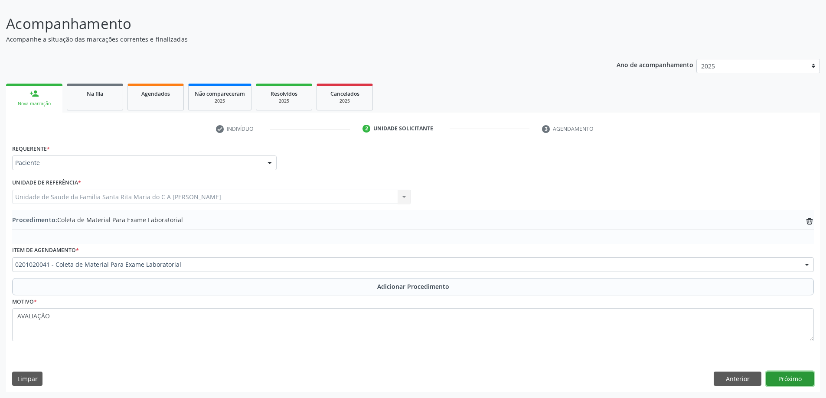
click at [781, 378] on button "Próximo" at bounding box center [790, 379] width 48 height 15
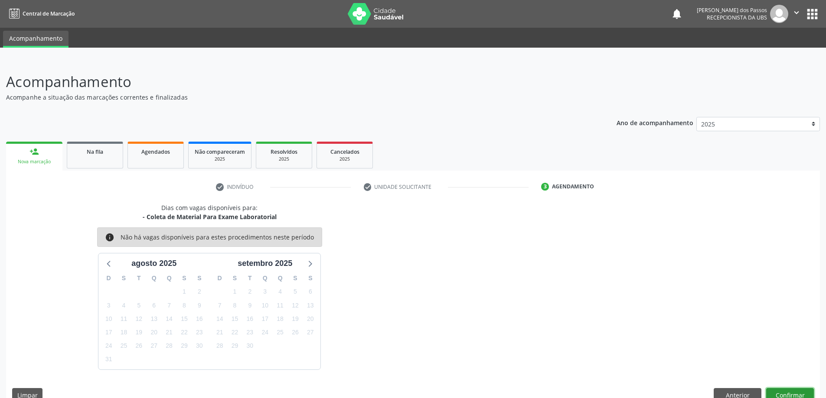
click at [791, 394] on button "Confirmar" at bounding box center [790, 395] width 48 height 15
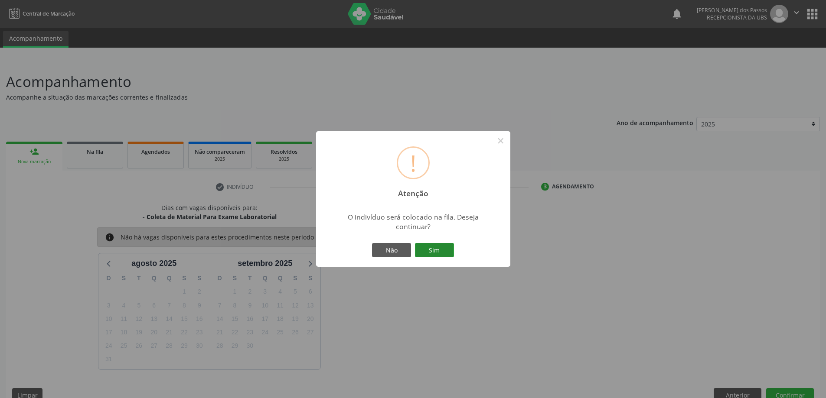
click at [433, 248] on button "Sim" at bounding box center [434, 250] width 39 height 15
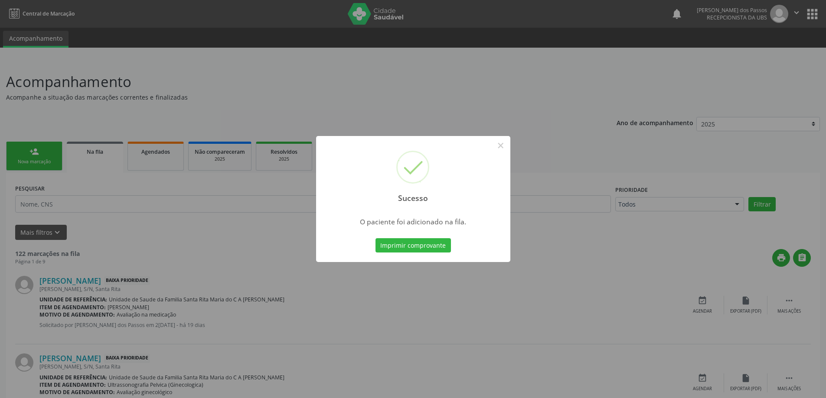
click at [433, 248] on button "Imprimir comprovante" at bounding box center [412, 245] width 75 height 15
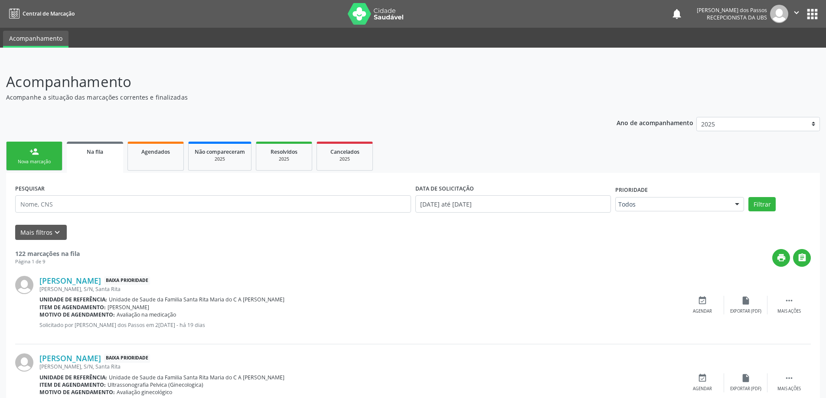
click at [20, 162] on div "Nova marcação" at bounding box center [34, 162] width 43 height 7
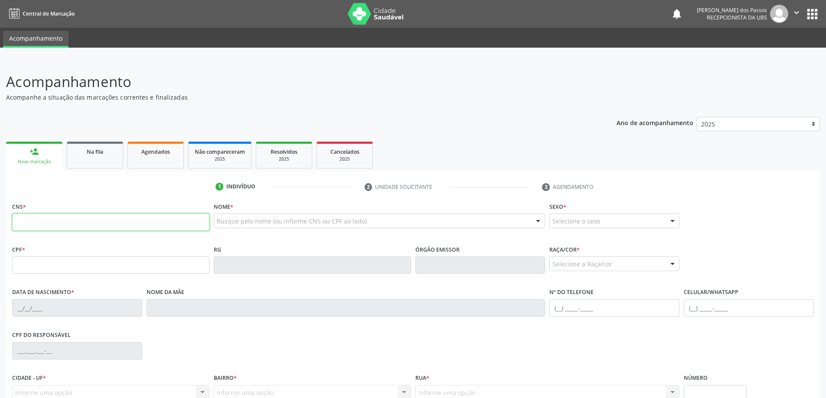
click at [131, 223] on input "text" at bounding box center [110, 222] width 197 height 17
type input "706 0013 4678 9944"
type input "150.510.684-21"
type input "20/08/2007"
type input "Raphaelly Simony Dias dos Santos"
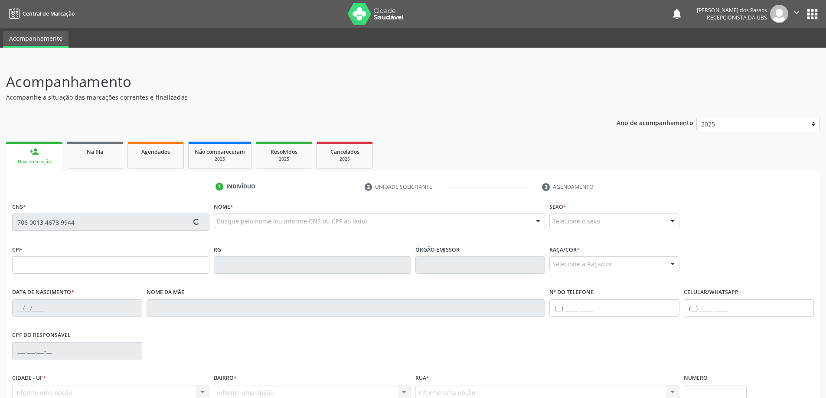
type input "(82) 99303-4237"
type input "S/N"
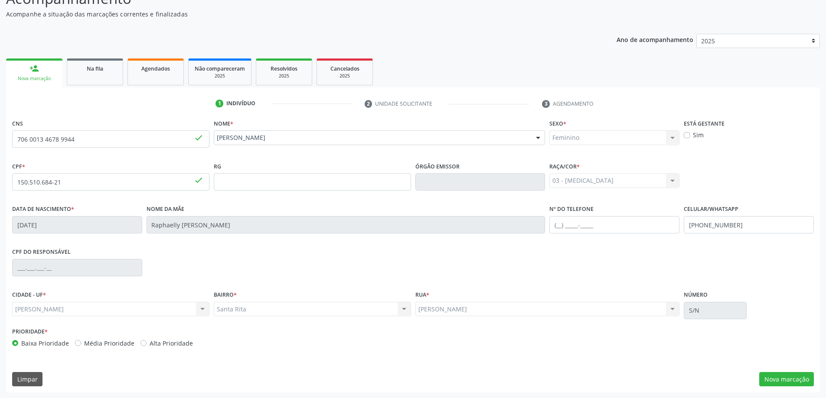
scroll to position [84, 0]
click at [788, 380] on button "Nova marcação" at bounding box center [786, 379] width 55 height 15
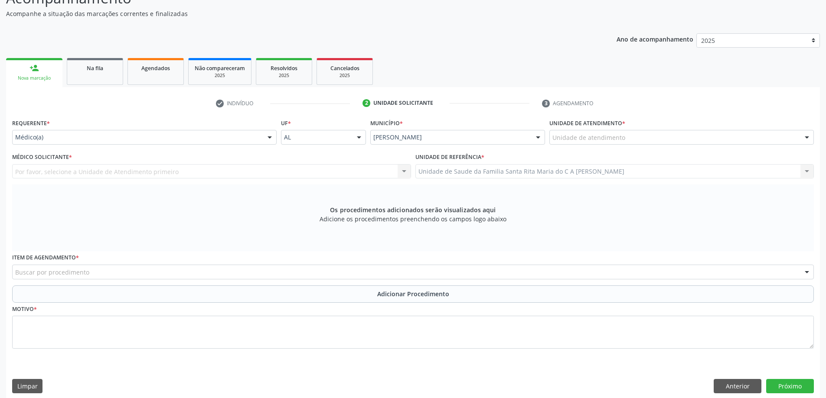
drag, startPoint x: 600, startPoint y: 137, endPoint x: 600, endPoint y: 143, distance: 5.6
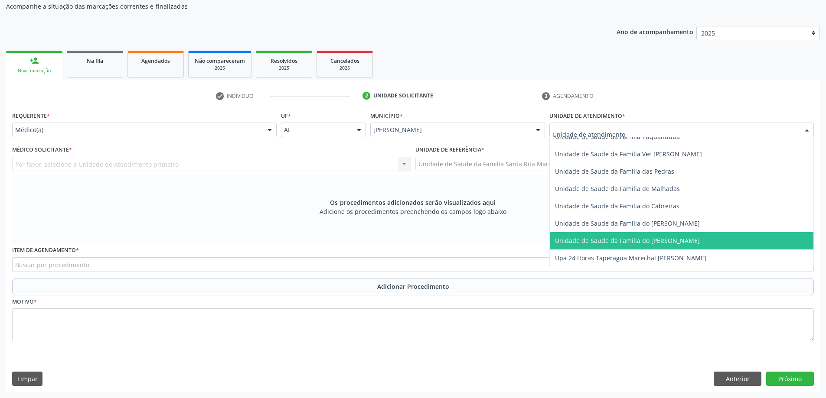
scroll to position [599, 0]
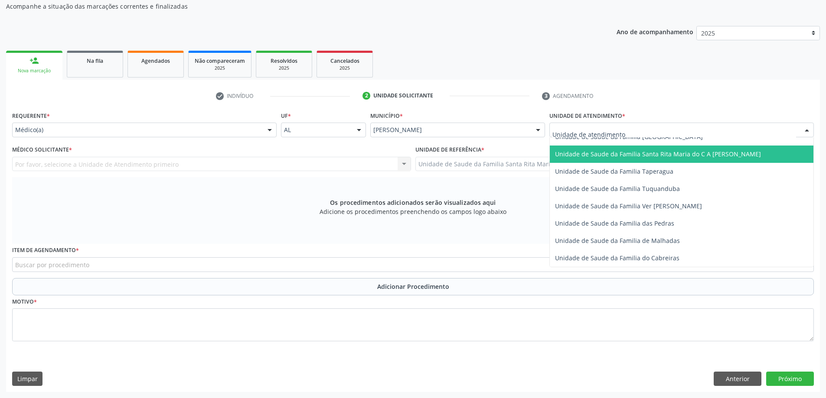
click at [640, 154] on span "Unidade de Saude da Familia Santa Rita Maria do C A [PERSON_NAME]" at bounding box center [658, 154] width 206 height 8
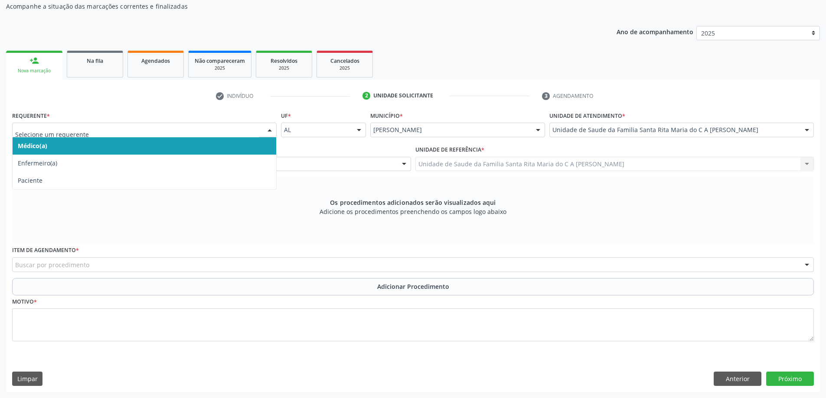
click at [101, 144] on span "Médico(a)" at bounding box center [145, 145] width 264 height 17
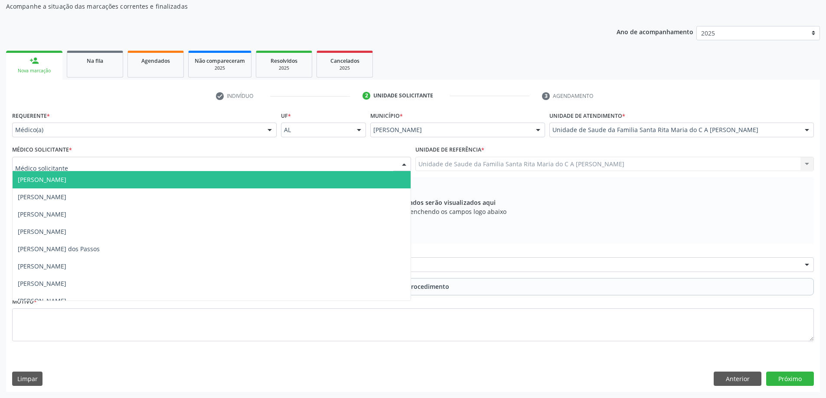
click at [95, 164] on div at bounding box center [211, 164] width 399 height 15
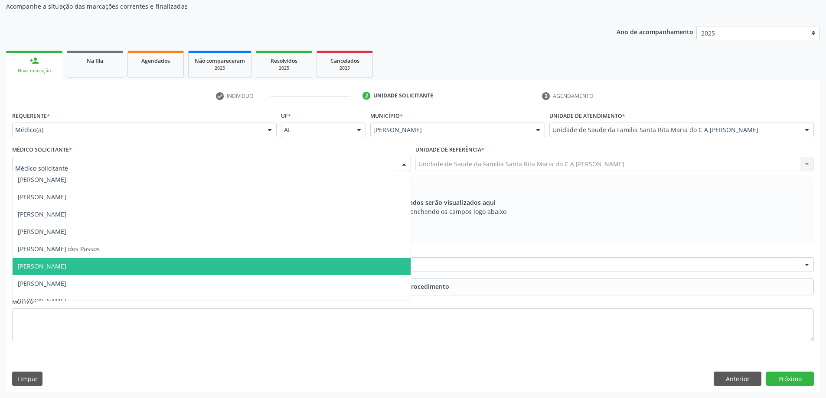
click at [66, 268] on span "[PERSON_NAME]" at bounding box center [42, 266] width 49 height 8
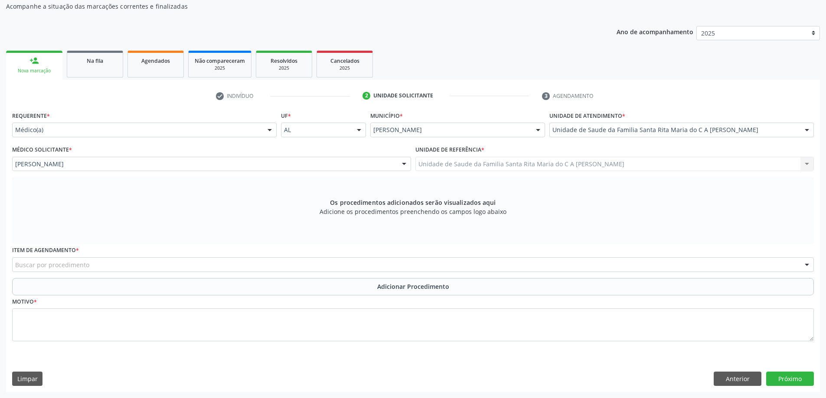
click at [93, 268] on div "Buscar por procedimento" at bounding box center [413, 265] width 802 height 15
click at [35, 269] on input "020102041" at bounding box center [405, 269] width 781 height 17
type input "0201020041"
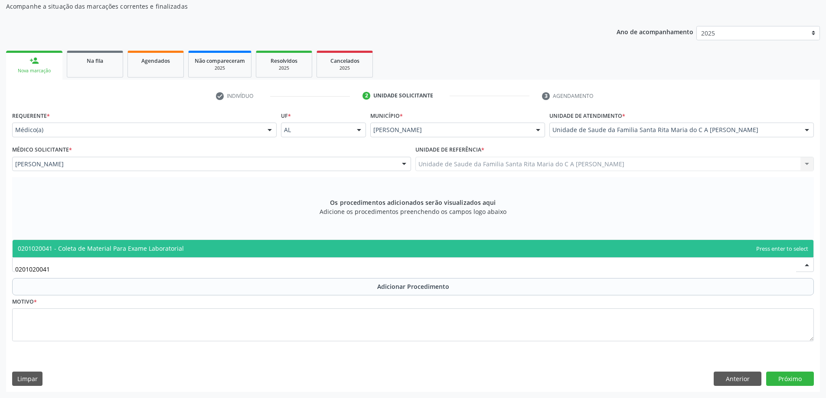
click at [93, 251] on span "0201020041 - Coleta de Material Para Exame Laboratorial" at bounding box center [101, 249] width 166 height 8
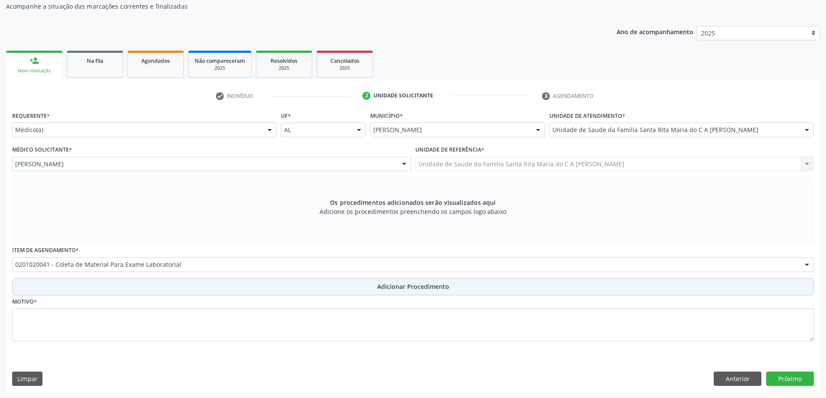
click at [82, 289] on button "Adicionar Procedimento" at bounding box center [413, 286] width 802 height 17
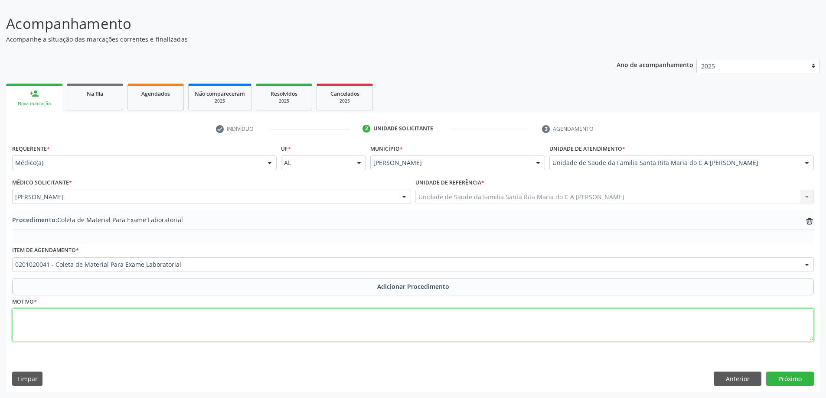
click at [72, 326] on textarea at bounding box center [413, 325] width 802 height 33
type textarea "CONTROLE"
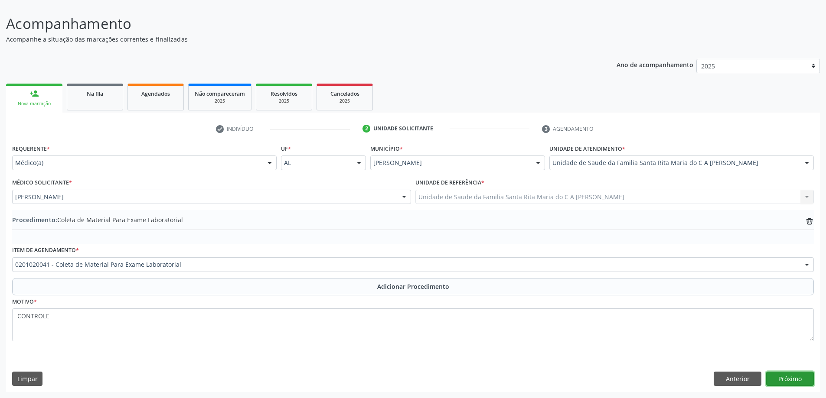
click at [784, 382] on button "Próximo" at bounding box center [790, 379] width 48 height 15
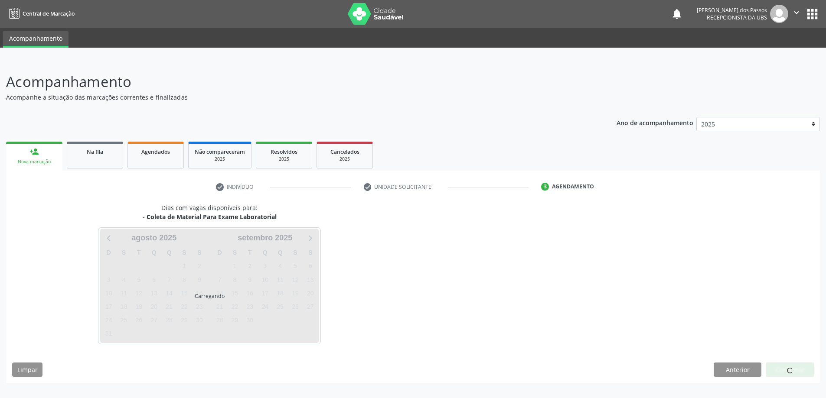
scroll to position [0, 0]
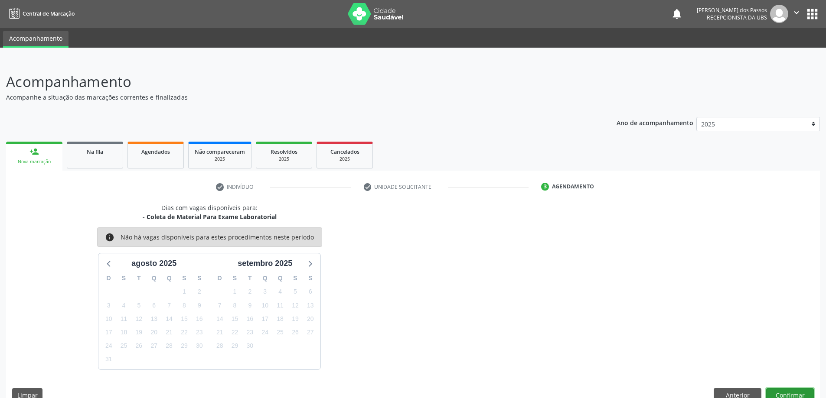
click at [782, 395] on button "Confirmar" at bounding box center [790, 395] width 48 height 15
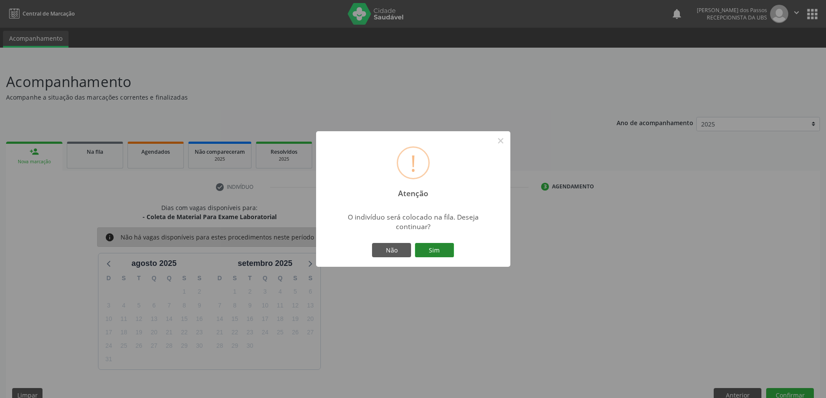
click at [430, 251] on button "Sim" at bounding box center [434, 250] width 39 height 15
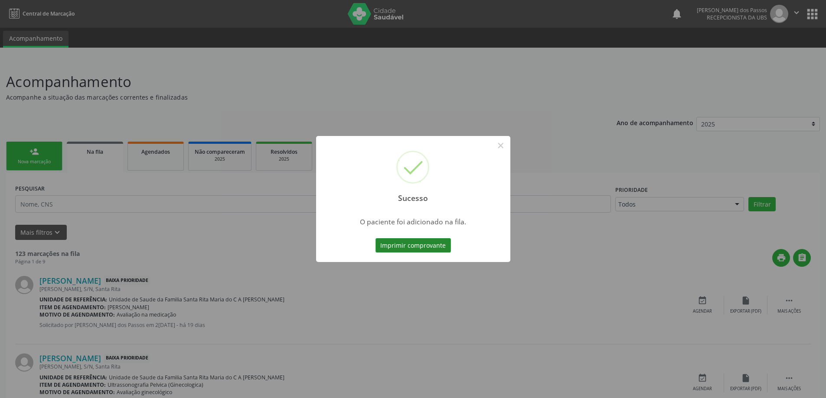
click at [420, 242] on button "Imprimir comprovante" at bounding box center [412, 245] width 75 height 15
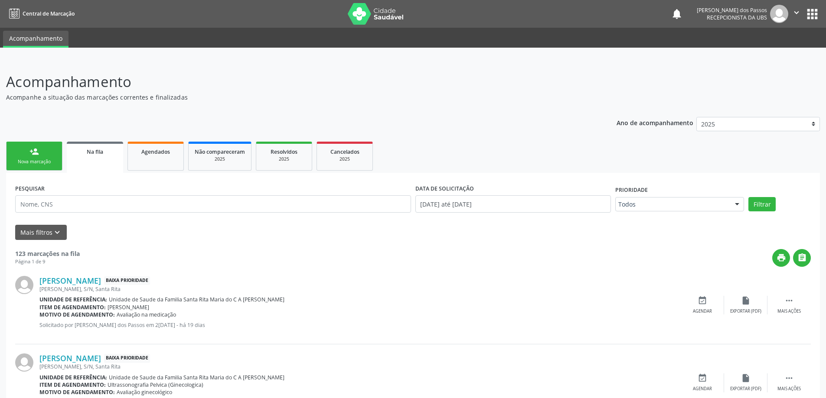
click at [26, 155] on link "person_add Nova marcação" at bounding box center [34, 156] width 56 height 29
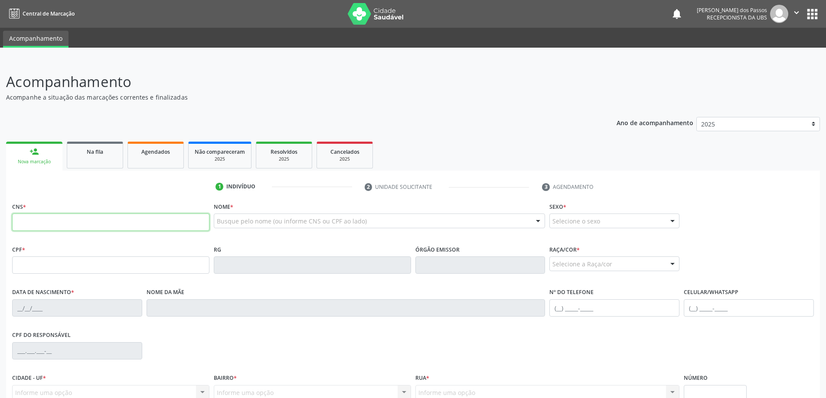
click at [107, 222] on input "text" at bounding box center [110, 222] width 197 height 17
type input "700 0039 3007 5304"
type input "163.257.434-90"
type input "16/03/2019"
type input "Mariana Pereira da Silvia"
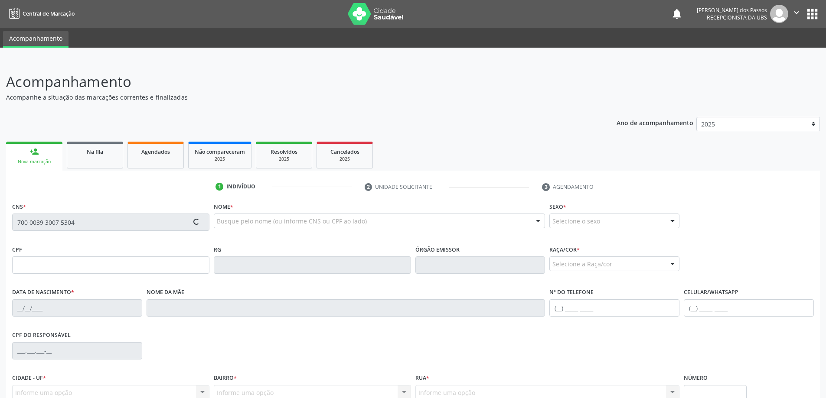
type input "(82) 98816-8652"
type input "S/N"
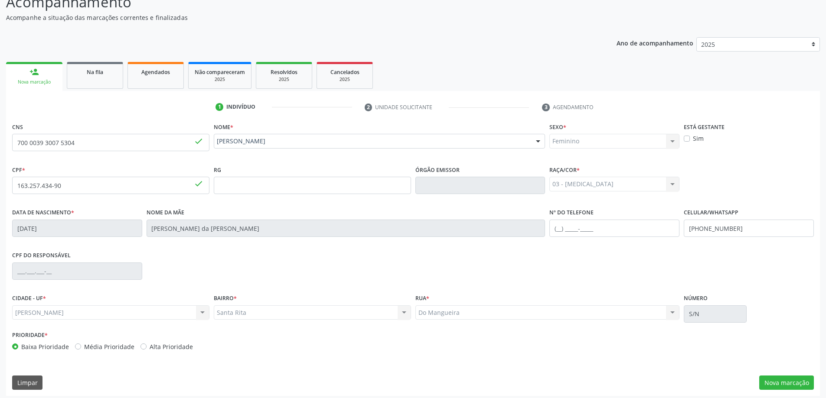
scroll to position [84, 0]
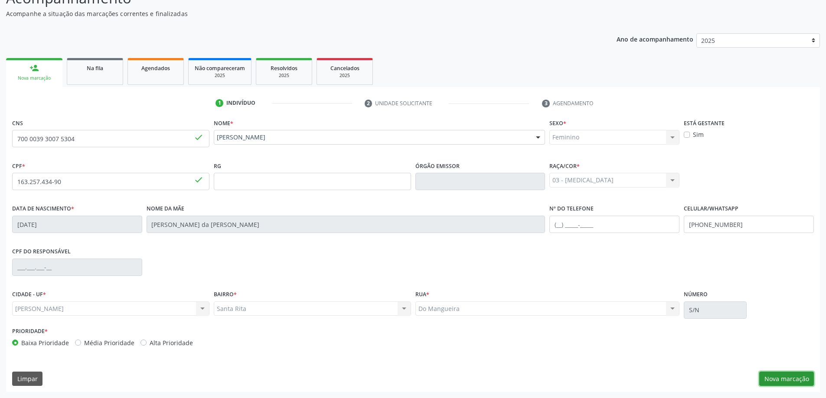
click at [769, 375] on button "Nova marcação" at bounding box center [786, 379] width 55 height 15
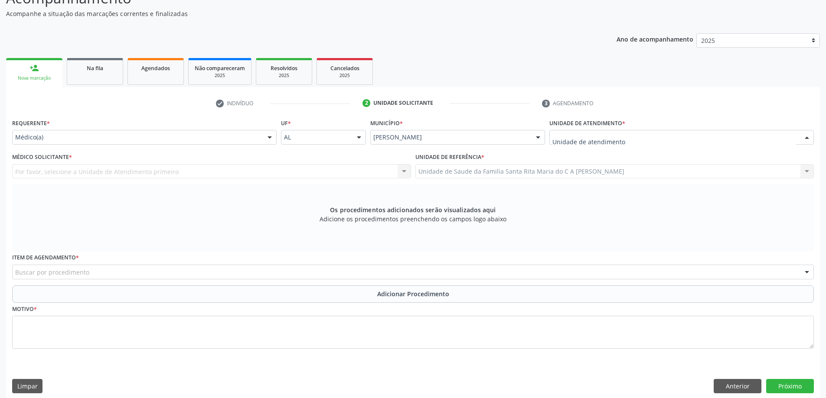
click at [769, 133] on div at bounding box center [681, 137] width 264 height 15
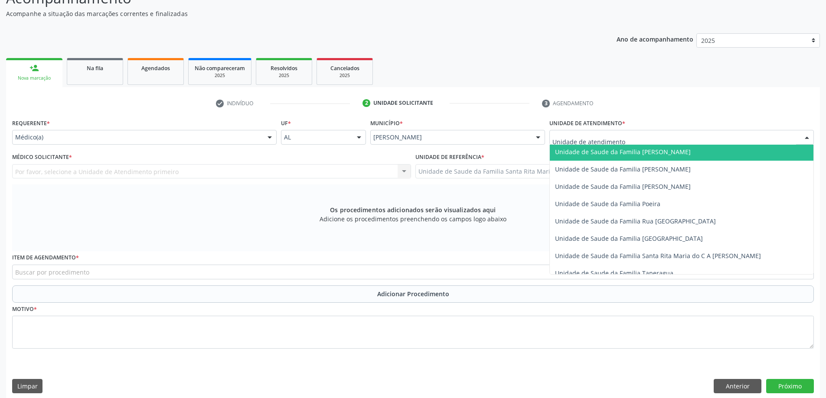
scroll to position [520, 0]
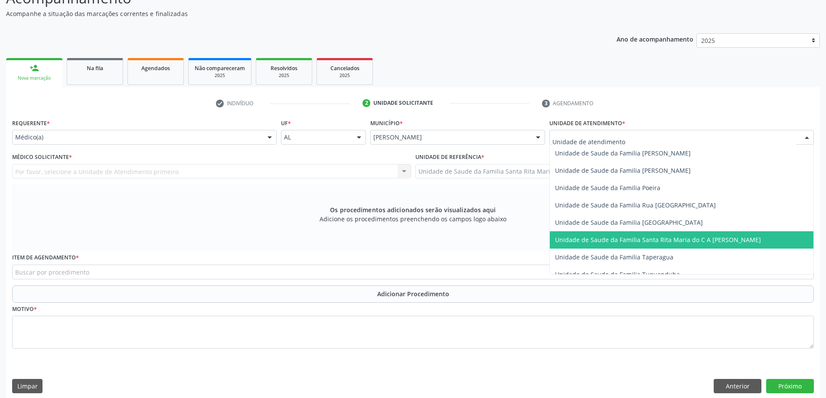
click at [684, 241] on span "Unidade de Saude da Familia Santa Rita Maria do C A [PERSON_NAME]" at bounding box center [658, 240] width 206 height 8
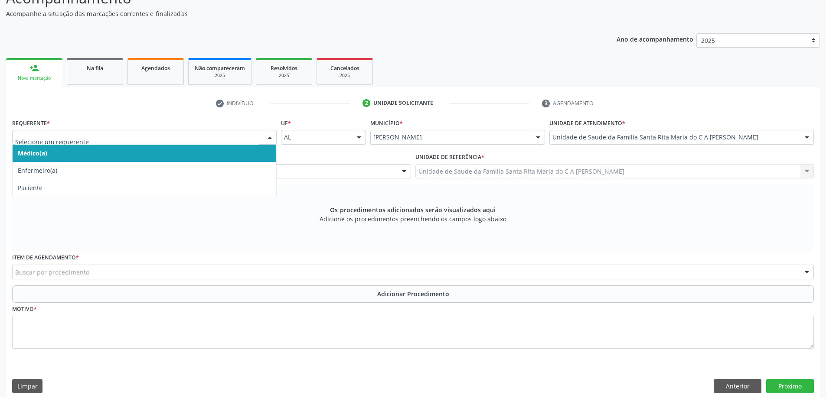
click at [180, 156] on span "Médico(a)" at bounding box center [145, 153] width 264 height 17
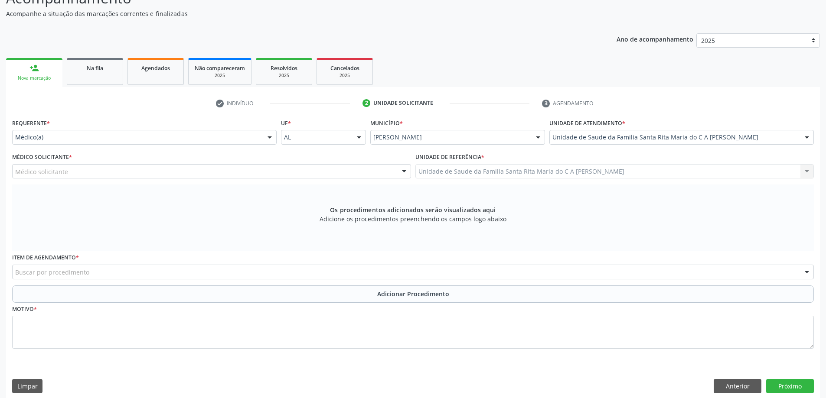
click at [163, 172] on div "Médico solicitante" at bounding box center [211, 171] width 399 height 15
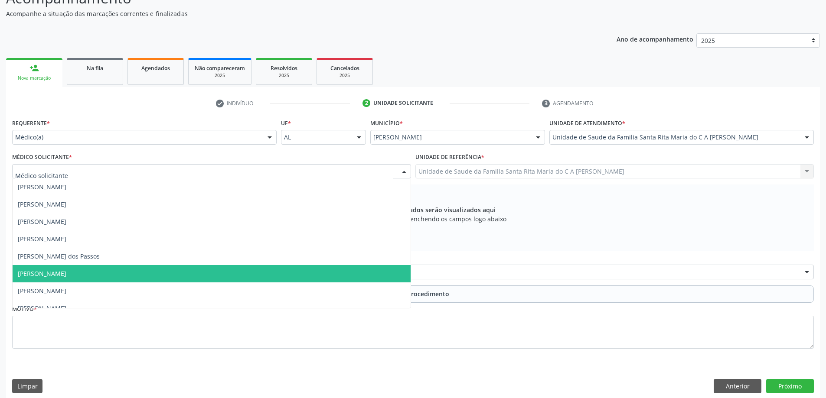
click at [138, 275] on span "[PERSON_NAME]" at bounding box center [212, 273] width 398 height 17
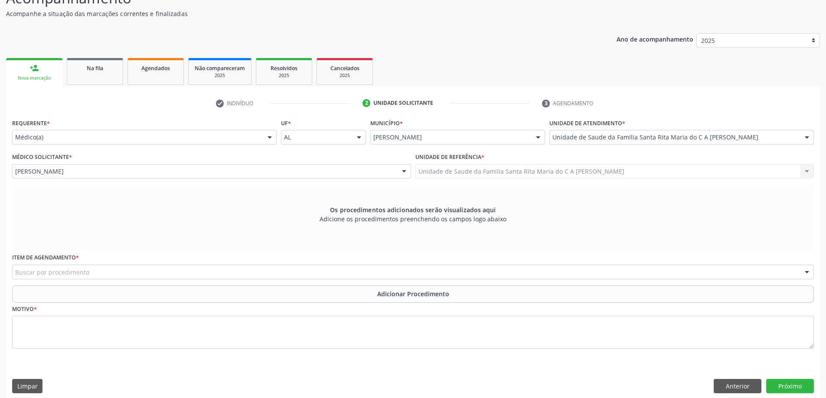
click at [188, 272] on div "Buscar por procedimento" at bounding box center [413, 272] width 802 height 15
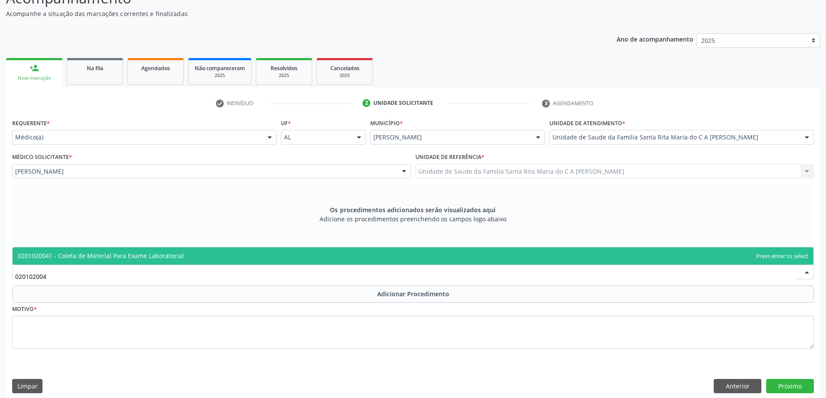
type input "0201020041"
click at [175, 258] on span "0201020041 - Coleta de Material Para Exame Laboratorial" at bounding box center [101, 256] width 166 height 8
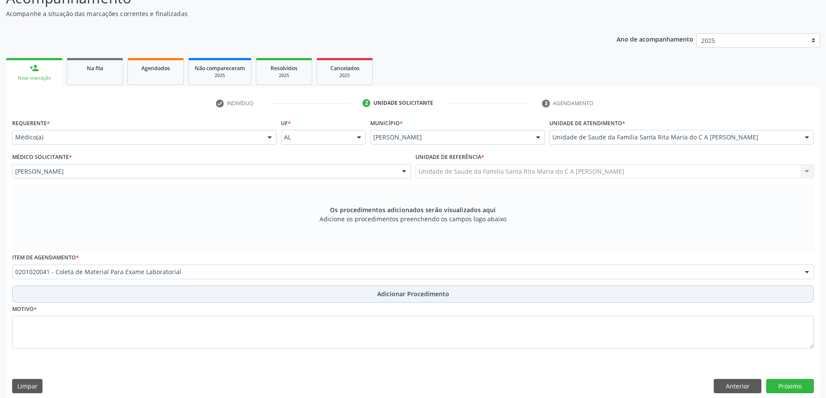
click at [119, 294] on button "Adicionar Procedimento" at bounding box center [413, 294] width 802 height 17
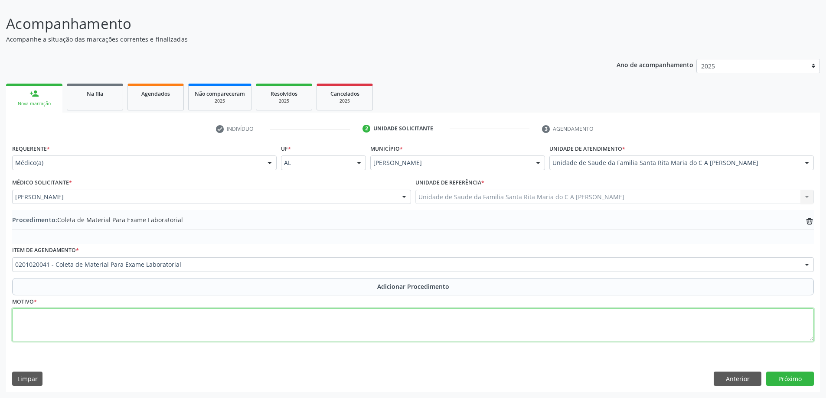
click at [90, 323] on textarea at bounding box center [413, 325] width 802 height 33
type textarea "CONTROLE"
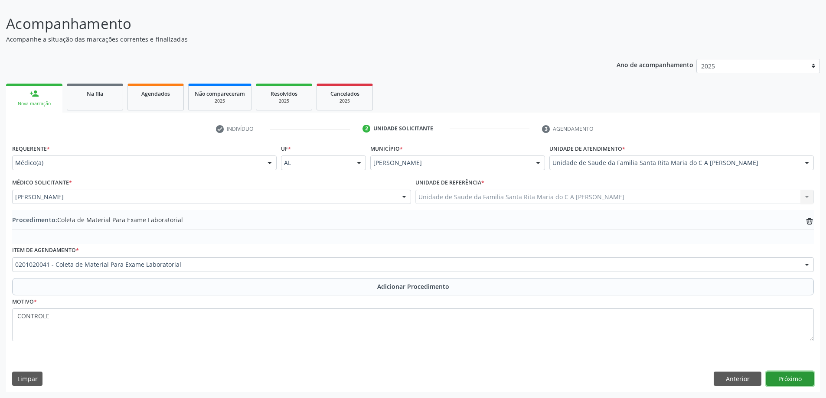
click at [790, 378] on button "Próximo" at bounding box center [790, 379] width 48 height 15
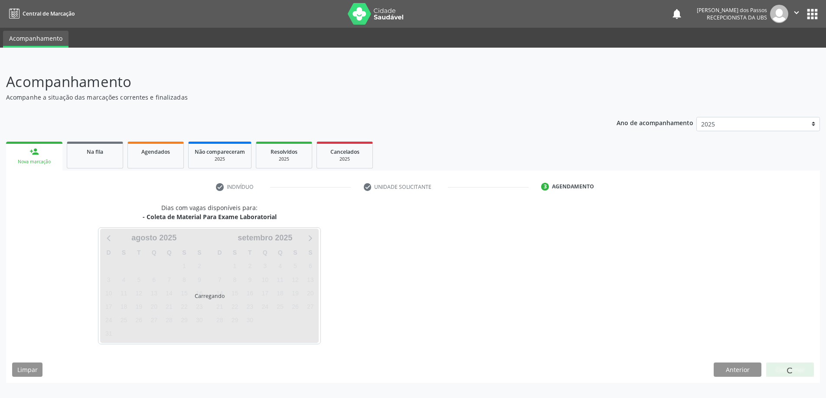
scroll to position [0, 0]
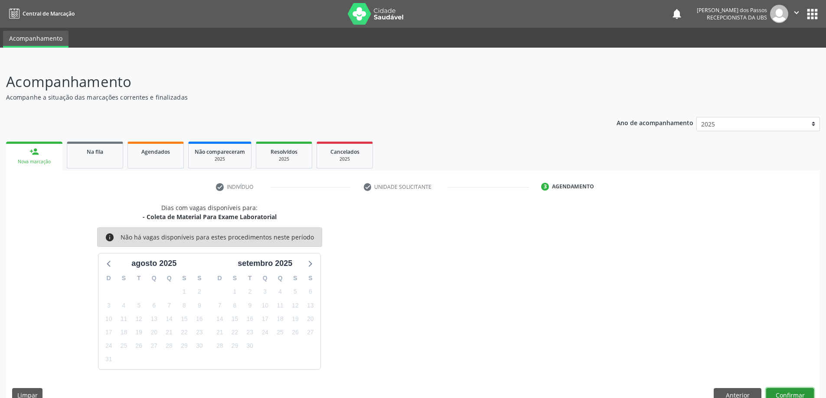
click at [787, 395] on button "Confirmar" at bounding box center [790, 395] width 48 height 15
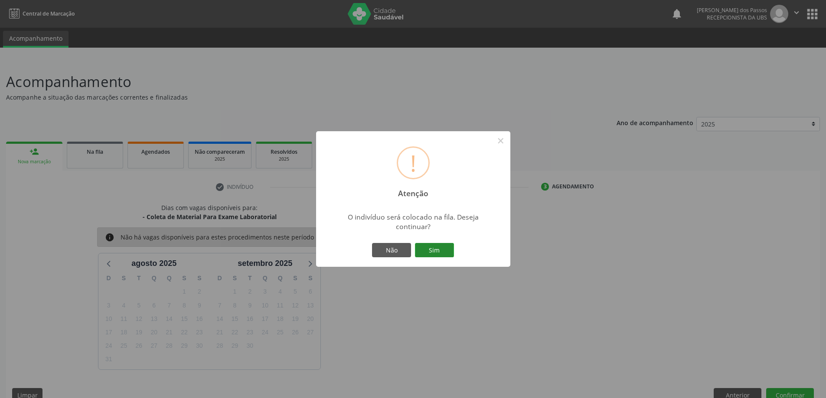
click at [437, 250] on button "Sim" at bounding box center [434, 250] width 39 height 15
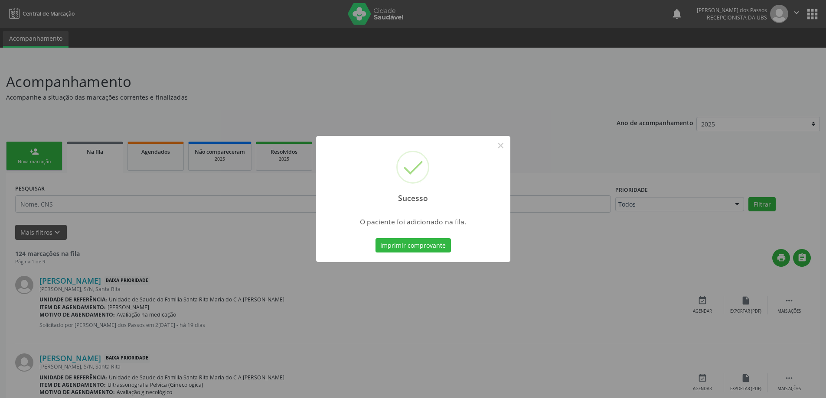
click at [437, 249] on button "Imprimir comprovante" at bounding box center [412, 245] width 75 height 15
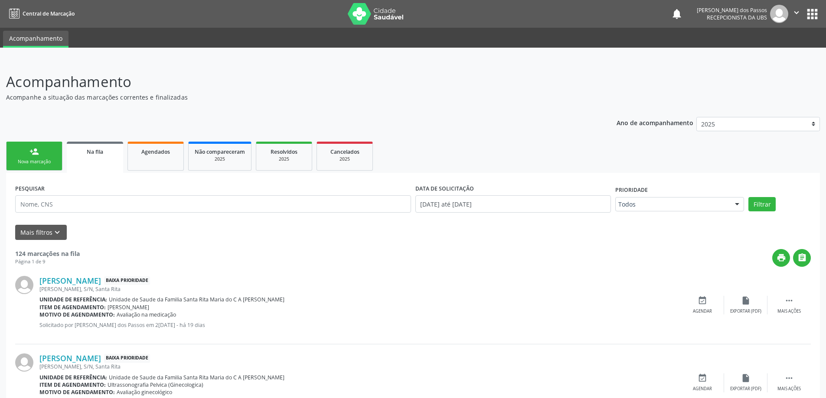
click at [41, 153] on link "person_add Nova marcação" at bounding box center [34, 156] width 56 height 29
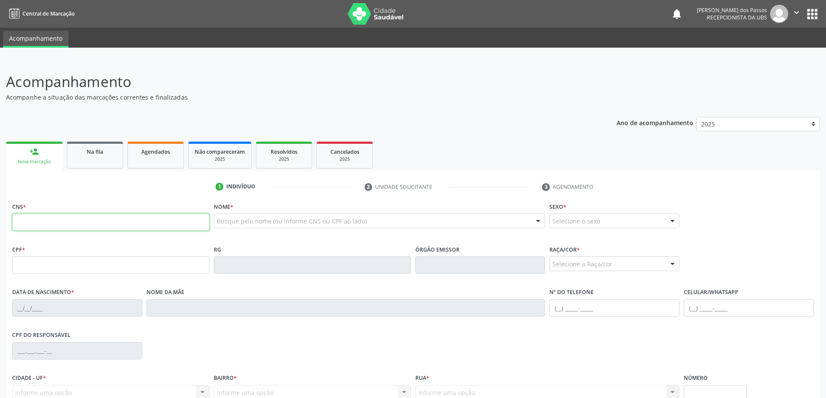
click at [79, 225] on input "text" at bounding box center [110, 222] width 197 height 17
type input "705 6094 3901 11"
click at [60, 266] on input "text" at bounding box center [110, 265] width 197 height 17
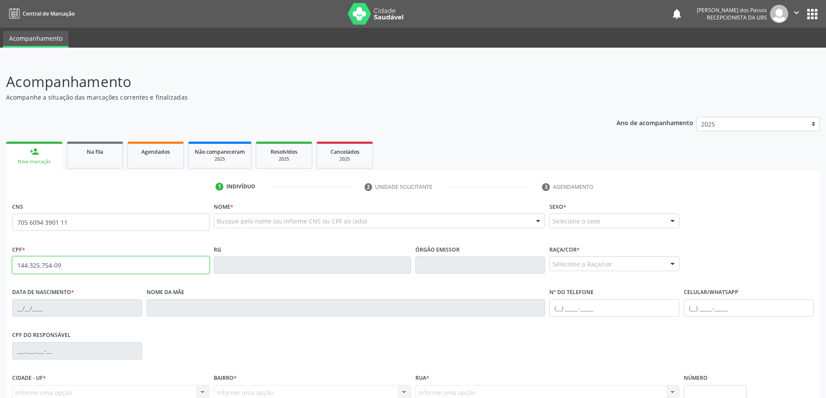
type input "144.325.754-09"
click at [339, 239] on strong "MARIANA PEREIRA DA SILVA" at bounding box center [355, 237] width 49 height 8
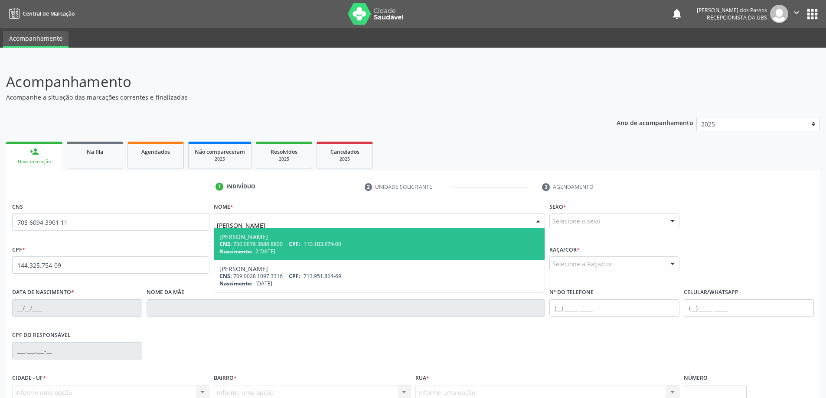
click at [310, 225] on input "MARIANA PEREIRA DA SILVA" at bounding box center [372, 225] width 311 height 17
type input "M"
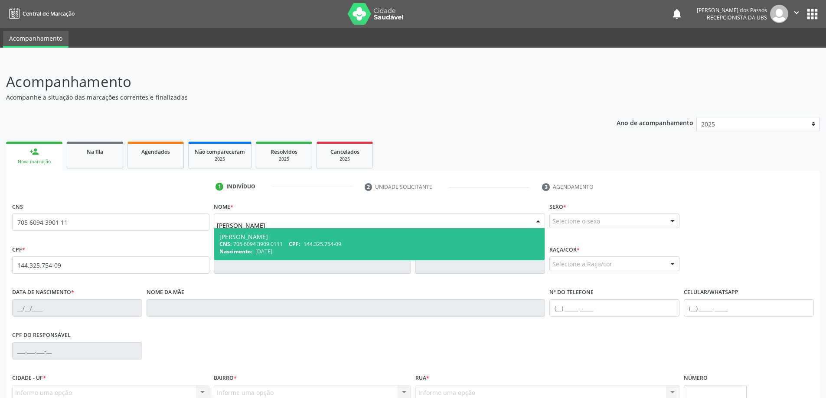
type input "ARTHUR MIGUEL DA S"
click at [300, 250] on div "Nascimento: 04/10/2015" at bounding box center [379, 251] width 320 height 7
type input "705 6094 3909 0111"
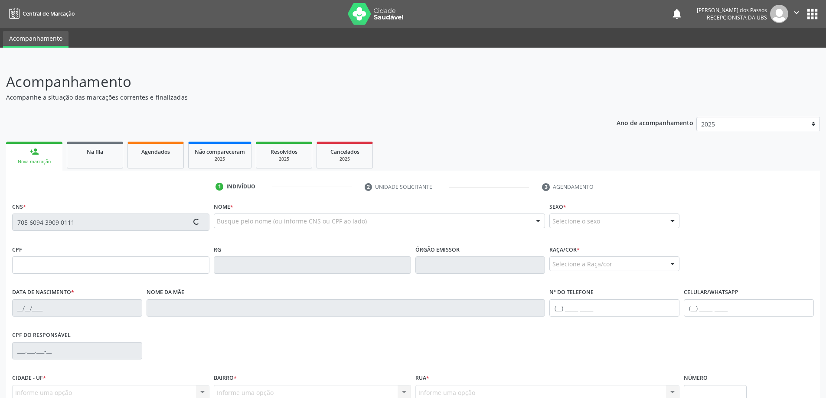
type input "144.325.754-09"
type input "04/10/2015"
type input "Mariana Pereira da Sílvia"
type input "(82) 98816-8652"
type input "S/N"
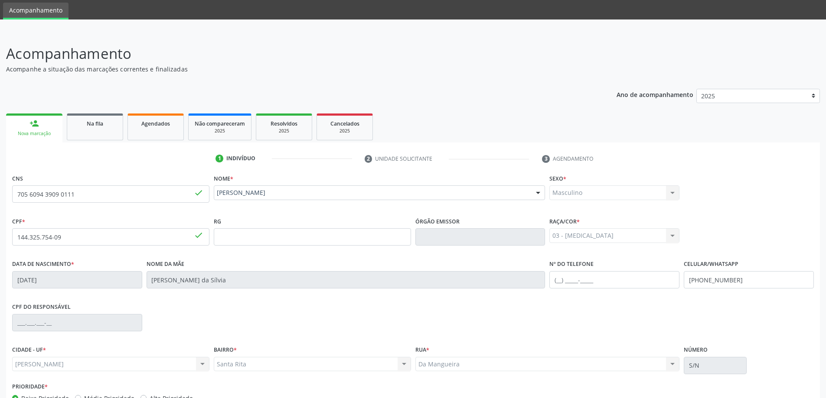
scroll to position [84, 0]
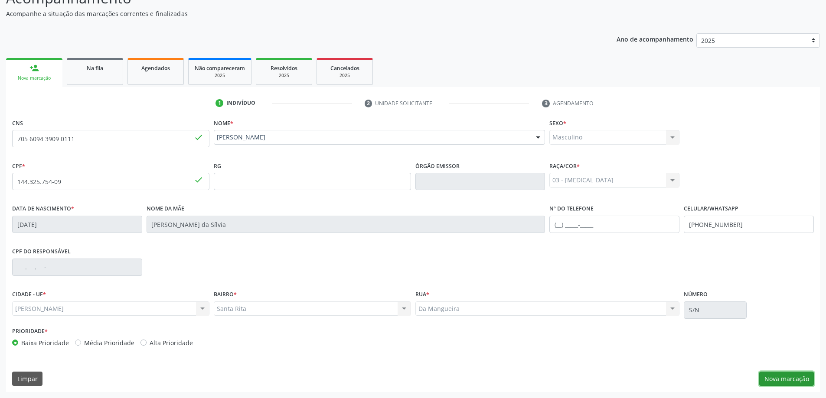
click at [780, 380] on button "Nova marcação" at bounding box center [786, 379] width 55 height 15
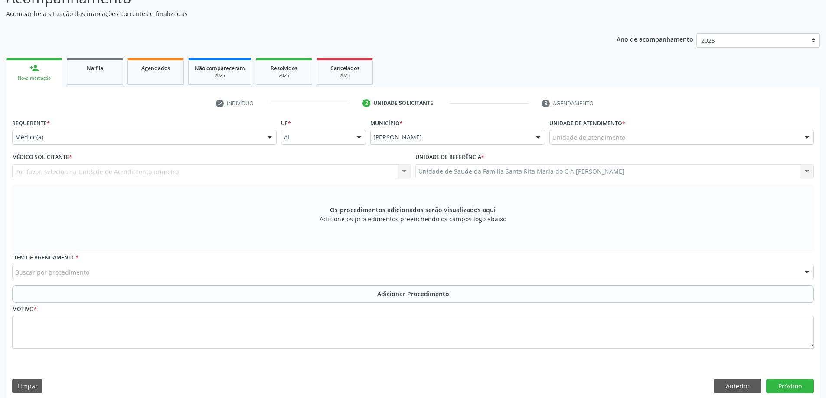
click at [789, 136] on div "Unidade de atendimento" at bounding box center [681, 137] width 264 height 15
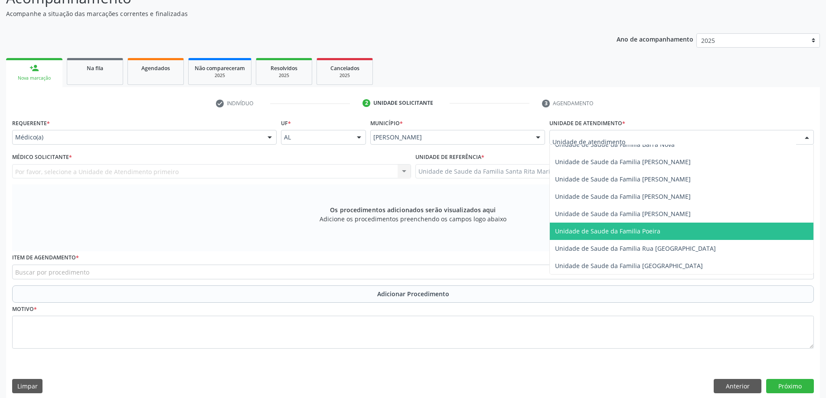
scroll to position [520, 0]
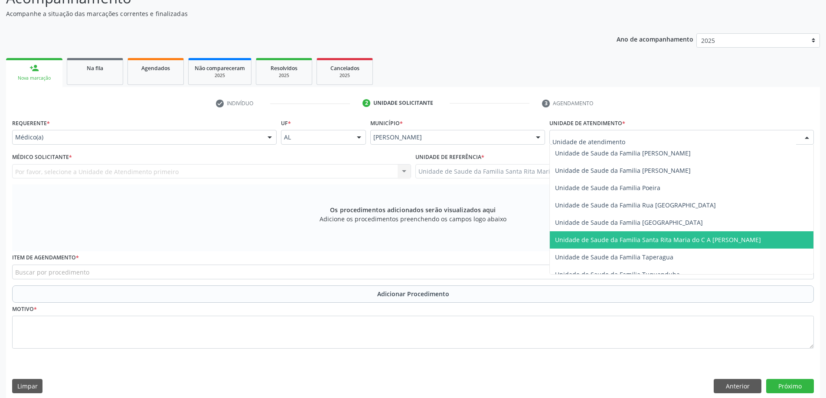
click at [702, 238] on span "Unidade de Saude da Familia Santa Rita Maria do C A [PERSON_NAME]" at bounding box center [658, 240] width 206 height 8
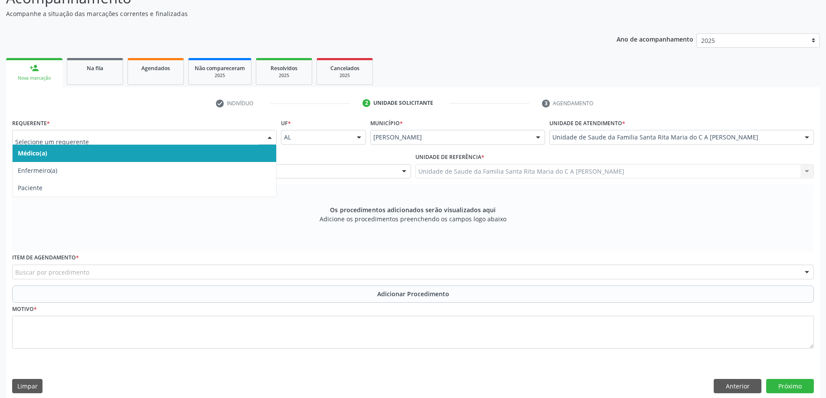
click at [123, 151] on span "Médico(a)" at bounding box center [145, 153] width 264 height 17
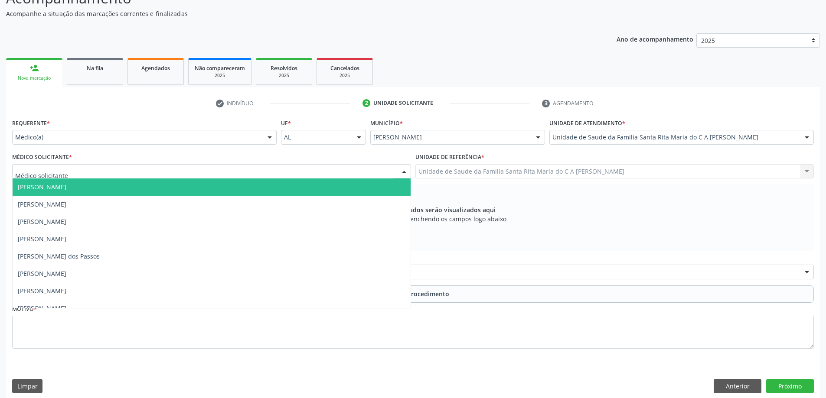
click at [131, 170] on div at bounding box center [211, 171] width 399 height 15
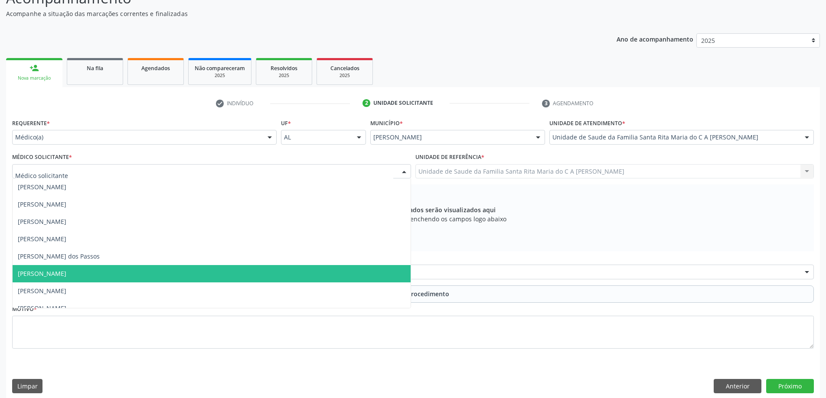
click at [104, 271] on span "[PERSON_NAME]" at bounding box center [212, 273] width 398 height 17
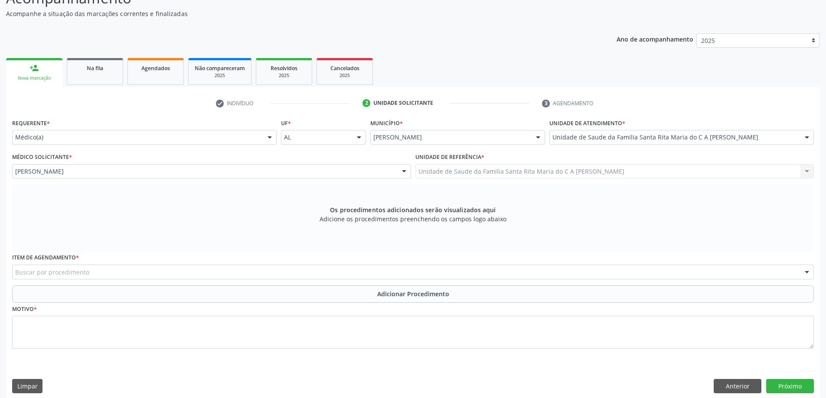
scroll to position [91, 0]
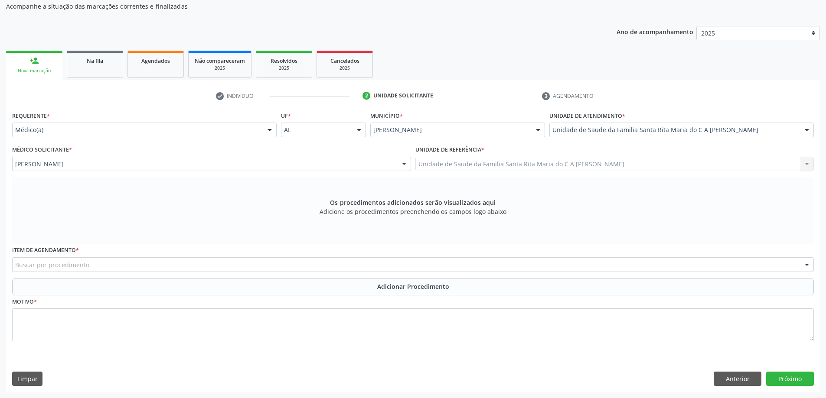
click at [181, 265] on div "Buscar por procedimento" at bounding box center [413, 265] width 802 height 15
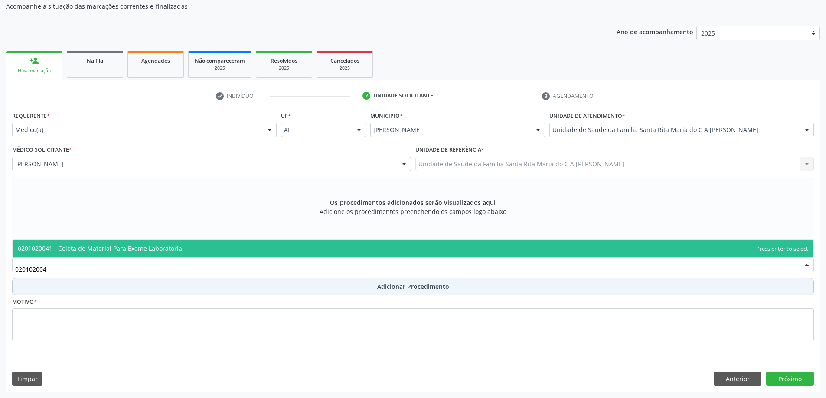
type input "0201020041"
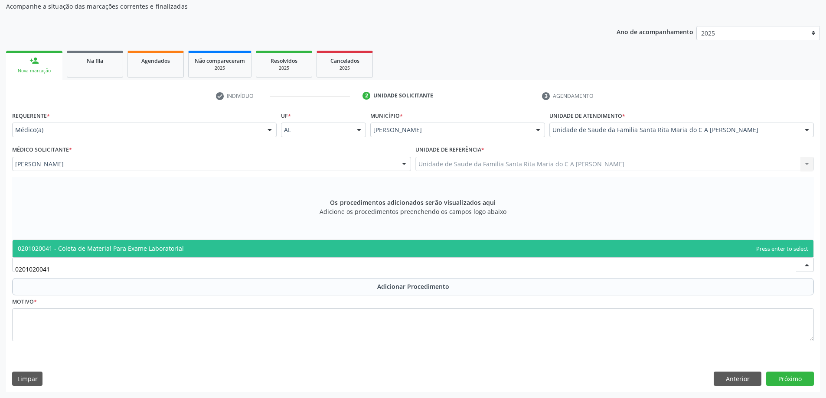
click at [139, 253] on span "0201020041 - Coleta de Material Para Exame Laboratorial" at bounding box center [413, 248] width 801 height 17
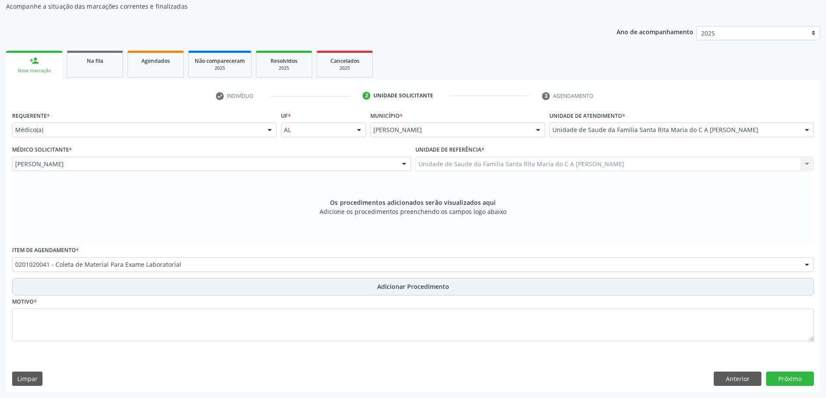
click at [95, 290] on button "Adicionar Procedimento" at bounding box center [413, 286] width 802 height 17
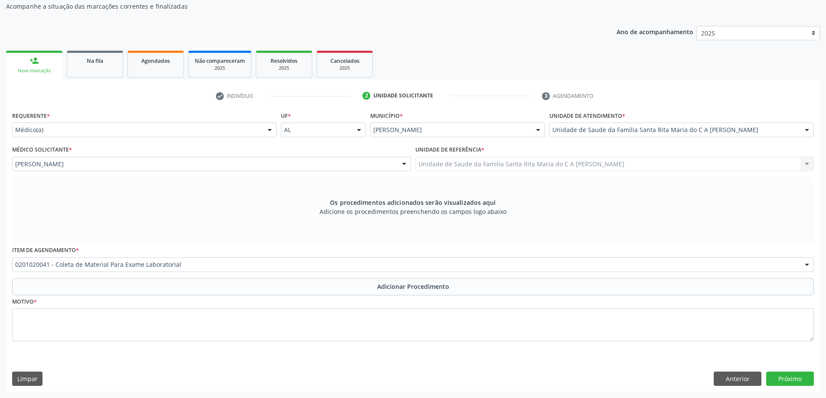
scroll to position [58, 0]
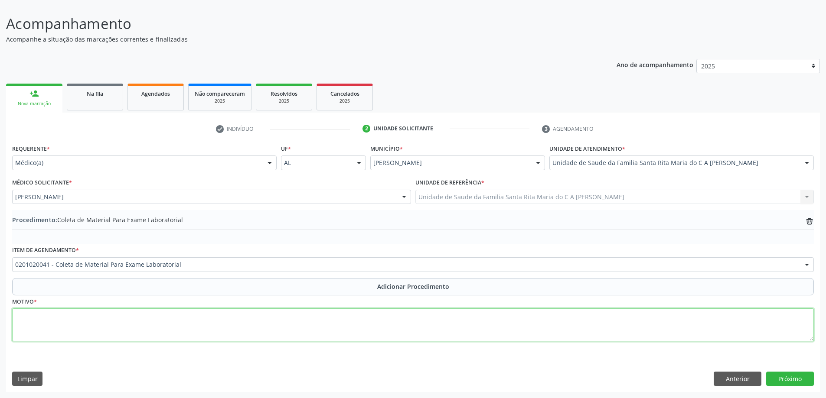
click at [77, 323] on textarea at bounding box center [413, 325] width 802 height 33
type textarea "TDAH"
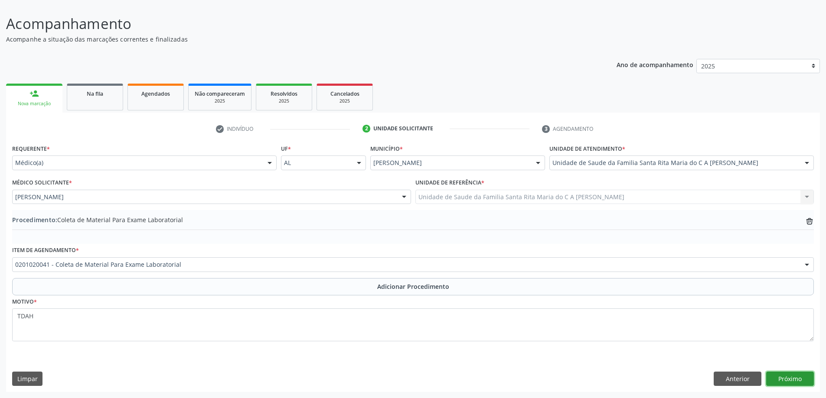
click at [799, 382] on button "Próximo" at bounding box center [790, 379] width 48 height 15
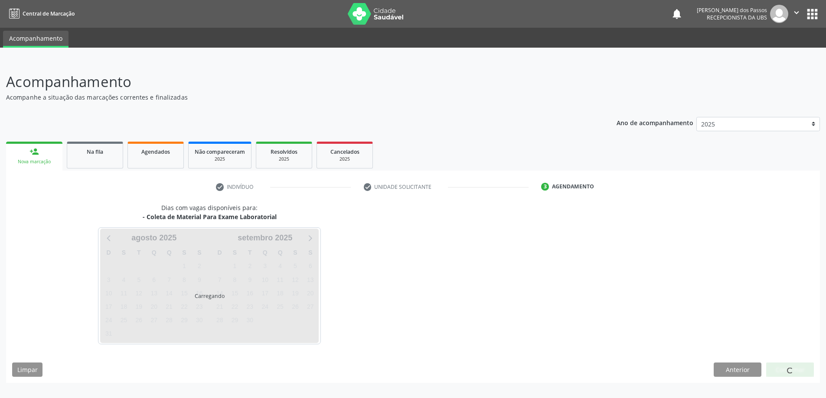
scroll to position [0, 0]
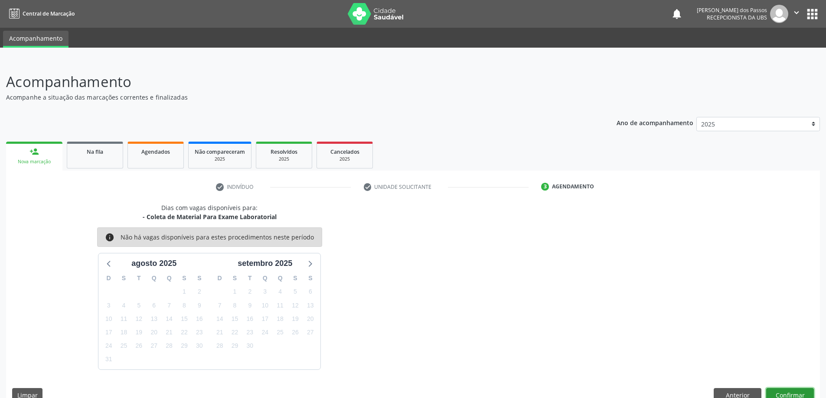
click at [788, 395] on button "Confirmar" at bounding box center [790, 395] width 48 height 15
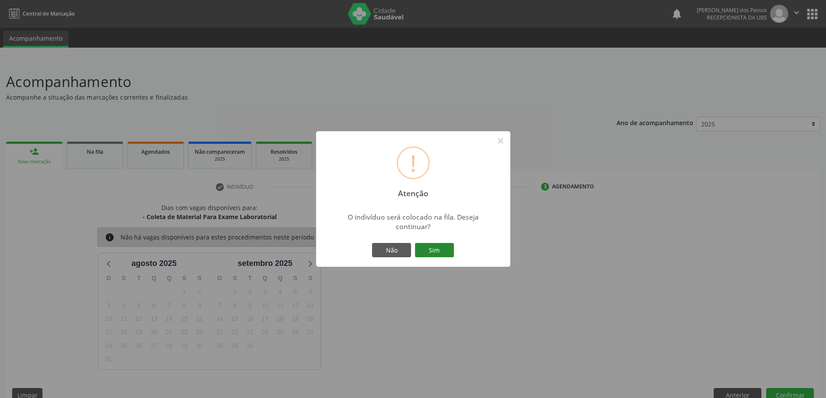
click at [438, 253] on button "Sim" at bounding box center [434, 250] width 39 height 15
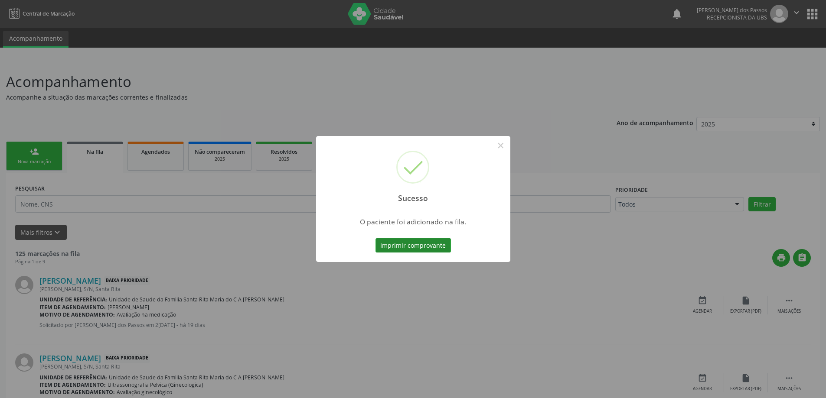
click at [426, 246] on button "Imprimir comprovante" at bounding box center [412, 245] width 75 height 15
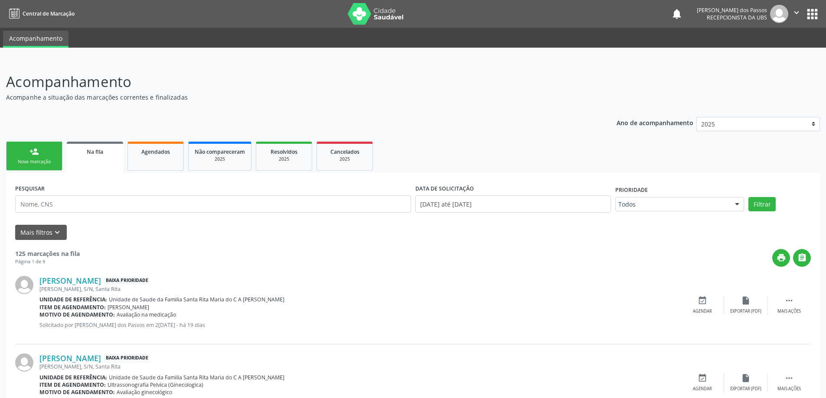
click at [31, 158] on link "person_add Nova marcação" at bounding box center [34, 156] width 56 height 29
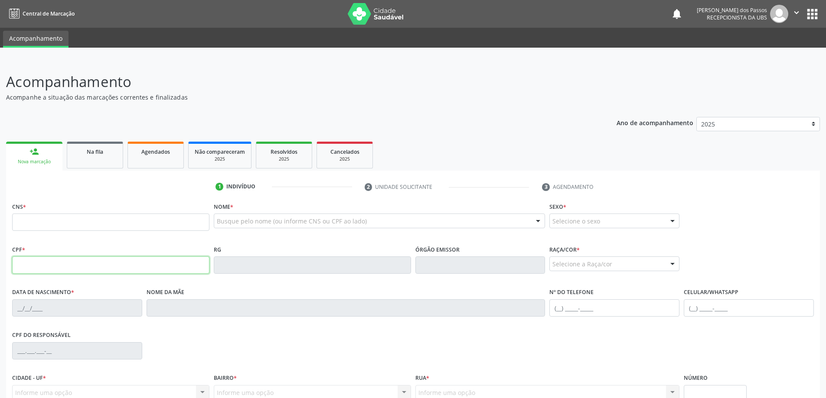
click at [89, 264] on input "text" at bounding box center [110, 265] width 197 height 17
type input "0"
type input "180.537.744-23"
type input "700 8079 7045 8987"
type input "16/02/2022"
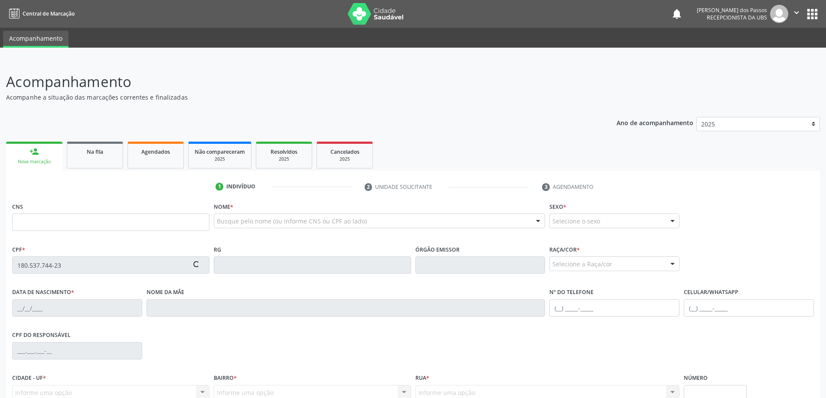
type input "Mariana Pereira da Silva"
type input "(82) 98816-8652"
type input "S/N"
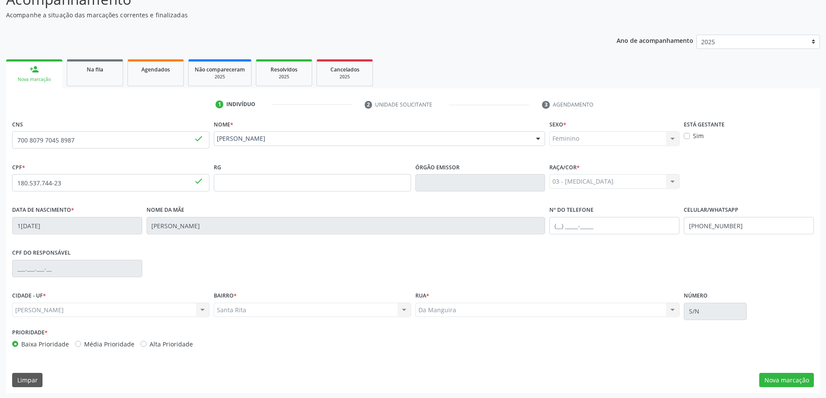
scroll to position [84, 0]
click at [775, 379] on button "Nova marcação" at bounding box center [786, 379] width 55 height 15
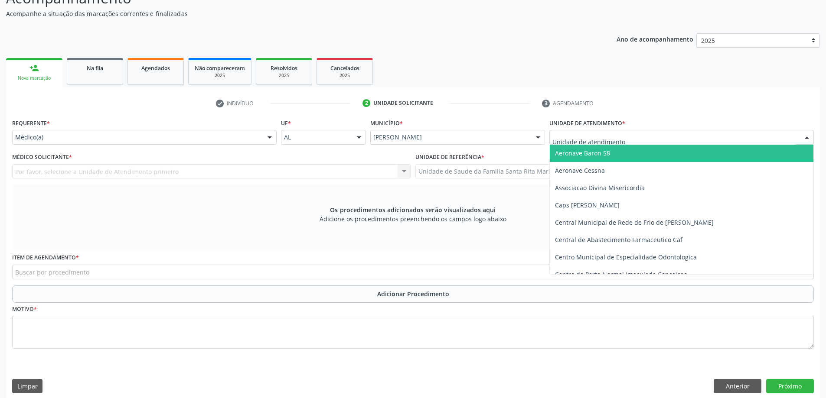
click at [753, 138] on div at bounding box center [681, 137] width 264 height 15
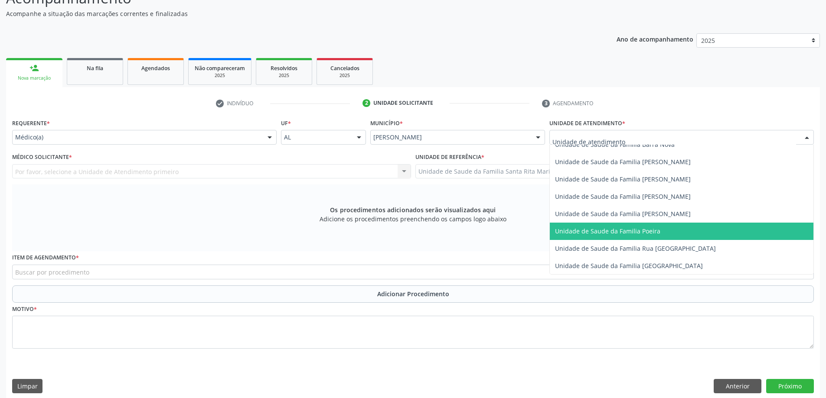
scroll to position [520, 0]
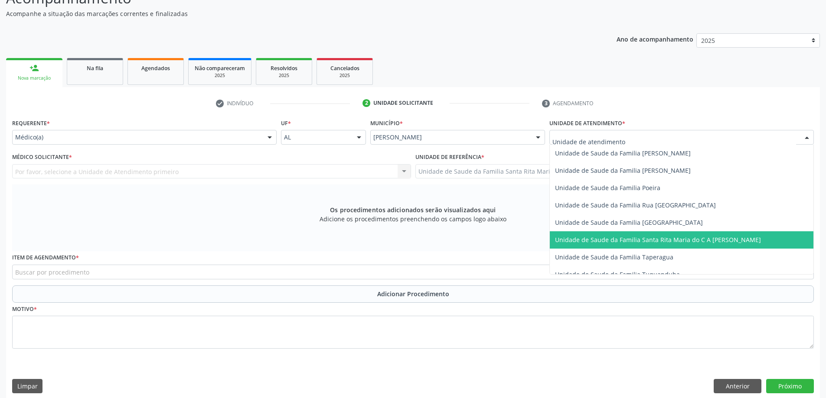
click at [676, 240] on span "Unidade de Saude da Familia Santa Rita Maria do C A [PERSON_NAME]" at bounding box center [658, 240] width 206 height 8
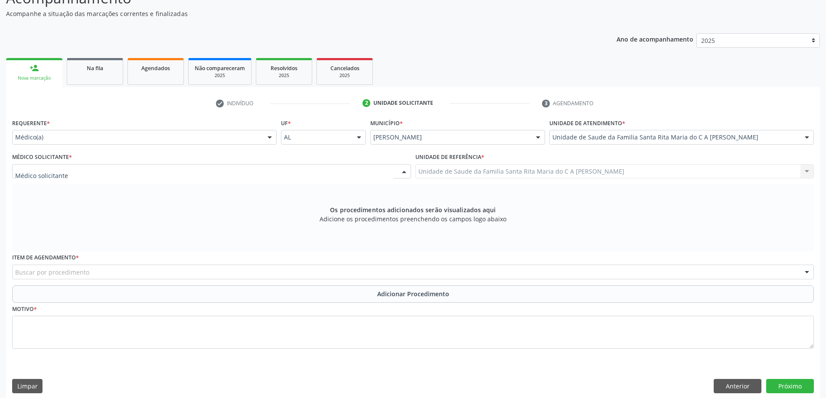
click at [212, 173] on div at bounding box center [211, 171] width 399 height 15
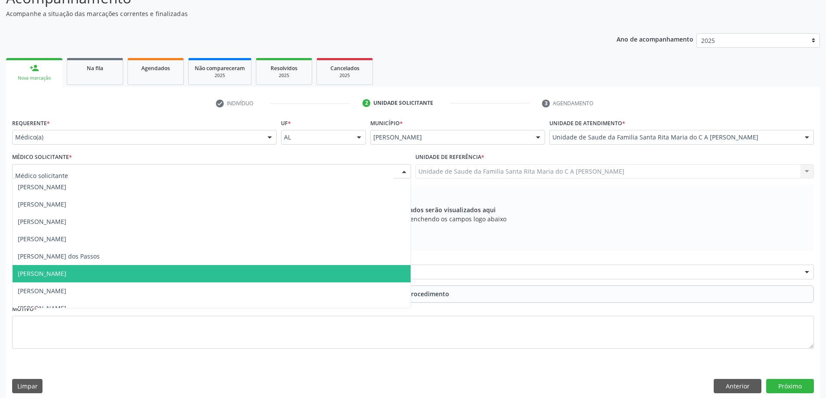
click at [193, 273] on span "[PERSON_NAME]" at bounding box center [212, 273] width 398 height 17
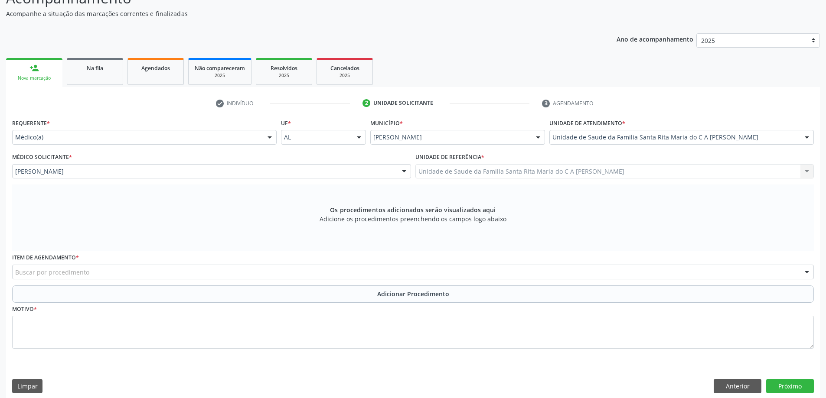
click at [407, 274] on div "Buscar por procedimento" at bounding box center [413, 272] width 802 height 15
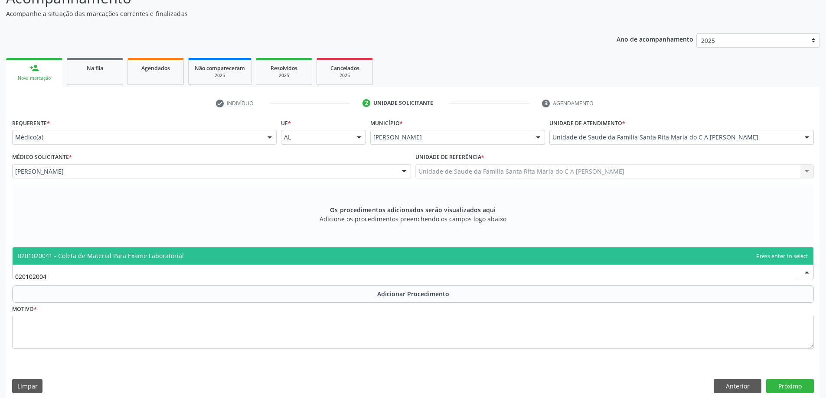
type input "0201020041"
click at [173, 262] on span "0201020041 - Coleta de Material Para Exame Laboratorial" at bounding box center [413, 256] width 801 height 17
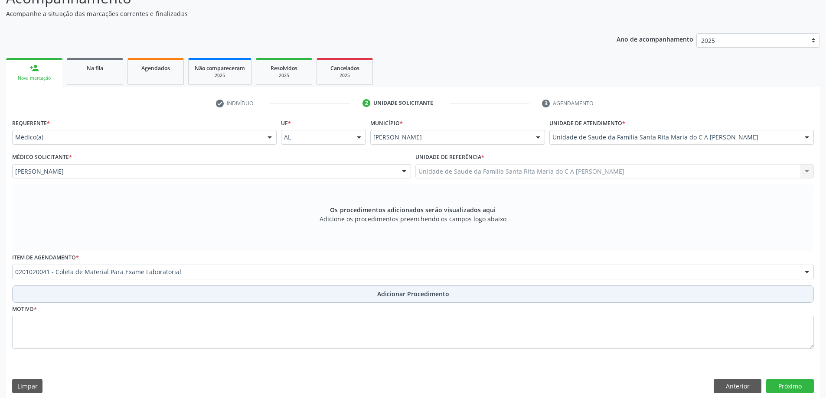
click at [131, 293] on button "Adicionar Procedimento" at bounding box center [413, 294] width 802 height 17
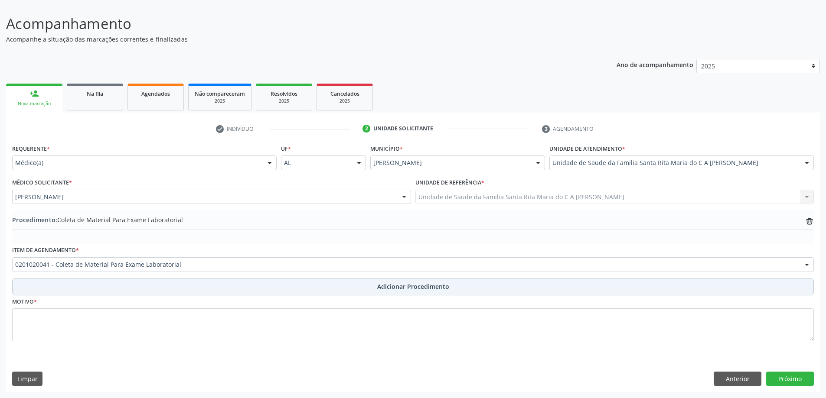
scroll to position [58, 0]
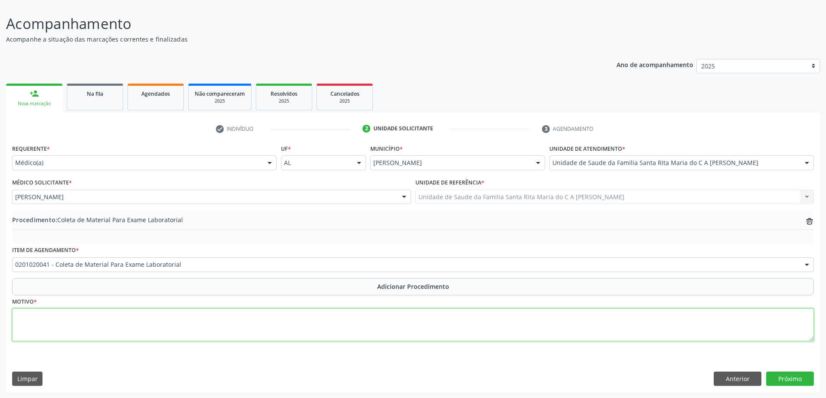
click at [123, 322] on textarea at bounding box center [413, 325] width 802 height 33
type textarea "ROTINA"
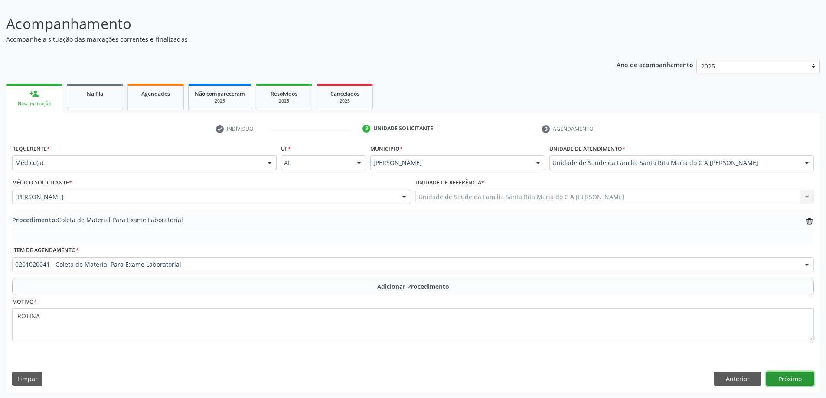
click at [796, 381] on button "Próximo" at bounding box center [790, 379] width 48 height 15
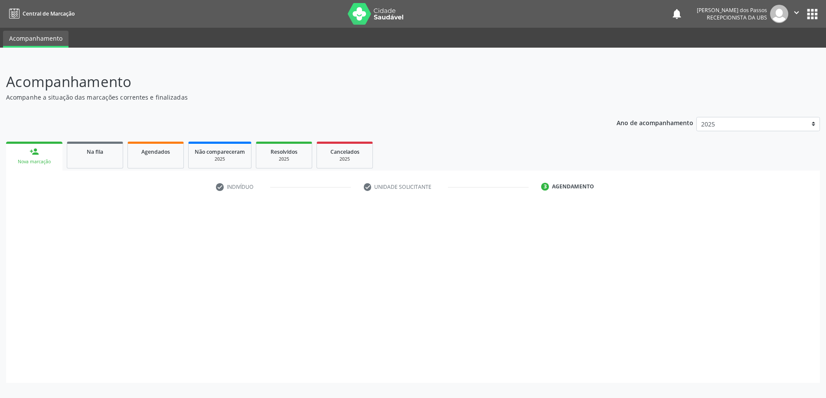
scroll to position [0, 0]
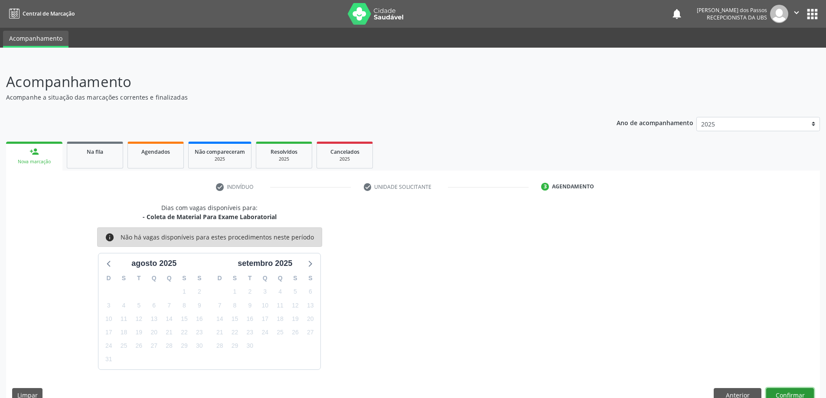
click at [792, 394] on button "Confirmar" at bounding box center [790, 395] width 48 height 15
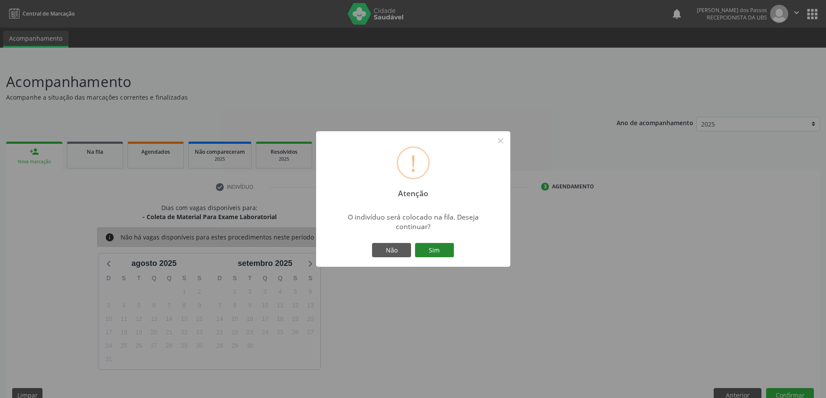
click at [443, 251] on button "Sim" at bounding box center [434, 250] width 39 height 15
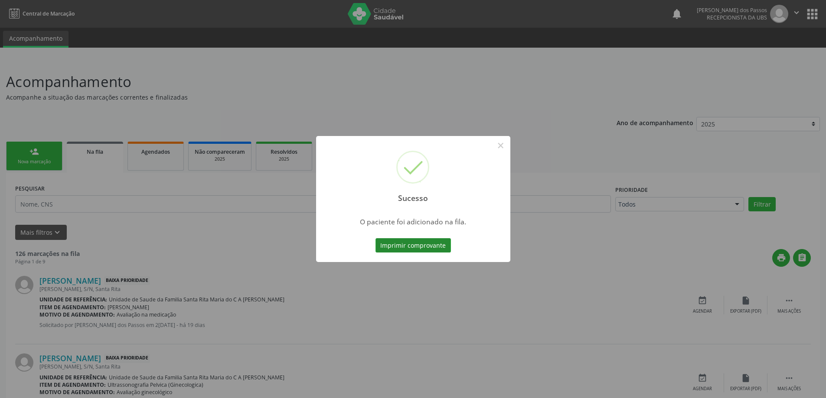
click at [429, 247] on button "Imprimir comprovante" at bounding box center [412, 245] width 75 height 15
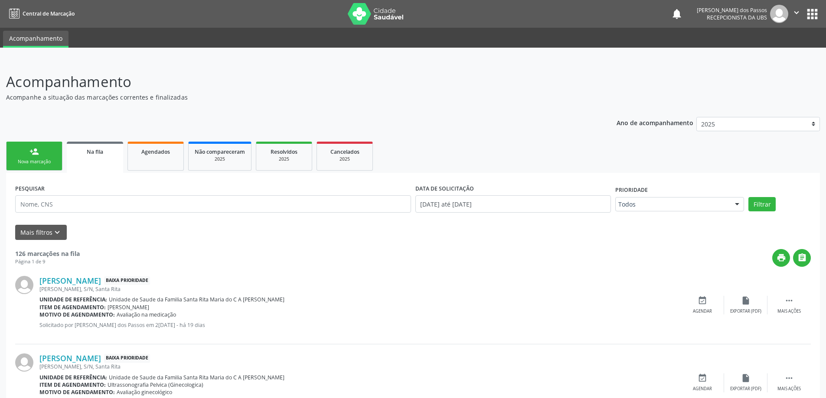
click at [32, 161] on div "Nova marcação" at bounding box center [34, 162] width 43 height 7
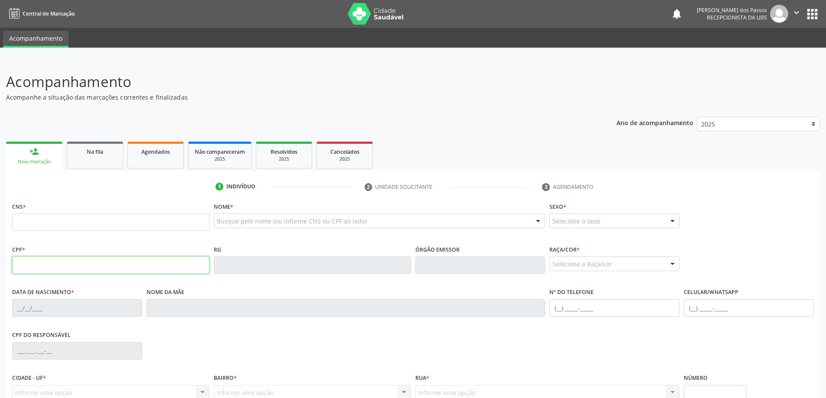
click at [72, 266] on input "text" at bounding box center [110, 265] width 197 height 17
type input "166.545.824-03"
type input "703 4013 4854 4800"
type input "[DATE]"
type input "[PERSON_NAME]"
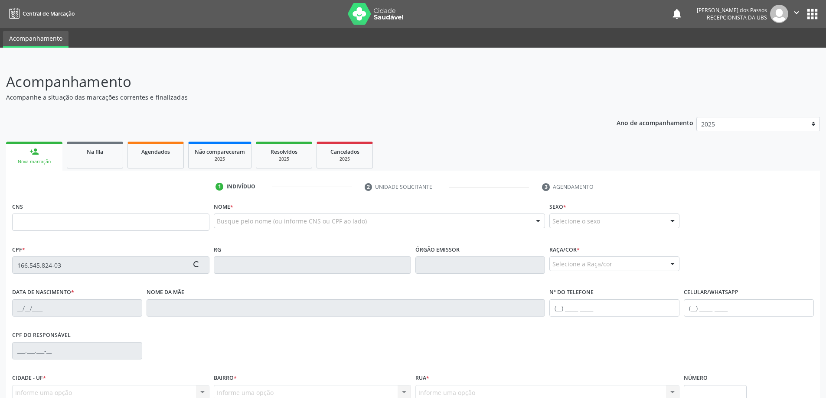
type input "[PHONE_NUMBER]"
type input "06"
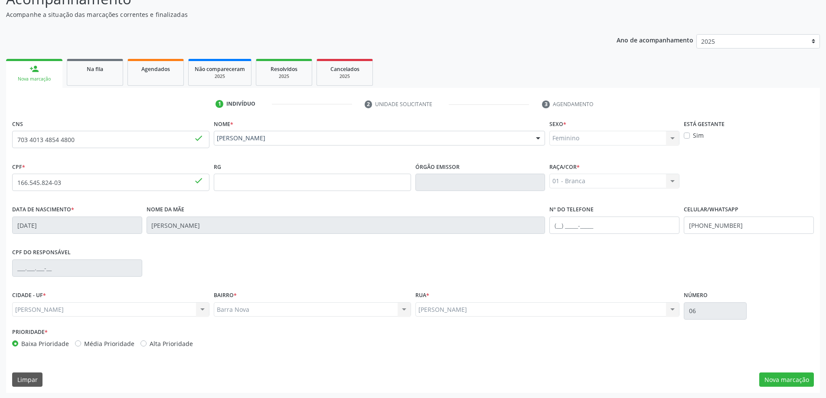
scroll to position [84, 0]
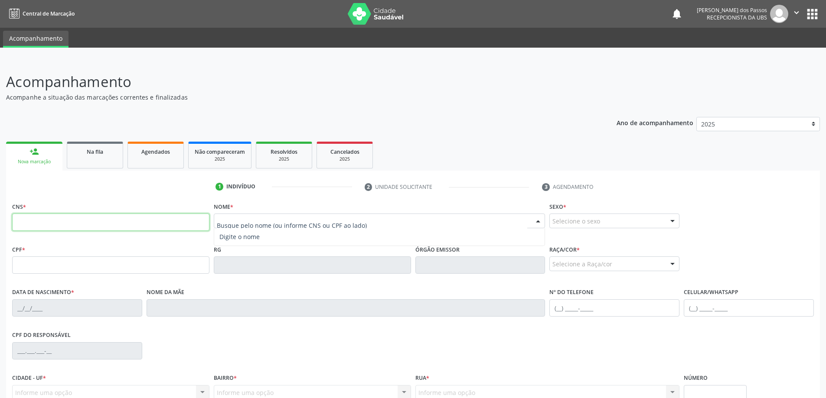
click at [78, 227] on input "text" at bounding box center [110, 222] width 197 height 17
type input "703 4013 4854 4800"
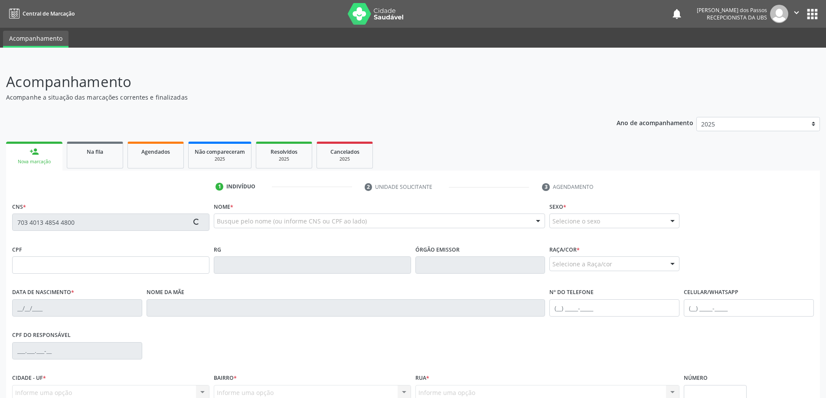
type input "166.545.824-03"
type input "[DATE]"
type input "[PERSON_NAME]"
type input "[PHONE_NUMBER]"
type input "S/N"
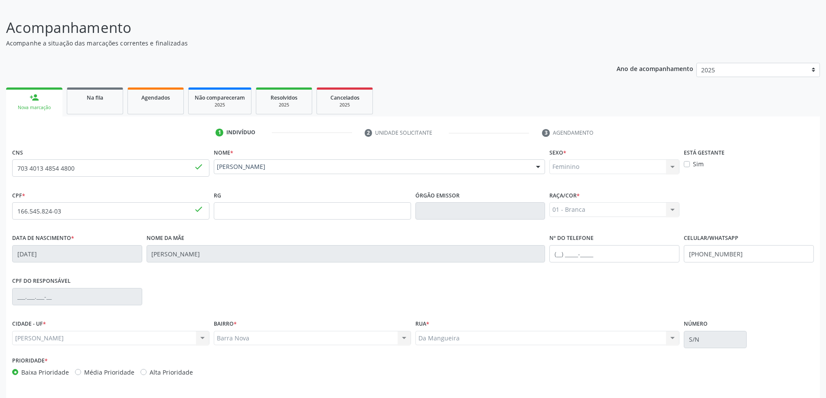
scroll to position [84, 0]
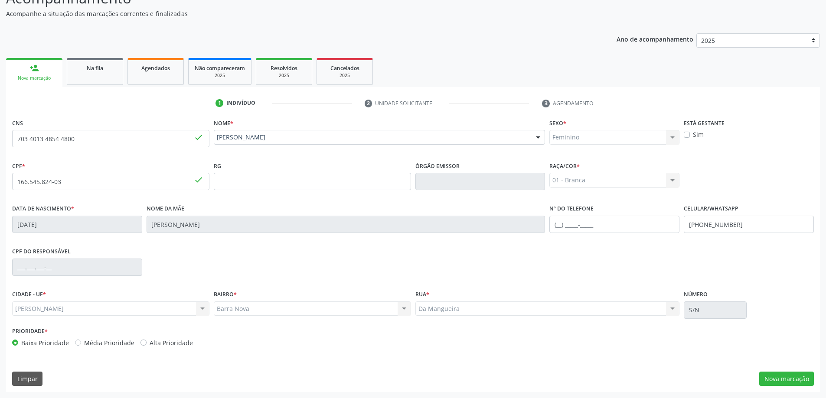
click at [98, 309] on div "[PERSON_NAME] [PERSON_NAME] resultado encontrado para: " " Não há nenhuma opção…" at bounding box center [110, 309] width 197 height 15
click at [777, 378] on button "Nova marcação" at bounding box center [786, 379] width 55 height 15
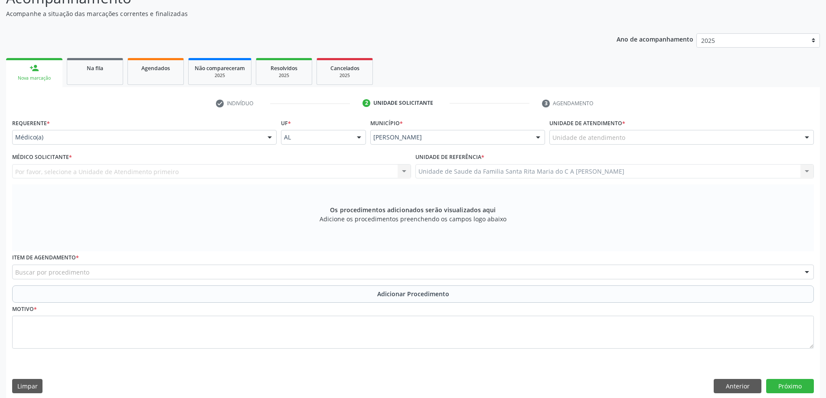
click at [731, 139] on div "Unidade de atendimento" at bounding box center [681, 137] width 264 height 15
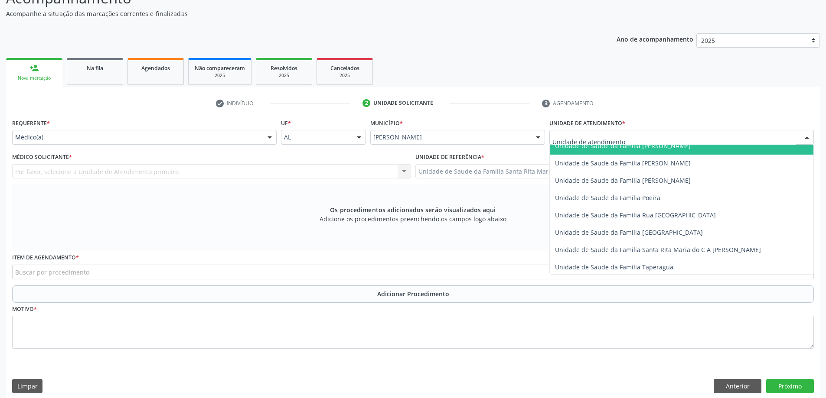
scroll to position [520, 0]
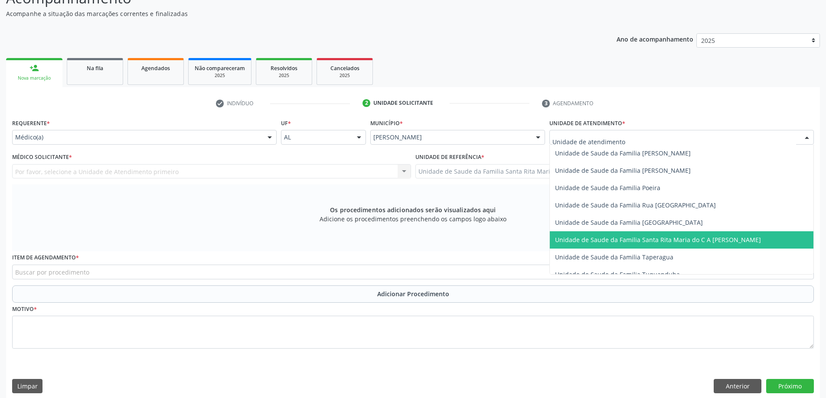
click at [696, 240] on span "Unidade de Saude da Familia Santa Rita Maria do C A [PERSON_NAME]" at bounding box center [658, 240] width 206 height 8
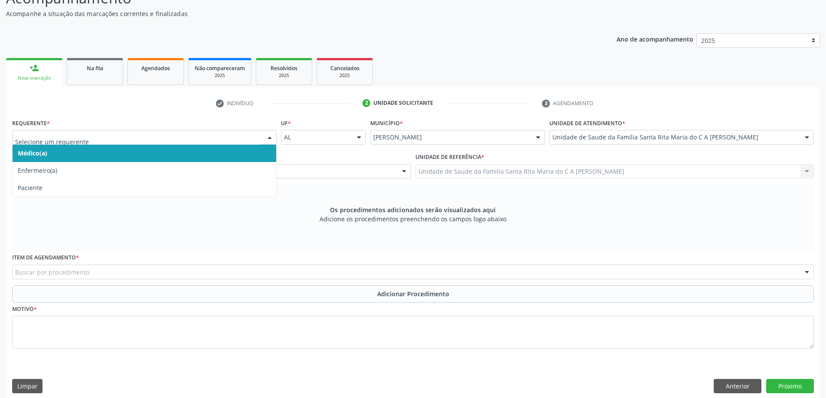
click at [101, 157] on span "Médico(a)" at bounding box center [145, 153] width 264 height 17
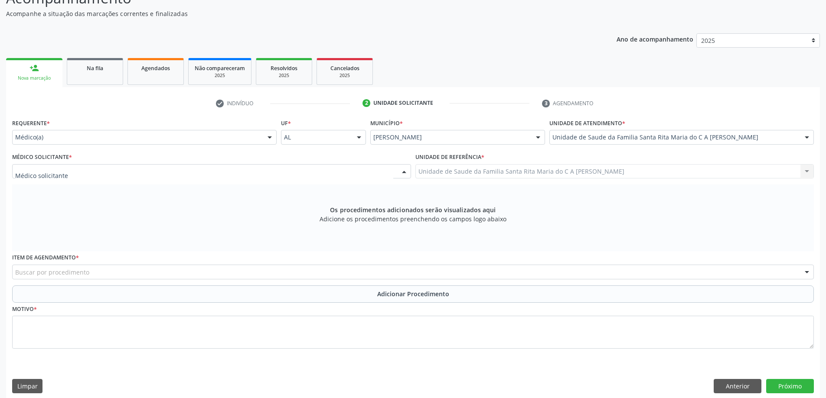
click at [100, 174] on div at bounding box center [211, 171] width 399 height 15
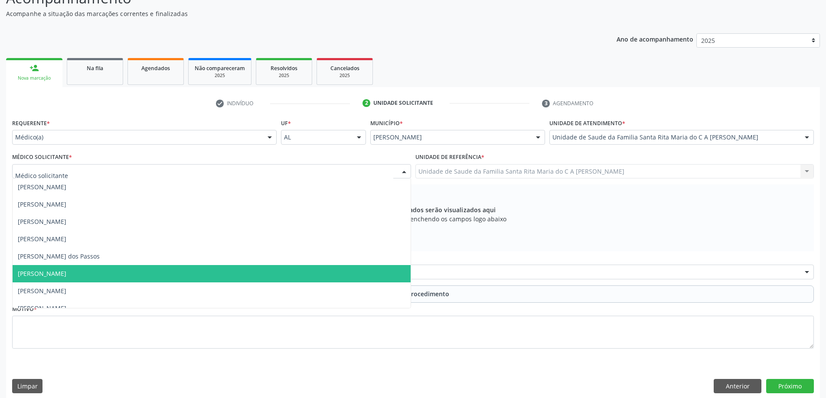
click at [95, 277] on span "[PERSON_NAME]" at bounding box center [212, 273] width 398 height 17
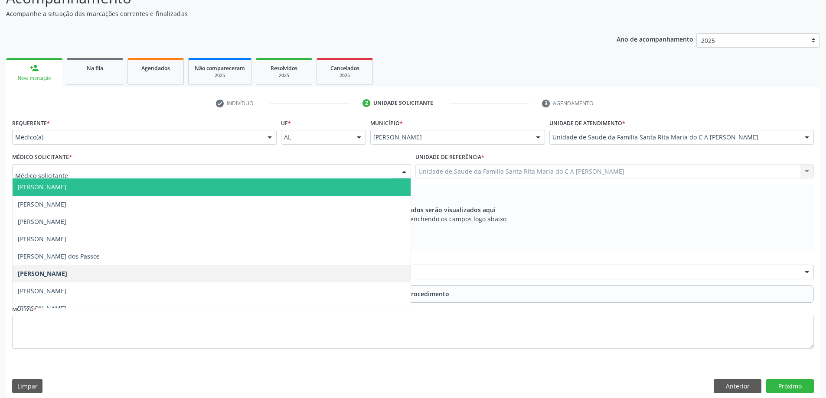
click at [84, 191] on span "[PERSON_NAME]" at bounding box center [212, 187] width 398 height 17
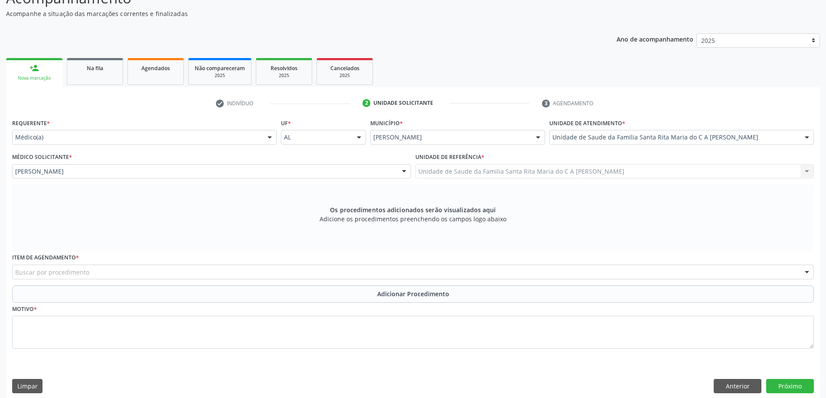
scroll to position [91, 0]
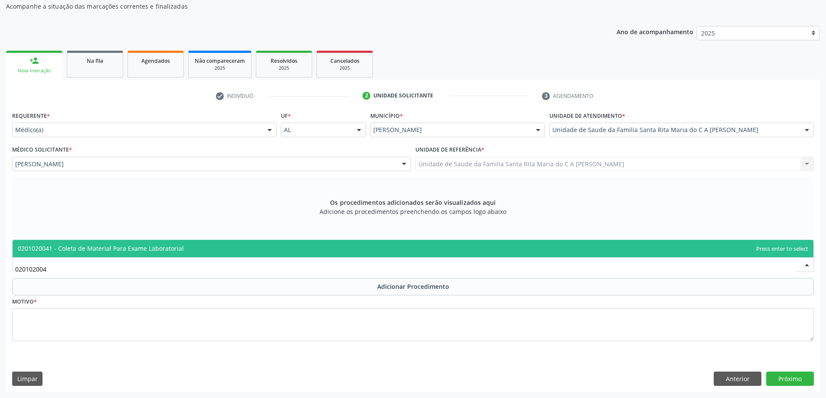
type input "0201020041"
click at [90, 249] on span "0201020041 - Coleta de Material Para Exame Laboratorial" at bounding box center [101, 249] width 166 height 8
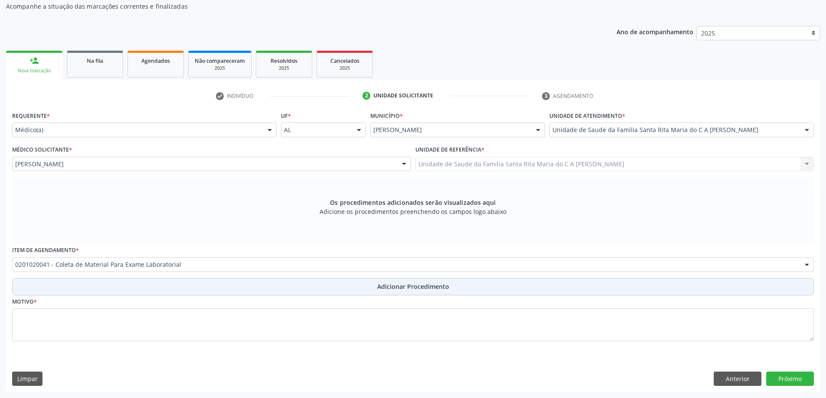
click at [73, 287] on button "Adicionar Procedimento" at bounding box center [413, 286] width 802 height 17
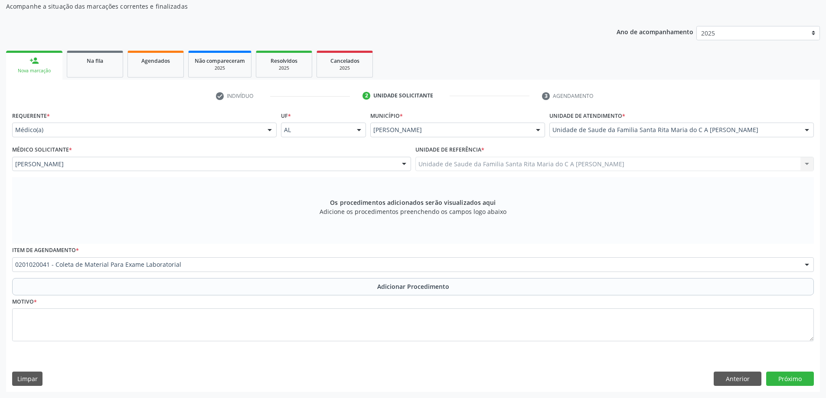
scroll to position [58, 0]
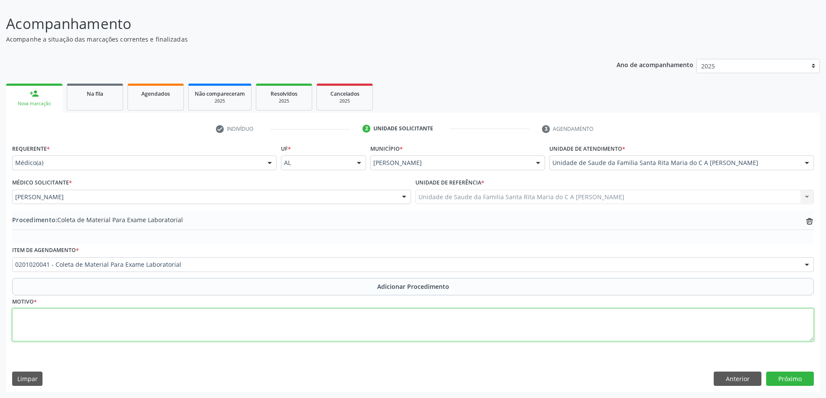
click at [65, 318] on textarea at bounding box center [413, 325] width 802 height 33
type textarea "controle"
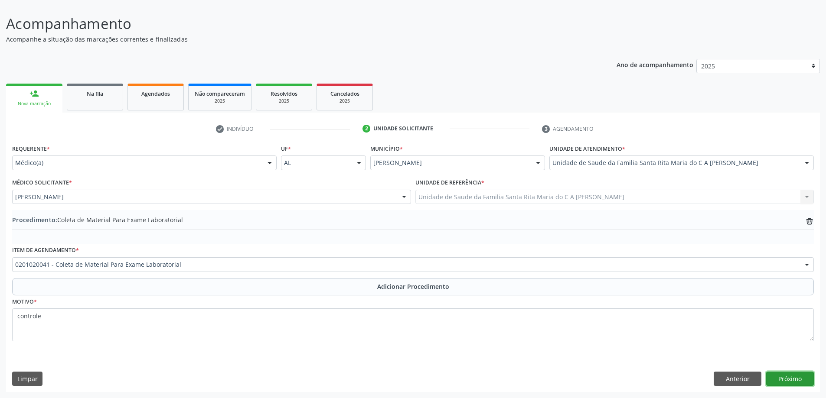
click at [798, 383] on button "Próximo" at bounding box center [790, 379] width 48 height 15
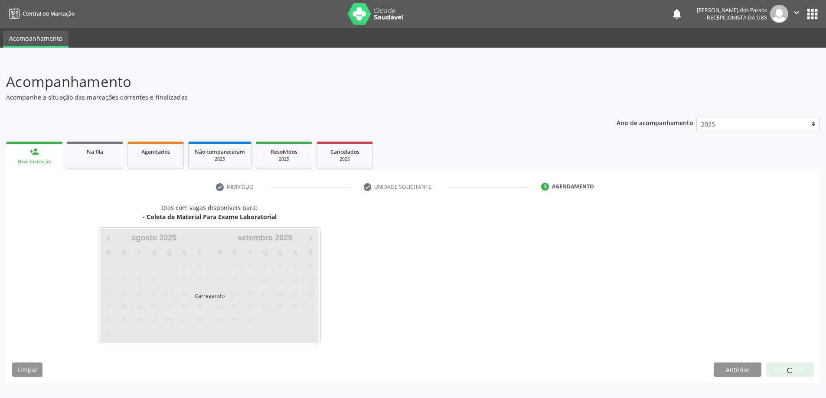
scroll to position [0, 0]
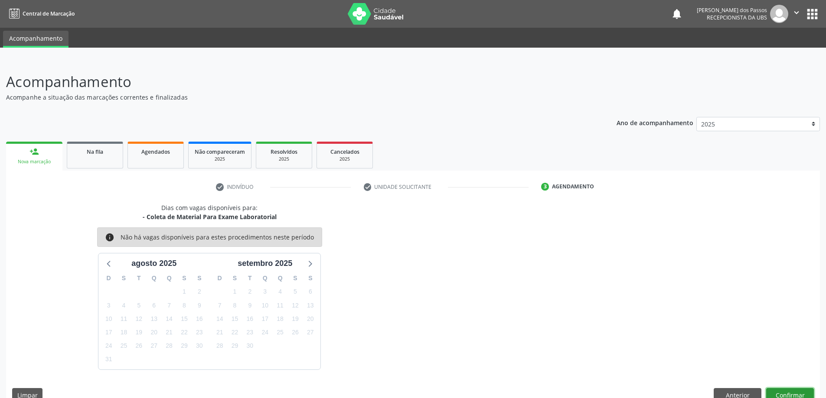
click at [786, 393] on button "Confirmar" at bounding box center [790, 395] width 48 height 15
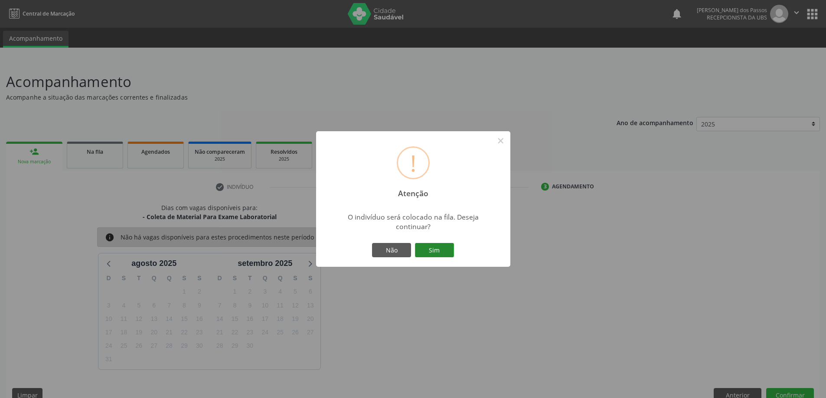
click at [438, 252] on button "Sim" at bounding box center [434, 250] width 39 height 15
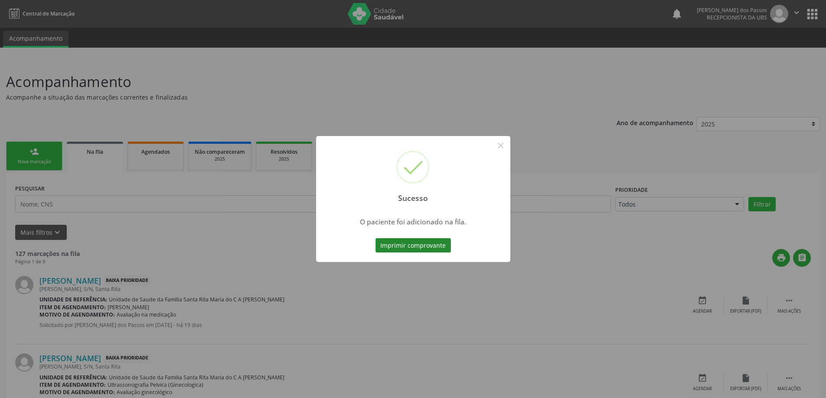
click at [433, 243] on button "Imprimir comprovante" at bounding box center [412, 245] width 75 height 15
